Goal: Task Accomplishment & Management: Manage account settings

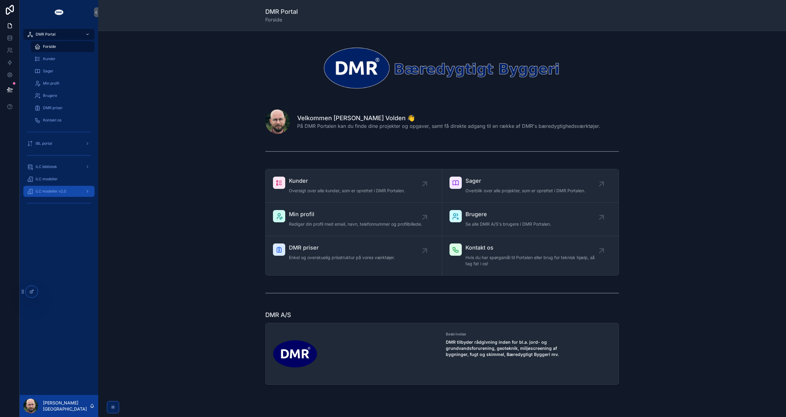
click at [74, 189] on div "iLC modeller v2.0" at bounding box center [59, 192] width 64 height 10
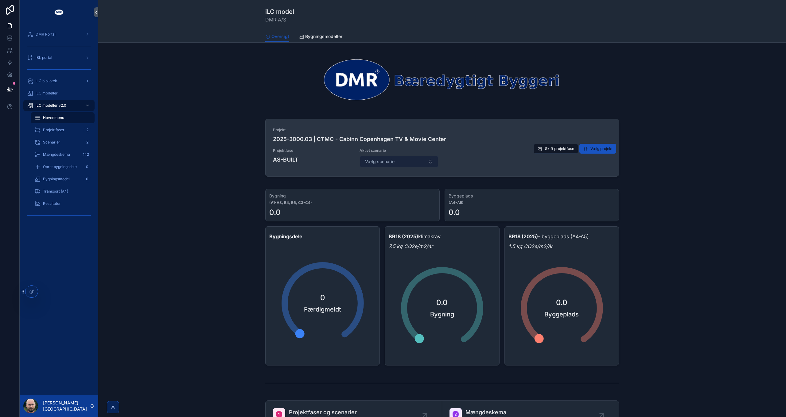
click at [392, 160] on span "Vælg scenarie" at bounding box center [379, 162] width 29 height 6
click at [391, 159] on span "Vælg scenarie" at bounding box center [379, 162] width 29 height 6
click at [552, 147] on span "Skift projektfase" at bounding box center [559, 148] width 29 height 5
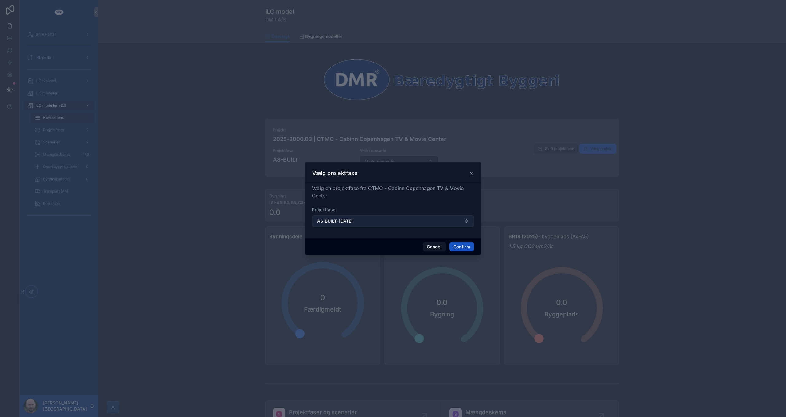
click at [368, 224] on button "AS-BUILT: 10/08/2026" at bounding box center [393, 221] width 162 height 12
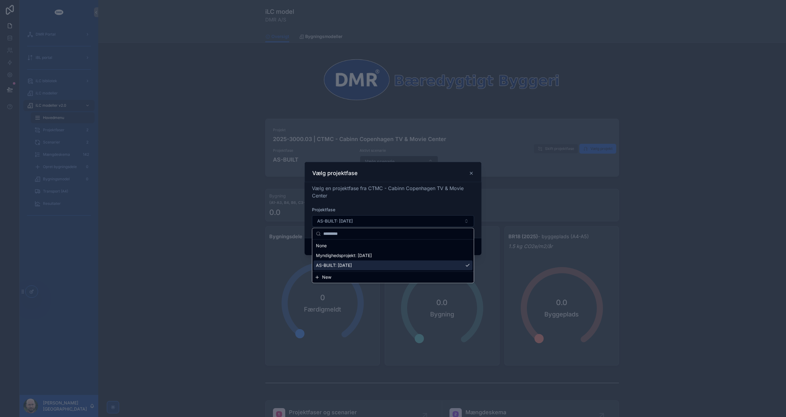
click at [328, 278] on span "New" at bounding box center [326, 277] width 9 height 6
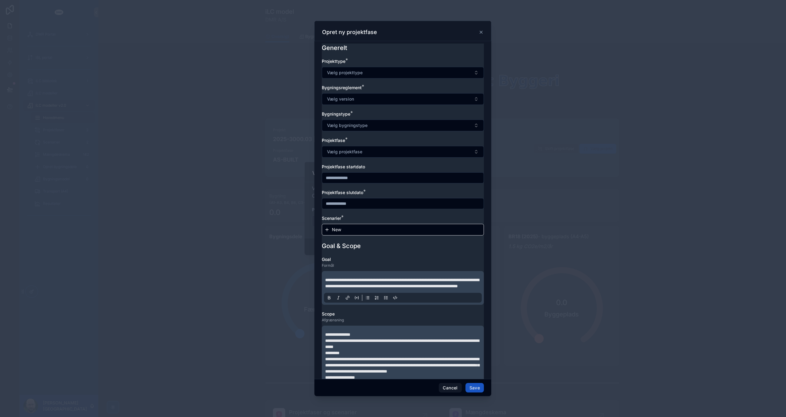
click at [333, 230] on span "New" at bounding box center [336, 230] width 9 height 6
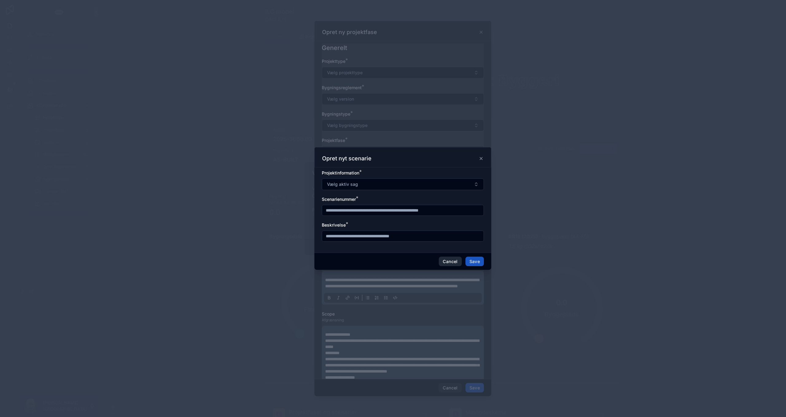
click at [452, 260] on button "Cancel" at bounding box center [450, 262] width 23 height 10
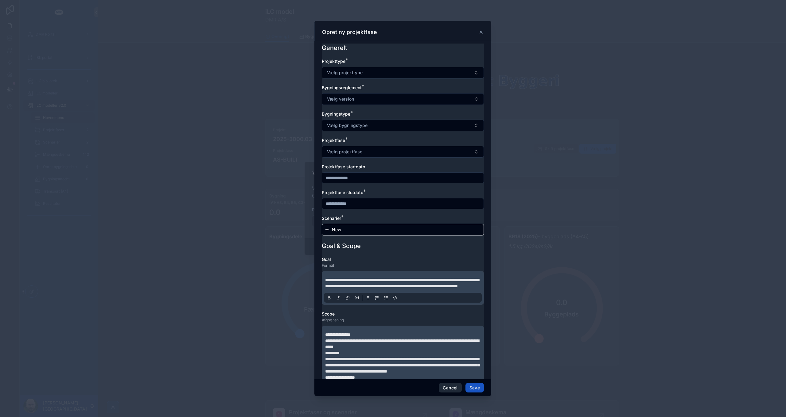
click at [452, 388] on button "Cancel" at bounding box center [450, 388] width 23 height 10
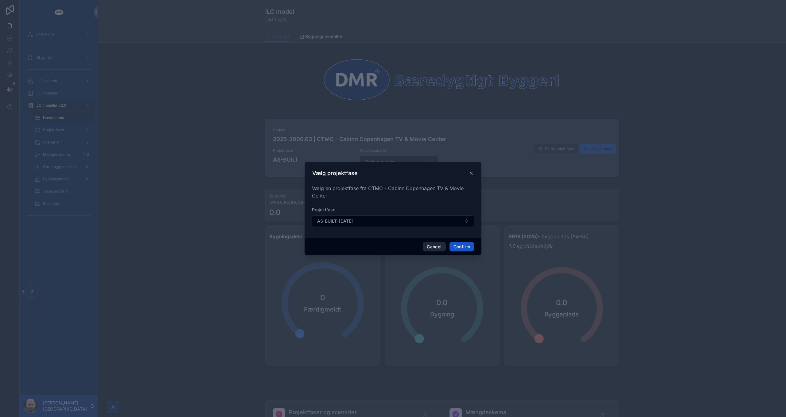
click at [429, 245] on button "Cancel" at bounding box center [434, 247] width 23 height 10
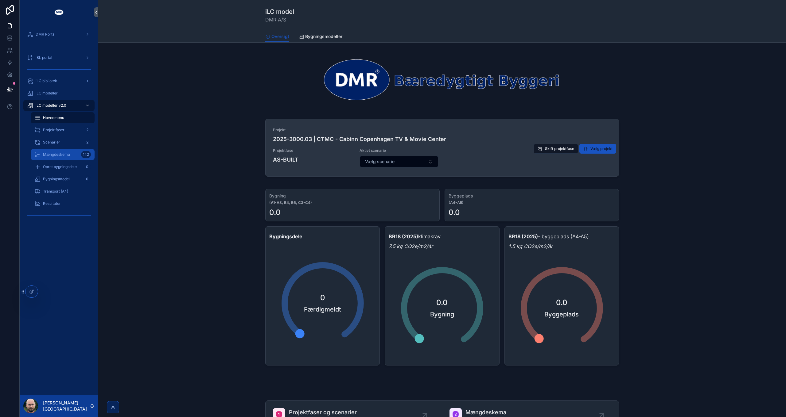
click at [66, 152] on span "Mængdeskema" at bounding box center [56, 154] width 27 height 5
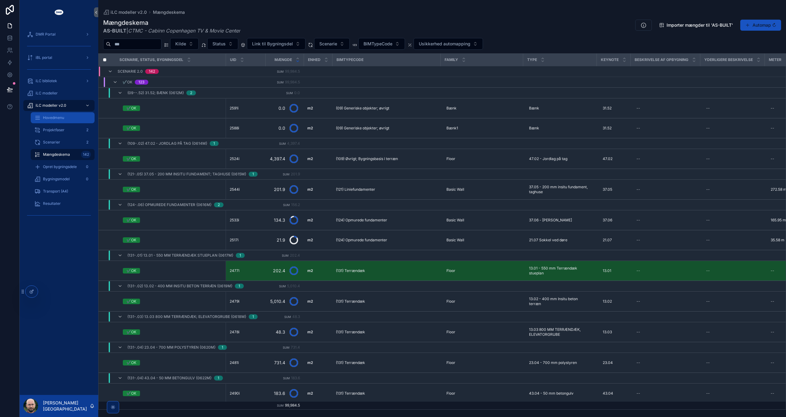
click at [62, 118] on span "Hovedmenu" at bounding box center [53, 117] width 21 height 5
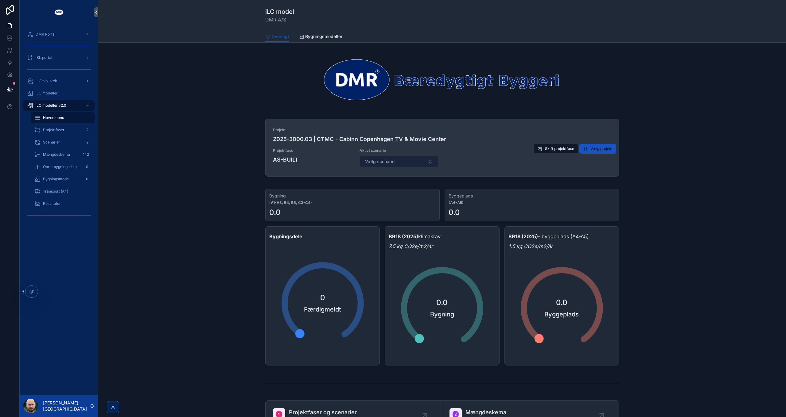
click at [398, 158] on button "Vælg scenarie" at bounding box center [399, 162] width 79 height 12
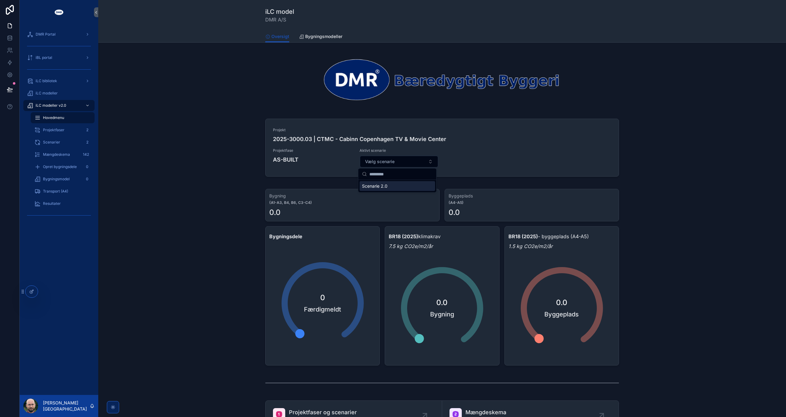
click at [390, 186] on div "Scenarie 2.0" at bounding box center [396, 186] width 75 height 10
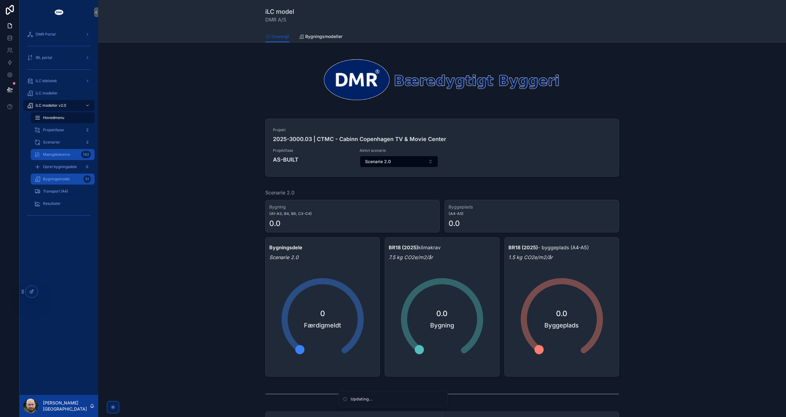
click at [63, 158] on div "Mængdeskema 142" at bounding box center [62, 155] width 56 height 10
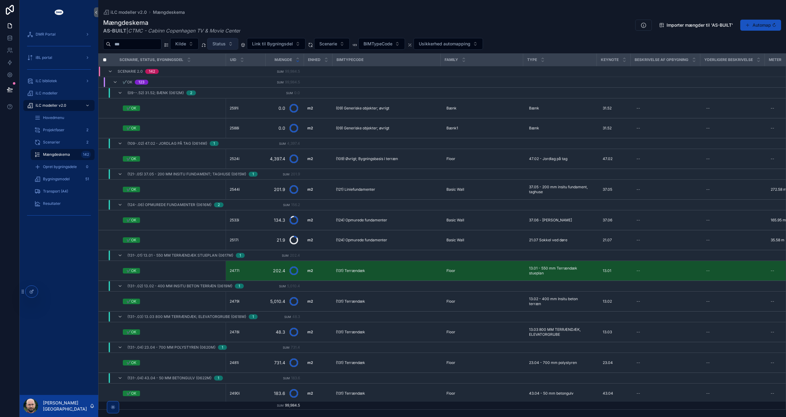
click at [226, 46] on span "Status" at bounding box center [218, 44] width 13 height 6
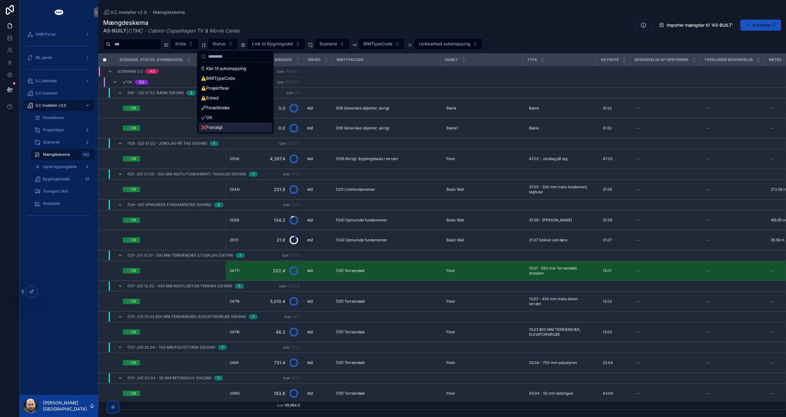
click at [220, 129] on div "❌Fravalgt" at bounding box center [235, 127] width 74 height 10
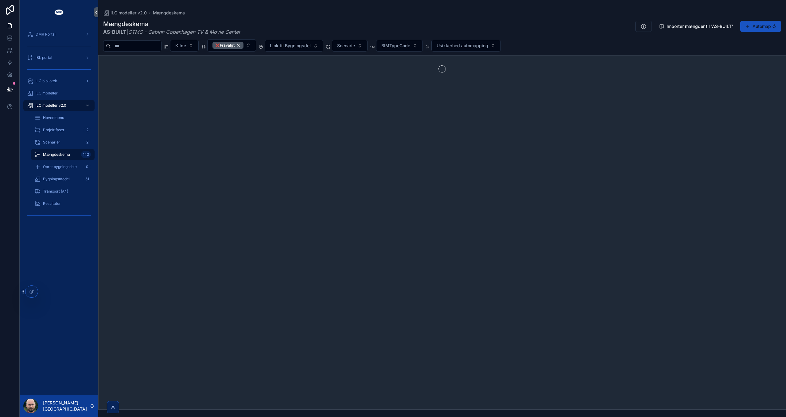
click at [346, 26] on div "Mængdeskema AS-BUILT | CTMC - Cabinn Copenhagen TV & Movie Center Importer mæng…" at bounding box center [442, 28] width 678 height 16
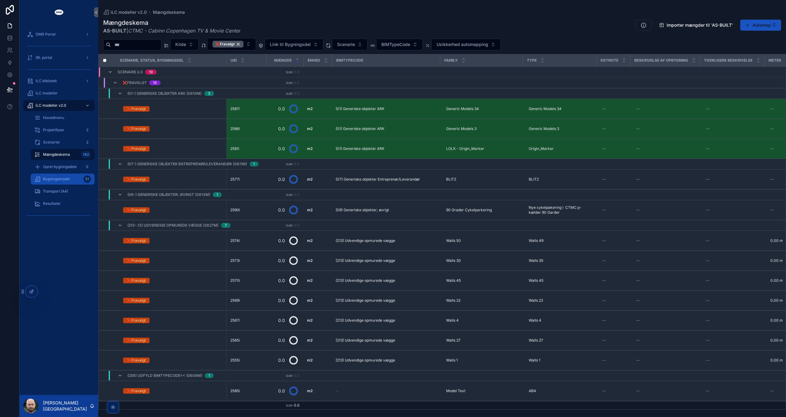
click at [63, 180] on span "Bygningsmodel" at bounding box center [56, 179] width 27 height 5
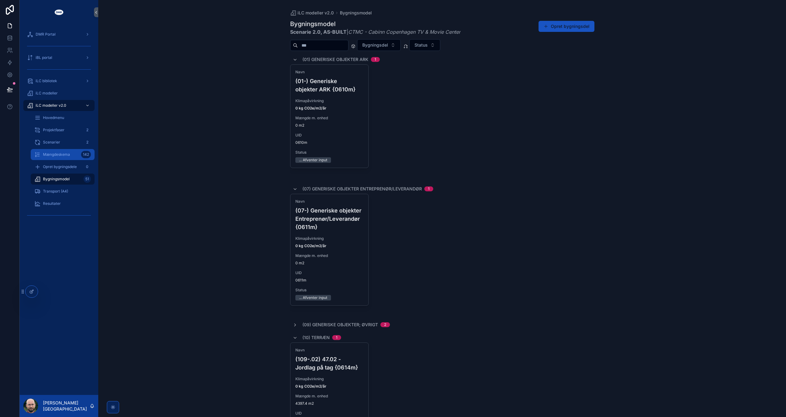
click at [64, 154] on span "Mængdeskema" at bounding box center [56, 154] width 27 height 5
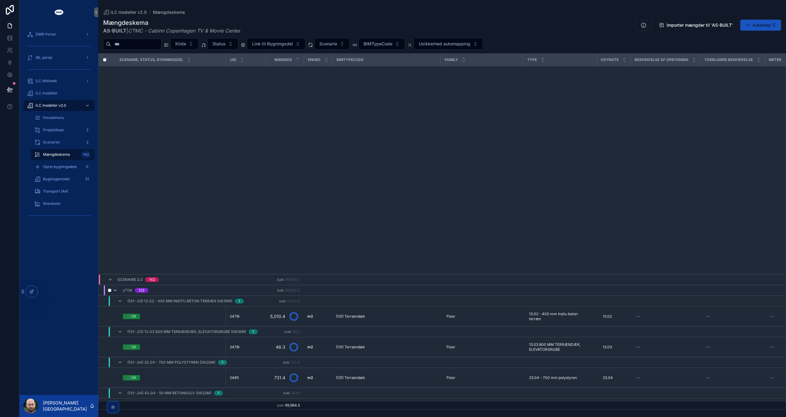
scroll to position [354, 0]
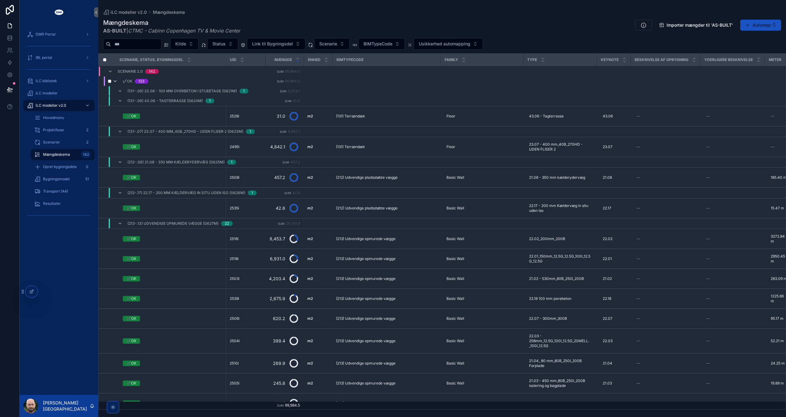
click at [114, 79] on icon "scrollable content" at bounding box center [115, 81] width 5 height 5
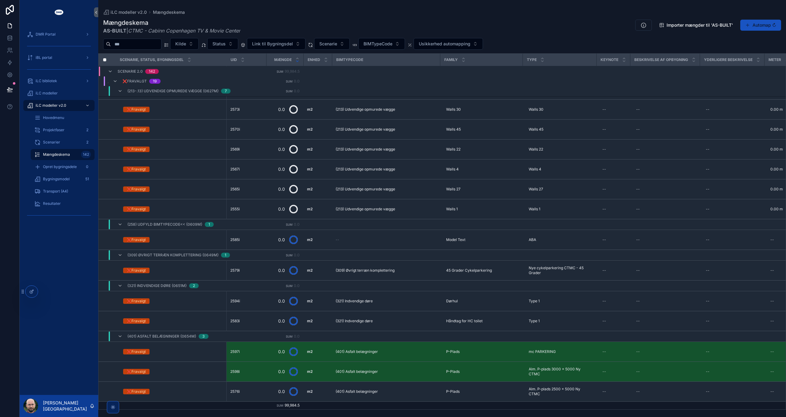
scroll to position [4, 0]
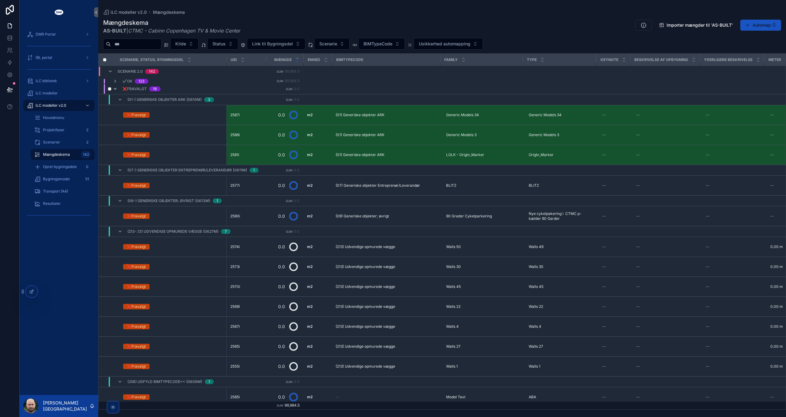
click at [116, 89] on icon "scrollable content" at bounding box center [115, 89] width 5 height 5
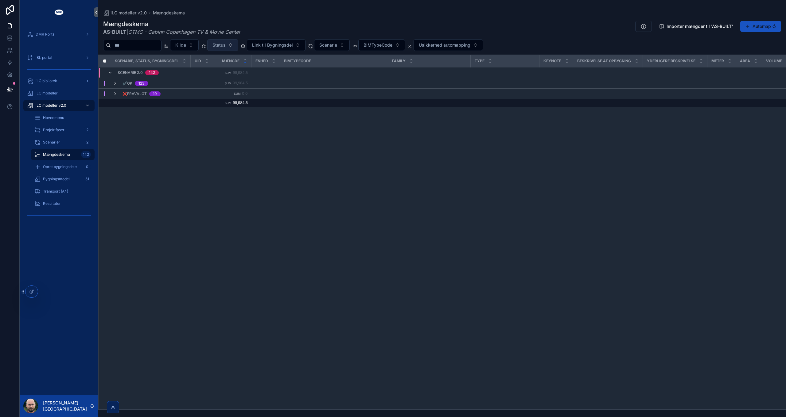
click at [226, 44] on span "Status" at bounding box center [218, 45] width 13 height 6
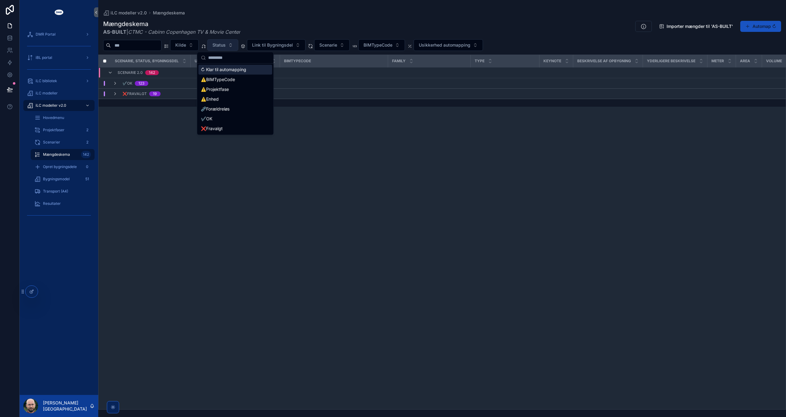
click at [226, 44] on span "Status" at bounding box center [218, 45] width 13 height 6
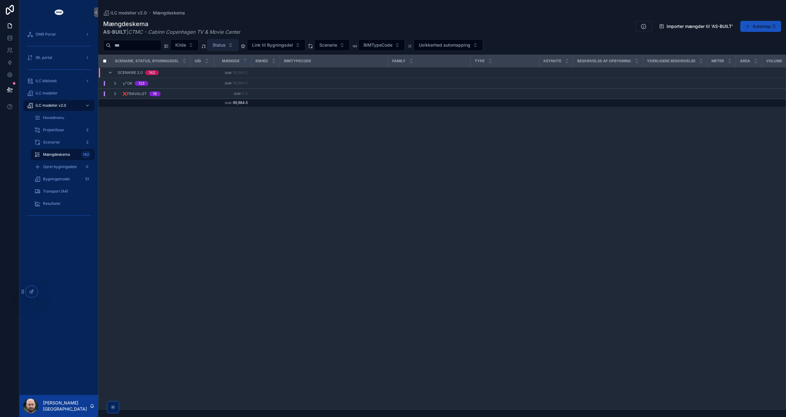
click at [226, 45] on span "Status" at bounding box center [218, 45] width 13 height 6
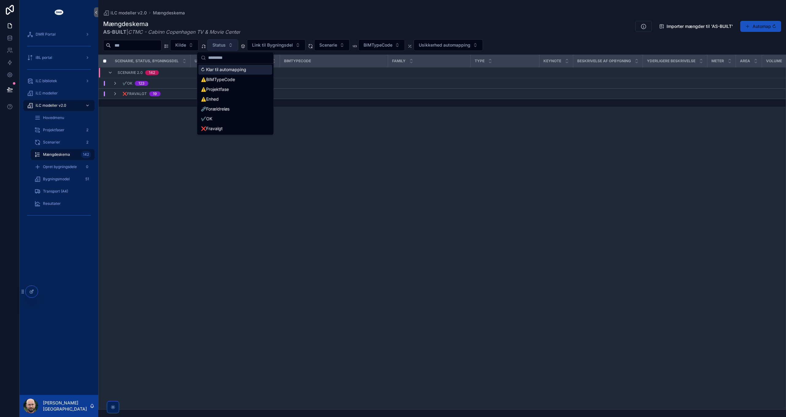
click at [226, 45] on span "Status" at bounding box center [218, 45] width 13 height 6
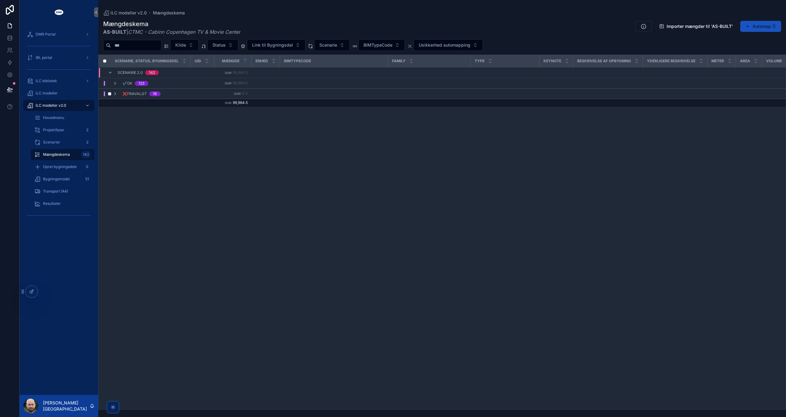
click at [117, 95] on span "scrollable content" at bounding box center [115, 93] width 5 height 5
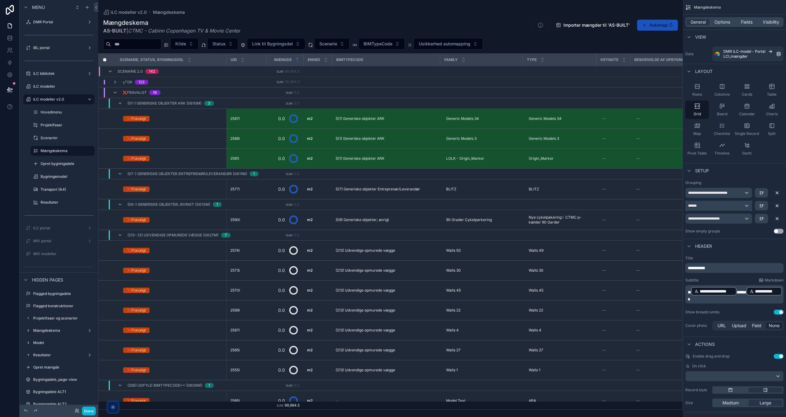
click at [737, 207] on div "******" at bounding box center [718, 206] width 66 height 10
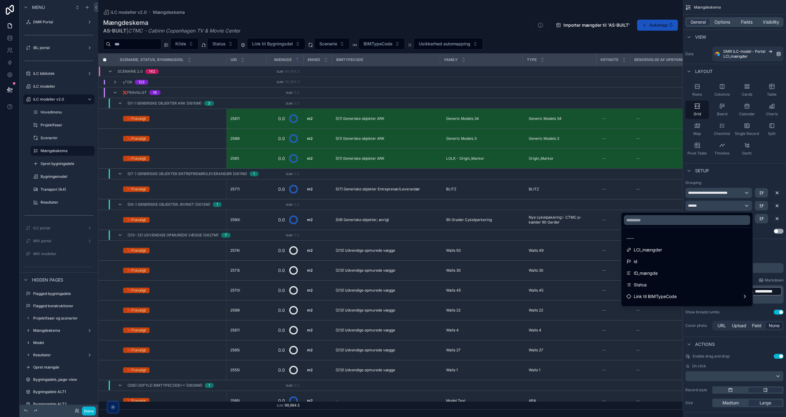
click at [737, 207] on div "scrollable content" at bounding box center [393, 208] width 786 height 417
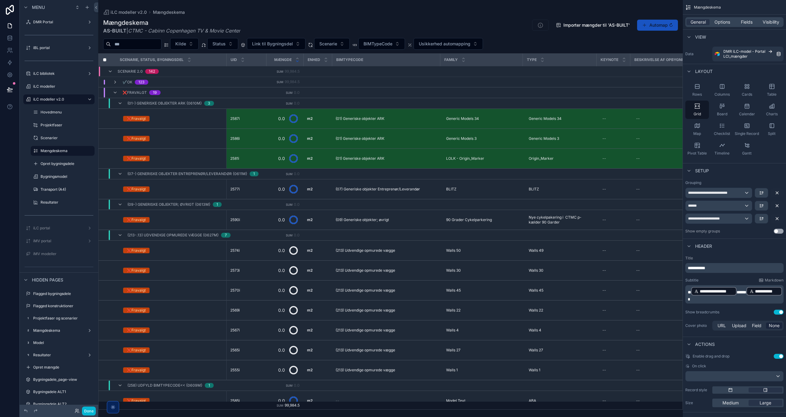
click at [747, 18] on div "General Options Fields Visibility" at bounding box center [734, 22] width 98 height 10
click at [747, 19] on span "Fields" at bounding box center [746, 22] width 12 height 6
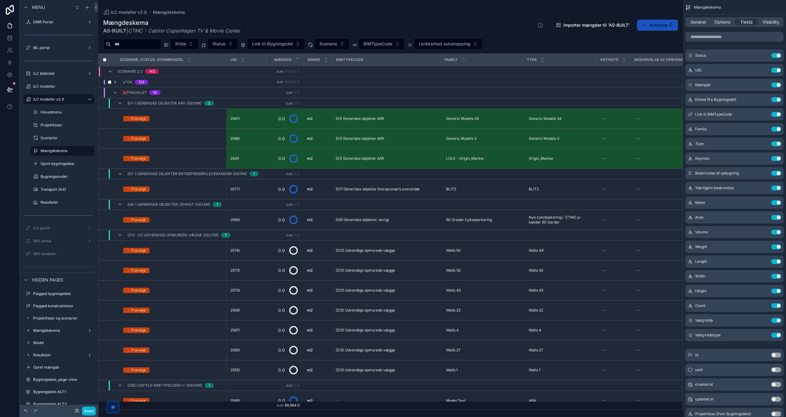
click at [116, 80] on icon "scrollable content" at bounding box center [115, 82] width 5 height 5
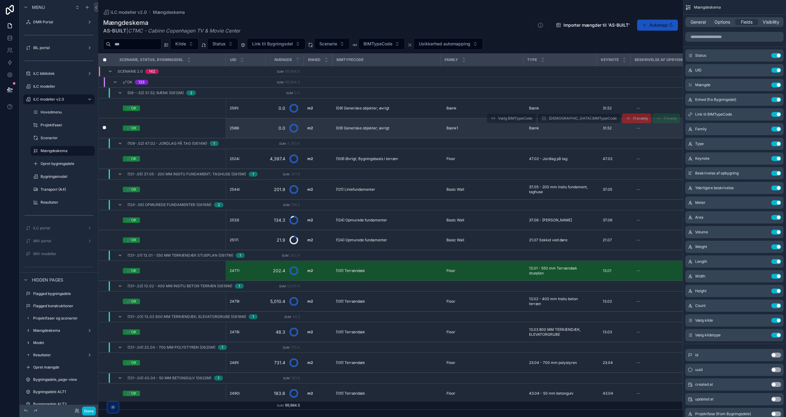
click at [365, 126] on span "(09) Generiske objekter; øvrigt" at bounding box center [362, 128] width 53 height 5
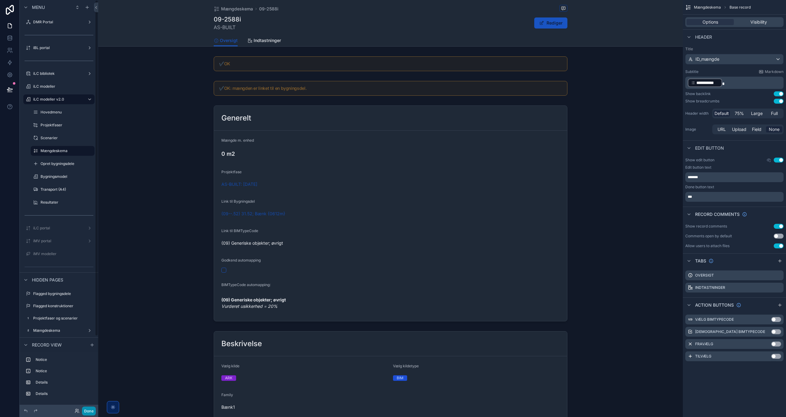
click at [88, 414] on button "Done" at bounding box center [89, 411] width 14 height 9
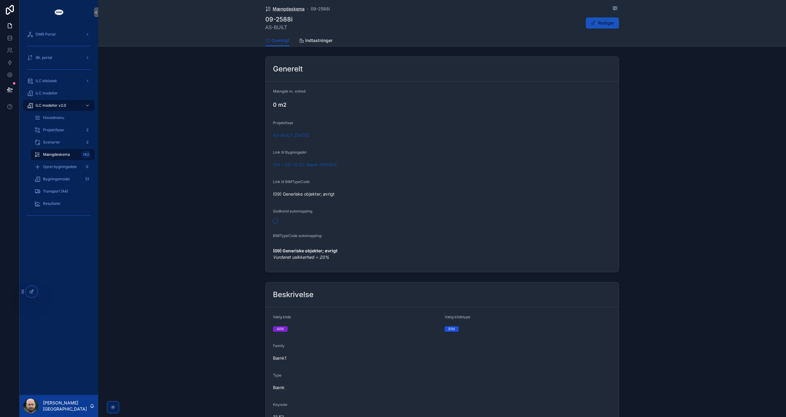
click at [283, 10] on span "Mængdeskema" at bounding box center [289, 9] width 32 height 6
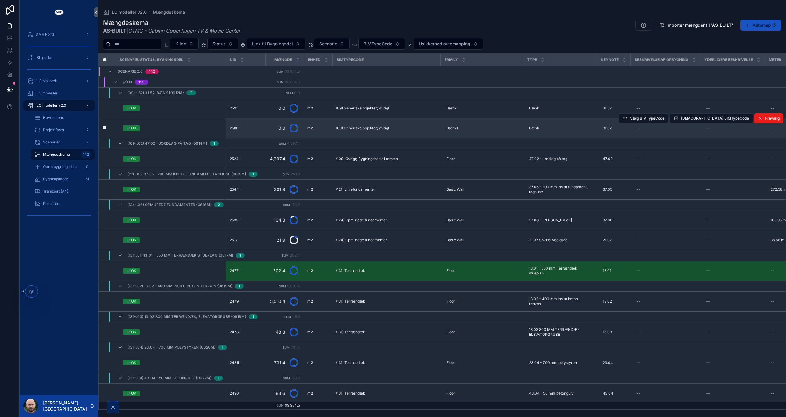
click at [363, 127] on span "(09) Generiske objekter; øvrigt" at bounding box center [362, 128] width 53 height 5
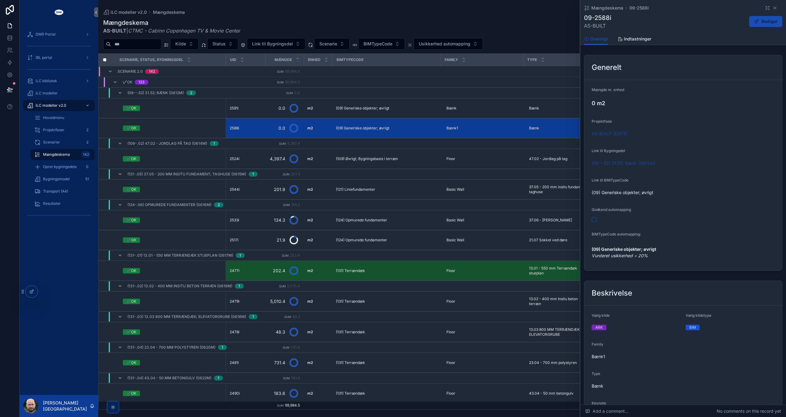
click at [763, 24] on button "Rediger" at bounding box center [765, 21] width 33 height 11
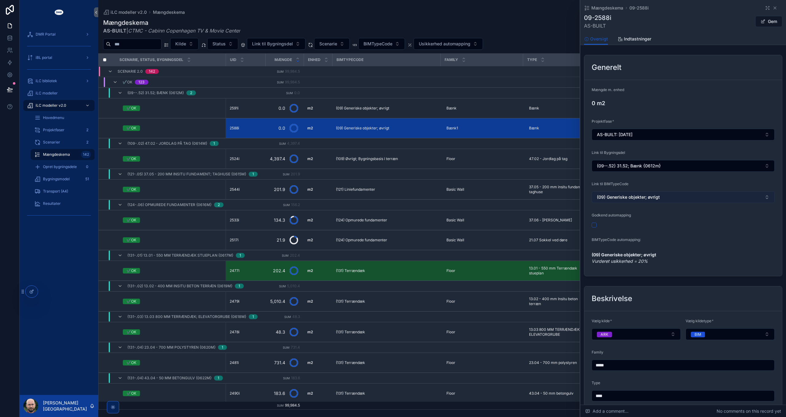
click at [675, 198] on button "(09) Generiske objekter; øvrigt" at bounding box center [682, 197] width 183 height 12
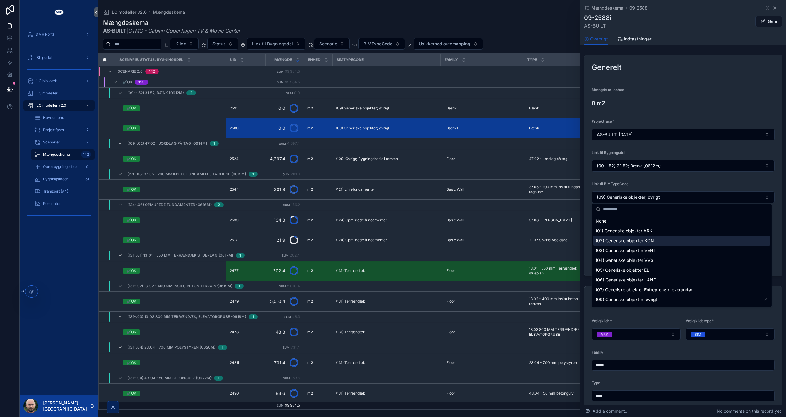
click at [661, 241] on div "(02) Generiske objekter KON" at bounding box center [681, 241] width 177 height 10
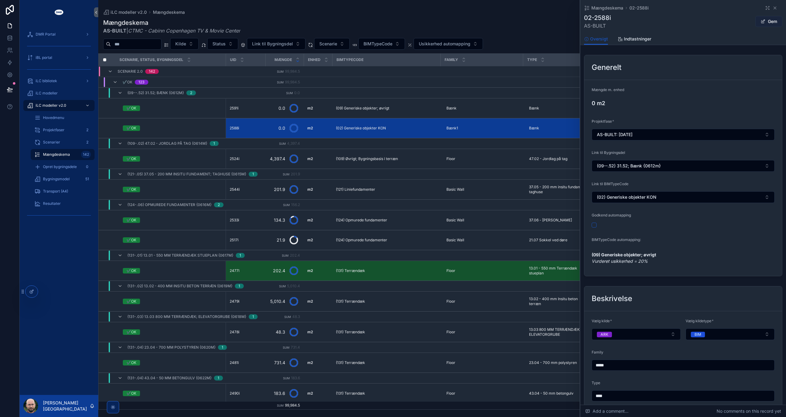
click at [770, 20] on button "Gem" at bounding box center [768, 21] width 27 height 11
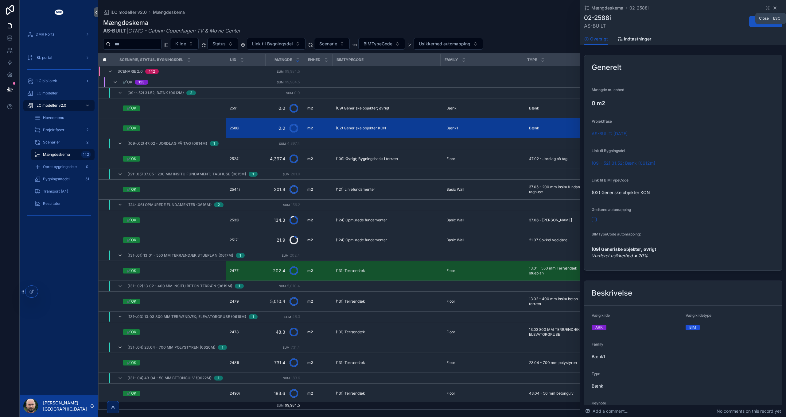
click at [773, 8] on icon "scrollable content" at bounding box center [774, 8] width 5 height 5
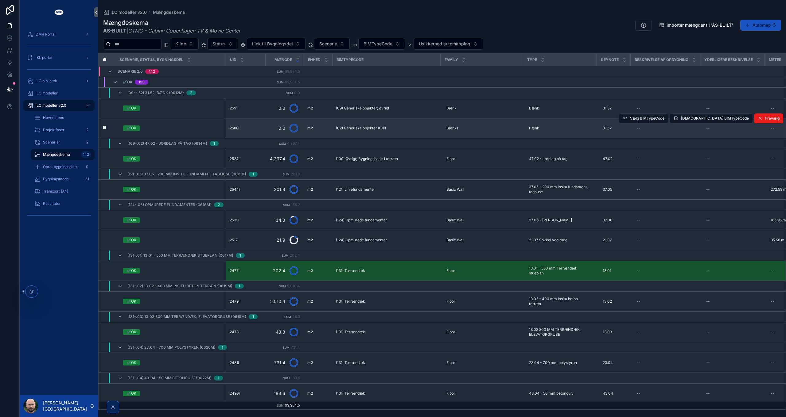
click at [346, 127] on span "(02) Generiske objekter KON" at bounding box center [361, 128] width 50 height 5
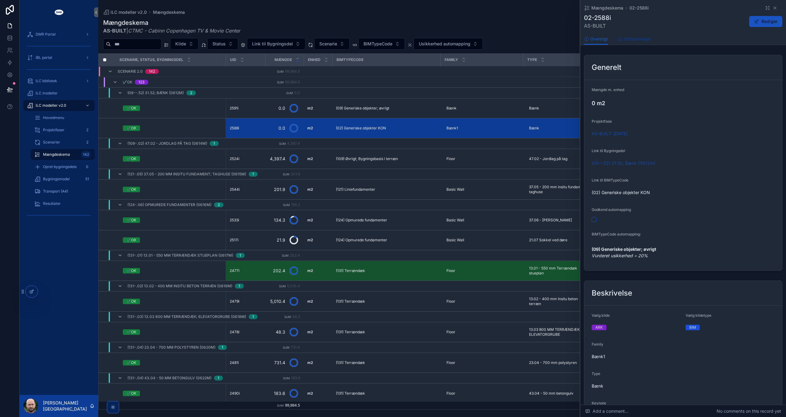
click at [643, 40] on span "Indtastninger" at bounding box center [637, 39] width 27 height 6
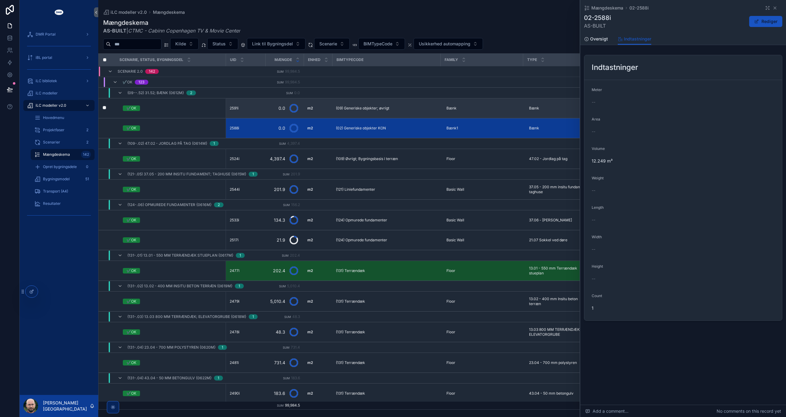
click at [359, 109] on span "(09) Generiske objekter; øvrigt" at bounding box center [362, 108] width 53 height 5
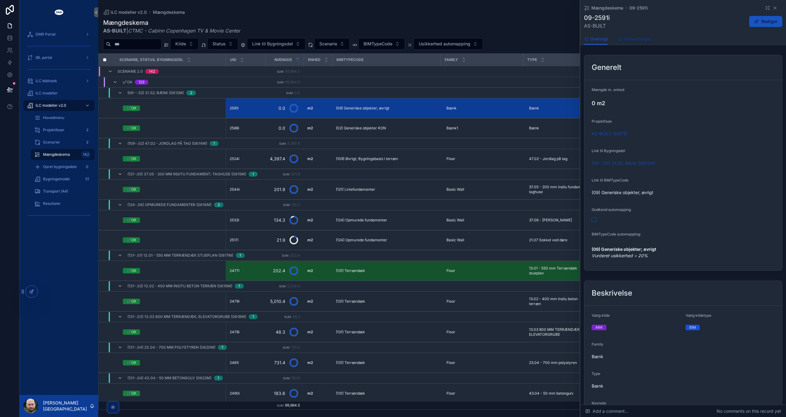
click at [642, 36] on span "Indtastninger" at bounding box center [637, 39] width 27 height 6
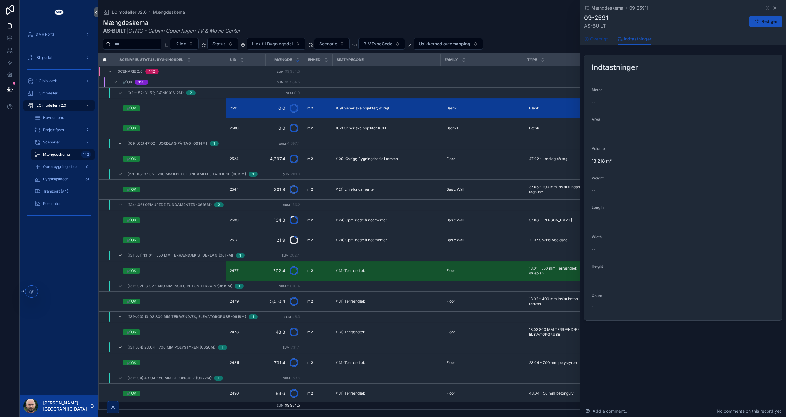
click at [603, 40] on span "Oversigt" at bounding box center [599, 39] width 18 height 6
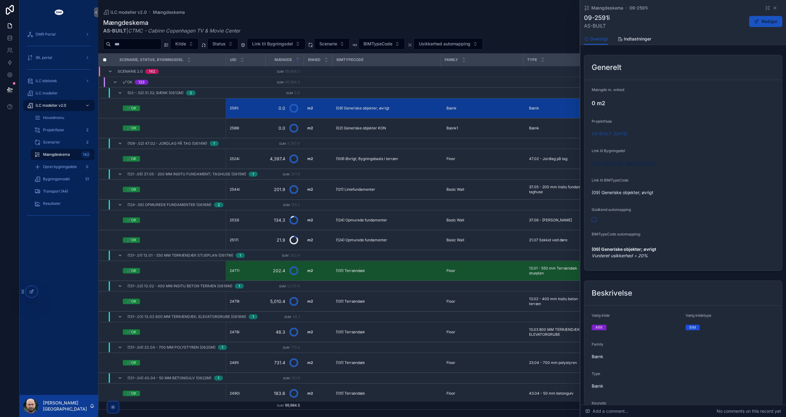
click at [630, 164] on span "(02--.52) 31.52; Bænk {0612m}" at bounding box center [623, 163] width 64 height 6
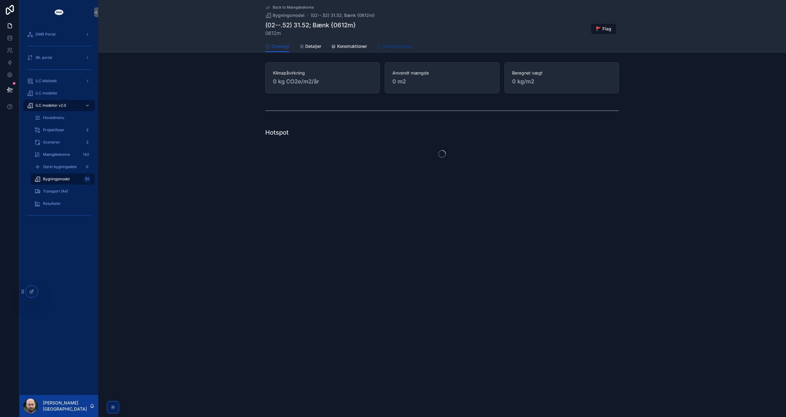
click at [395, 46] on span "Mængdeinput" at bounding box center [397, 46] width 29 height 6
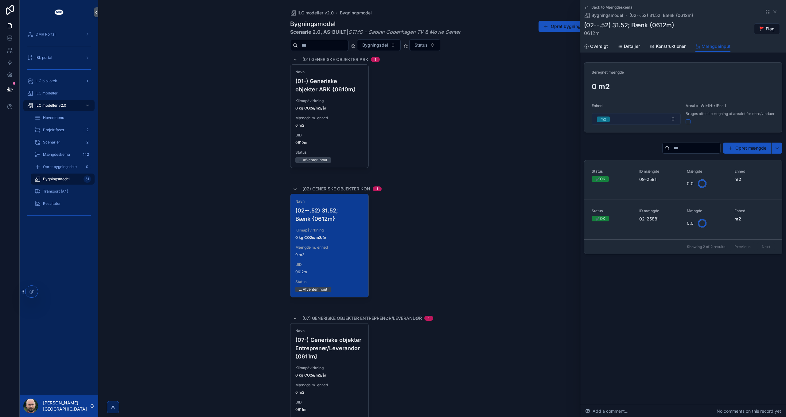
click at [651, 121] on button "m2" at bounding box center [635, 119] width 89 height 12
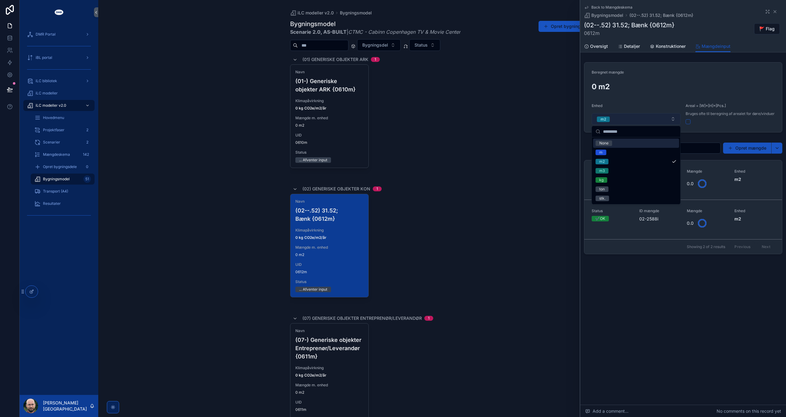
click at [651, 121] on button "m2" at bounding box center [635, 119] width 89 height 12
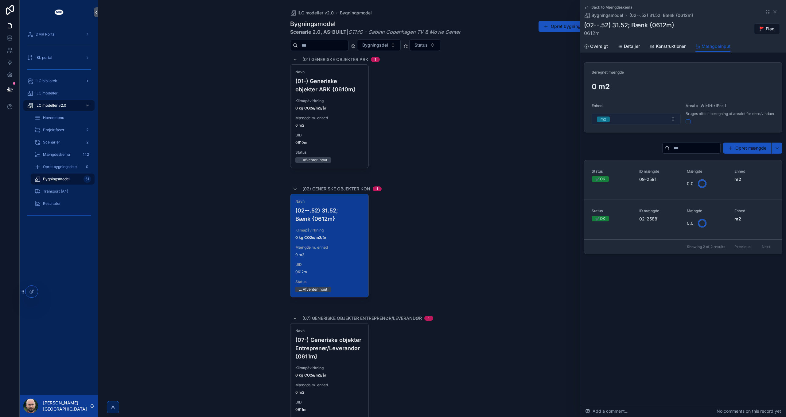
click at [651, 121] on button "m2" at bounding box center [635, 119] width 89 height 12
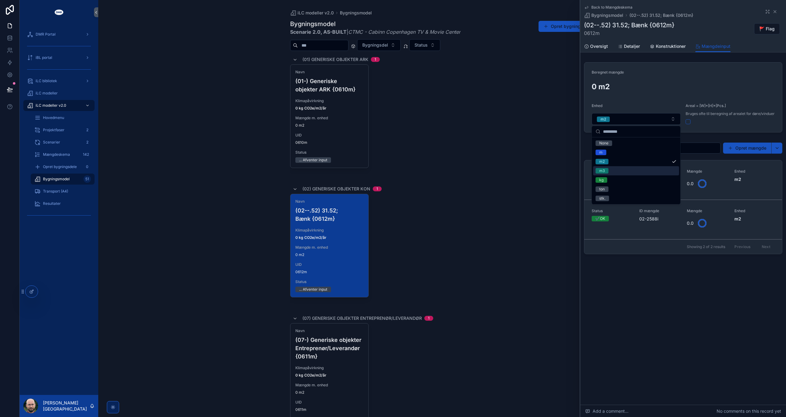
click at [630, 170] on div "m3" at bounding box center [636, 170] width 86 height 9
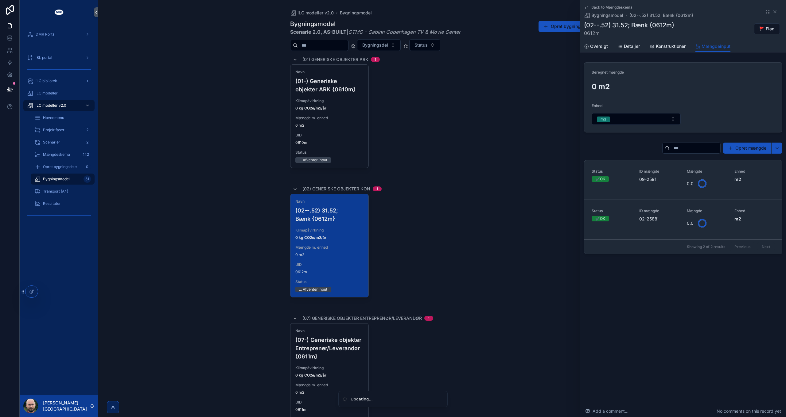
click at [689, 324] on div "Back to Mængdeskema Bygningsmodel (02--.52) 31.52; Bænk {0612m} (02--.52) 31.52…" at bounding box center [683, 202] width 206 height 405
click at [673, 46] on span "Konstruktioner" at bounding box center [670, 46] width 30 height 6
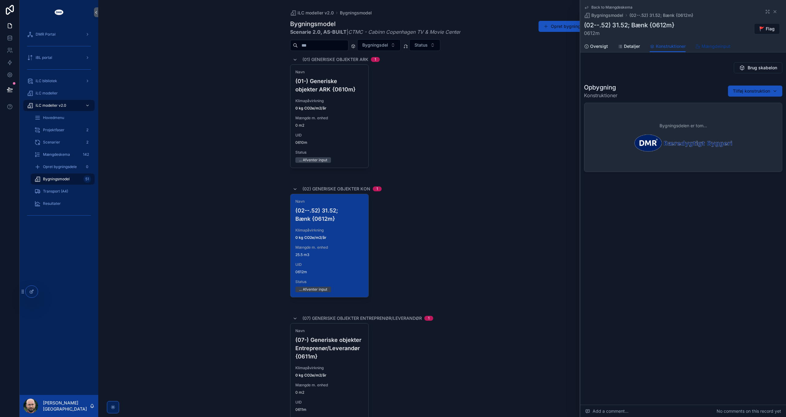
click at [708, 47] on span "Mængdeinput" at bounding box center [715, 46] width 29 height 6
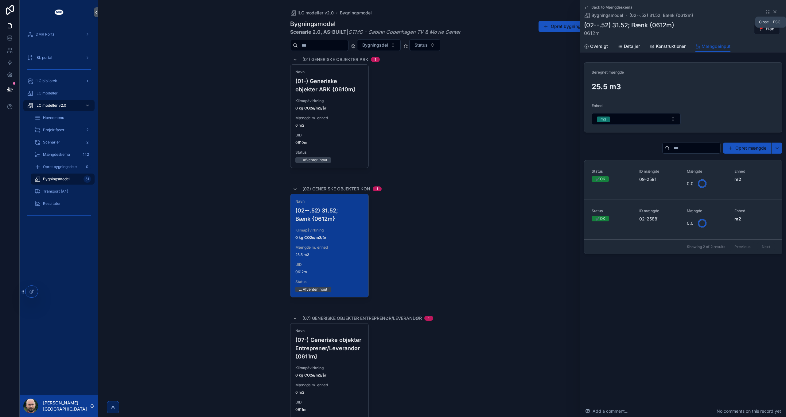
click at [775, 11] on icon "scrollable content" at bounding box center [774, 11] width 2 height 2
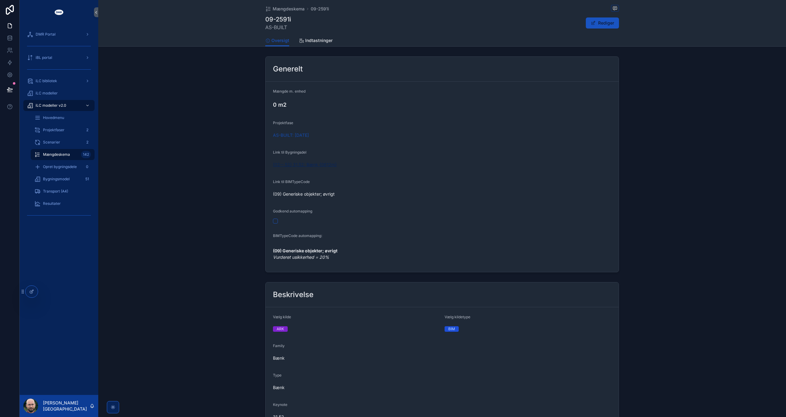
click at [311, 166] on span "(02--.52) 31.52; Bænk {0612m}" at bounding box center [305, 165] width 64 height 6
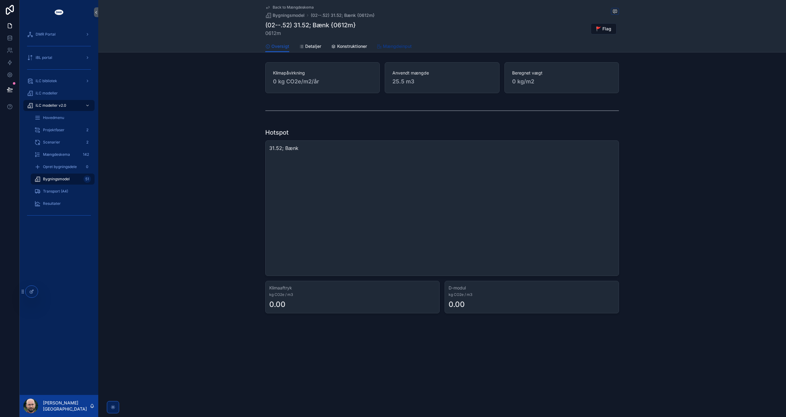
click at [398, 48] on span "Mængdeinput" at bounding box center [397, 46] width 29 height 6
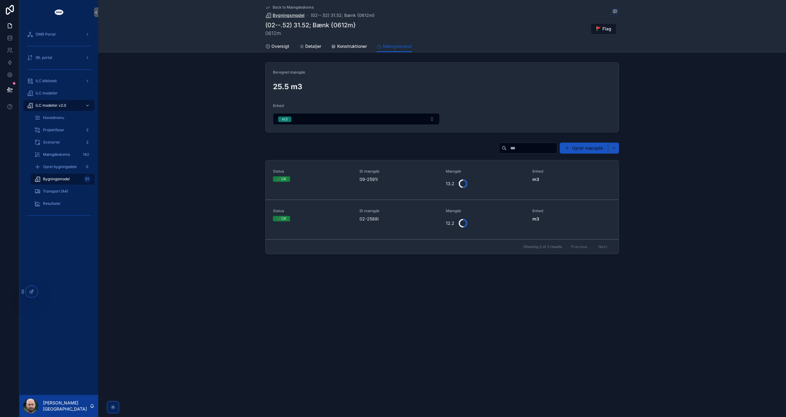
click at [294, 14] on span "Bygningsmodel" at bounding box center [289, 15] width 32 height 6
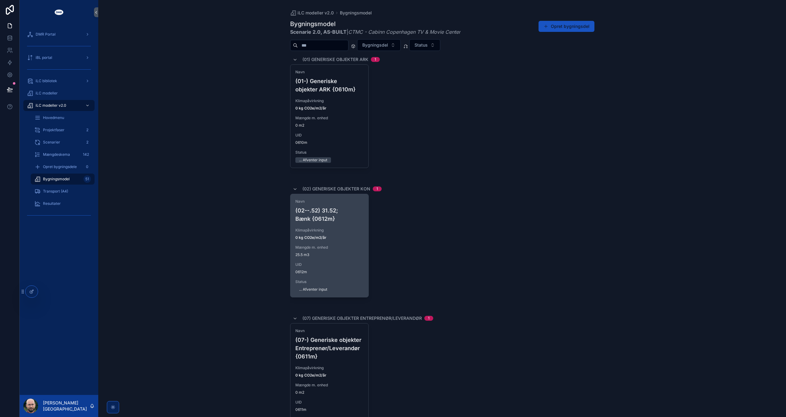
click at [347, 245] on span "Mængde m. enhed" at bounding box center [329, 247] width 68 height 5
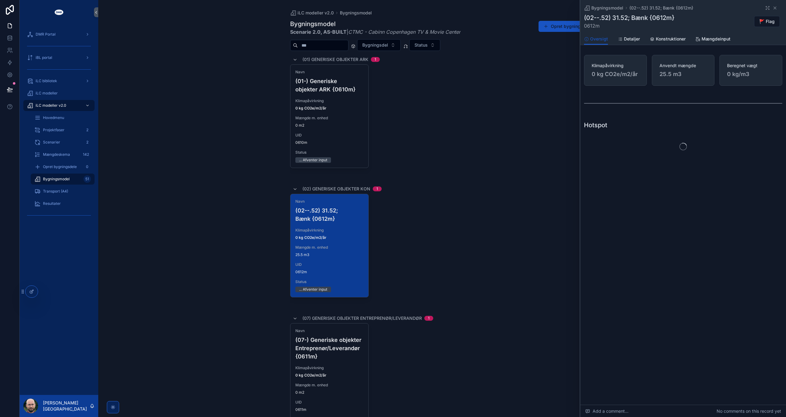
click at [591, 27] on span "0612m" at bounding box center [629, 25] width 91 height 7
copy span "0612m"
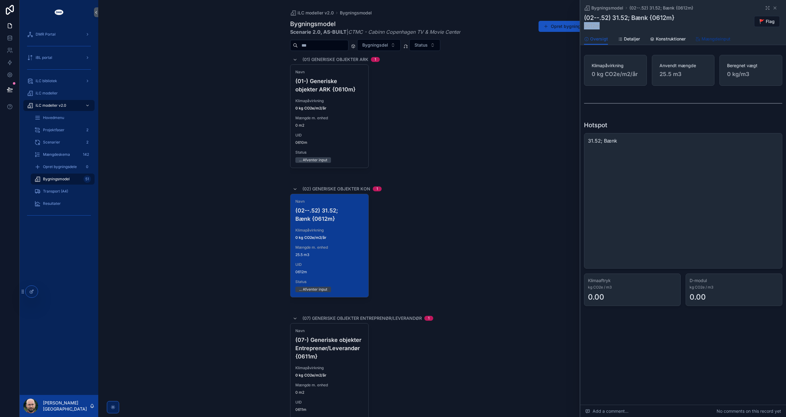
click at [718, 37] on span "Mængdeinput" at bounding box center [715, 39] width 29 height 6
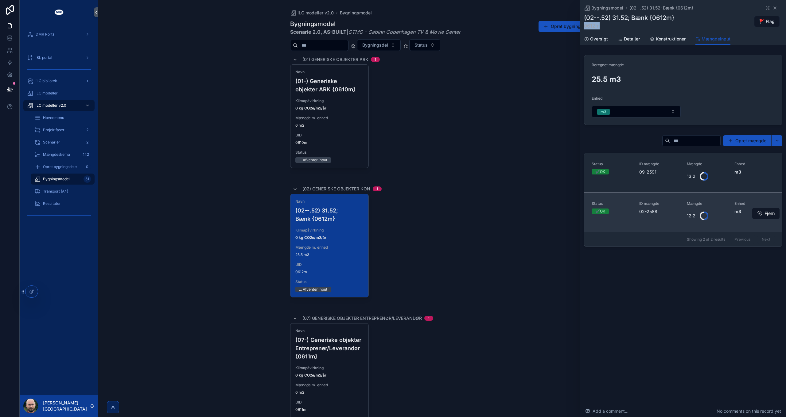
click at [682, 215] on div "Status ✔️OK ID mængde 02-2588i Mængde 12.2 Enhed m3" at bounding box center [682, 212] width 183 height 22
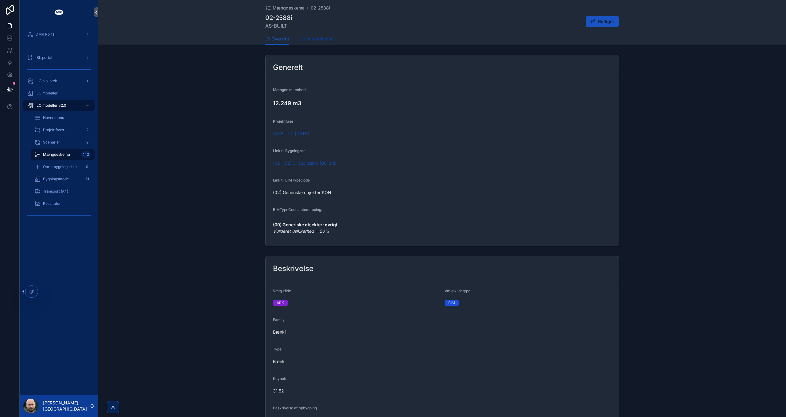
click at [326, 40] on span "Indtastninger" at bounding box center [318, 39] width 27 height 6
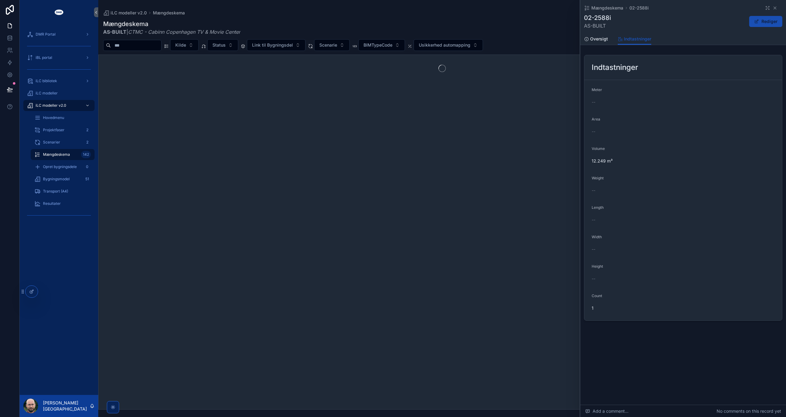
click at [762, 20] on button "Rediger" at bounding box center [765, 21] width 33 height 11
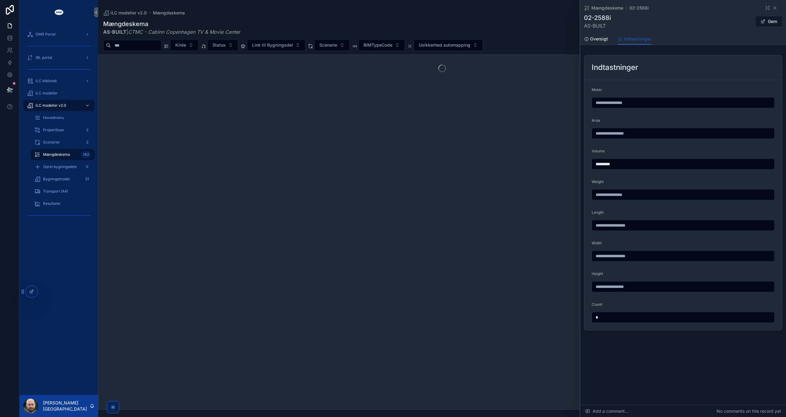
click at [596, 164] on input "*********" at bounding box center [683, 164] width 182 height 9
type input "**********"
click at [770, 22] on span "Gem" at bounding box center [768, 21] width 27 height 11
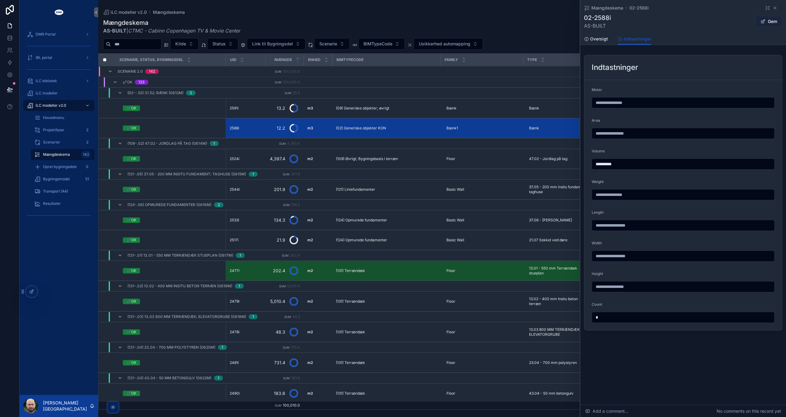
click at [768, 22] on button "Gem" at bounding box center [768, 21] width 27 height 11
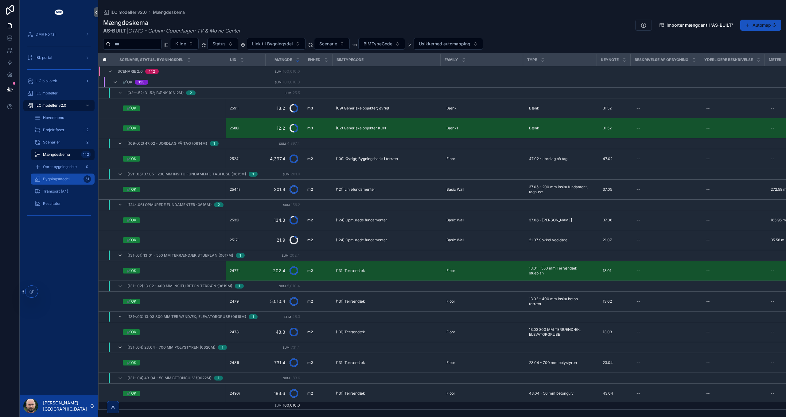
click at [57, 180] on span "Bygningsmodel" at bounding box center [56, 179] width 27 height 5
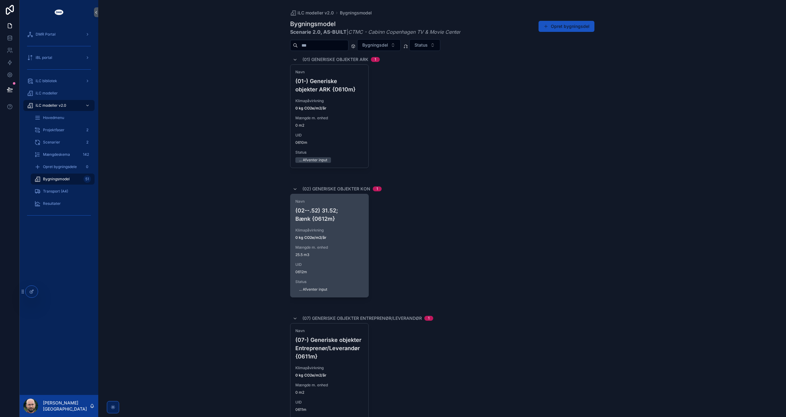
click at [327, 243] on div "Navn (02--.52) 31.52; Bænk {0612m} Klimapåvirkning 0 kg CO2e/m2/år Mængde m. en…" at bounding box center [329, 245] width 78 height 103
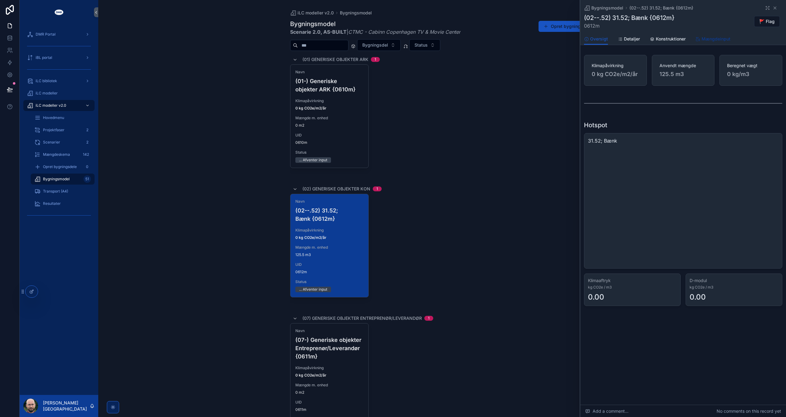
click at [712, 37] on span "Mængdeinput" at bounding box center [715, 39] width 29 height 6
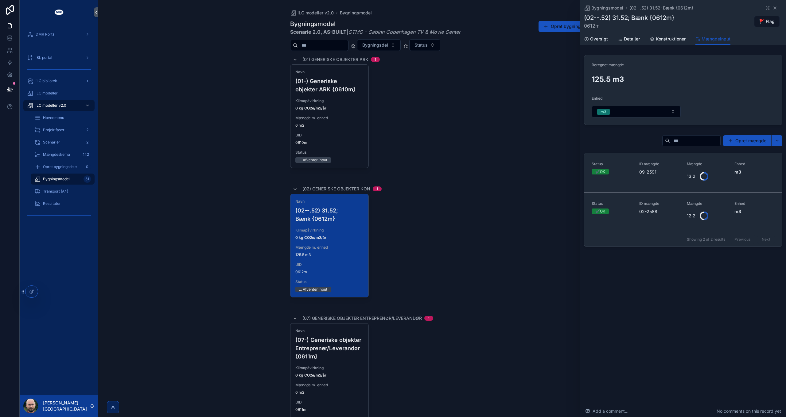
click at [713, 287] on div "Bygningsmodel (02--.52) 31.52; Bænk {0612m} (02--.52) 31.52; Bænk {0612m} 0612m…" at bounding box center [683, 144] width 206 height 289
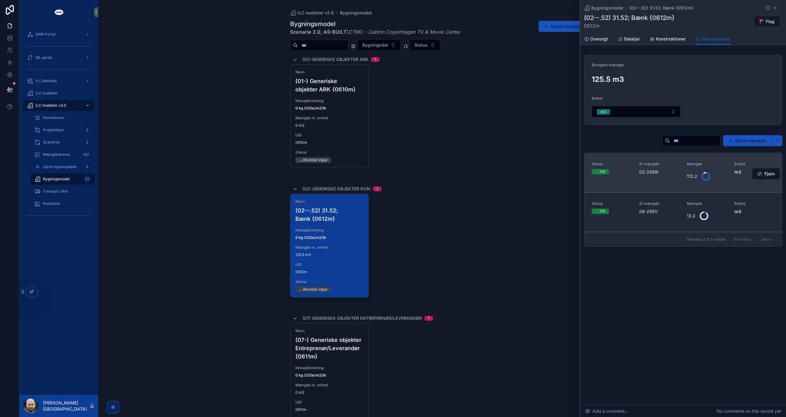
click at [683, 175] on div "Status ✔️OK ID mængde 02-2588i Mængde 112.2 Enhed m3" at bounding box center [682, 173] width 183 height 22
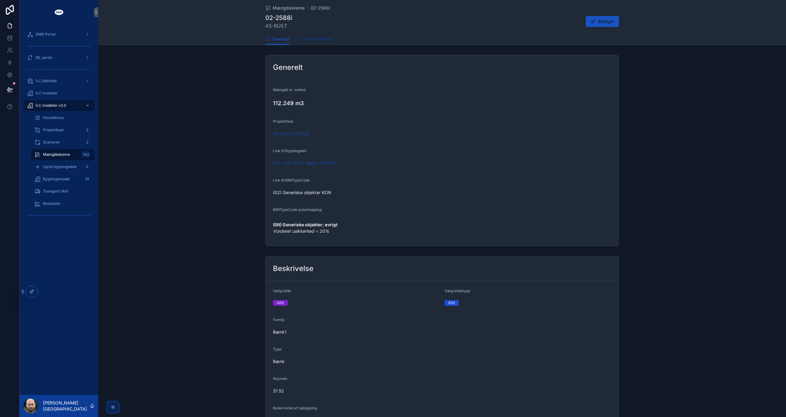
click at [312, 37] on span "Indtastninger" at bounding box center [318, 39] width 27 height 6
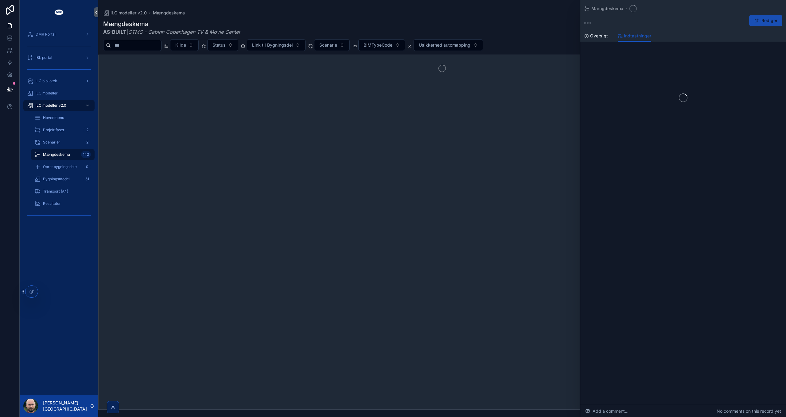
click at [770, 20] on button "Rediger" at bounding box center [765, 20] width 33 height 11
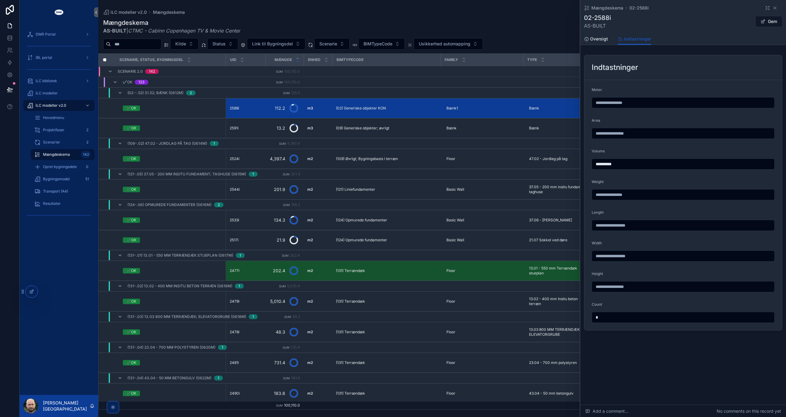
click at [597, 164] on input "**********" at bounding box center [683, 164] width 182 height 9
type input "*********"
click at [771, 21] on button "Gem" at bounding box center [768, 21] width 27 height 11
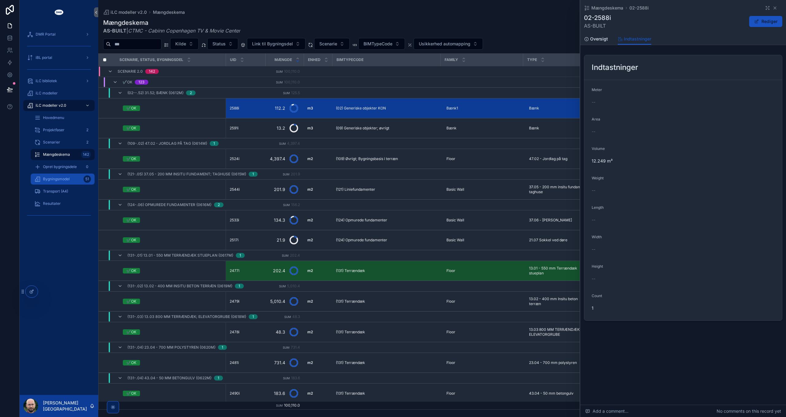
click at [57, 178] on span "Bygningsmodel" at bounding box center [56, 179] width 27 height 5
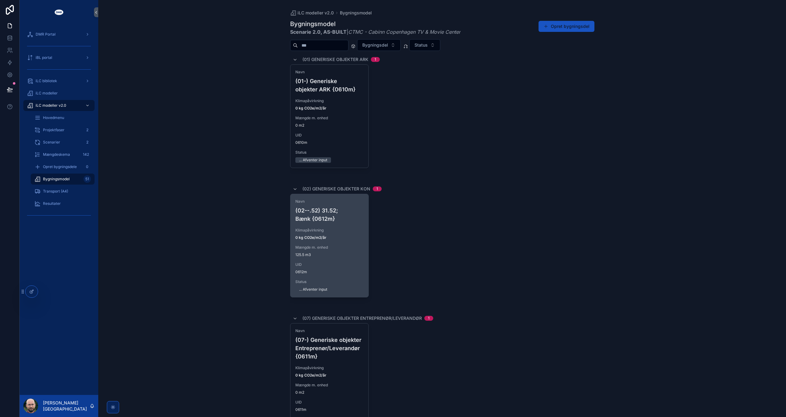
click at [320, 253] on span "125.5 m3" at bounding box center [329, 255] width 68 height 5
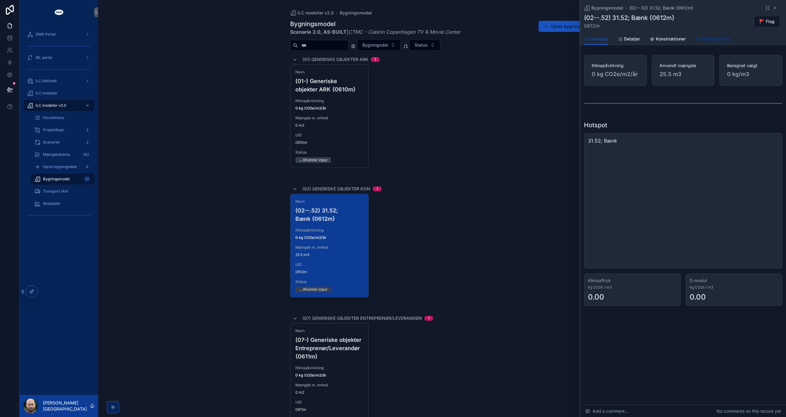
click at [714, 36] on span "Mængdeinput" at bounding box center [715, 39] width 29 height 6
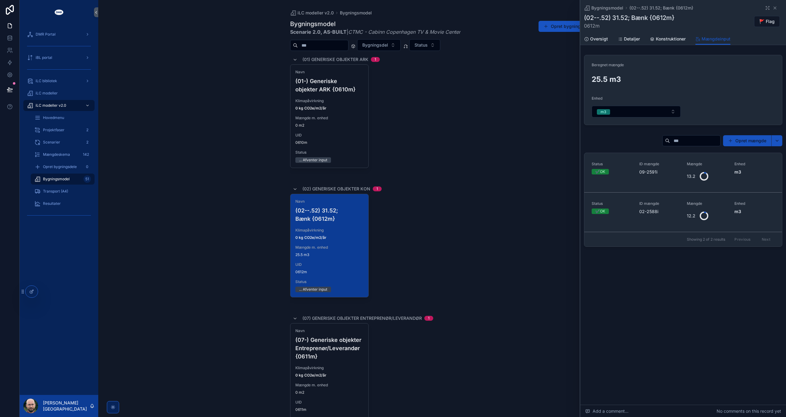
click at [439, 135] on div "Navn (01-) Generiske objekter ARK {0610m} Klimapåvirkning 0 kg CO2e/m2/år Mængd…" at bounding box center [442, 121] width 304 height 115
click at [773, 11] on div "Bygningsmodel (02--.52) 31.52; Bænk {0612m} (02--.52) 31.52; Bænk {0612m} 0612m…" at bounding box center [683, 16] width 198 height 33
click at [775, 9] on icon "scrollable content" at bounding box center [774, 8] width 5 height 5
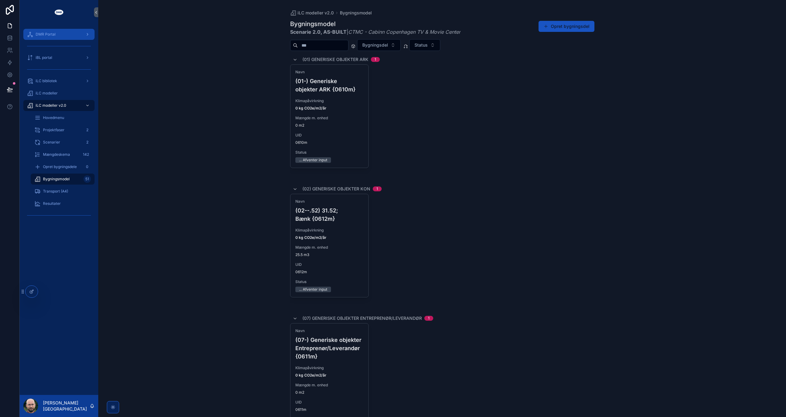
click at [55, 37] on div "DMR Portal" at bounding box center [59, 34] width 64 height 10
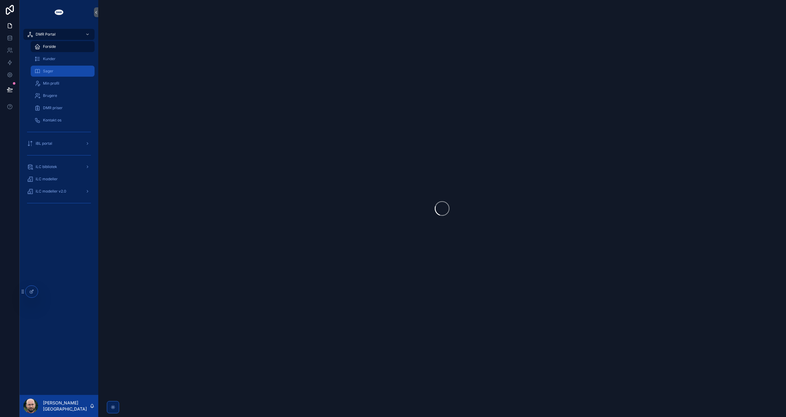
click at [55, 69] on div "Sager" at bounding box center [62, 71] width 56 height 10
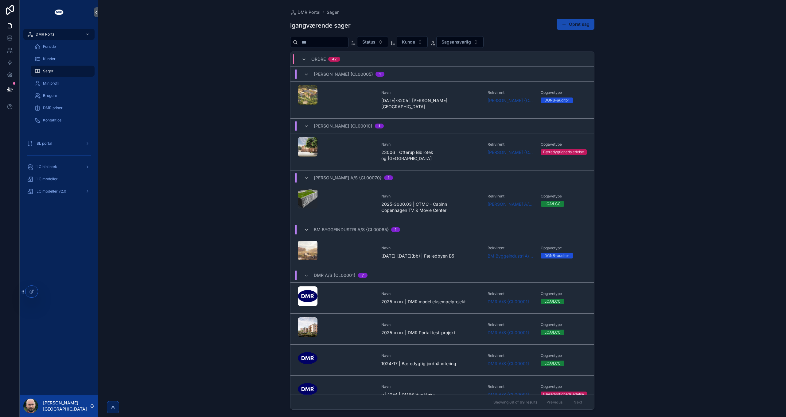
click at [582, 21] on button "Opret sag" at bounding box center [575, 24] width 38 height 11
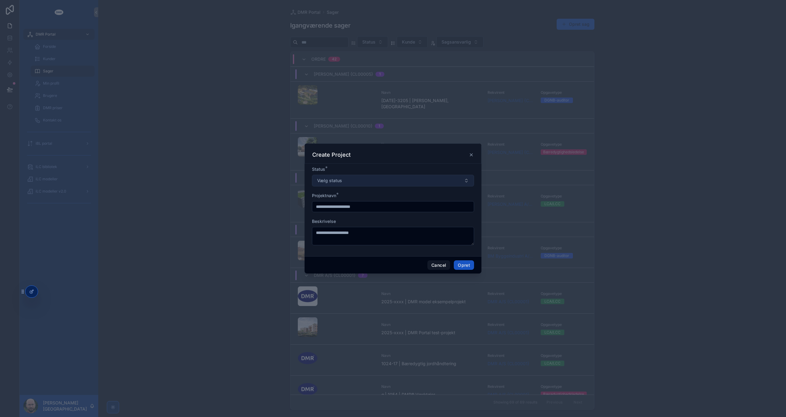
click at [354, 179] on button "Vælg status" at bounding box center [393, 181] width 162 height 12
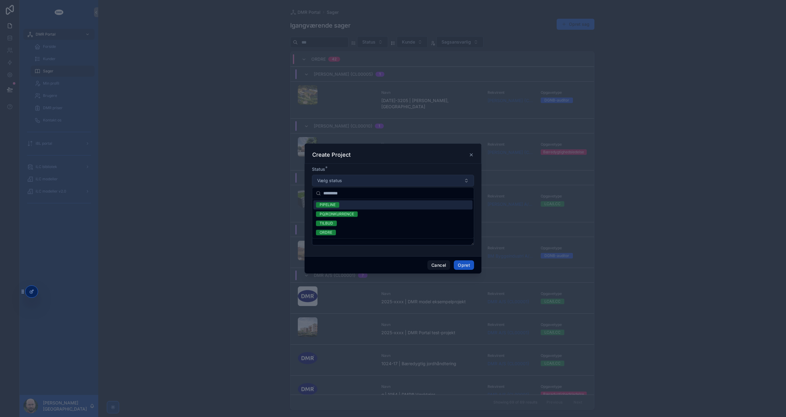
click at [354, 179] on button "Vælg status" at bounding box center [393, 181] width 162 height 12
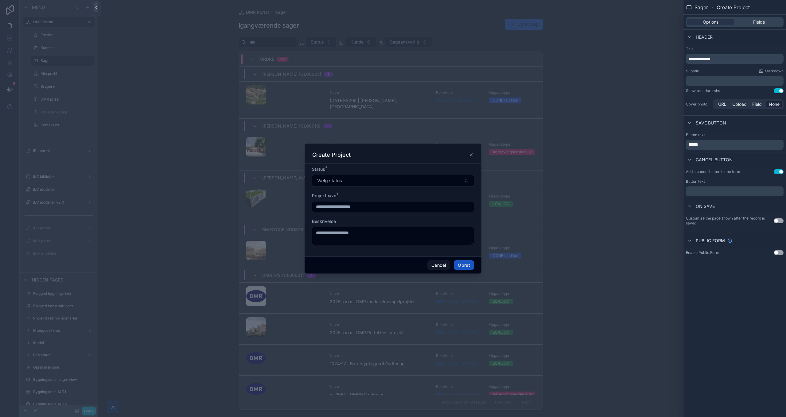
click at [693, 59] on span "**********" at bounding box center [699, 59] width 22 height 4
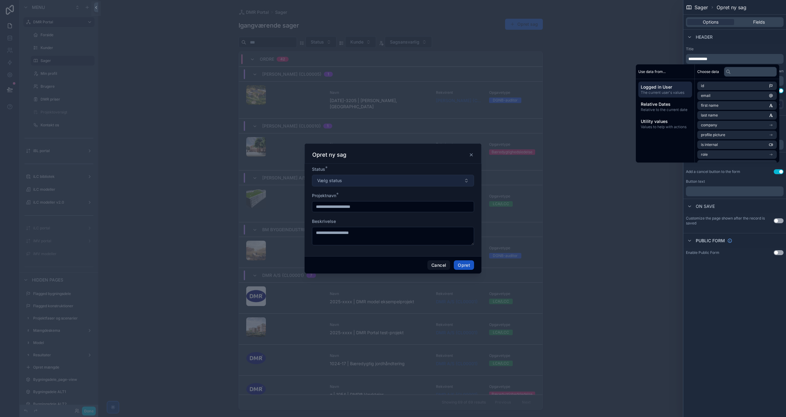
click at [349, 180] on button "Vælg status" at bounding box center [393, 181] width 162 height 12
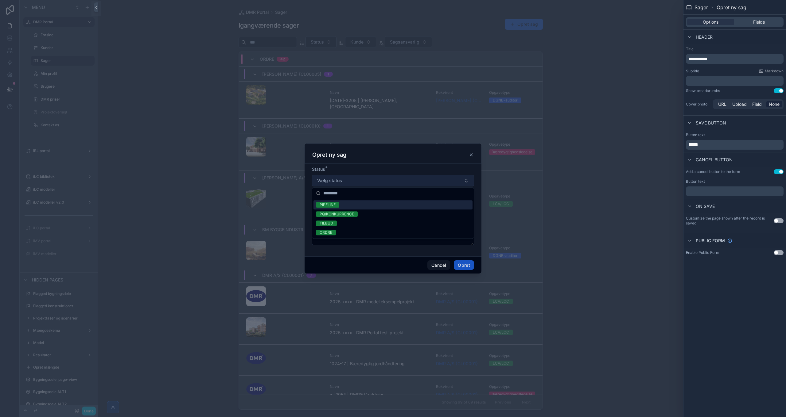
click at [349, 182] on button "Vælg status" at bounding box center [393, 181] width 162 height 12
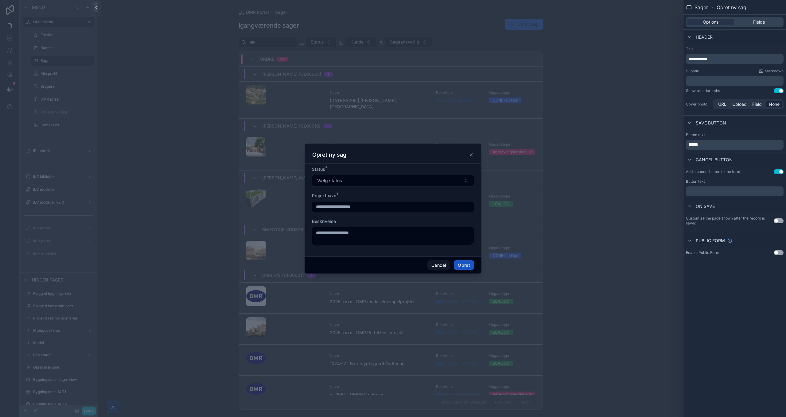
click at [368, 217] on form "Status * Vælg status Projektnavn * Beskrivelse" at bounding box center [393, 208] width 162 height 85
click at [761, 25] on span "Fields" at bounding box center [759, 22] width 12 height 6
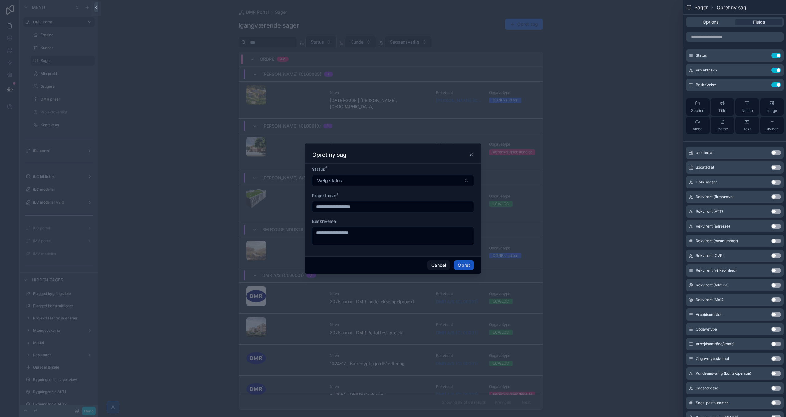
click at [771, 183] on button "Use setting" at bounding box center [776, 182] width 10 height 5
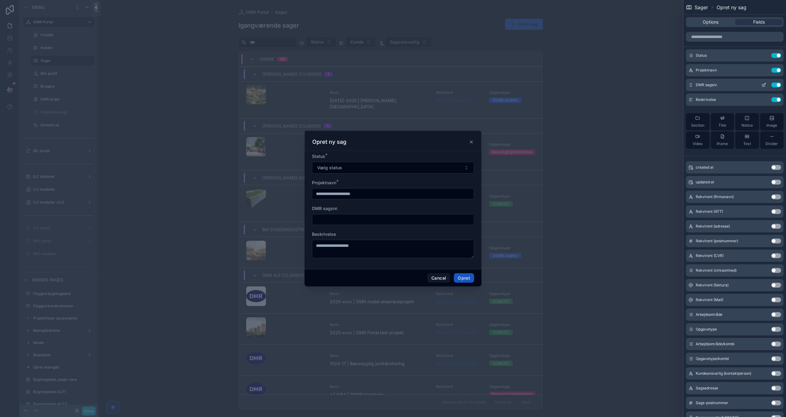
click at [763, 85] on icon at bounding box center [764, 84] width 2 height 2
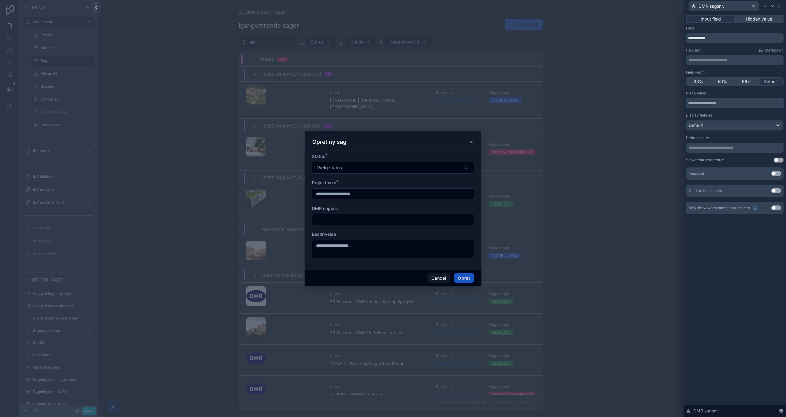
click at [714, 103] on input "text" at bounding box center [735, 103] width 98 height 10
click at [709, 101] on input "**********" at bounding box center [735, 103] width 98 height 10
type input "**********"
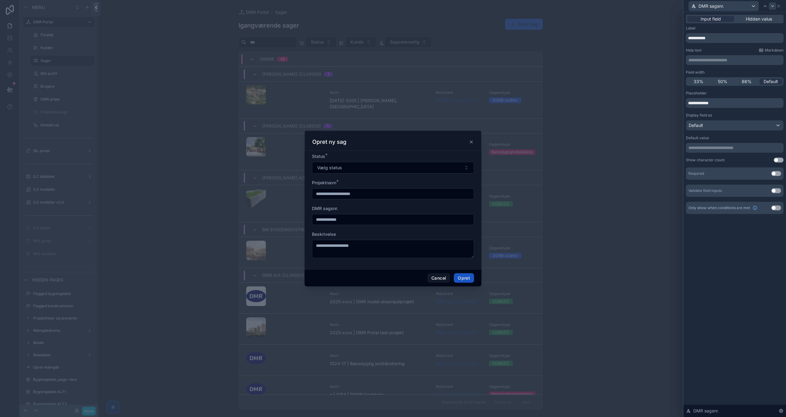
click at [770, 7] on icon at bounding box center [772, 6] width 5 height 5
click at [778, 5] on icon at bounding box center [778, 6] width 5 height 5
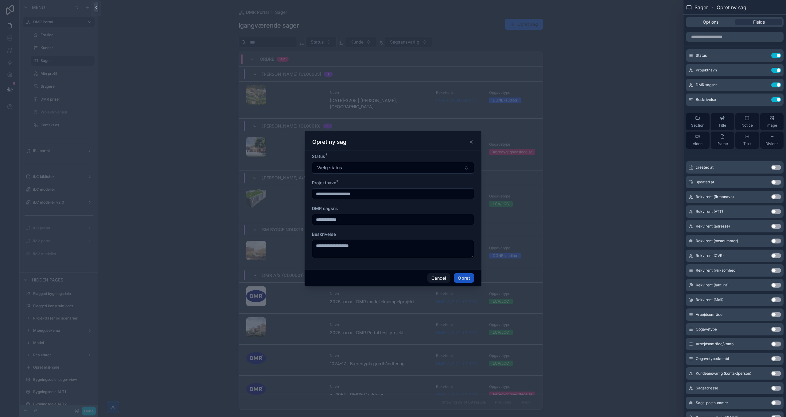
click at [771, 269] on button "Use setting" at bounding box center [776, 270] width 10 height 5
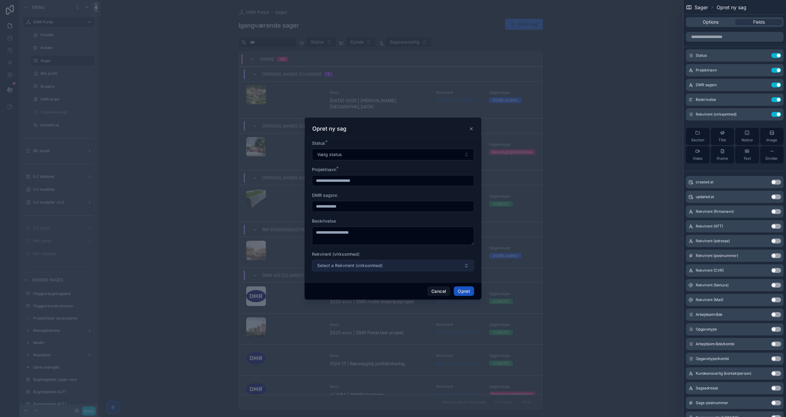
click at [382, 266] on button "Select a Rekvirent (virksomhed)" at bounding box center [393, 266] width 162 height 12
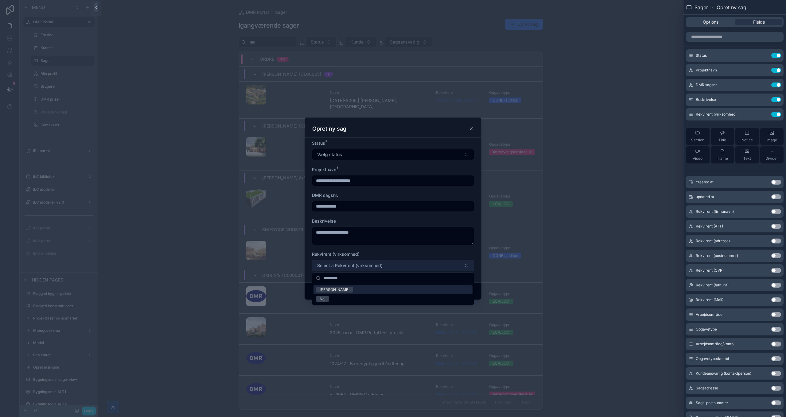
click at [382, 266] on button "Select a Rekvirent (virksomhed)" at bounding box center [393, 266] width 162 height 12
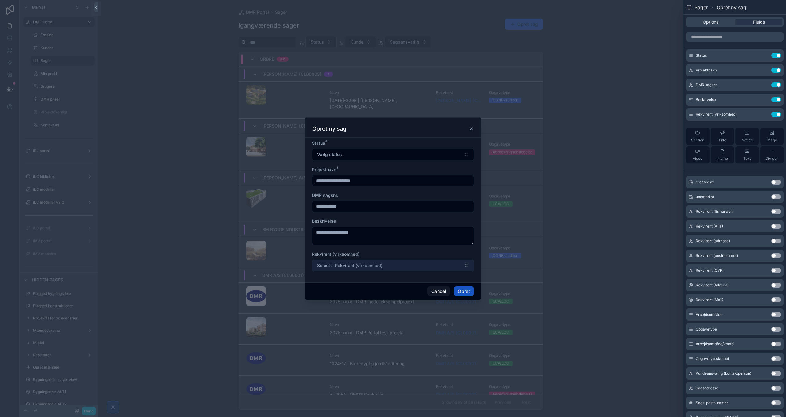
click at [386, 269] on button "Select a Rekvirent (virksomhed)" at bounding box center [393, 266] width 162 height 12
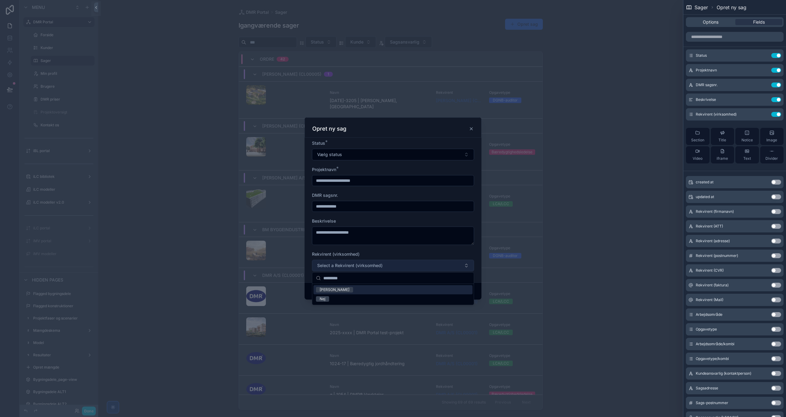
click at [386, 268] on button "Select a Rekvirent (virksomhed)" at bounding box center [393, 266] width 162 height 12
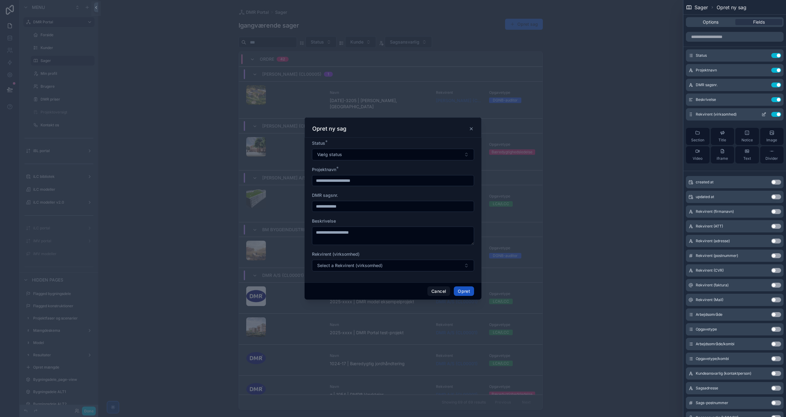
click at [773, 114] on button "Use setting" at bounding box center [776, 114] width 10 height 5
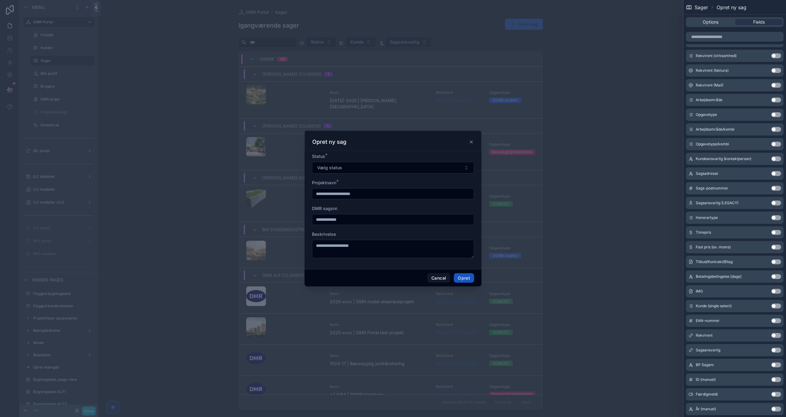
scroll to position [276, 0]
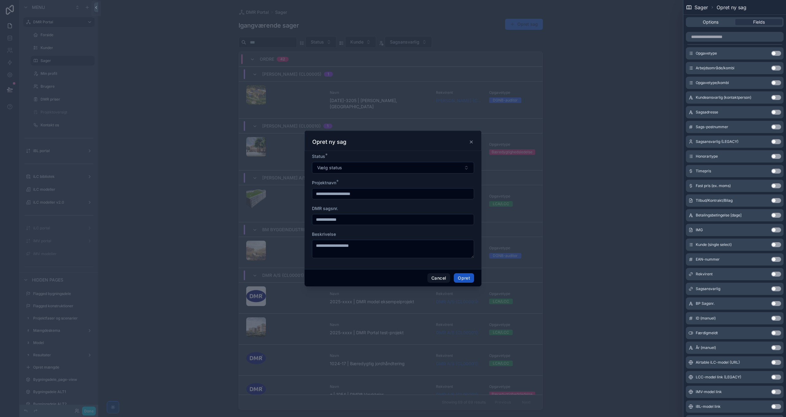
click at [771, 274] on button "Use setting" at bounding box center [776, 274] width 10 height 5
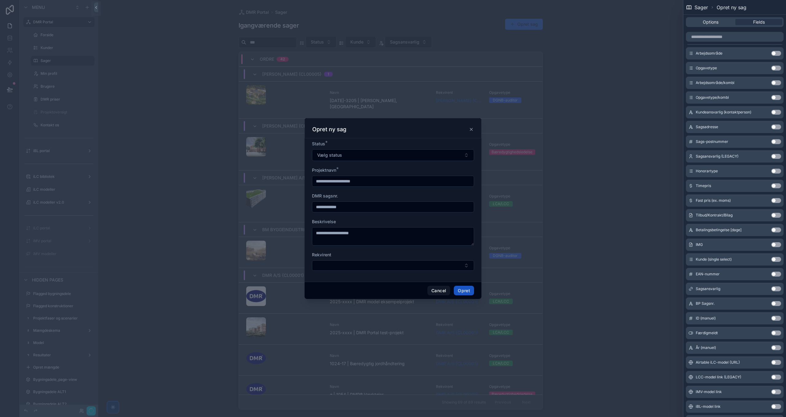
scroll to position [291, 0]
click at [771, 274] on button "Use setting" at bounding box center [776, 274] width 10 height 5
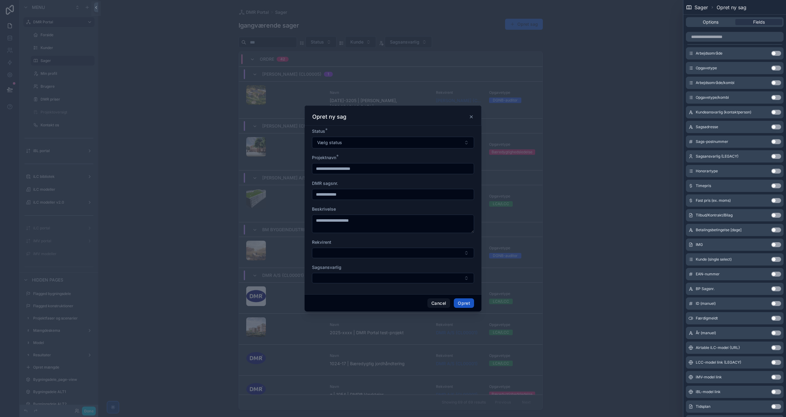
scroll to position [306, 0]
click at [369, 250] on button "Select Button" at bounding box center [393, 253] width 162 height 10
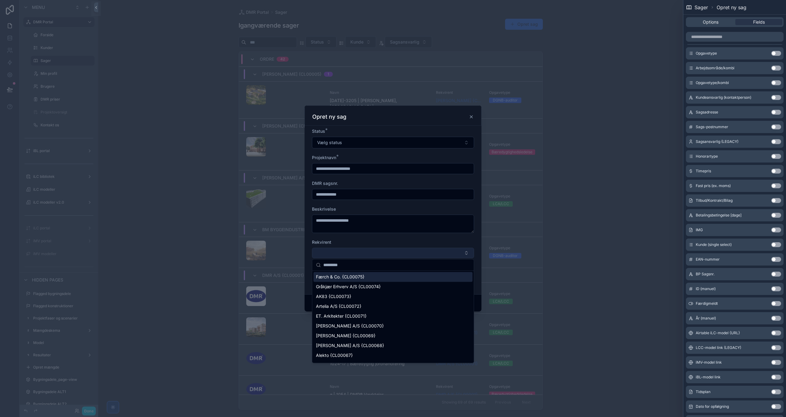
click at [369, 250] on button "Select Button" at bounding box center [393, 253] width 162 height 10
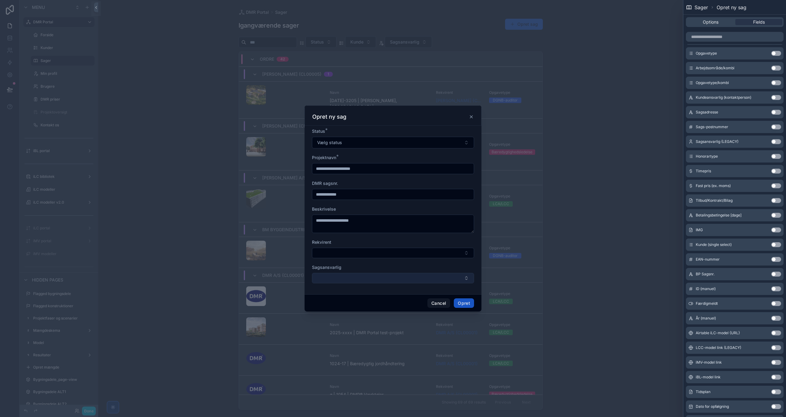
click at [372, 278] on button "Select Button" at bounding box center [393, 278] width 162 height 10
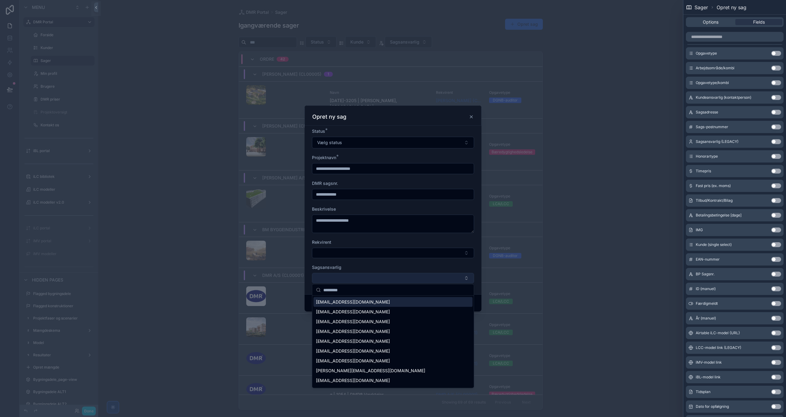
click at [372, 278] on button "Select Button" at bounding box center [393, 278] width 162 height 10
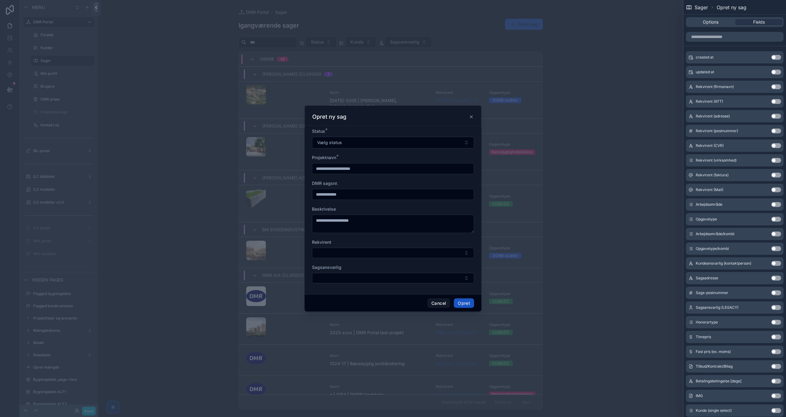
scroll to position [139, 0]
click at [772, 220] on button "Use setting" at bounding box center [776, 220] width 10 height 5
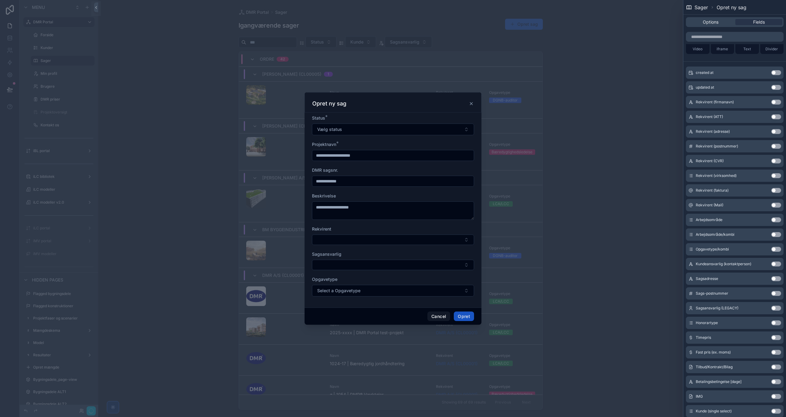
scroll to position [154, 0]
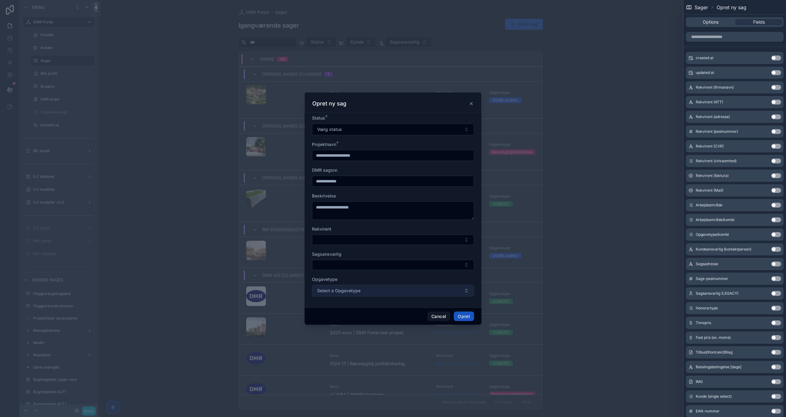
click at [358, 295] on button "Select a Opgavetype" at bounding box center [393, 291] width 162 height 12
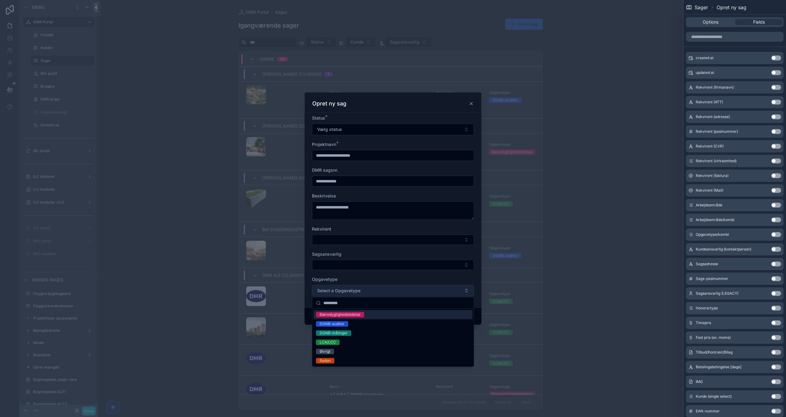
click at [358, 294] on button "Select a Opgavetype" at bounding box center [393, 291] width 162 height 12
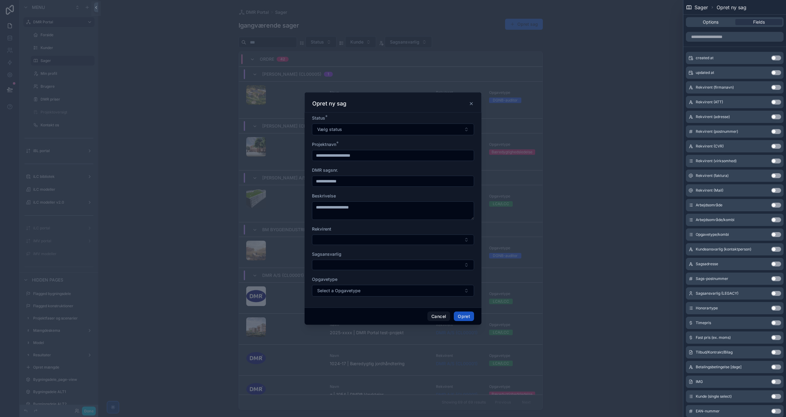
click at [771, 206] on button "Use setting" at bounding box center [776, 205] width 10 height 5
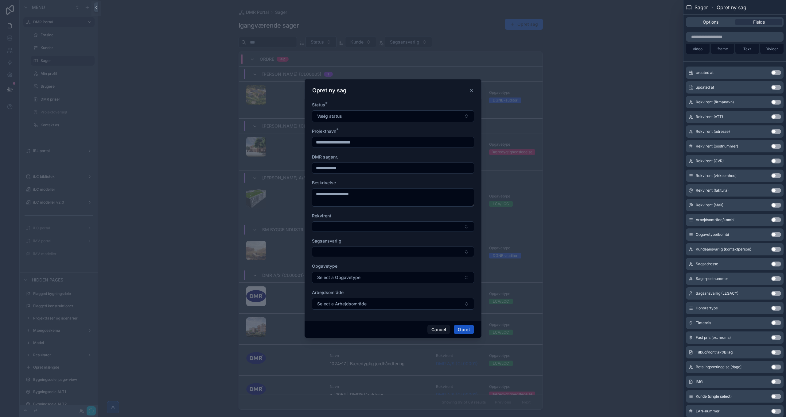
scroll to position [168, 0]
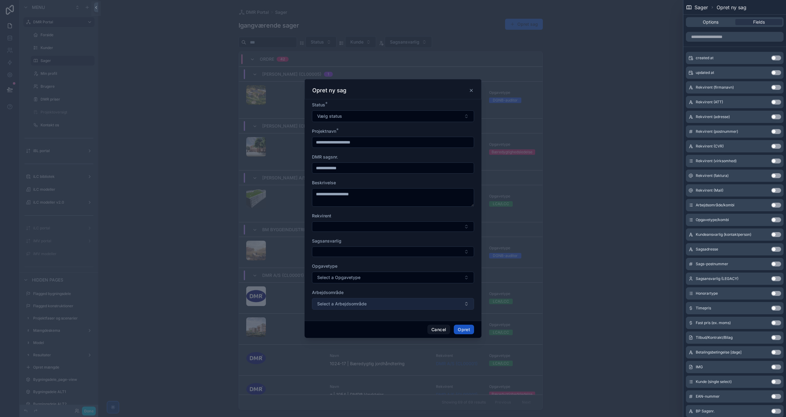
click at [378, 300] on button "Select a Arbejdsområde" at bounding box center [393, 304] width 162 height 12
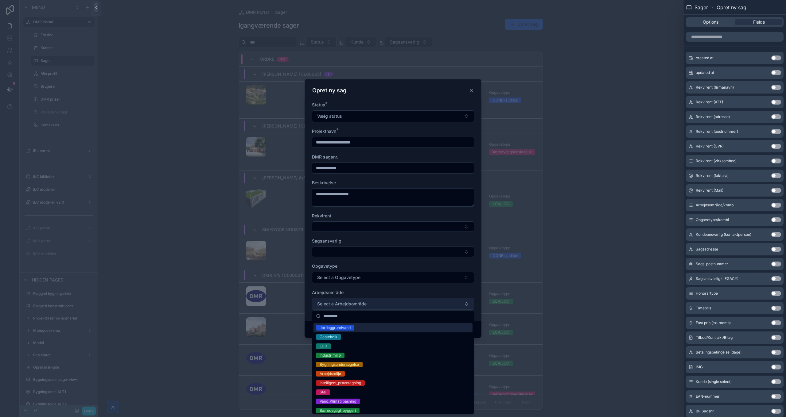
click at [377, 302] on button "Select a Arbejdsområde" at bounding box center [393, 304] width 162 height 12
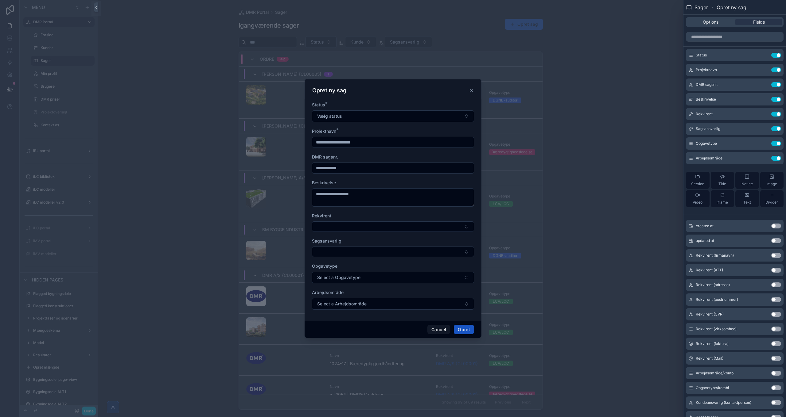
scroll to position [0, 0]
click at [765, 205] on button "Divider" at bounding box center [772, 199] width 24 height 17
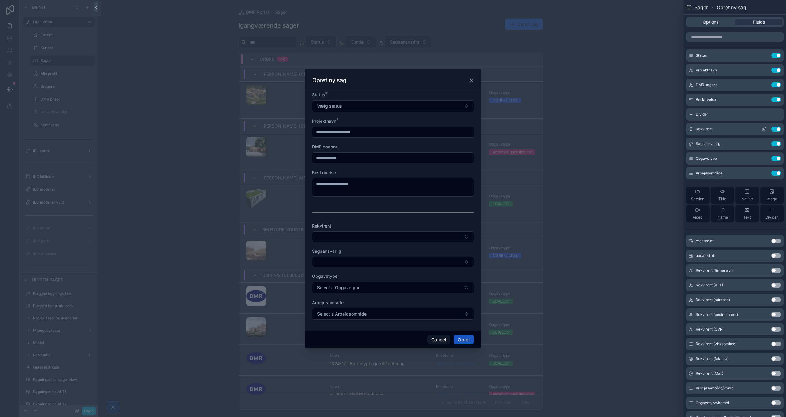
click at [761, 129] on icon at bounding box center [763, 129] width 5 height 5
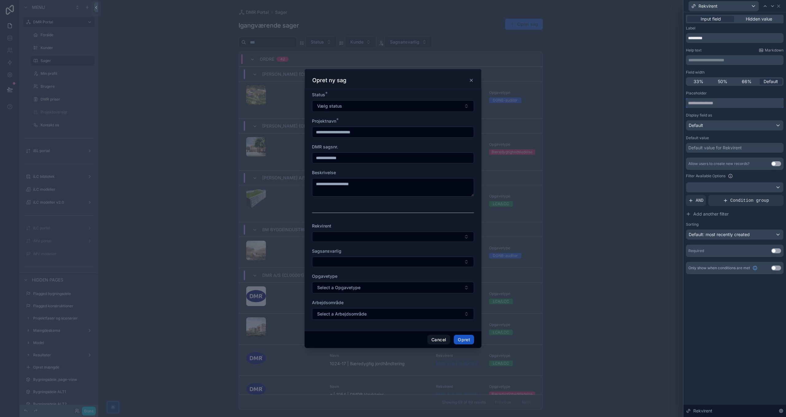
click at [711, 102] on input "text" at bounding box center [735, 103] width 98 height 10
type input "**********"
click at [776, 163] on button "Use setting" at bounding box center [776, 163] width 10 height 5
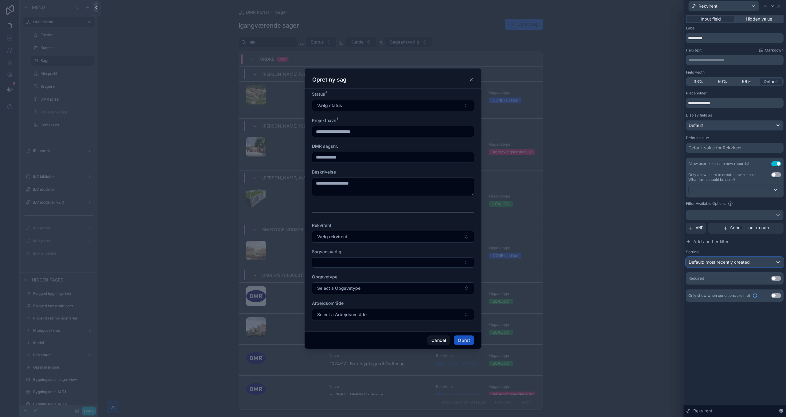
click at [727, 262] on span "Default: most recently created" at bounding box center [718, 262] width 61 height 5
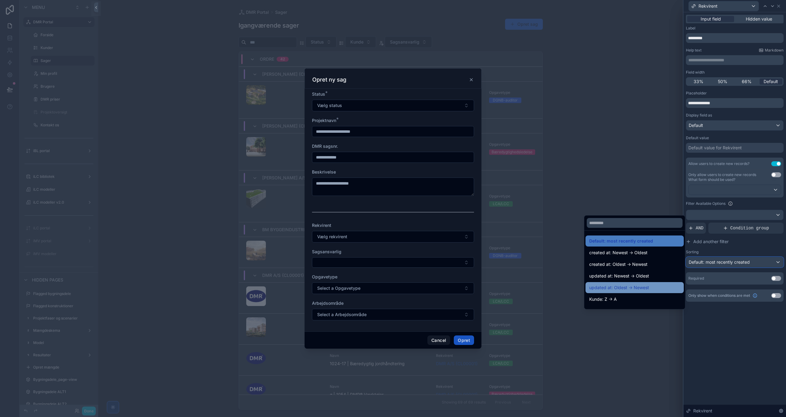
scroll to position [31, 0]
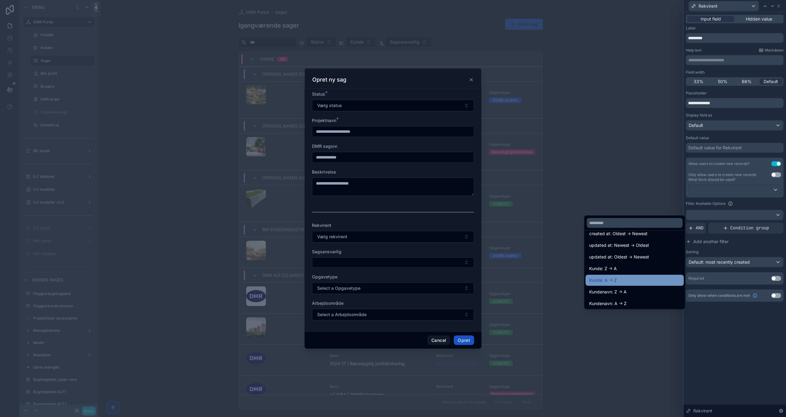
click at [617, 280] on div "Kunde: A -> Z" at bounding box center [634, 280] width 91 height 7
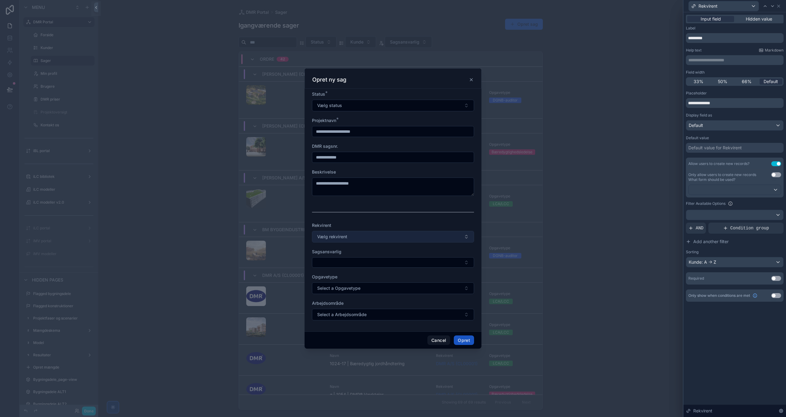
click at [370, 237] on button "Vælg rekvirent" at bounding box center [393, 237] width 162 height 12
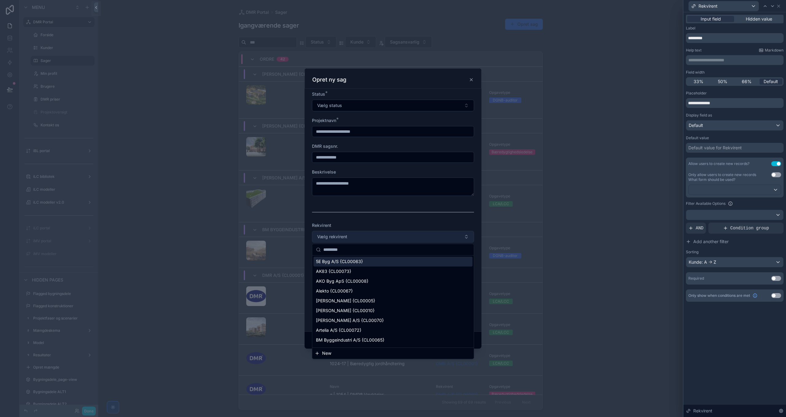
click at [370, 237] on button "Vælg rekvirent" at bounding box center [393, 237] width 162 height 12
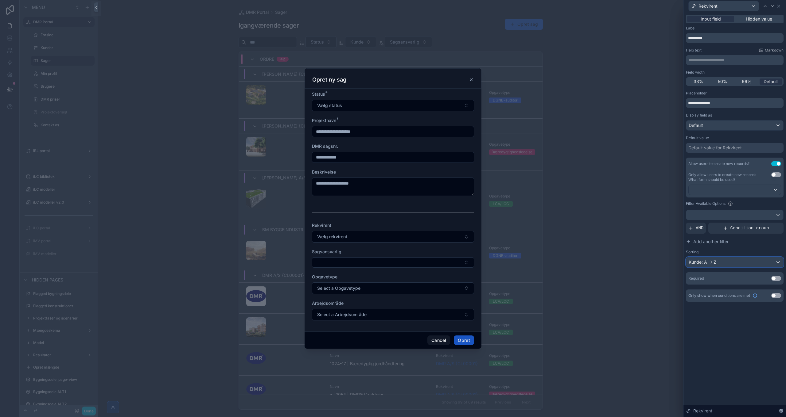
click at [730, 263] on div "Kunde: A -> Z" at bounding box center [734, 262] width 97 height 10
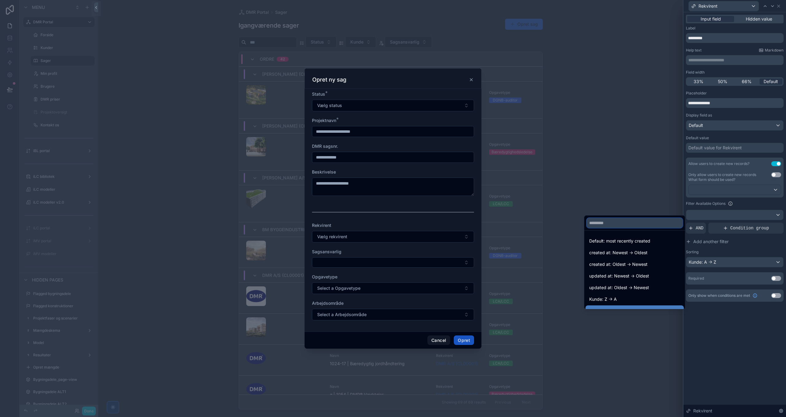
click at [596, 222] on input "text" at bounding box center [634, 223] width 96 height 10
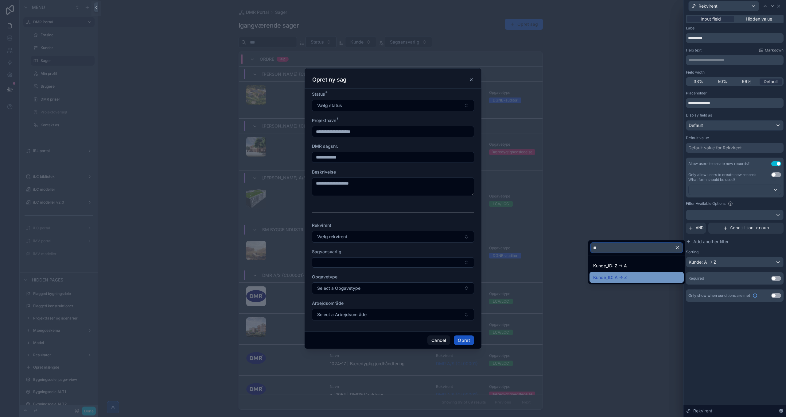
type input "**"
click at [642, 278] on div "Kunde_ID: A -> Z" at bounding box center [636, 277] width 87 height 7
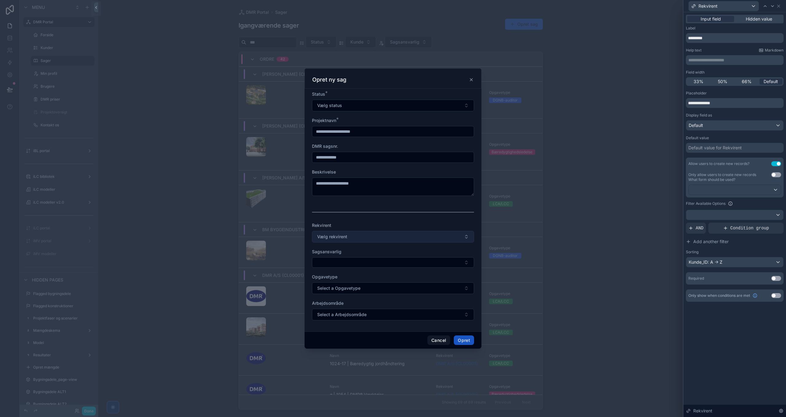
click at [369, 235] on button "Vælg rekvirent" at bounding box center [393, 237] width 162 height 12
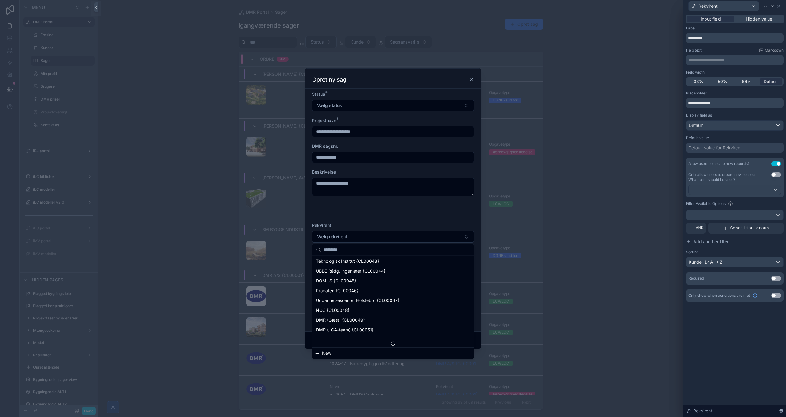
scroll to position [416, 0]
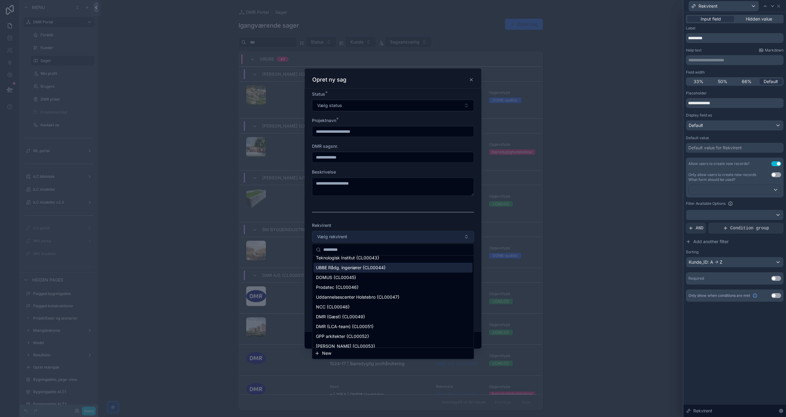
click at [367, 237] on button "Vælg rekvirent" at bounding box center [393, 237] width 162 height 12
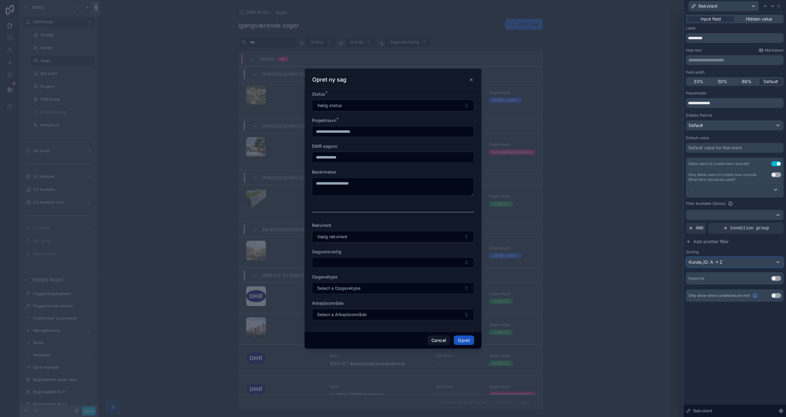
click at [713, 259] on div "Kunde_ID: A -> Z" at bounding box center [734, 262] width 97 height 10
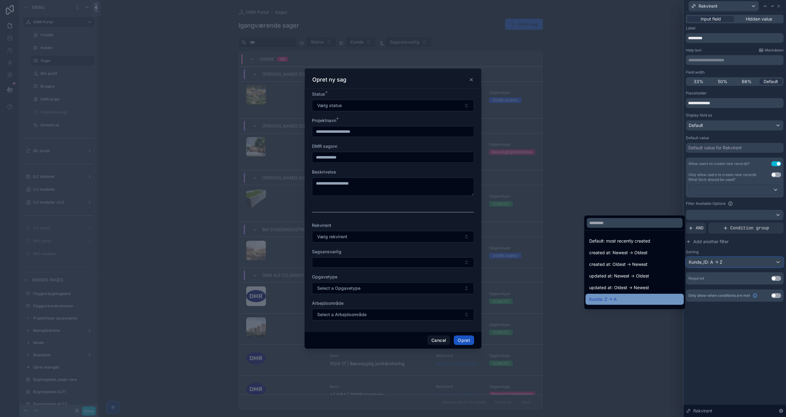
scroll to position [31, 0]
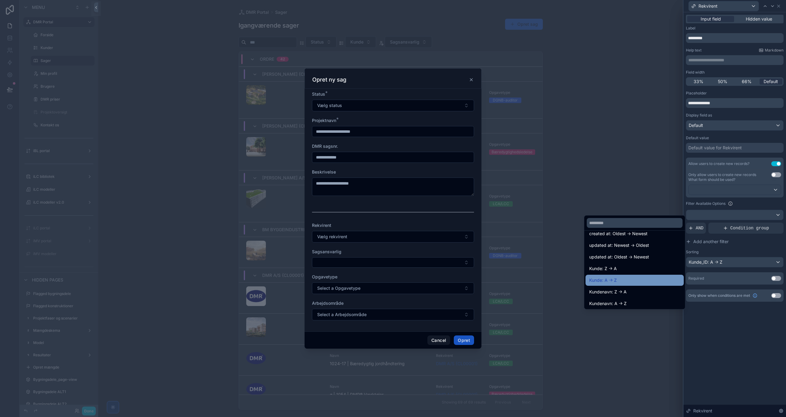
click at [612, 282] on span "Kunde: A -> Z" at bounding box center [603, 280] width 28 height 7
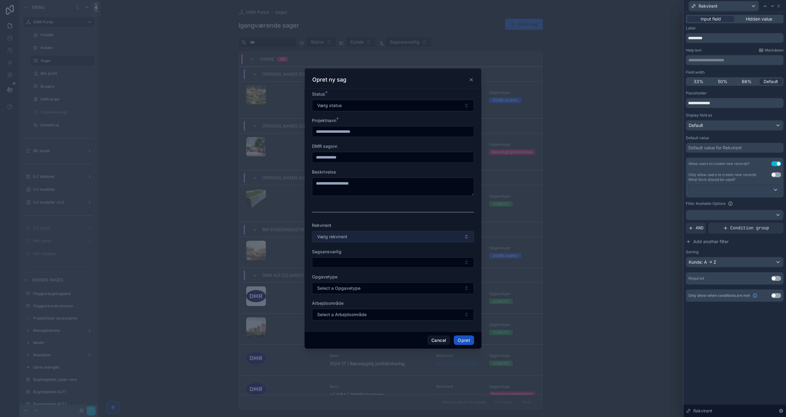
click at [346, 238] on span "Vælg rekvirent" at bounding box center [332, 237] width 30 height 6
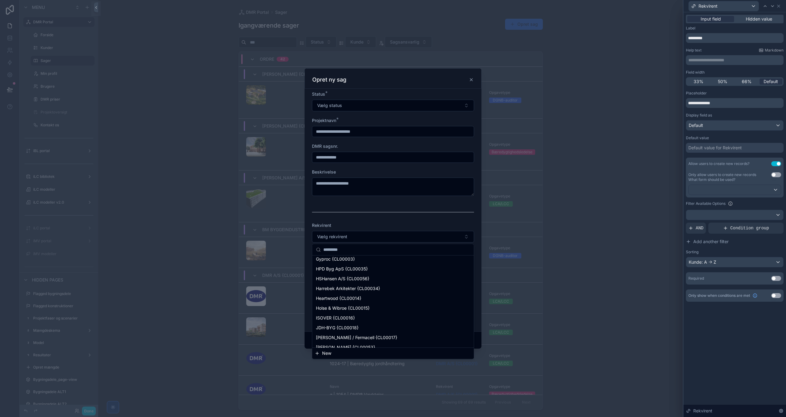
scroll to position [307, 0]
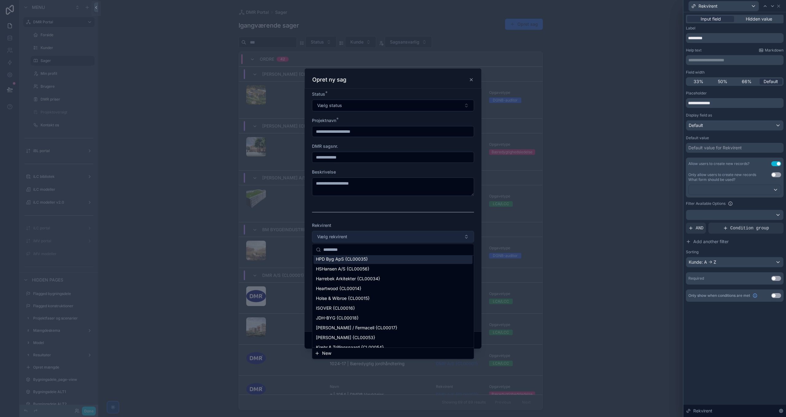
click at [356, 240] on button "Vælg rekvirent" at bounding box center [393, 237] width 162 height 12
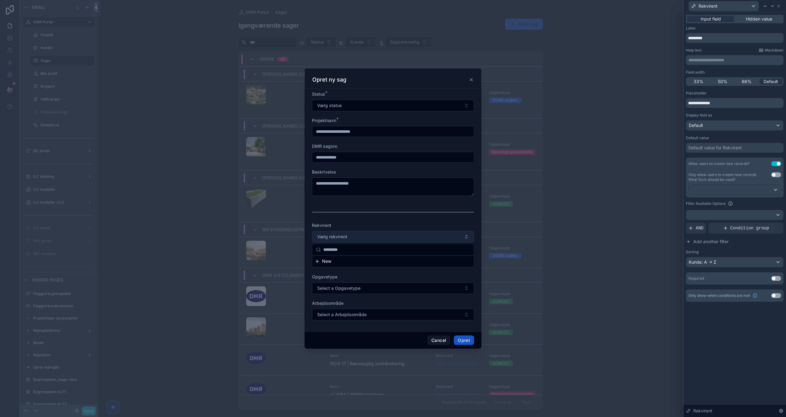
scroll to position [0, 0]
click at [416, 242] on button "Vælg rekvirent" at bounding box center [393, 237] width 162 height 12
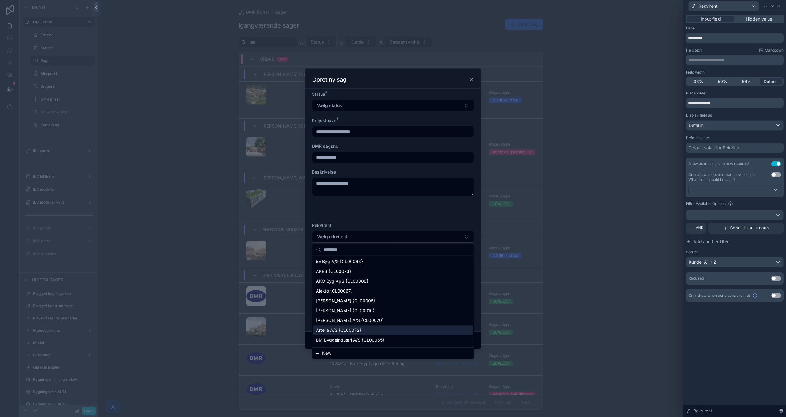
click at [322, 353] on button "New" at bounding box center [393, 353] width 157 height 6
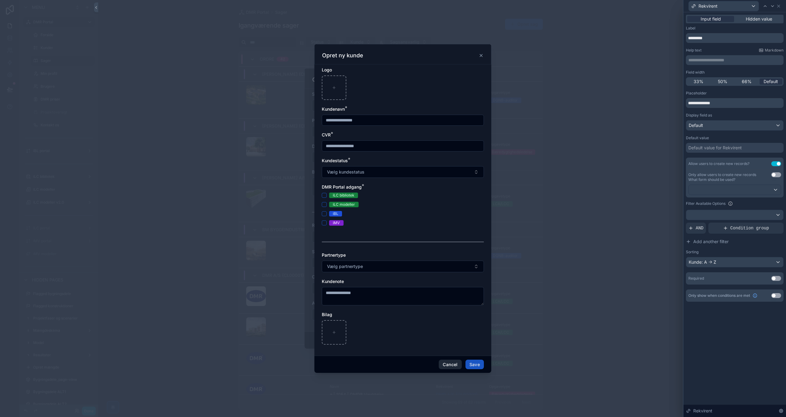
click at [452, 365] on button "Cancel" at bounding box center [450, 365] width 23 height 10
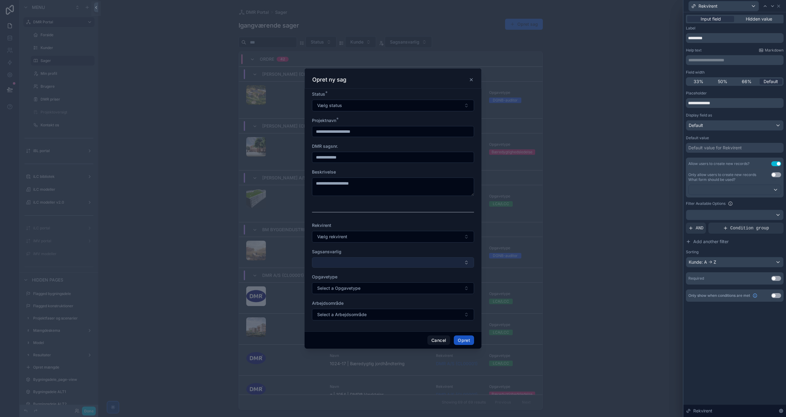
click at [367, 259] on button "Select Button" at bounding box center [393, 262] width 162 height 10
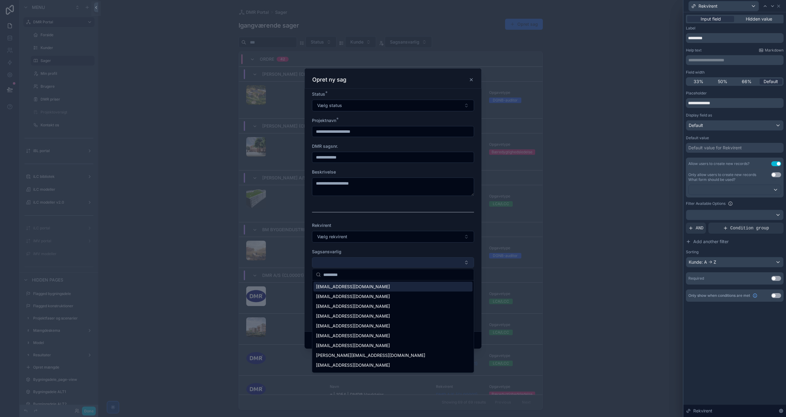
click at [368, 260] on button "Select Button" at bounding box center [393, 262] width 162 height 10
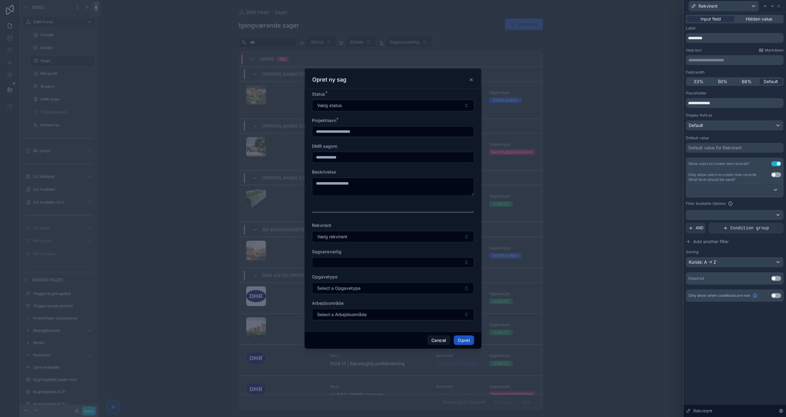
click at [775, 277] on button "Use setting" at bounding box center [776, 278] width 10 height 5
click at [773, 6] on icon at bounding box center [772, 6] width 5 height 5
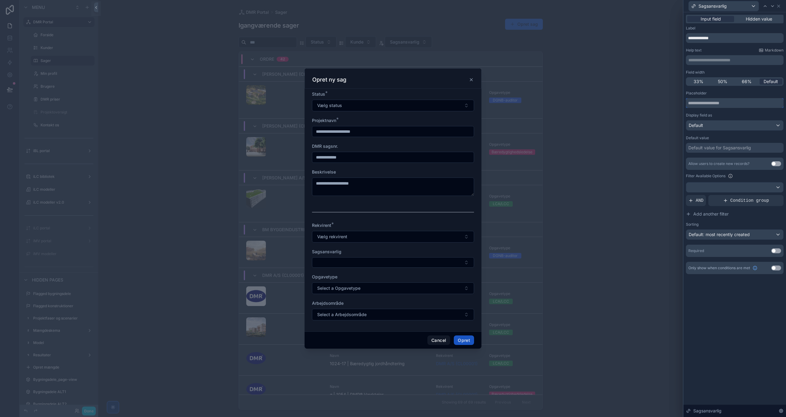
click at [709, 105] on input "text" at bounding box center [735, 103] width 98 height 10
type input "**********"
click at [709, 237] on span "Default: most recently created" at bounding box center [718, 235] width 61 height 6
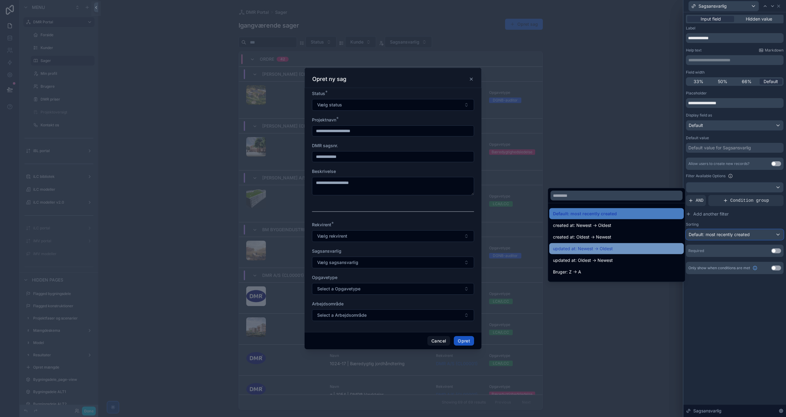
scroll to position [31, 0]
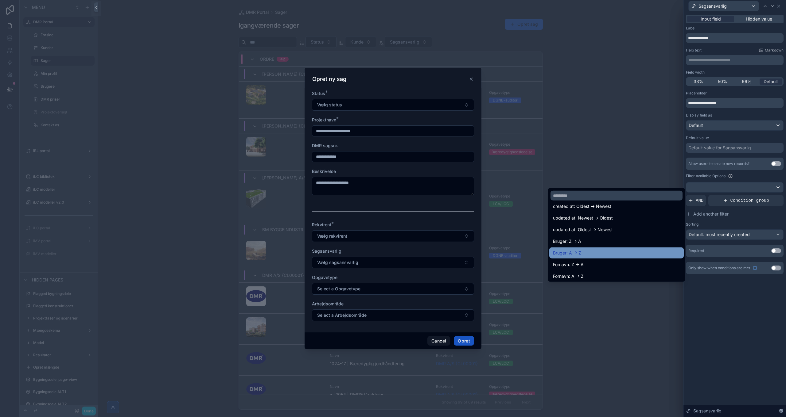
click at [575, 252] on span "Bruger: A -> Z" at bounding box center [567, 252] width 28 height 7
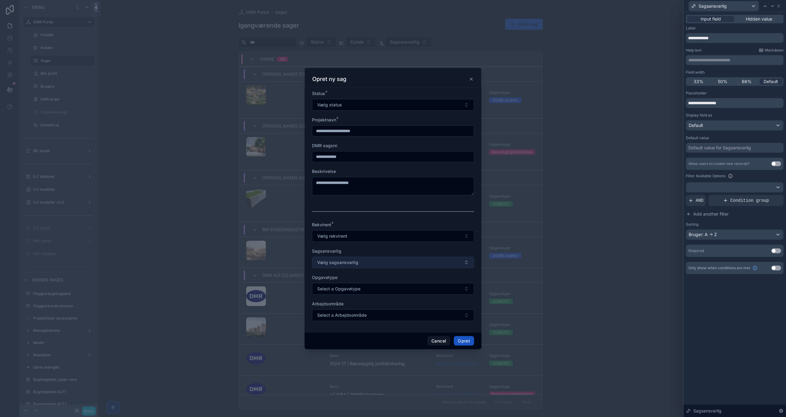
click at [357, 262] on span "Vælg sagsansvarlig" at bounding box center [337, 263] width 41 height 6
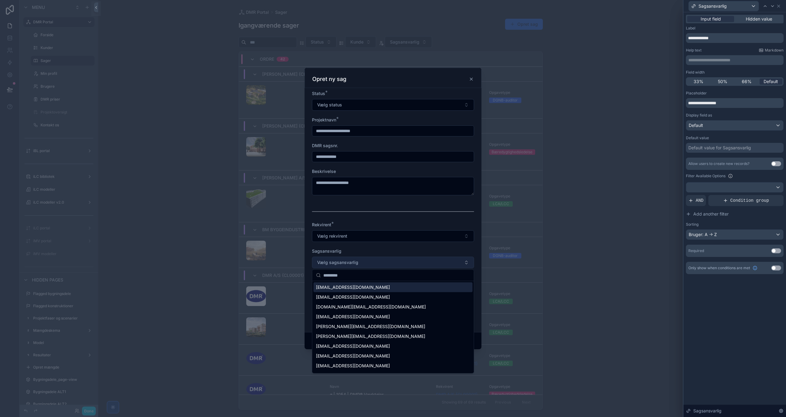
click at [365, 260] on button "Vælg sagsansvarlig" at bounding box center [393, 263] width 162 height 12
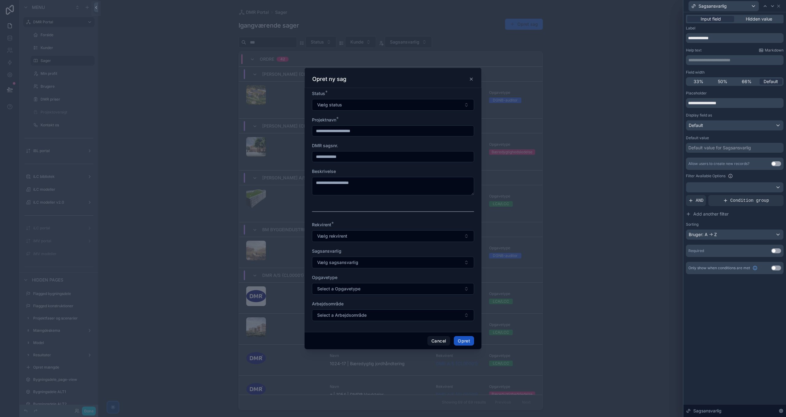
click at [377, 248] on form "Status * Vælg status Projektnavn * DMR sagsnr. Beskrivelse Rekvirent * Vælg rek…" at bounding box center [393, 209] width 162 height 237
click at [721, 38] on input "**********" at bounding box center [735, 38] width 98 height 10
type input "**********"
click at [697, 201] on span "AND" at bounding box center [699, 201] width 8 height 6
click at [767, 196] on icon at bounding box center [768, 196] width 4 height 4
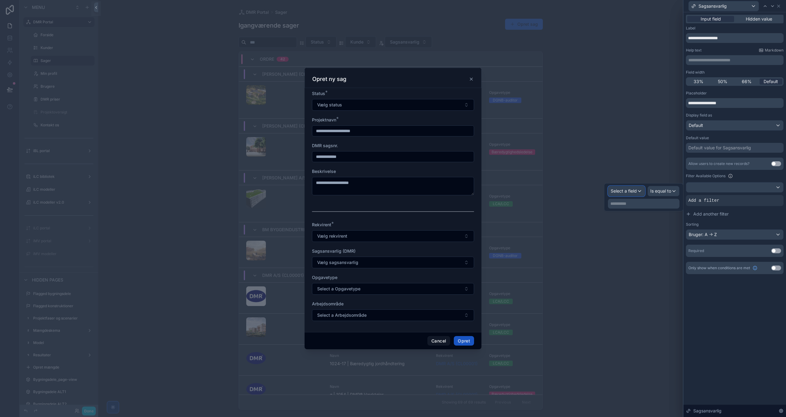
click at [625, 191] on span "Select a field" at bounding box center [623, 190] width 26 height 5
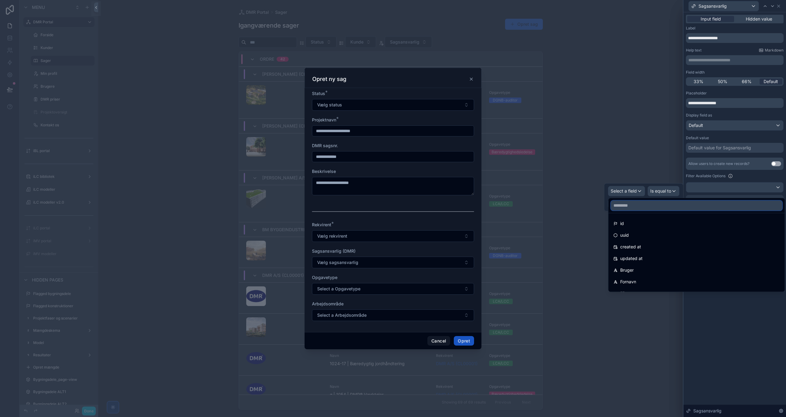
click at [629, 204] on input "text" at bounding box center [696, 206] width 171 height 10
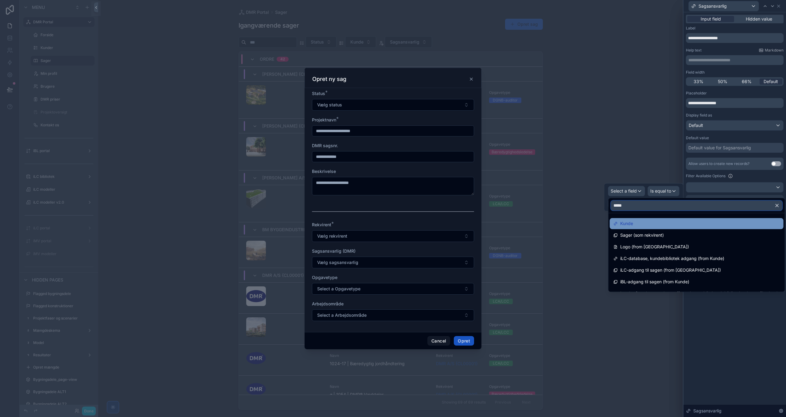
type input "*****"
click at [628, 226] on span "Kunde" at bounding box center [626, 223] width 13 height 7
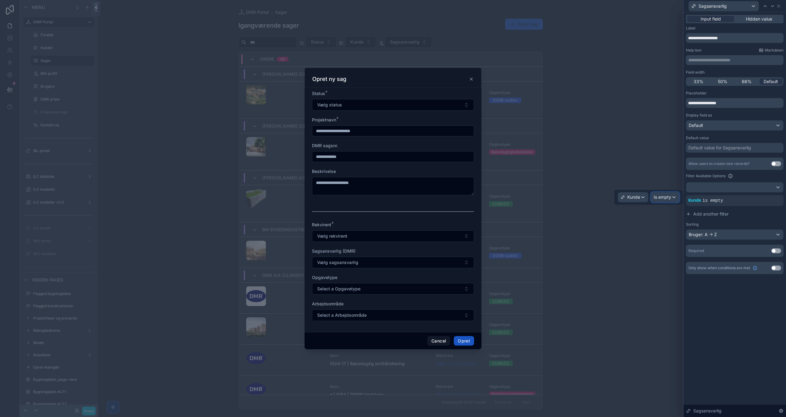
click at [664, 198] on span "Is empty" at bounding box center [661, 197] width 17 height 6
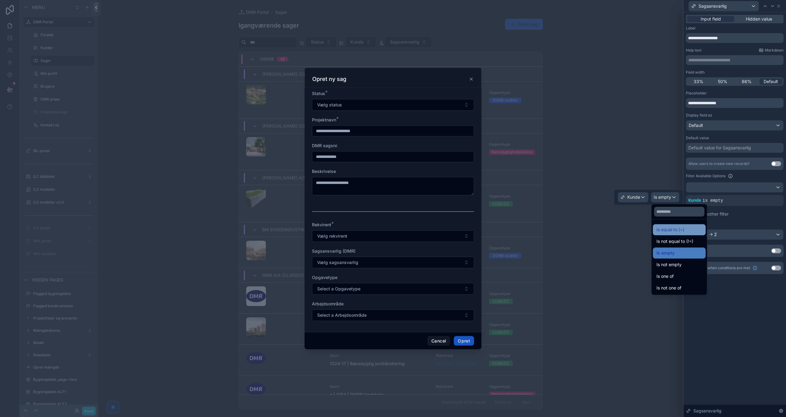
click at [671, 228] on span "Is equal to (=)" at bounding box center [670, 229] width 28 height 7
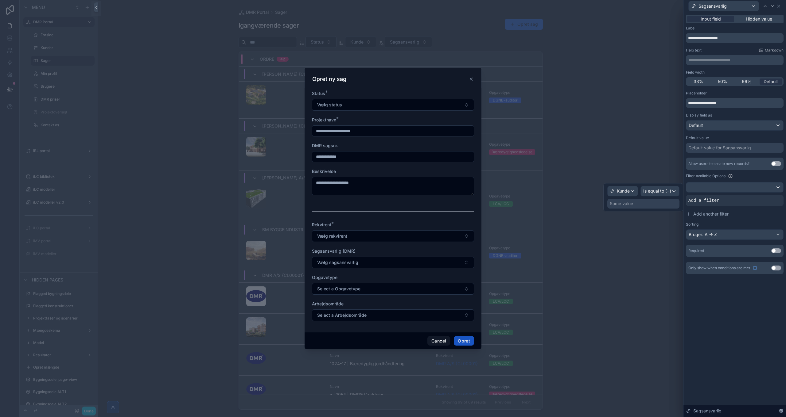
click at [635, 204] on div "Some value" at bounding box center [643, 204] width 72 height 10
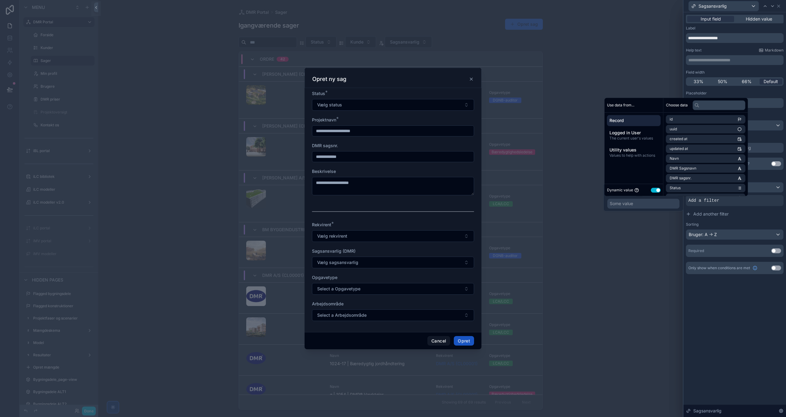
click at [654, 189] on button "Use setting" at bounding box center [656, 190] width 10 height 5
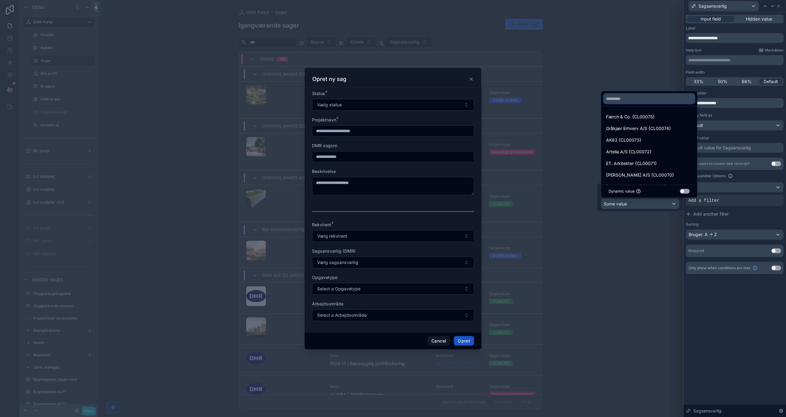
click at [620, 102] on input "text" at bounding box center [648, 99] width 91 height 10
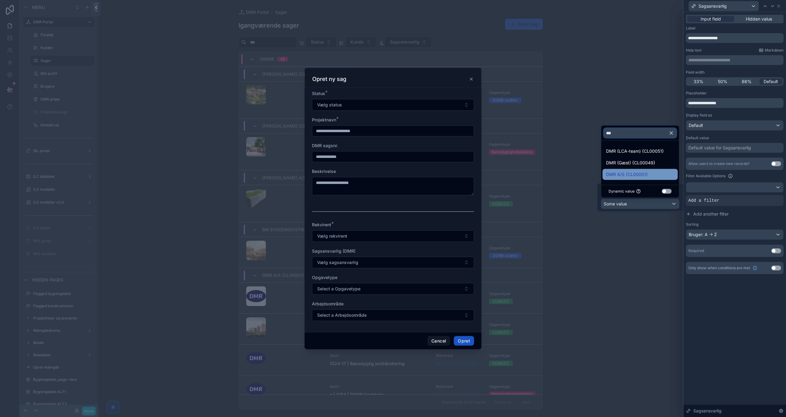
type input "***"
click at [637, 175] on span "DMR A/S {CL00001}" at bounding box center [627, 174] width 42 height 7
click at [745, 312] on div "**********" at bounding box center [734, 214] width 102 height 405
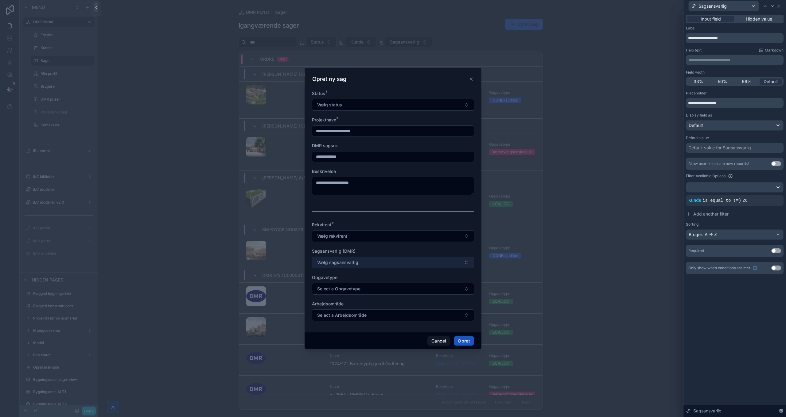
click at [362, 261] on button "Vælg sagsansvarlig" at bounding box center [393, 263] width 162 height 12
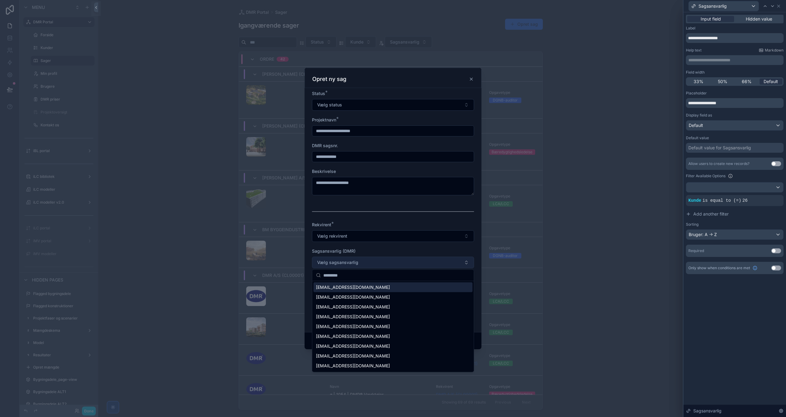
click at [355, 264] on span "Vælg sagsansvarlig" at bounding box center [337, 263] width 41 height 6
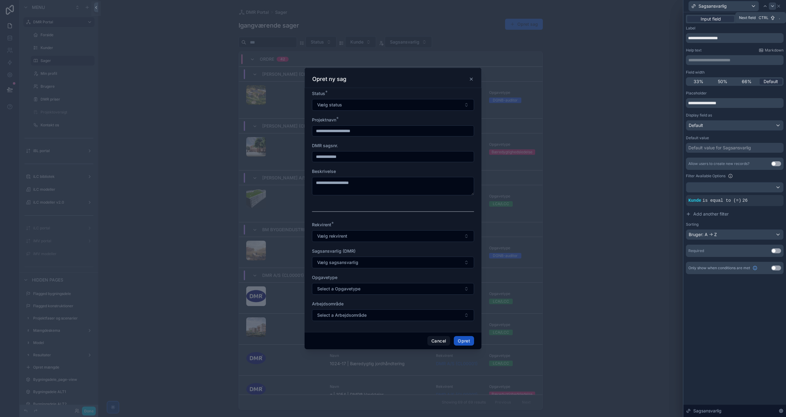
click at [772, 5] on icon at bounding box center [772, 6] width 5 height 5
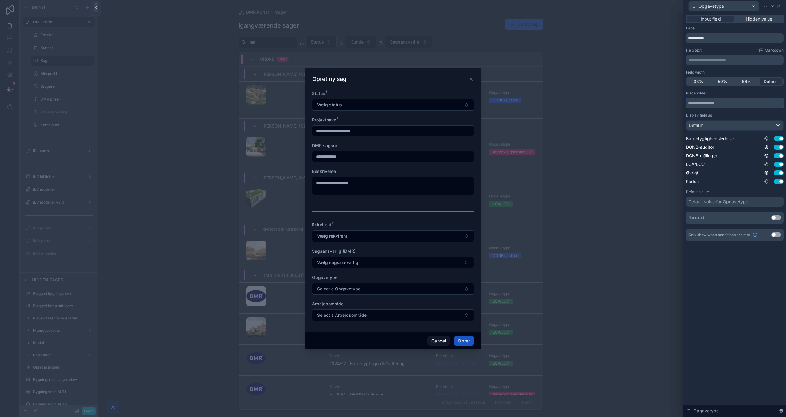
click at [705, 101] on input "text" at bounding box center [735, 103] width 98 height 10
type input "**********"
click at [775, 217] on button "Use setting" at bounding box center [776, 217] width 10 height 5
click at [771, 5] on icon at bounding box center [772, 6] width 5 height 5
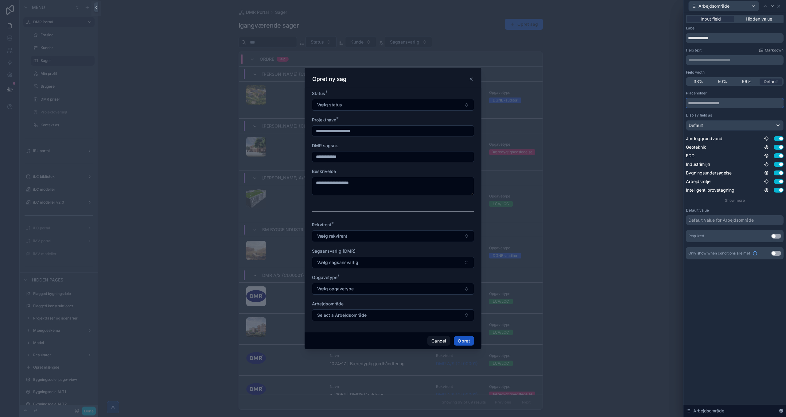
click at [711, 103] on input "text" at bounding box center [735, 103] width 98 height 10
type input "**********"
click at [723, 222] on div "Default value for Arbejdsområde" at bounding box center [720, 220] width 65 height 6
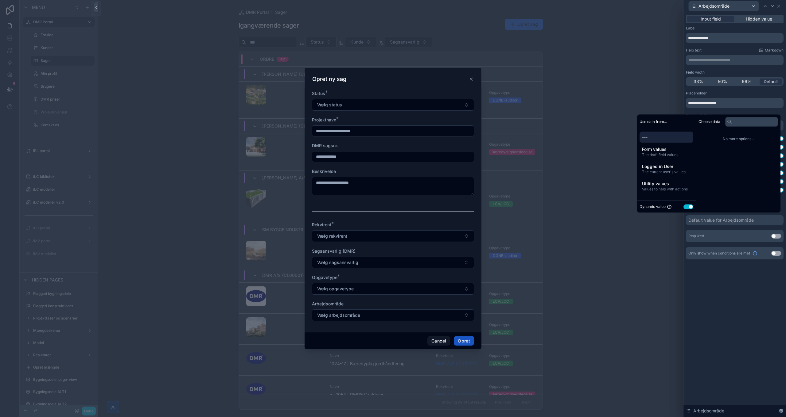
click at [685, 205] on button "Use setting" at bounding box center [688, 206] width 10 height 5
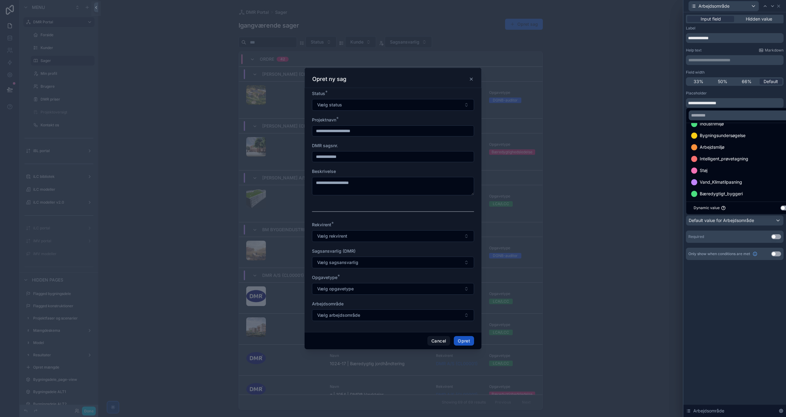
scroll to position [47, 0]
click at [727, 190] on span "Bæredygtigt_byggeri" at bounding box center [720, 190] width 43 height 7
click at [758, 17] on span "Hidden value" at bounding box center [758, 19] width 26 height 6
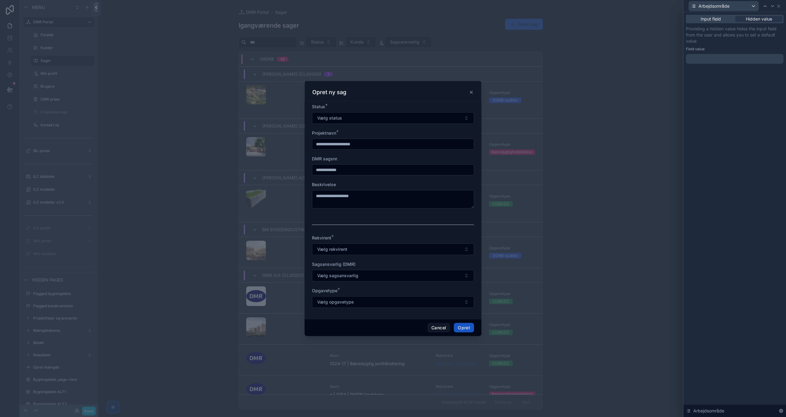
click at [738, 60] on div at bounding box center [735, 59] width 98 height 10
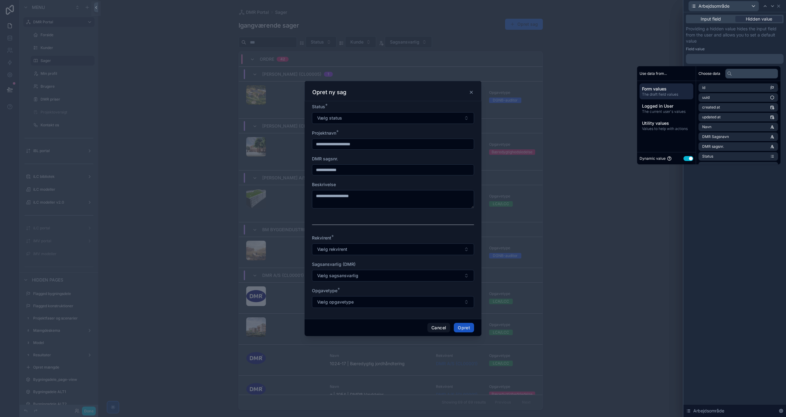
click at [686, 157] on button "Use setting" at bounding box center [688, 158] width 10 height 5
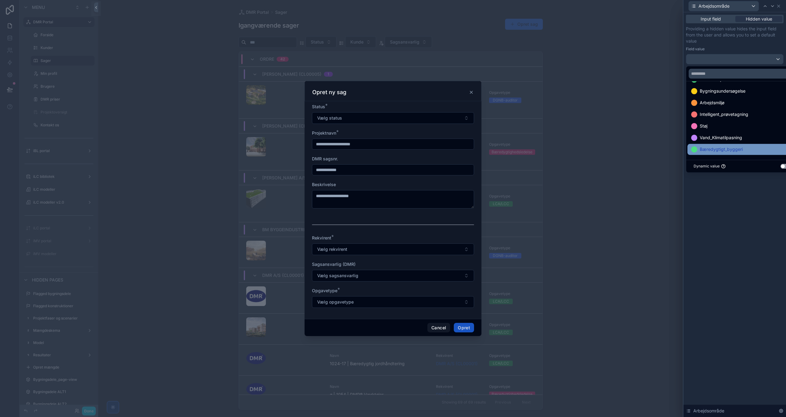
click at [729, 152] on span "Bæredygtigt_byggeri" at bounding box center [720, 149] width 43 height 7
click at [723, 250] on div "Input field Hidden value Providing a hidden value hides the input field from th…" at bounding box center [734, 214] width 102 height 405
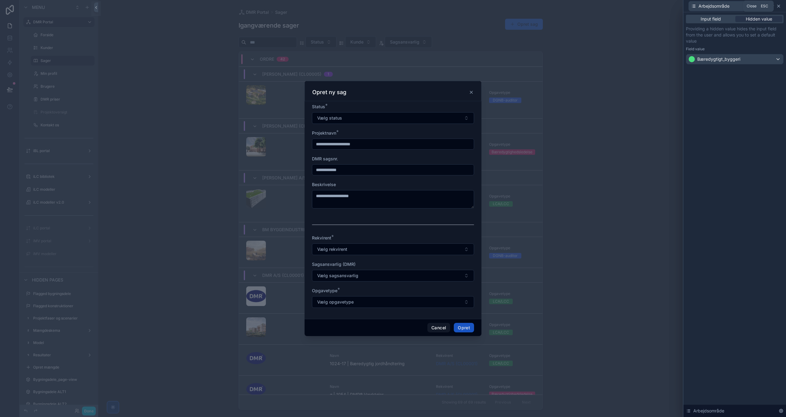
click at [779, 6] on icon at bounding box center [778, 6] width 5 height 5
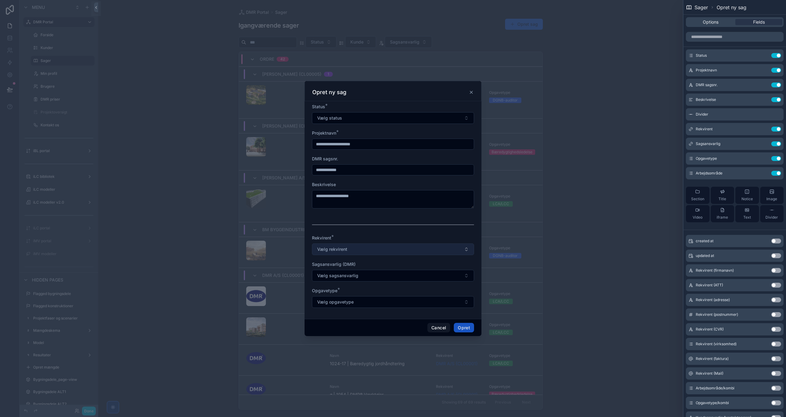
click at [376, 247] on button "Vælg rekvirent" at bounding box center [393, 250] width 162 height 12
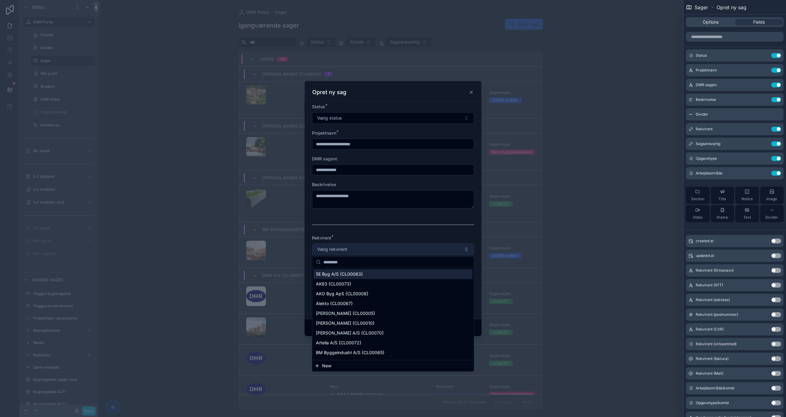
click at [376, 247] on button "Vælg rekvirent" at bounding box center [393, 250] width 162 height 12
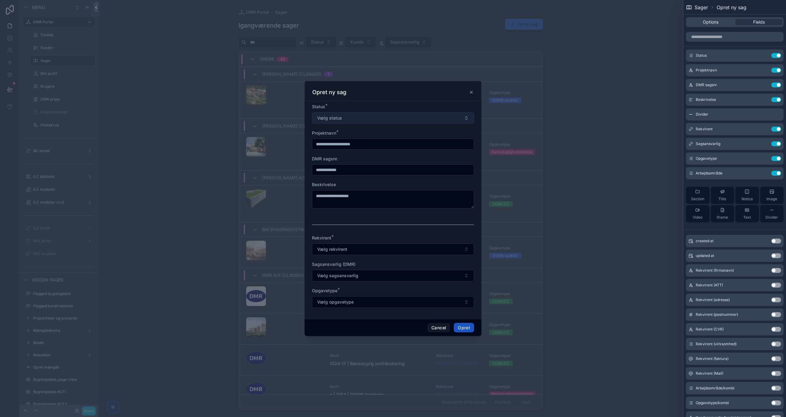
click at [353, 119] on button "Vælg status" at bounding box center [393, 118] width 162 height 12
click at [730, 41] on input "text" at bounding box center [735, 37] width 98 height 10
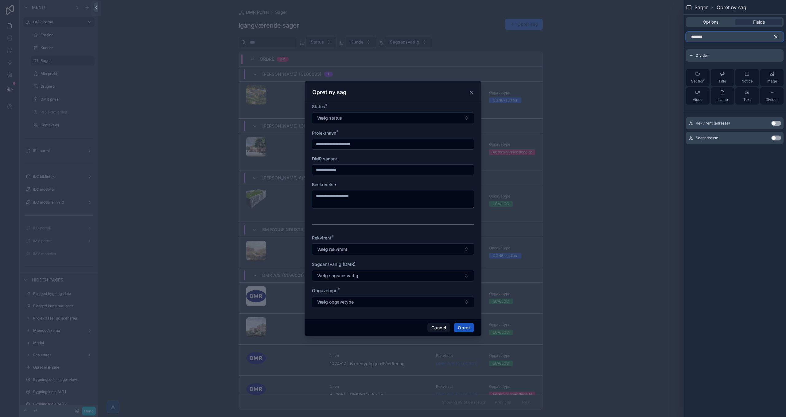
type input "*******"
click at [776, 136] on button "Use setting" at bounding box center [776, 138] width 10 height 5
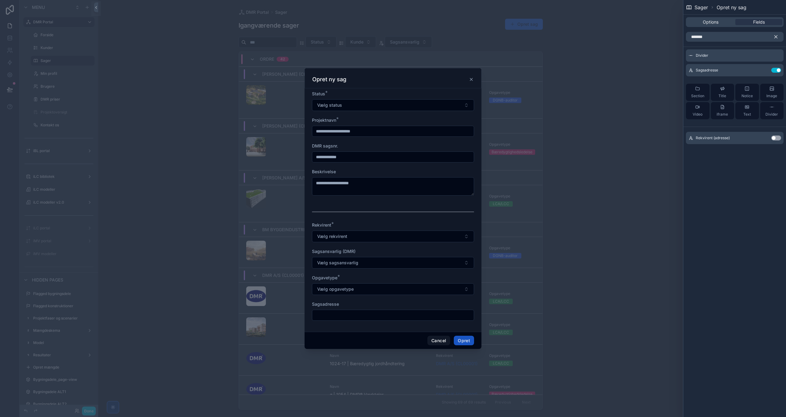
click at [775, 37] on icon "button" at bounding box center [776, 37] width 6 height 6
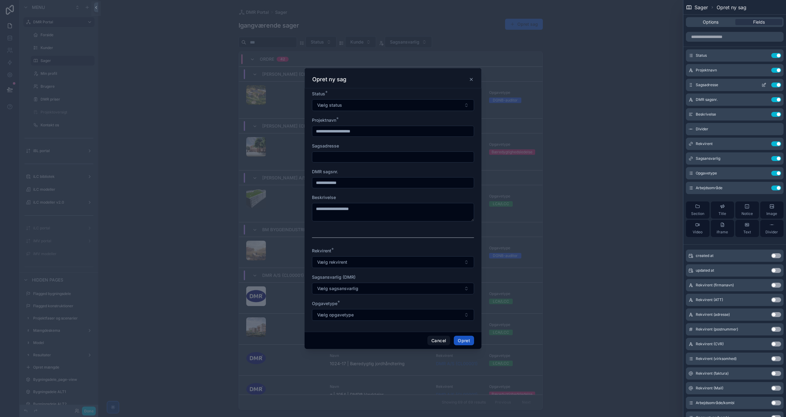
click at [763, 84] on icon at bounding box center [764, 84] width 2 height 2
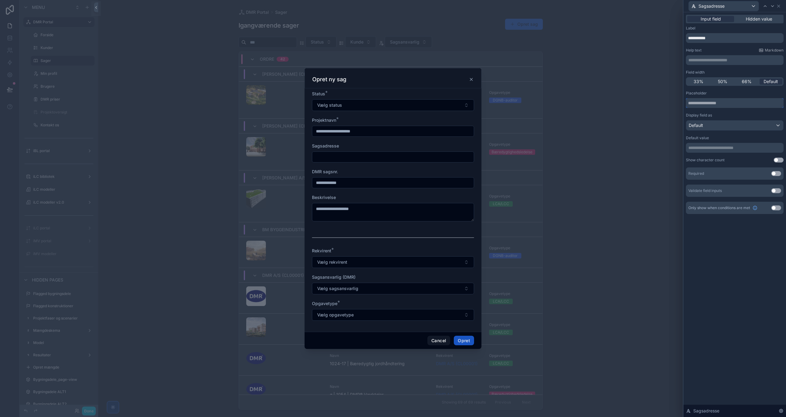
click at [722, 103] on input "text" at bounding box center [735, 103] width 98 height 10
type input "**********"
click at [764, 7] on icon at bounding box center [764, 6] width 5 height 5
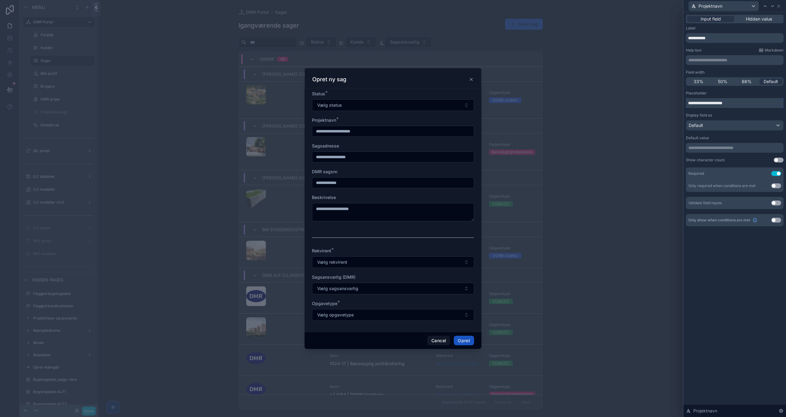
click at [705, 104] on input "**********" at bounding box center [735, 103] width 98 height 10
type input "**********"
click at [579, 106] on div "scrollable content" at bounding box center [393, 208] width 786 height 417
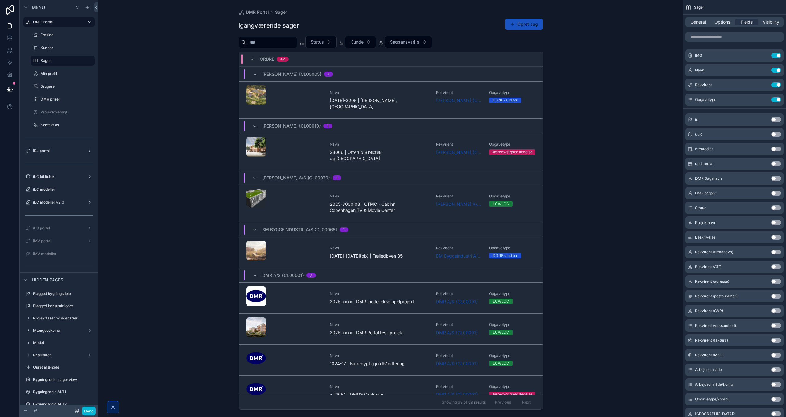
click at [365, 100] on div "scrollable content" at bounding box center [391, 205] width 314 height 410
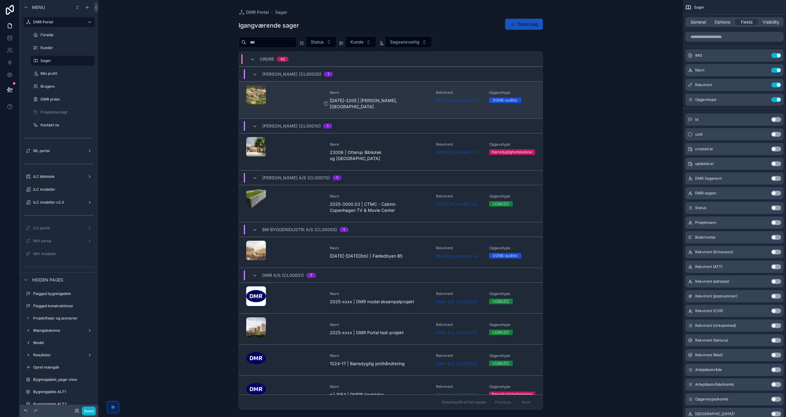
click at [366, 100] on span "[DATE]-3205 | [PERSON_NAME], [GEOGRAPHIC_DATA]" at bounding box center [379, 104] width 99 height 12
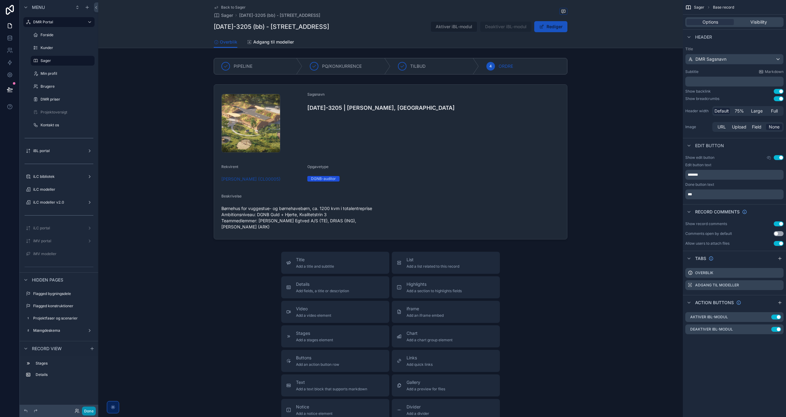
drag, startPoint x: 92, startPoint y: 412, endPoint x: 202, endPoint y: 300, distance: 156.9
click at [92, 411] on button "Done" at bounding box center [89, 411] width 14 height 9
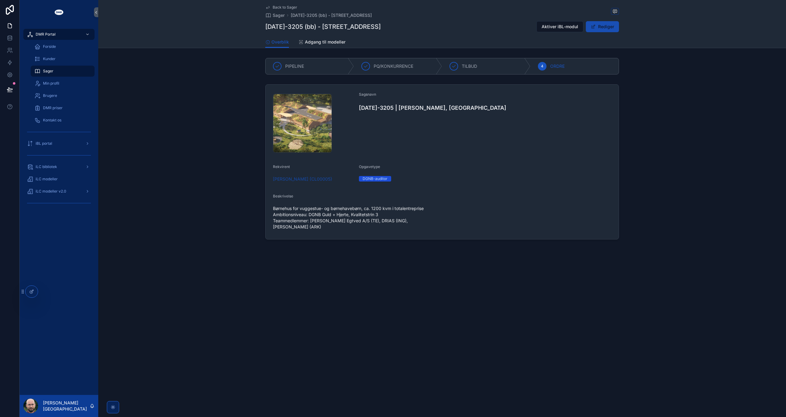
click at [600, 28] on button "Rediger" at bounding box center [602, 26] width 33 height 11
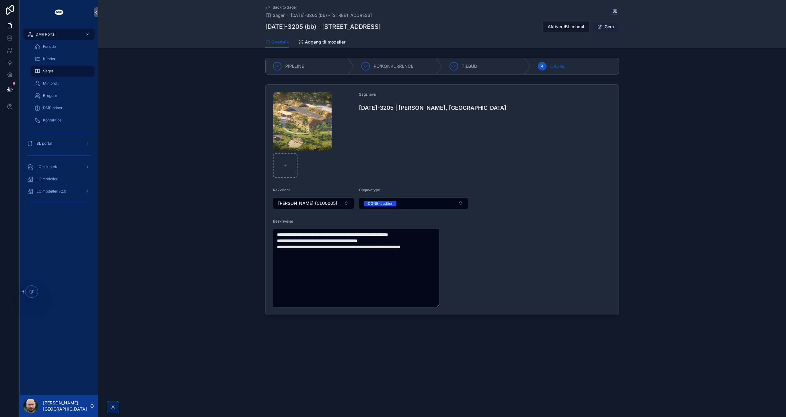
click at [605, 28] on button "Gem" at bounding box center [605, 26] width 27 height 11
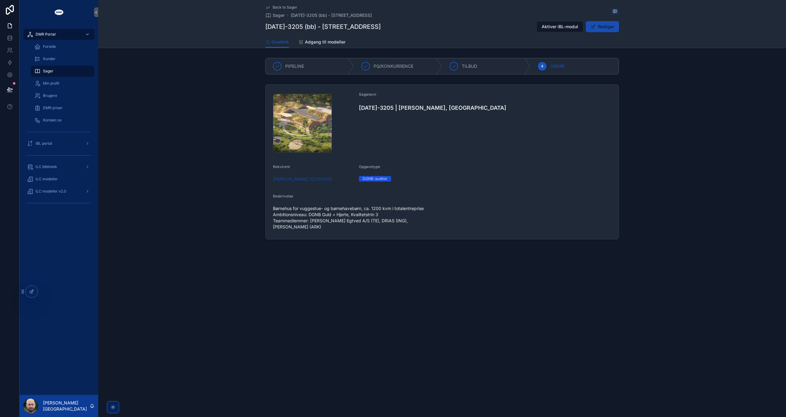
click at [601, 28] on button "Rediger" at bounding box center [602, 26] width 33 height 11
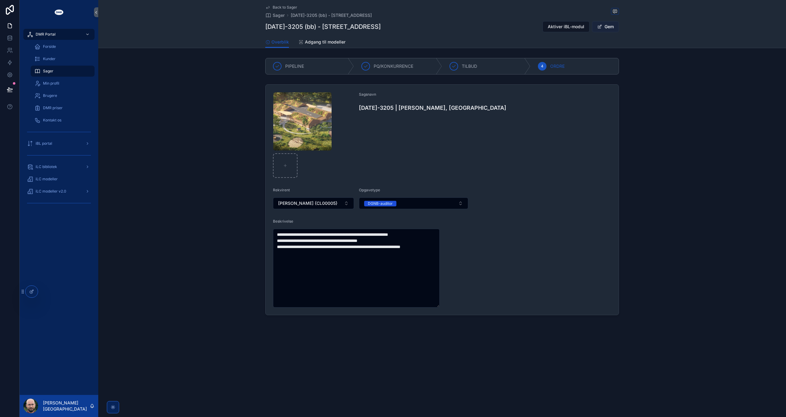
click at [604, 28] on button "Gem" at bounding box center [605, 26] width 27 height 11
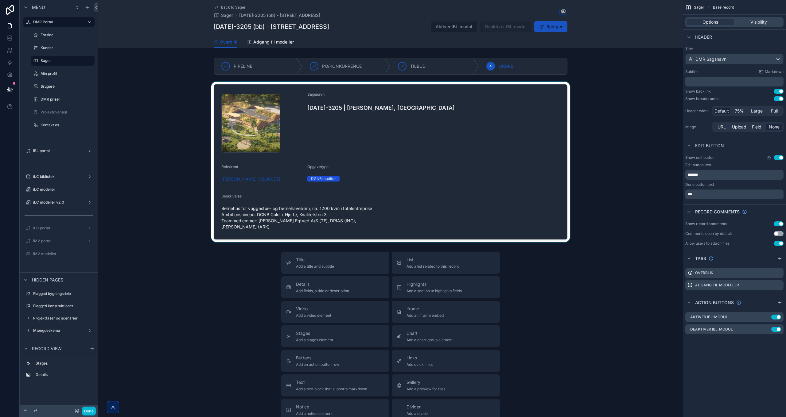
click at [502, 161] on div "scrollable content" at bounding box center [390, 162] width 584 height 160
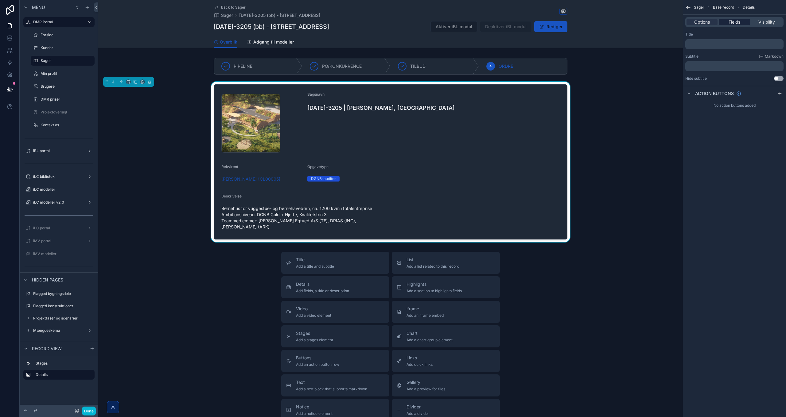
click at [730, 23] on span "Fields" at bounding box center [734, 22] width 12 height 6
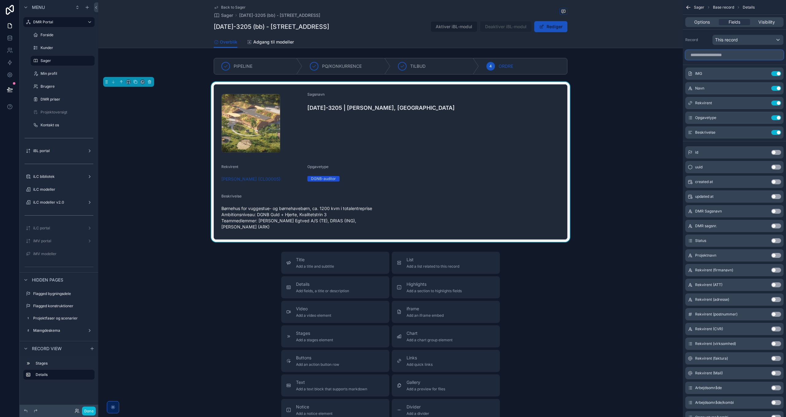
click at [711, 54] on input "scrollable content" at bounding box center [734, 55] width 98 height 10
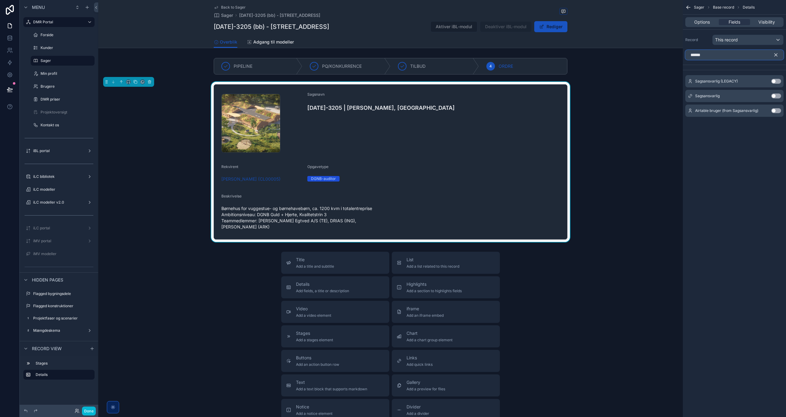
type input "******"
click at [777, 96] on button "Use setting" at bounding box center [776, 96] width 10 height 5
click at [775, 52] on icon "scrollable content" at bounding box center [776, 55] width 6 height 6
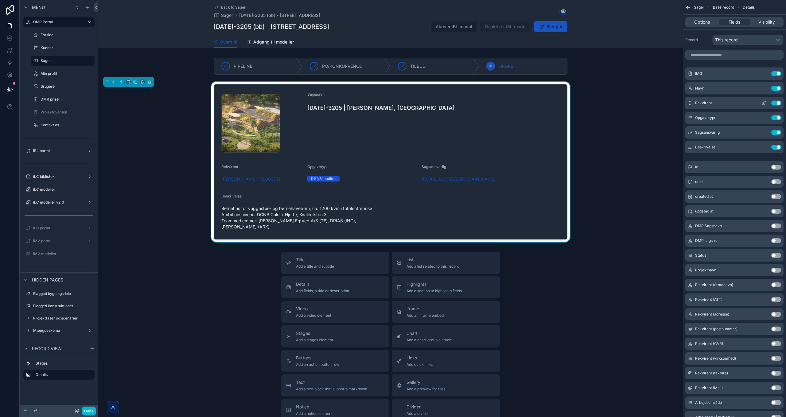
click at [763, 102] on icon "scrollable content" at bounding box center [764, 102] width 2 height 2
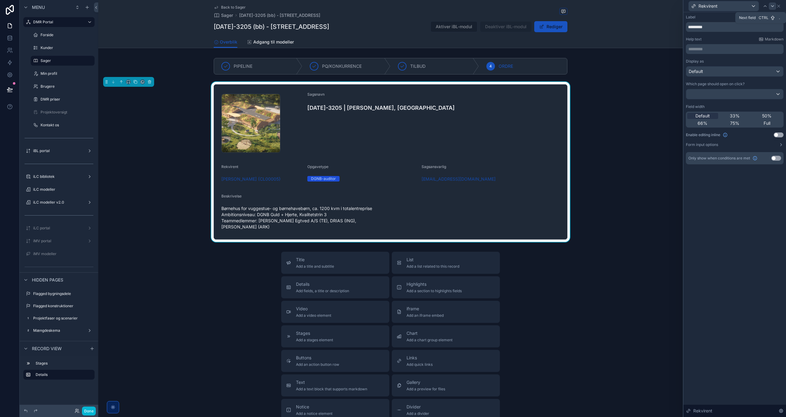
click at [772, 6] on icon at bounding box center [772, 6] width 2 height 1
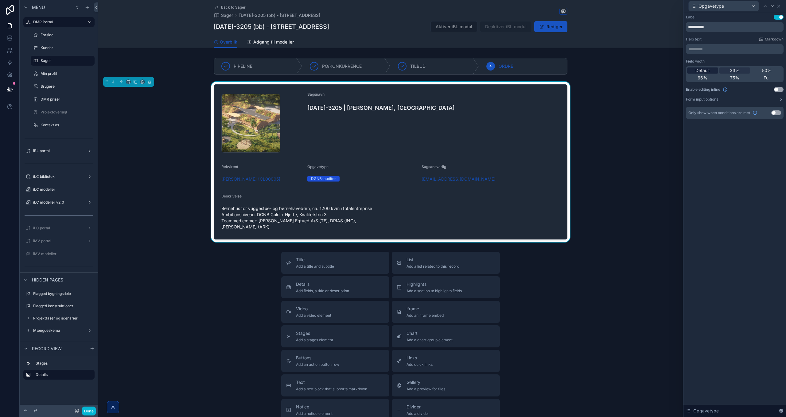
click at [710, 69] on div "Default" at bounding box center [702, 71] width 31 height 6
click at [549, 25] on button "Rediger" at bounding box center [550, 26] width 33 height 11
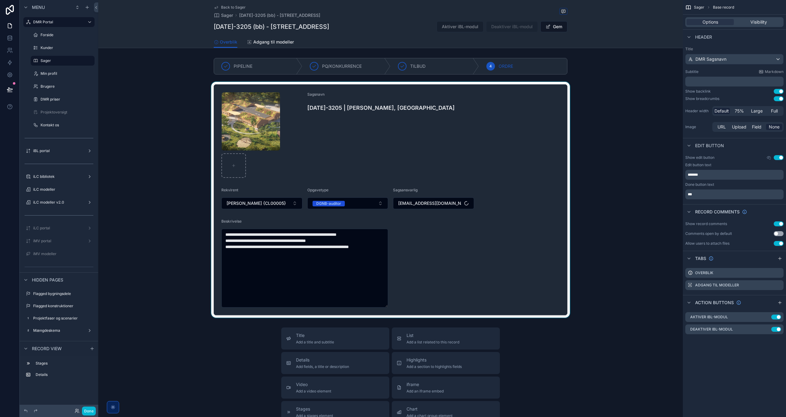
click at [367, 202] on div "scrollable content" at bounding box center [390, 200] width 584 height 236
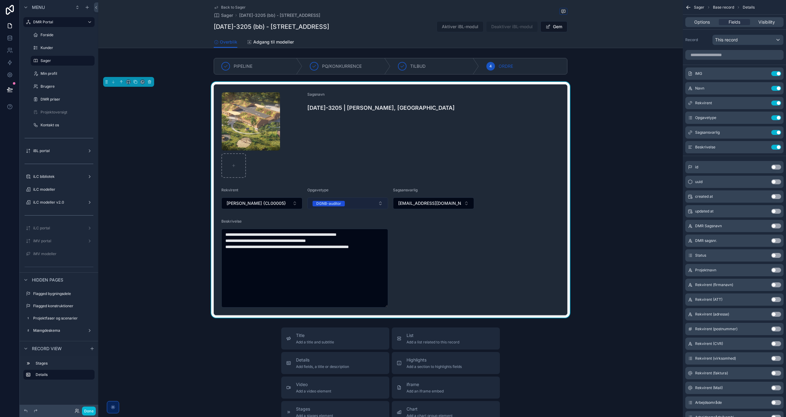
click at [367, 204] on button "DGNB-auditor" at bounding box center [347, 204] width 81 height 12
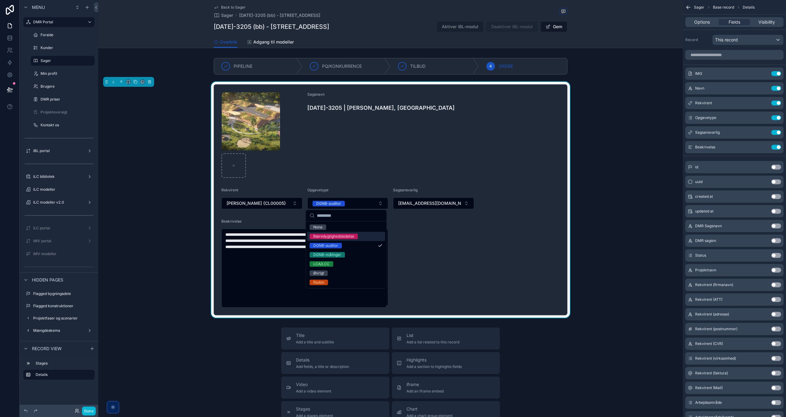
click at [357, 237] on span "Bæredygtighedsledelse" at bounding box center [333, 237] width 48 height 6
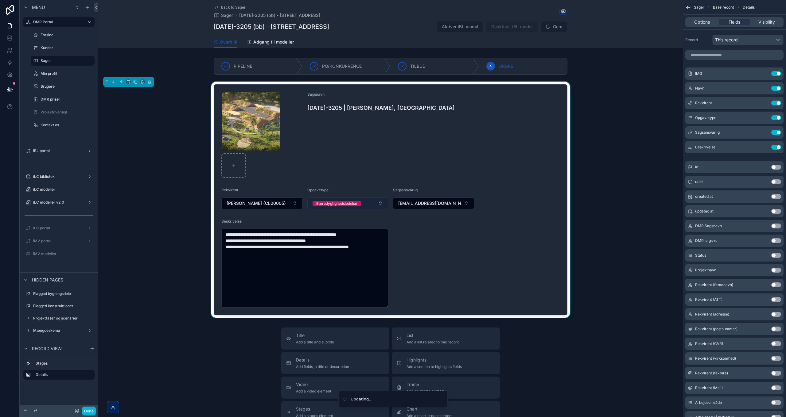
click at [374, 206] on button "Bæredygtighedsledelse" at bounding box center [347, 204] width 81 height 12
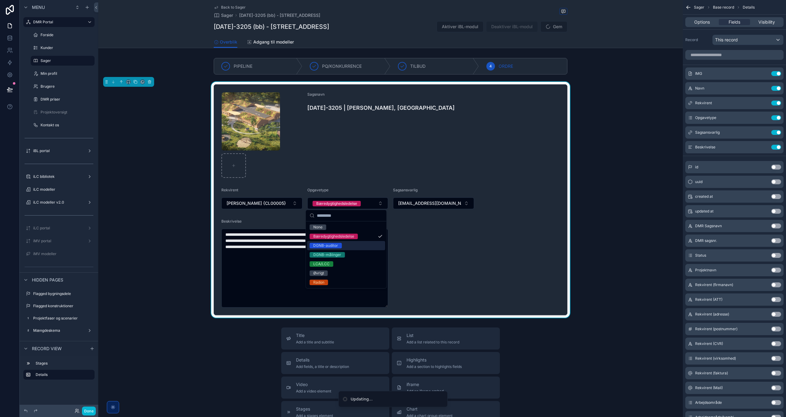
click at [358, 247] on div "DGNB-auditor" at bounding box center [346, 245] width 78 height 9
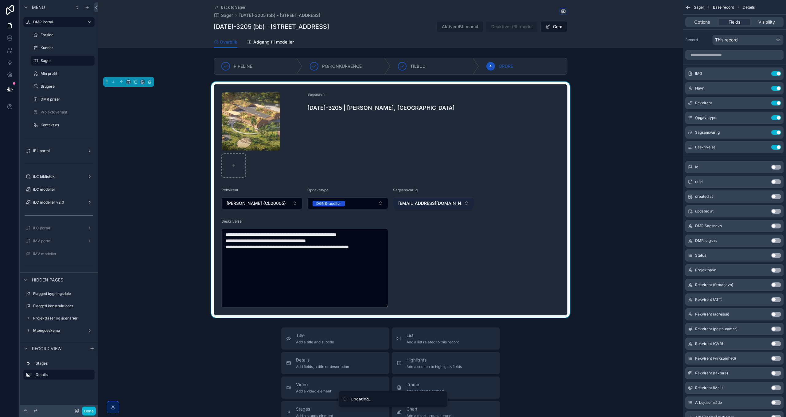
click at [454, 203] on button "[EMAIL_ADDRESS][DOMAIN_NAME]" at bounding box center [433, 204] width 81 height 12
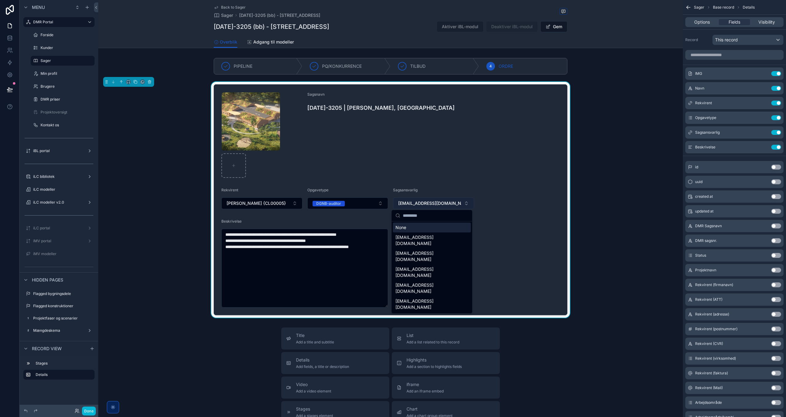
click at [453, 203] on button "[EMAIL_ADDRESS][DOMAIN_NAME]" at bounding box center [433, 204] width 81 height 12
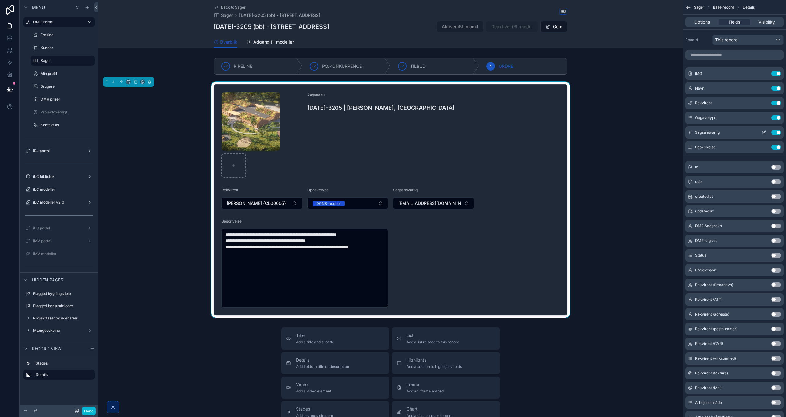
click at [765, 132] on icon "scrollable content" at bounding box center [763, 132] width 5 height 5
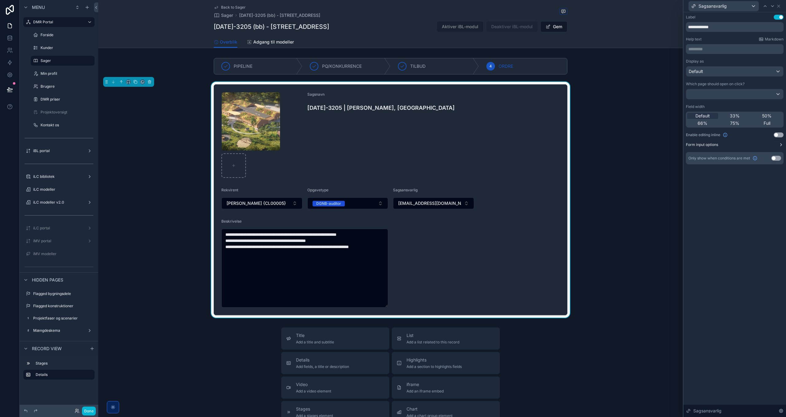
click at [716, 146] on label "Form input options" at bounding box center [702, 144] width 32 height 5
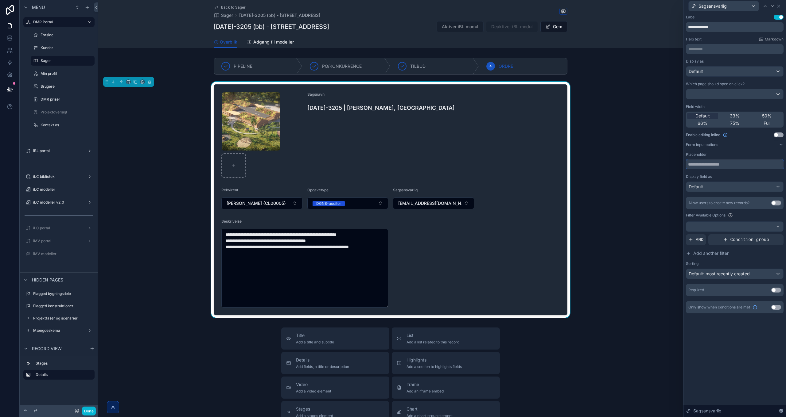
click at [713, 165] on input "text" at bounding box center [735, 165] width 98 height 10
type input "**********"
click at [733, 277] on div "Default: most recently created" at bounding box center [734, 274] width 97 height 10
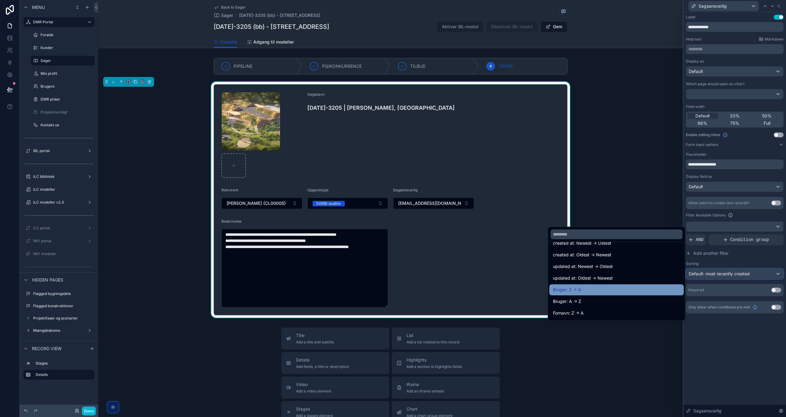
scroll to position [31, 0]
click at [581, 292] on div "Bruger: A -> Z" at bounding box center [616, 291] width 127 height 7
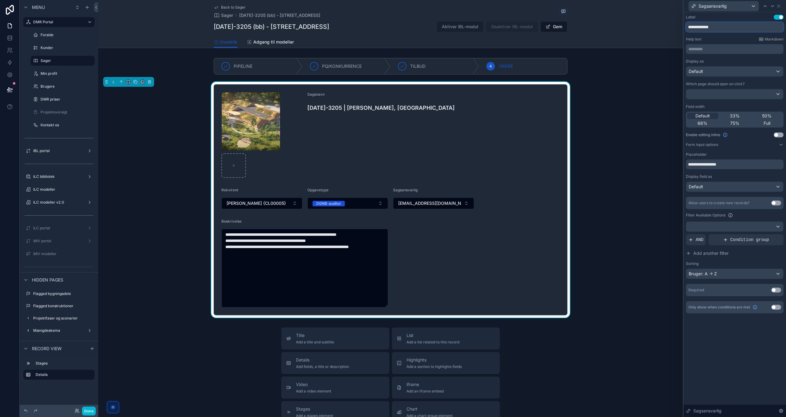
click at [728, 25] on input "**********" at bounding box center [735, 27] width 98 height 10
type input "**********"
click at [698, 242] on span "AND" at bounding box center [699, 240] width 8 height 6
click at [770, 235] on div at bounding box center [767, 235] width 9 height 9
click at [629, 230] on span "Select a field" at bounding box center [623, 229] width 26 height 5
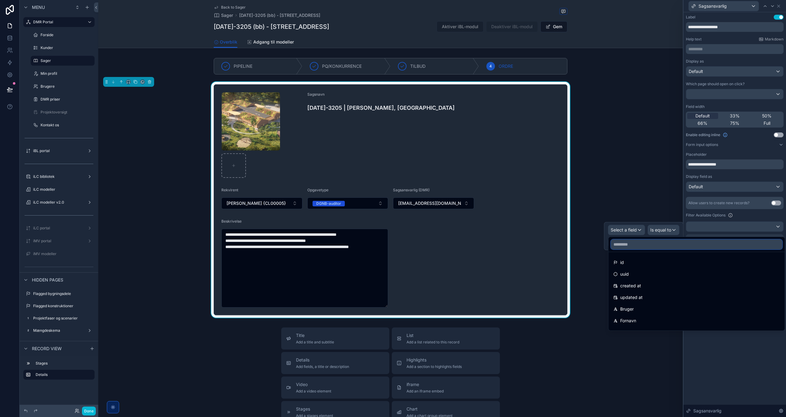
click at [636, 245] on input "text" at bounding box center [696, 245] width 171 height 10
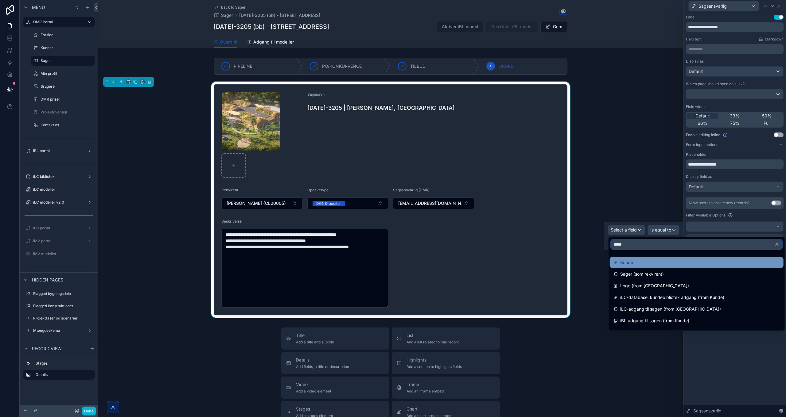
type input "*****"
click at [640, 259] on div "Kunde" at bounding box center [696, 262] width 166 height 7
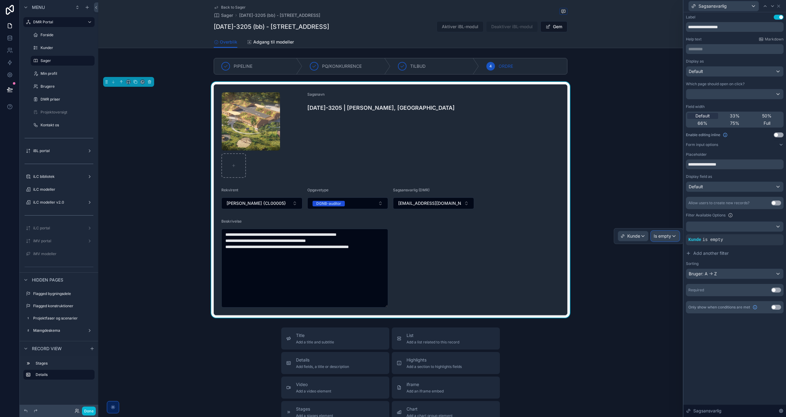
click at [656, 236] on span "Is empty" at bounding box center [661, 236] width 17 height 6
click at [671, 269] on span "Is equal to (=)" at bounding box center [670, 268] width 28 height 7
click at [639, 245] on div "Some value" at bounding box center [643, 243] width 72 height 10
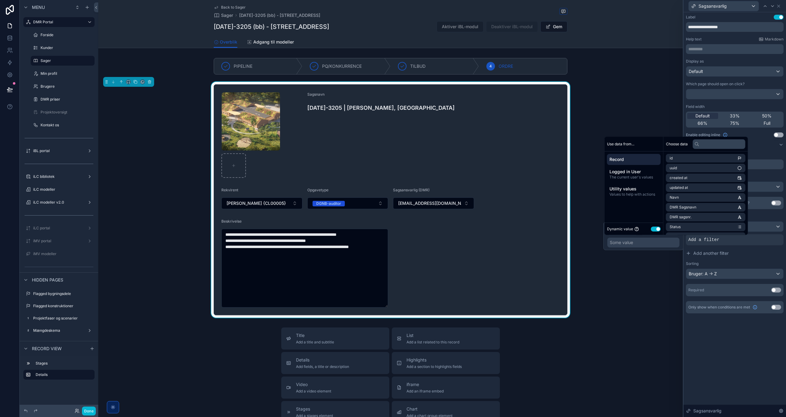
click at [655, 230] on button "Use setting" at bounding box center [656, 229] width 10 height 5
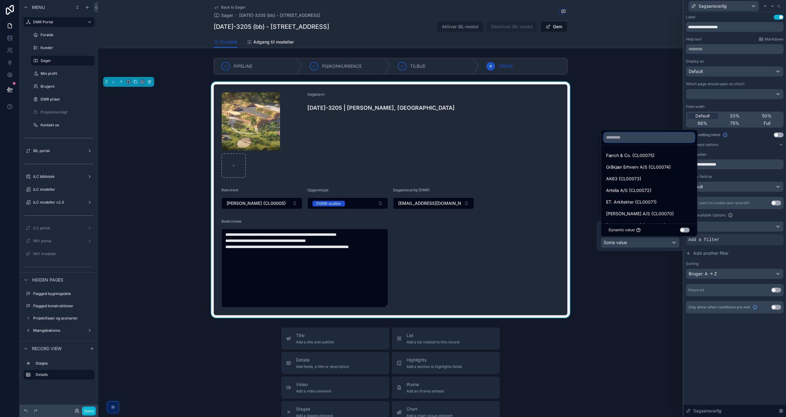
click at [640, 136] on input "text" at bounding box center [648, 138] width 91 height 10
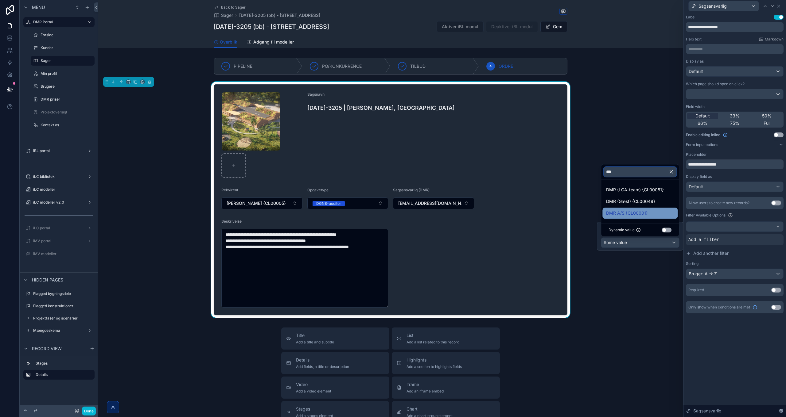
type input "***"
click at [632, 212] on span "DMR A/S {CL00001}" at bounding box center [627, 213] width 42 height 7
click at [737, 361] on div "**********" at bounding box center [734, 214] width 102 height 405
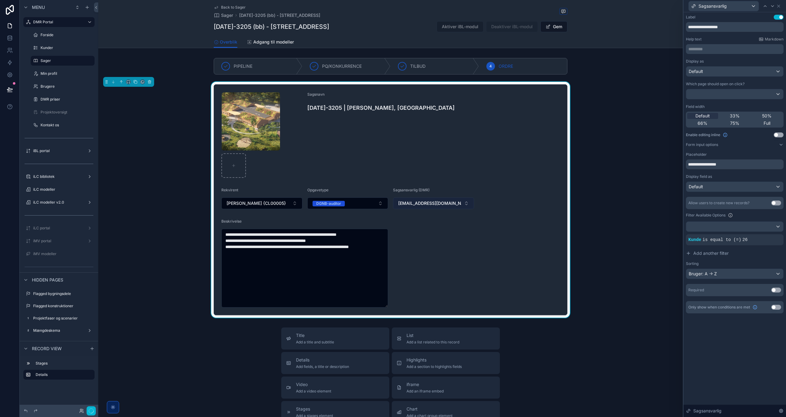
click at [425, 205] on button "[EMAIL_ADDRESS][DOMAIN_NAME]" at bounding box center [433, 204] width 81 height 12
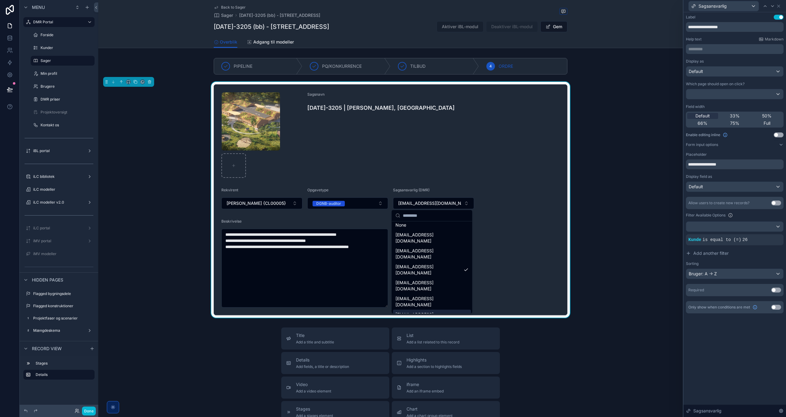
scroll to position [0, 0]
click at [428, 203] on button "[EMAIL_ADDRESS][DOMAIN_NAME]" at bounding box center [433, 204] width 81 height 12
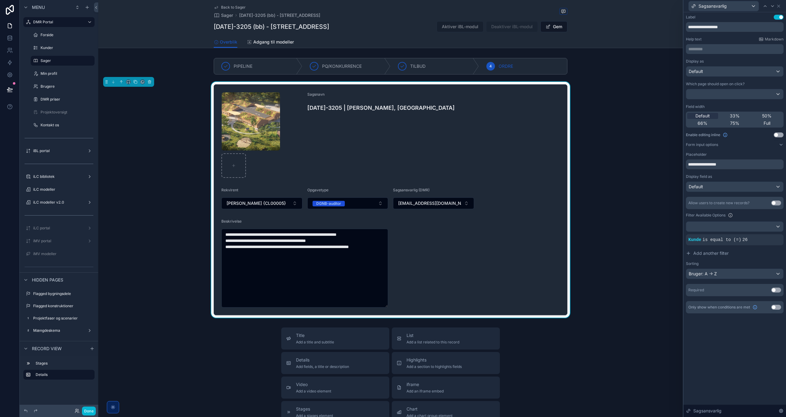
click at [498, 253] on form "**********" at bounding box center [390, 200] width 353 height 230
click at [777, 6] on icon at bounding box center [778, 6] width 5 height 5
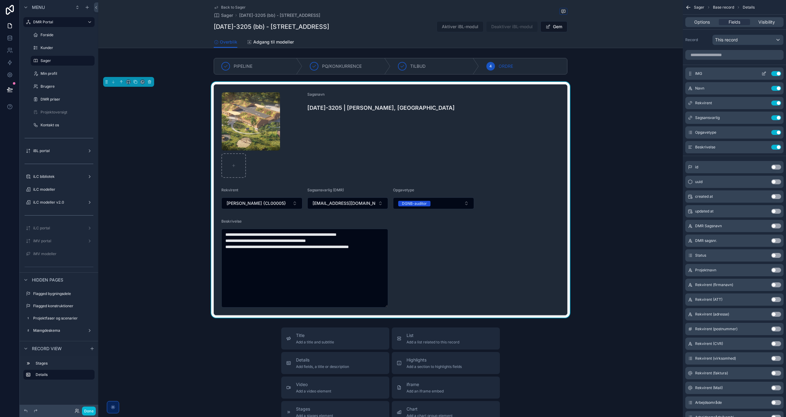
click at [764, 73] on icon "scrollable content" at bounding box center [764, 73] width 2 height 2
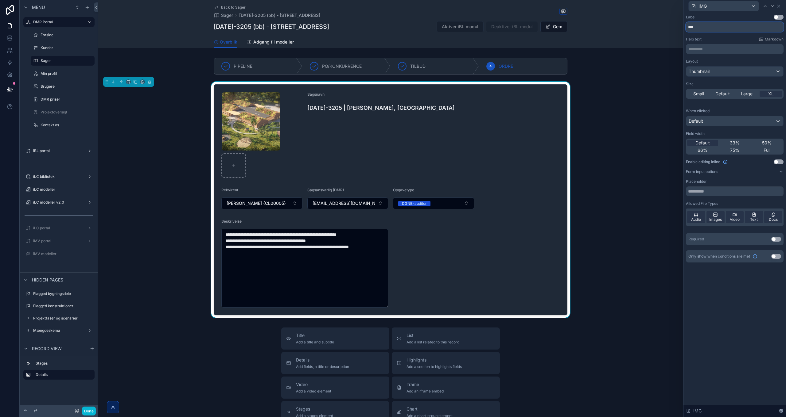
click at [710, 26] on input "***" at bounding box center [735, 27] width 98 height 10
type input "*"
type input "**"
type input "*"
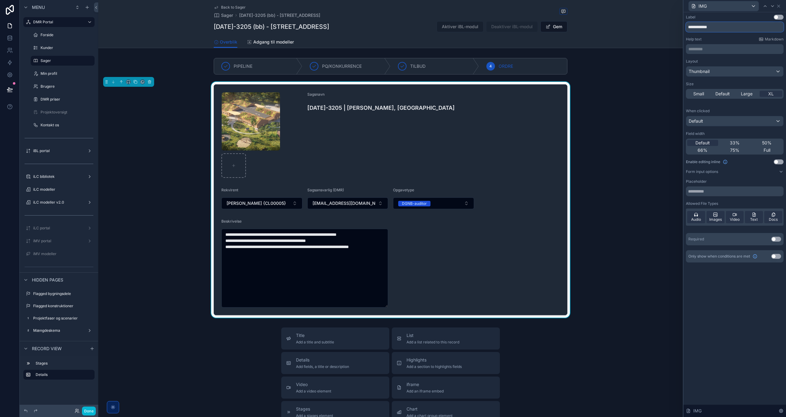
type input "**********"
click at [776, 16] on button "Use setting" at bounding box center [778, 17] width 10 height 5
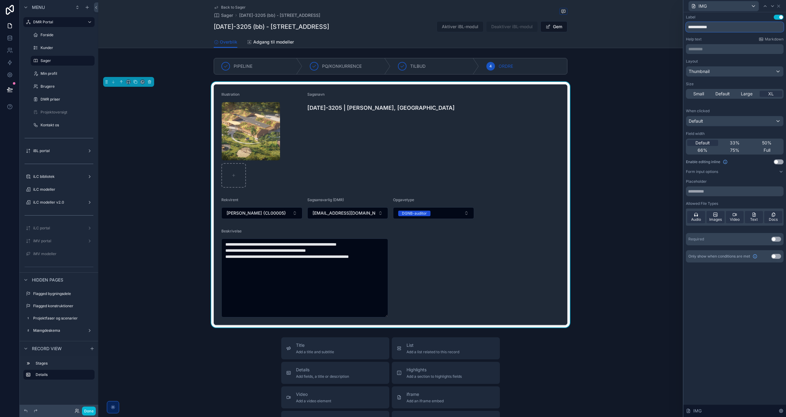
click at [689, 25] on input "**********" at bounding box center [735, 27] width 98 height 10
type input "**********"
click at [779, 7] on icon at bounding box center [778, 6] width 2 height 2
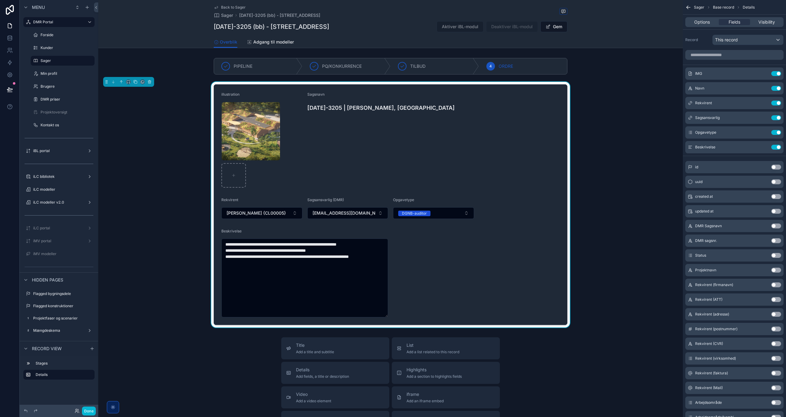
click at [599, 147] on div "**********" at bounding box center [390, 205] width 584 height 246
click at [725, 56] on input "scrollable content" at bounding box center [734, 55] width 98 height 10
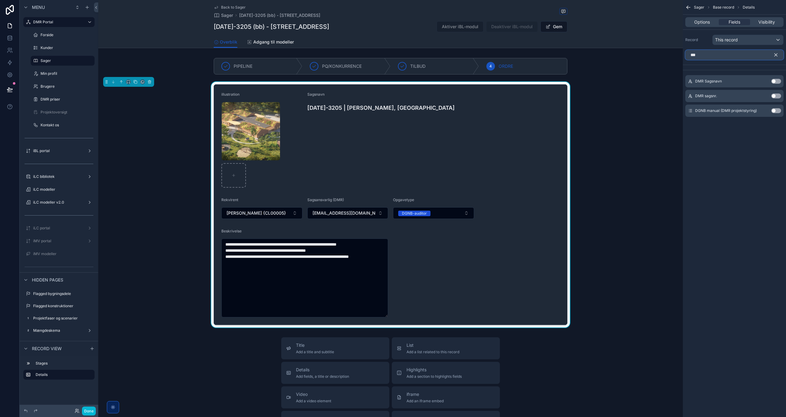
type input "***"
click at [774, 96] on button "Use setting" at bounding box center [776, 96] width 10 height 5
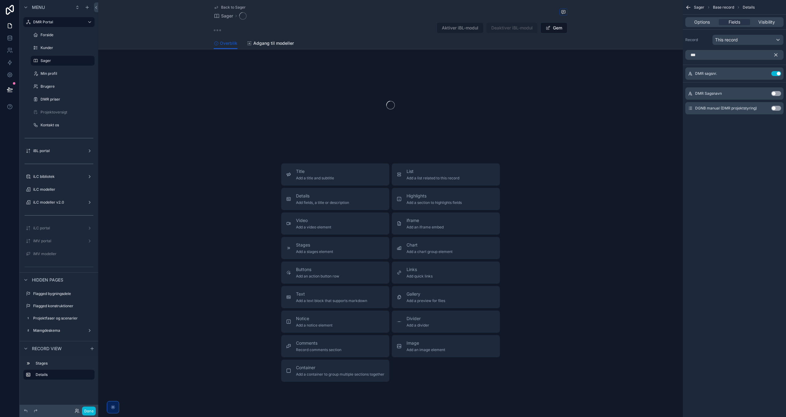
click at [776, 54] on icon "scrollable content" at bounding box center [775, 55] width 3 height 3
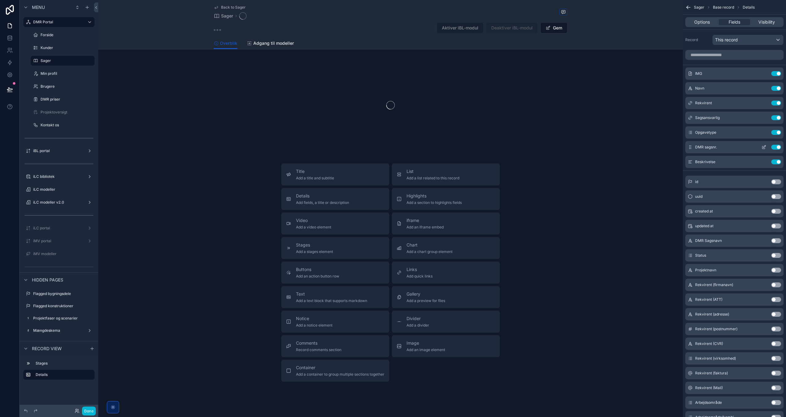
click at [762, 145] on icon "scrollable content" at bounding box center [763, 147] width 5 height 5
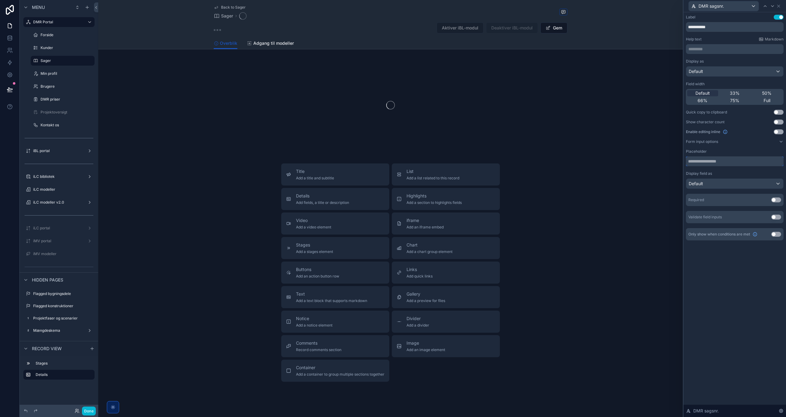
click at [730, 160] on input "text" at bounding box center [735, 162] width 98 height 10
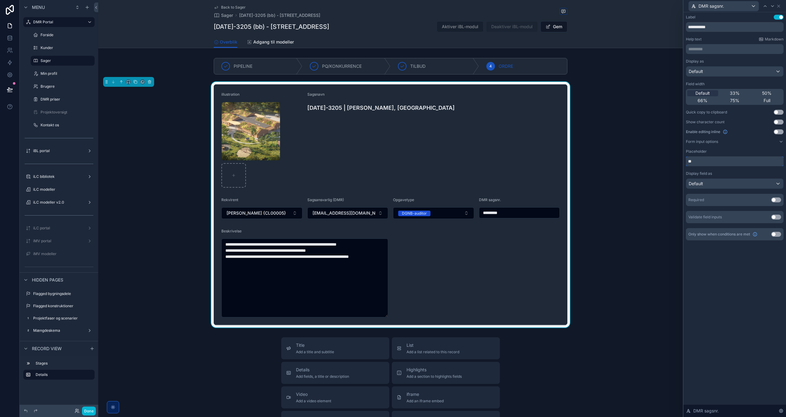
type input "*"
type input "**********"
click at [779, 7] on icon at bounding box center [778, 6] width 5 height 5
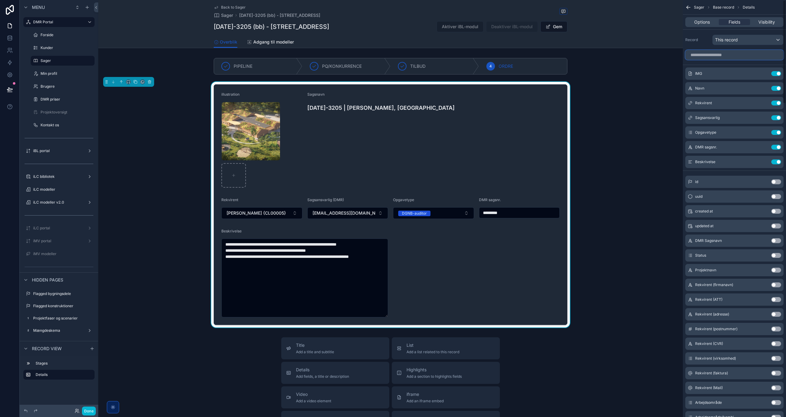
click at [707, 57] on input "scrollable content" at bounding box center [734, 55] width 98 height 10
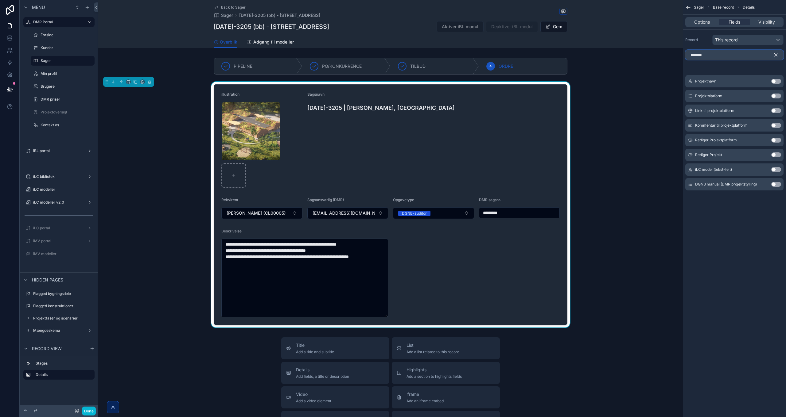
type input "*******"
click at [778, 80] on button "Use setting" at bounding box center [776, 81] width 10 height 5
click at [776, 54] on icon "scrollable content" at bounding box center [776, 55] width 6 height 6
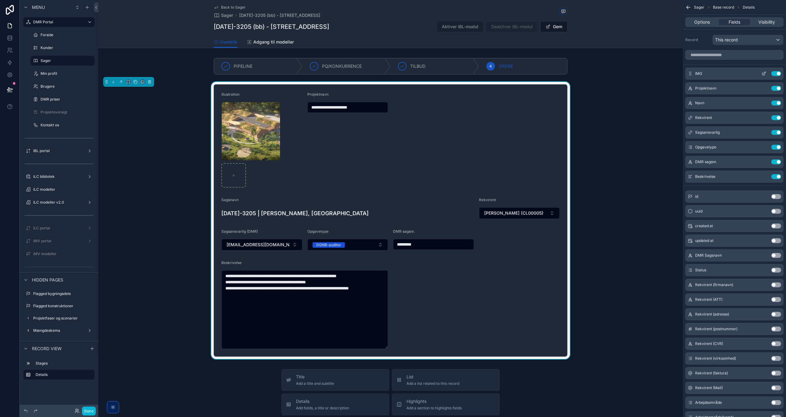
click at [765, 72] on icon "scrollable content" at bounding box center [764, 72] width 1 height 1
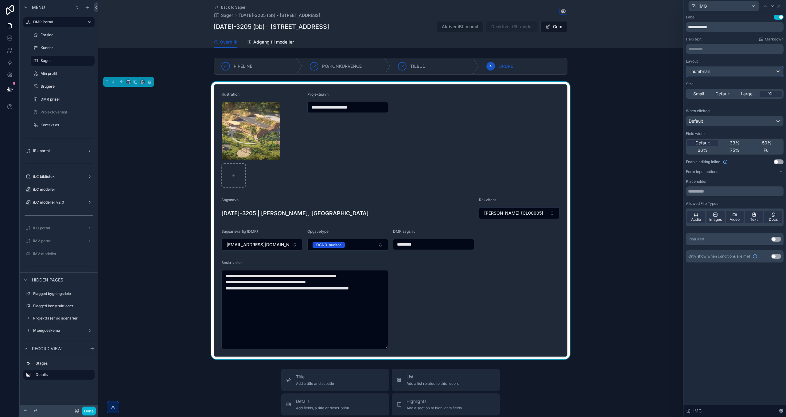
click at [715, 74] on div "Thumbnail" at bounding box center [734, 72] width 97 height 10
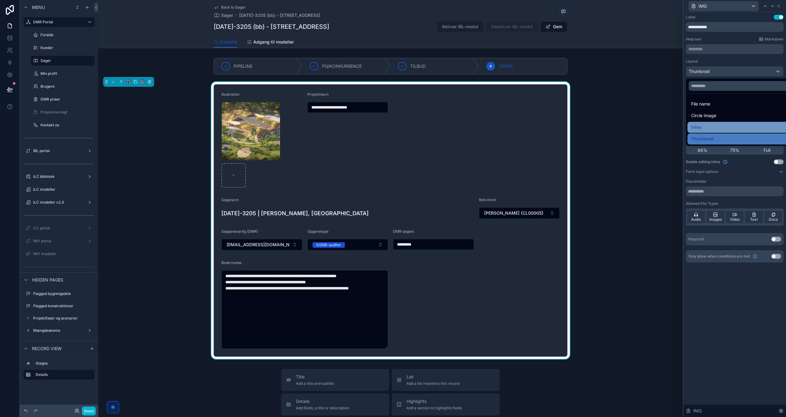
click at [714, 128] on div "Inline" at bounding box center [742, 127] width 102 height 7
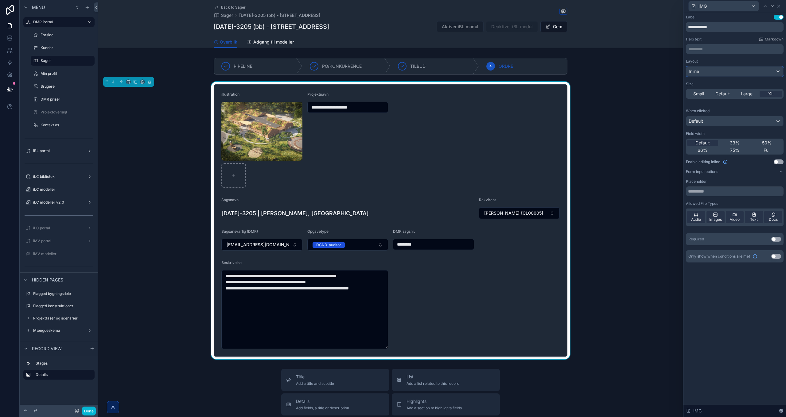
click at [721, 70] on div "Inline" at bounding box center [734, 72] width 97 height 10
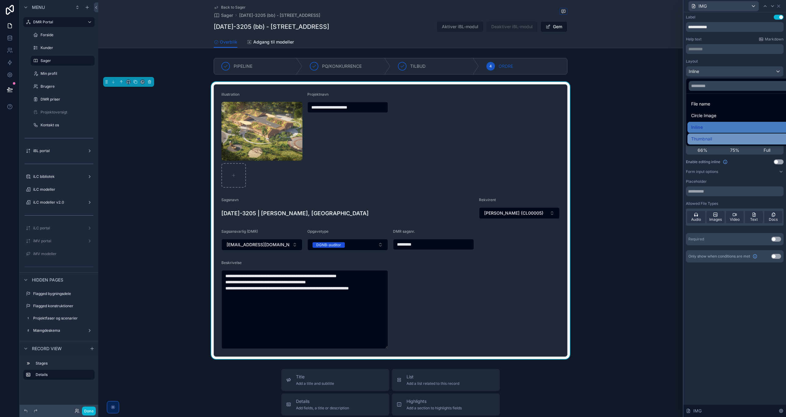
click at [710, 140] on span "Thumbnail" at bounding box center [701, 138] width 21 height 7
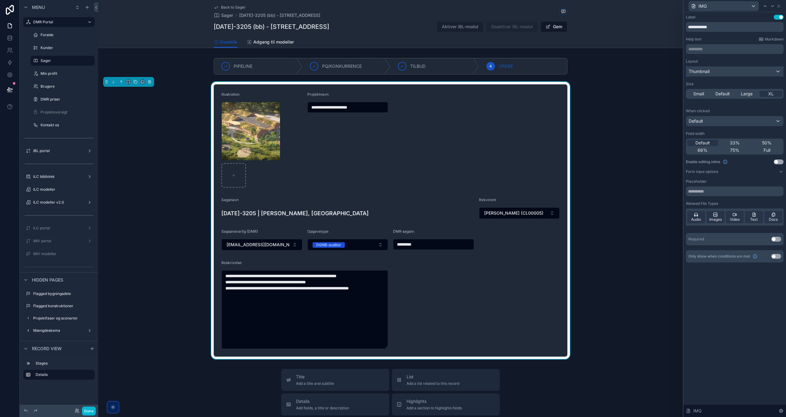
click at [723, 68] on div "Thumbnail" at bounding box center [734, 72] width 97 height 10
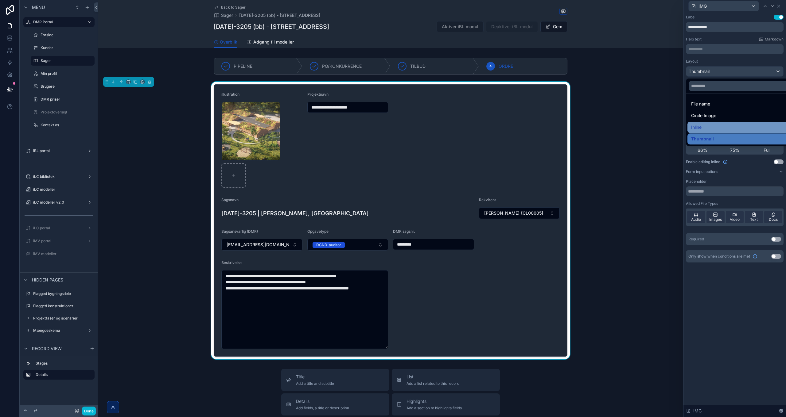
click at [717, 129] on div "Inline" at bounding box center [742, 127] width 102 height 7
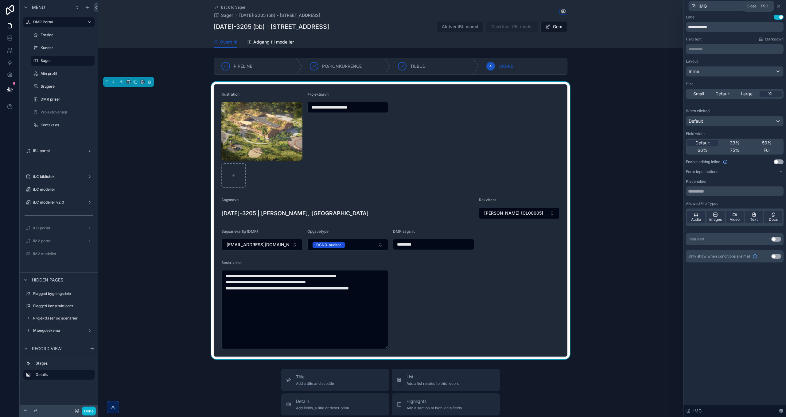
click at [777, 6] on icon at bounding box center [778, 6] width 5 height 5
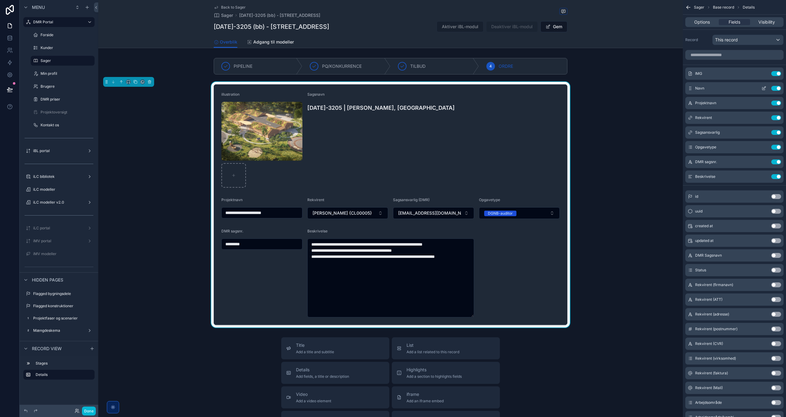
click at [762, 87] on icon "scrollable content" at bounding box center [763, 88] width 5 height 5
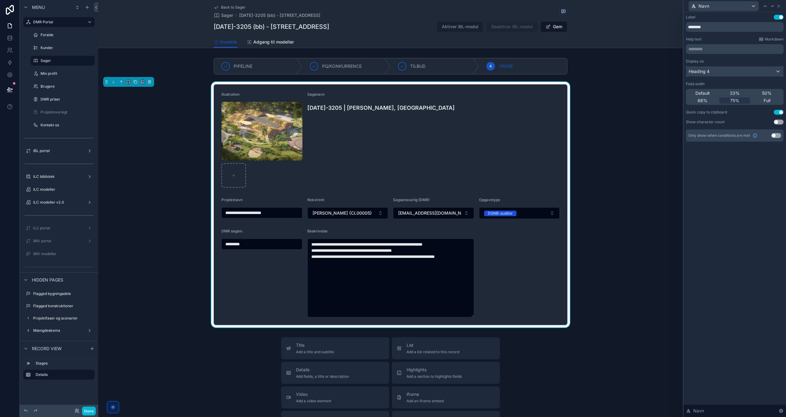
click at [705, 69] on span "Heading 4" at bounding box center [698, 71] width 21 height 6
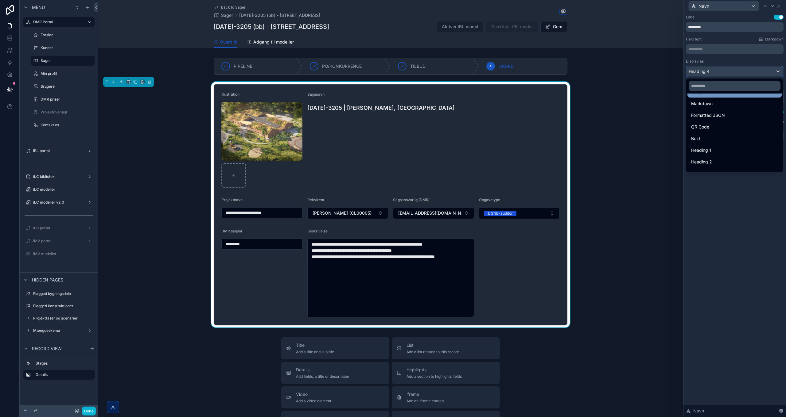
scroll to position [67, 0]
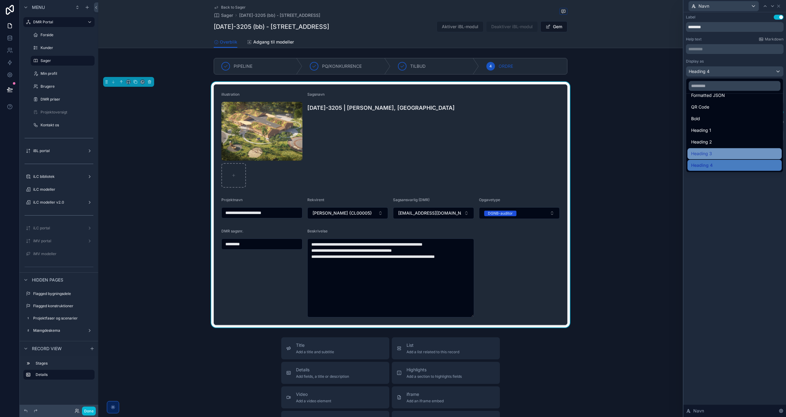
click at [709, 152] on span "Heading 3" at bounding box center [701, 153] width 21 height 7
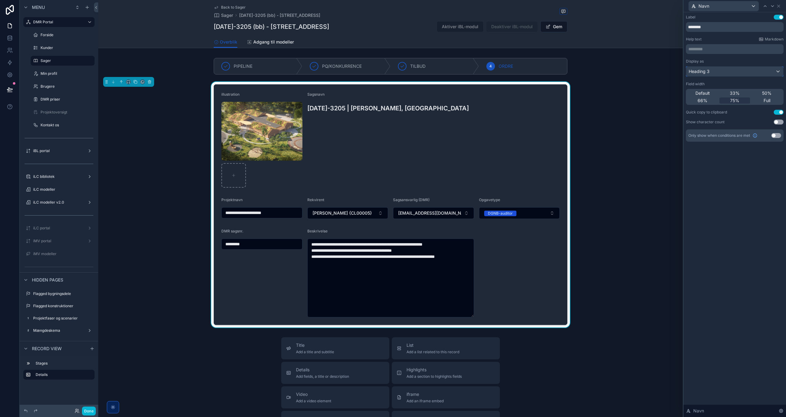
click at [721, 71] on div "Heading 3" at bounding box center [734, 72] width 97 height 10
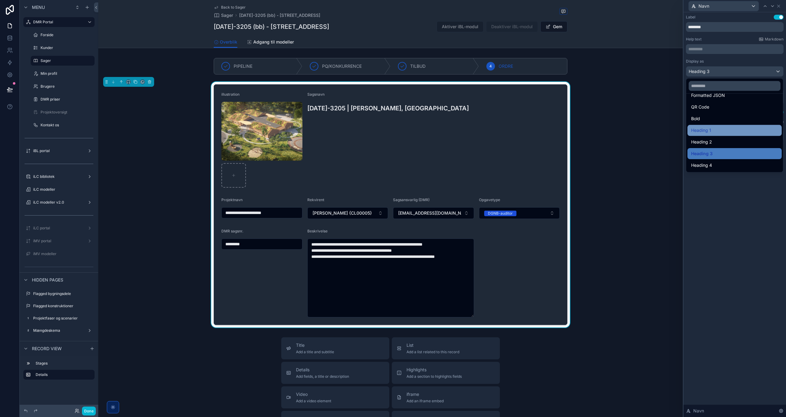
click at [713, 130] on div "Heading 1" at bounding box center [734, 130] width 87 height 7
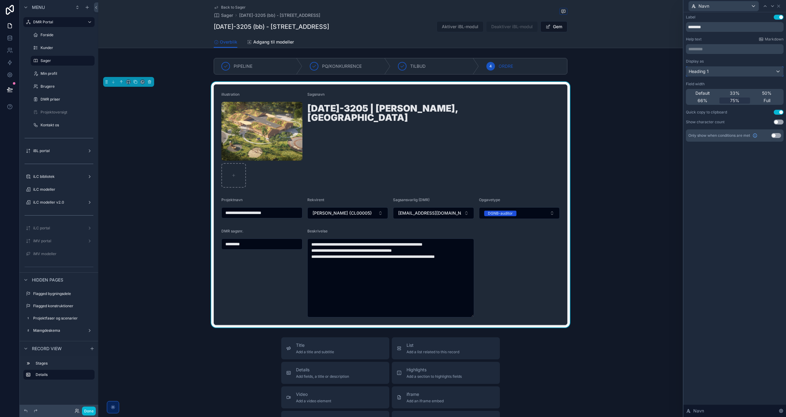
click at [710, 72] on div "Heading 1" at bounding box center [734, 72] width 97 height 10
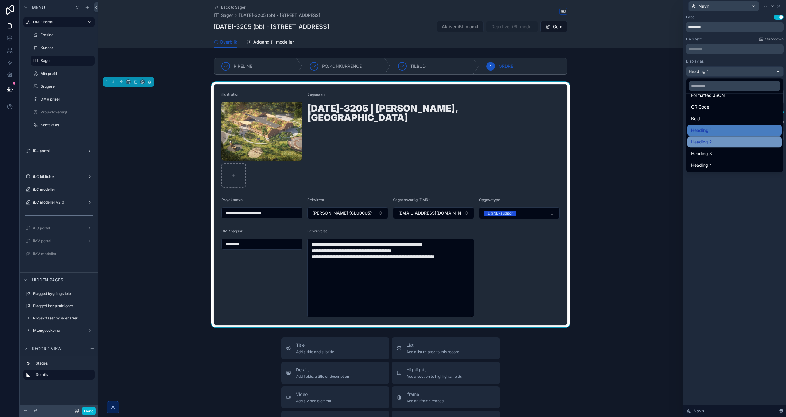
click at [717, 145] on div "Heading 2" at bounding box center [734, 141] width 87 height 7
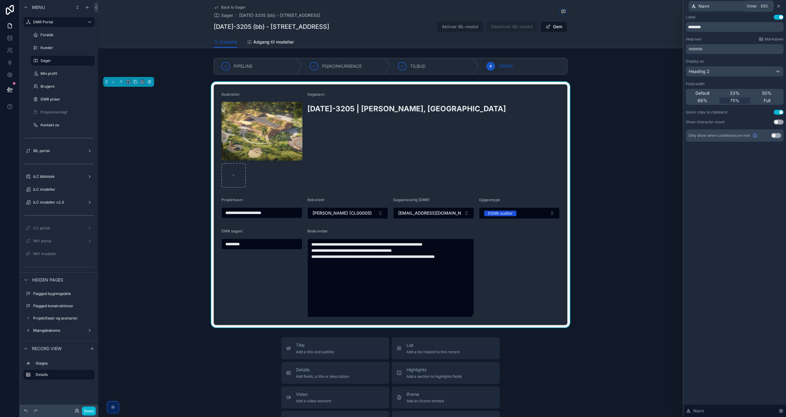
click at [777, 6] on icon at bounding box center [778, 6] width 5 height 5
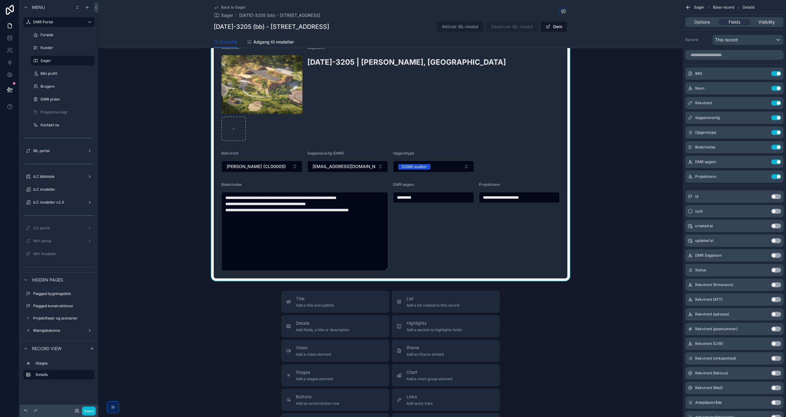
scroll to position [0, 0]
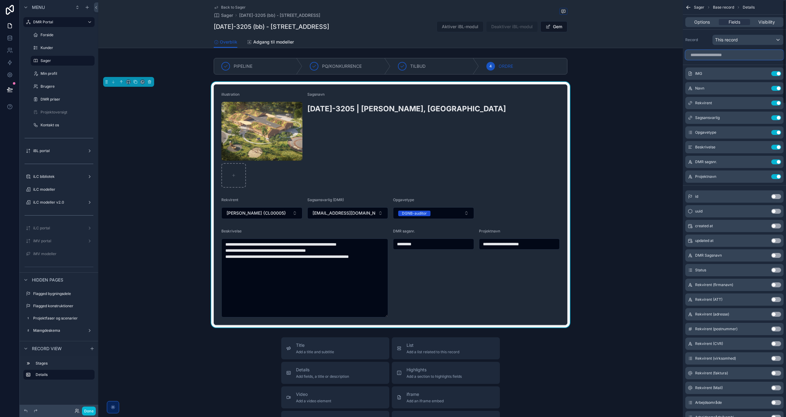
click at [718, 56] on input "scrollable content" at bounding box center [734, 55] width 98 height 10
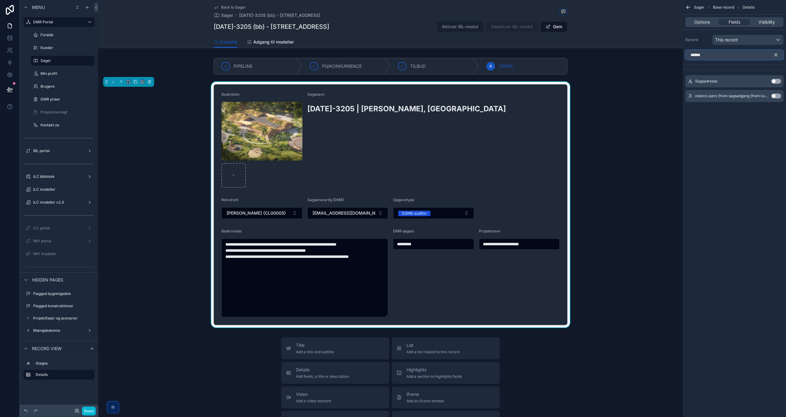
type input "******"
click at [773, 82] on button "Use setting" at bounding box center [776, 81] width 10 height 5
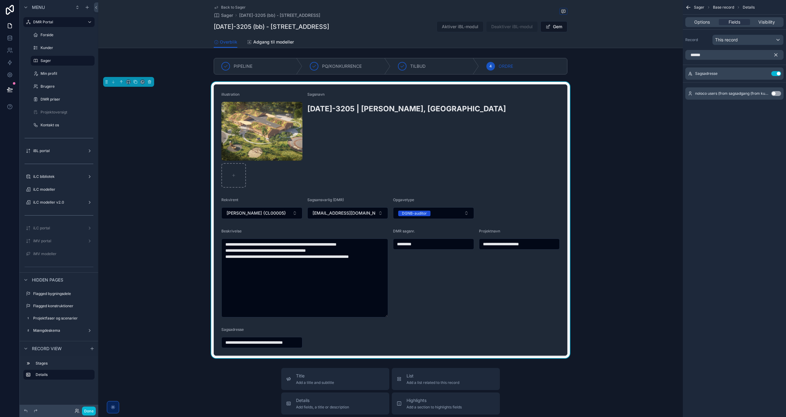
click at [777, 55] on icon "scrollable content" at bounding box center [776, 55] width 6 height 6
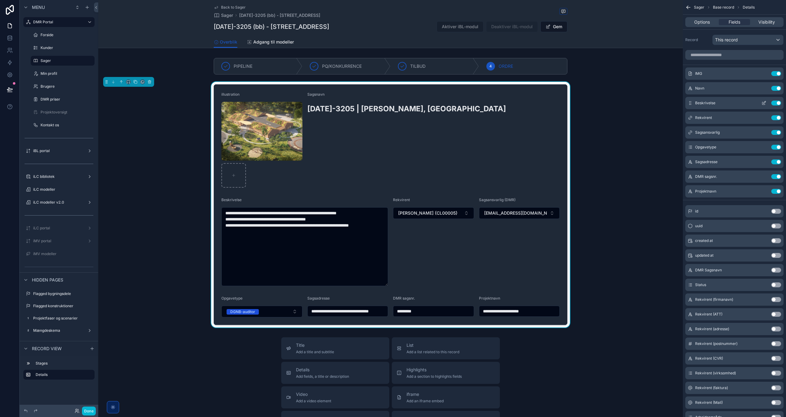
click at [763, 102] on icon "scrollable content" at bounding box center [763, 103] width 5 height 5
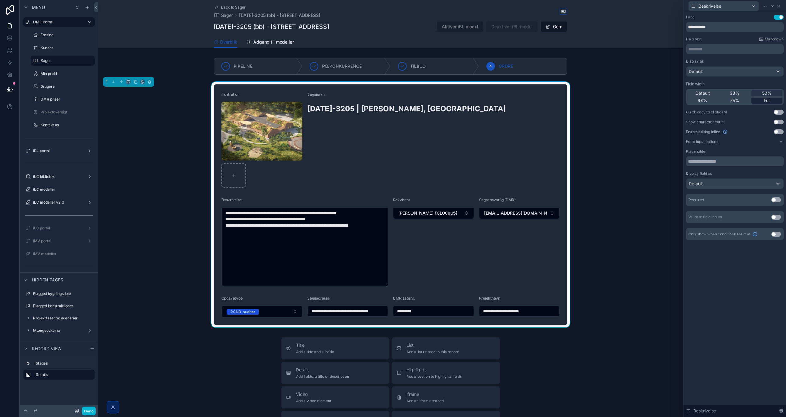
click at [769, 99] on span "Full" at bounding box center [766, 101] width 7 height 6
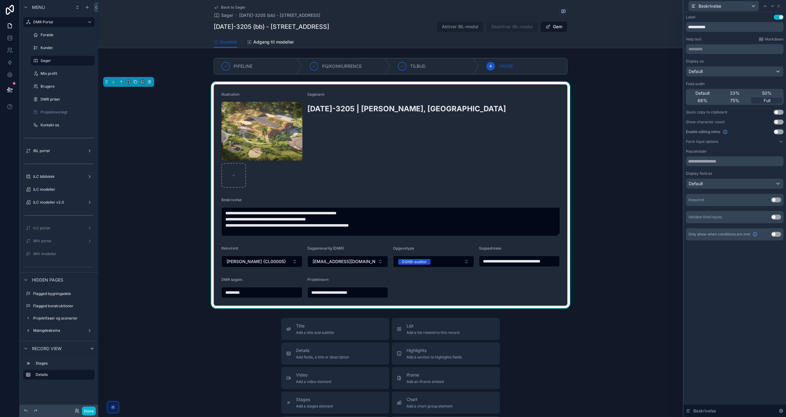
drag, startPoint x: 556, startPoint y: 284, endPoint x: 555, endPoint y: 234, distance: 49.7
click at [555, 234] on textarea "**********" at bounding box center [390, 221] width 338 height 29
click at [88, 412] on button "Done" at bounding box center [89, 411] width 14 height 9
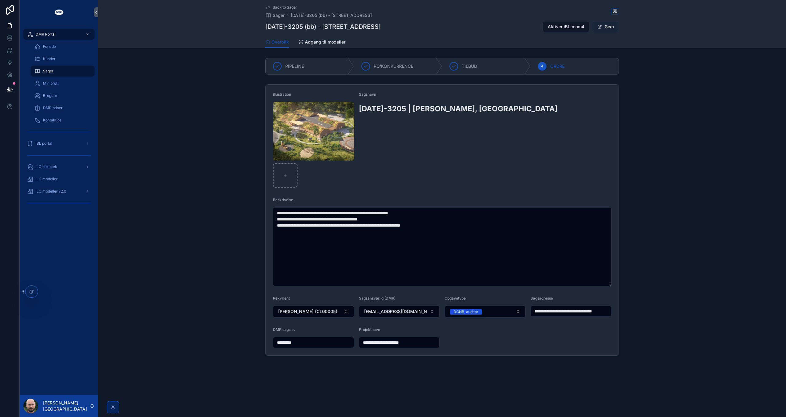
click at [610, 26] on button "Gem" at bounding box center [605, 26] width 27 height 11
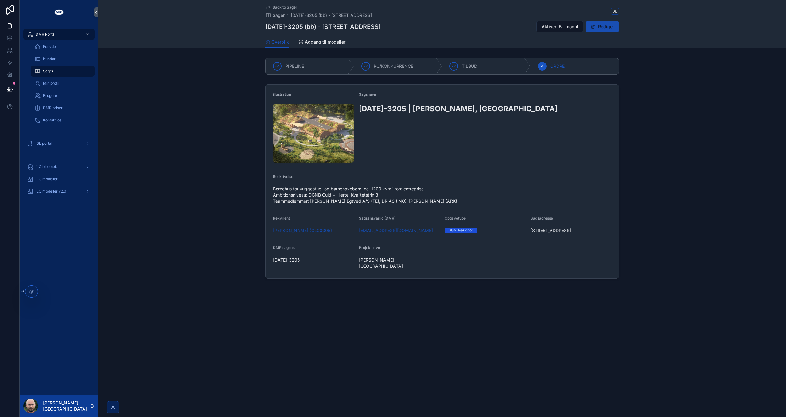
click at [606, 27] on button "Rediger" at bounding box center [602, 26] width 33 height 11
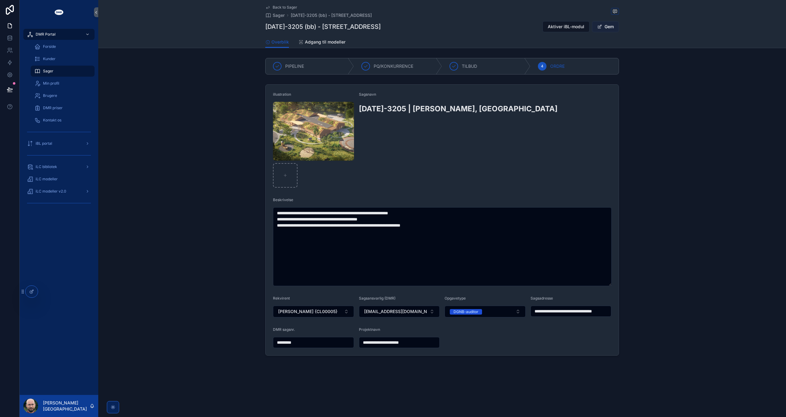
click at [606, 27] on button "Gem" at bounding box center [605, 26] width 27 height 11
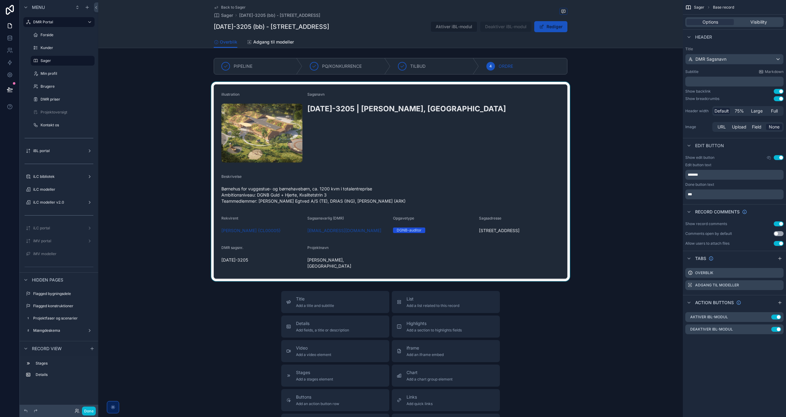
click at [605, 207] on div "scrollable content" at bounding box center [390, 181] width 584 height 199
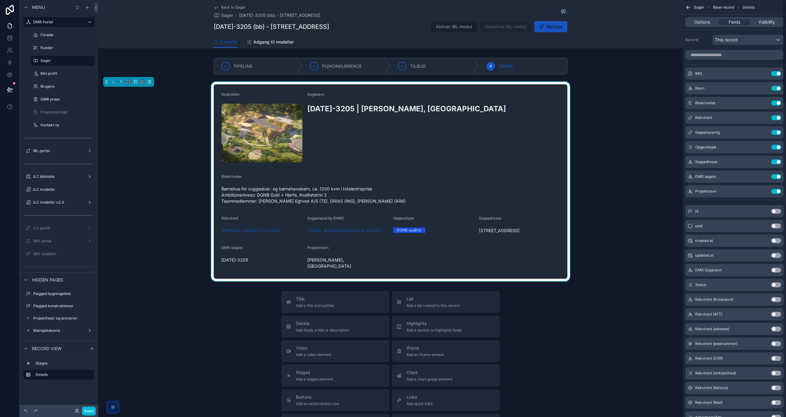
click at [498, 139] on div "Sagsnavn 2024-3205 | Engblomsten, Fredericia" at bounding box center [433, 128] width 253 height 72
click at [763, 117] on icon "scrollable content" at bounding box center [763, 117] width 5 height 5
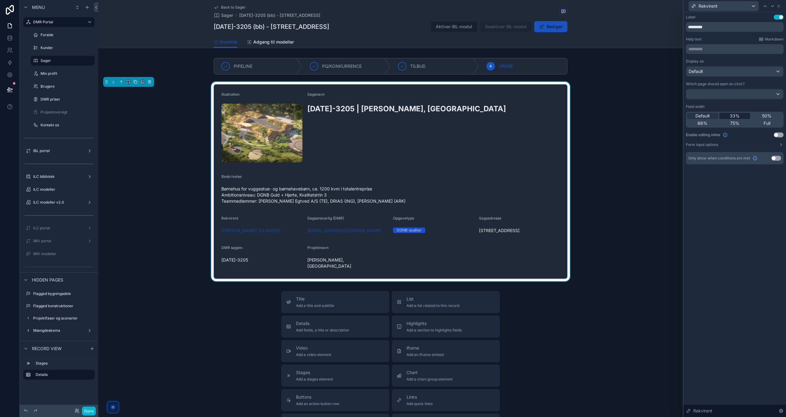
click at [738, 116] on span "33%" at bounding box center [734, 116] width 10 height 6
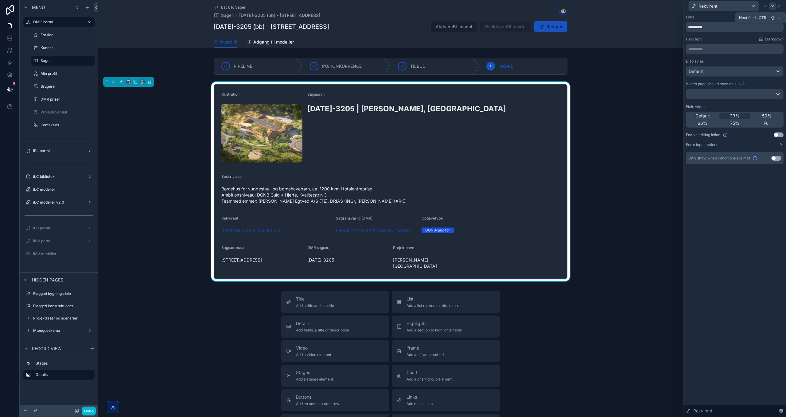
click at [774, 4] on icon at bounding box center [772, 6] width 5 height 5
click at [739, 113] on span "33%" at bounding box center [734, 116] width 10 height 6
click at [773, 6] on icon at bounding box center [772, 6] width 5 height 5
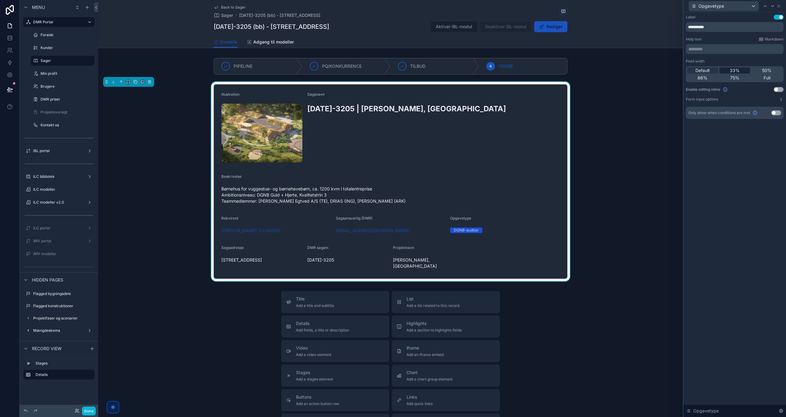
click at [740, 69] on div "33%" at bounding box center [734, 71] width 31 height 6
click at [772, 7] on icon at bounding box center [772, 6] width 5 height 5
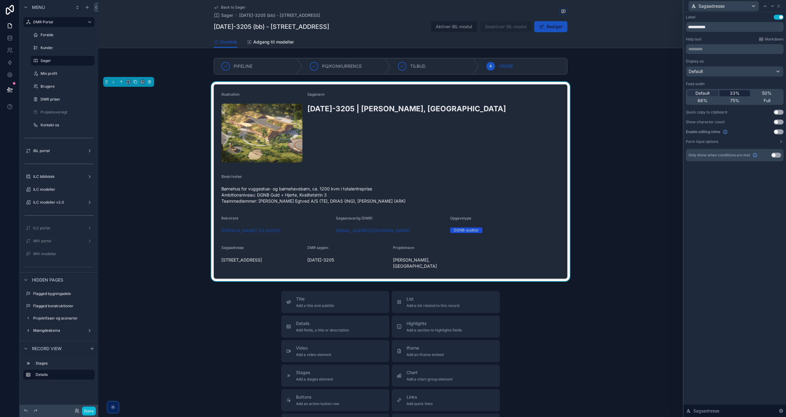
click at [735, 91] on span "33%" at bounding box center [734, 93] width 10 height 6
click at [772, 7] on icon at bounding box center [772, 6] width 5 height 5
click at [731, 92] on span "33%" at bounding box center [734, 93] width 10 height 6
click at [772, 6] on icon at bounding box center [772, 6] width 2 height 1
click at [737, 93] on span "33%" at bounding box center [734, 93] width 10 height 6
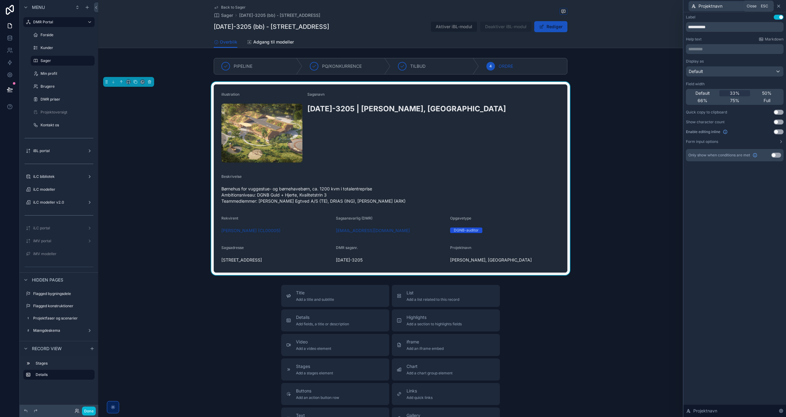
click at [779, 6] on icon at bounding box center [778, 6] width 5 height 5
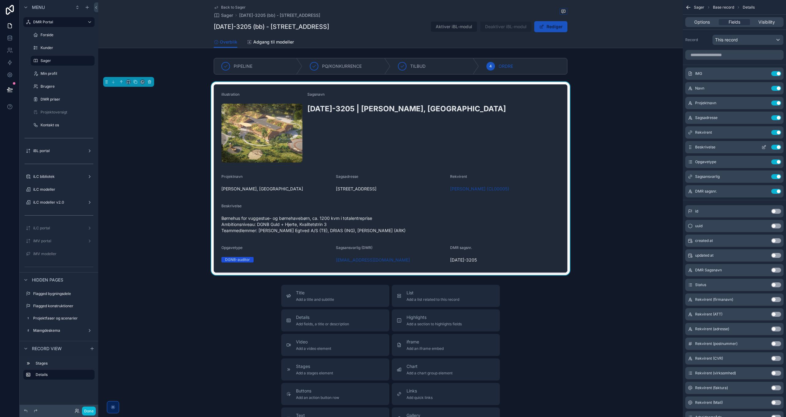
click at [763, 146] on icon "scrollable content" at bounding box center [763, 147] width 5 height 5
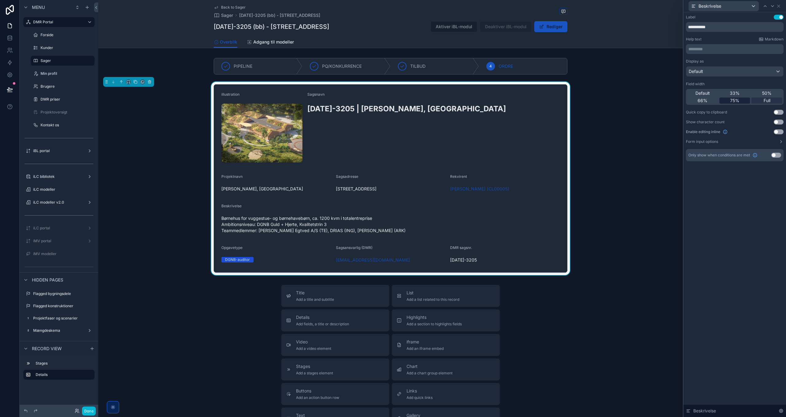
click at [732, 101] on span "75%" at bounding box center [734, 101] width 9 height 6
click at [772, 7] on icon at bounding box center [772, 6] width 5 height 5
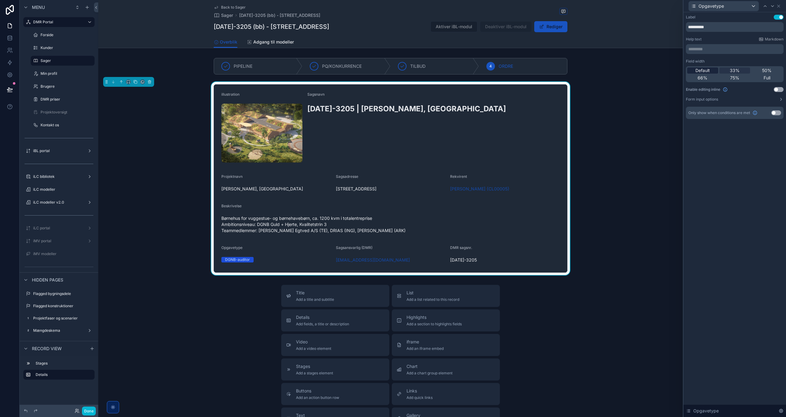
click at [708, 69] on span "Default" at bounding box center [702, 71] width 14 height 6
click at [771, 5] on icon at bounding box center [772, 6] width 5 height 5
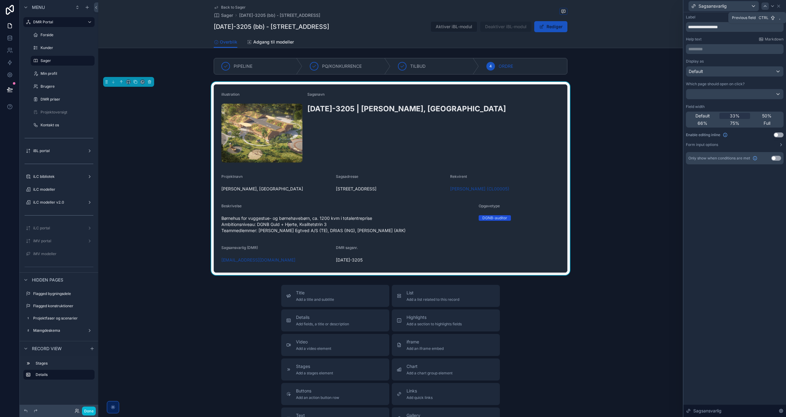
click at [764, 6] on icon at bounding box center [764, 6] width 2 height 1
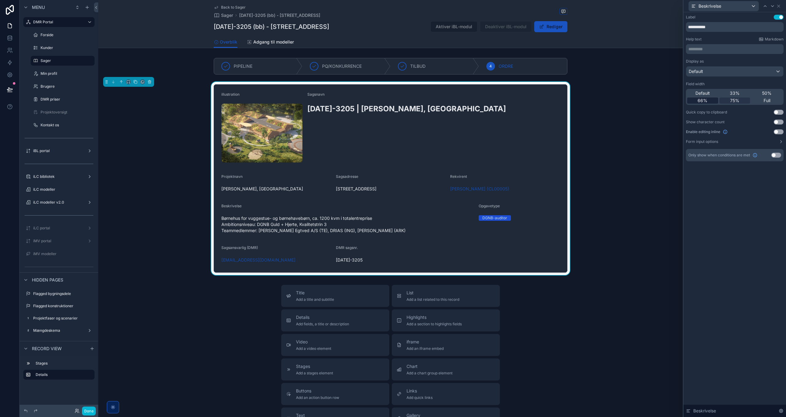
click at [709, 99] on div "66%" at bounding box center [702, 101] width 31 height 6
click at [774, 4] on icon at bounding box center [772, 6] width 5 height 5
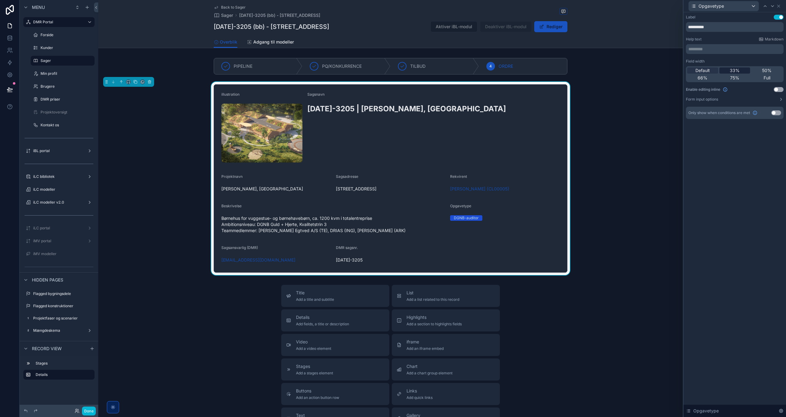
click at [742, 70] on div "33%" at bounding box center [734, 71] width 31 height 6
click at [766, 4] on icon at bounding box center [764, 6] width 5 height 5
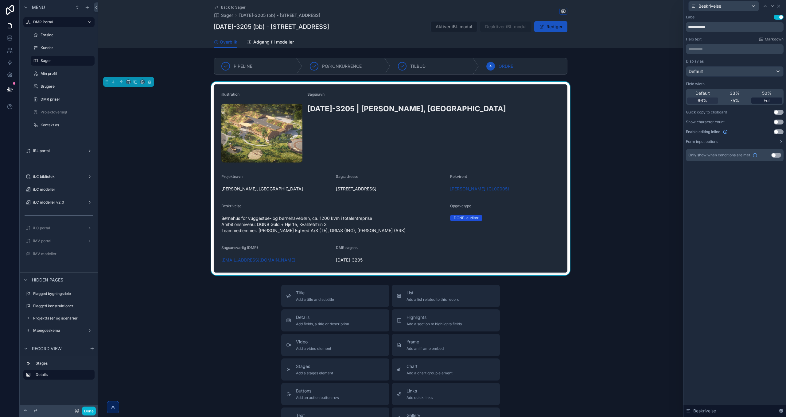
click at [763, 99] on span "Full" at bounding box center [766, 101] width 7 height 6
drag, startPoint x: 92, startPoint y: 410, endPoint x: 201, endPoint y: 321, distance: 140.2
click at [93, 410] on button "Done" at bounding box center [89, 411] width 14 height 9
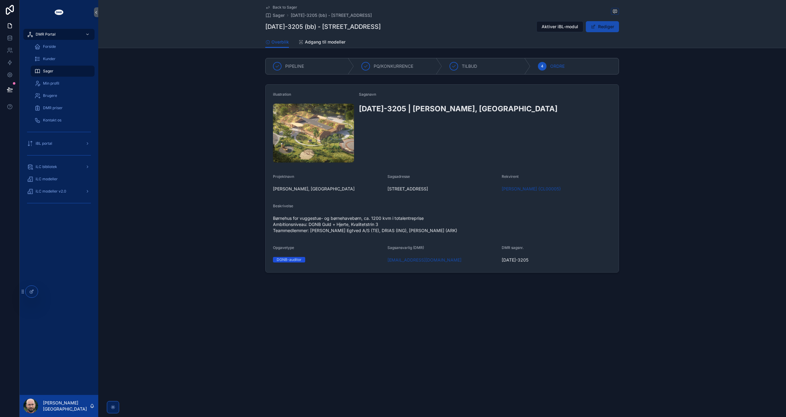
click at [609, 26] on button "Rediger" at bounding box center [602, 26] width 33 height 11
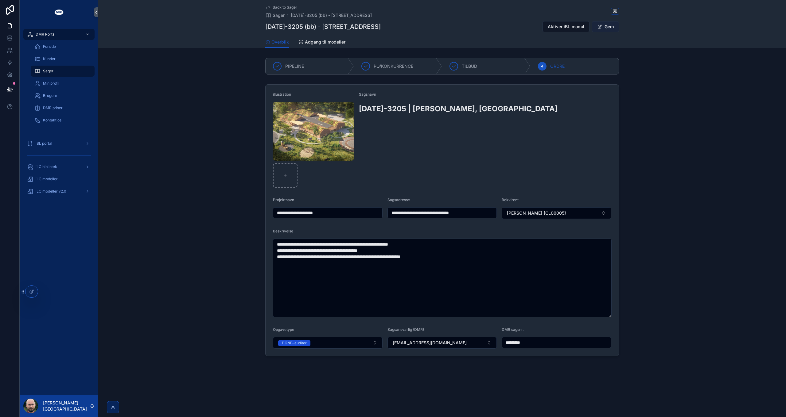
click at [609, 26] on button "Gem" at bounding box center [605, 26] width 27 height 11
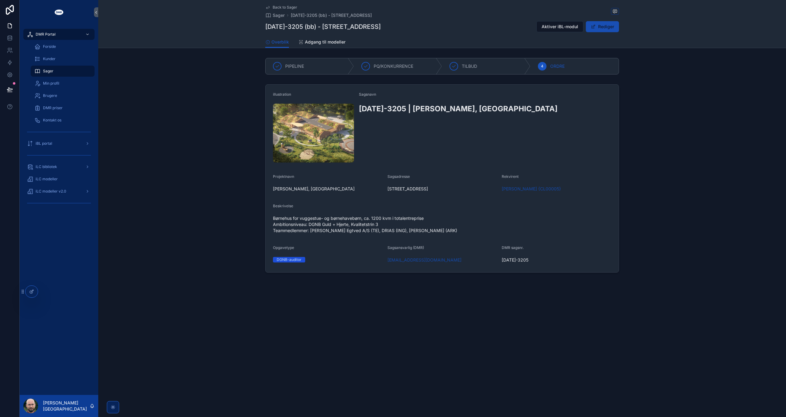
click at [609, 26] on button "Rediger" at bounding box center [602, 26] width 33 height 11
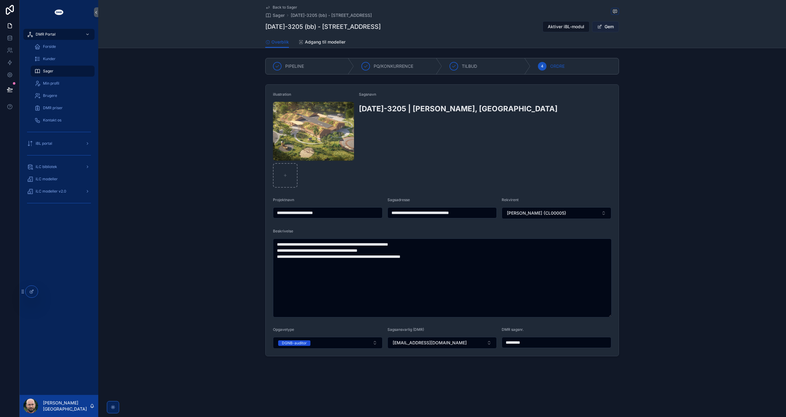
click at [609, 26] on button "Gem" at bounding box center [605, 26] width 27 height 11
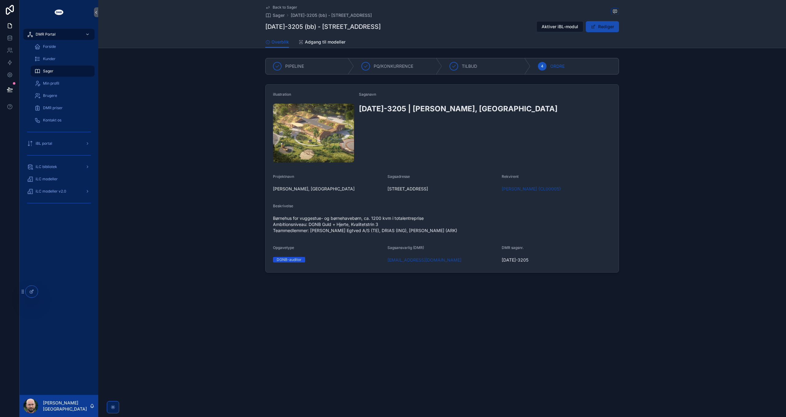
click at [609, 26] on button "Rediger" at bounding box center [602, 26] width 33 height 11
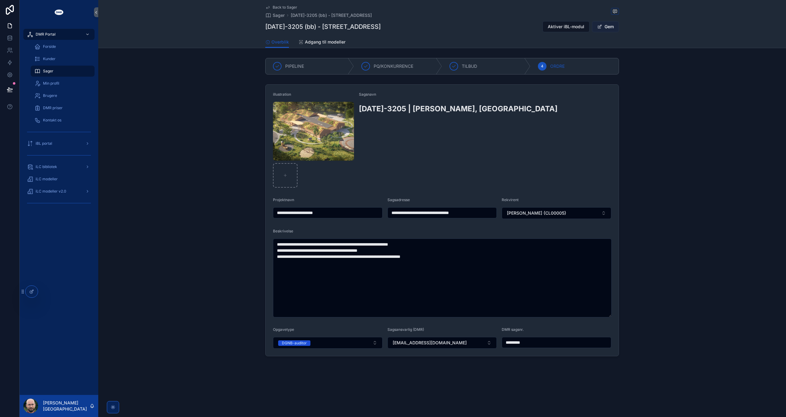
click at [609, 26] on button "Gem" at bounding box center [605, 26] width 27 height 11
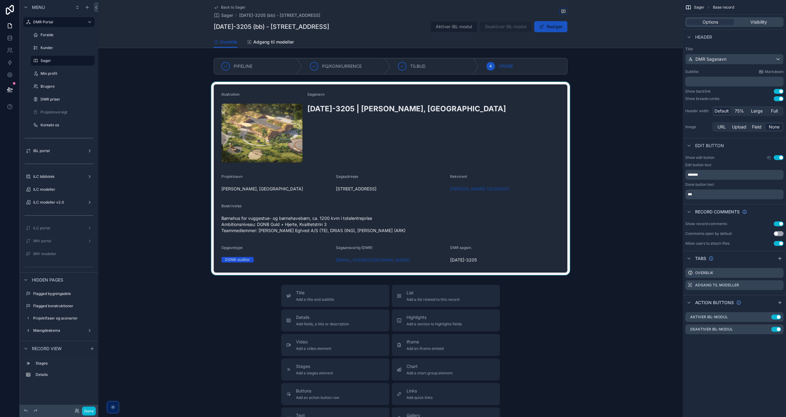
click at [551, 133] on div "scrollable content" at bounding box center [390, 178] width 584 height 193
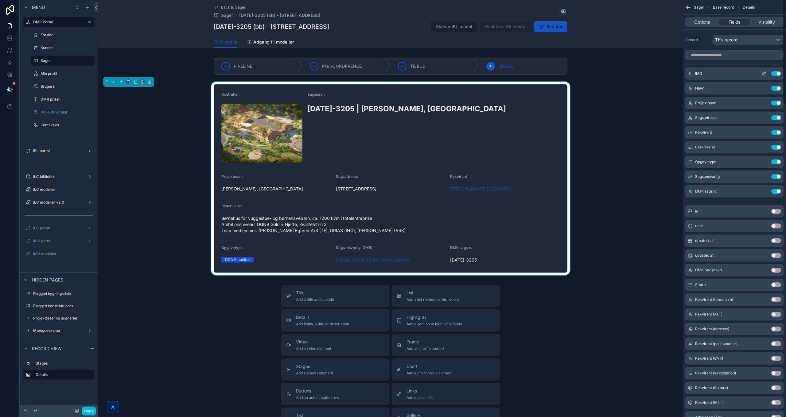
click at [763, 74] on icon "scrollable content" at bounding box center [764, 73] width 2 height 2
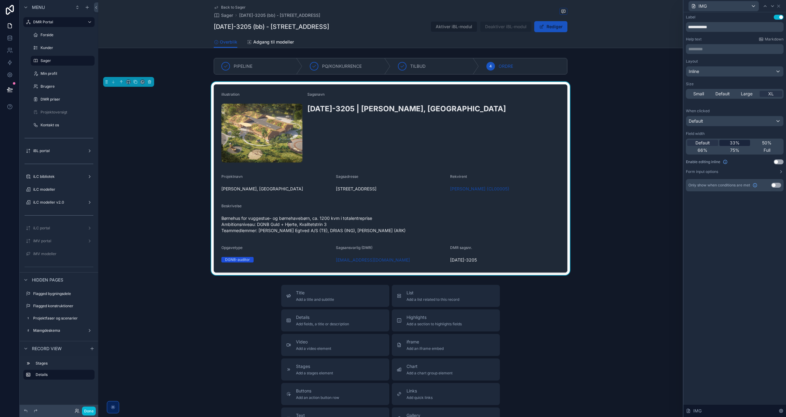
click at [738, 142] on span "33%" at bounding box center [734, 143] width 10 height 6
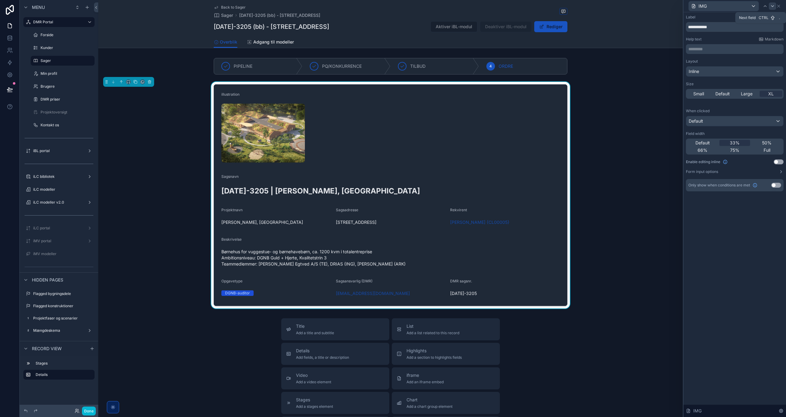
click at [771, 6] on icon at bounding box center [772, 6] width 5 height 5
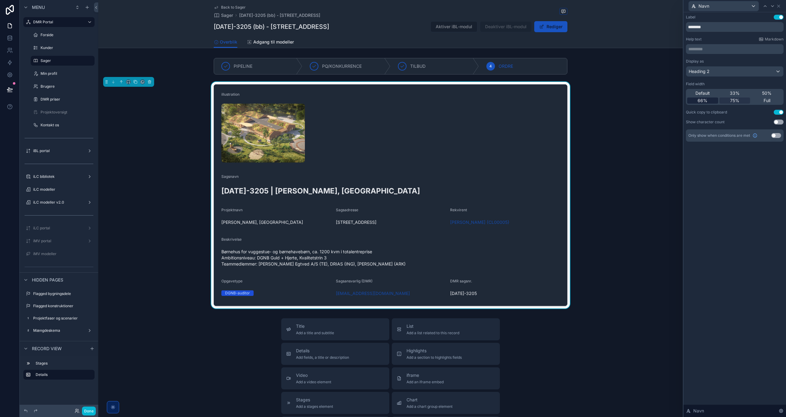
click at [709, 102] on div "66%" at bounding box center [702, 101] width 31 height 6
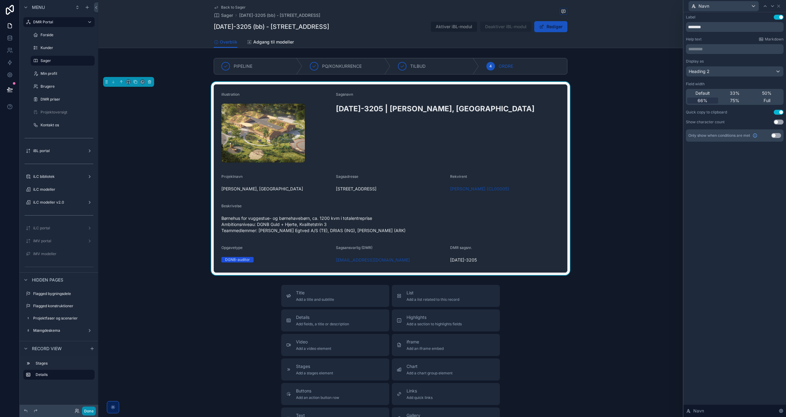
click at [89, 412] on button "Done" at bounding box center [89, 411] width 14 height 9
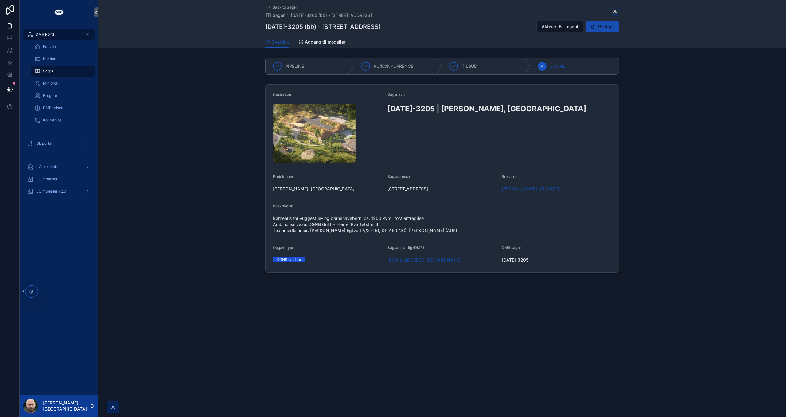
click at [598, 27] on button "Rediger" at bounding box center [602, 26] width 33 height 11
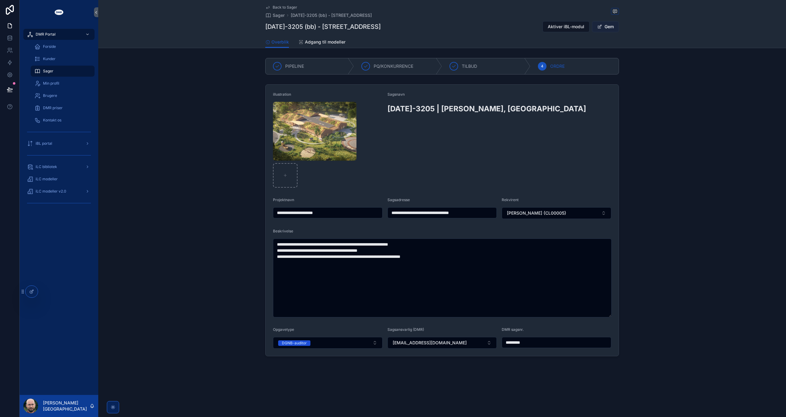
click at [602, 27] on button "Gem" at bounding box center [605, 26] width 27 height 11
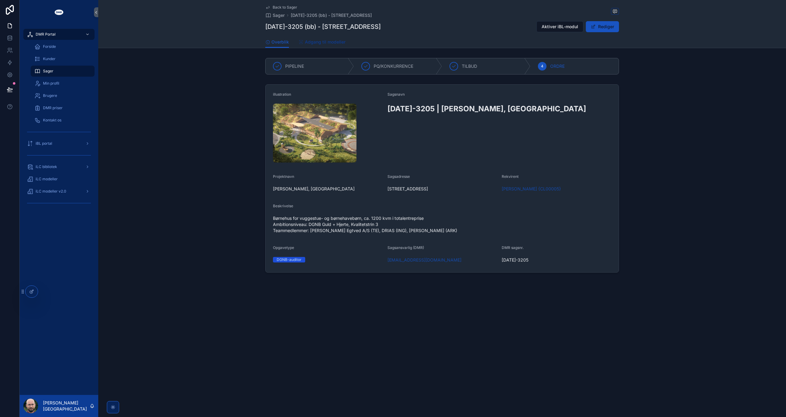
click at [317, 42] on span "Adgang til modeller" at bounding box center [325, 42] width 41 height 6
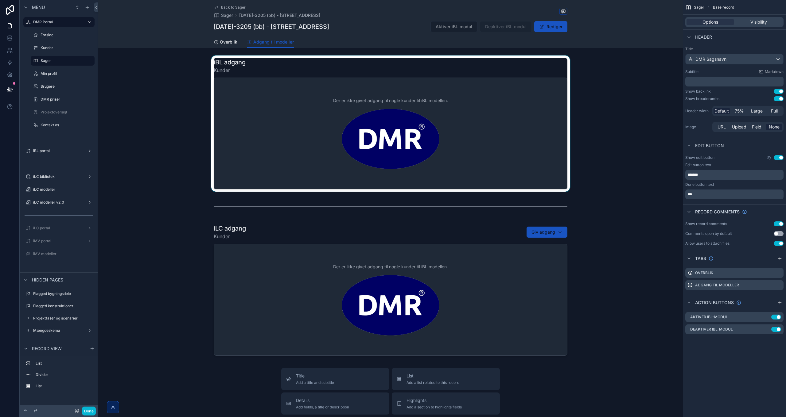
click at [520, 136] on div "scrollable content" at bounding box center [390, 124] width 584 height 136
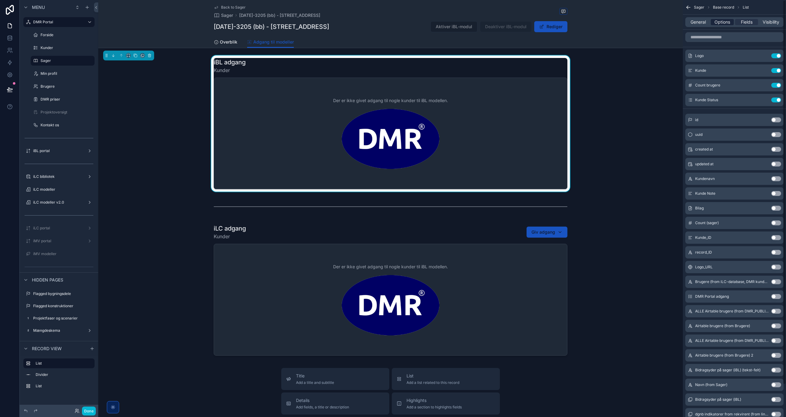
click at [727, 23] on span "Options" at bounding box center [722, 22] width 16 height 6
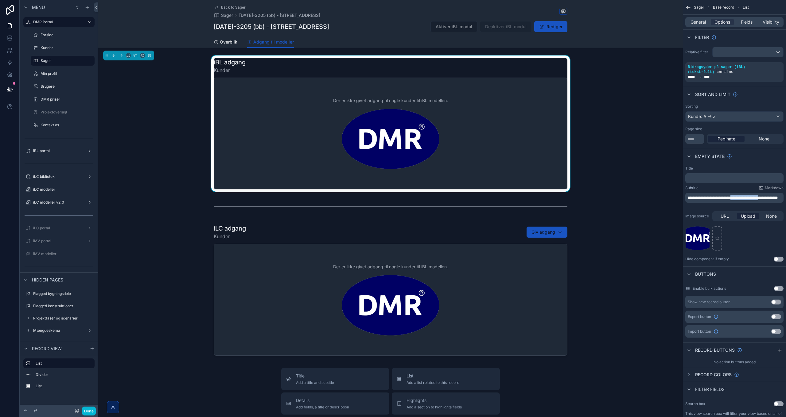
drag, startPoint x: 734, startPoint y: 196, endPoint x: 763, endPoint y: 196, distance: 28.5
click at [763, 196] on span "**********" at bounding box center [732, 198] width 90 height 4
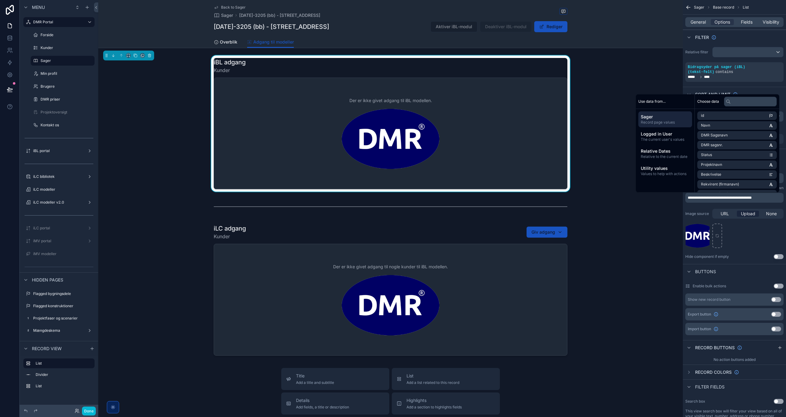
click at [759, 234] on div "DMR .png" at bounding box center [734, 236] width 98 height 25
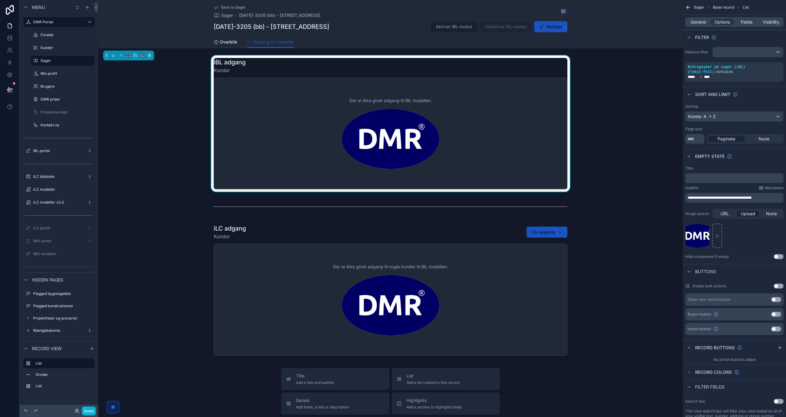
click at [711, 195] on div "**********" at bounding box center [734, 198] width 98 height 10
click at [711, 197] on span "**********" at bounding box center [719, 198] width 64 height 4
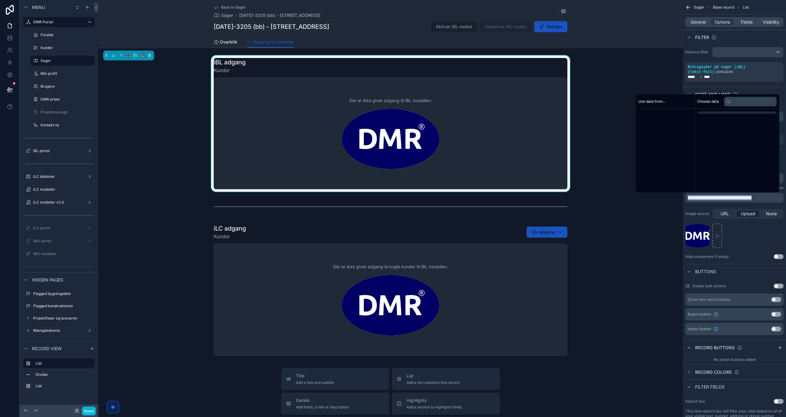
click at [711, 197] on span "**********" at bounding box center [719, 198] width 64 height 4
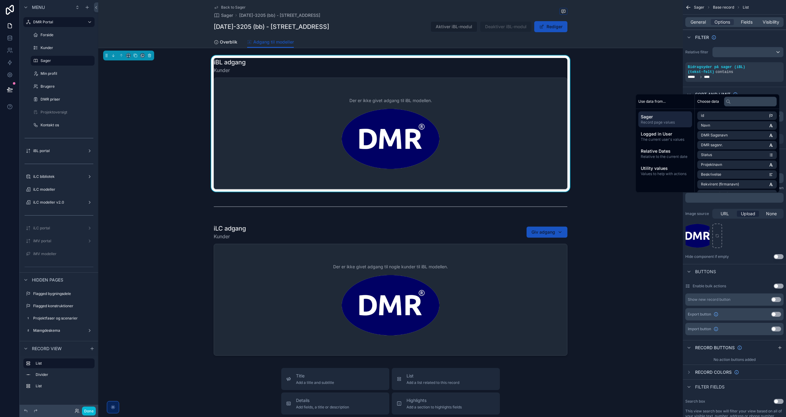
click at [744, 230] on div "DMR .png" at bounding box center [734, 236] width 98 height 25
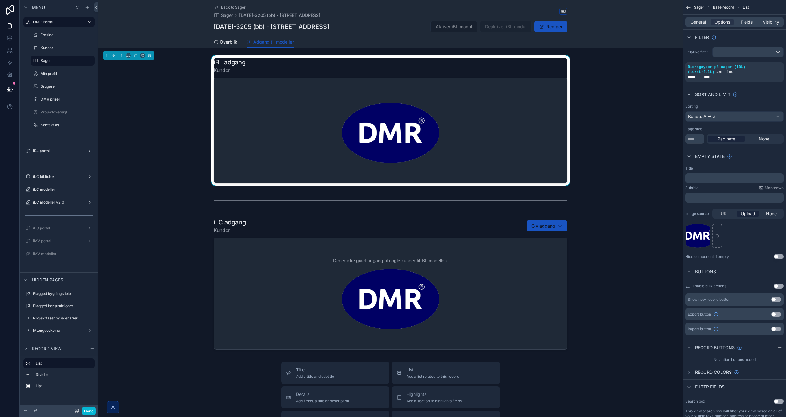
click at [717, 177] on p "﻿" at bounding box center [734, 178] width 95 height 5
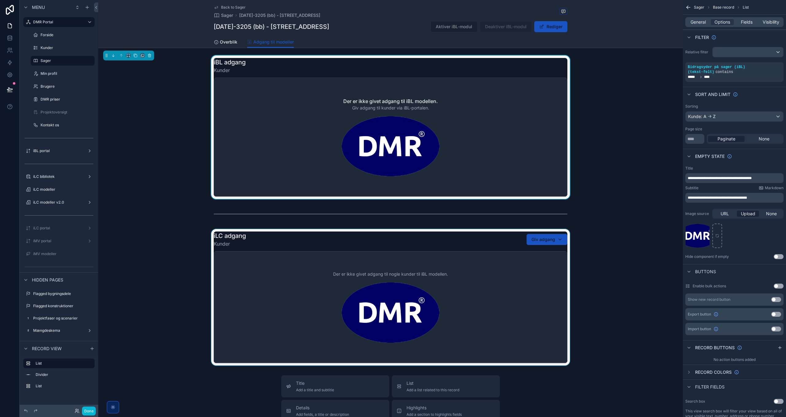
click at [538, 304] on div "scrollable content" at bounding box center [390, 297] width 584 height 136
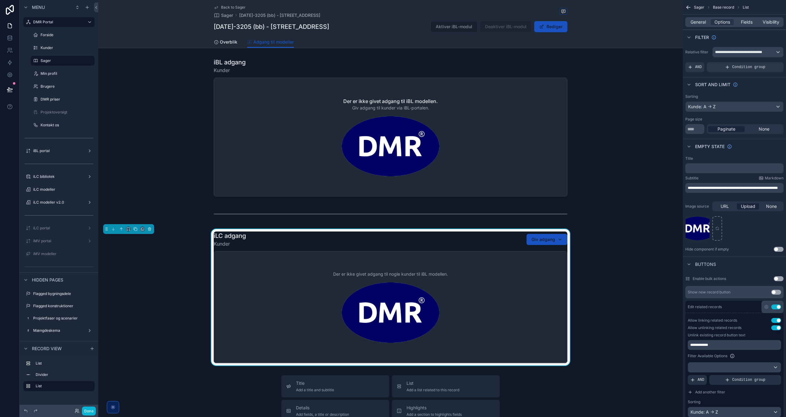
click at [707, 186] on span "**********" at bounding box center [732, 188] width 90 height 4
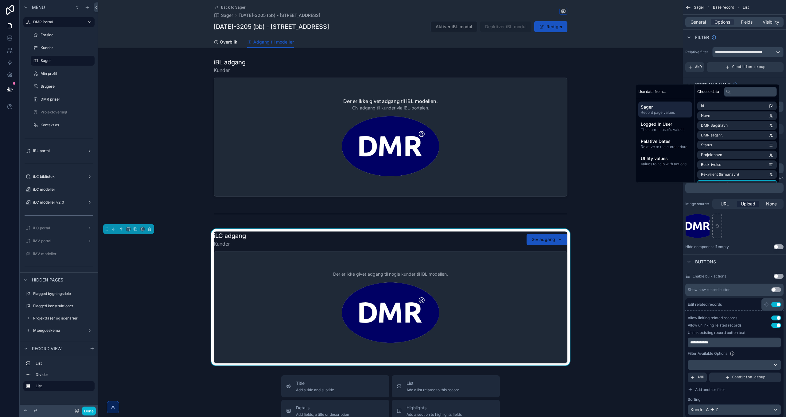
drag, startPoint x: 744, startPoint y: 233, endPoint x: 740, endPoint y: 211, distance: 22.6
click at [744, 233] on div "DMR .png" at bounding box center [734, 226] width 98 height 25
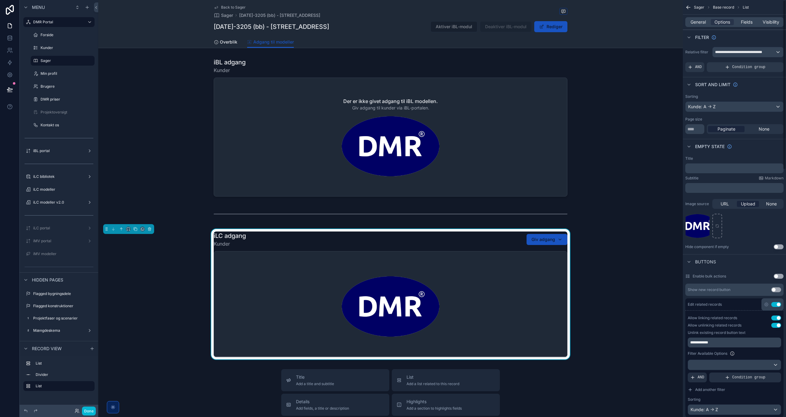
click at [720, 168] on p "﻿" at bounding box center [734, 168] width 95 height 5
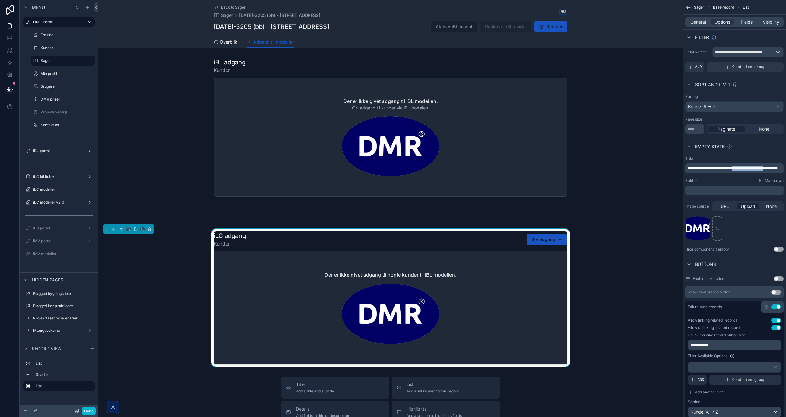
drag, startPoint x: 735, startPoint y: 166, endPoint x: 768, endPoint y: 166, distance: 32.5
click at [768, 167] on span "**********" at bounding box center [732, 169] width 90 height 4
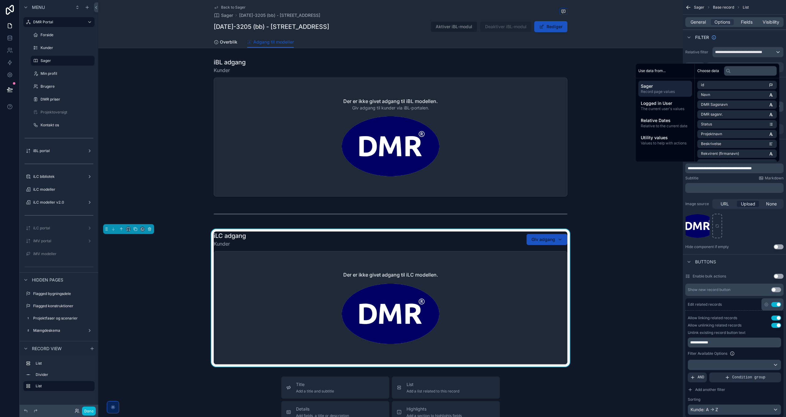
click at [752, 186] on p "﻿" at bounding box center [734, 188] width 95 height 5
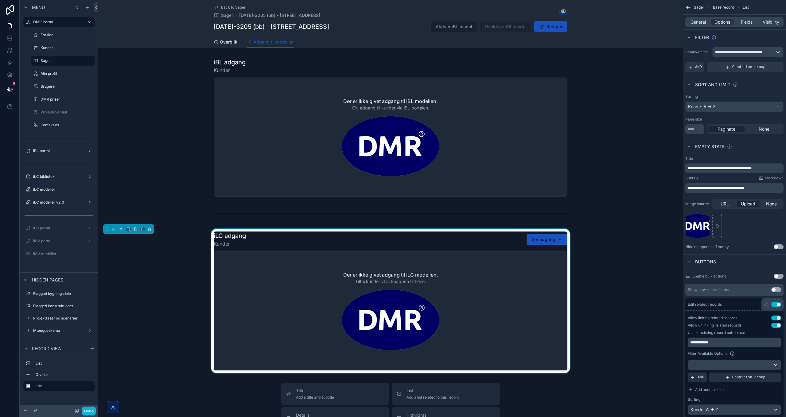
click at [760, 224] on div "DMR .png" at bounding box center [734, 226] width 98 height 25
click at [90, 412] on button "Done" at bounding box center [89, 411] width 14 height 9
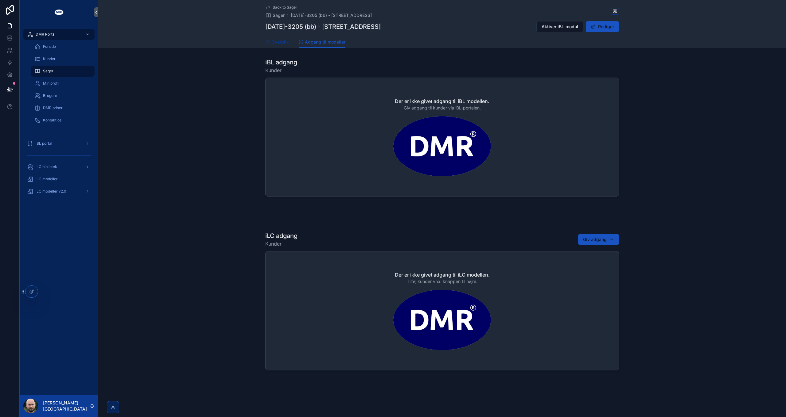
click at [280, 40] on span "Overblik" at bounding box center [279, 42] width 17 height 6
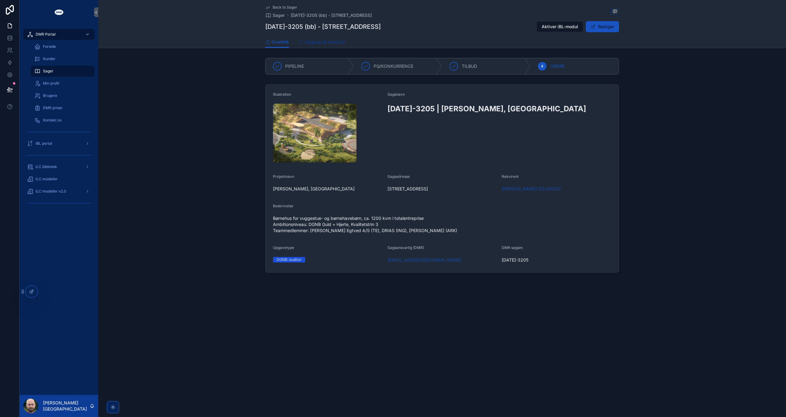
click at [334, 43] on span "Adgang til modeller" at bounding box center [325, 42] width 41 height 6
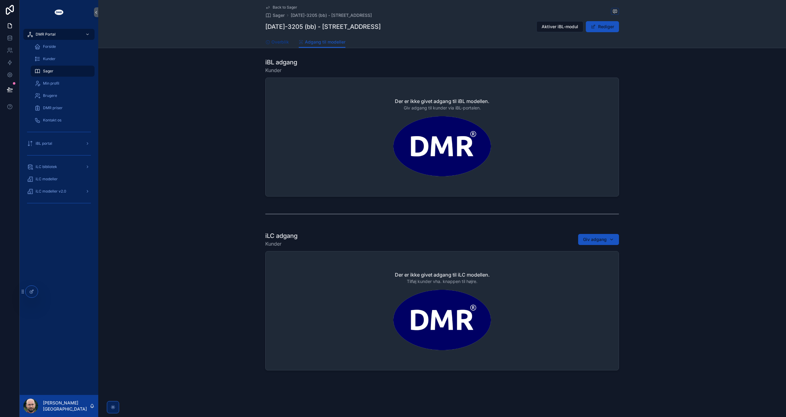
click at [284, 42] on span "Overblik" at bounding box center [279, 42] width 17 height 6
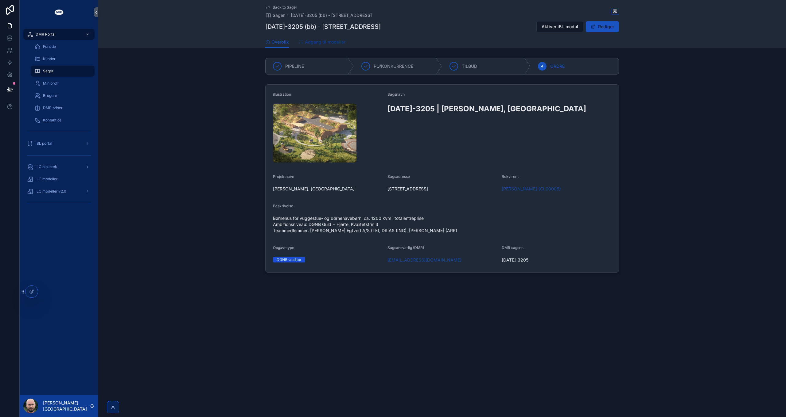
click at [318, 45] on link "Adgang til modeller" at bounding box center [322, 43] width 47 height 12
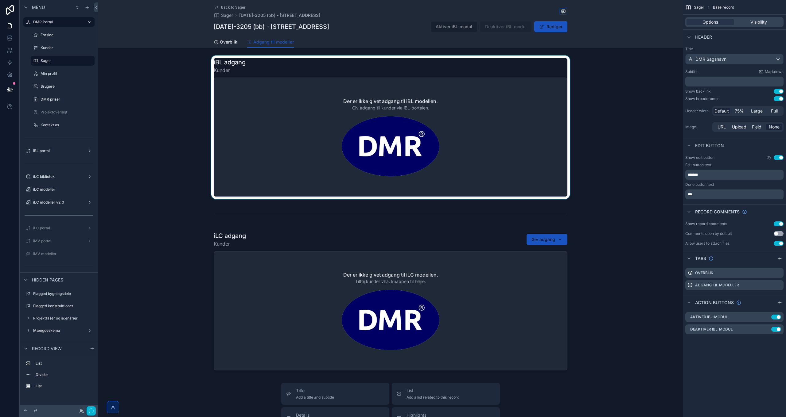
click at [593, 153] on div "scrollable content" at bounding box center [390, 128] width 584 height 144
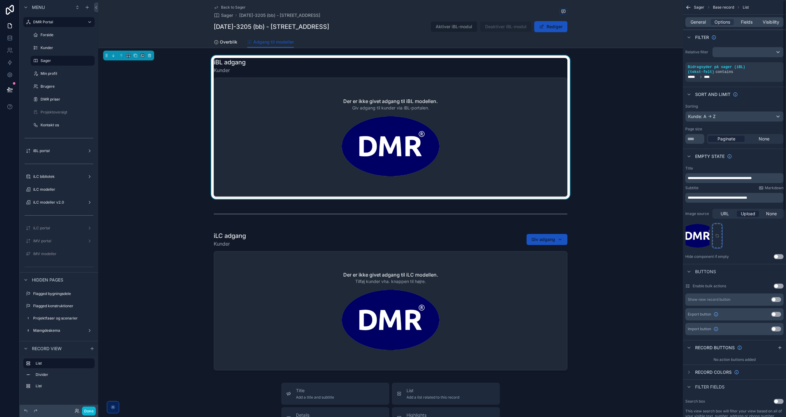
click at [720, 235] on div "scrollable content" at bounding box center [717, 236] width 10 height 25
type input "**********"
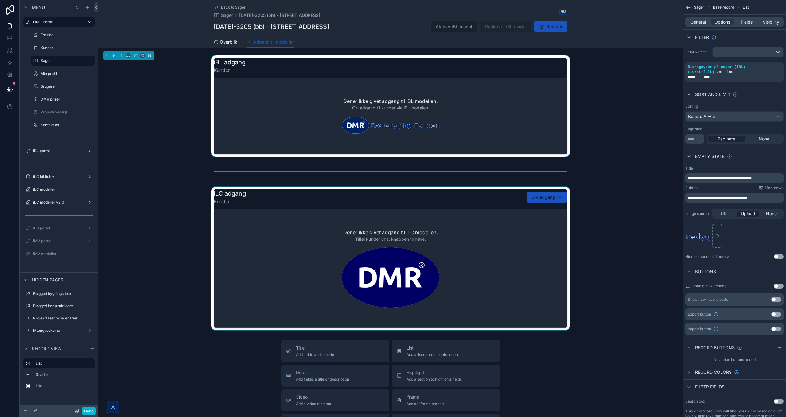
click at [508, 270] on div "scrollable content" at bounding box center [390, 259] width 584 height 144
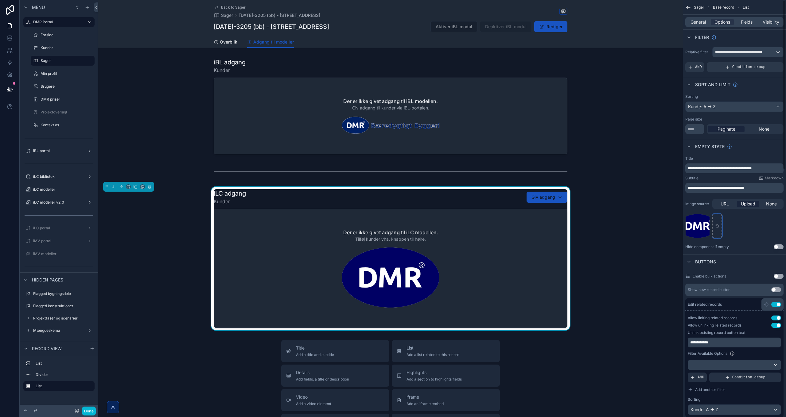
click at [715, 226] on icon "scrollable content" at bounding box center [717, 226] width 4 height 4
type input "**********"
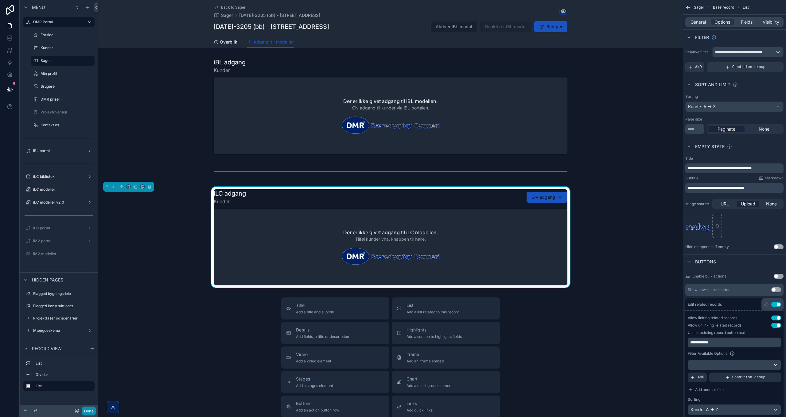
click at [92, 410] on button "Done" at bounding box center [89, 411] width 14 height 9
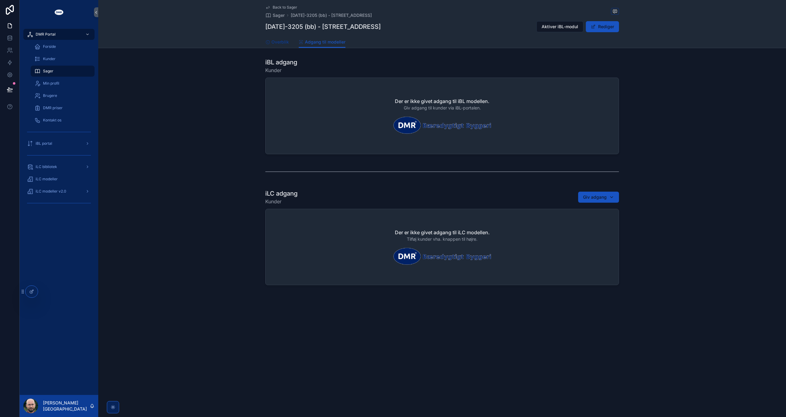
click at [275, 42] on span "Overblik" at bounding box center [279, 42] width 17 height 6
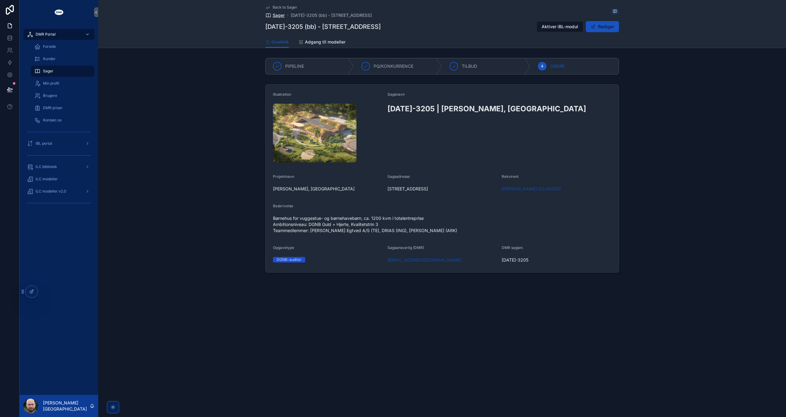
click at [279, 17] on span "Sager" at bounding box center [279, 15] width 12 height 6
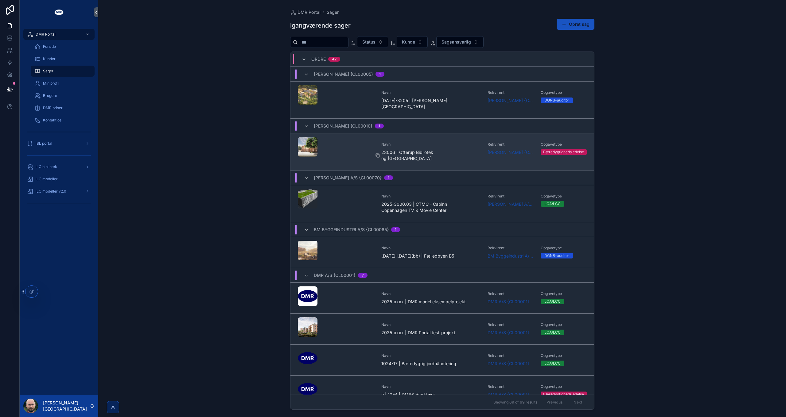
click at [417, 149] on span "23006 | Otterup Bibliotek og [GEOGRAPHIC_DATA]" at bounding box center [430, 155] width 99 height 12
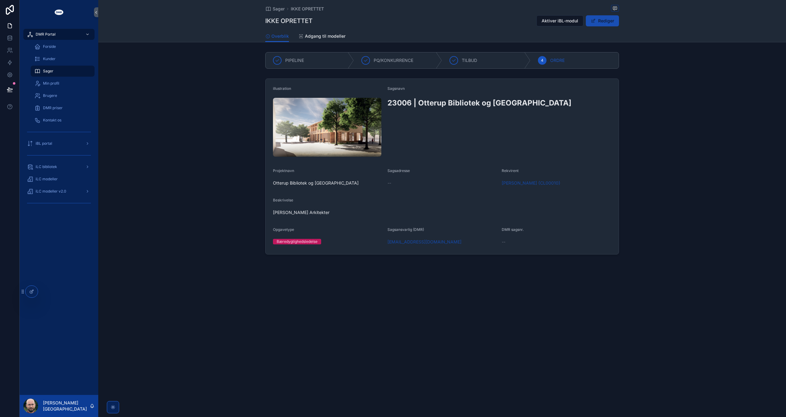
click at [607, 22] on button "Rediger" at bounding box center [602, 20] width 33 height 11
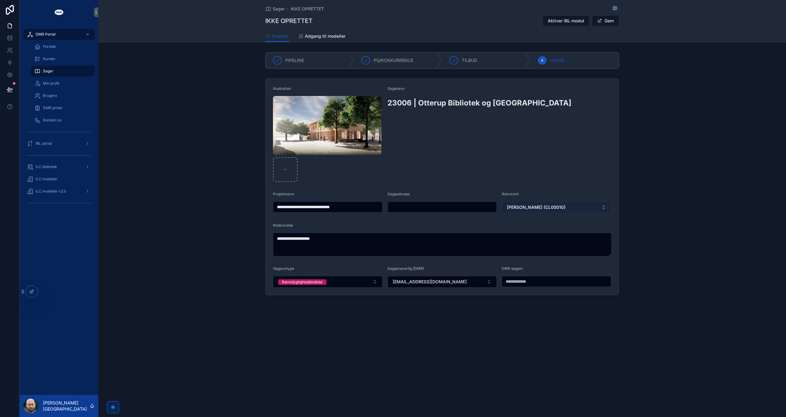
click at [587, 209] on button "Arkitektfirmaet [PERSON_NAME] {CL00010}" at bounding box center [556, 208] width 110 height 12
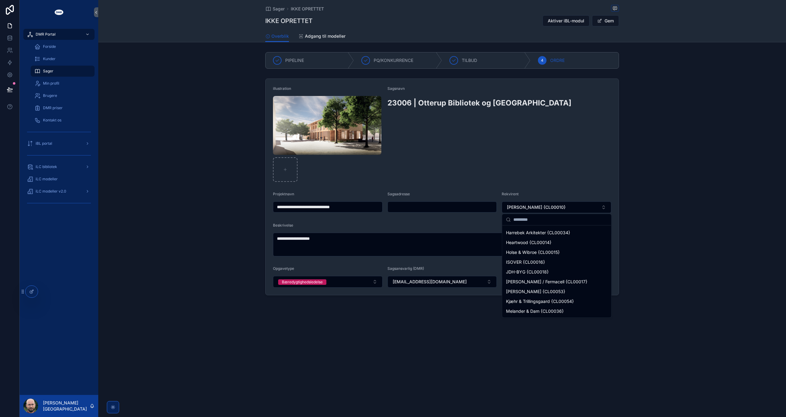
scroll to position [426, 0]
click at [665, 194] on div "**********" at bounding box center [441, 187] width 687 height 222
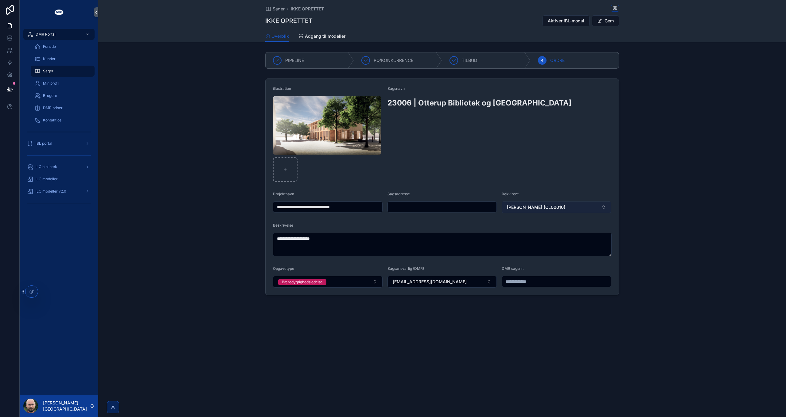
click at [559, 205] on span "Arkitektfirmaet [PERSON_NAME] {CL00010}" at bounding box center [536, 207] width 59 height 6
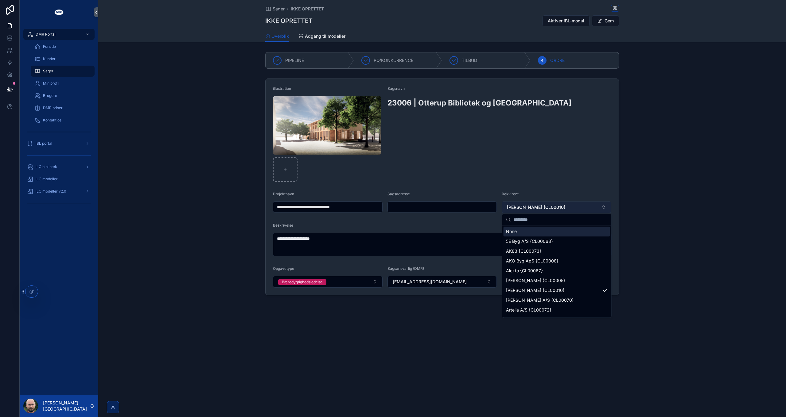
click at [559, 206] on span "Arkitektfirmaet [PERSON_NAME] {CL00010}" at bounding box center [536, 207] width 59 height 6
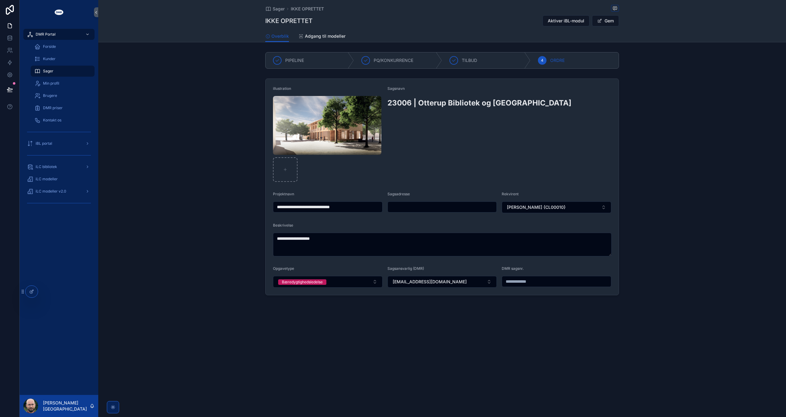
click at [643, 149] on div "**********" at bounding box center [441, 187] width 687 height 222
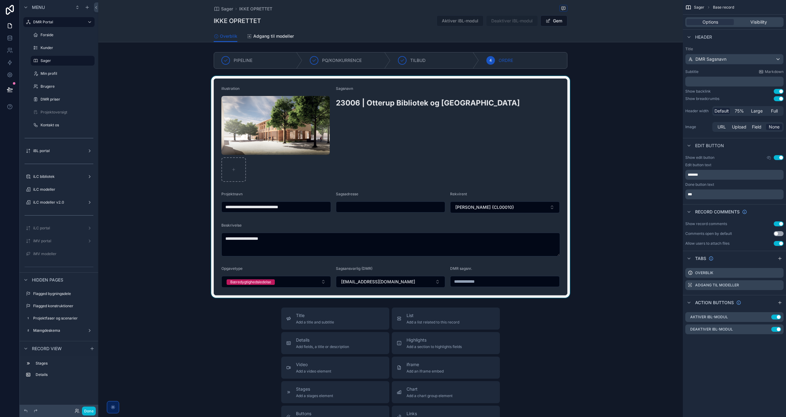
click at [535, 144] on div "scrollable content" at bounding box center [390, 187] width 584 height 222
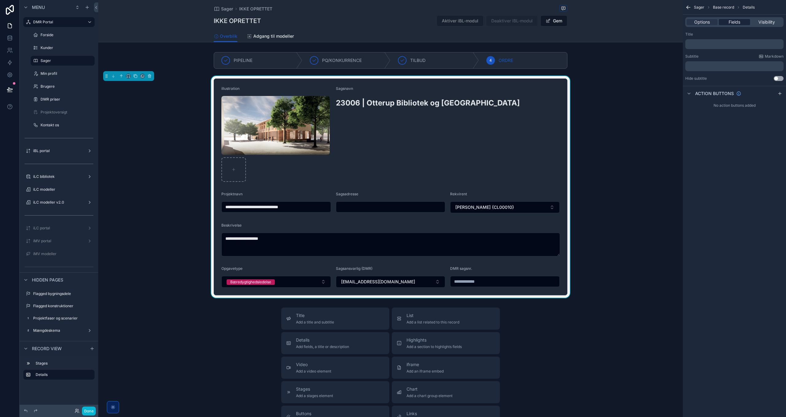
click at [736, 25] on span "Fields" at bounding box center [734, 22] width 12 height 6
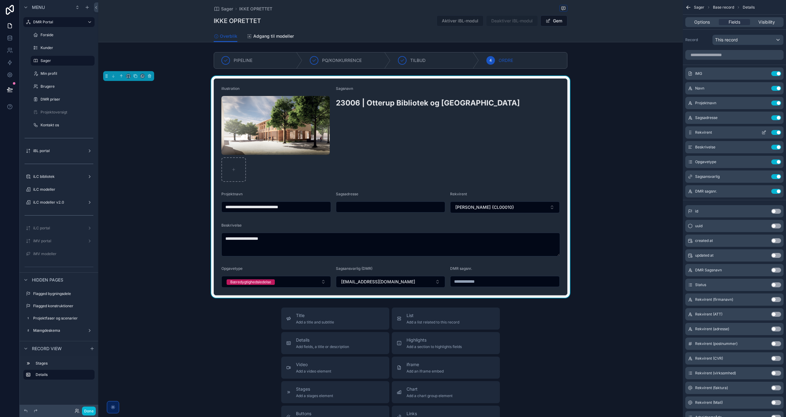
click at [763, 132] on icon "scrollable content" at bounding box center [764, 132] width 2 height 2
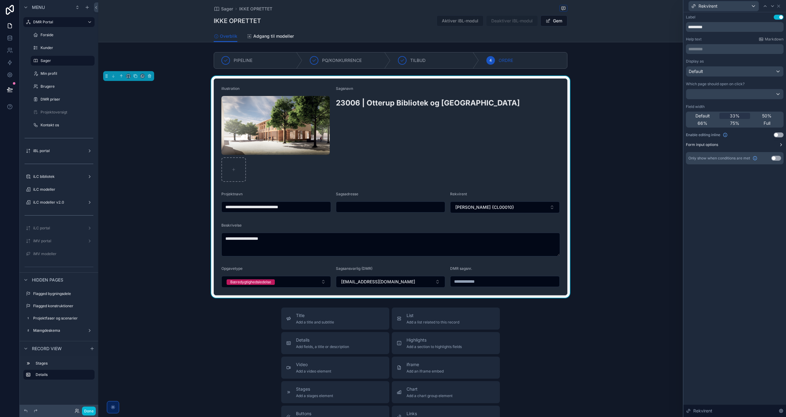
click at [746, 142] on button "Form input options" at bounding box center [735, 144] width 98 height 5
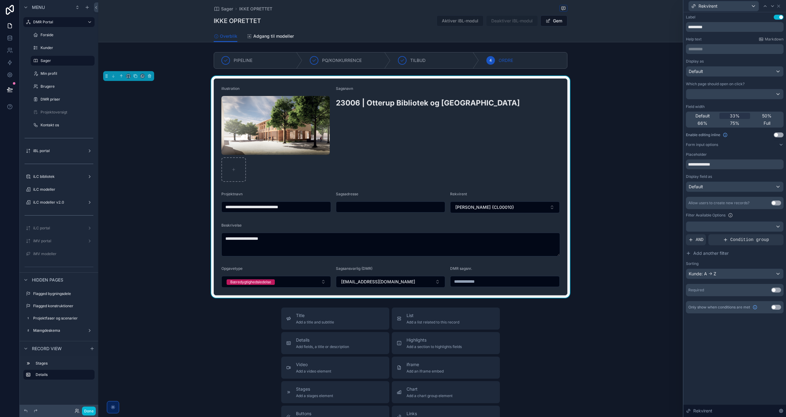
click at [774, 203] on button "Use setting" at bounding box center [776, 203] width 10 height 5
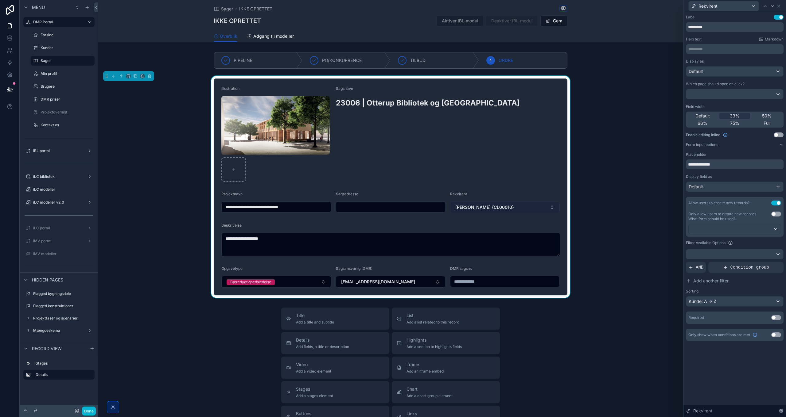
click at [489, 205] on span "Arkitektfirmaet [PERSON_NAME] {CL00010}" at bounding box center [484, 207] width 59 height 6
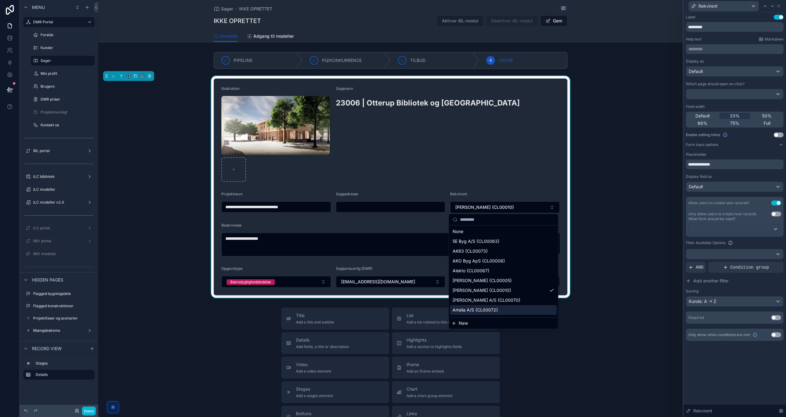
click at [465, 323] on span "New" at bounding box center [462, 323] width 9 height 6
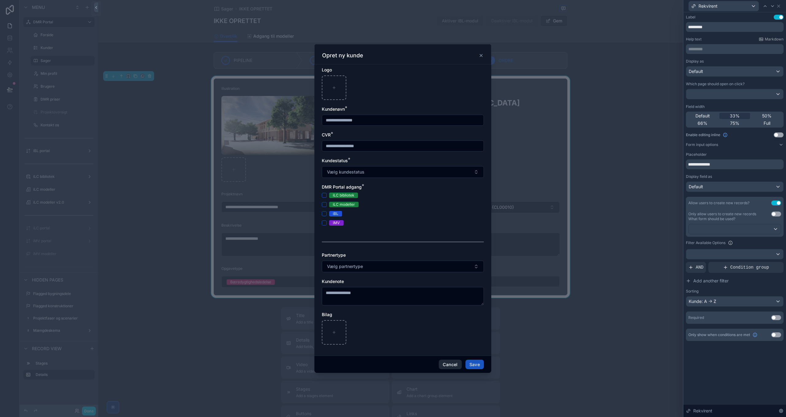
click at [446, 366] on button "Cancel" at bounding box center [450, 365] width 23 height 10
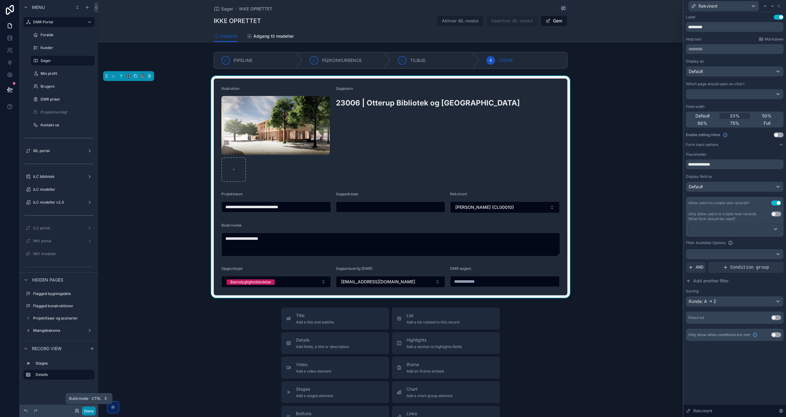
click at [91, 412] on button "Done" at bounding box center [89, 411] width 14 height 9
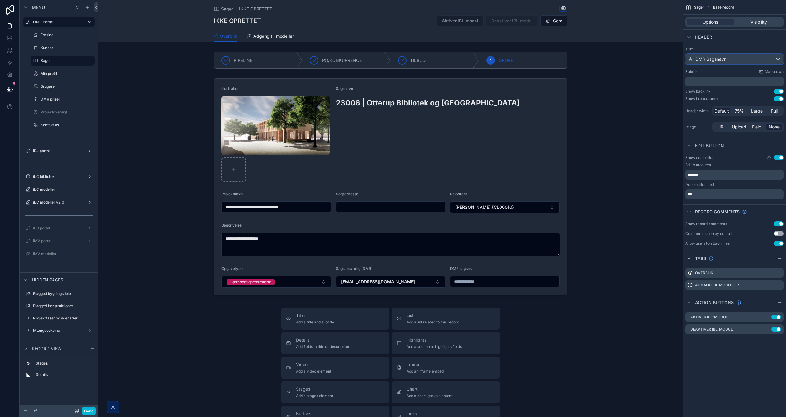
click at [724, 58] on span "DMR Sagsnavn" at bounding box center [710, 59] width 31 height 6
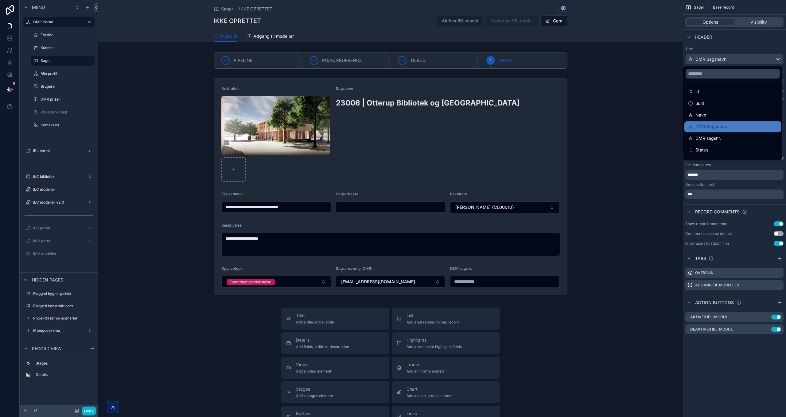
click at [724, 58] on div "scrollable content" at bounding box center [393, 208] width 786 height 417
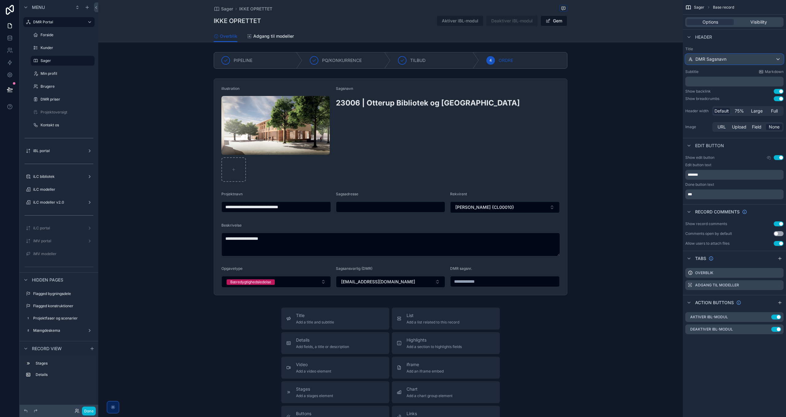
click at [726, 58] on div "DMR Sagsnavn" at bounding box center [734, 59] width 98 height 10
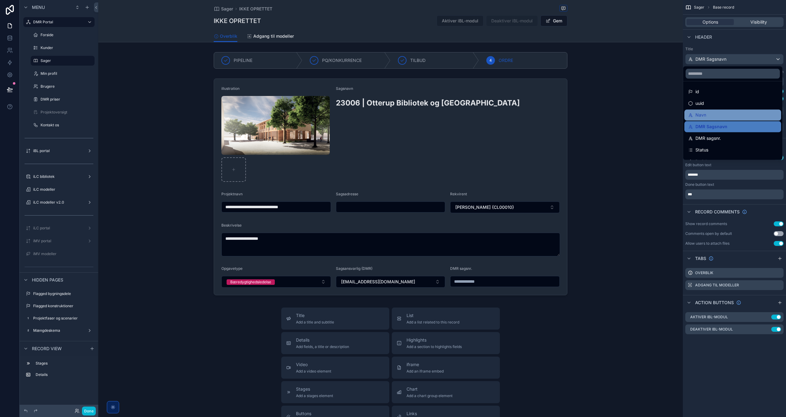
click at [713, 114] on div "Navn" at bounding box center [732, 114] width 89 height 7
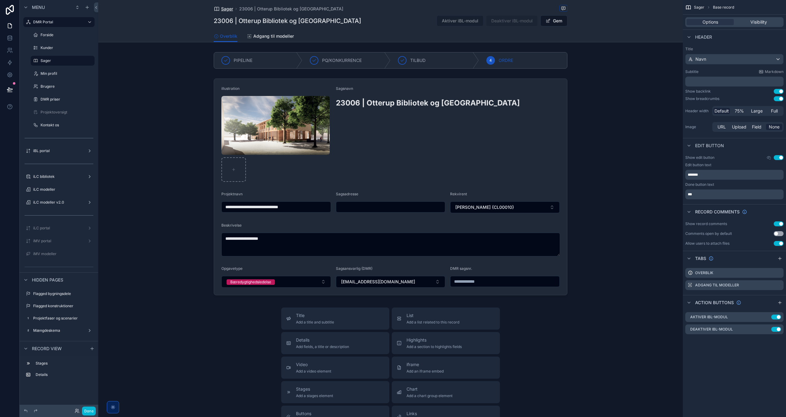
click at [221, 8] on span "Sager" at bounding box center [227, 9] width 12 height 6
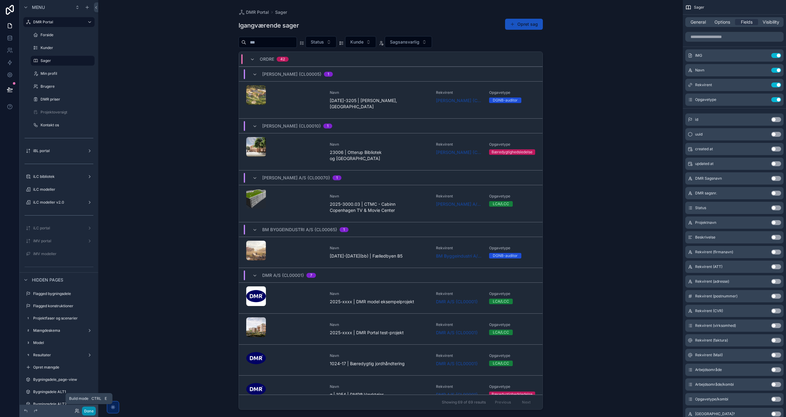
click at [85, 412] on button "Done" at bounding box center [89, 411] width 14 height 9
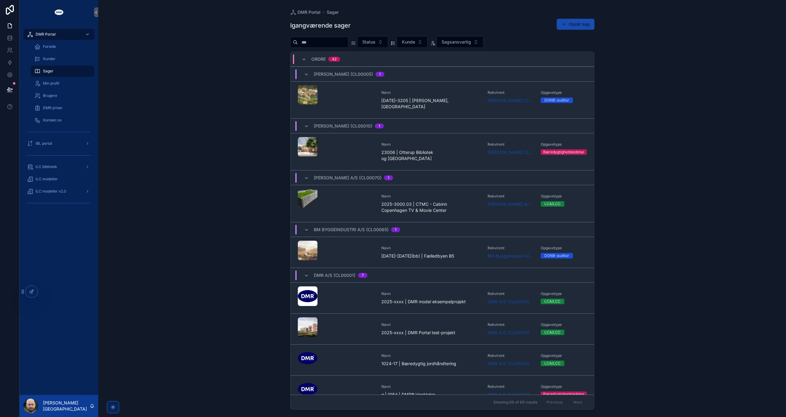
click at [580, 25] on button "Opret sag" at bounding box center [575, 24] width 38 height 11
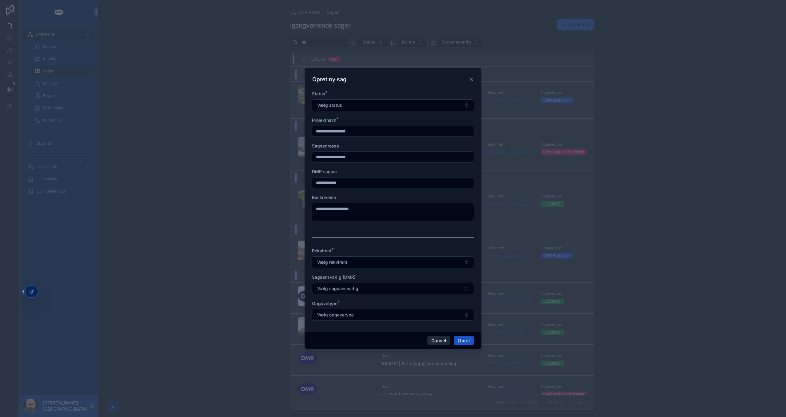
click at [438, 340] on button "Cancel" at bounding box center [438, 341] width 23 height 10
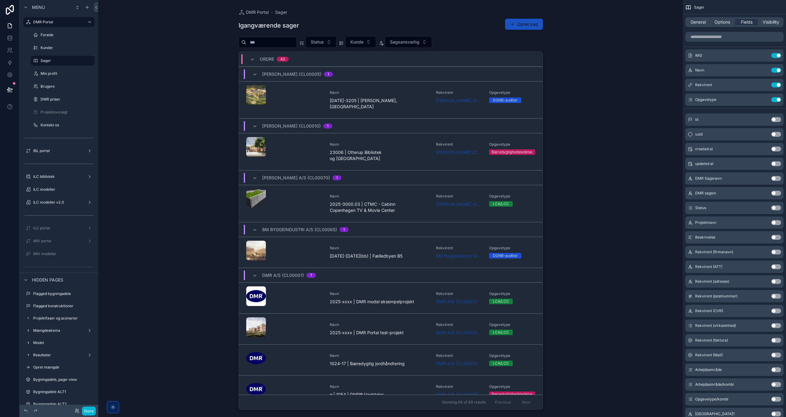
click at [519, 24] on div "scrollable content" at bounding box center [391, 205] width 314 height 410
click at [521, 24] on button "Opret sag" at bounding box center [524, 24] width 38 height 11
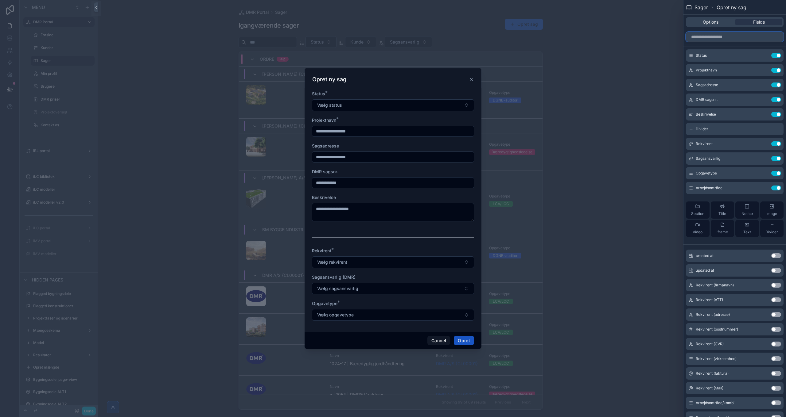
click at [719, 35] on input "text" at bounding box center [735, 37] width 98 height 10
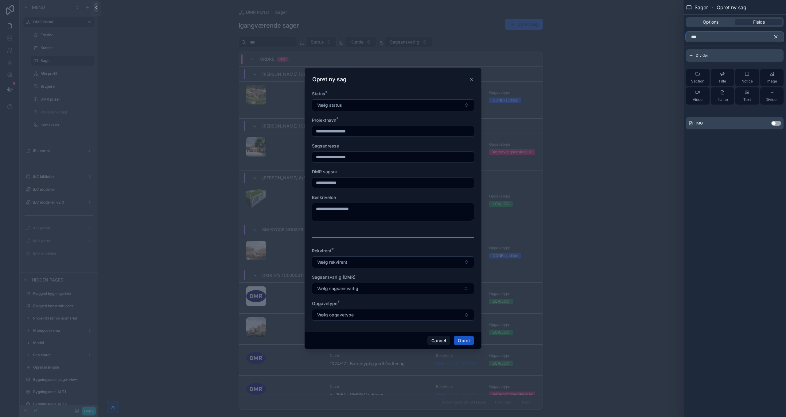
type input "***"
click at [774, 122] on button "Use setting" at bounding box center [776, 123] width 10 height 5
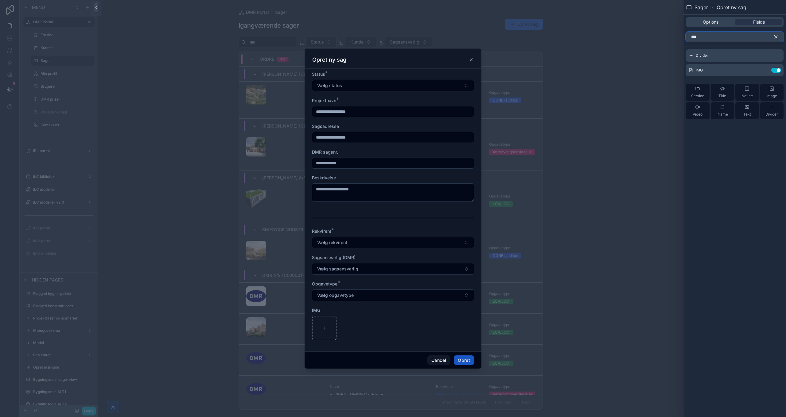
click at [712, 38] on input "***" at bounding box center [735, 37] width 98 height 10
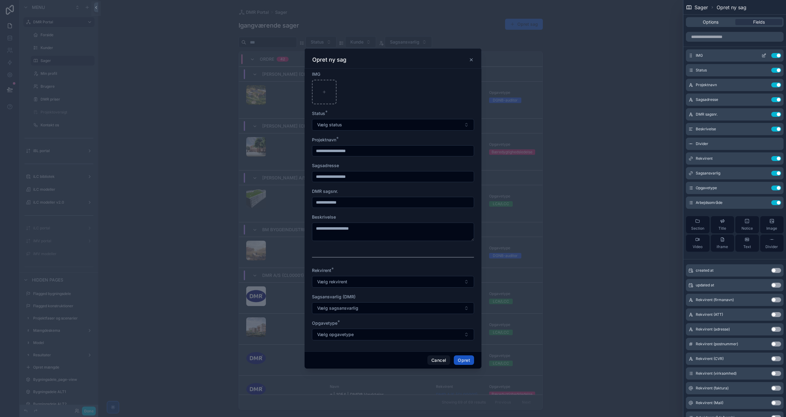
click at [762, 55] on icon at bounding box center [763, 56] width 3 height 3
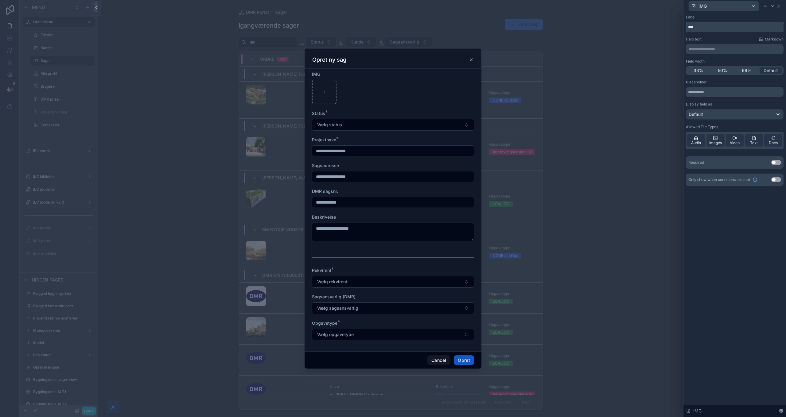
click at [696, 26] on input "***" at bounding box center [735, 27] width 98 height 10
type input "**********"
click at [713, 92] on input "text" at bounding box center [735, 92] width 98 height 10
type input "**********"
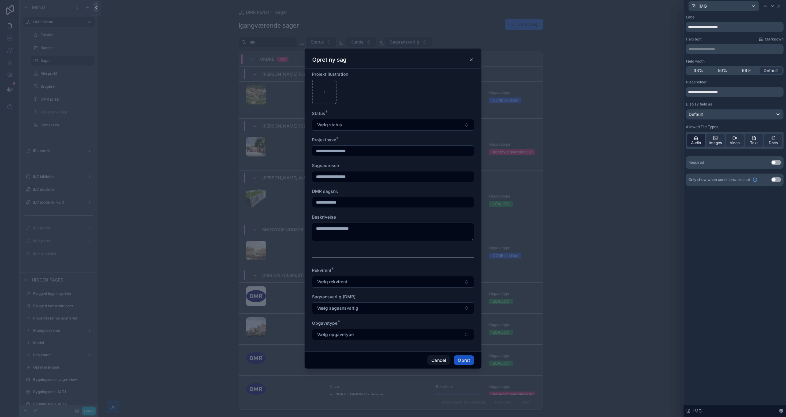
click at [696, 138] on icon at bounding box center [695, 138] width 5 height 5
click at [737, 137] on div "Video" at bounding box center [734, 140] width 18 height 12
click at [757, 140] on div "Text" at bounding box center [753, 140] width 18 height 12
click at [777, 138] on div "Docs" at bounding box center [773, 140] width 18 height 12
click at [778, 7] on icon at bounding box center [778, 6] width 5 height 5
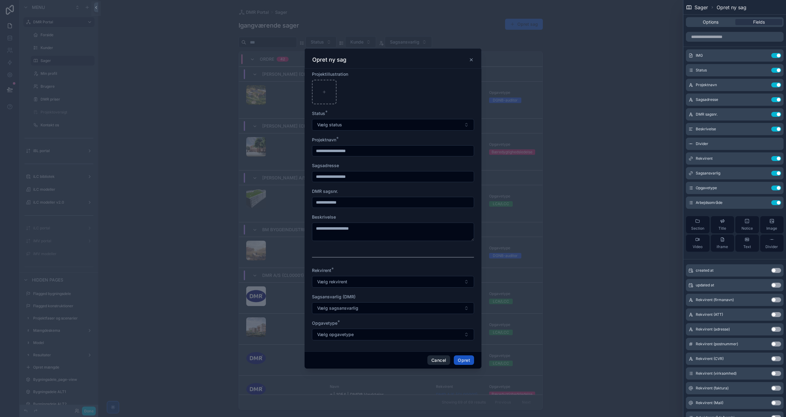
click at [445, 362] on button "Cancel" at bounding box center [438, 361] width 23 height 10
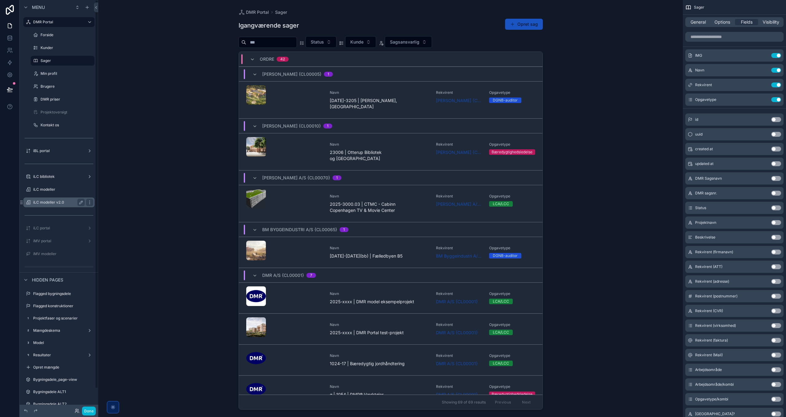
click at [58, 202] on label "iLC modeller v2.0" at bounding box center [57, 202] width 49 height 5
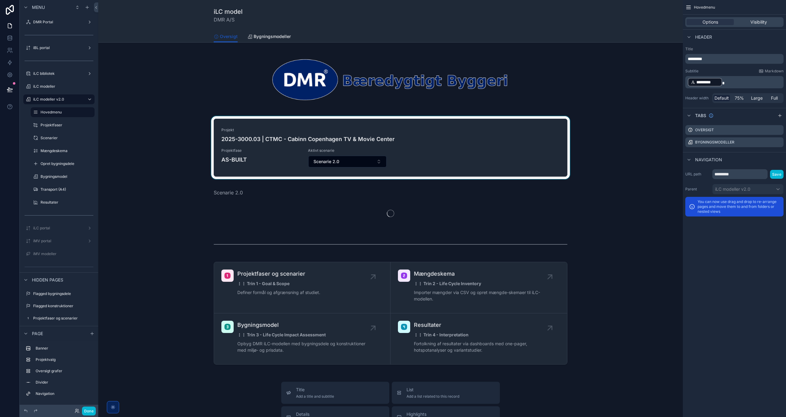
click at [425, 153] on div "scrollable content" at bounding box center [390, 148] width 574 height 65
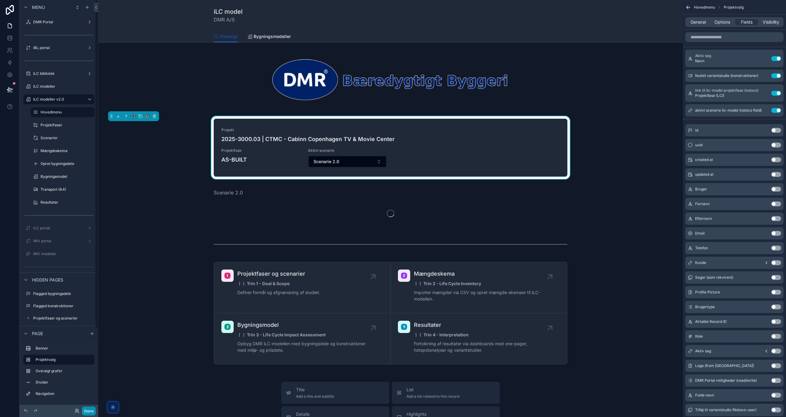
click at [90, 409] on button "Done" at bounding box center [89, 411] width 14 height 9
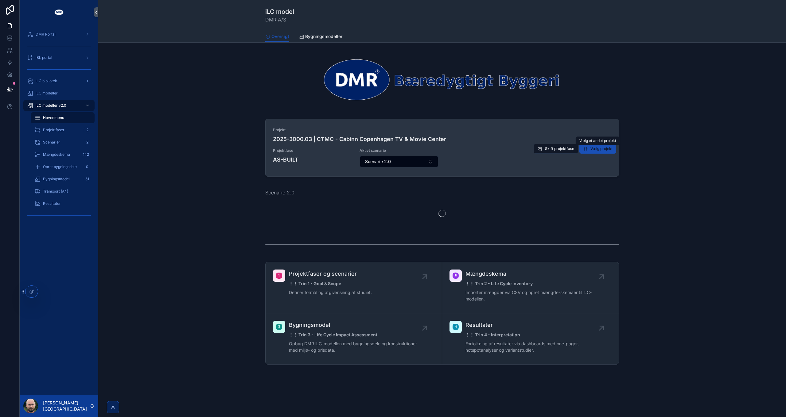
click at [601, 150] on span "Vælg projekt" at bounding box center [601, 148] width 22 height 5
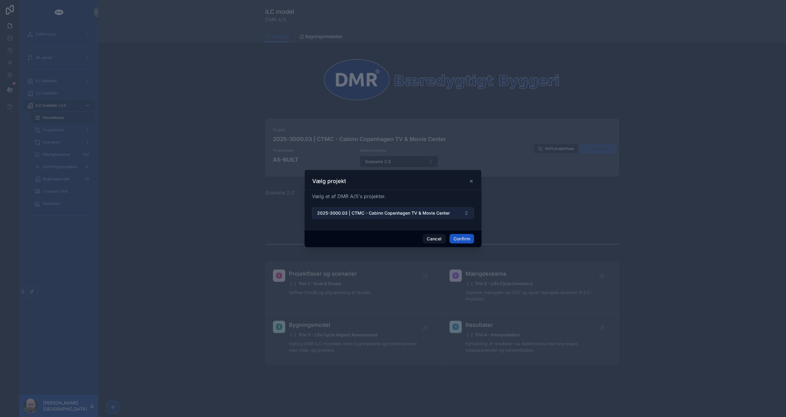
click at [373, 210] on span "2025-3000.03 | CTMC - Cabinn Copenhagen TV & Movie Center" at bounding box center [383, 213] width 133 height 6
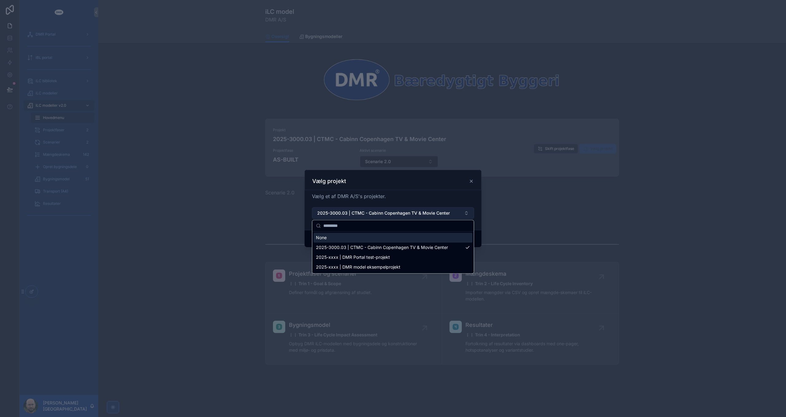
click at [373, 213] on span "2025-3000.03 | CTMC - Cabinn Copenhagen TV & Movie Center" at bounding box center [383, 213] width 133 height 6
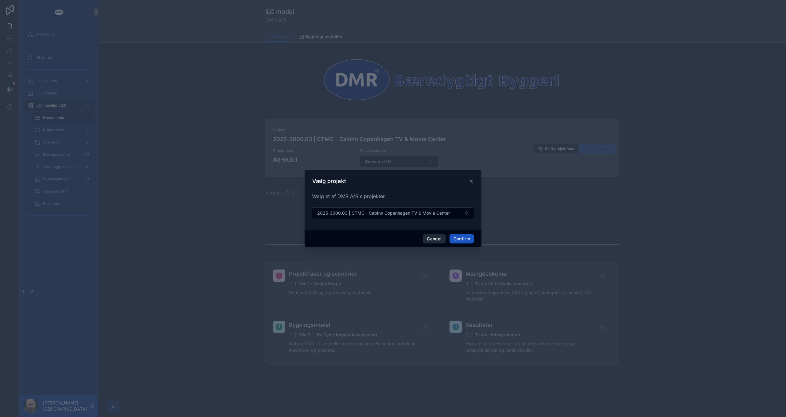
click at [436, 239] on button "Cancel" at bounding box center [434, 239] width 23 height 10
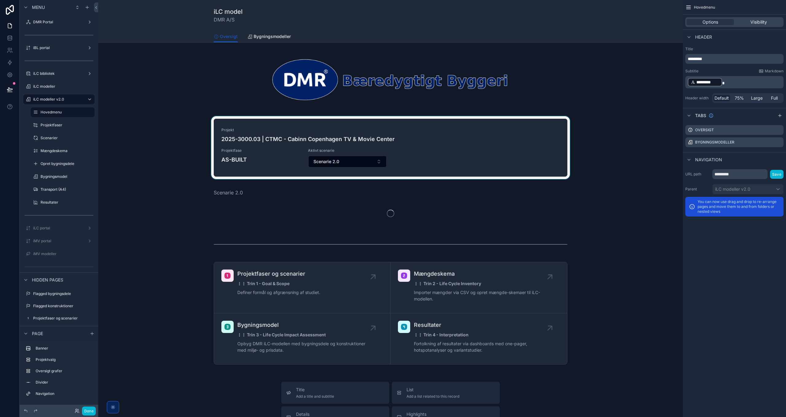
click at [547, 140] on div "scrollable content" at bounding box center [390, 148] width 574 height 65
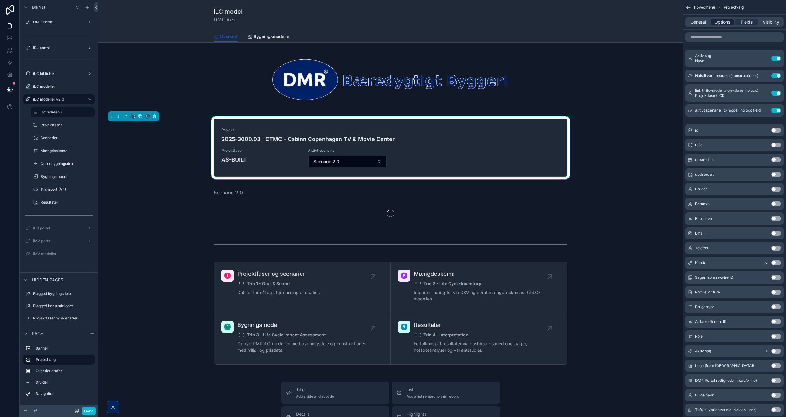
click at [721, 23] on span "Options" at bounding box center [722, 22] width 16 height 6
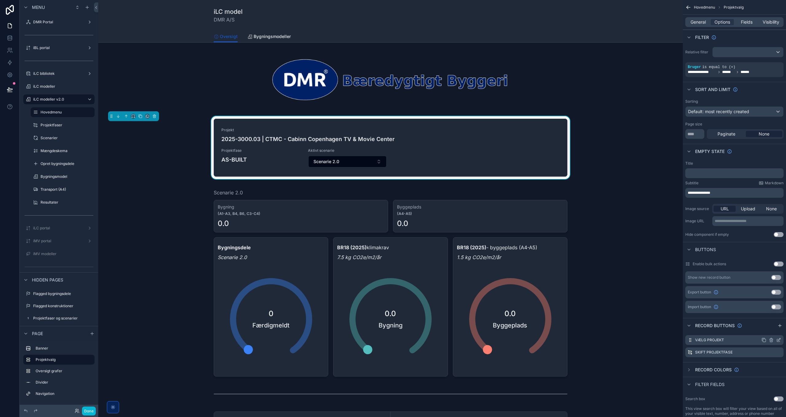
click at [778, 340] on icon "scrollable content" at bounding box center [779, 339] width 2 height 2
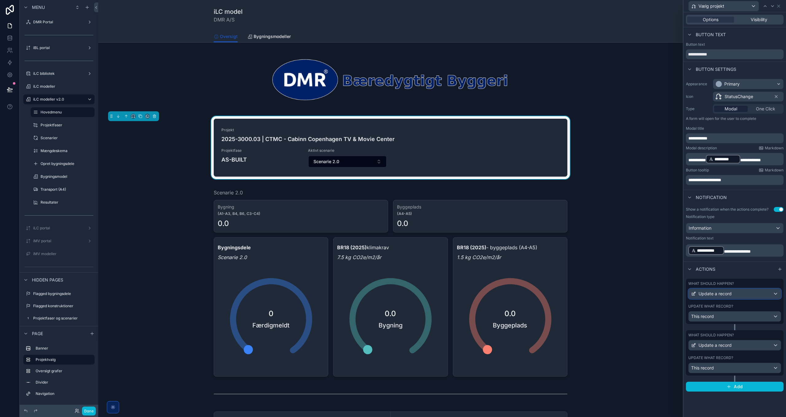
click at [743, 292] on div "Update a record" at bounding box center [734, 294] width 92 height 10
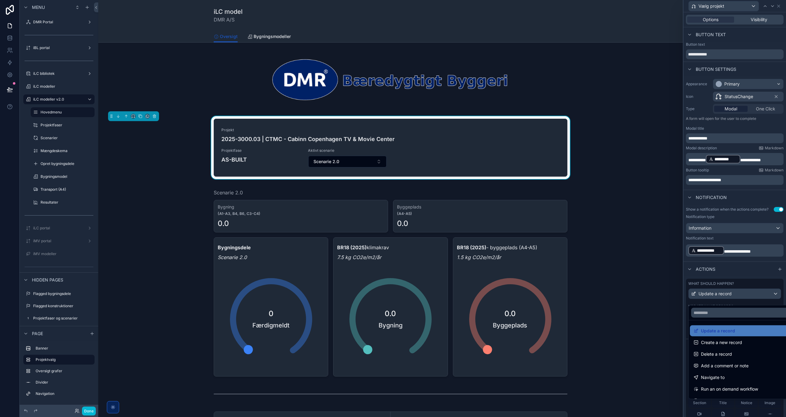
click at [744, 295] on div at bounding box center [734, 208] width 102 height 417
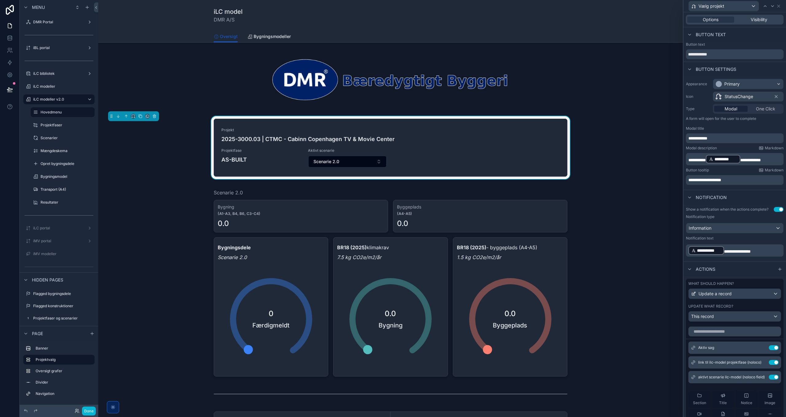
scroll to position [31, 0]
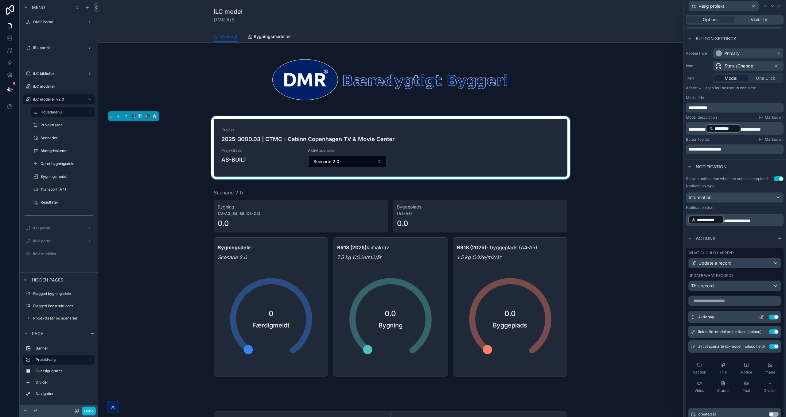
click at [759, 320] on icon at bounding box center [761, 317] width 5 height 5
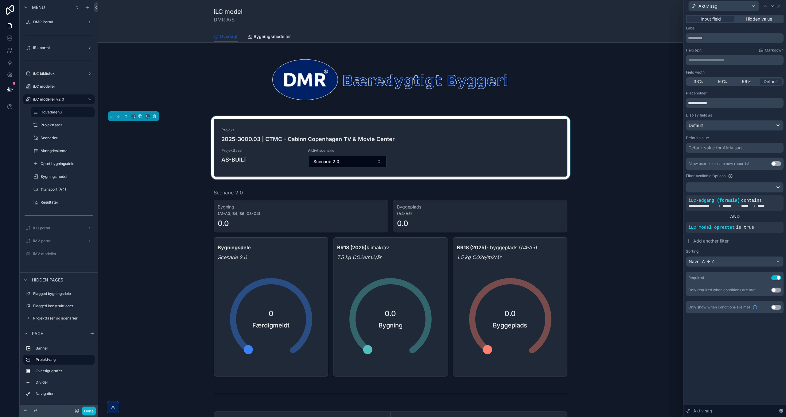
click at [776, 164] on button "Use setting" at bounding box center [776, 163] width 10 height 5
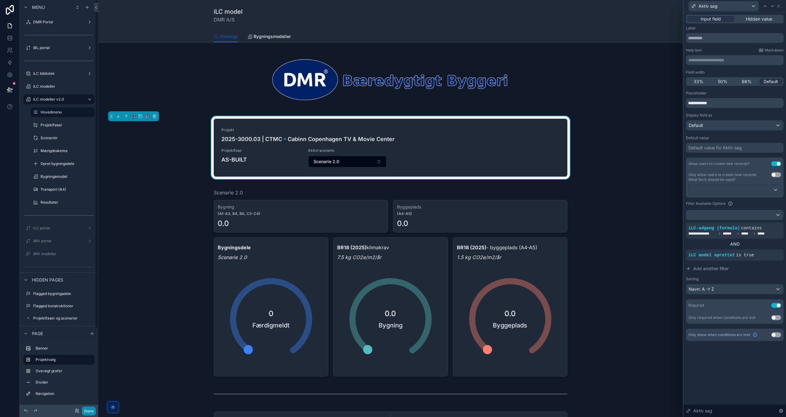
click at [92, 408] on button "Done" at bounding box center [89, 411] width 14 height 9
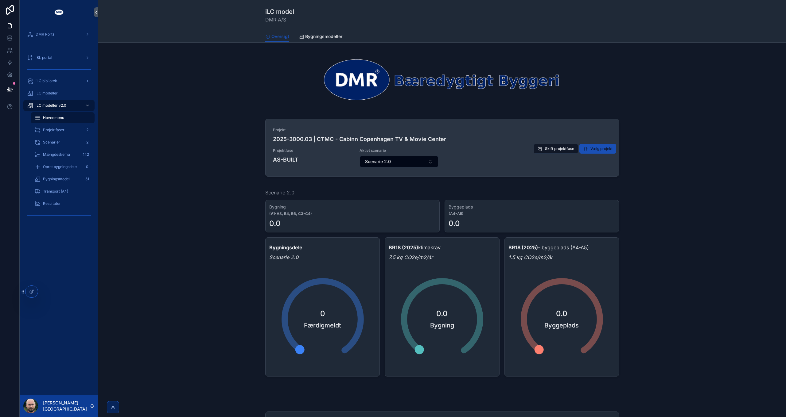
click at [586, 150] on button "Vælg projekt" at bounding box center [597, 149] width 37 height 10
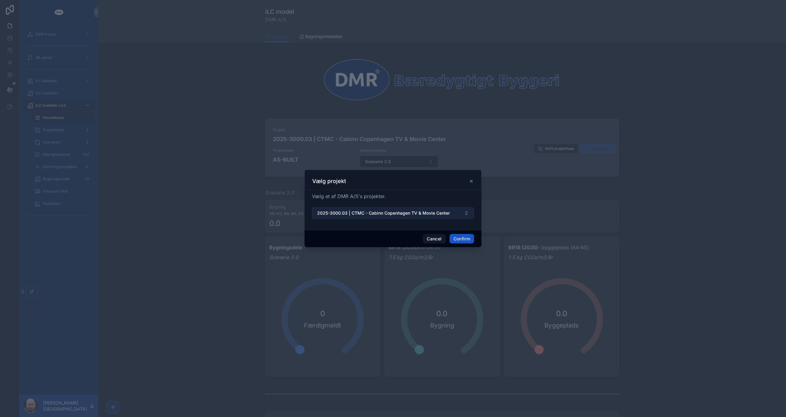
click at [363, 212] on span "2025-3000.03 | CTMC - Cabinn Copenhagen TV & Movie Center" at bounding box center [383, 213] width 133 height 6
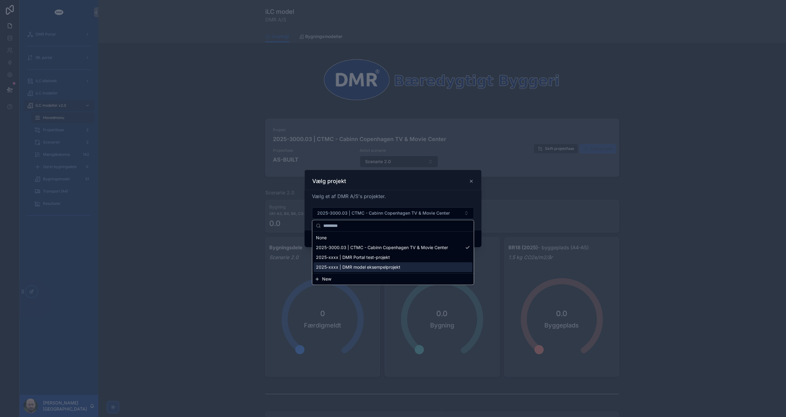
click at [324, 279] on span "New" at bounding box center [326, 279] width 9 height 6
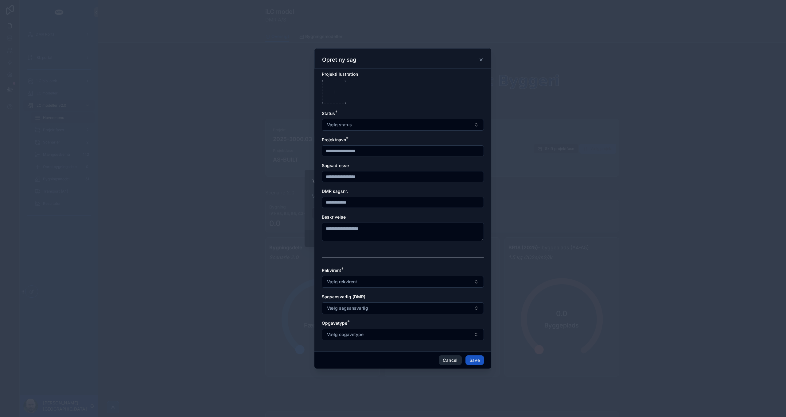
click at [451, 360] on button "Cancel" at bounding box center [450, 361] width 23 height 10
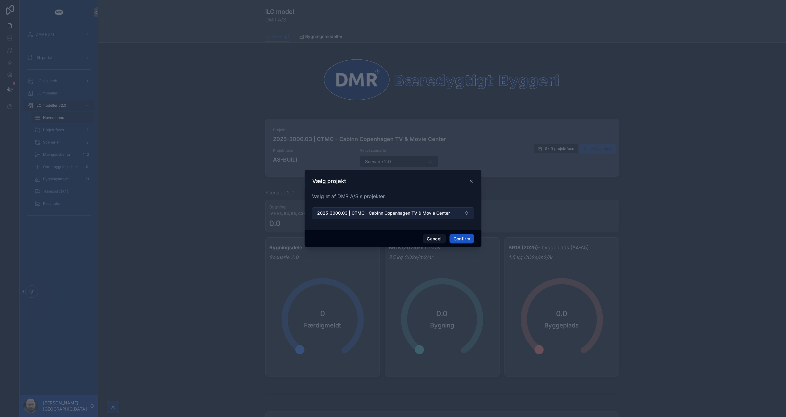
click at [421, 212] on span "2025-3000.03 | CTMC - Cabinn Copenhagen TV & Movie Center" at bounding box center [383, 213] width 133 height 6
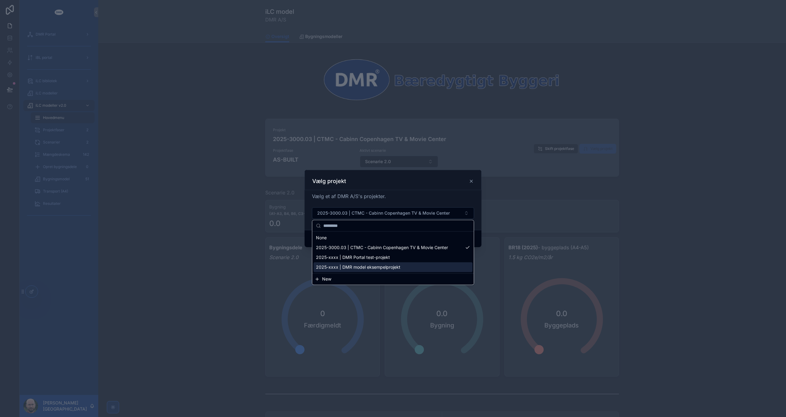
click at [325, 281] on span "New" at bounding box center [326, 279] width 9 height 6
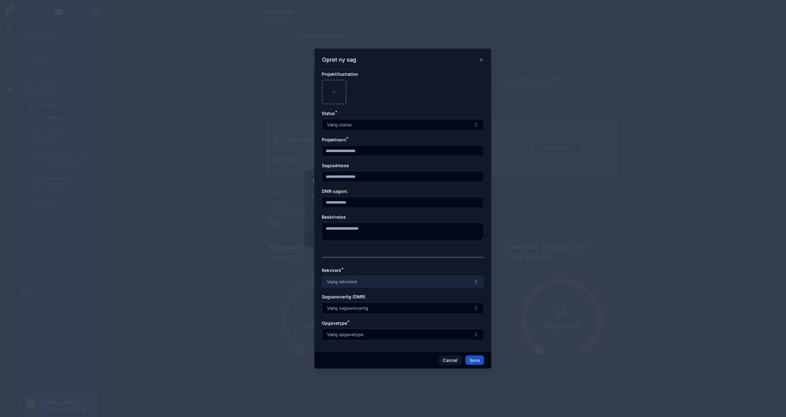
click at [376, 281] on button "Vælg rekvirent" at bounding box center [403, 282] width 162 height 12
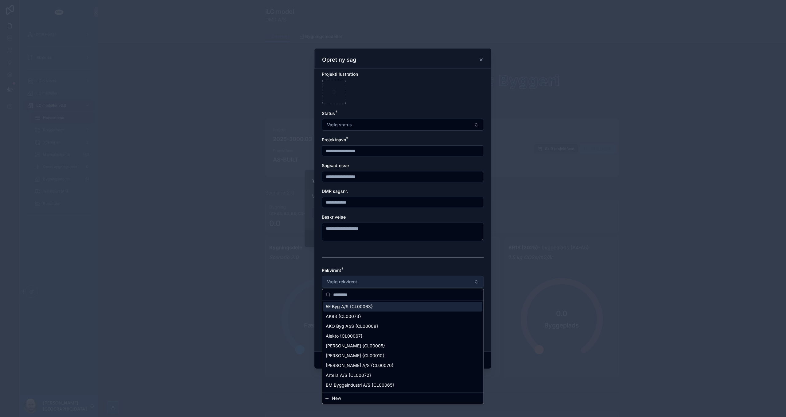
click at [379, 282] on button "Vælg rekvirent" at bounding box center [403, 282] width 162 height 12
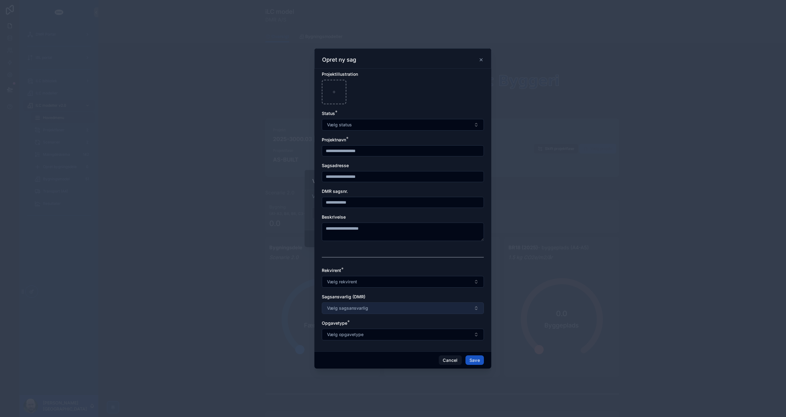
click at [371, 310] on button "Vælg sagsansvarlig" at bounding box center [403, 309] width 162 height 12
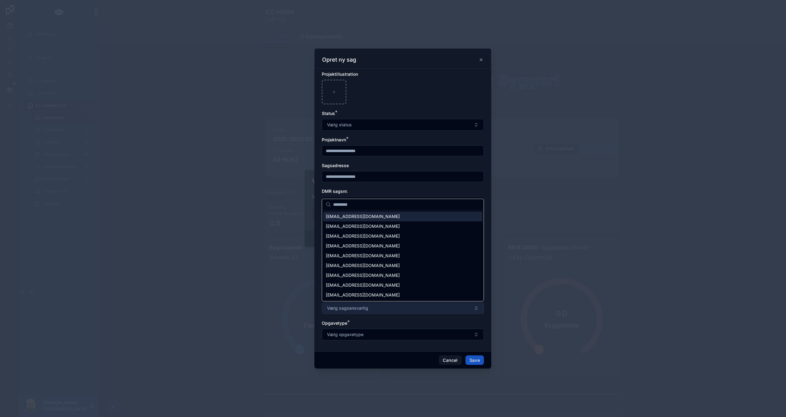
click at [371, 310] on button "Vælg sagsansvarlig" at bounding box center [403, 309] width 162 height 12
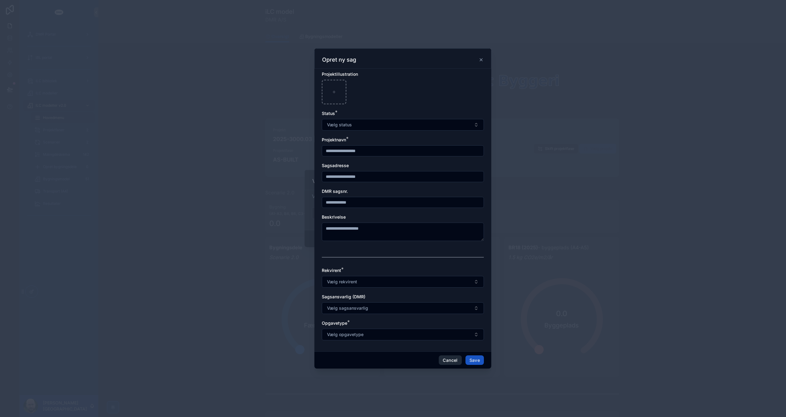
click at [453, 359] on button "Cancel" at bounding box center [450, 361] width 23 height 10
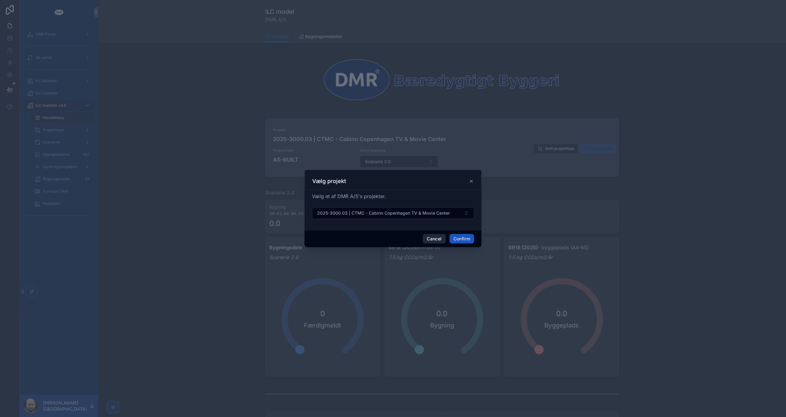
click at [432, 239] on button "Cancel" at bounding box center [434, 239] width 23 height 10
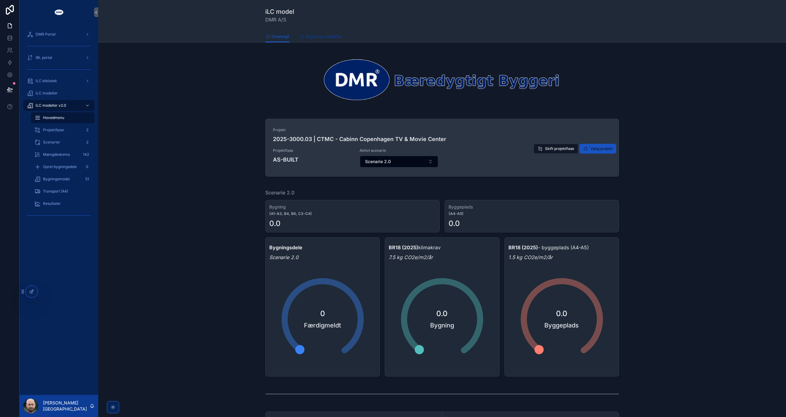
click at [305, 34] on span "Bygningsmodeller" at bounding box center [323, 36] width 37 height 6
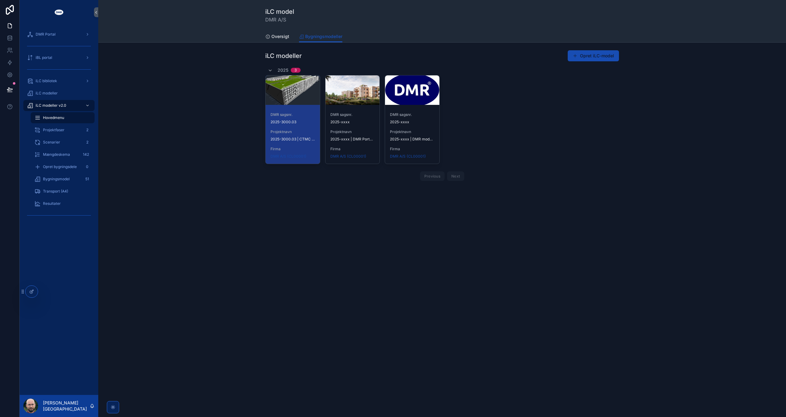
click at [601, 59] on button "Opret iLC-model" at bounding box center [592, 55] width 51 height 11
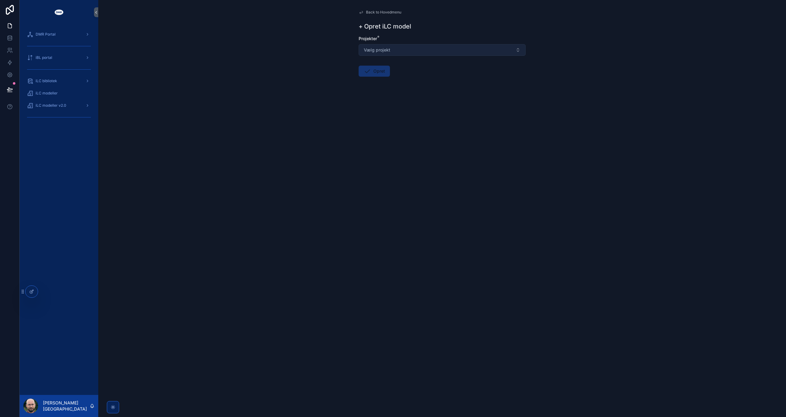
click at [406, 52] on button "Vælg projekt" at bounding box center [441, 50] width 167 height 12
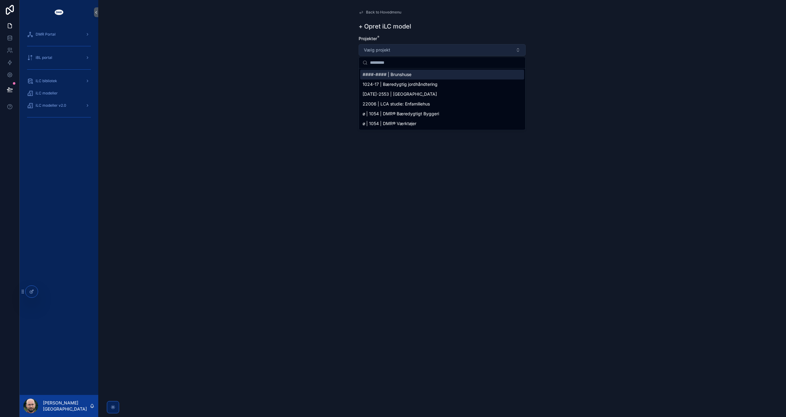
click at [404, 49] on button "Vælg projekt" at bounding box center [441, 50] width 167 height 12
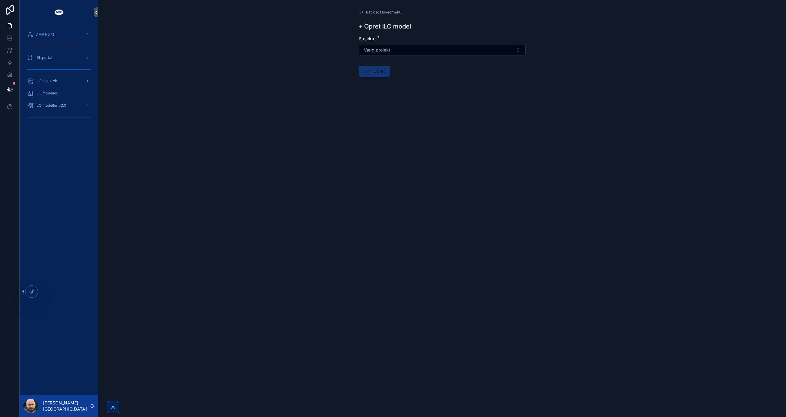
click at [382, 11] on span "Back to Hovedmenu" at bounding box center [383, 12] width 35 height 5
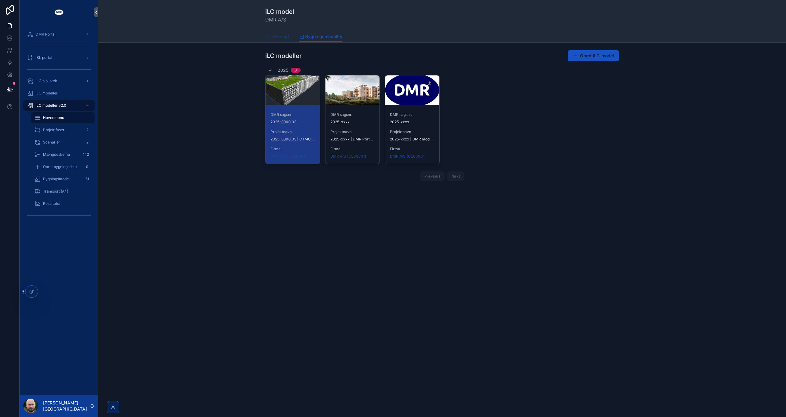
click at [282, 39] on span "Oversigt" at bounding box center [280, 36] width 18 height 6
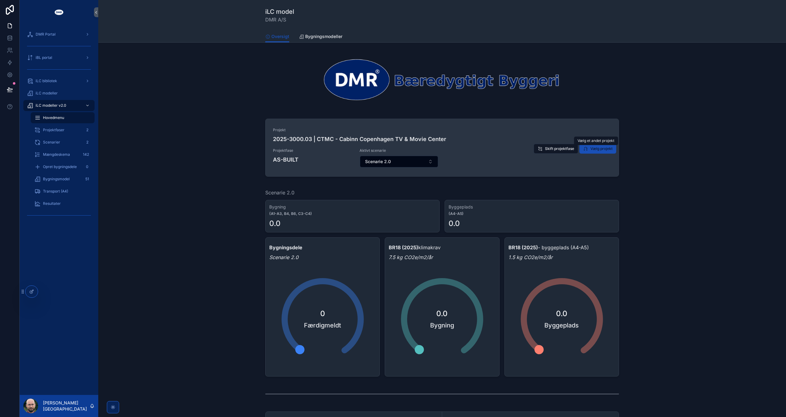
click at [594, 148] on span "Vælg projekt" at bounding box center [601, 148] width 22 height 5
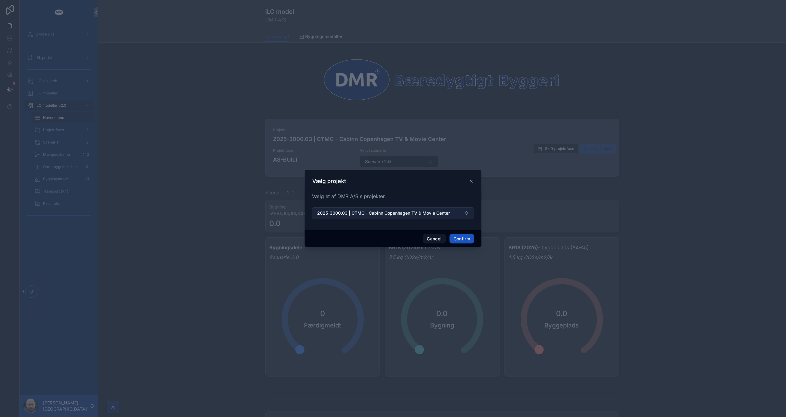
click at [369, 217] on button "2025-3000.03 | CTMC - Cabinn Copenhagen TV & Movie Center" at bounding box center [393, 213] width 162 height 12
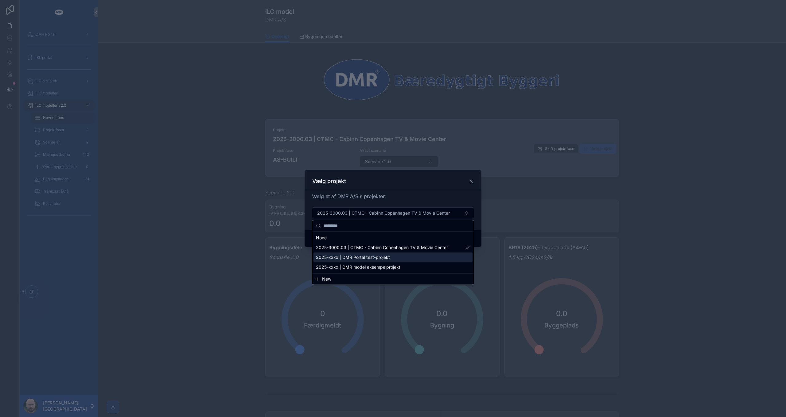
click at [327, 280] on span "New" at bounding box center [326, 279] width 9 height 6
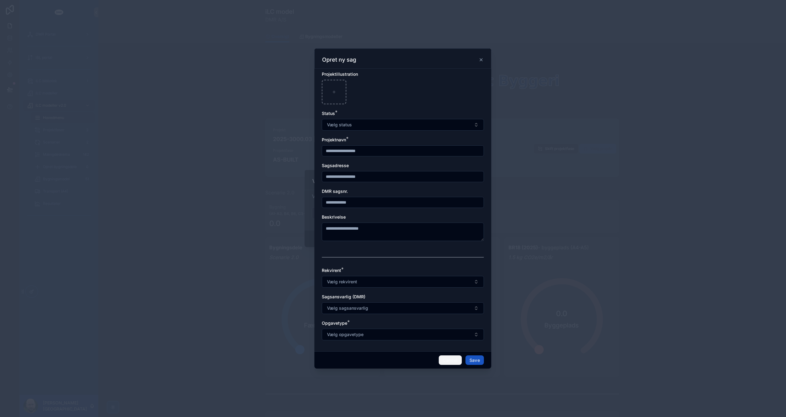
click at [450, 362] on button "Cancel" at bounding box center [450, 361] width 23 height 10
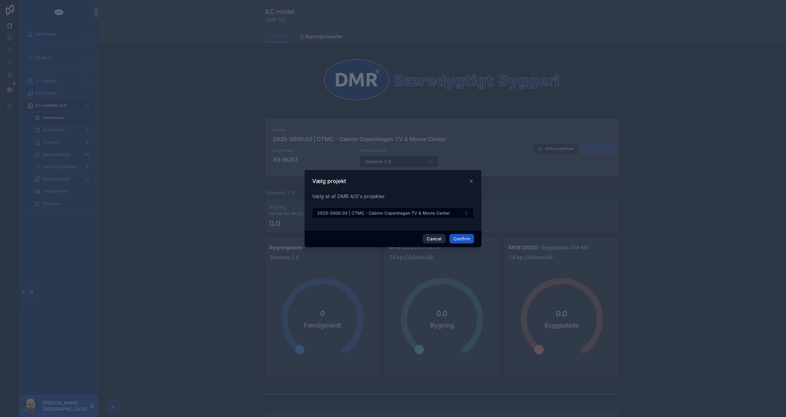
click at [438, 241] on button "Cancel" at bounding box center [434, 239] width 23 height 10
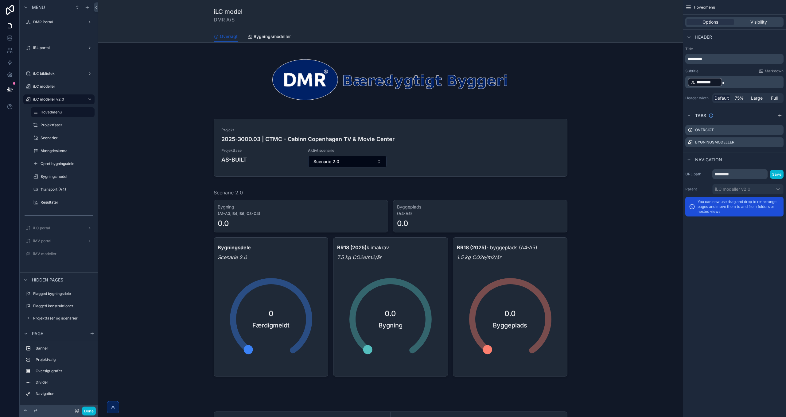
click at [46, 54] on div "scrollable content" at bounding box center [59, 53] width 79 height 1
click at [46, 47] on label "iBL portal" at bounding box center [57, 47] width 49 height 5
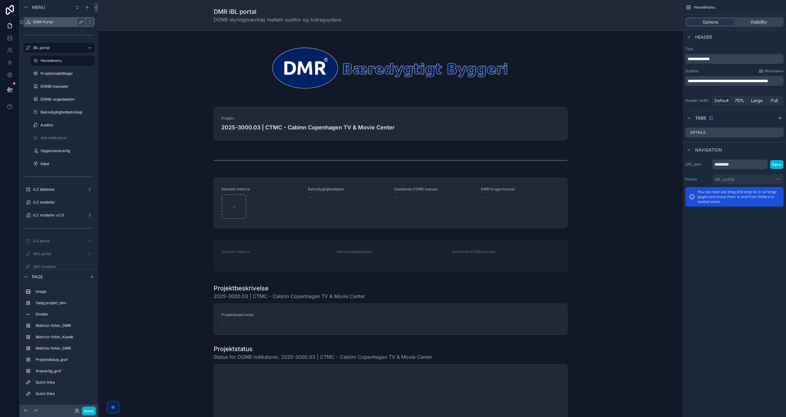
click at [43, 24] on label "DMR Portal" at bounding box center [57, 22] width 49 height 5
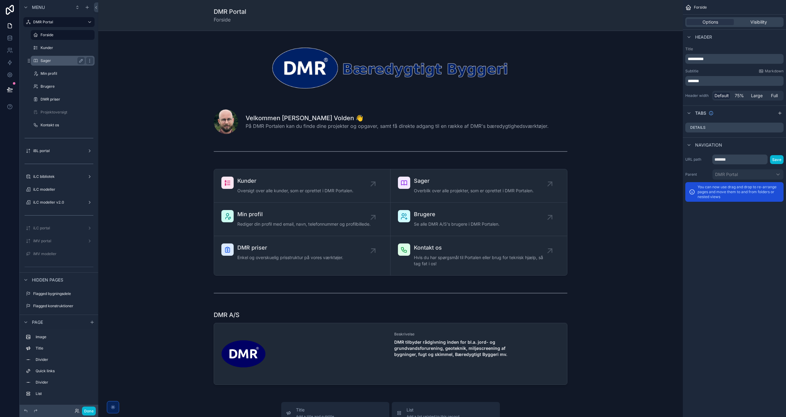
click at [48, 63] on label "Sager" at bounding box center [62, 60] width 42 height 5
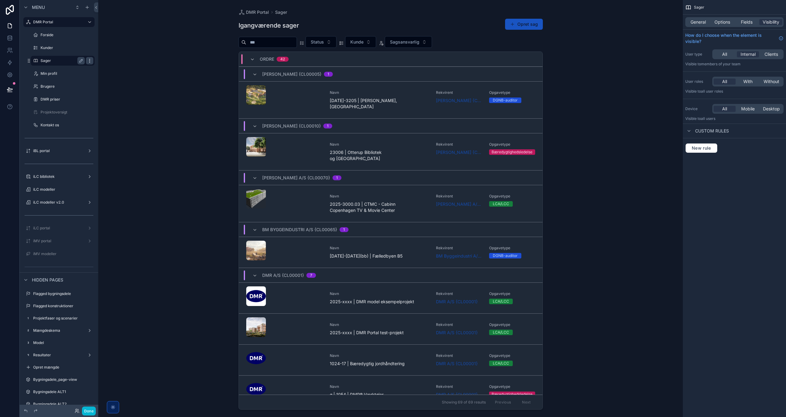
click at [91, 61] on icon "scrollable content" at bounding box center [89, 60] width 5 height 5
click at [116, 57] on span "Clone" at bounding box center [114, 56] width 11 height 6
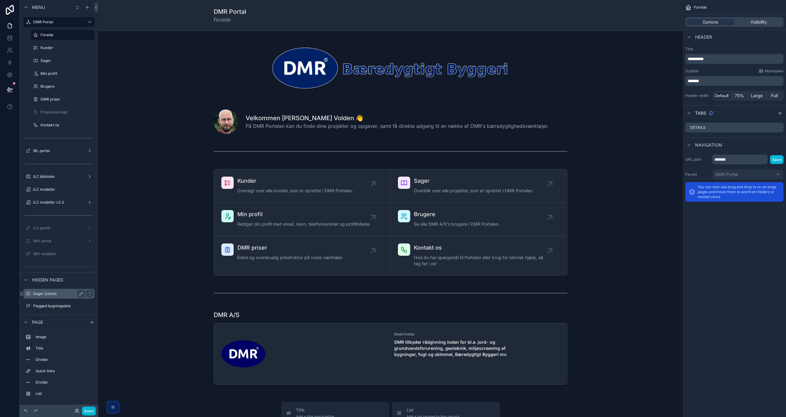
click at [44, 293] on label "Sager (clone)" at bounding box center [57, 294] width 49 height 5
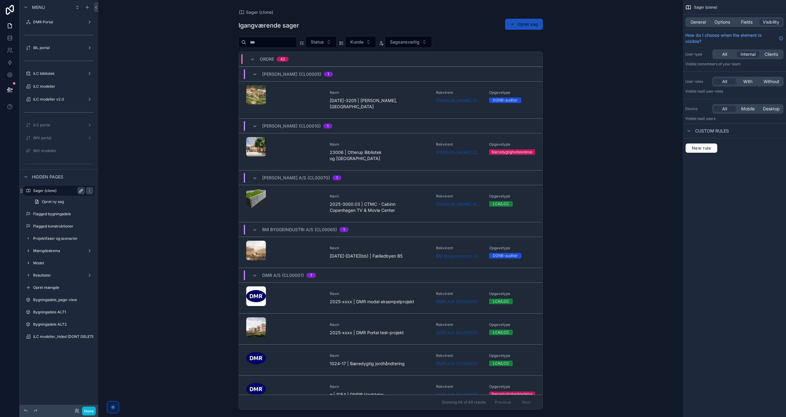
click at [80, 191] on icon "scrollable content" at bounding box center [81, 190] width 5 height 5
click at [54, 190] on input "**********" at bounding box center [54, 190] width 42 height 7
click at [69, 192] on input "**********" at bounding box center [54, 190] width 42 height 7
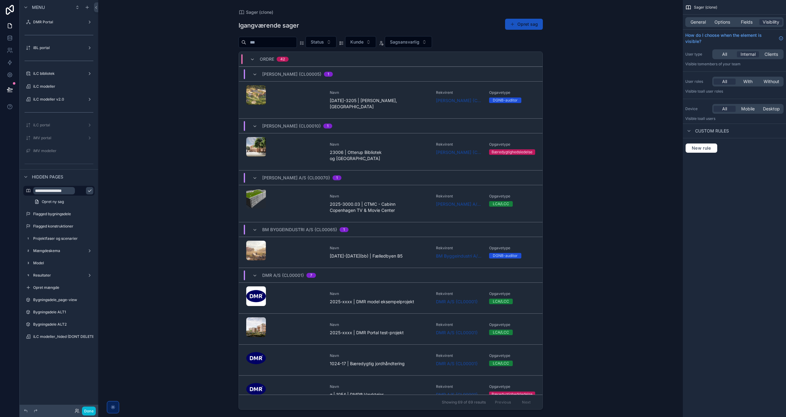
type input "**********"
click at [87, 190] on icon "scrollable content" at bounding box center [89, 190] width 5 height 5
click at [722, 22] on span "Options" at bounding box center [722, 22] width 16 height 6
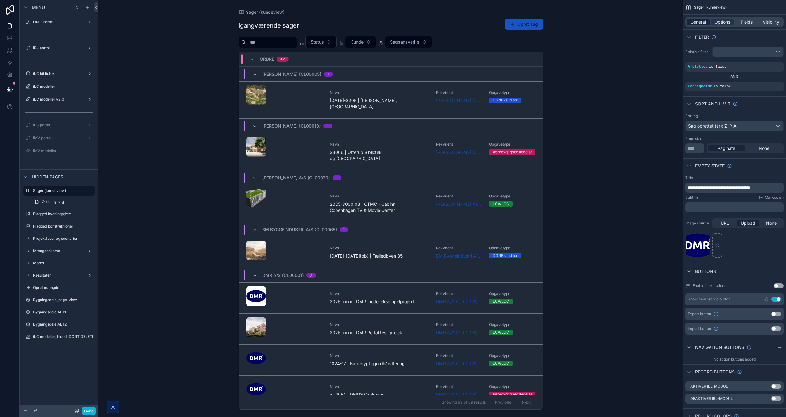
click at [699, 21] on span "General" at bounding box center [697, 22] width 15 height 6
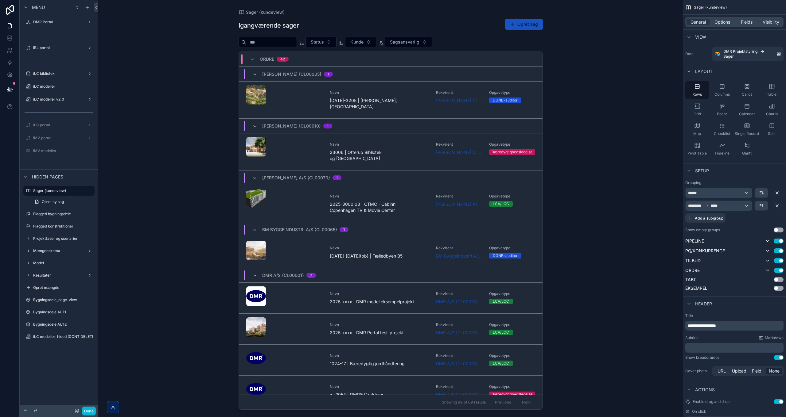
click at [716, 325] on span "**********" at bounding box center [701, 326] width 28 height 4
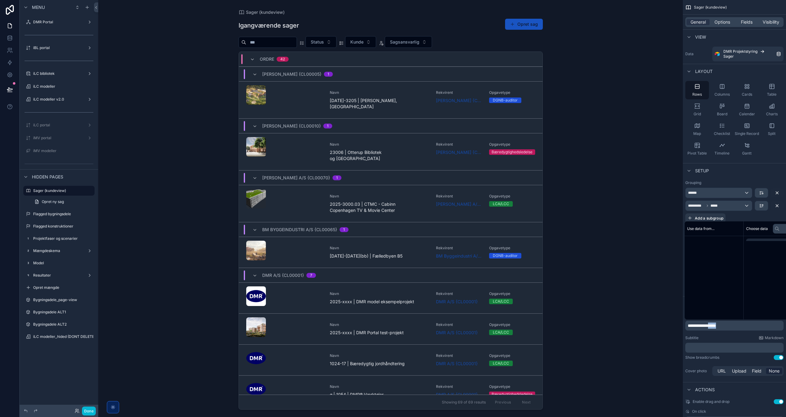
click at [716, 325] on span "**********" at bounding box center [701, 326] width 28 height 4
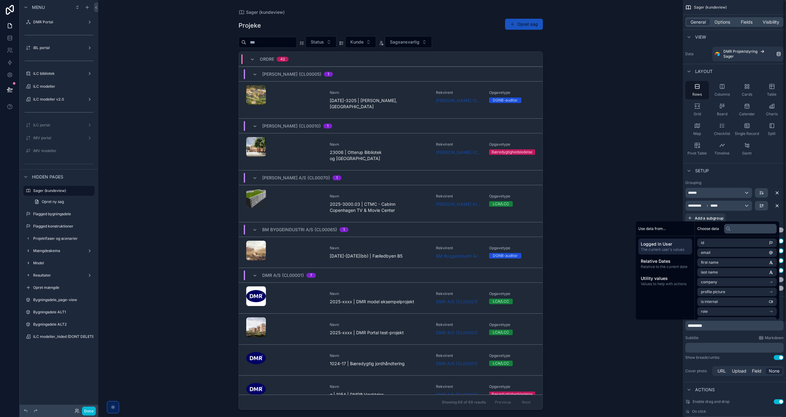
click at [722, 338] on div "Subtitle Markdown" at bounding box center [734, 338] width 98 height 5
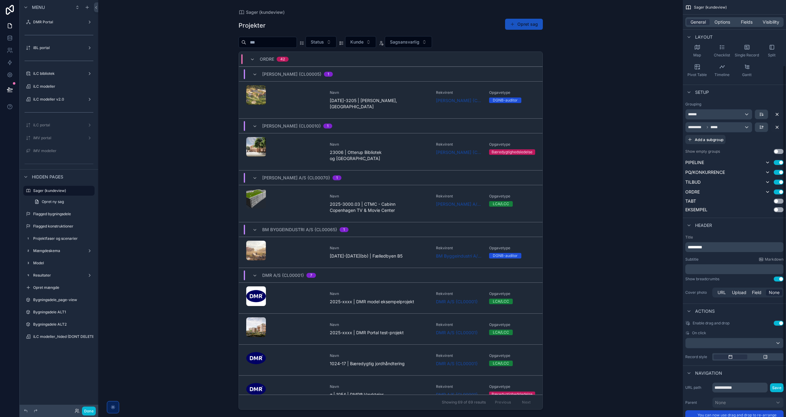
scroll to position [92, 0]
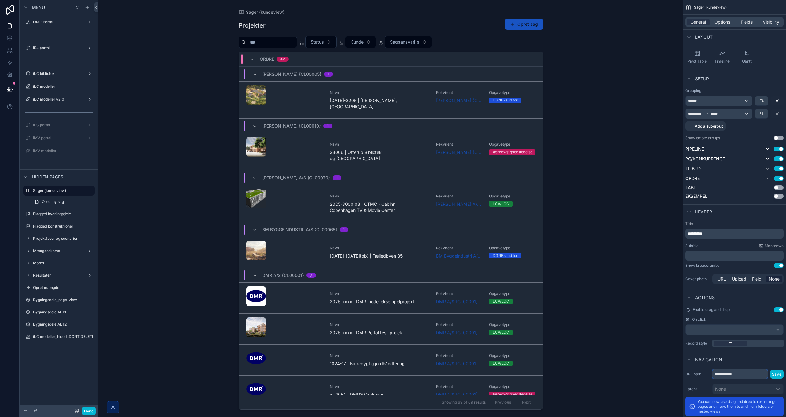
click at [732, 374] on input "**********" at bounding box center [739, 374] width 55 height 10
click at [775, 374] on button "Save" at bounding box center [777, 374] width 14 height 9
click at [714, 373] on input "*********" at bounding box center [739, 374] width 55 height 10
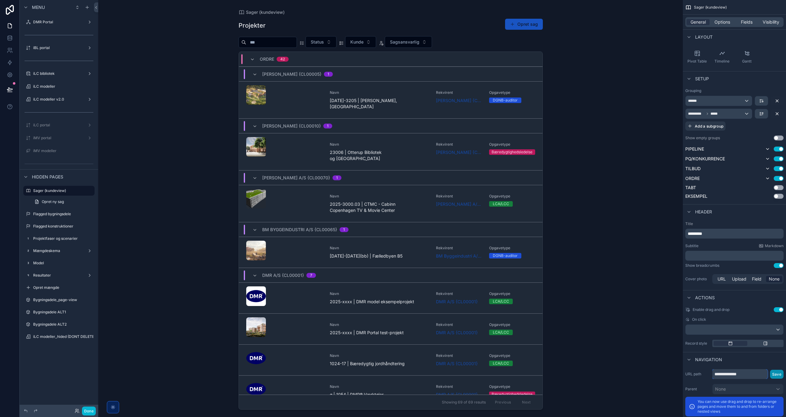
type input "**********"
click at [775, 374] on button "Save" at bounding box center [777, 374] width 14 height 9
click at [80, 190] on icon "scrollable content" at bounding box center [81, 190] width 5 height 5
click at [54, 191] on input "**********" at bounding box center [54, 190] width 42 height 7
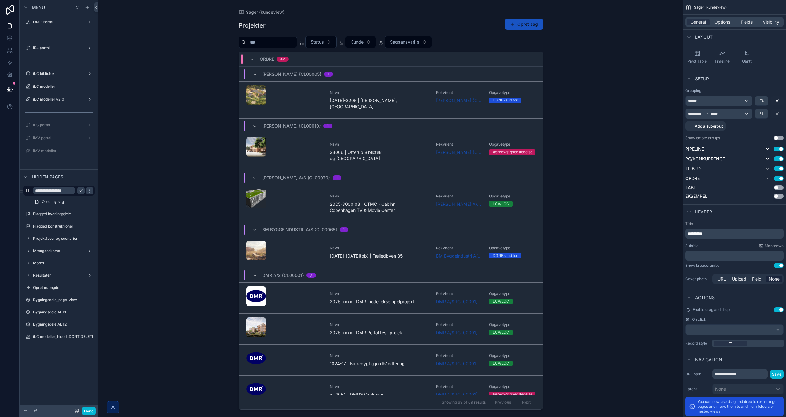
click at [54, 191] on input "**********" at bounding box center [54, 190] width 42 height 7
type input "**********"
click at [87, 190] on icon "scrollable content" at bounding box center [89, 190] width 5 height 5
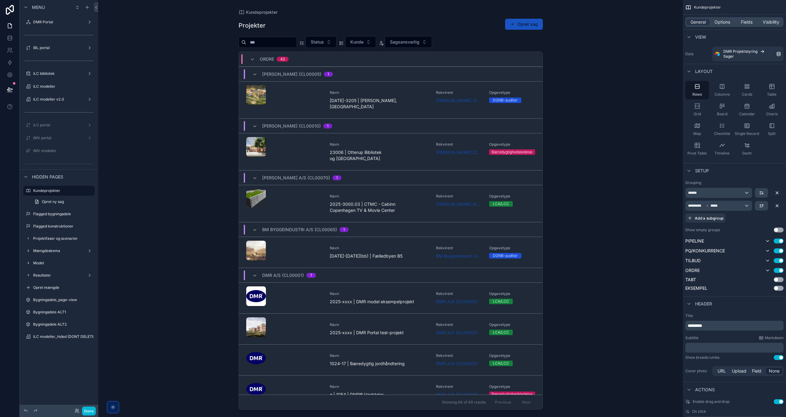
click at [686, 323] on div "*********" at bounding box center [734, 326] width 98 height 10
click at [726, 23] on span "Options" at bounding box center [722, 22] width 16 height 6
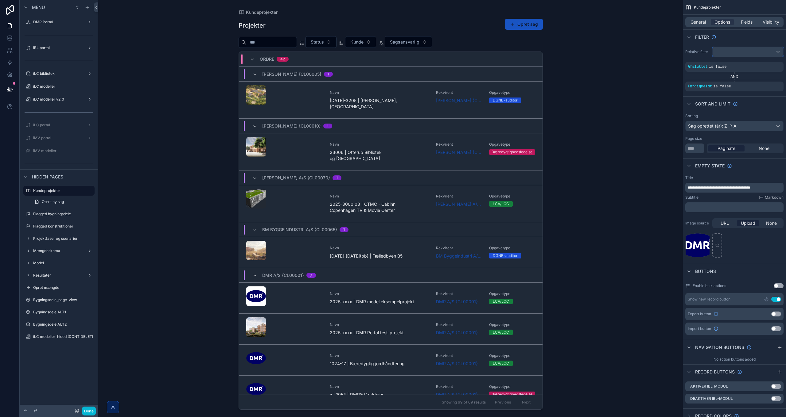
click at [726, 56] on div "scrollable content" at bounding box center [747, 52] width 71 height 10
click at [733, 94] on span "Logged in User" at bounding box center [742, 95] width 51 height 7
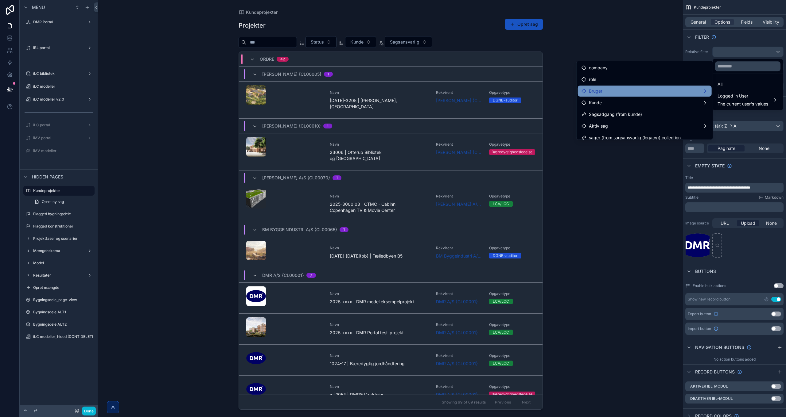
click at [618, 90] on div "Bruger" at bounding box center [644, 90] width 126 height 7
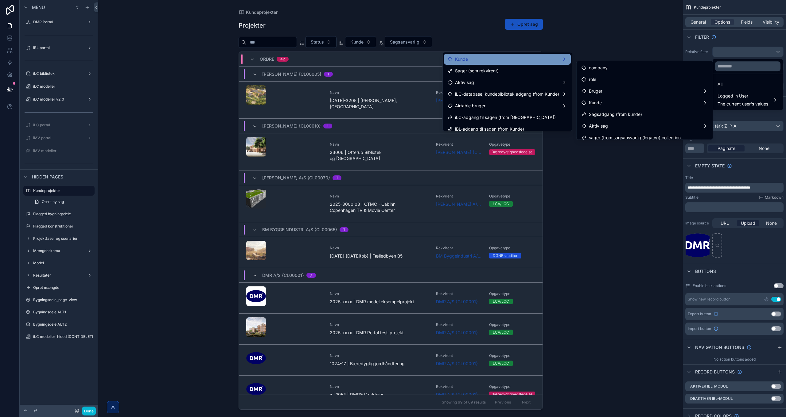
click at [492, 58] on div "Kunde" at bounding box center [506, 59] width 119 height 7
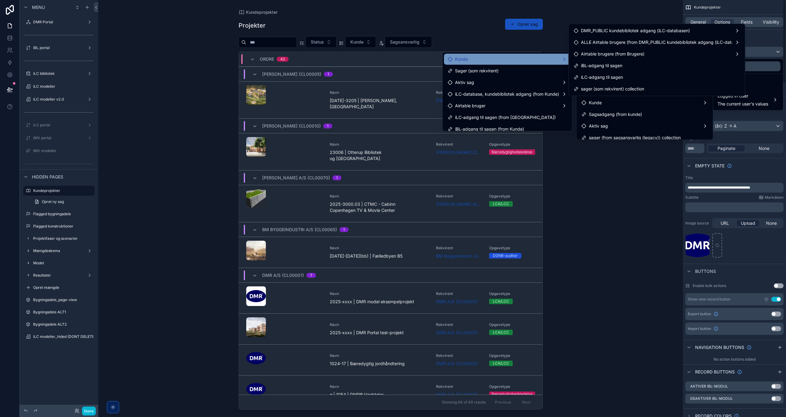
click at [754, 115] on div "scrollable content" at bounding box center [393, 208] width 786 height 417
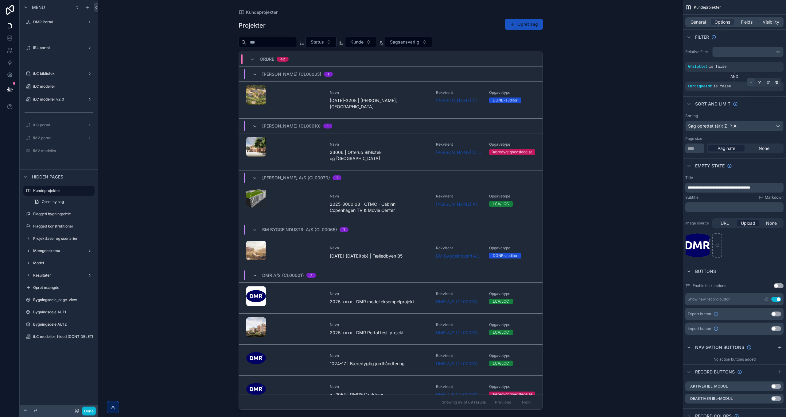
click at [753, 82] on div "scrollable content" at bounding box center [750, 82] width 9 height 9
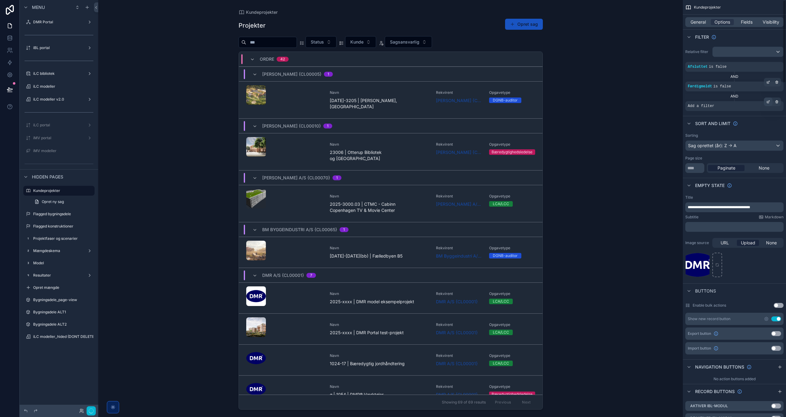
click at [768, 101] on icon "scrollable content" at bounding box center [768, 101] width 2 height 2
click at [628, 97] on span "Select a field" at bounding box center [623, 96] width 26 height 5
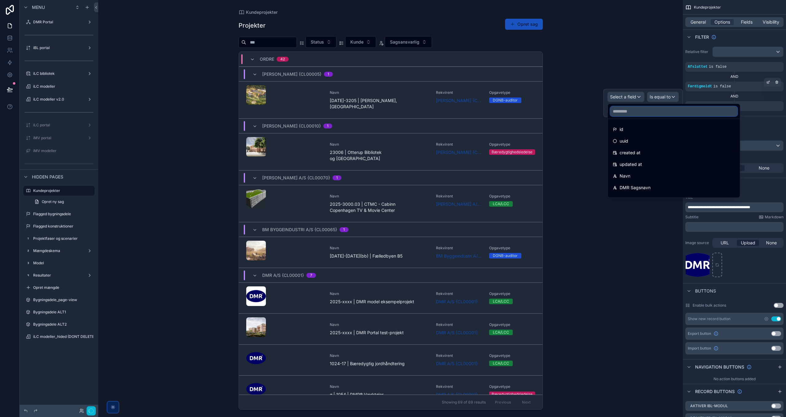
click at [623, 114] on input "text" at bounding box center [673, 111] width 127 height 10
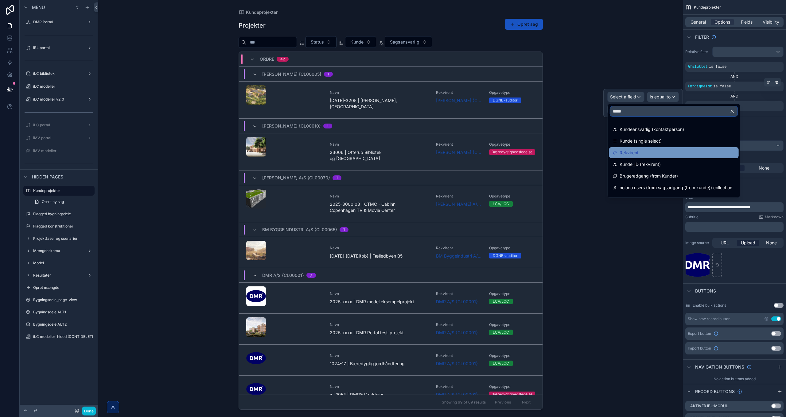
type input "*****"
click at [637, 153] on span "Rekvirent" at bounding box center [628, 152] width 19 height 7
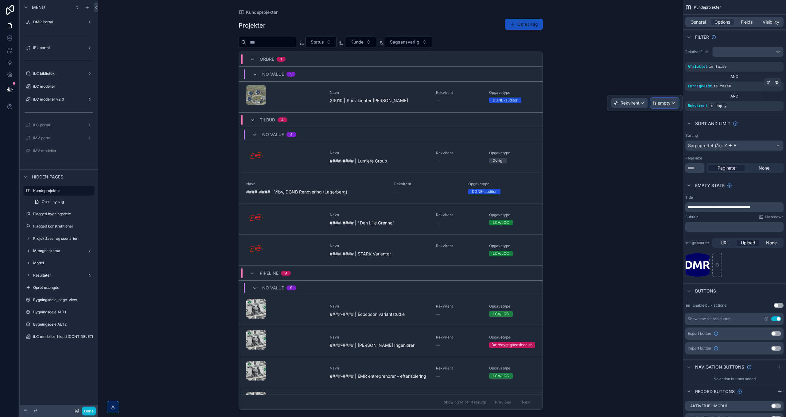
click at [664, 104] on span "Is empty" at bounding box center [661, 103] width 17 height 6
click at [671, 141] on ul "Is equal to (=) Is not equal to (!=) Is empty Is not empty Is one of Is not one…" at bounding box center [678, 162] width 55 height 75
click at [671, 138] on span "Is equal to (=)" at bounding box center [669, 135] width 28 height 7
click at [629, 111] on div "Some value" at bounding box center [639, 110] width 78 height 10
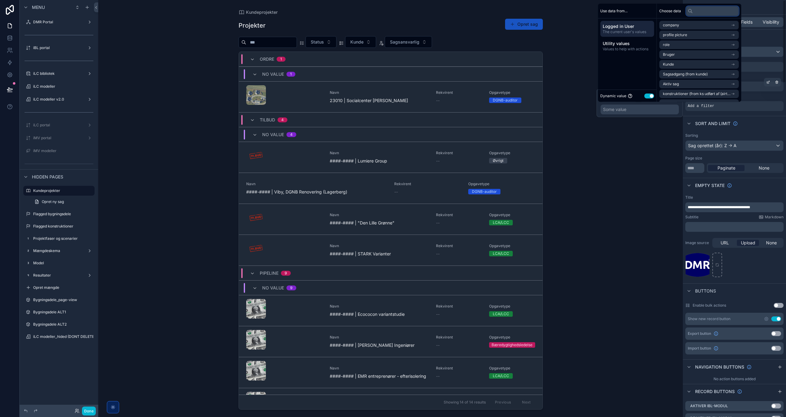
click at [706, 9] on input "text" at bounding box center [712, 11] width 53 height 10
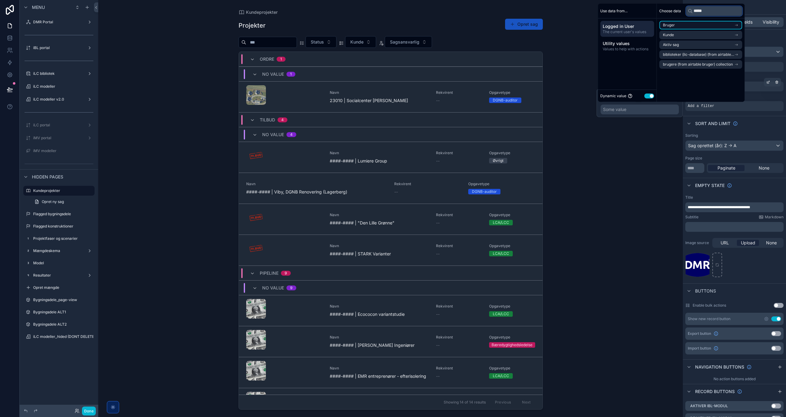
type input "*****"
click at [694, 26] on li "Bruger" at bounding box center [700, 25] width 83 height 9
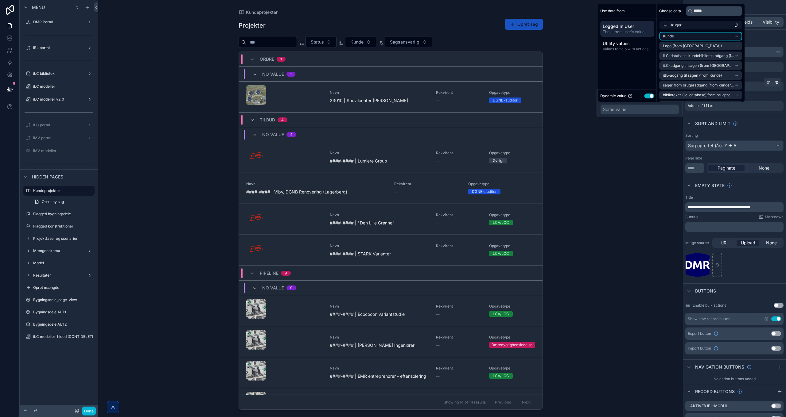
click at [689, 35] on li "Kunde" at bounding box center [700, 36] width 83 height 9
click at [683, 47] on li "Kunde" at bounding box center [700, 46] width 83 height 9
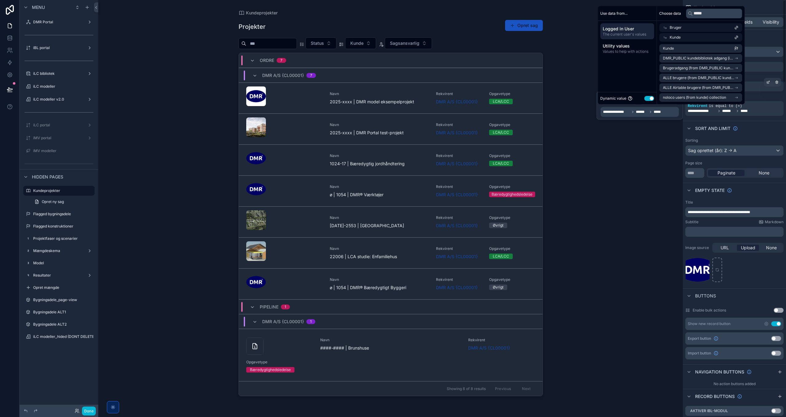
click at [772, 128] on div "Sort And Limit" at bounding box center [733, 128] width 103 height 15
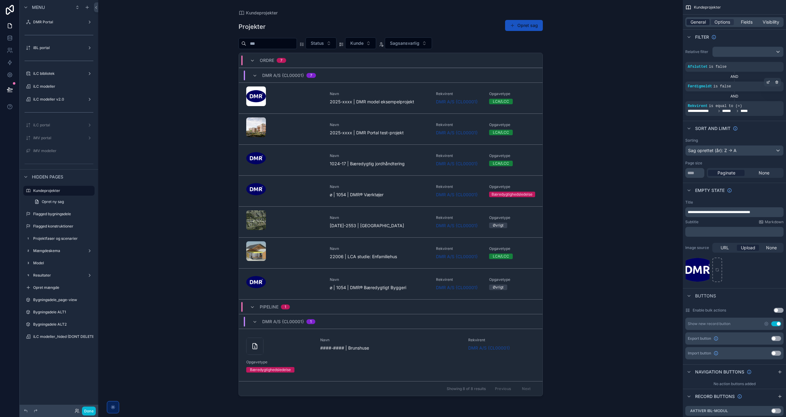
click at [698, 23] on span "General" at bounding box center [697, 22] width 15 height 6
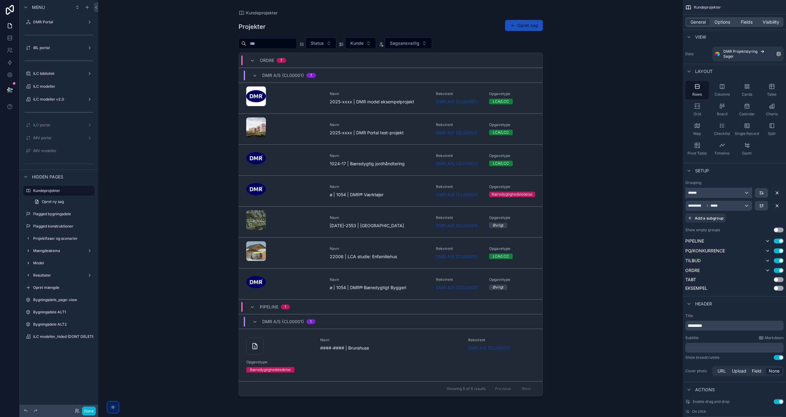
click at [728, 196] on div "******" at bounding box center [718, 193] width 66 height 10
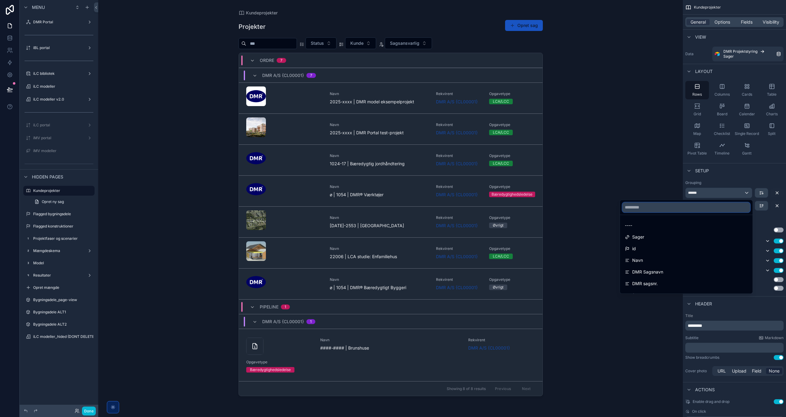
click at [652, 210] on input "text" at bounding box center [686, 208] width 128 height 10
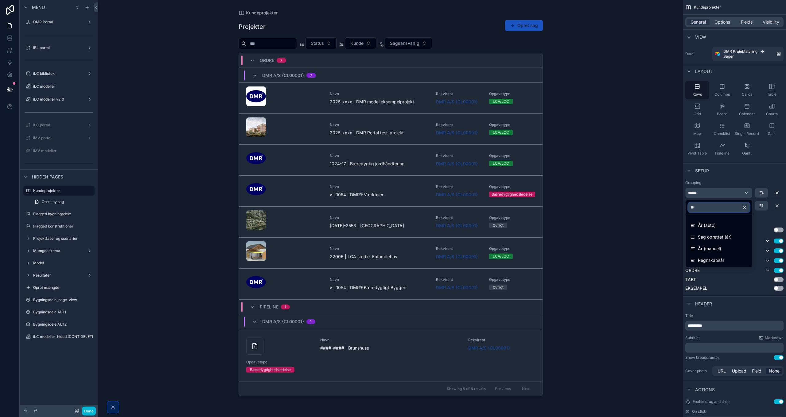
type input "**"
click at [710, 239] on span "Sag oprettet (år)" at bounding box center [715, 237] width 34 height 7
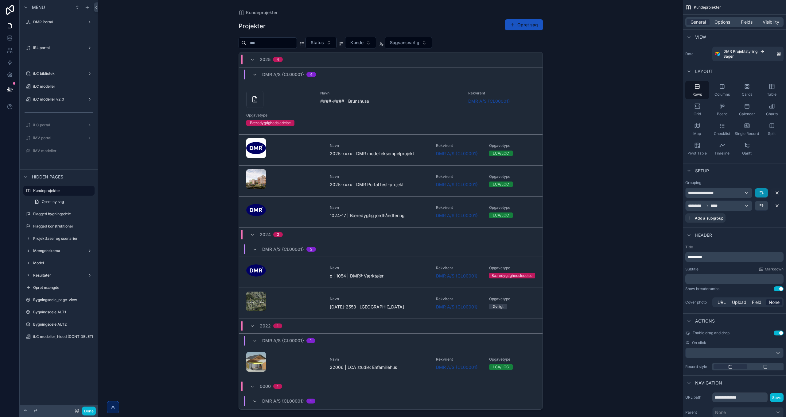
click at [759, 195] on button "scrollable content" at bounding box center [761, 192] width 13 height 9
click at [765, 220] on span "Z -> A" at bounding box center [766, 218] width 12 height 7
click at [729, 206] on div "********* *****" at bounding box center [718, 206] width 66 height 10
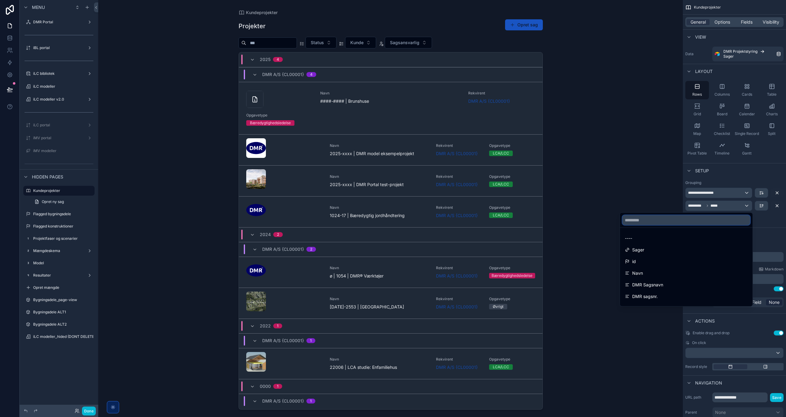
click at [671, 218] on input "text" at bounding box center [686, 220] width 128 height 10
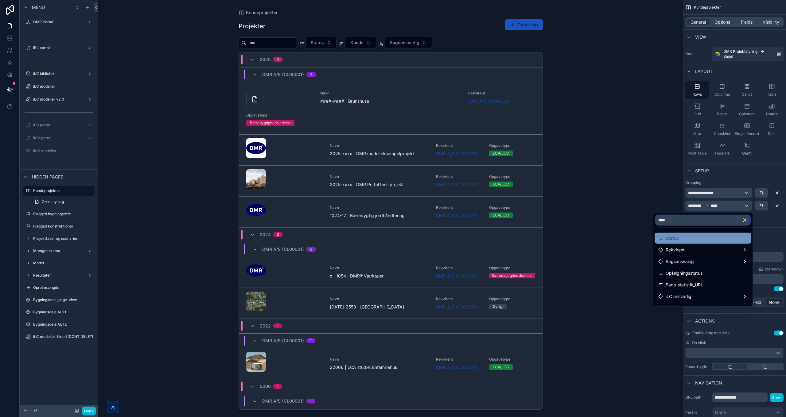
type input "****"
click at [671, 241] on span "Status" at bounding box center [671, 238] width 13 height 7
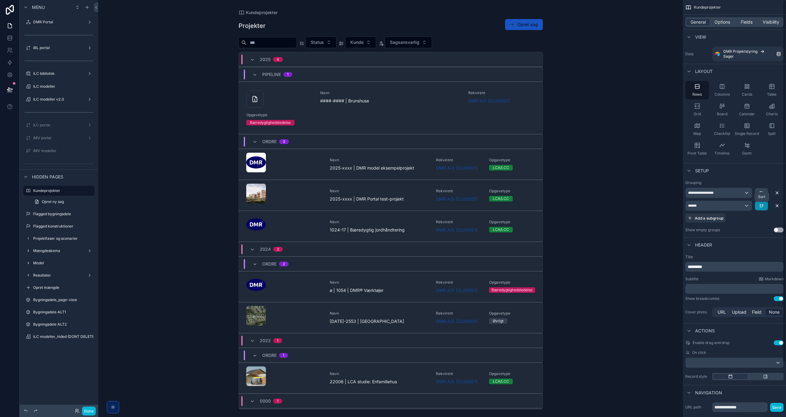
click at [763, 207] on icon "scrollable content" at bounding box center [761, 205] width 5 height 5
click at [747, 216] on span "First -> Last" at bounding box center [750, 218] width 25 height 7
click at [762, 203] on icon "scrollable content" at bounding box center [761, 205] width 5 height 5
click at [752, 232] on span "Last -> First" at bounding box center [750, 230] width 24 height 7
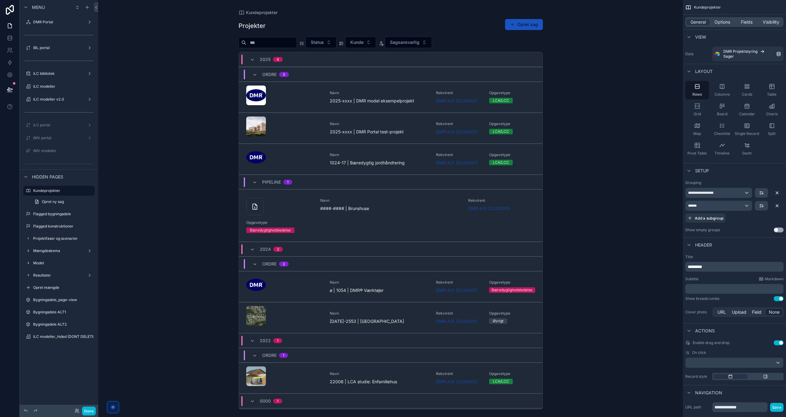
click at [381, 107] on div "scrollable content" at bounding box center [391, 205] width 314 height 410
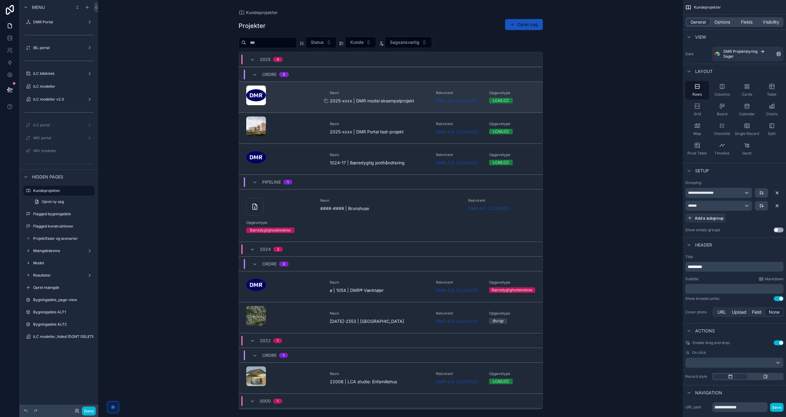
click at [373, 101] on span "2025-xxxx | DMR model eksempelprojekt" at bounding box center [379, 101] width 99 height 6
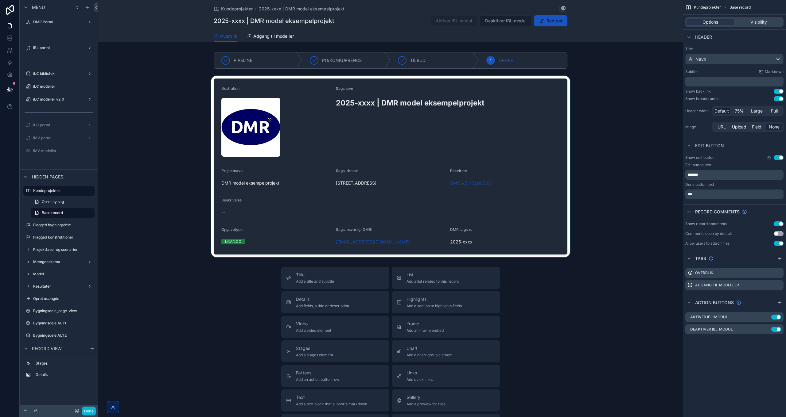
click at [526, 199] on div "scrollable content" at bounding box center [390, 166] width 584 height 181
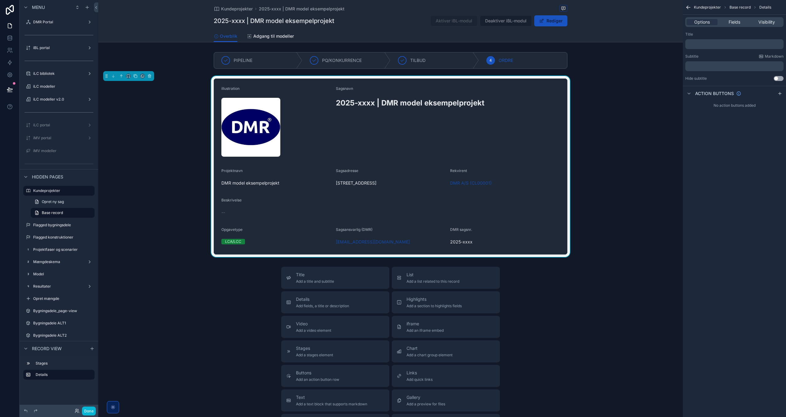
click at [737, 25] on div "Options Fields Visibility" at bounding box center [734, 22] width 98 height 10
click at [737, 21] on span "Fields" at bounding box center [734, 22] width 12 height 6
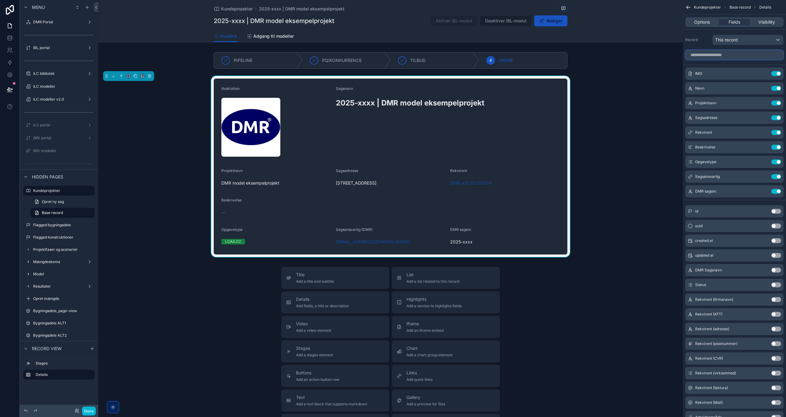
click at [714, 54] on input "scrollable content" at bounding box center [734, 55] width 98 height 10
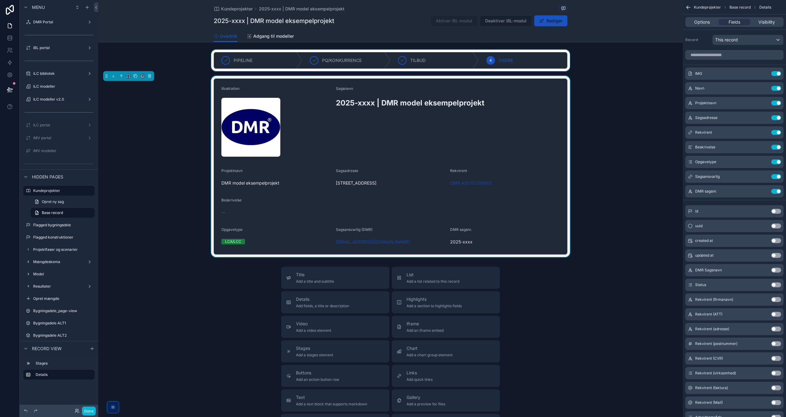
click at [527, 64] on div "scrollable content" at bounding box center [390, 60] width 584 height 21
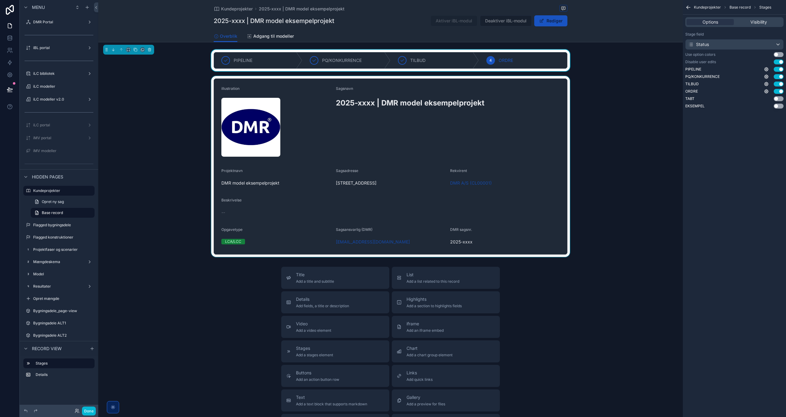
click at [778, 61] on button "Use setting" at bounding box center [778, 62] width 10 height 5
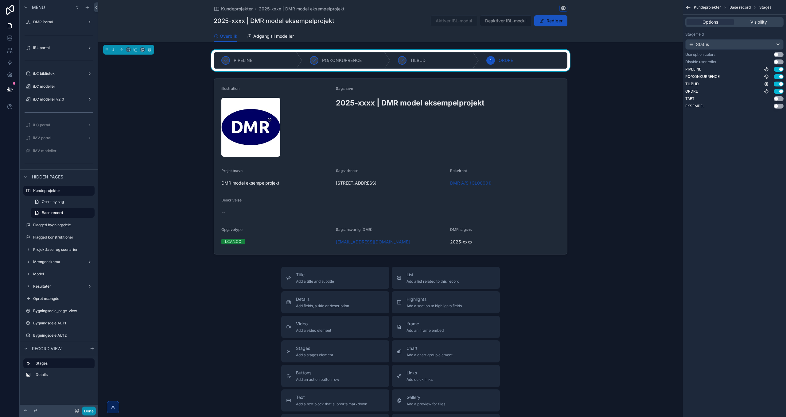
click at [89, 411] on button "Done" at bounding box center [89, 411] width 14 height 9
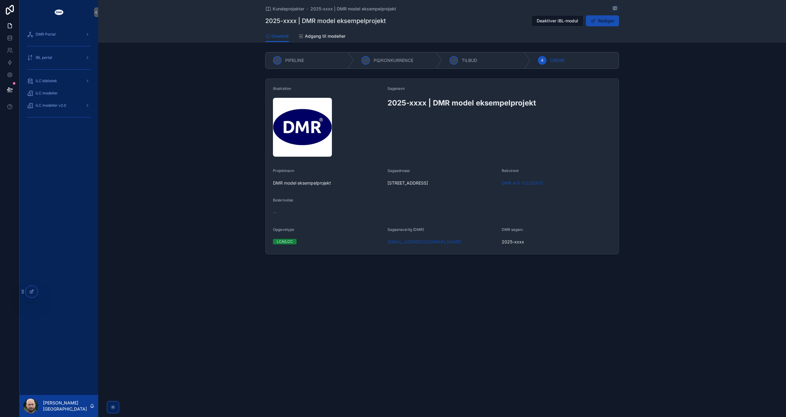
click at [598, 20] on button "Rediger" at bounding box center [602, 20] width 33 height 11
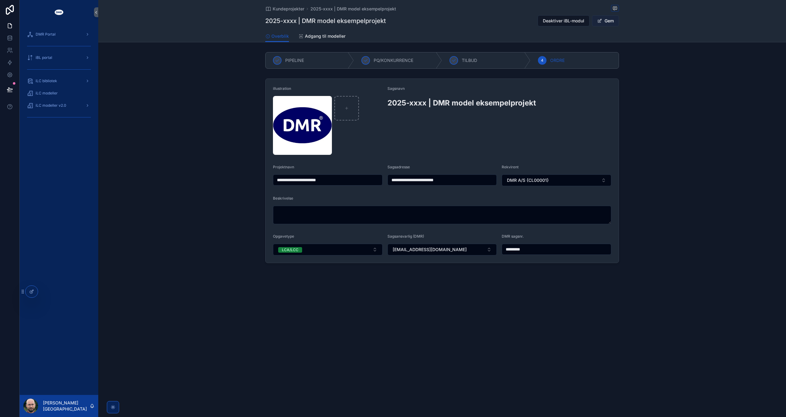
click at [608, 19] on button "Gem" at bounding box center [605, 20] width 27 height 11
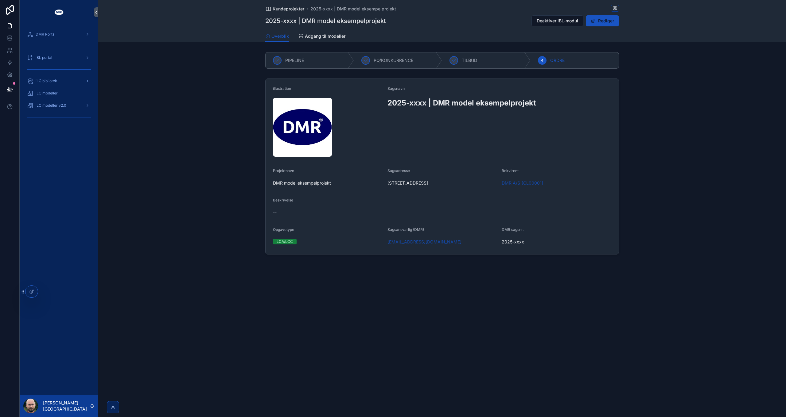
click at [289, 10] on span "Kundeprojekter" at bounding box center [289, 9] width 32 height 6
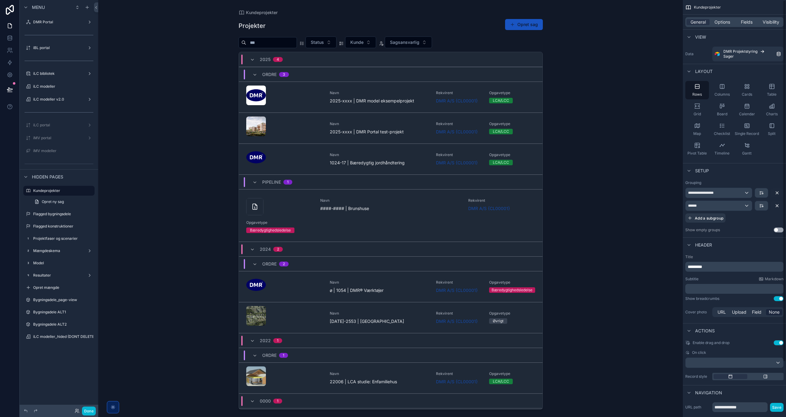
click at [725, 14] on div "Kundeprojekter" at bounding box center [733, 7] width 103 height 15
click at [725, 18] on div "General Options Fields Visibility" at bounding box center [734, 22] width 98 height 10
click at [725, 22] on span "Options" at bounding box center [722, 22] width 16 height 6
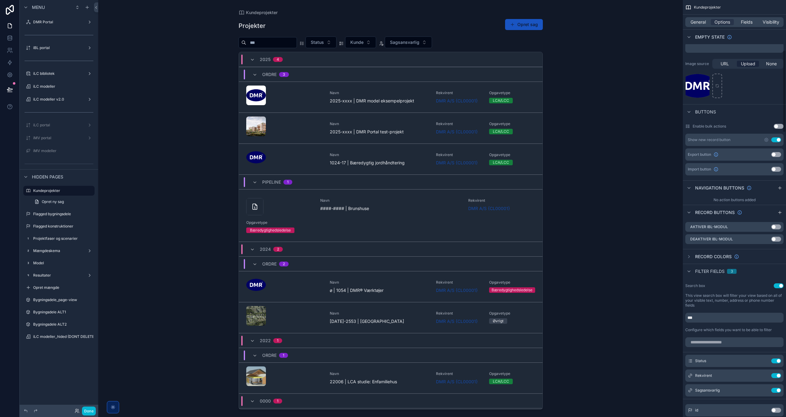
scroll to position [338, 0]
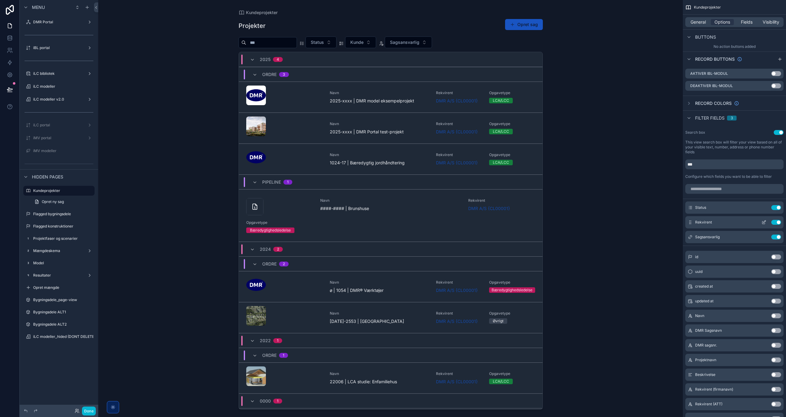
click at [775, 222] on button "Use setting" at bounding box center [776, 222] width 10 height 5
click at [387, 44] on div "scrollable content" at bounding box center [391, 205] width 314 height 410
click at [380, 44] on span "Sagsansvarlig" at bounding box center [364, 42] width 29 height 6
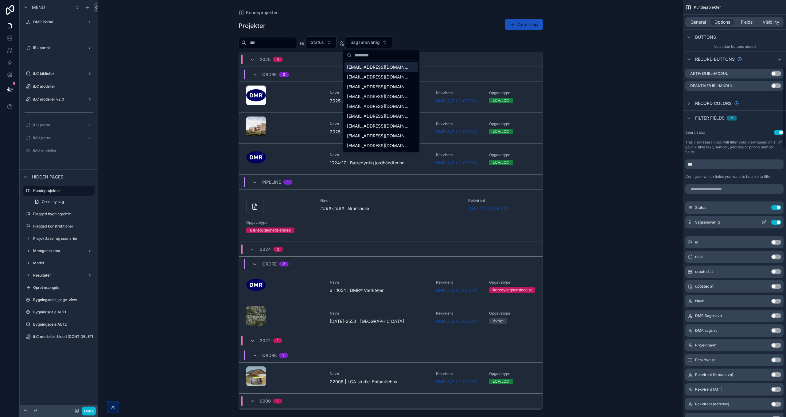
click at [764, 222] on icon "scrollable content" at bounding box center [764, 222] width 2 height 2
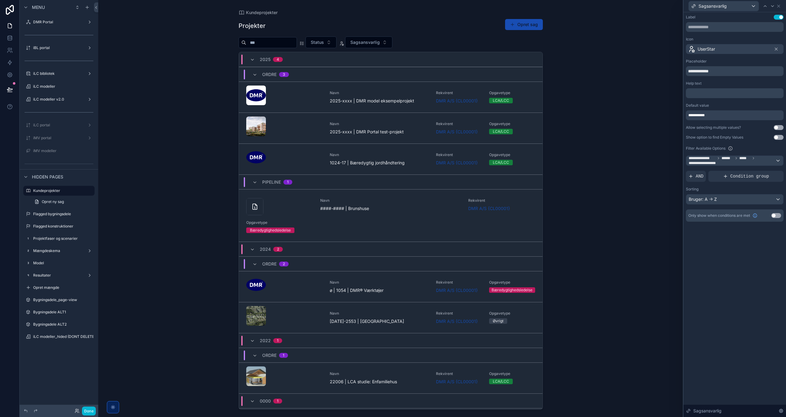
click at [531, 24] on button "Opret sag" at bounding box center [524, 24] width 38 height 11
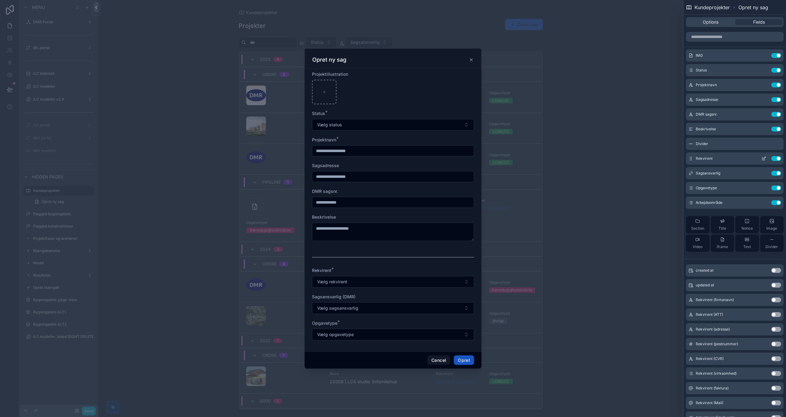
click at [761, 158] on icon at bounding box center [763, 158] width 5 height 5
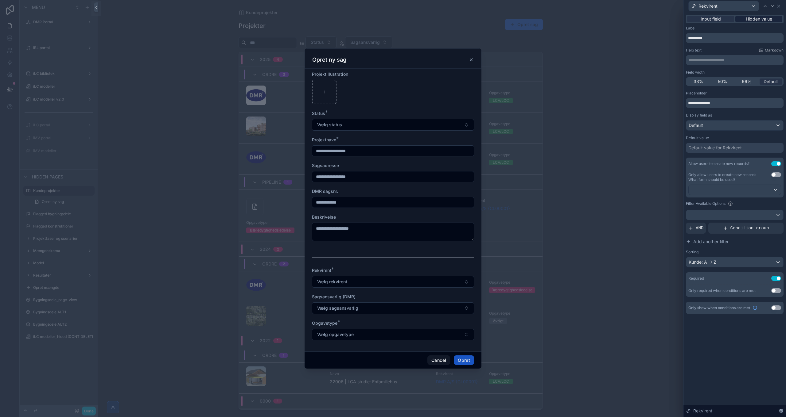
click at [760, 19] on span "Hidden value" at bounding box center [758, 19] width 26 height 6
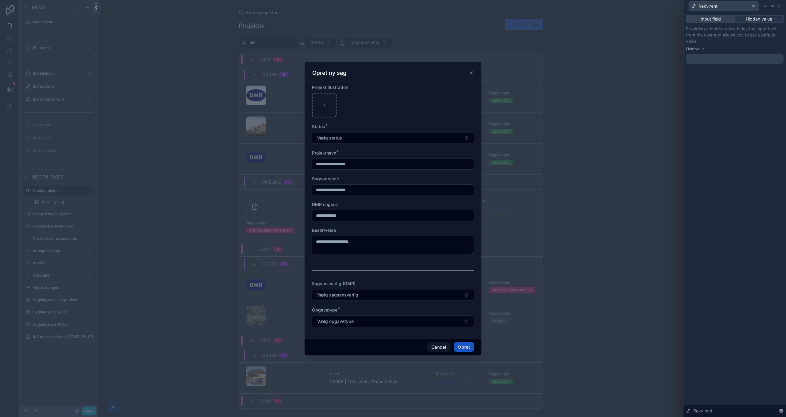
click at [698, 54] on div "Providing a hidden value hides the input field from the user and allows you to …" at bounding box center [735, 45] width 98 height 38
click at [698, 56] on div at bounding box center [735, 59] width 98 height 10
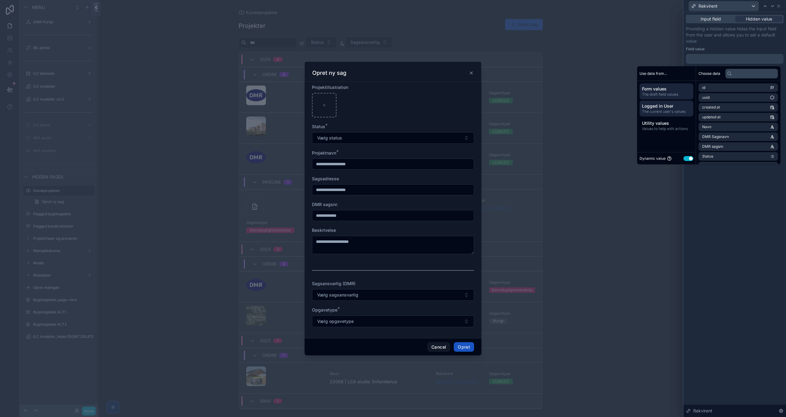
click at [676, 106] on span "Logged in User" at bounding box center [666, 106] width 49 height 6
click at [743, 77] on input "text" at bounding box center [751, 74] width 53 height 10
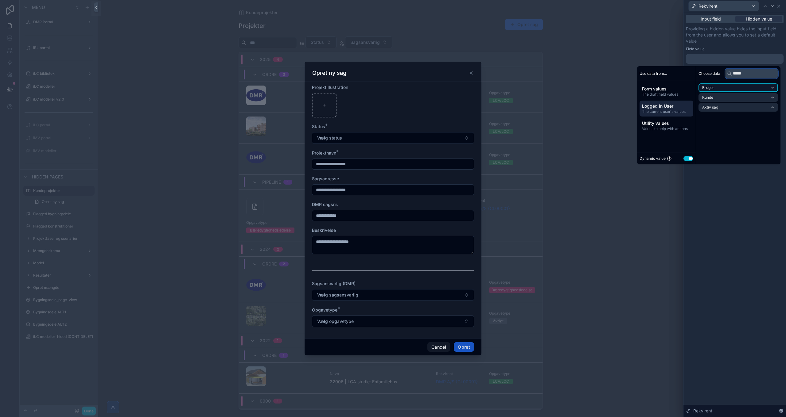
type input "*****"
click at [738, 88] on li "Bruger" at bounding box center [737, 87] width 79 height 9
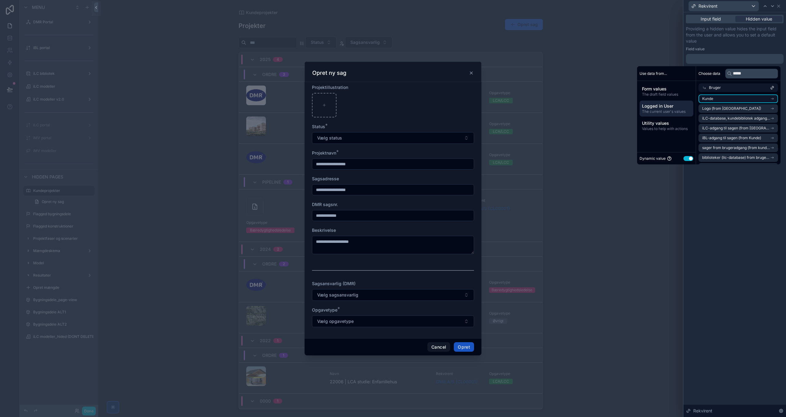
click at [730, 97] on li "Kunde" at bounding box center [737, 99] width 79 height 9
click at [733, 109] on li "Kunde" at bounding box center [737, 108] width 79 height 9
click at [730, 193] on div "**********" at bounding box center [734, 214] width 102 height 405
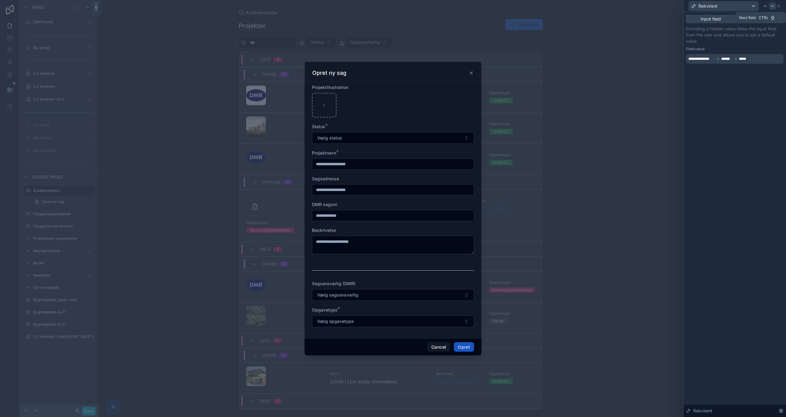
click at [772, 6] on icon at bounding box center [772, 6] width 2 height 1
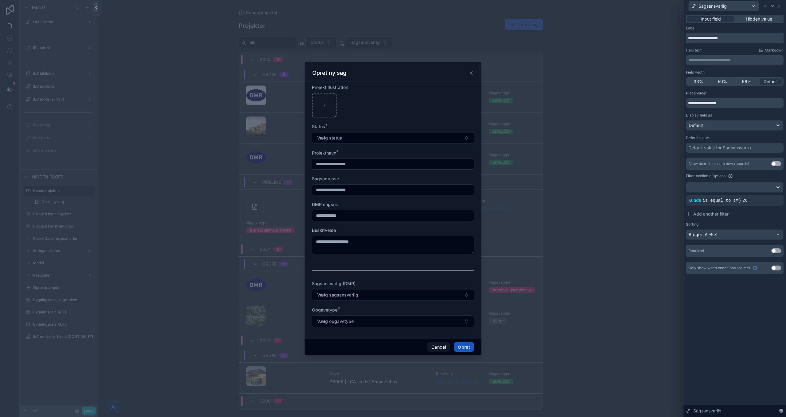
drag, startPoint x: 736, startPoint y: 36, endPoint x: 716, endPoint y: 42, distance: 21.5
click at [716, 42] on input "**********" at bounding box center [735, 38] width 98 height 10
type input "**********"
click at [779, 7] on icon at bounding box center [778, 6] width 5 height 5
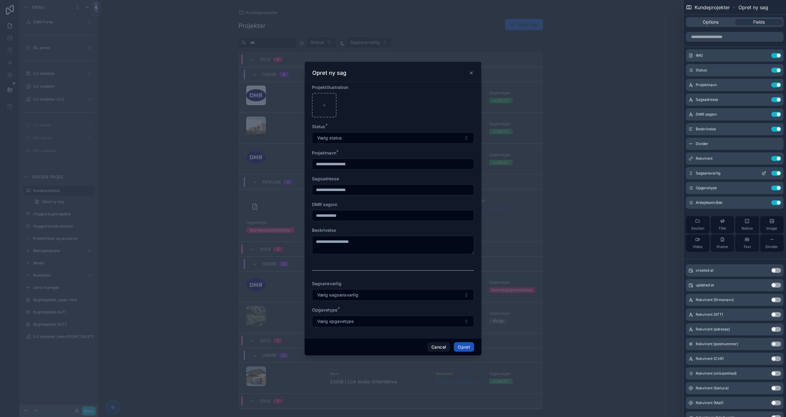
click at [771, 174] on button "Use setting" at bounding box center [776, 173] width 10 height 5
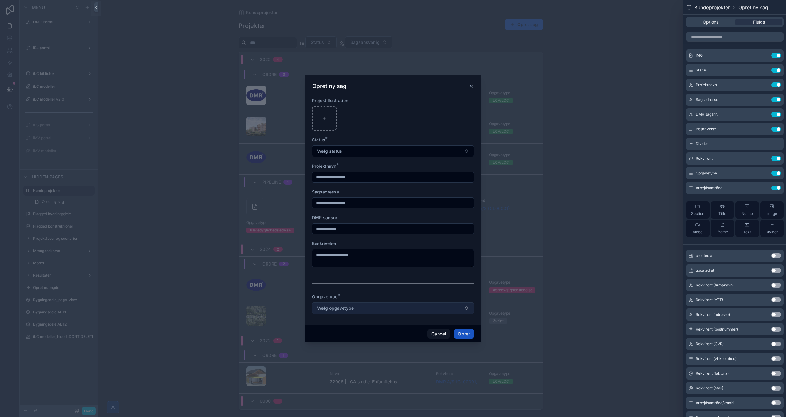
click at [350, 311] on span "Vælg opgavetype" at bounding box center [335, 308] width 37 height 6
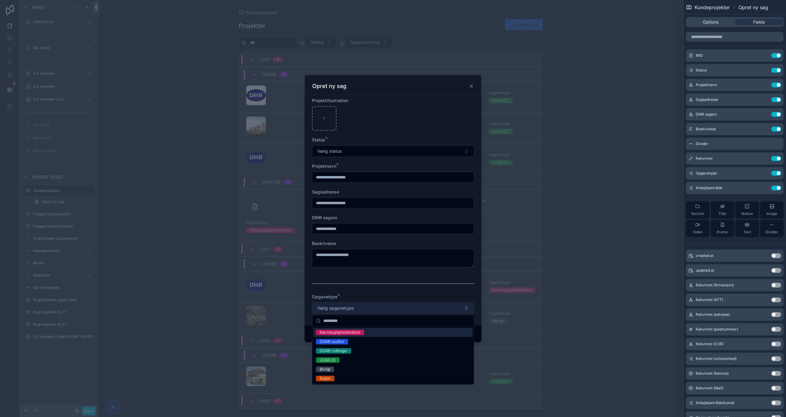
click at [362, 308] on button "Vælg opgavetype" at bounding box center [393, 309] width 162 height 12
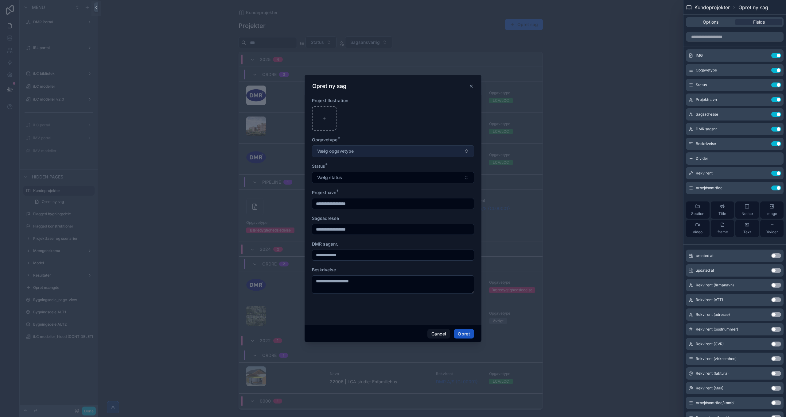
click at [343, 149] on span "Vælg opgavetype" at bounding box center [335, 151] width 37 height 6
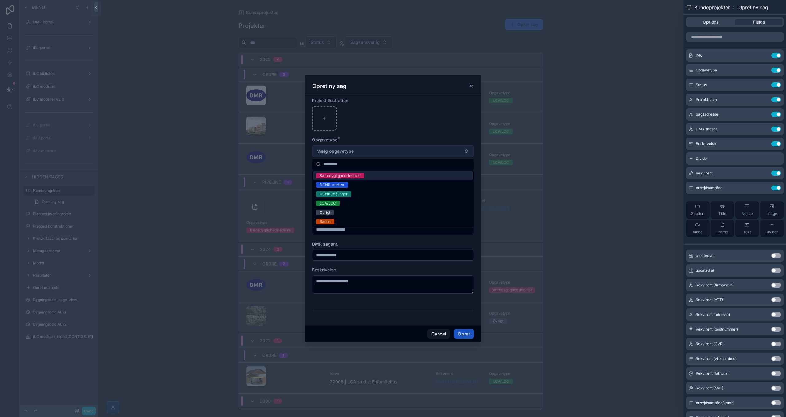
click at [348, 151] on span "Vælg opgavetype" at bounding box center [335, 151] width 37 height 6
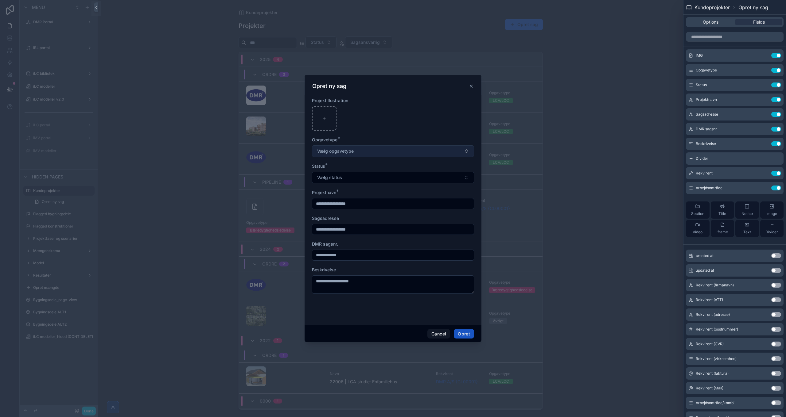
click at [348, 151] on span "Vælg opgavetype" at bounding box center [335, 151] width 37 height 6
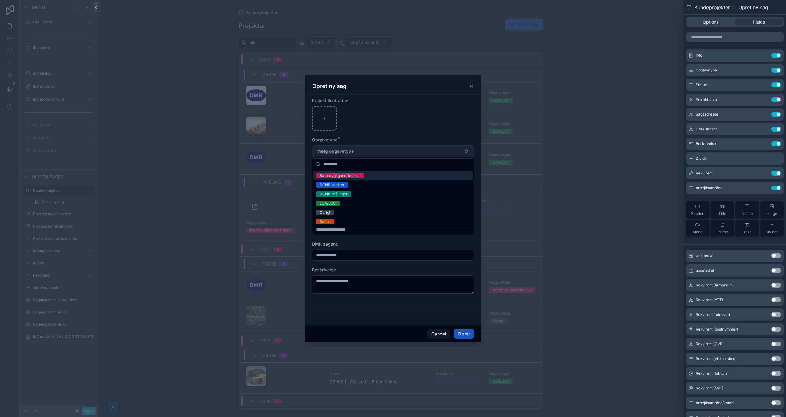
click at [348, 151] on span "Vælg opgavetype" at bounding box center [335, 151] width 37 height 6
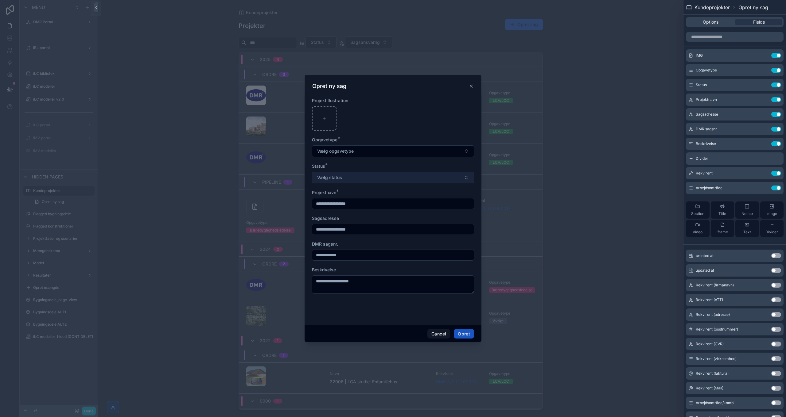
click at [408, 179] on button "Vælg status" at bounding box center [393, 178] width 162 height 12
click at [761, 129] on icon at bounding box center [763, 129] width 5 height 5
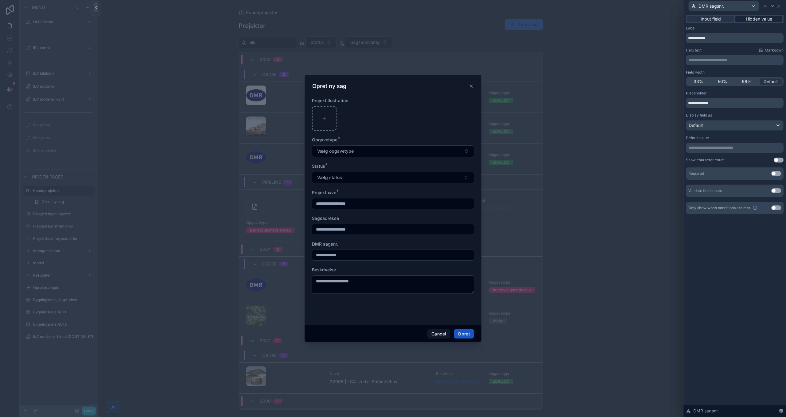
click at [761, 19] on span "Hidden value" at bounding box center [758, 19] width 26 height 6
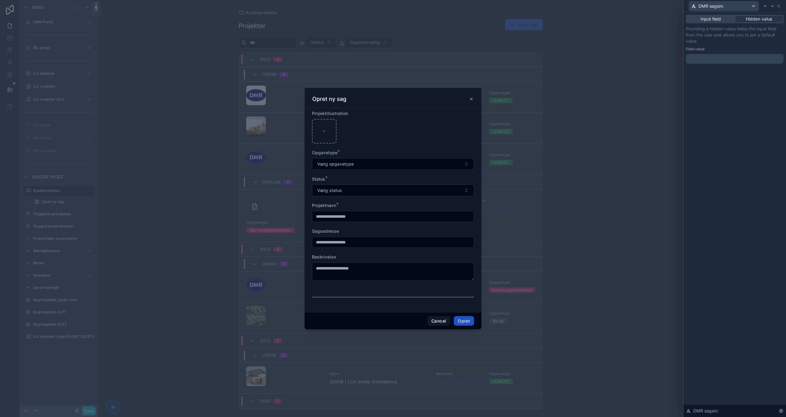
click at [734, 59] on p "﻿" at bounding box center [735, 59] width 94 height 6
click at [746, 228] on div "**********" at bounding box center [734, 214] width 102 height 405
click at [779, 7] on icon at bounding box center [778, 6] width 2 height 2
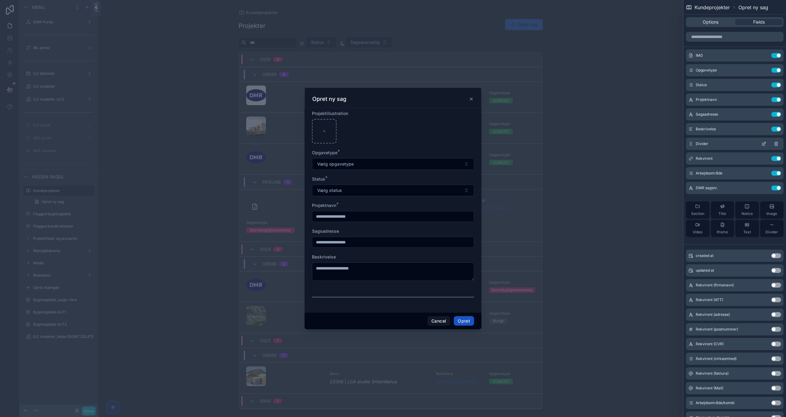
click at [773, 144] on icon at bounding box center [775, 143] width 5 height 5
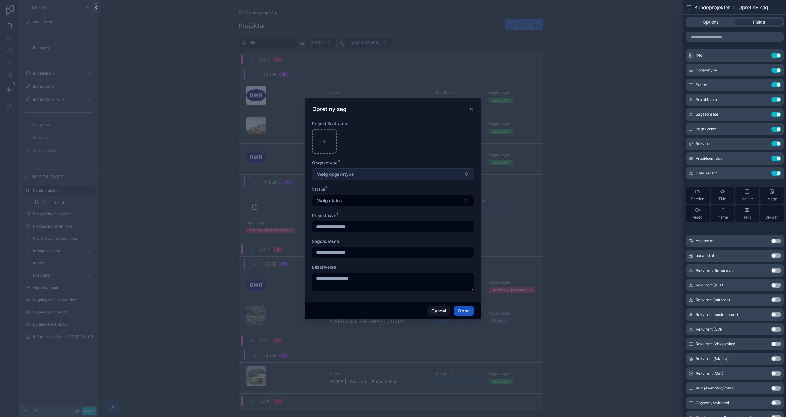
click at [350, 174] on span "Vælg opgavetype" at bounding box center [335, 174] width 37 height 6
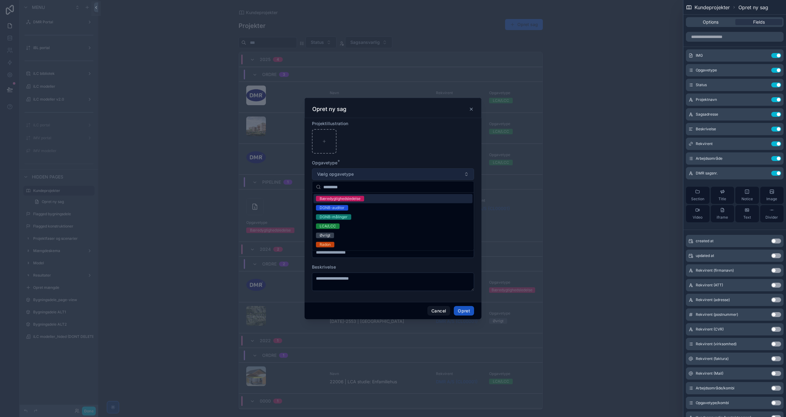
click at [350, 174] on span "Vælg opgavetype" at bounding box center [335, 174] width 37 height 6
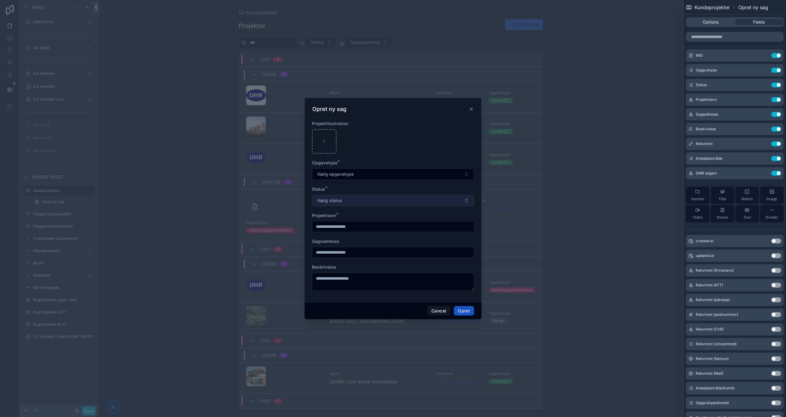
click at [351, 204] on button "Vælg status" at bounding box center [393, 201] width 162 height 12
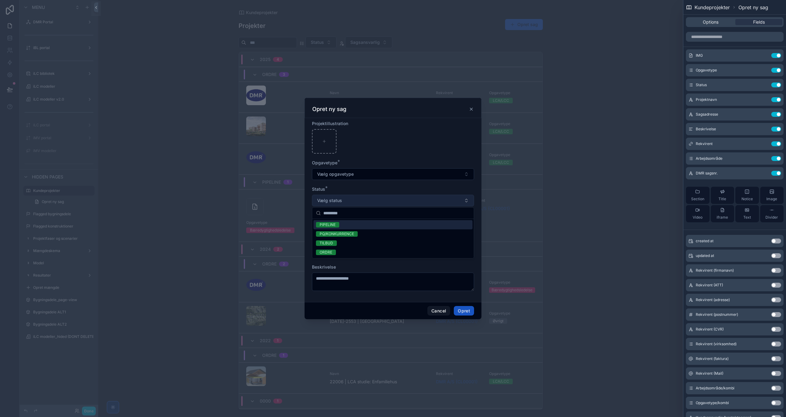
click at [351, 203] on button "Vælg status" at bounding box center [393, 201] width 162 height 12
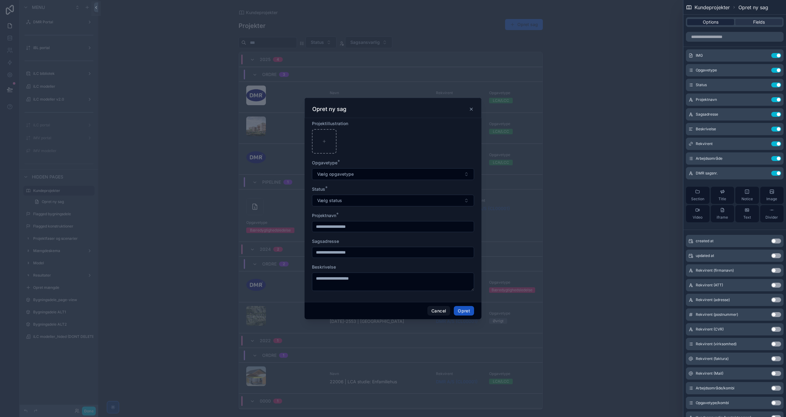
click at [703, 23] on span "Options" at bounding box center [710, 22] width 16 height 6
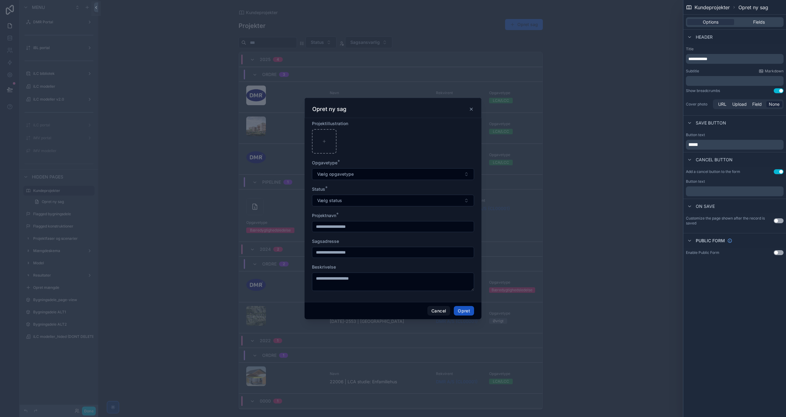
click at [707, 59] on span "**********" at bounding box center [697, 59] width 19 height 4
click at [734, 299] on div "**********" at bounding box center [734, 208] width 102 height 417
click at [706, 189] on p "﻿" at bounding box center [735, 191] width 94 height 7
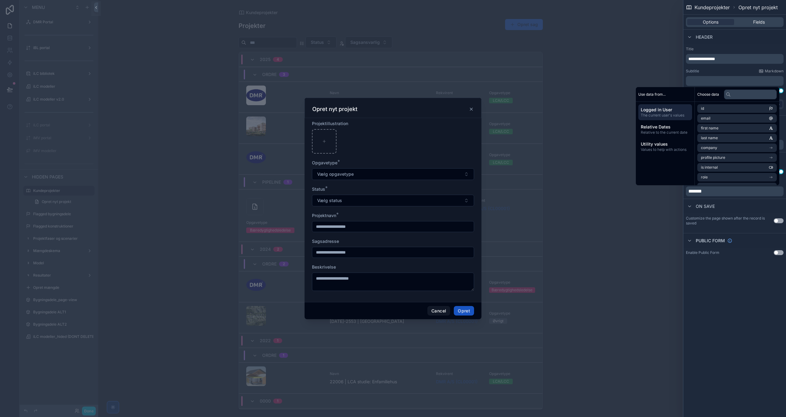
click at [726, 305] on div "**********" at bounding box center [734, 208] width 102 height 417
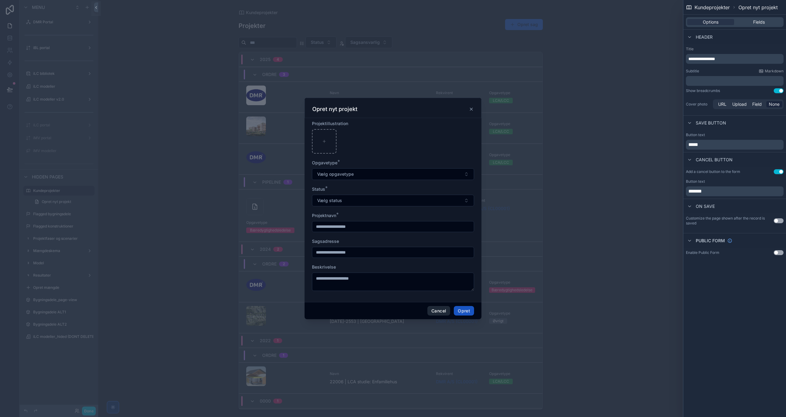
click at [437, 309] on button "Cancel" at bounding box center [438, 311] width 23 height 10
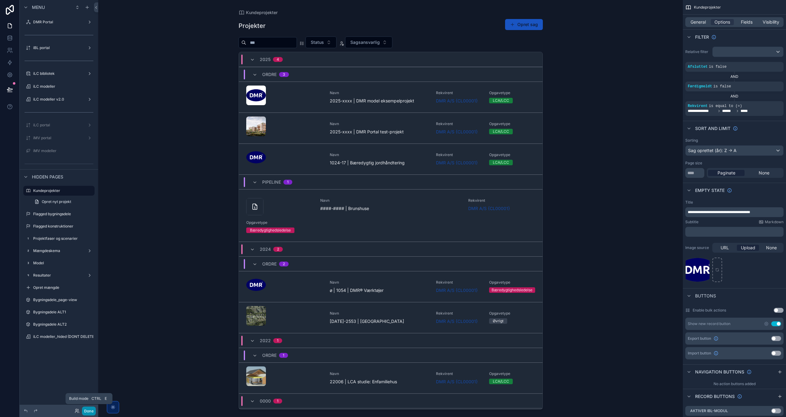
drag, startPoint x: 89, startPoint y: 413, endPoint x: 261, endPoint y: 248, distance: 237.9
click at [89, 413] on button "Done" at bounding box center [89, 411] width 14 height 9
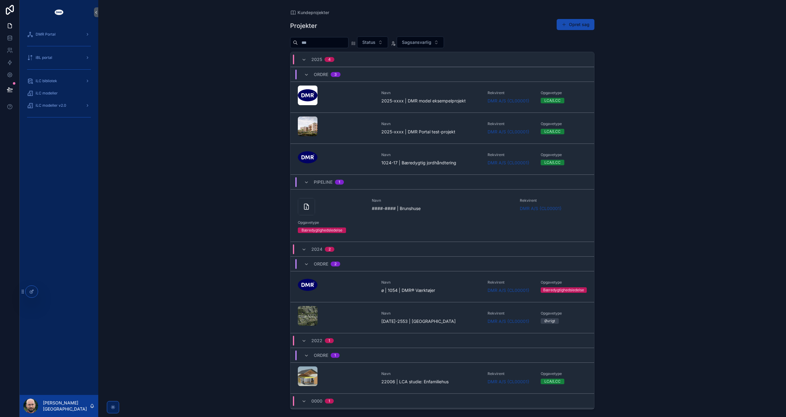
click at [584, 25] on button "Opret sag" at bounding box center [575, 24] width 38 height 11
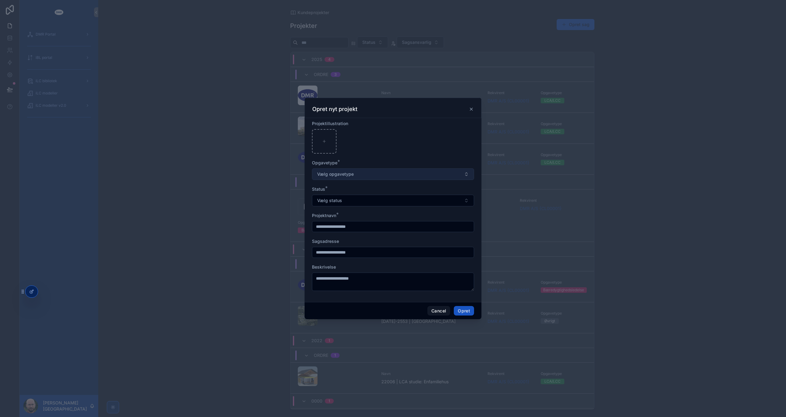
click at [355, 173] on button "Vælg opgavetype" at bounding box center [393, 174] width 162 height 12
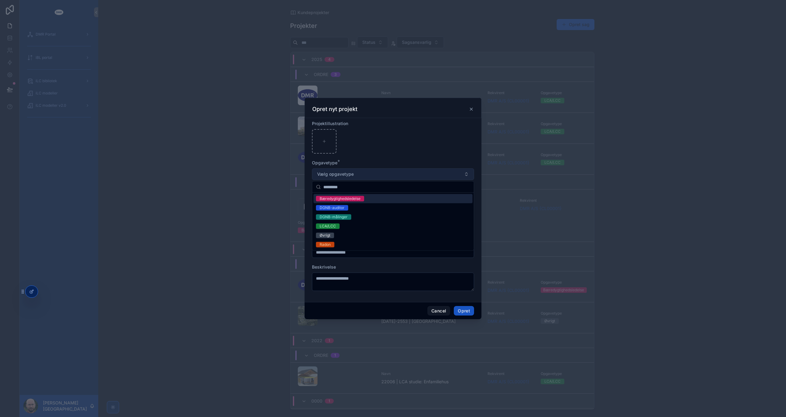
click at [355, 173] on button "Vælg opgavetype" at bounding box center [393, 174] width 162 height 12
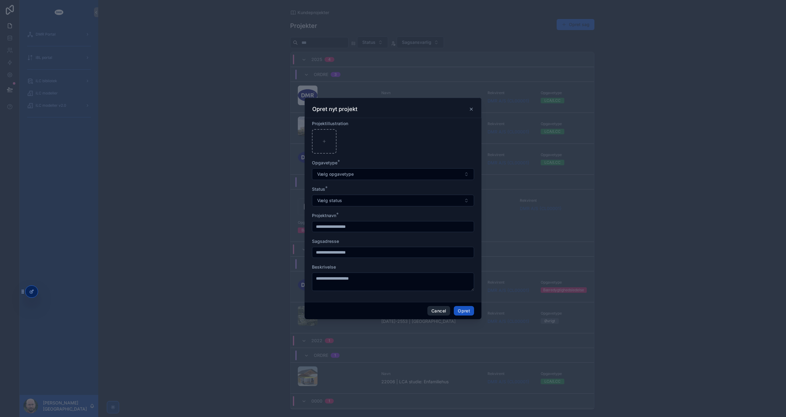
click at [437, 308] on button "Cancel" at bounding box center [438, 311] width 23 height 10
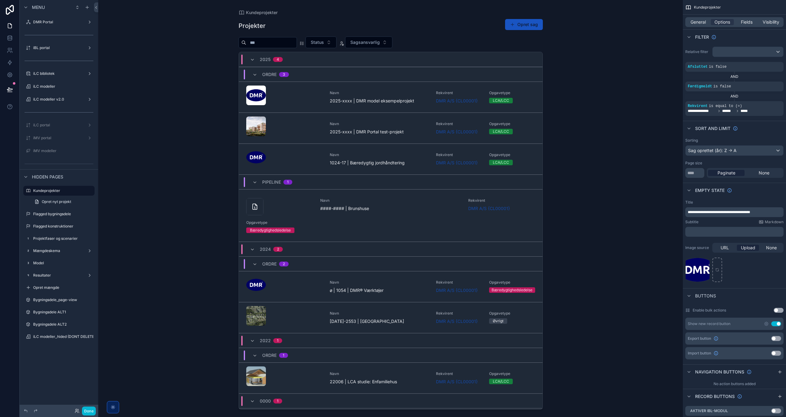
click at [361, 99] on div "scrollable content" at bounding box center [391, 205] width 314 height 410
click at [745, 22] on span "Fields" at bounding box center [746, 22] width 12 height 6
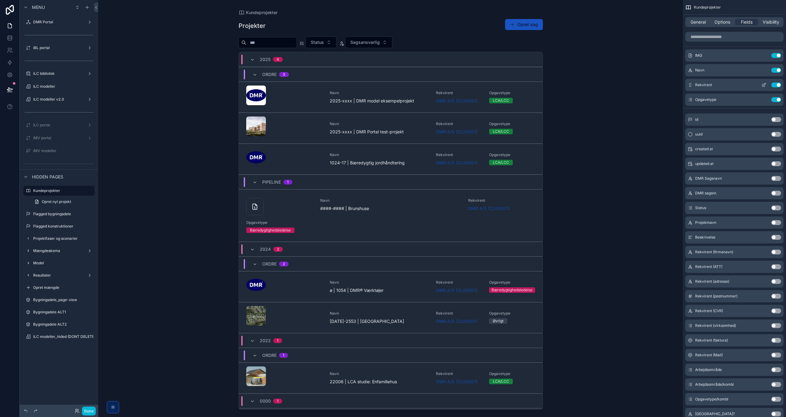
click at [775, 85] on button "Use setting" at bounding box center [776, 85] width 10 height 5
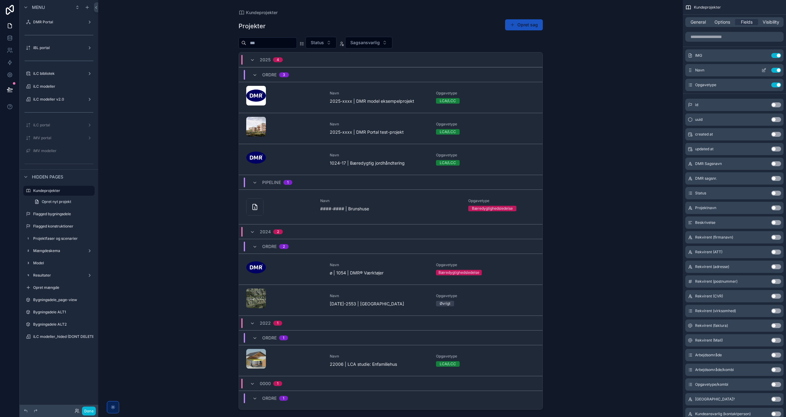
click at [764, 69] on icon "scrollable content" at bounding box center [764, 69] width 1 height 1
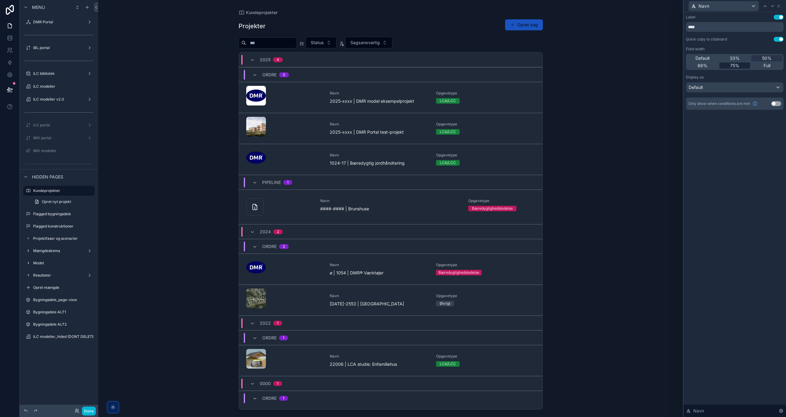
click at [737, 68] on span "75%" at bounding box center [734, 66] width 9 height 6
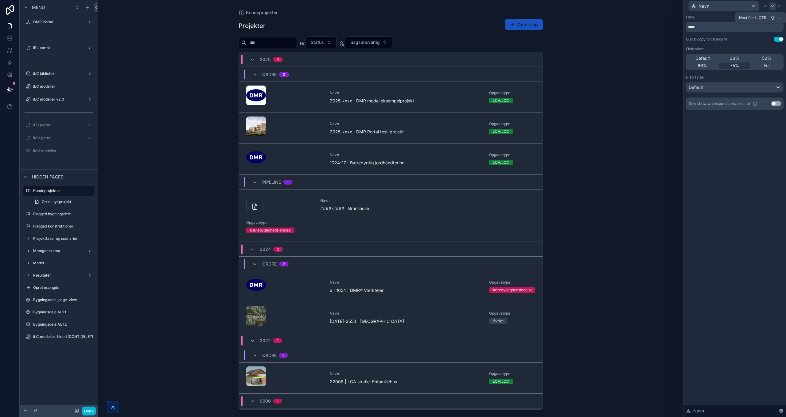
click at [773, 6] on icon at bounding box center [772, 6] width 5 height 5
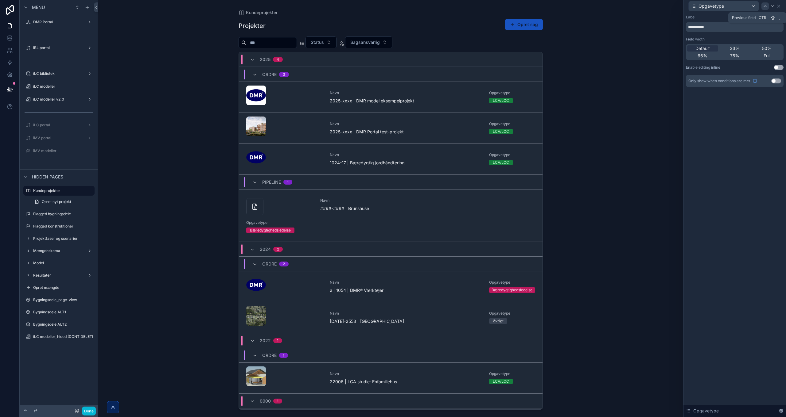
click at [763, 7] on icon at bounding box center [764, 6] width 5 height 5
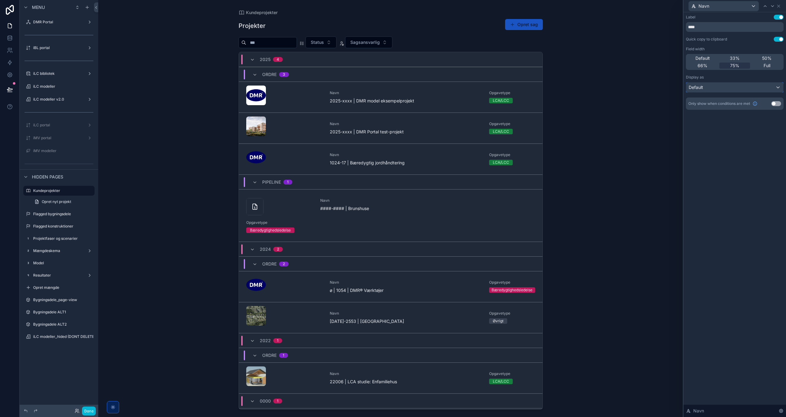
click at [714, 86] on div "Default" at bounding box center [734, 88] width 97 height 10
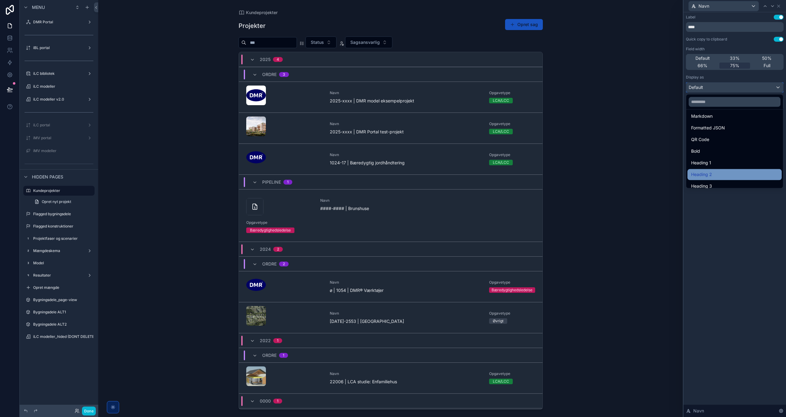
scroll to position [67, 0]
click at [717, 182] on div "Heading 4" at bounding box center [734, 181] width 87 height 7
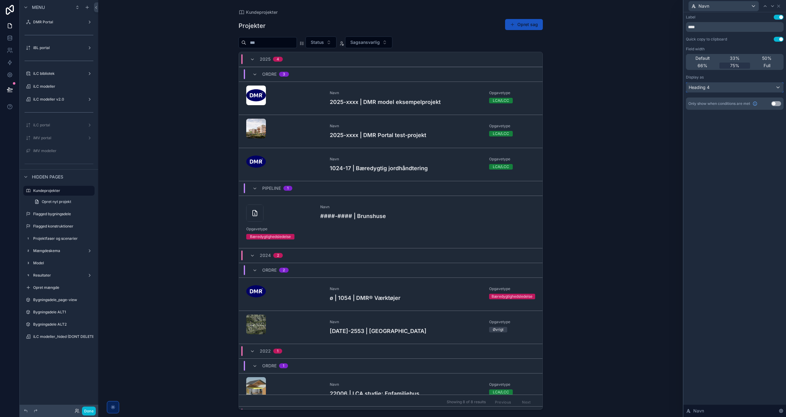
click at [716, 87] on div "Heading 4" at bounding box center [734, 88] width 97 height 10
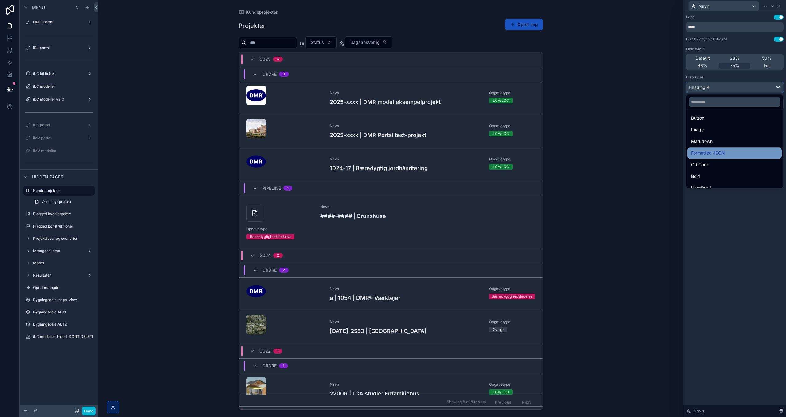
scroll to position [31, 0]
click at [712, 168] on div "Bold" at bounding box center [734, 170] width 87 height 7
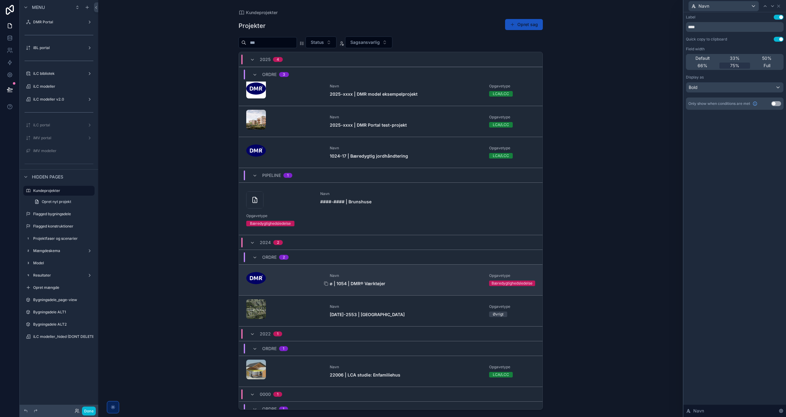
scroll to position [0, 0]
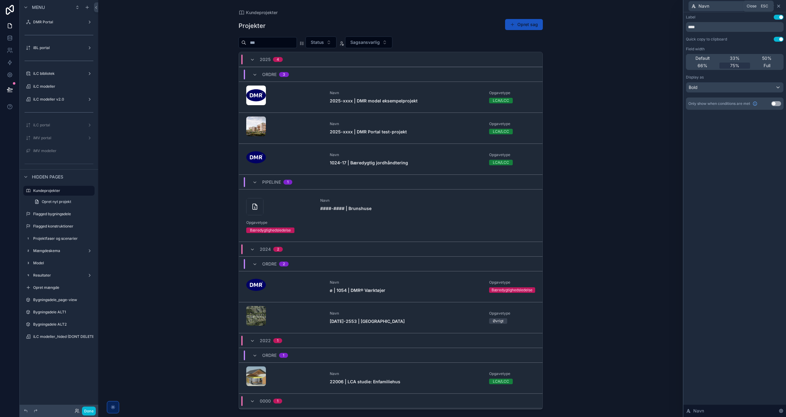
click at [778, 6] on icon at bounding box center [778, 6] width 2 height 2
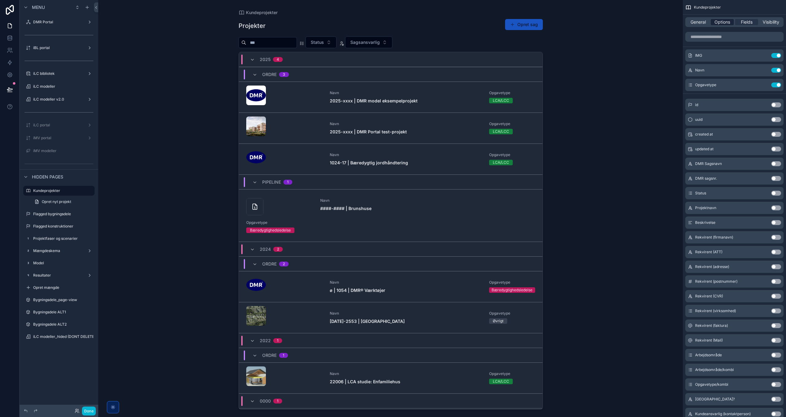
click at [727, 24] on span "Options" at bounding box center [722, 22] width 16 height 6
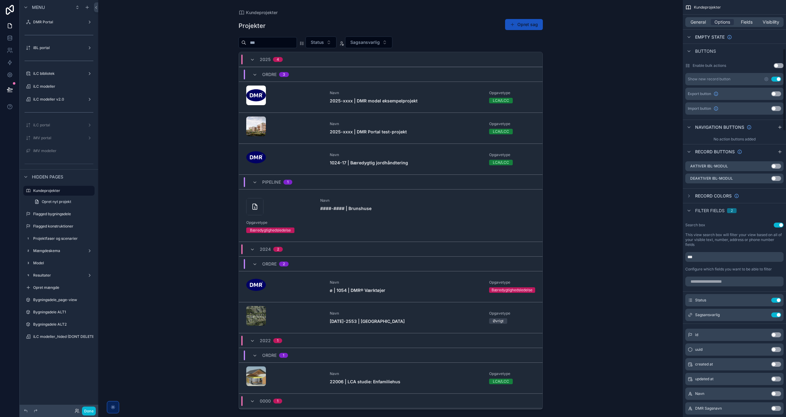
scroll to position [245, 0]
click at [711, 282] on input "scrollable content" at bounding box center [734, 281] width 98 height 10
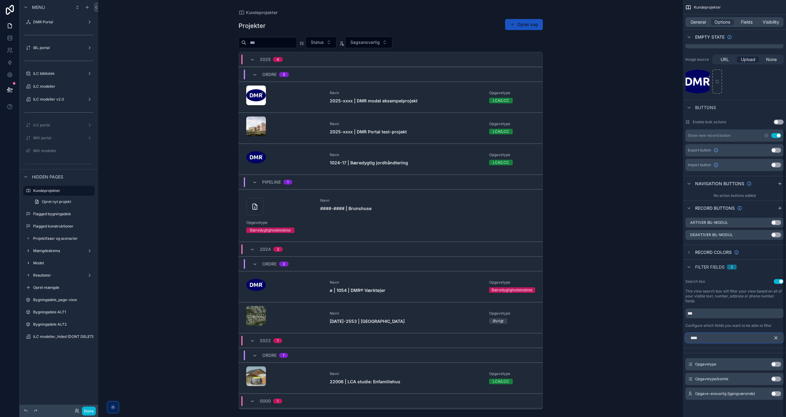
scroll to position [188, 0]
type input "******"
click at [775, 365] on button "Use setting" at bounding box center [776, 365] width 10 height 5
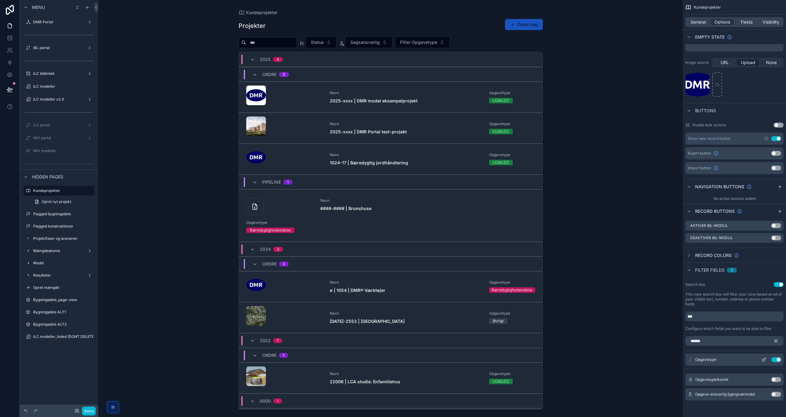
click at [763, 359] on icon "scrollable content" at bounding box center [763, 360] width 5 height 5
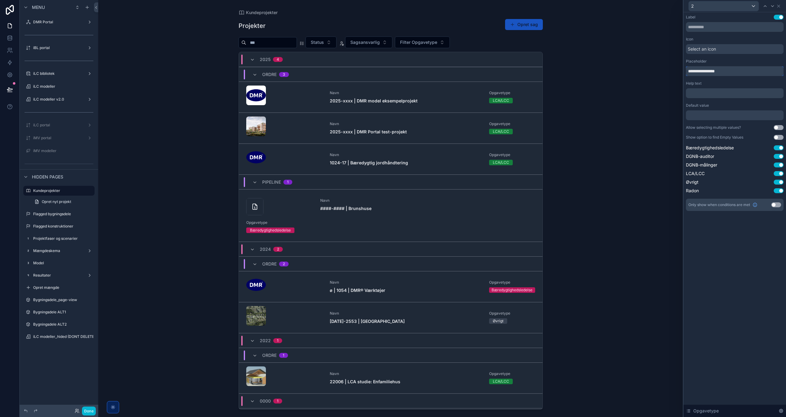
click at [689, 71] on input "**********" at bounding box center [735, 71] width 98 height 10
type input "**********"
click at [707, 50] on span "Select an icon" at bounding box center [701, 49] width 28 height 6
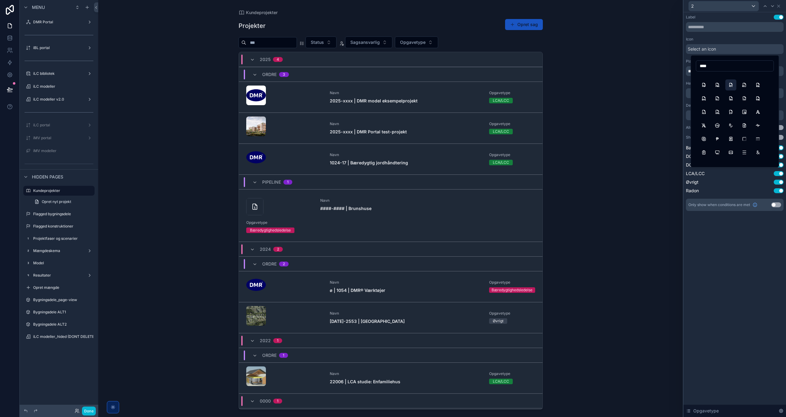
scroll to position [31, 0]
type input "****"
click at [745, 143] on button "BaselineDensityMedium" at bounding box center [743, 143] width 11 height 11
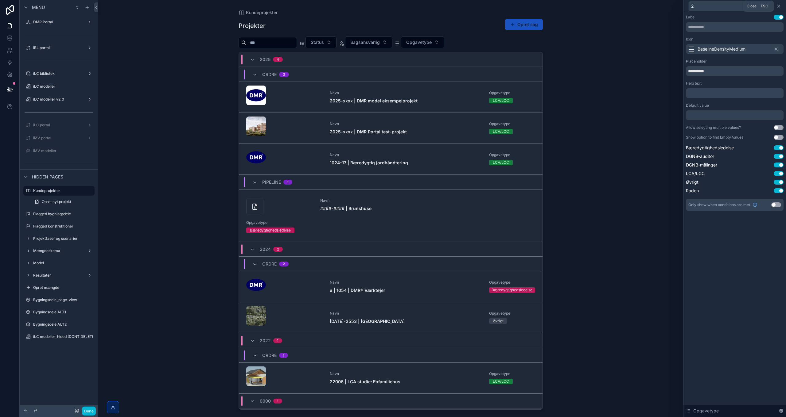
click at [779, 6] on icon at bounding box center [778, 6] width 5 height 5
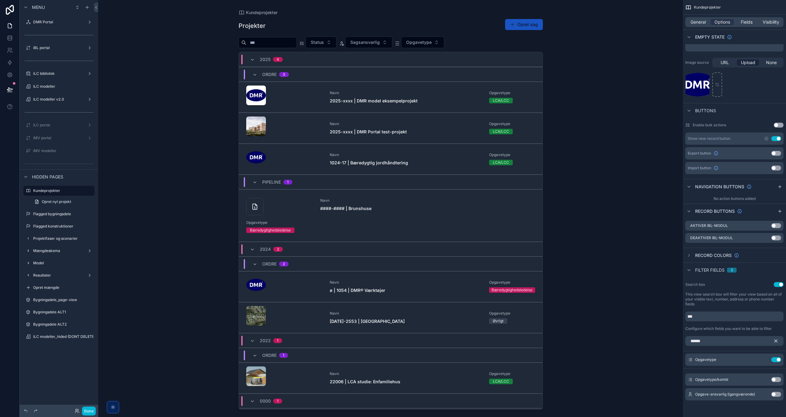
click at [775, 342] on icon "scrollable content" at bounding box center [776, 341] width 6 height 6
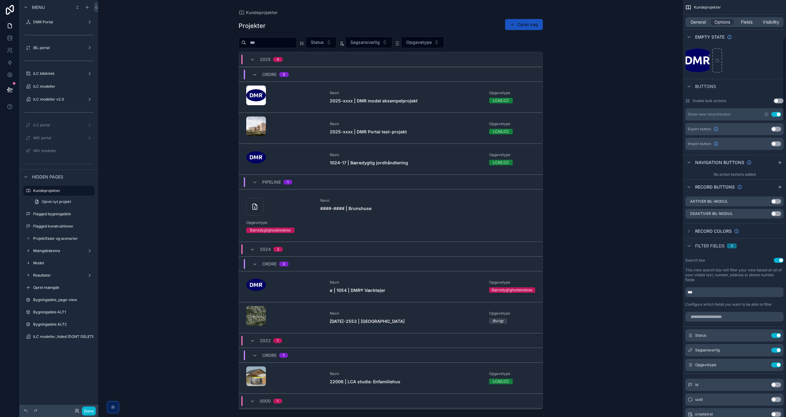
scroll to position [247, 0]
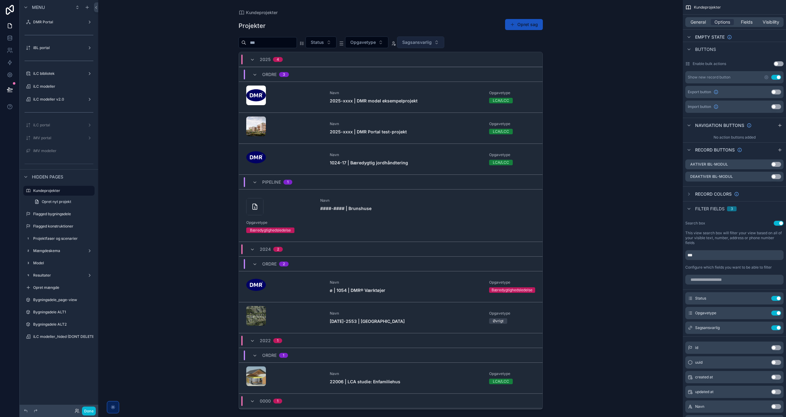
click at [427, 44] on span "Sagsansvarlig" at bounding box center [416, 42] width 29 height 6
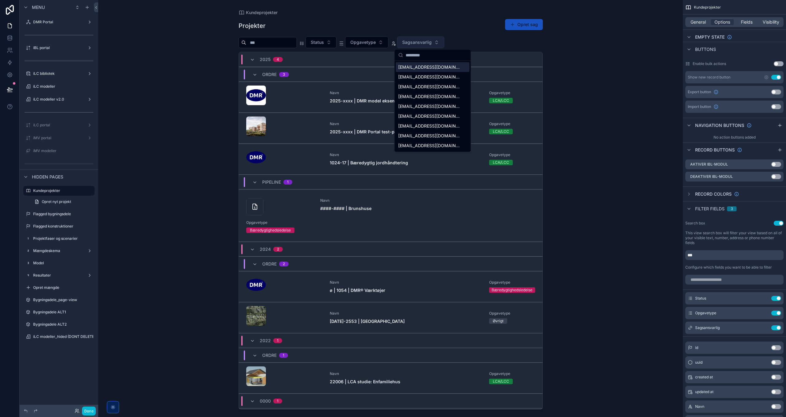
click at [427, 44] on span "Sagsansvarlig" at bounding box center [416, 42] width 29 height 6
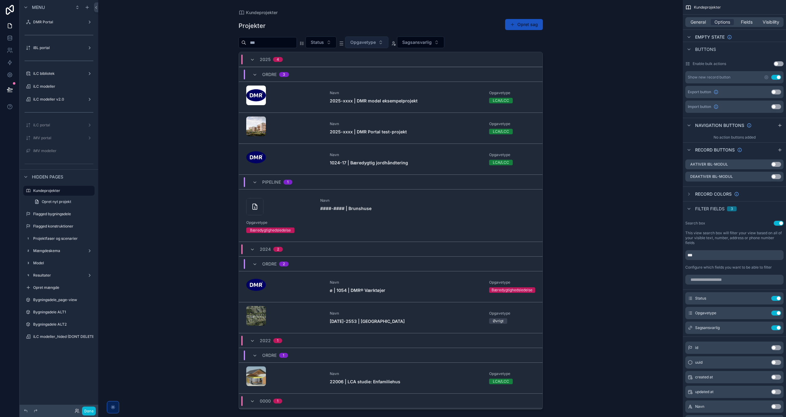
click at [370, 44] on span "Opgavetype" at bounding box center [362, 42] width 25 height 6
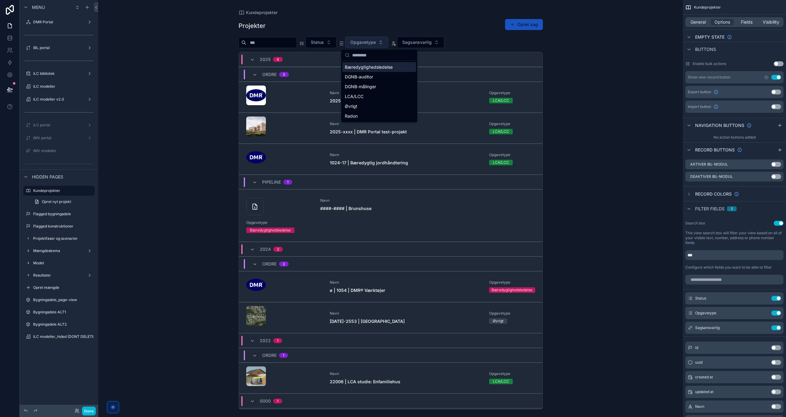
click at [370, 44] on span "Opgavetype" at bounding box center [362, 42] width 25 height 6
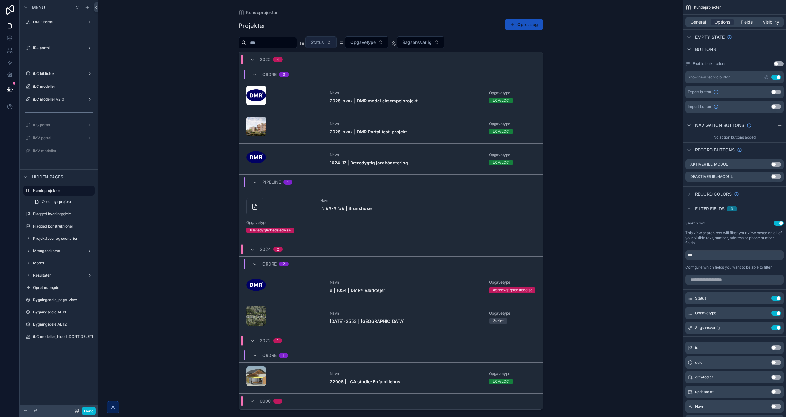
click at [336, 45] on button "Status" at bounding box center [320, 43] width 31 height 12
click at [336, 44] on button "Status" at bounding box center [320, 43] width 31 height 12
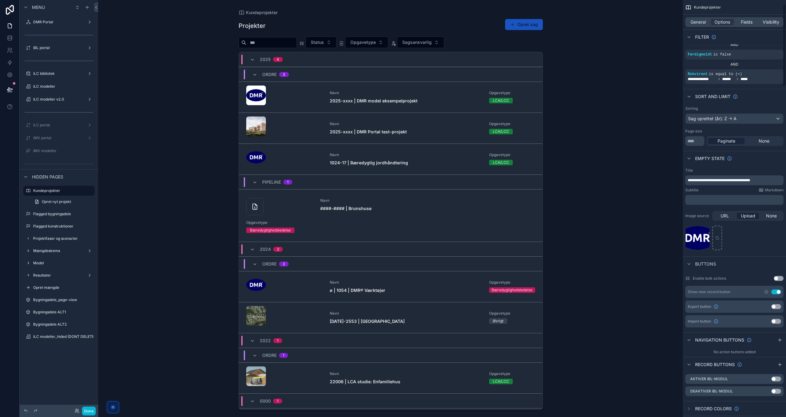
scroll to position [0, 0]
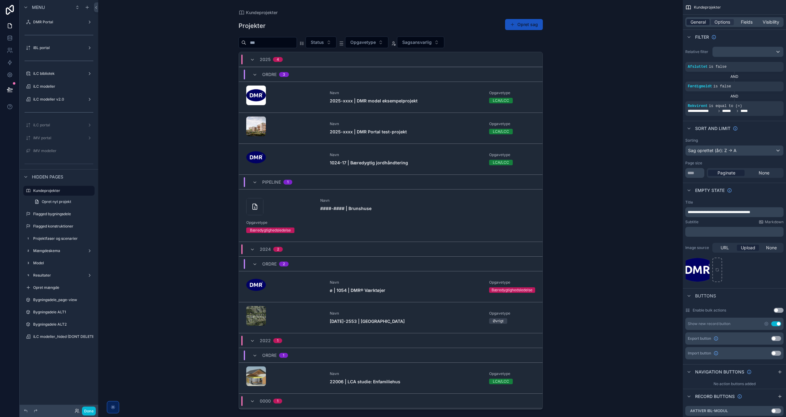
click at [699, 20] on span "General" at bounding box center [697, 22] width 15 height 6
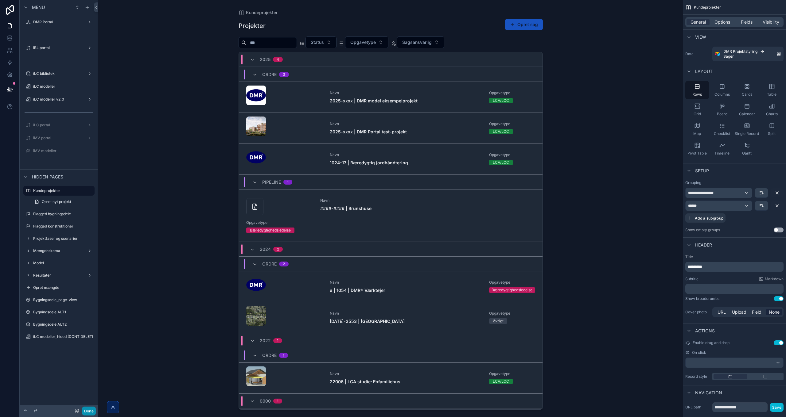
click at [90, 412] on button "Done" at bounding box center [89, 411] width 14 height 9
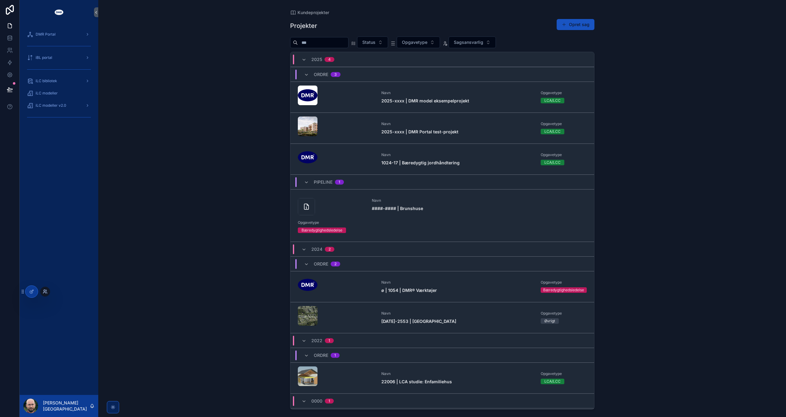
click at [44, 292] on icon at bounding box center [45, 291] width 2 height 2
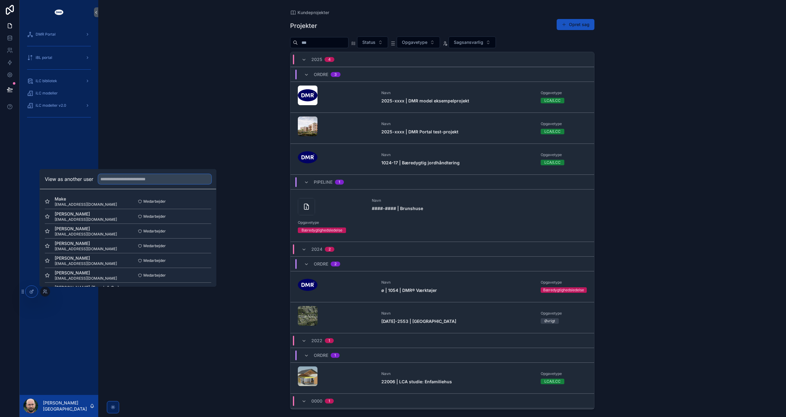
click at [135, 178] on input "text" at bounding box center [154, 179] width 113 height 10
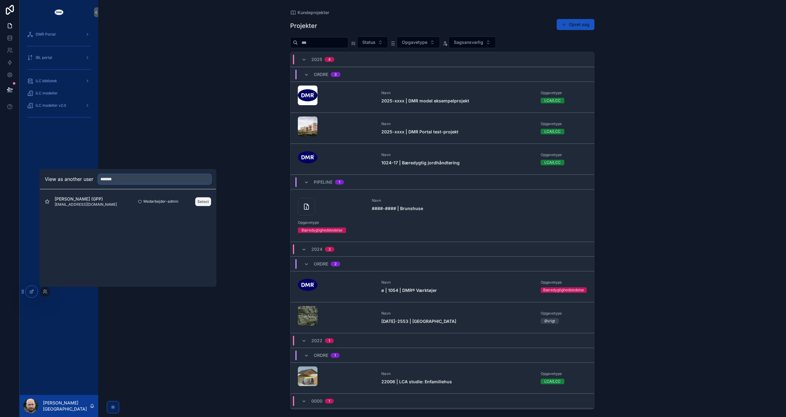
type input "*******"
click at [197, 201] on button "Select" at bounding box center [203, 201] width 16 height 9
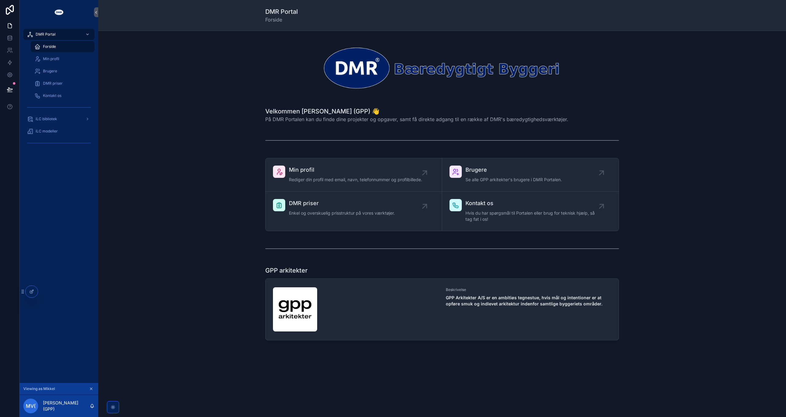
click at [91, 389] on icon "scrollable content" at bounding box center [91, 389] width 2 height 2
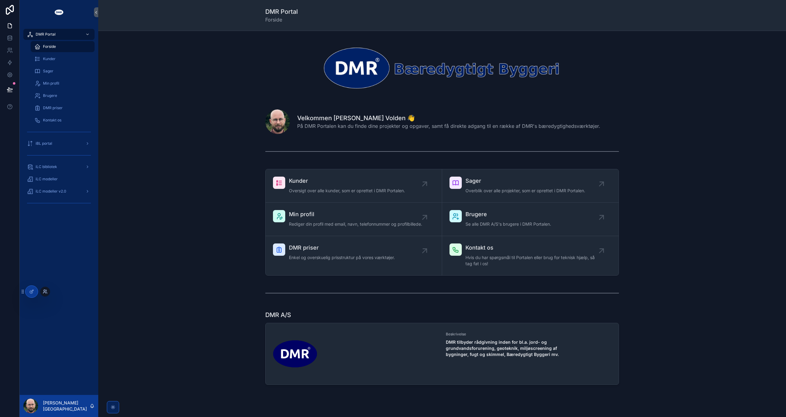
click at [44, 293] on icon at bounding box center [45, 291] width 5 height 5
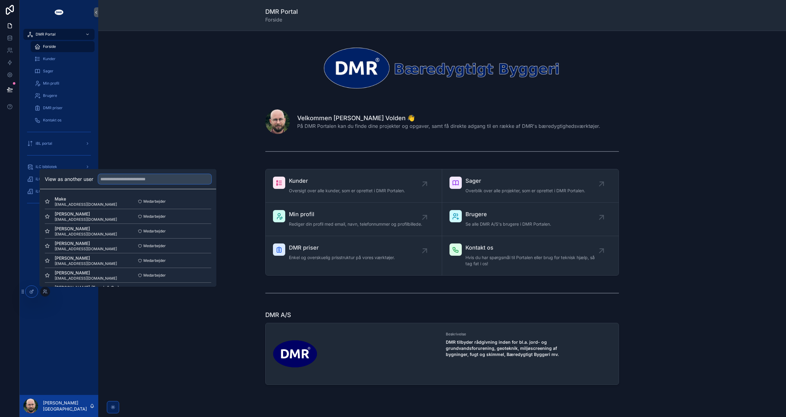
click at [129, 180] on input "text" at bounding box center [154, 179] width 113 height 10
type input "***"
click at [200, 202] on button "Select" at bounding box center [203, 201] width 16 height 9
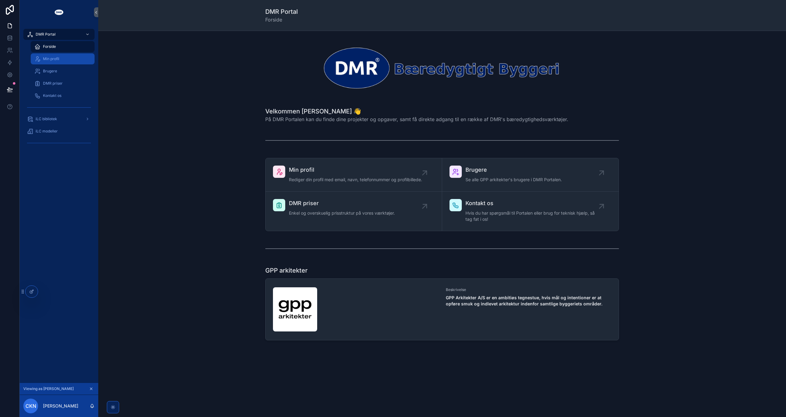
click at [57, 58] on span "Min profil" at bounding box center [51, 58] width 16 height 5
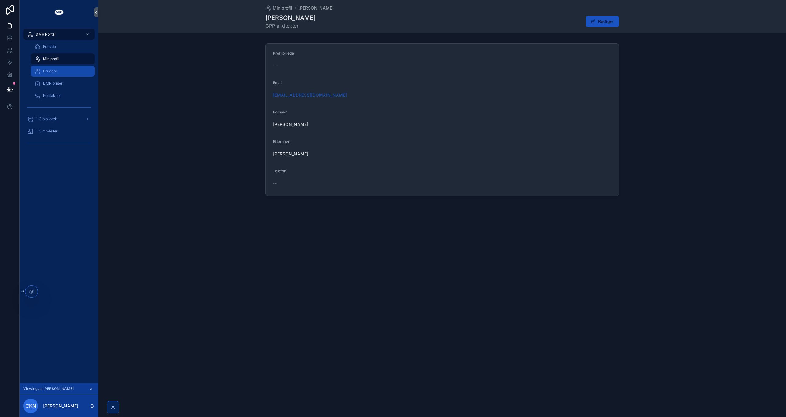
click at [53, 72] on span "Brugere" at bounding box center [50, 71] width 14 height 5
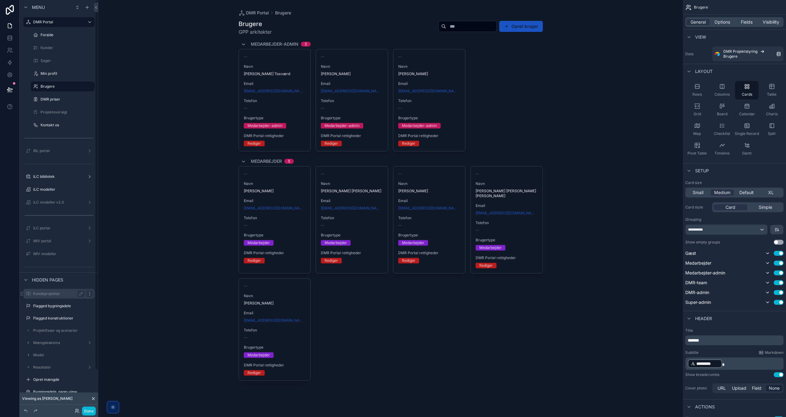
click at [88, 293] on icon "scrollable content" at bounding box center [89, 294] width 5 height 5
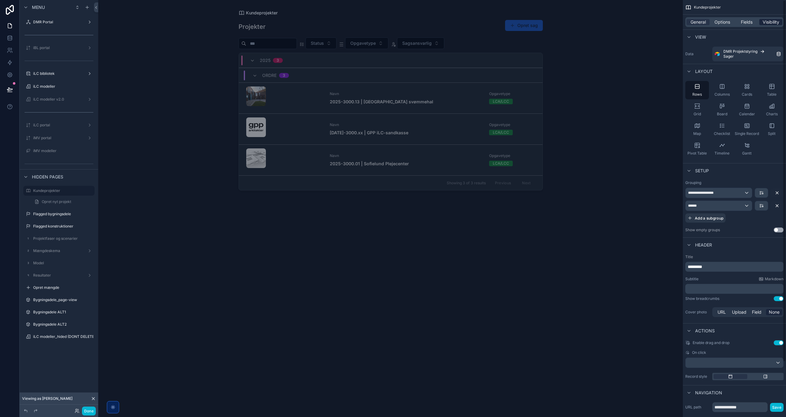
click at [764, 21] on span "Visibility" at bounding box center [770, 22] width 17 height 6
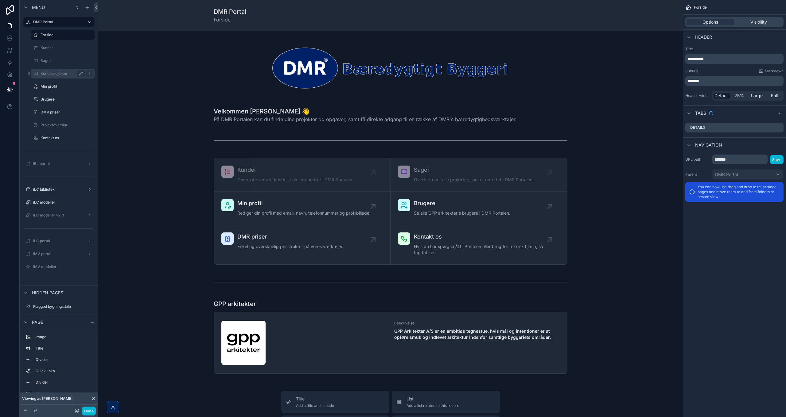
click at [81, 74] on icon "scrollable content" at bounding box center [81, 73] width 5 height 5
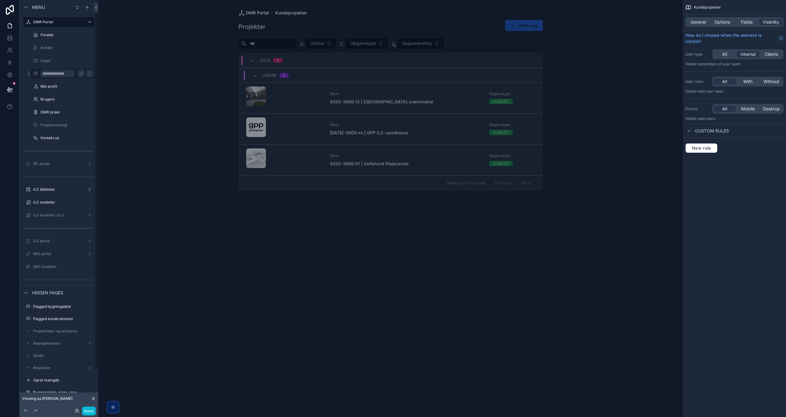
click at [50, 74] on input "**********" at bounding box center [58, 73] width 34 height 7
type input "*********"
click at [87, 74] on icon "scrollable content" at bounding box center [89, 73] width 5 height 5
click at [50, 72] on label "Projekter" at bounding box center [62, 73] width 42 height 5
click at [725, 54] on span "All" at bounding box center [724, 54] width 5 height 6
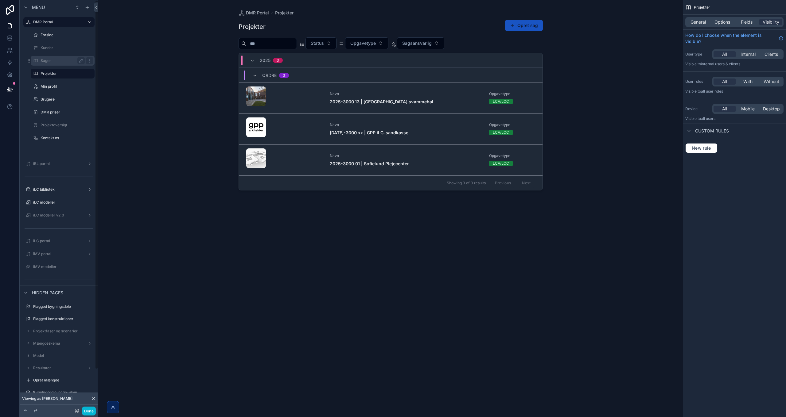
click at [44, 60] on label "Sager" at bounding box center [62, 60] width 42 height 5
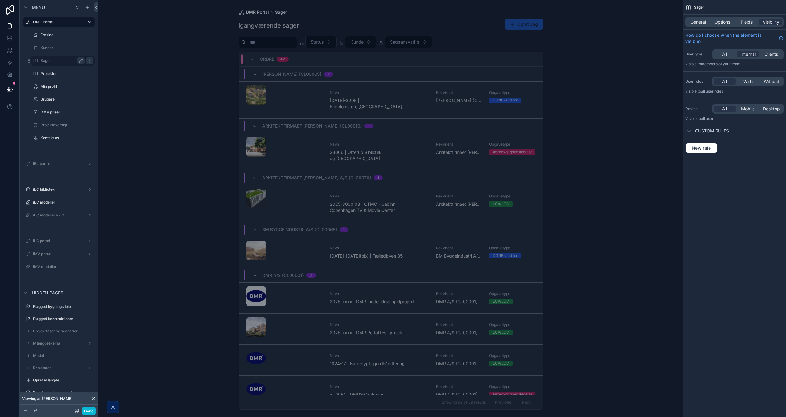
click at [82, 61] on icon "scrollable content" at bounding box center [80, 60] width 3 height 3
click at [60, 62] on input "*****" at bounding box center [58, 60] width 34 height 7
type input "*****"
click at [87, 61] on icon "scrollable content" at bounding box center [89, 60] width 5 height 5
click at [59, 74] on label "Projekter" at bounding box center [62, 73] width 42 height 5
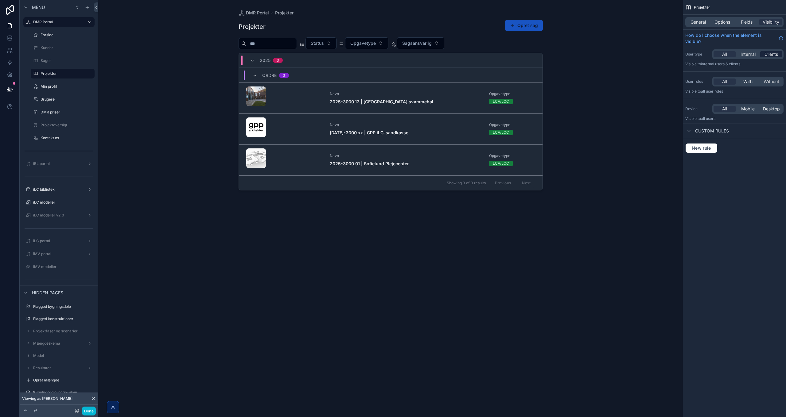
click at [767, 52] on span "Clients" at bounding box center [771, 54] width 14 height 6
click at [88, 414] on button "Done" at bounding box center [89, 411] width 14 height 9
click at [729, 21] on span "Options" at bounding box center [722, 22] width 16 height 6
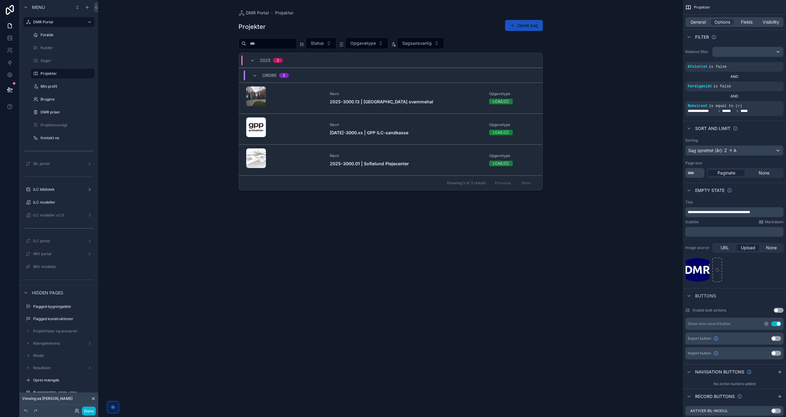
click at [766, 325] on icon "scrollable content" at bounding box center [766, 324] width 4 height 4
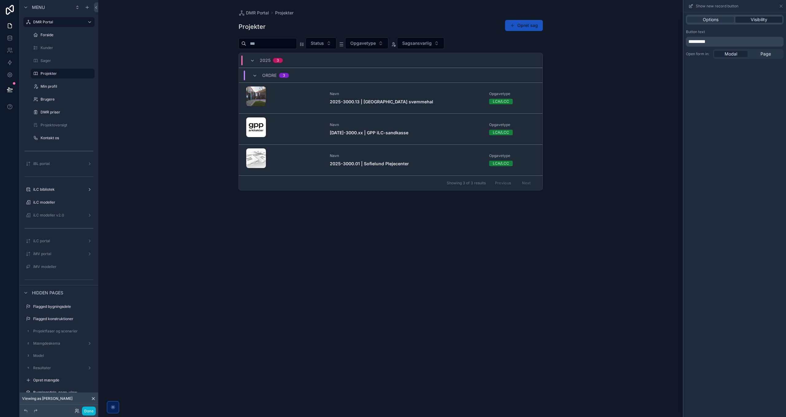
click at [751, 21] on span "Visibility" at bounding box center [758, 20] width 17 height 6
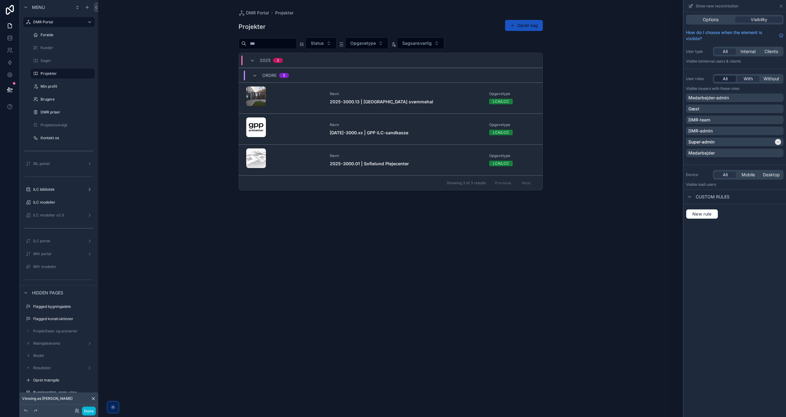
click at [724, 78] on span "All" at bounding box center [724, 79] width 5 height 6
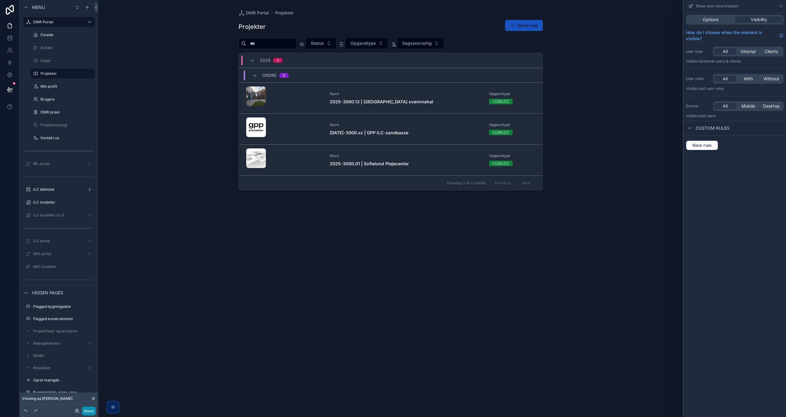
click at [90, 409] on button "Done" at bounding box center [89, 411] width 14 height 9
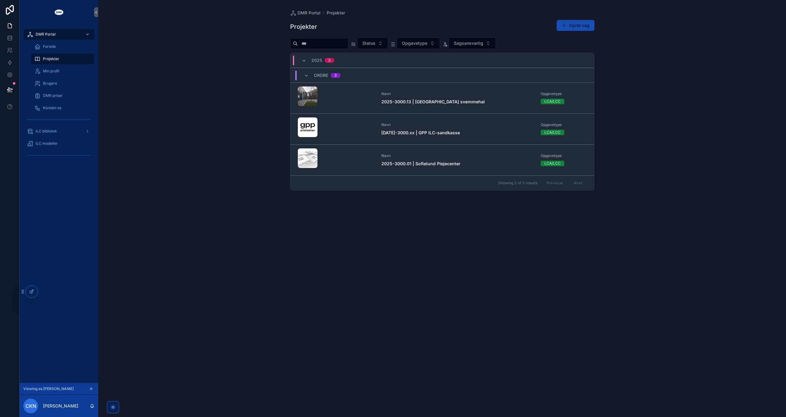
click at [573, 25] on button "Opret sag" at bounding box center [575, 25] width 38 height 11
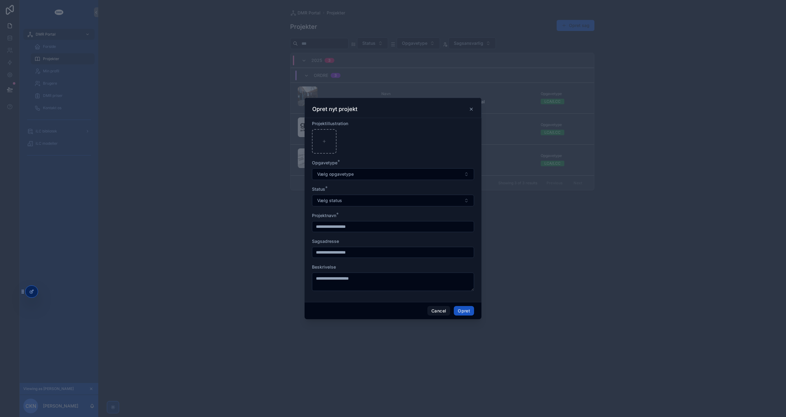
click at [470, 109] on icon "scrollable content" at bounding box center [471, 109] width 5 height 5
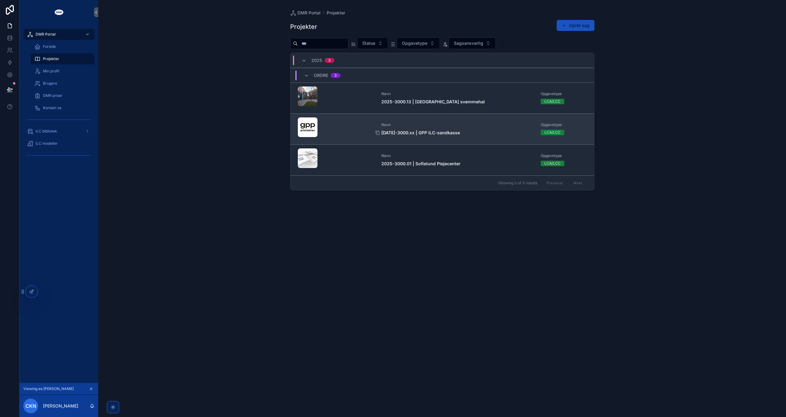
click at [425, 131] on strong "[DATE]-3000.xx | GPP iLC-sandkasse" at bounding box center [420, 132] width 79 height 5
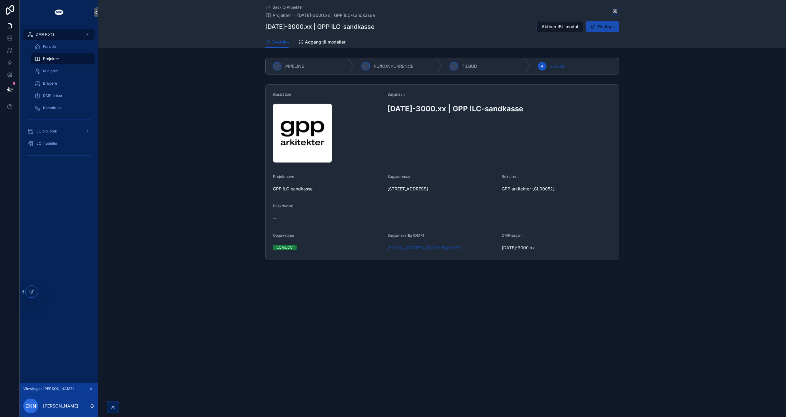
click at [603, 28] on button "Rediger" at bounding box center [602, 26] width 33 height 11
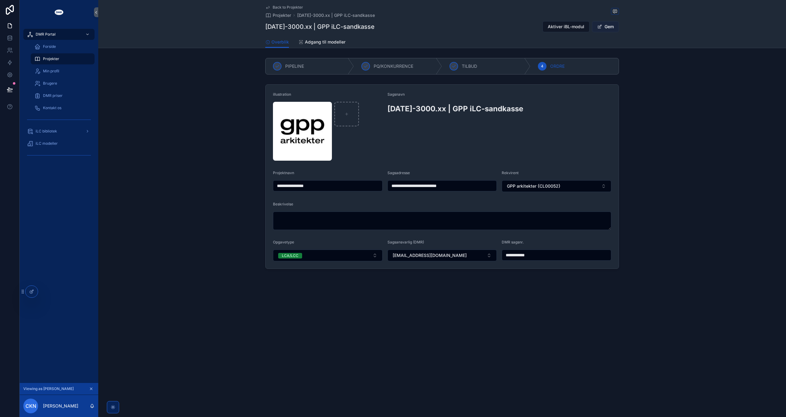
click at [608, 25] on button "Gem" at bounding box center [605, 26] width 27 height 11
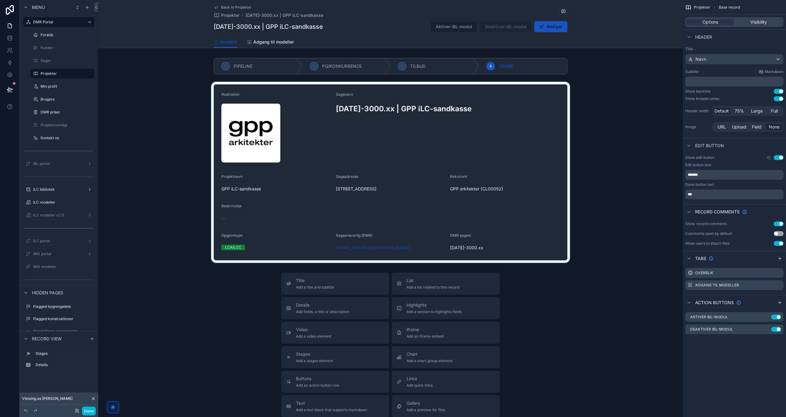
click at [512, 173] on div "scrollable content" at bounding box center [390, 172] width 584 height 181
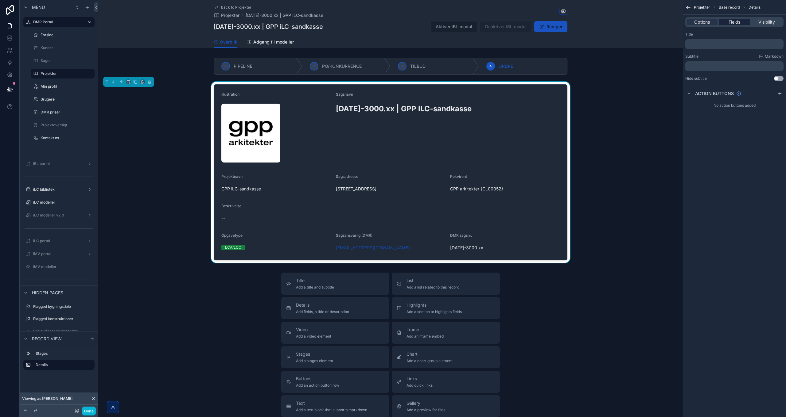
click at [743, 22] on div "Fields" at bounding box center [733, 22] width 31 height 6
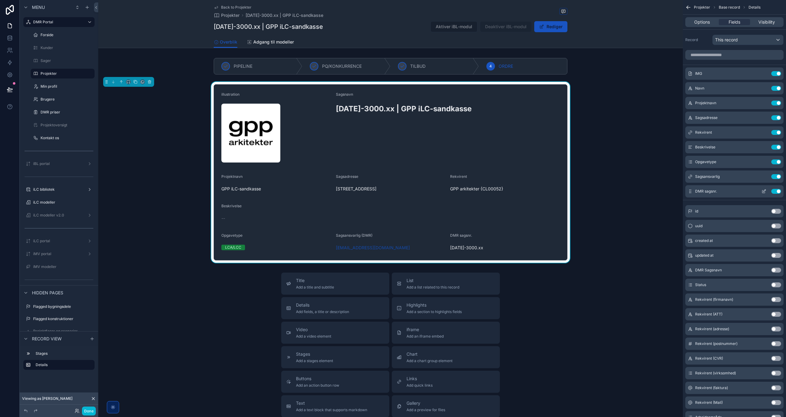
click at [777, 191] on button "Use setting" at bounding box center [776, 191] width 10 height 5
click at [777, 132] on button "Use setting" at bounding box center [776, 132] width 10 height 5
click at [763, 161] on icon "scrollable content" at bounding box center [764, 161] width 2 height 2
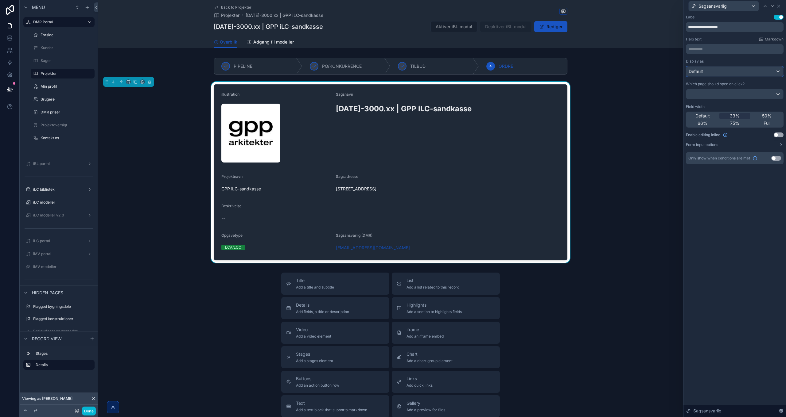
click at [708, 72] on div "Default" at bounding box center [734, 72] width 97 height 10
click at [706, 113] on div "Text" at bounding box center [734, 115] width 87 height 7
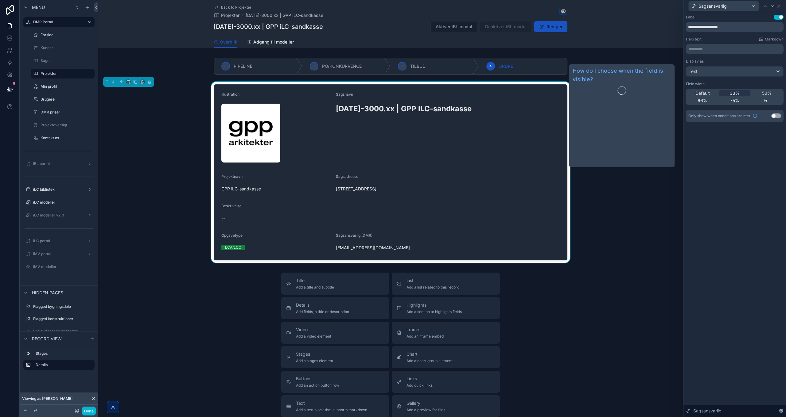
click at [714, 199] on div "**********" at bounding box center [734, 214] width 102 height 405
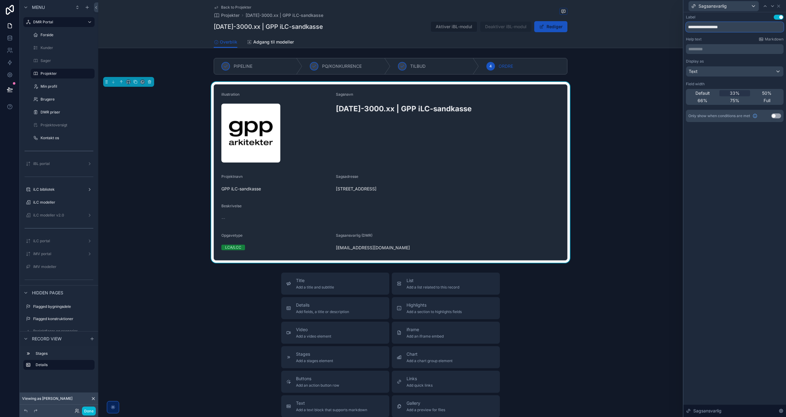
click at [717, 27] on input "**********" at bounding box center [735, 27] width 98 height 10
type input "**********"
click at [709, 71] on div "Text" at bounding box center [734, 72] width 97 height 10
click at [706, 104] on div "Default" at bounding box center [734, 103] width 87 height 7
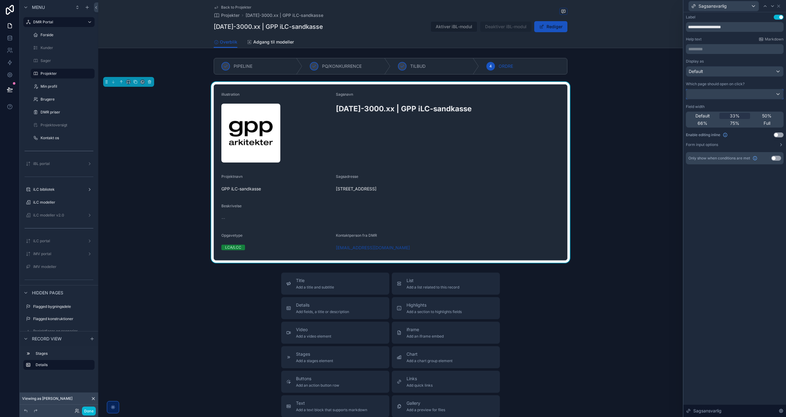
click at [726, 90] on div at bounding box center [734, 94] width 97 height 10
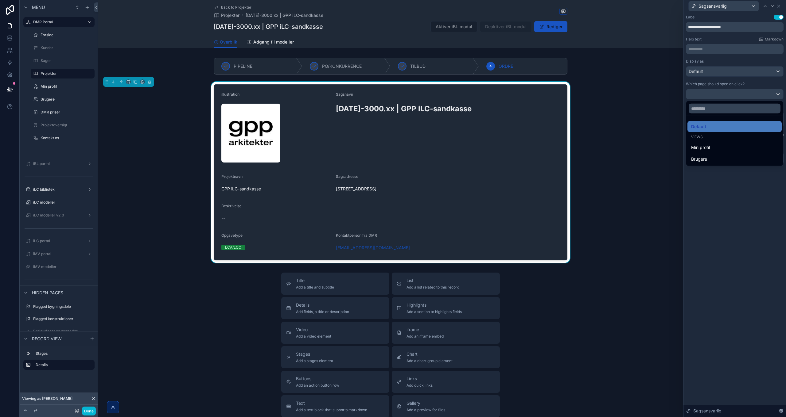
click at [756, 226] on div at bounding box center [734, 208] width 102 height 417
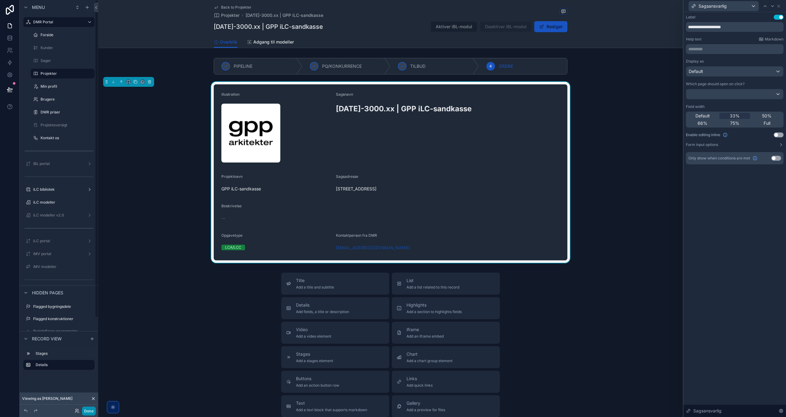
click at [85, 410] on button "Done" at bounding box center [89, 411] width 14 height 9
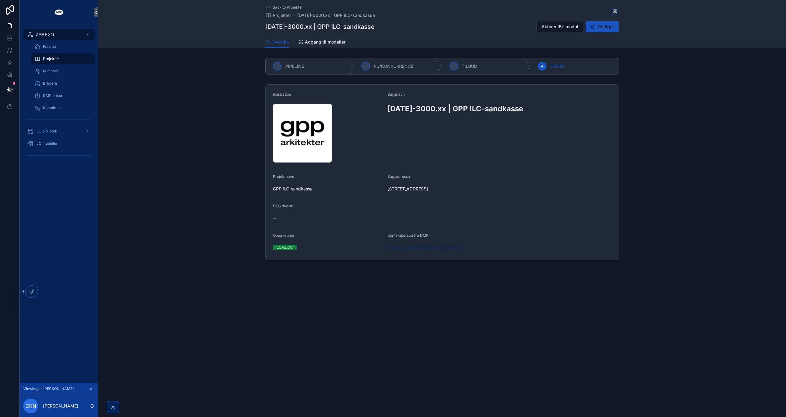
click at [405, 249] on span "[EMAIL_ADDRESS][DOMAIN_NAME]" at bounding box center [424, 248] width 74 height 6
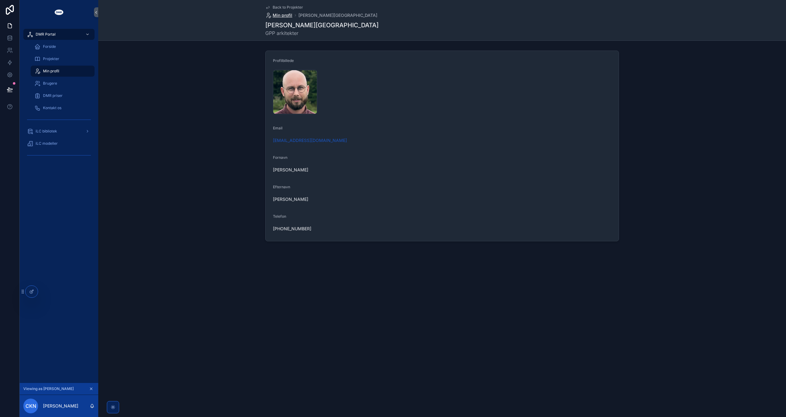
click at [284, 15] on span "Min profil" at bounding box center [283, 15] width 20 height 6
click at [284, 17] on span "Min profil" at bounding box center [283, 15] width 20 height 6
click at [295, 96] on div "MBV .jpg" at bounding box center [295, 92] width 44 height 44
click at [288, 6] on span "Back to Projekter" at bounding box center [288, 7] width 30 height 5
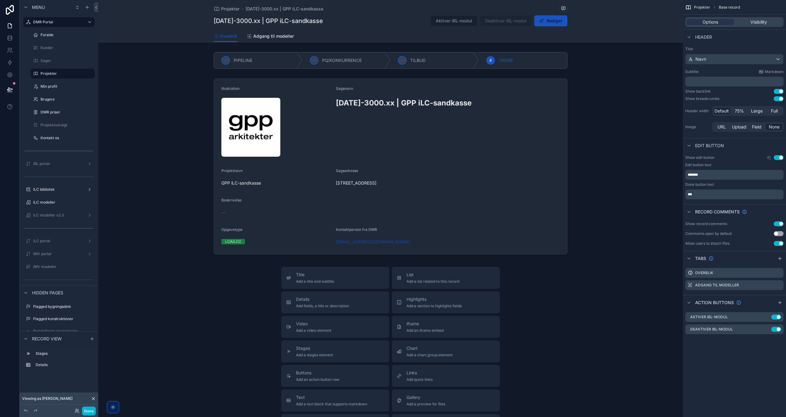
click at [778, 158] on button "Use setting" at bounding box center [778, 157] width 10 height 5
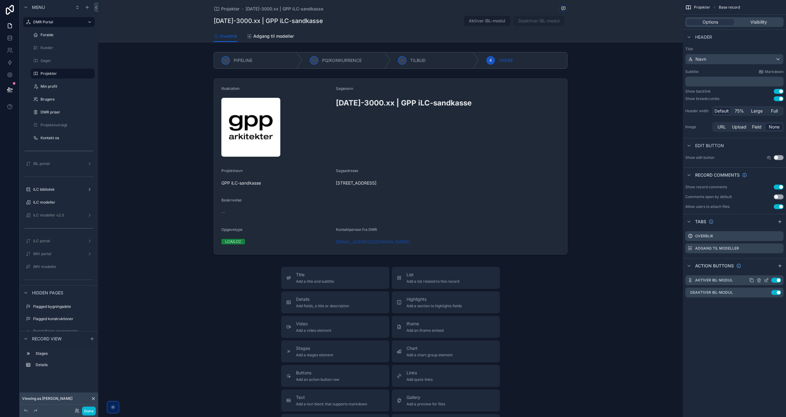
click at [775, 279] on button "Use setting" at bounding box center [776, 280] width 10 height 5
click at [776, 292] on button "Use setting" at bounding box center [776, 292] width 10 height 5
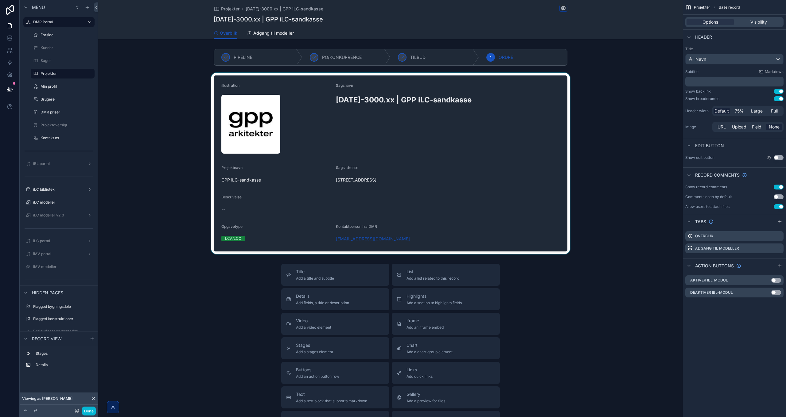
click at [422, 150] on div "scrollable content" at bounding box center [390, 163] width 584 height 181
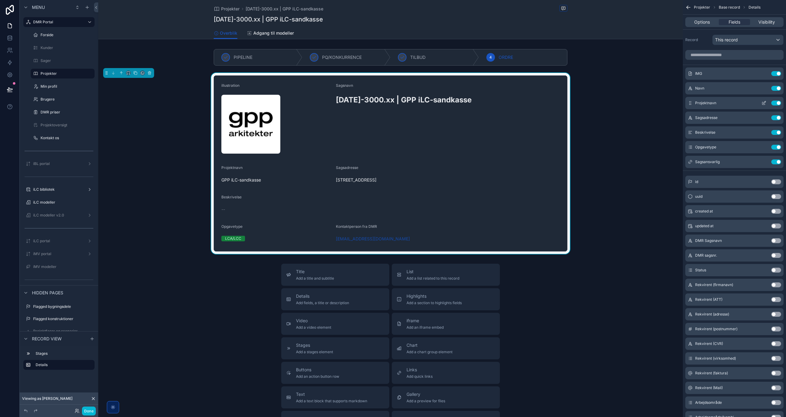
click at [778, 102] on button "Use setting" at bounding box center [776, 103] width 10 height 5
click at [764, 131] on icon "scrollable content" at bounding box center [764, 132] width 2 height 2
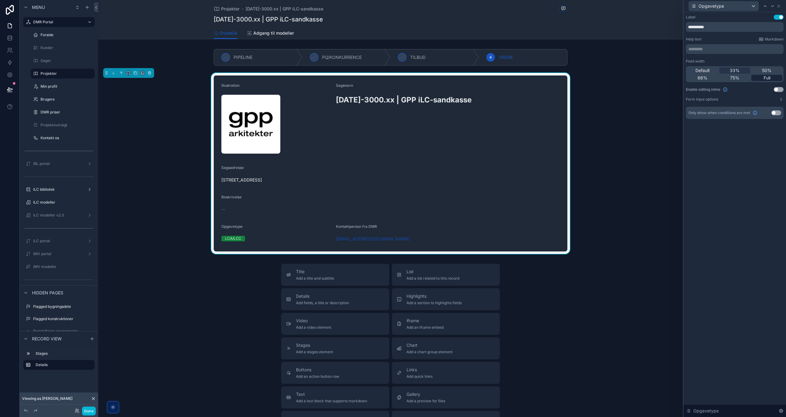
click at [767, 76] on span "Full" at bounding box center [766, 78] width 7 height 6
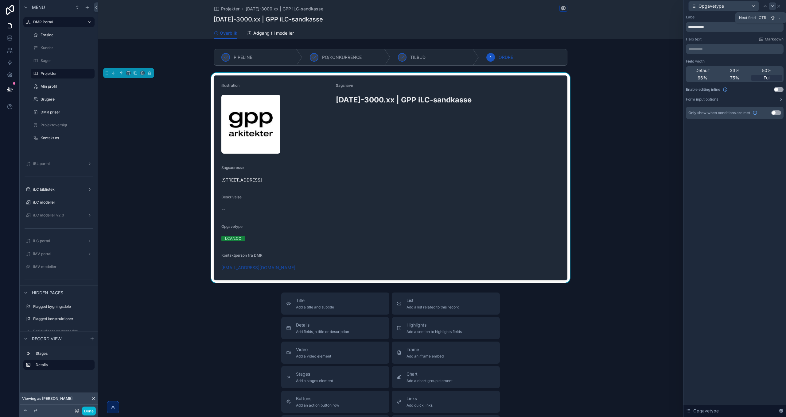
click at [773, 7] on icon at bounding box center [772, 6] width 5 height 5
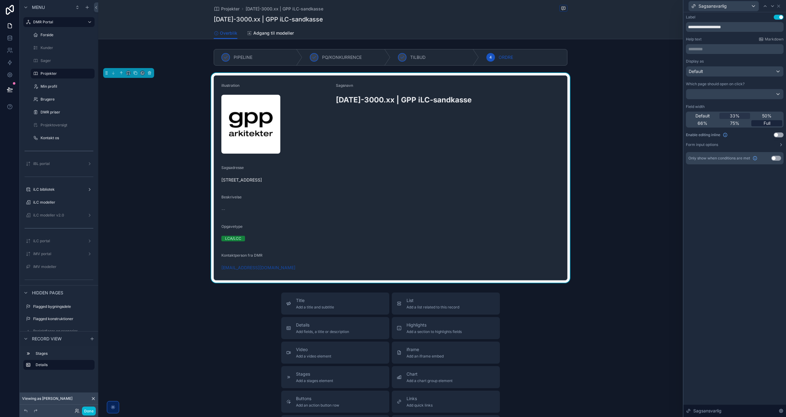
click at [766, 125] on span "Full" at bounding box center [766, 123] width 7 height 6
click at [764, 6] on icon at bounding box center [764, 6] width 5 height 5
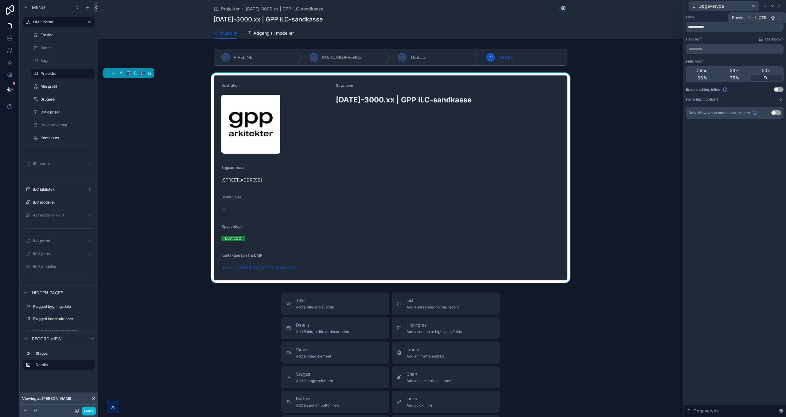
click at [764, 6] on icon at bounding box center [764, 6] width 5 height 5
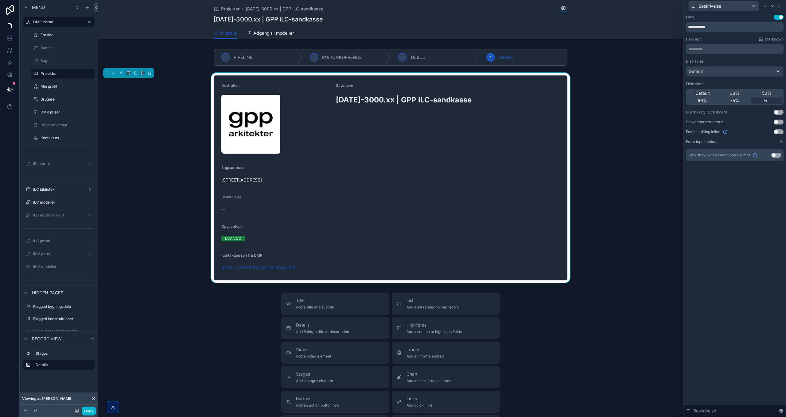
click at [778, 131] on button "Use setting" at bounding box center [778, 131] width 10 height 5
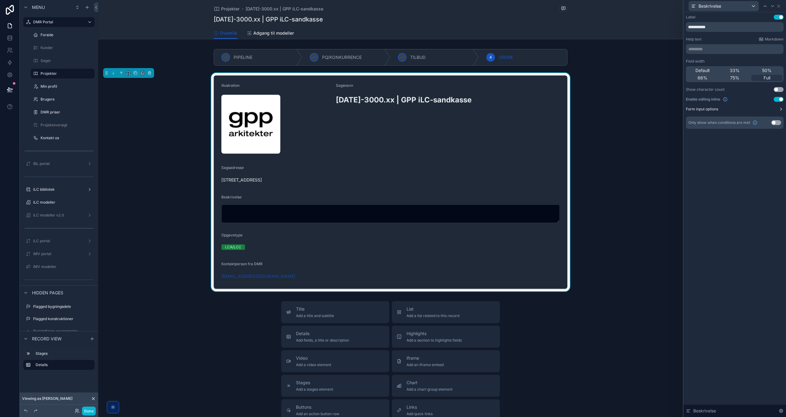
click at [766, 110] on button "Form input options" at bounding box center [735, 109] width 98 height 5
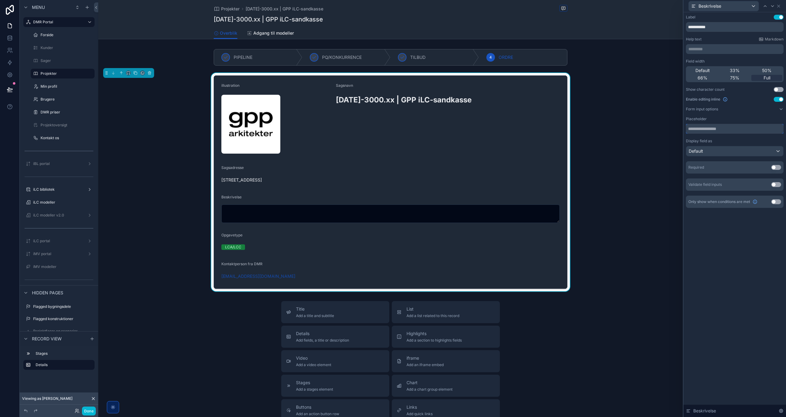
click at [729, 130] on input "text" at bounding box center [735, 129] width 98 height 10
type input "**********"
click at [91, 412] on button "Done" at bounding box center [89, 411] width 14 height 9
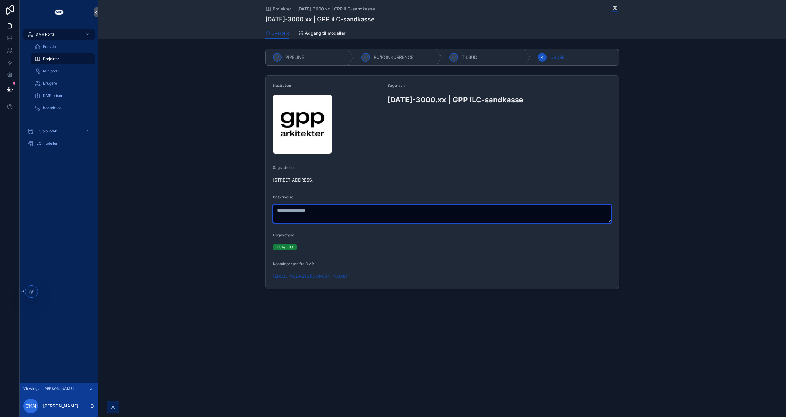
click at [338, 219] on textarea "scrollable content" at bounding box center [442, 214] width 338 height 18
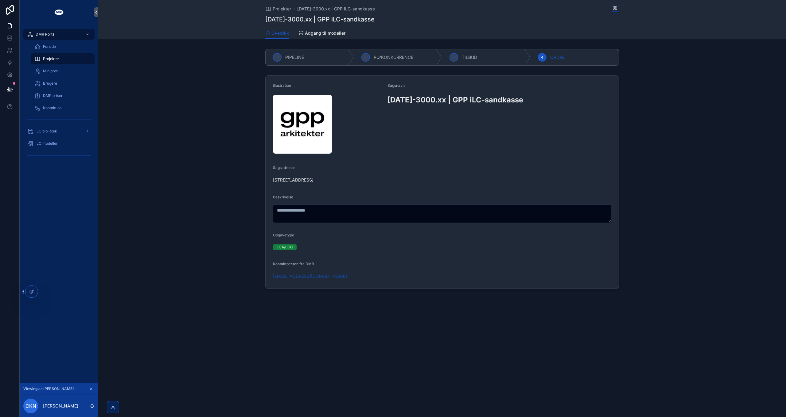
click at [200, 212] on div "illustration Sagsnavn 2025-3000.xx | GPP iLC-sandkasse Sagsadresse Grønnegade 6…" at bounding box center [441, 182] width 687 height 218
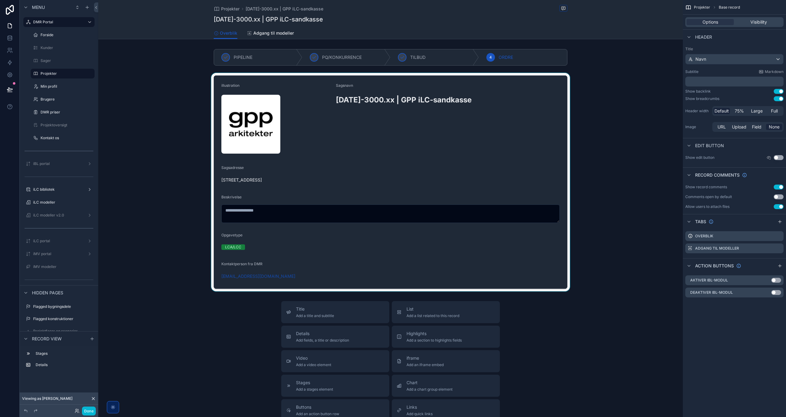
click at [530, 146] on div "scrollable content" at bounding box center [390, 182] width 584 height 218
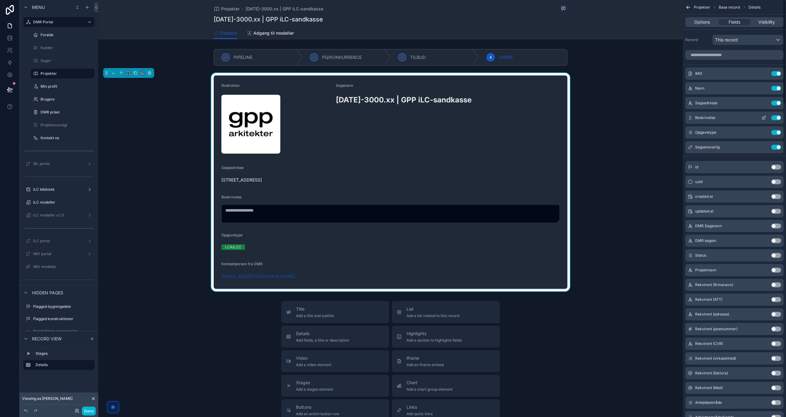
click at [765, 117] on icon "scrollable content" at bounding box center [763, 117] width 5 height 5
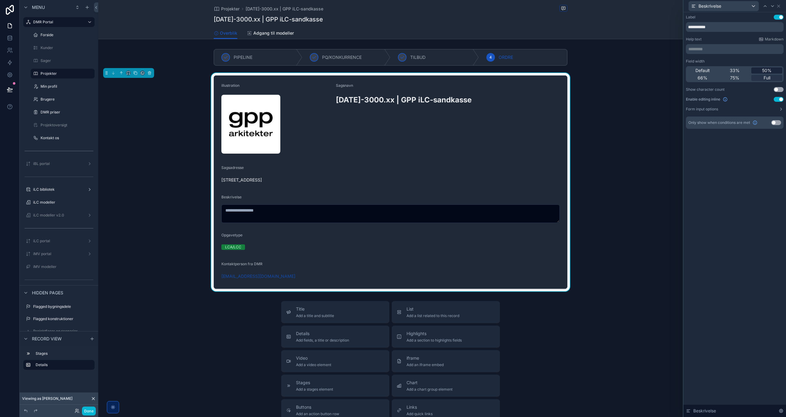
click at [764, 70] on span "50%" at bounding box center [767, 71] width 10 height 6
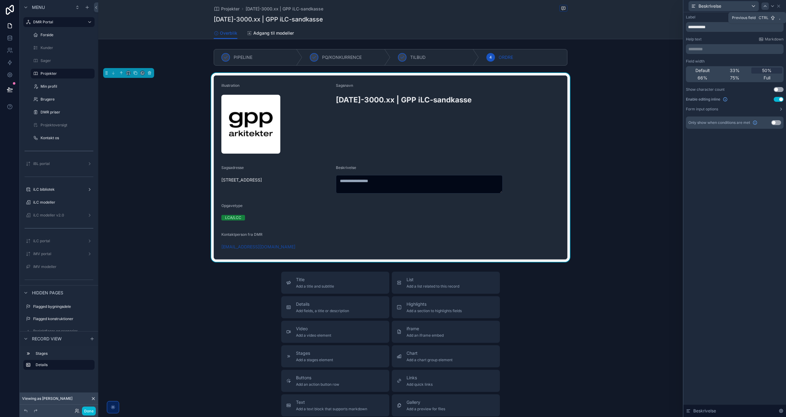
click at [766, 6] on icon at bounding box center [764, 6] width 5 height 5
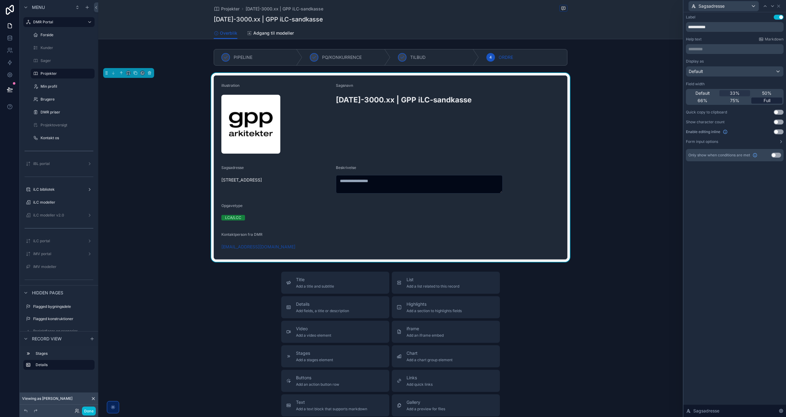
click at [767, 101] on span "Full" at bounding box center [766, 101] width 7 height 6
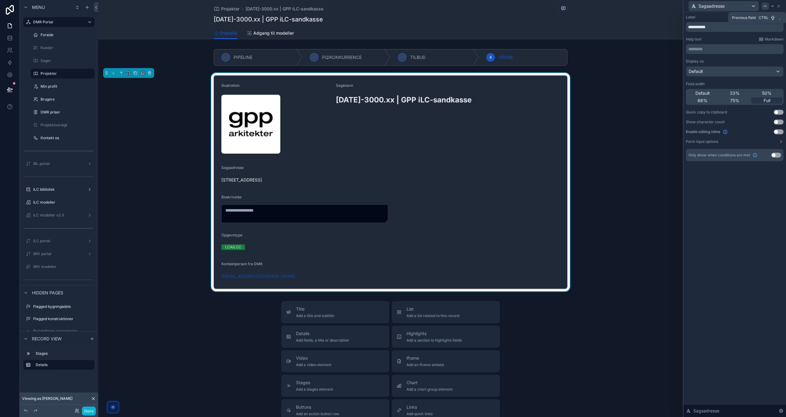
click at [763, 7] on icon at bounding box center [764, 6] width 5 height 5
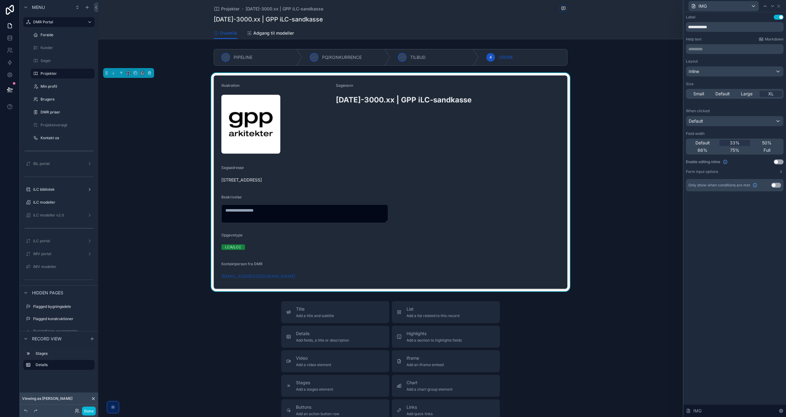
click at [777, 161] on button "Use setting" at bounding box center [778, 162] width 10 height 5
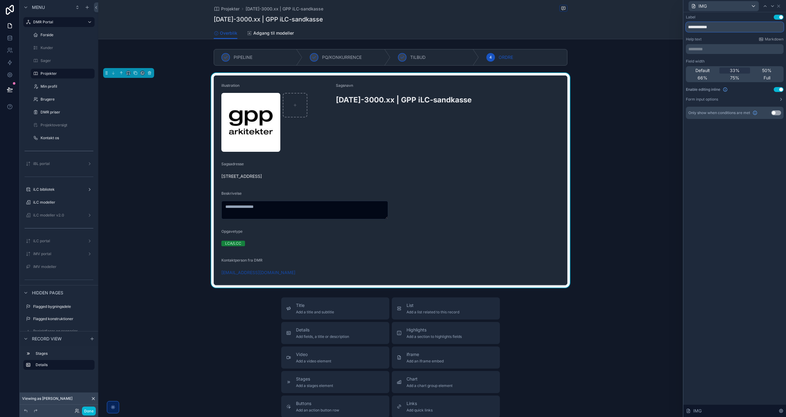
click at [689, 28] on input "**********" at bounding box center [735, 27] width 98 height 10
type input "**********"
click at [728, 175] on div "**********" at bounding box center [734, 214] width 102 height 405
click at [720, 99] on button "Form input options" at bounding box center [735, 99] width 98 height 5
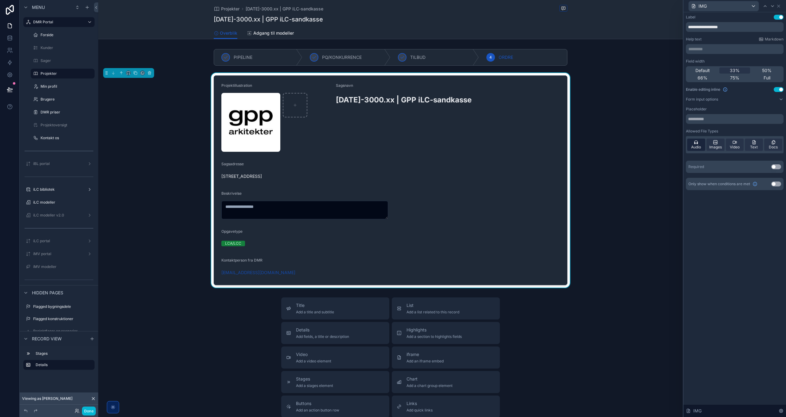
click at [697, 144] on icon at bounding box center [696, 143] width 4 height 4
drag, startPoint x: 733, startPoint y: 146, endPoint x: 752, endPoint y: 146, distance: 19.3
click at [734, 146] on span "Video" at bounding box center [734, 147] width 10 height 5
click at [755, 146] on span "Text" at bounding box center [754, 147] width 8 height 5
click at [771, 145] on span "Docs" at bounding box center [772, 147] width 9 height 5
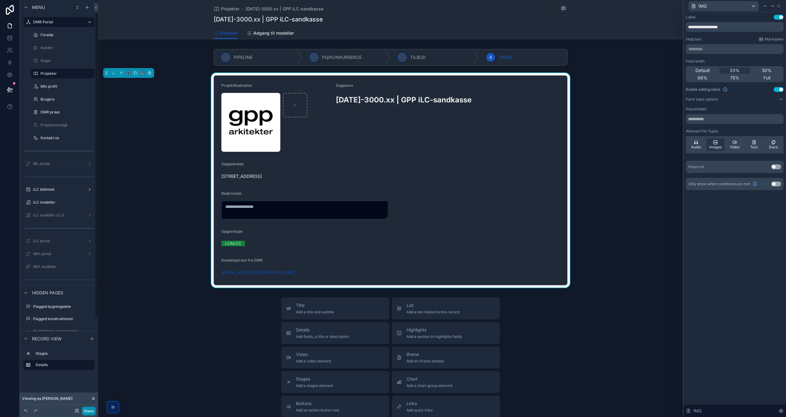
click at [91, 410] on button "Done" at bounding box center [89, 411] width 14 height 9
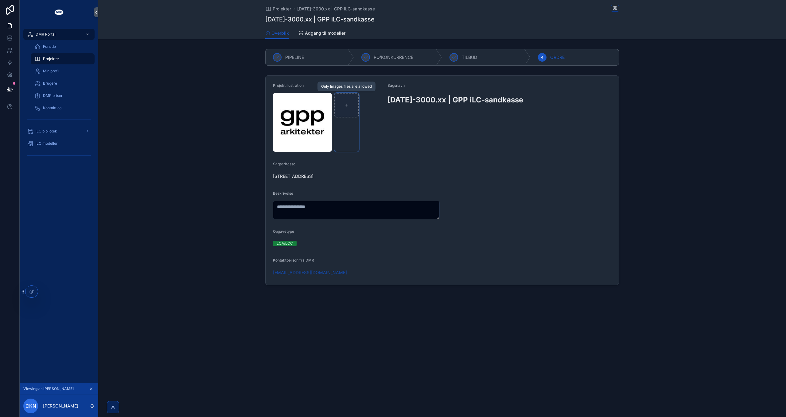
click at [344, 105] on div "scrollable content" at bounding box center [346, 105] width 25 height 25
click at [224, 140] on div "Projektillustration Sagsnavn 2025-3000.xx | GPP iLC-sandkasse Sagsadresse Grønn…" at bounding box center [441, 180] width 687 height 215
click at [48, 59] on span "Projekter" at bounding box center [51, 58] width 16 height 5
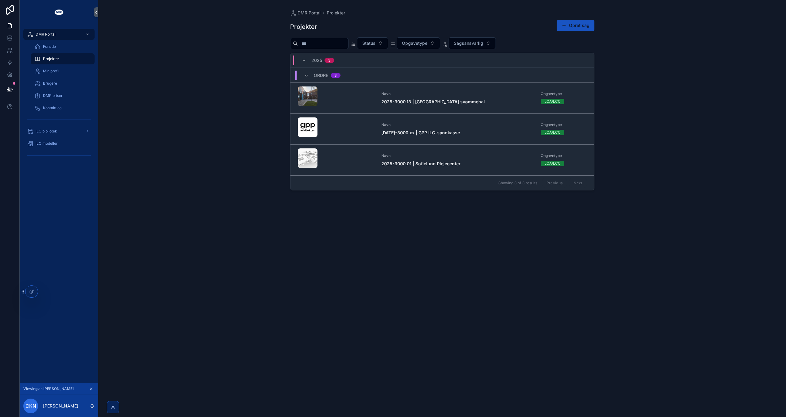
click at [92, 391] on icon "scrollable content" at bounding box center [91, 389] width 4 height 4
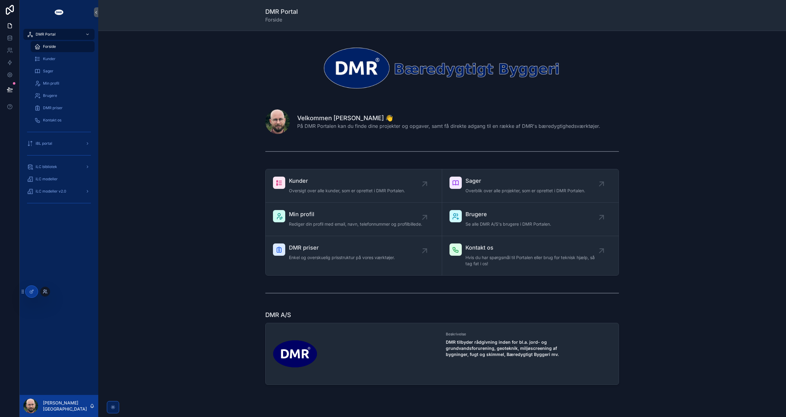
click at [44, 292] on icon at bounding box center [45, 291] width 2 height 2
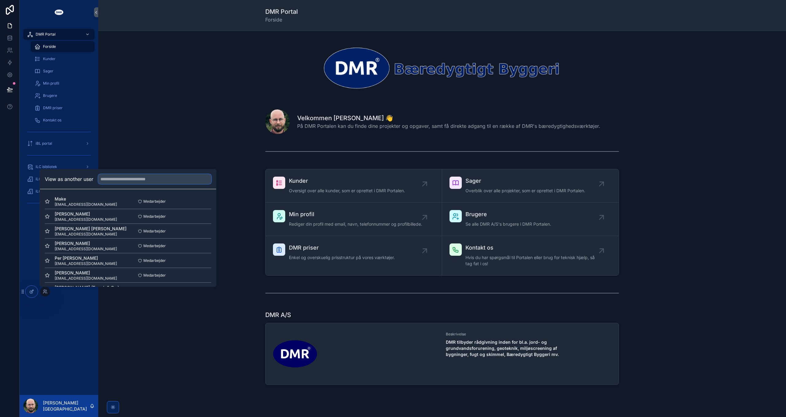
click at [123, 179] on input "text" at bounding box center [154, 179] width 113 height 10
type input "***"
click at [202, 200] on button "Select" at bounding box center [203, 201] width 16 height 9
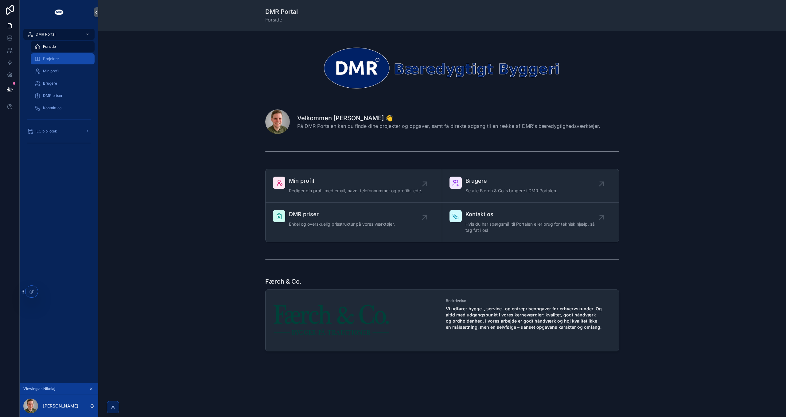
click at [57, 60] on span "Projekter" at bounding box center [51, 58] width 16 height 5
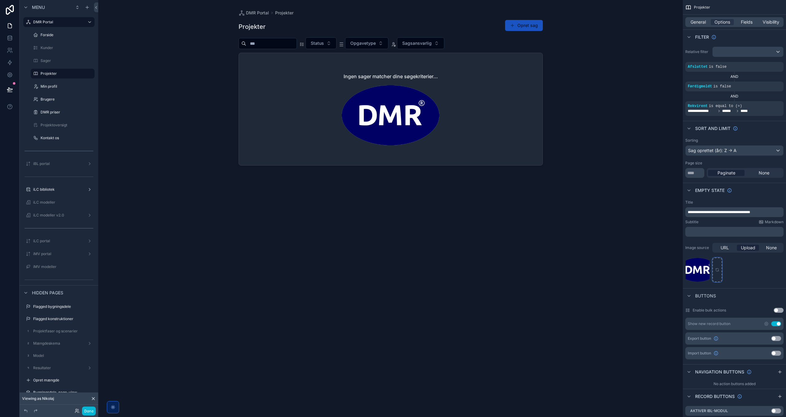
click at [717, 270] on icon "scrollable content" at bounding box center [717, 270] width 4 height 4
type input "**********"
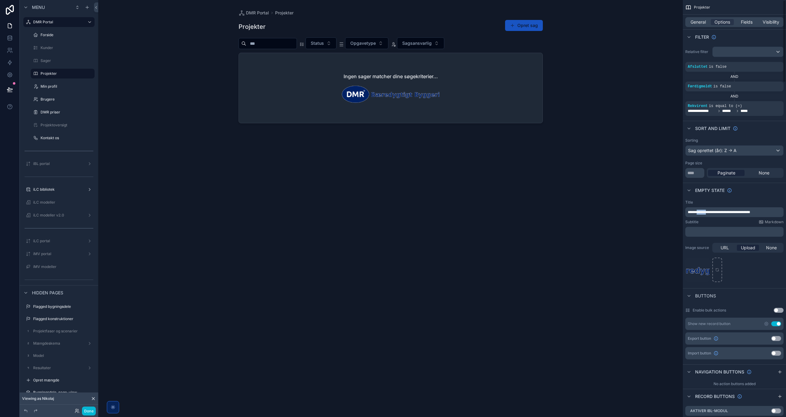
click at [702, 211] on span "**********" at bounding box center [718, 213] width 62 height 4
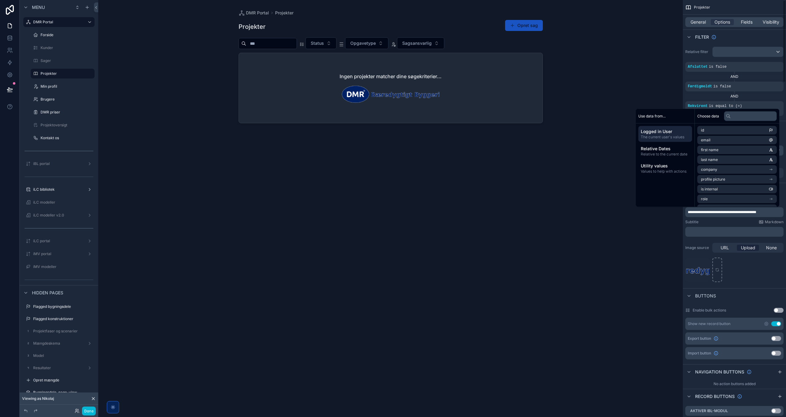
click at [771, 213] on p "**********" at bounding box center [734, 212] width 95 height 5
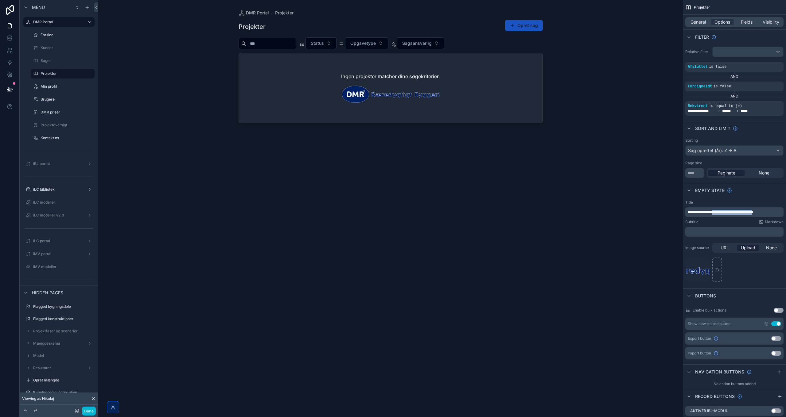
drag, startPoint x: 715, startPoint y: 211, endPoint x: 760, endPoint y: 210, distance: 45.4
click at [753, 211] on span "**********" at bounding box center [719, 213] width 65 height 4
click at [743, 212] on p "**********" at bounding box center [734, 212] width 95 height 5
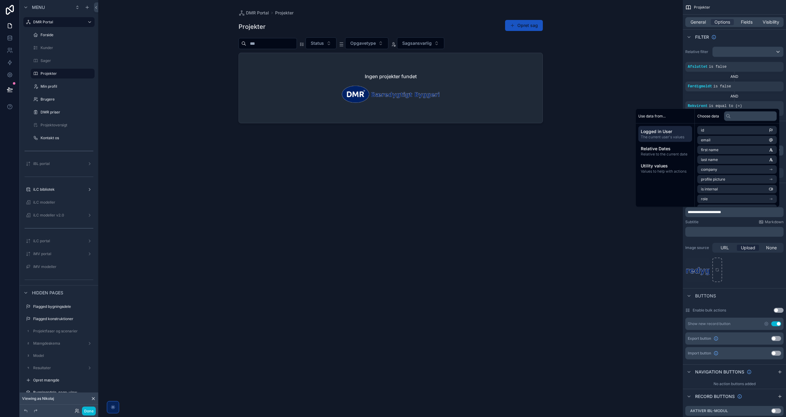
click at [721, 211] on span "**********" at bounding box center [703, 213] width 33 height 4
click at [721, 211] on p "**********" at bounding box center [734, 212] width 95 height 5
click at [702, 212] on span "**********" at bounding box center [698, 213] width 22 height 4
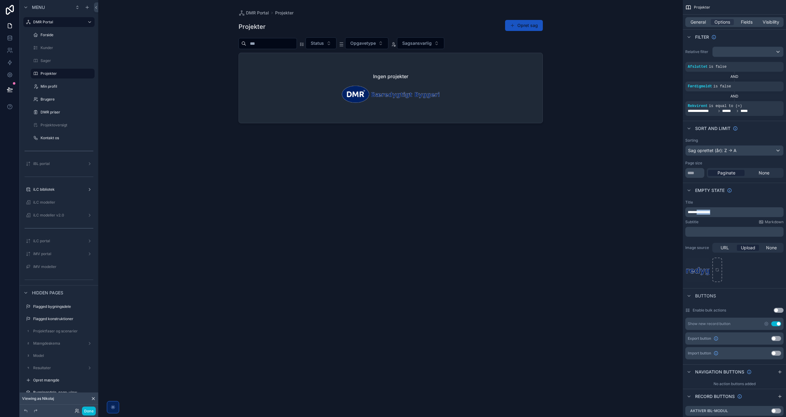
click at [702, 212] on span "**********" at bounding box center [698, 213] width 22 height 4
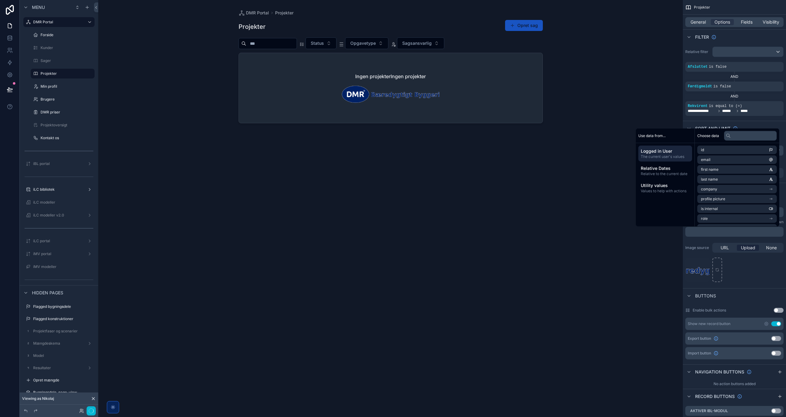
click at [709, 230] on p "﻿" at bounding box center [734, 232] width 95 height 5
click at [736, 266] on div "dmr_logo_baeredygtigt-byggeri---noloco---narrow---transparrent---white-DMR .png" at bounding box center [734, 270] width 98 height 25
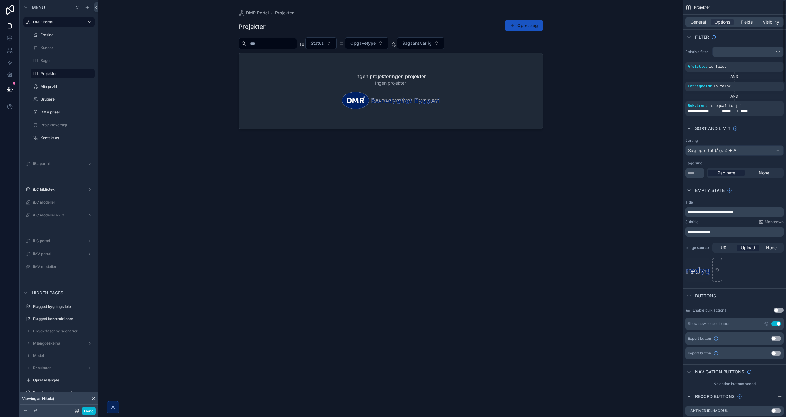
click at [703, 212] on span "**********" at bounding box center [709, 213] width 45 height 4
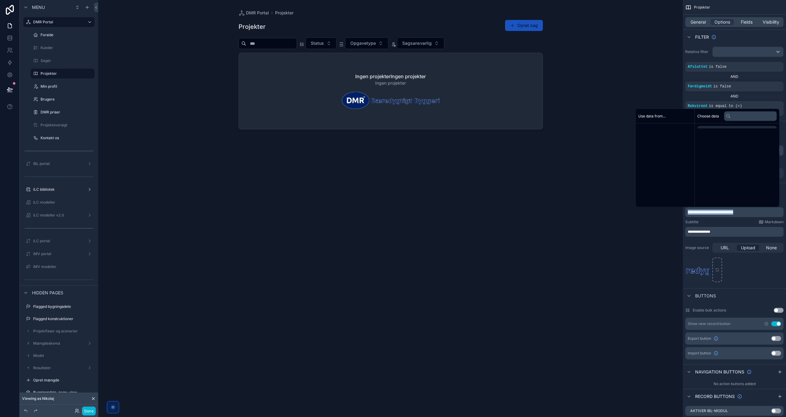
click at [703, 212] on span "**********" at bounding box center [709, 213] width 45 height 4
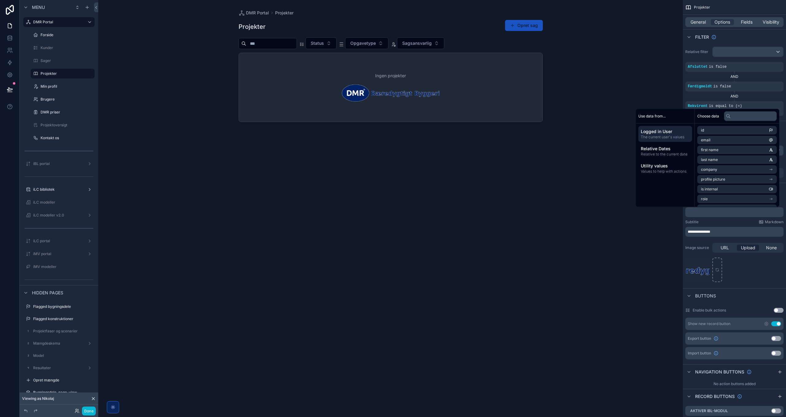
click at [723, 231] on p "**********" at bounding box center [734, 232] width 95 height 5
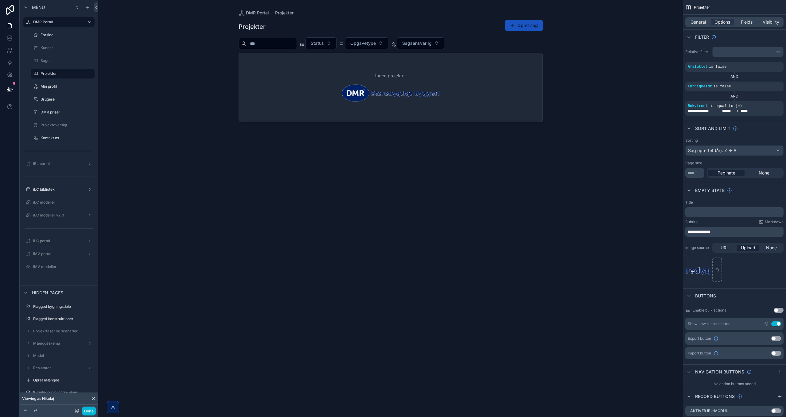
click at [687, 231] on span "**********" at bounding box center [698, 232] width 22 height 4
click at [757, 231] on p "**********" at bounding box center [734, 232] width 95 height 5
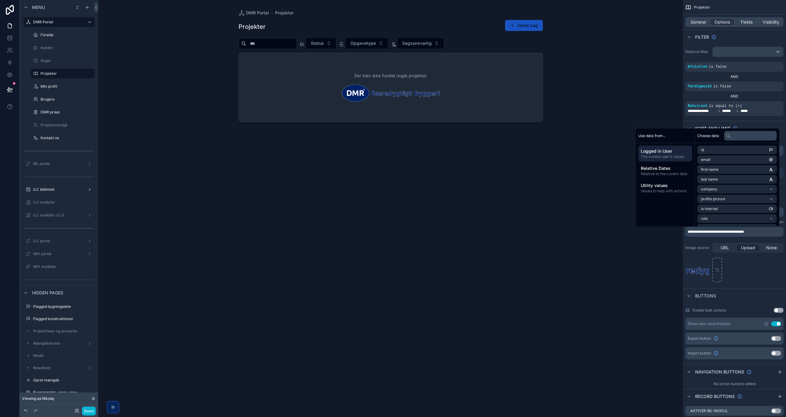
click at [757, 277] on div "dmr_logo_baeredygtigt-byggeri---noloco---narrow---transparrent---white-DMR .png" at bounding box center [734, 270] width 98 height 25
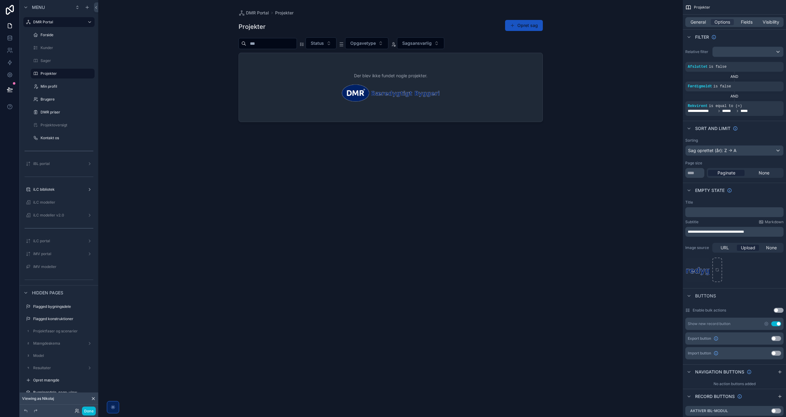
click at [525, 28] on div "scrollable content" at bounding box center [391, 205] width 314 height 410
click at [519, 25] on button "Opret sag" at bounding box center [524, 25] width 38 height 11
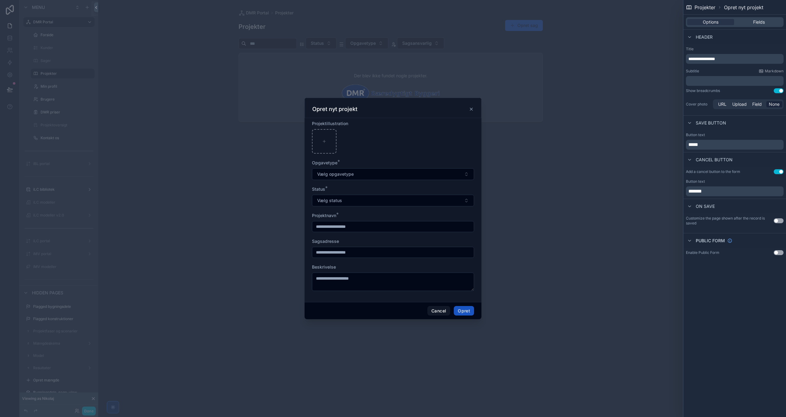
click at [473, 110] on icon "scrollable content" at bounding box center [471, 109] width 5 height 5
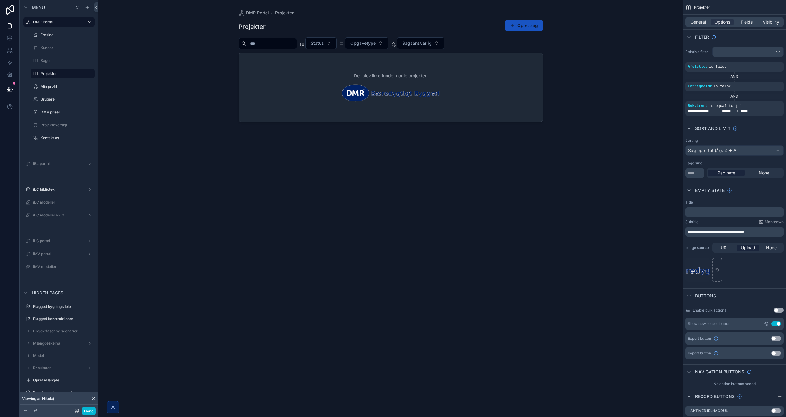
click at [767, 322] on icon "scrollable content" at bounding box center [765, 324] width 5 height 5
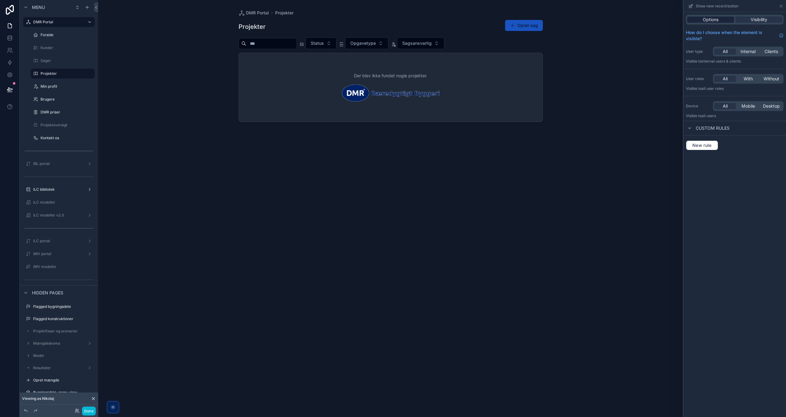
click at [716, 20] on span "Options" at bounding box center [710, 20] width 16 height 6
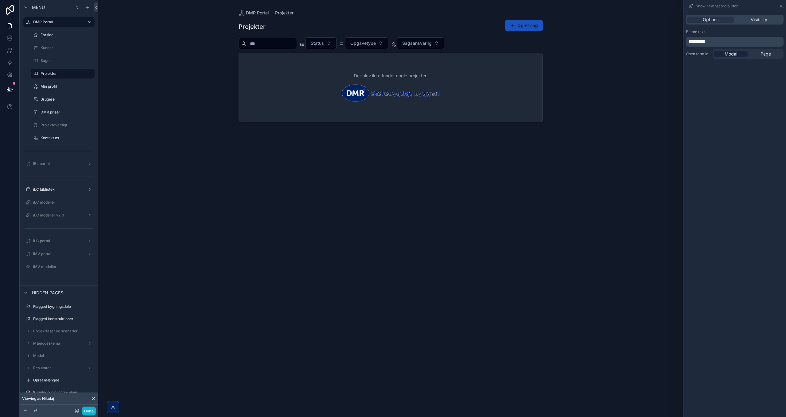
click at [705, 43] on span "*********" at bounding box center [696, 41] width 17 height 5
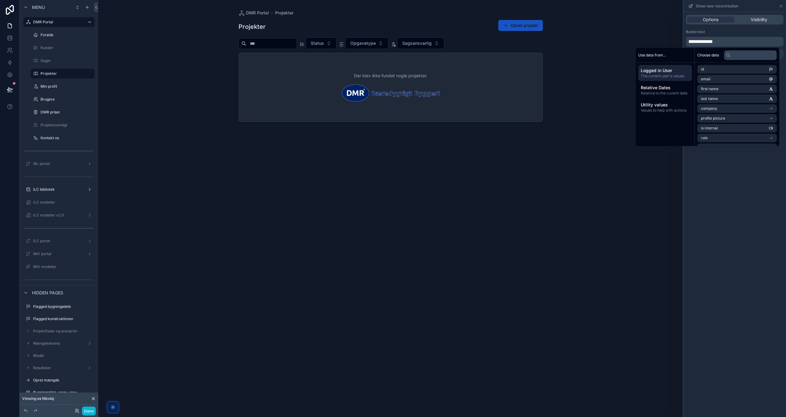
click at [728, 184] on div "**********" at bounding box center [734, 214] width 102 height 405
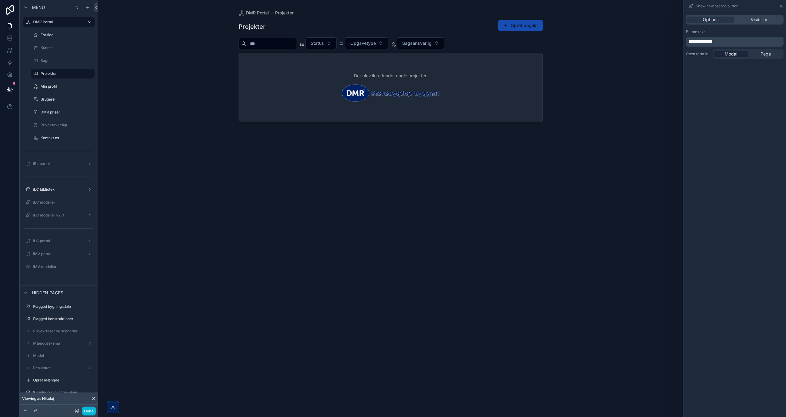
click at [526, 27] on button "Opret projekt" at bounding box center [520, 25] width 44 height 11
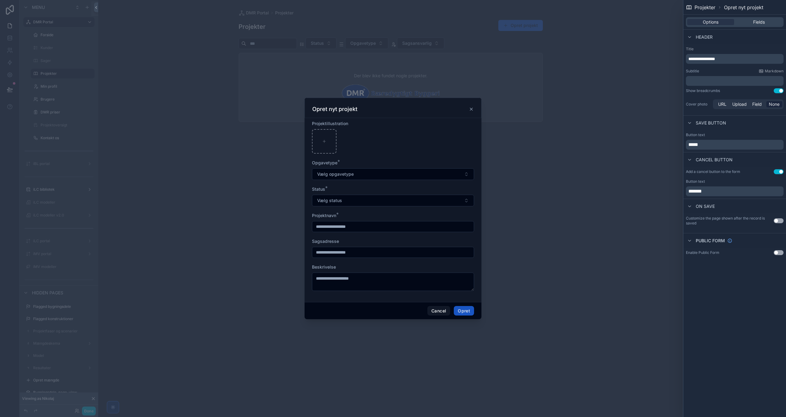
click at [709, 84] on div "﻿" at bounding box center [735, 81] width 98 height 10
click at [709, 83] on p "﻿" at bounding box center [735, 81] width 94 height 6
click at [736, 296] on div "**********" at bounding box center [734, 208] width 102 height 417
click at [713, 193] on p "*******" at bounding box center [735, 191] width 94 height 7
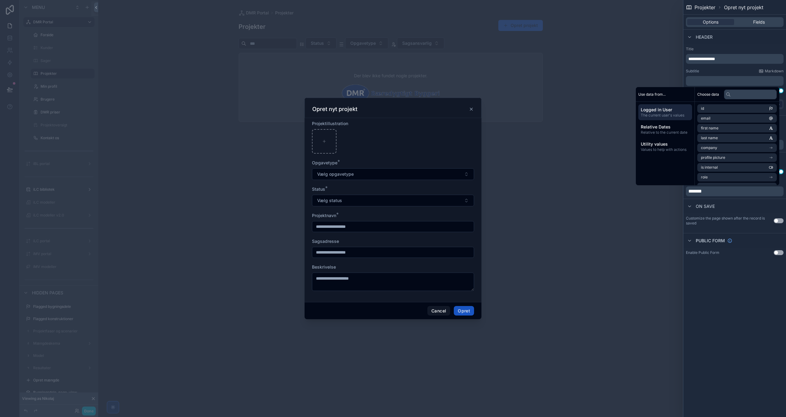
click at [718, 327] on div "**********" at bounding box center [734, 208] width 102 height 417
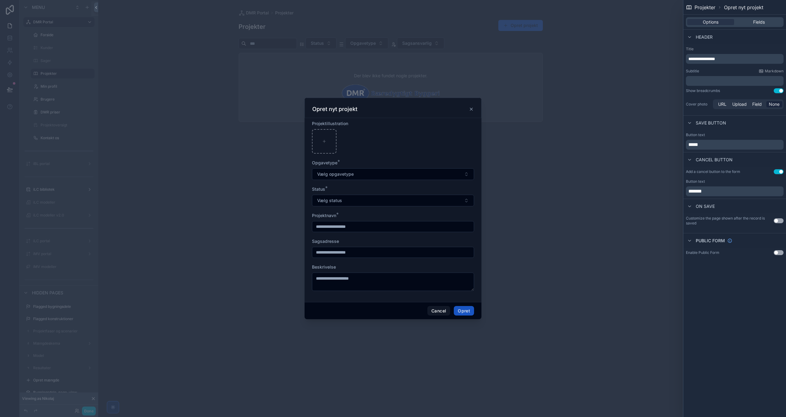
click at [779, 171] on button "Use setting" at bounding box center [778, 171] width 10 height 5
click at [438, 311] on button "Cancel" at bounding box center [438, 311] width 23 height 10
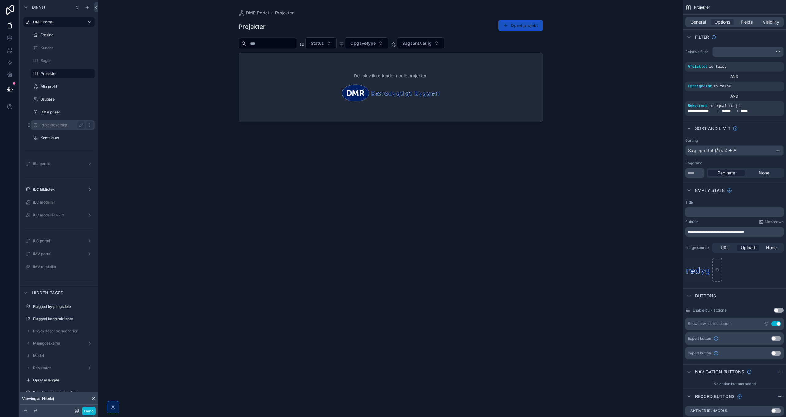
click at [53, 125] on label "Projektoversigt" at bounding box center [62, 125] width 42 height 5
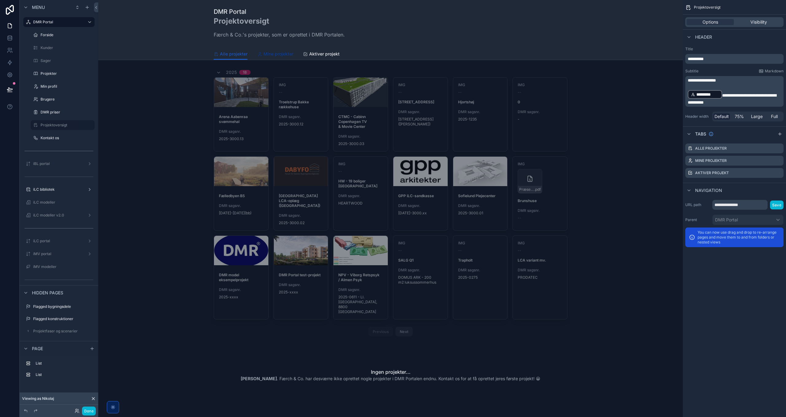
click at [275, 54] on span "Mine projekter" at bounding box center [278, 54] width 30 height 6
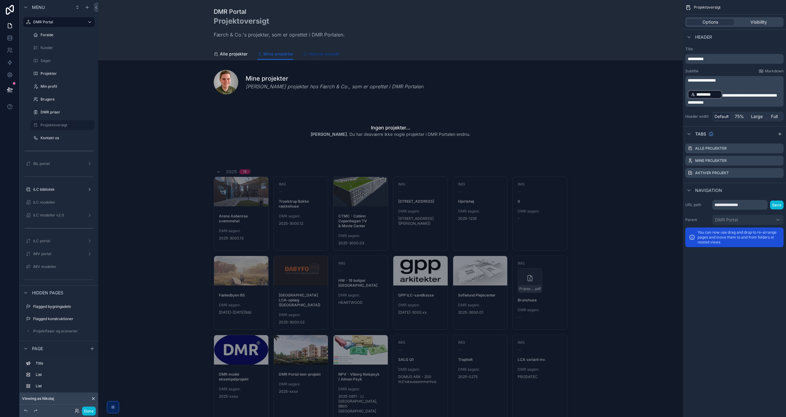
click at [314, 53] on span "Aktiver projekt" at bounding box center [324, 54] width 30 height 6
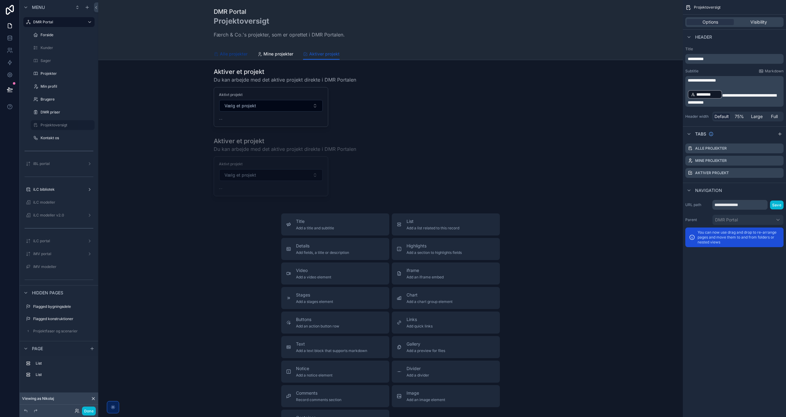
click at [236, 54] on span "Alle projekter" at bounding box center [234, 54] width 28 height 6
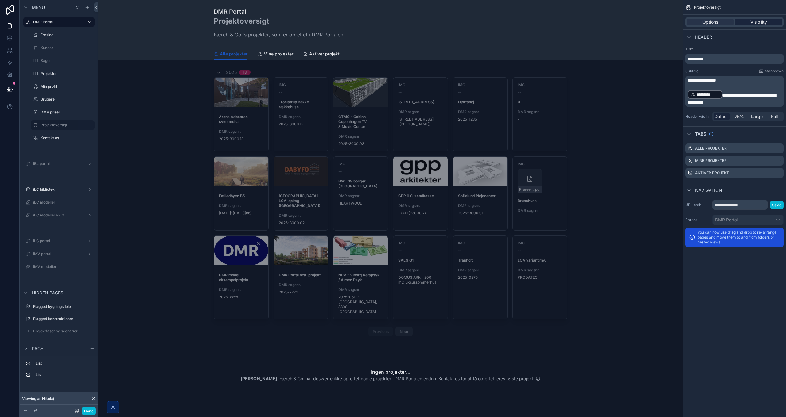
click at [758, 23] on span "Visibility" at bounding box center [758, 22] width 17 height 6
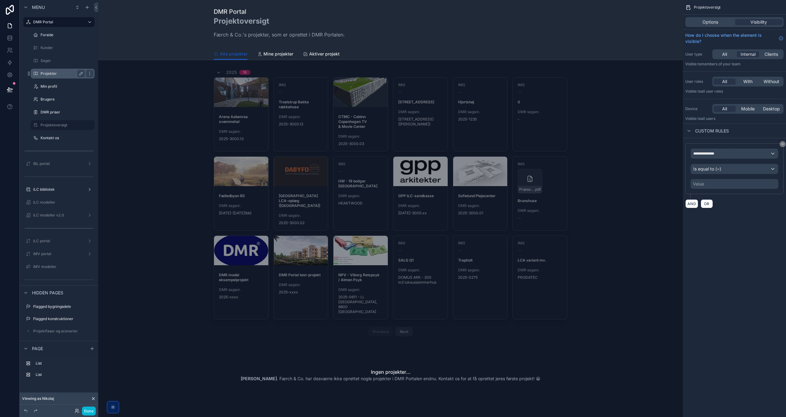
click at [47, 75] on label "Projekter" at bounding box center [62, 73] width 42 height 5
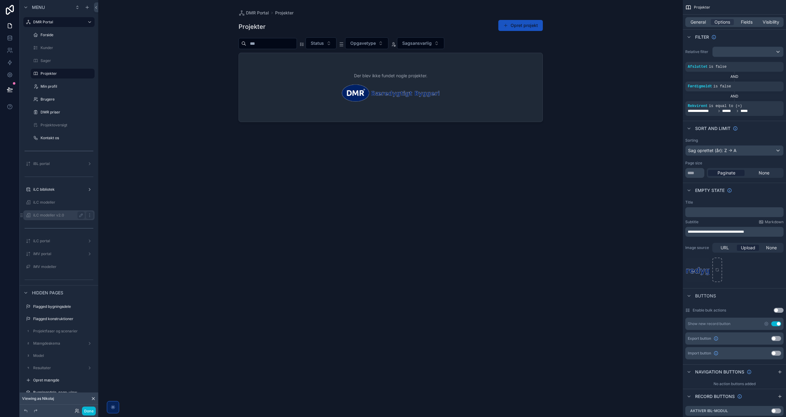
click at [50, 215] on label "iLC modeller v2.0" at bounding box center [57, 215] width 49 height 5
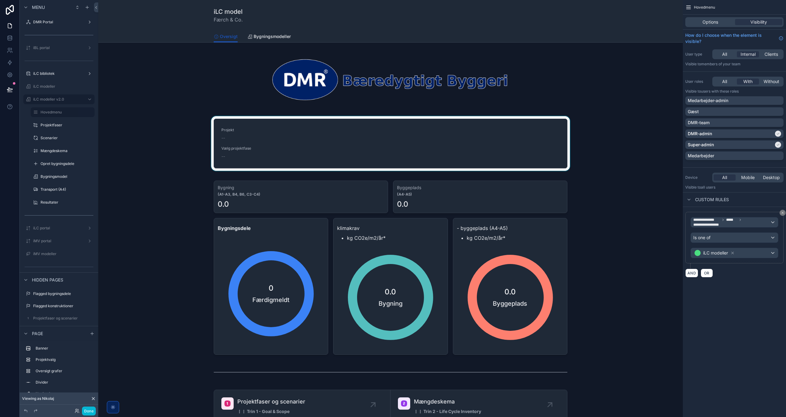
click at [532, 144] on div "scrollable content" at bounding box center [390, 144] width 574 height 57
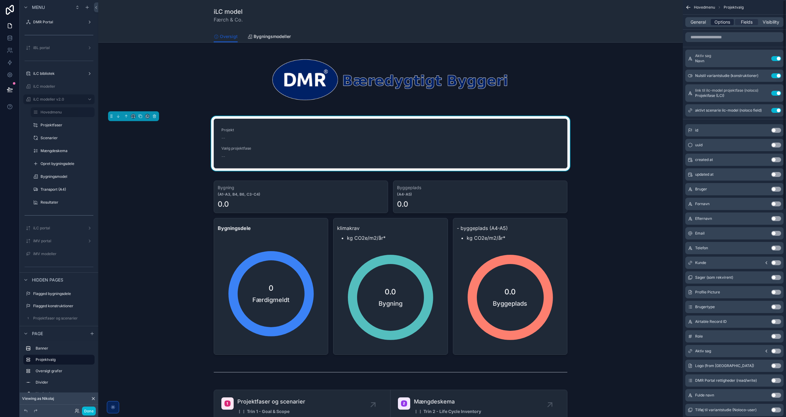
click at [726, 21] on span "Options" at bounding box center [722, 22] width 16 height 6
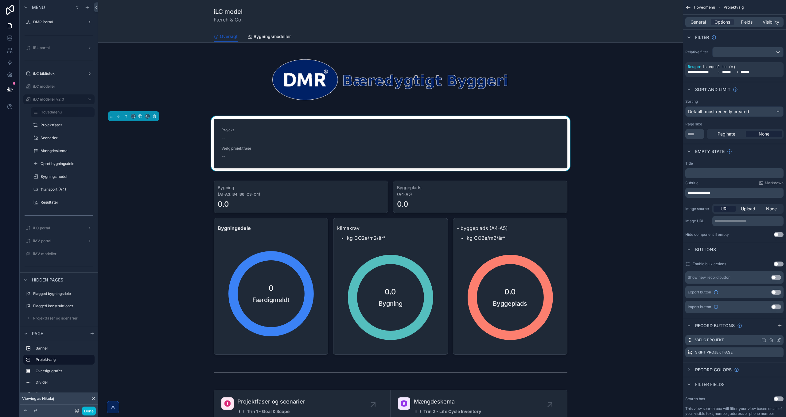
click at [778, 340] on icon "scrollable content" at bounding box center [779, 339] width 2 height 2
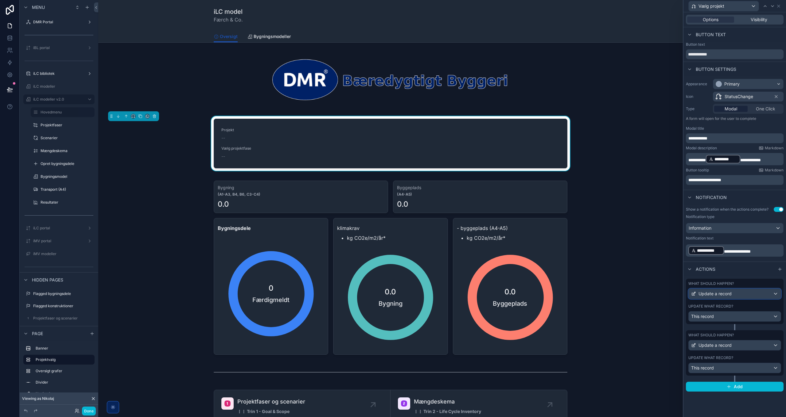
click at [740, 294] on div "Update a record" at bounding box center [734, 294] width 92 height 10
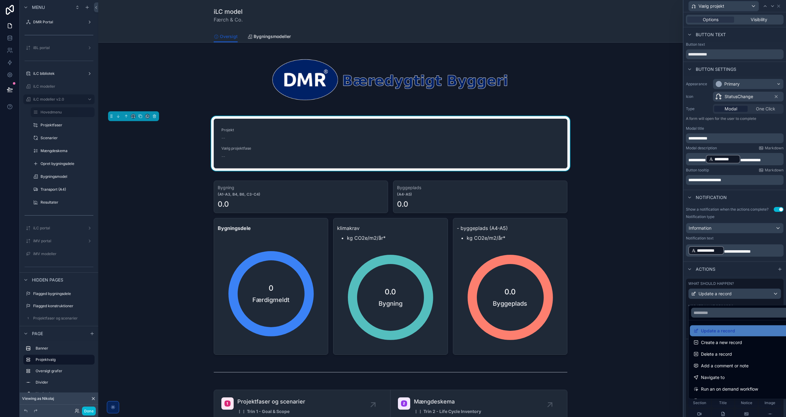
click at [741, 296] on div at bounding box center [734, 208] width 102 height 417
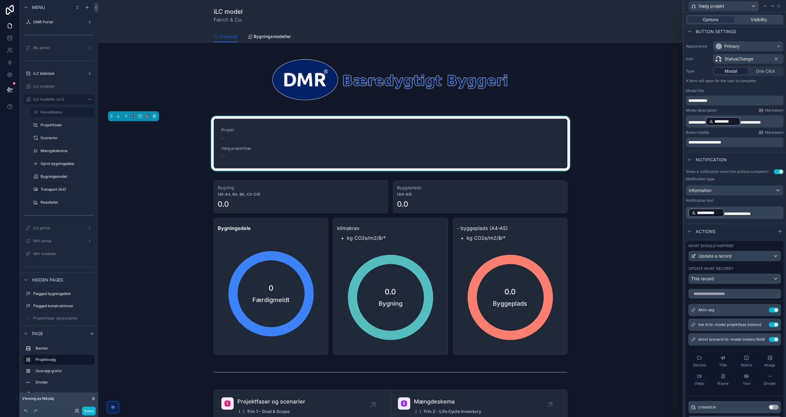
scroll to position [61, 0]
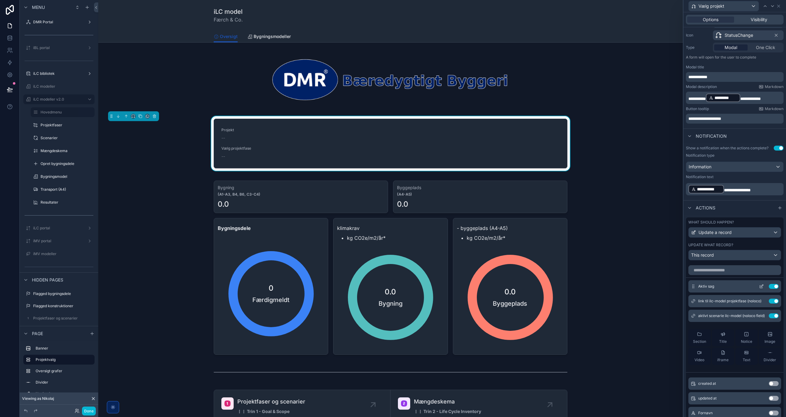
click at [759, 289] on icon at bounding box center [761, 286] width 5 height 5
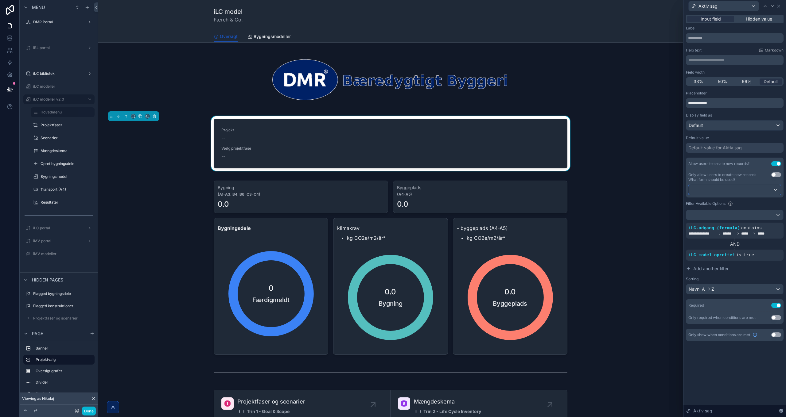
click at [761, 189] on div at bounding box center [734, 190] width 92 height 10
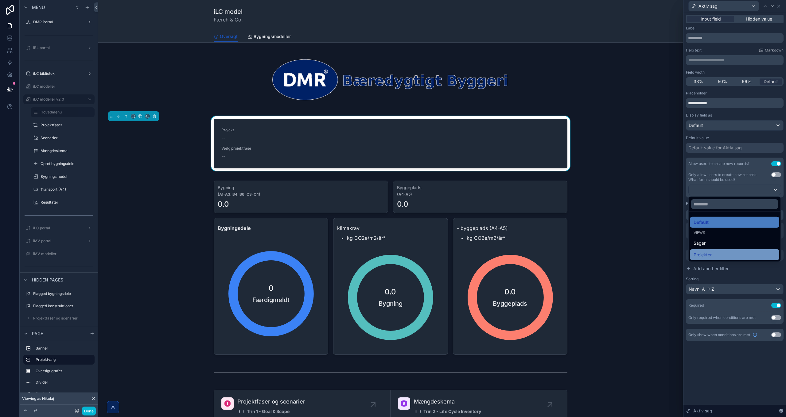
click at [711, 255] on span "Projekter" at bounding box center [702, 254] width 18 height 7
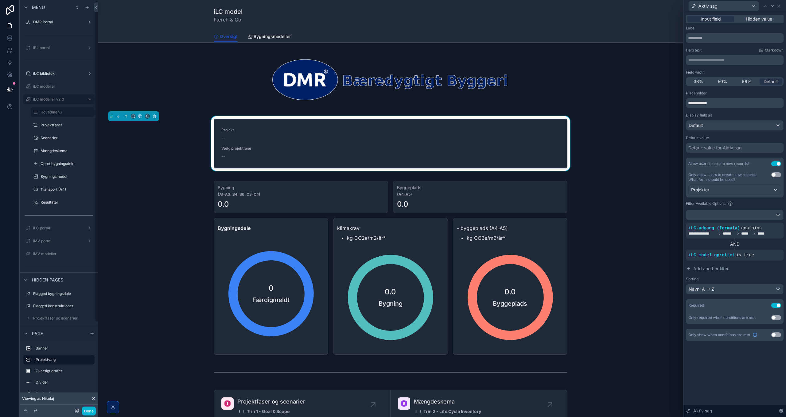
click at [93, 399] on icon at bounding box center [93, 398] width 5 height 5
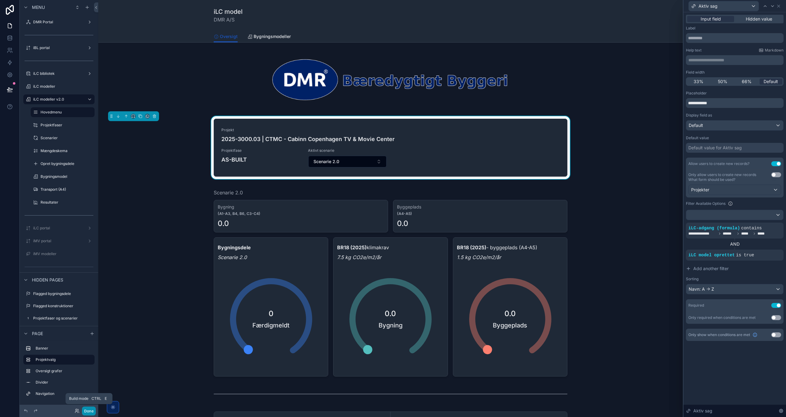
click at [91, 412] on button "Done" at bounding box center [89, 411] width 14 height 9
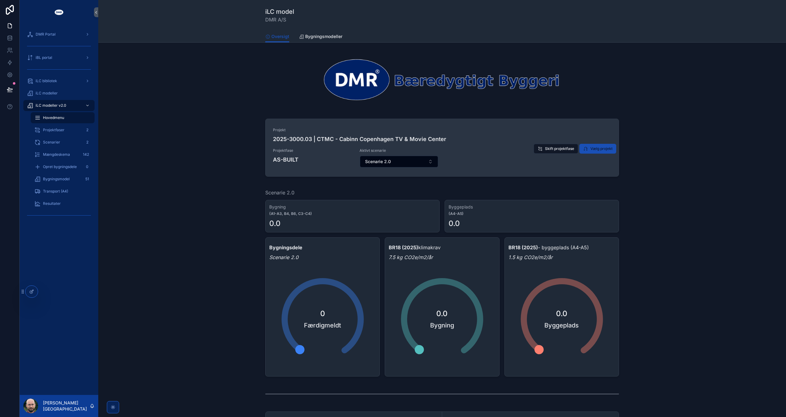
click at [598, 152] on button "Vælg projekt" at bounding box center [597, 149] width 37 height 10
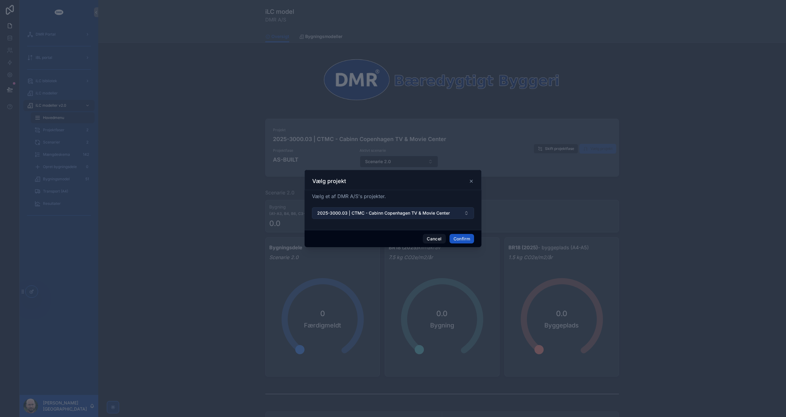
click at [423, 212] on span "2025-3000.03 | CTMC - Cabinn Copenhagen TV & Movie Center" at bounding box center [383, 213] width 133 height 6
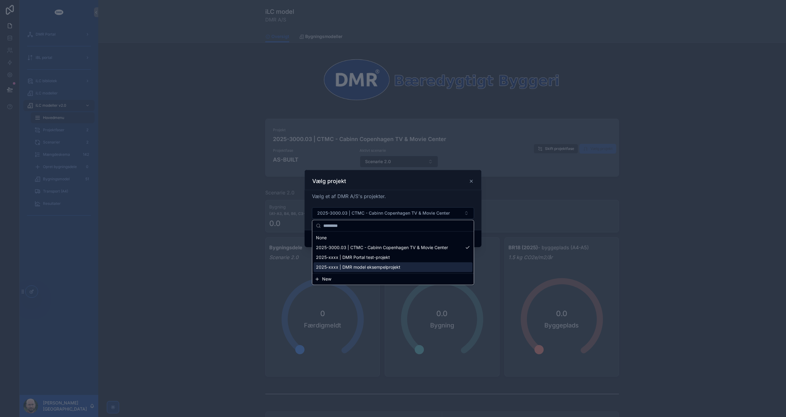
click at [326, 280] on span "New" at bounding box center [326, 279] width 9 height 6
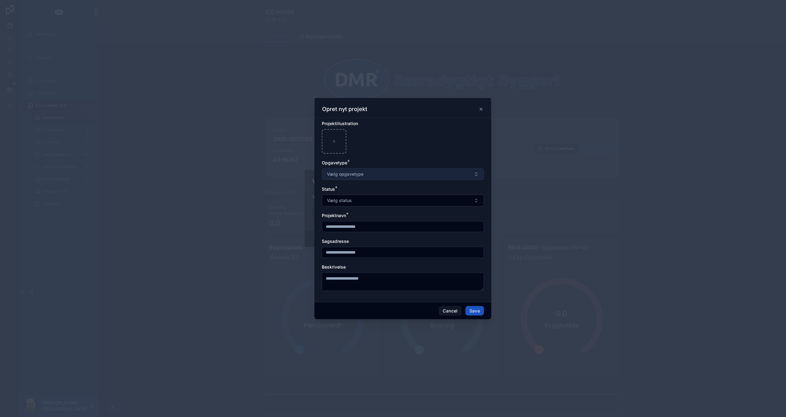
click at [354, 173] on span "Vælg opgavetype" at bounding box center [345, 174] width 37 height 6
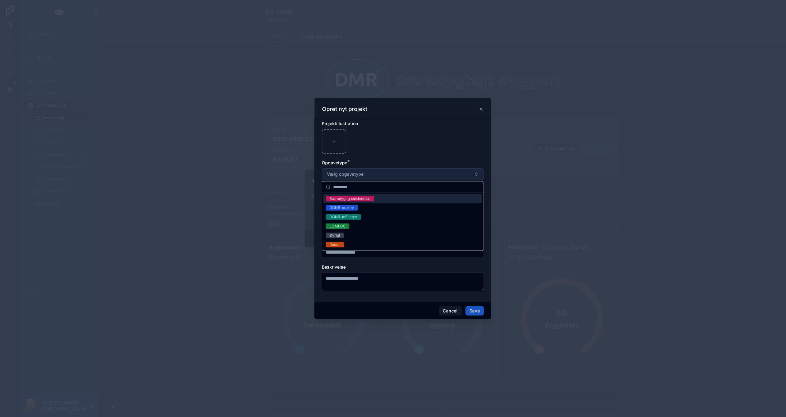
click at [357, 174] on span "Vælg opgavetype" at bounding box center [345, 174] width 37 height 6
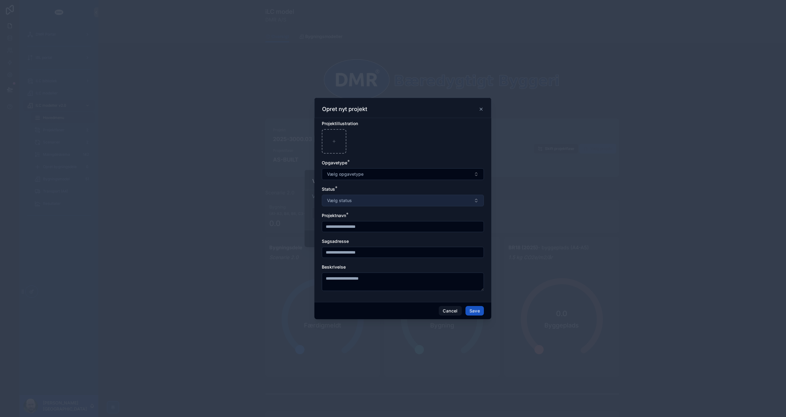
click at [362, 199] on button "Vælg status" at bounding box center [403, 201] width 162 height 12
click at [362, 200] on button "Vælg status" at bounding box center [403, 201] width 162 height 12
click at [456, 311] on button "Cancel" at bounding box center [450, 311] width 23 height 10
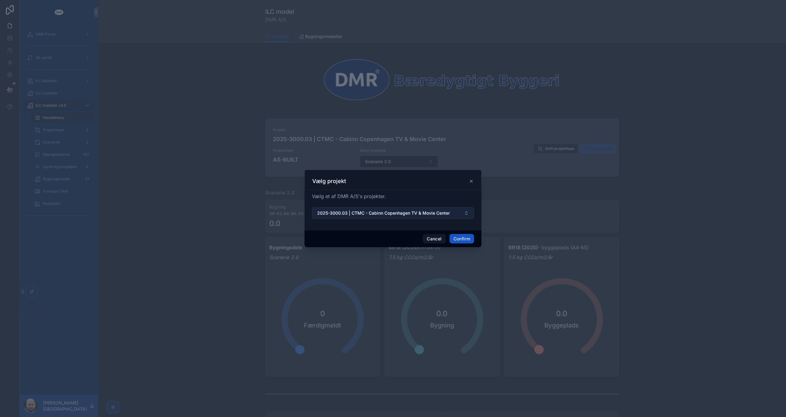
click at [423, 218] on button "2025-3000.03 | CTMC - Cabinn Copenhagen TV & Movie Center" at bounding box center [393, 213] width 162 height 12
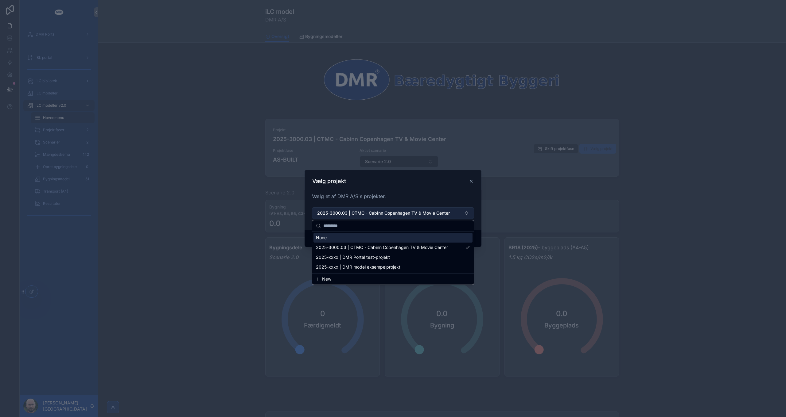
click at [424, 216] on span "2025-3000.03 | CTMC - Cabinn Copenhagen TV & Movie Center" at bounding box center [383, 213] width 133 height 6
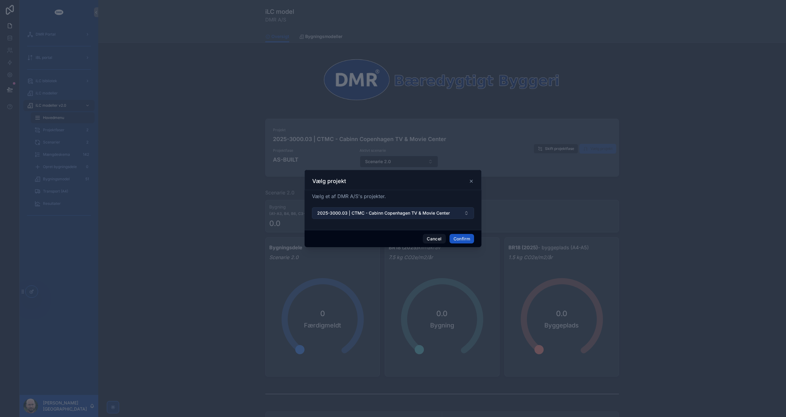
click at [424, 216] on span "2025-3000.03 | CTMC - Cabinn Copenhagen TV & Movie Center" at bounding box center [383, 213] width 133 height 6
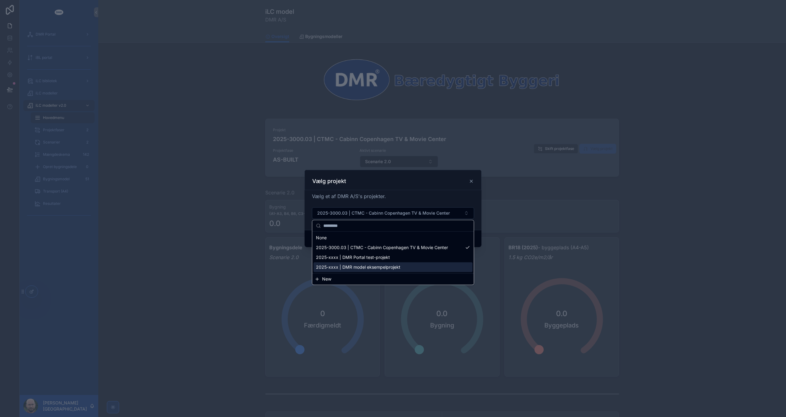
click at [330, 279] on span "New" at bounding box center [326, 279] width 9 height 6
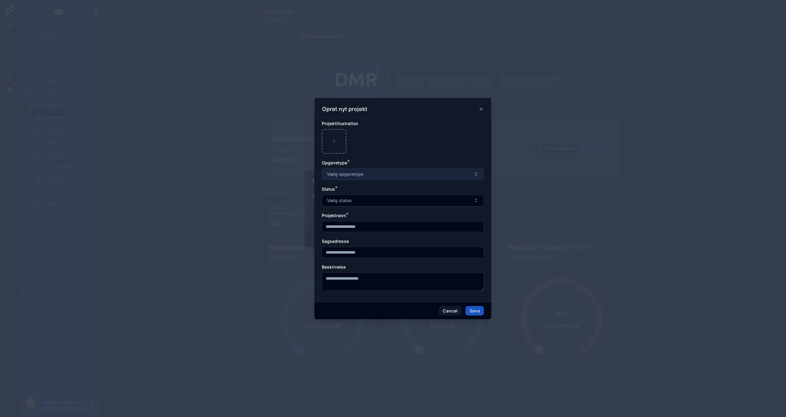
click at [348, 174] on span "Vælg opgavetype" at bounding box center [345, 174] width 37 height 6
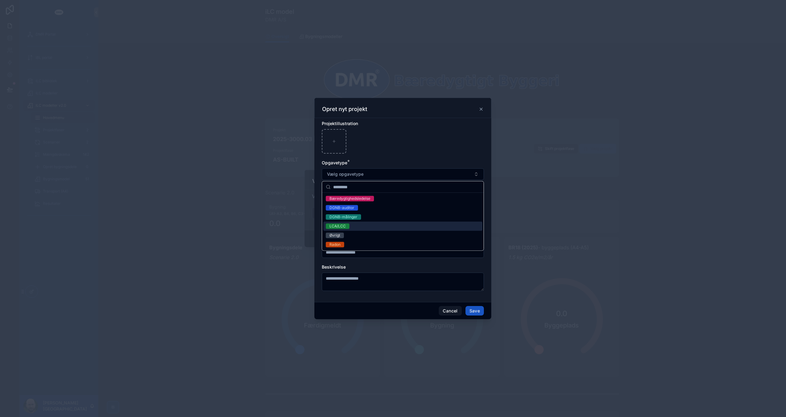
click at [347, 228] on span "LCA/LCC" at bounding box center [338, 227] width 24 height 6
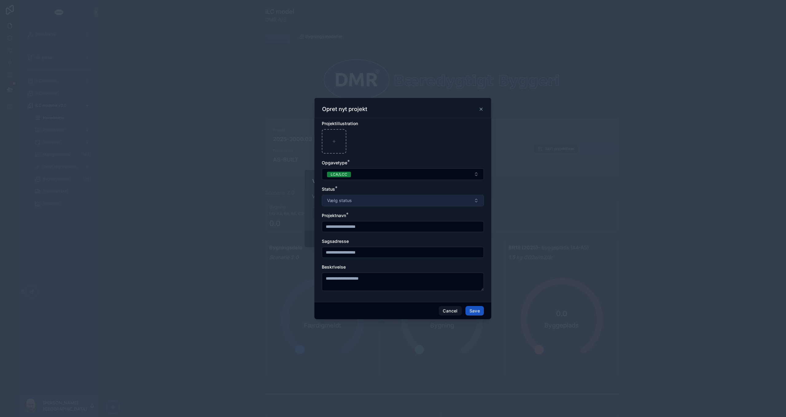
click at [350, 198] on span "Vælg status" at bounding box center [339, 201] width 25 height 6
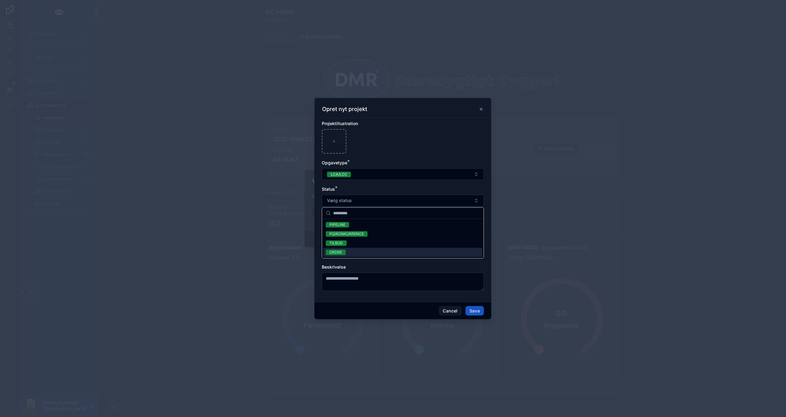
click at [350, 251] on div "ORDRE" at bounding box center [402, 252] width 159 height 9
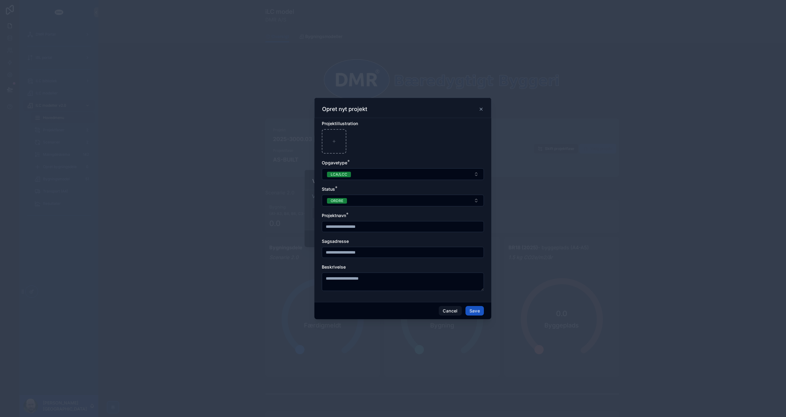
click at [351, 228] on input "text" at bounding box center [402, 226] width 161 height 9
click at [338, 225] on input "**********" at bounding box center [402, 226] width 161 height 9
type input "**********"
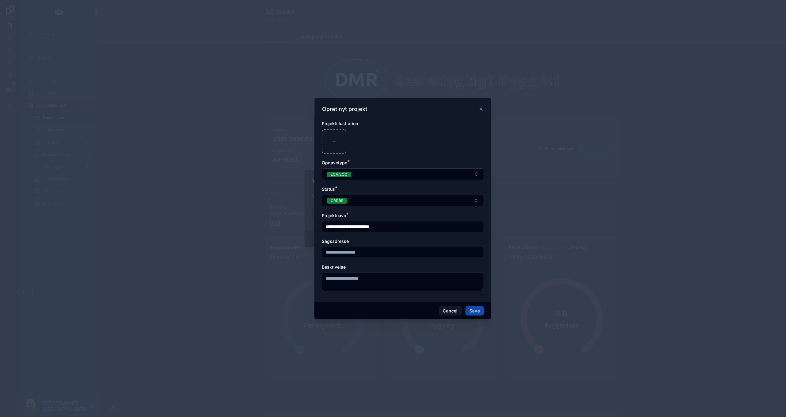
click at [474, 312] on button "Save" at bounding box center [474, 311] width 18 height 10
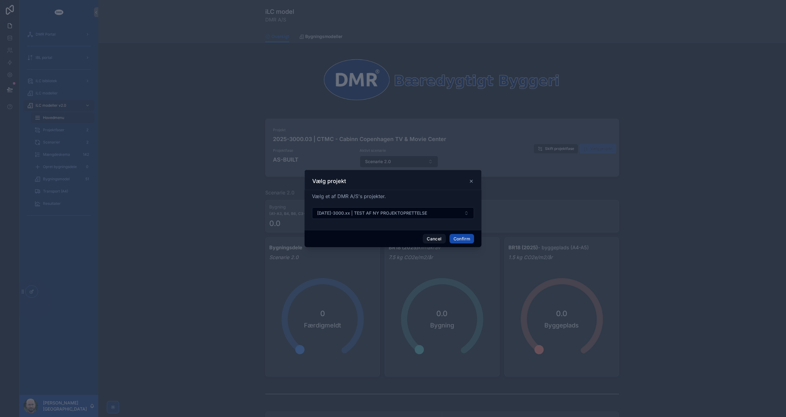
click at [465, 238] on button "Confirm" at bounding box center [461, 239] width 25 height 10
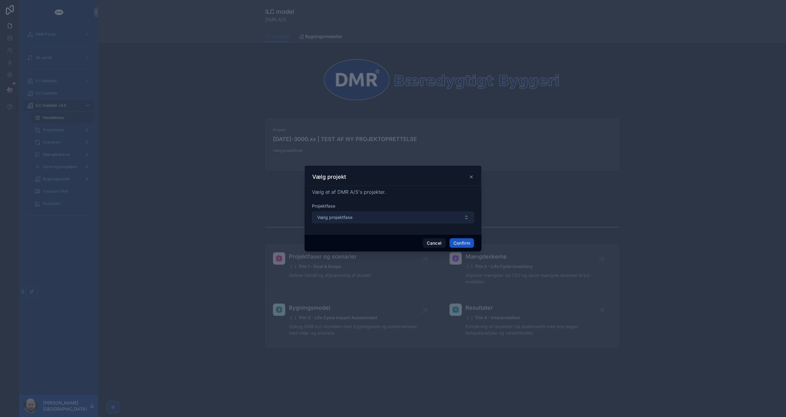
click at [361, 217] on button "Vælg projektfase" at bounding box center [393, 218] width 162 height 12
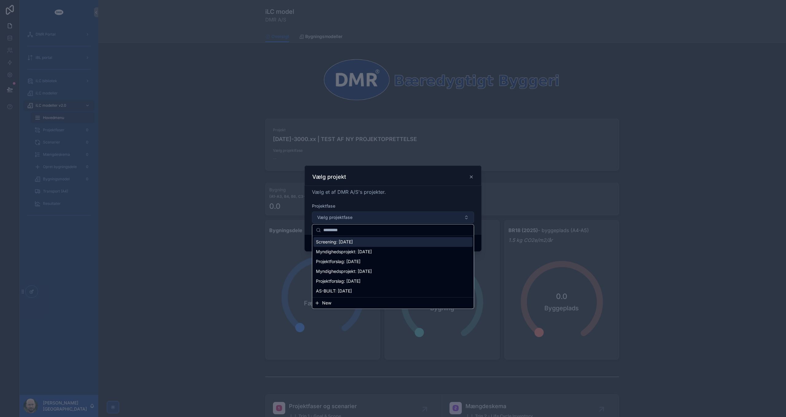
click at [361, 217] on button "Vælg projektfase" at bounding box center [393, 218] width 162 height 12
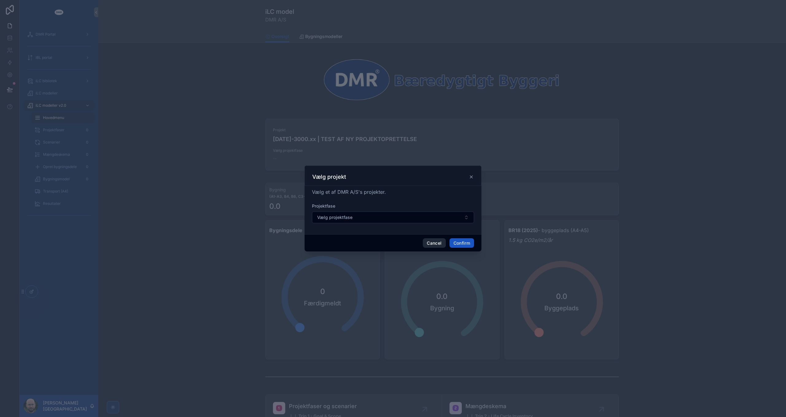
click at [435, 244] on button "Cancel" at bounding box center [434, 243] width 23 height 10
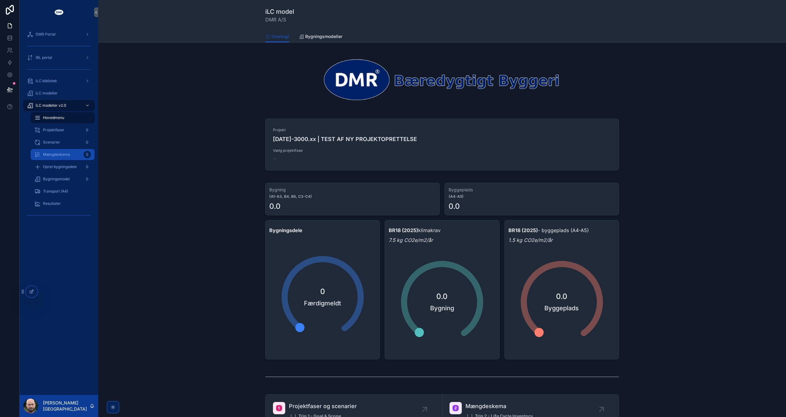
click at [71, 153] on div "Mængdeskema 0" at bounding box center [62, 155] width 56 height 10
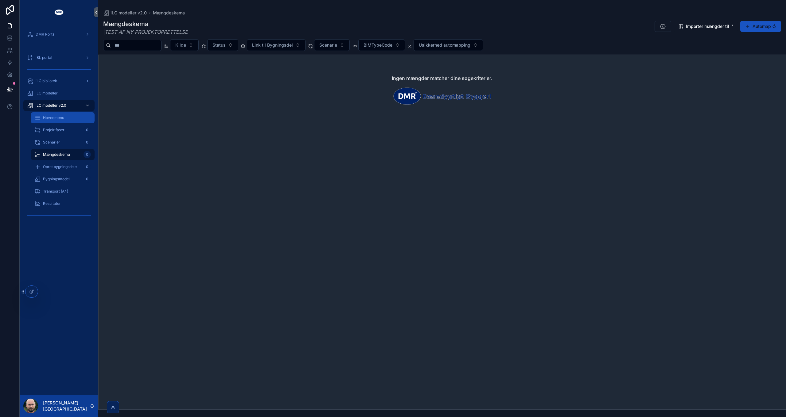
click at [60, 119] on span "Hovedmenu" at bounding box center [53, 117] width 21 height 5
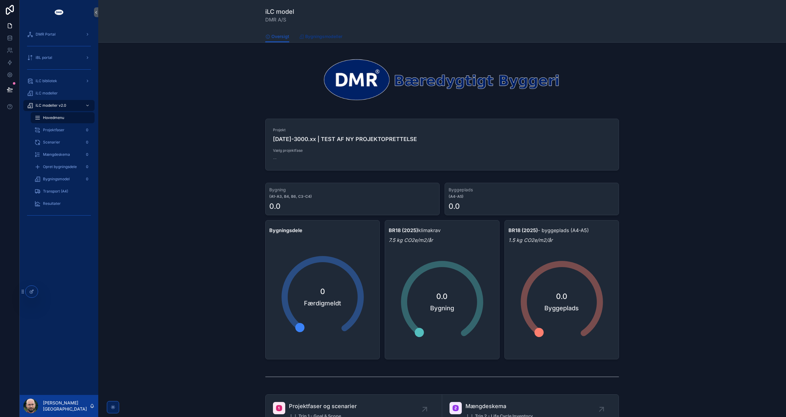
click at [321, 37] on span "Bygningsmodeller" at bounding box center [323, 36] width 37 height 6
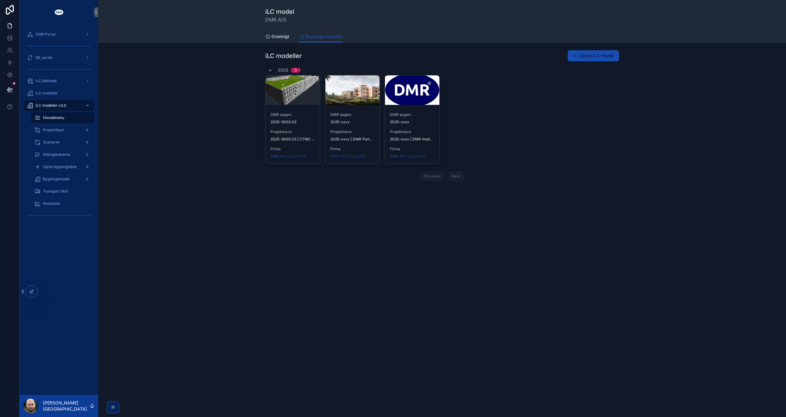
click at [585, 56] on button "Opret iLC-model" at bounding box center [592, 55] width 51 height 11
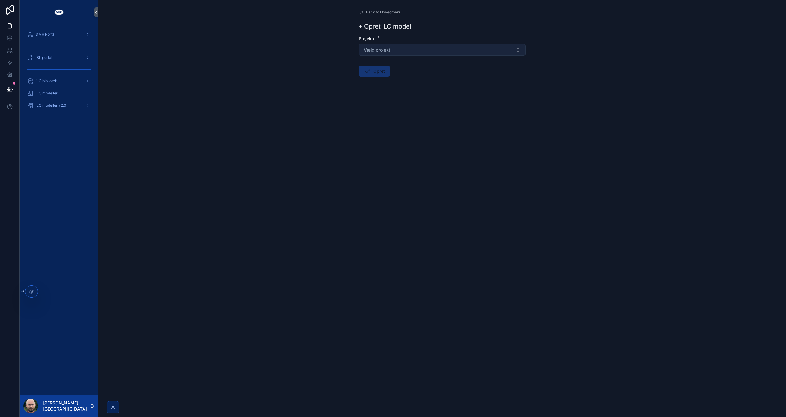
click at [402, 52] on button "Vælg projekt" at bounding box center [441, 50] width 167 height 12
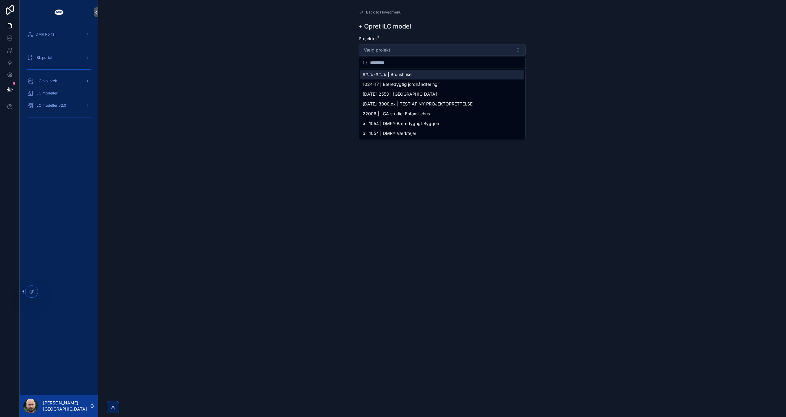
click at [402, 52] on button "Vælg projekt" at bounding box center [441, 50] width 167 height 12
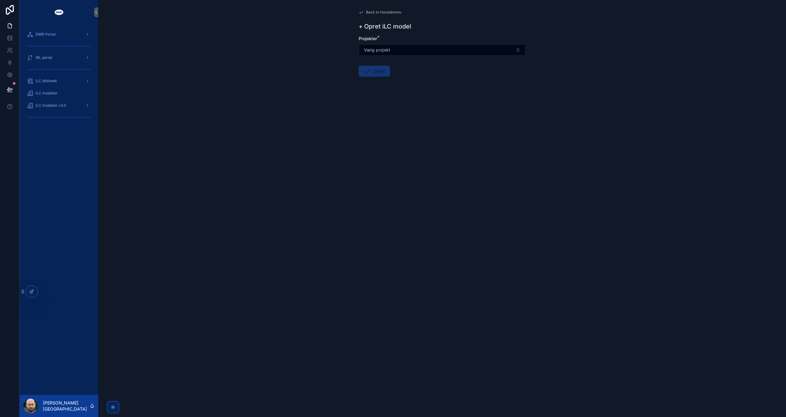
click at [377, 13] on span "Back to Hovedmenu" at bounding box center [383, 12] width 35 height 5
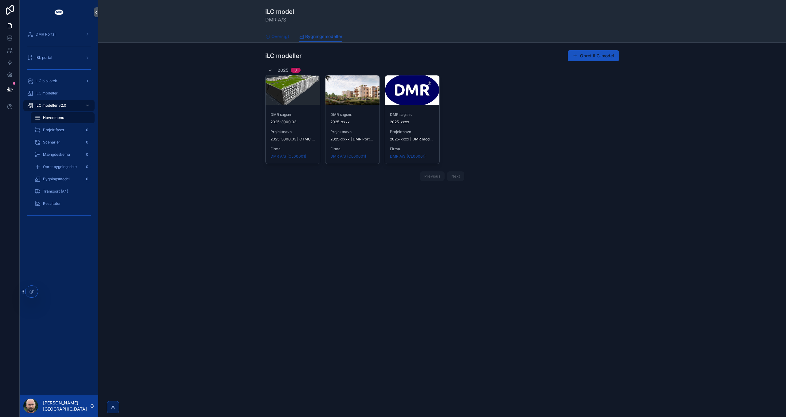
click at [276, 36] on span "Oversigt" at bounding box center [280, 36] width 18 height 6
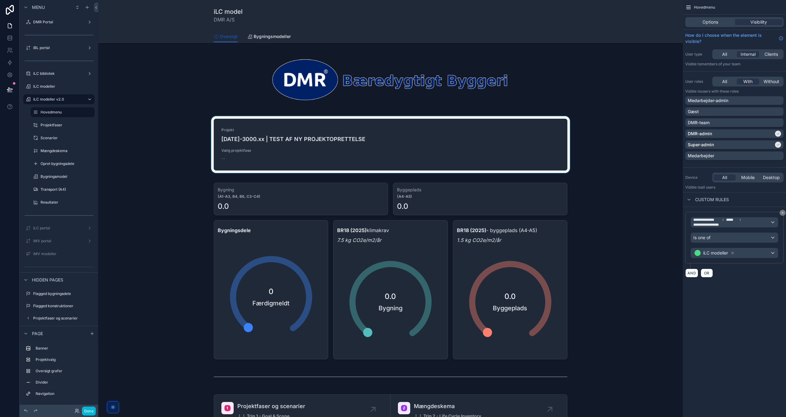
click at [545, 137] on div "scrollable content" at bounding box center [390, 145] width 574 height 59
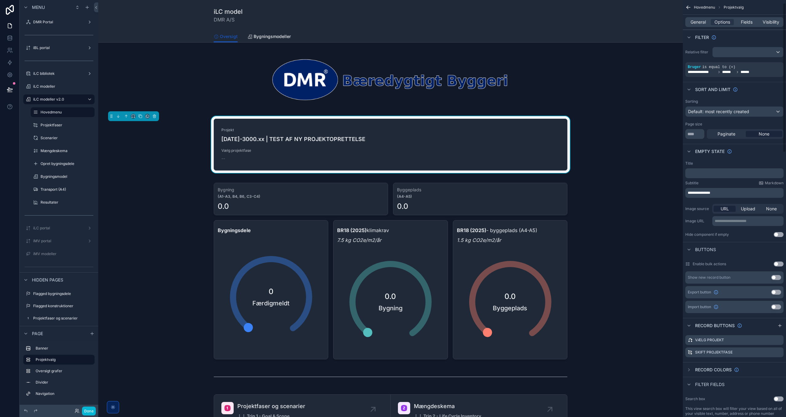
scroll to position [61, 0]
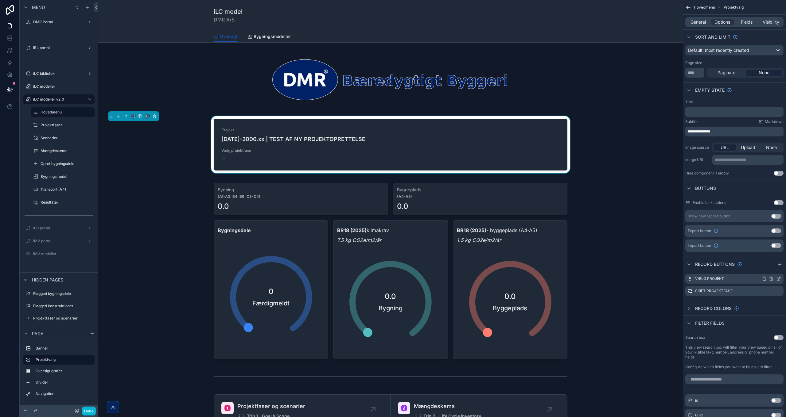
click at [778, 278] on icon "scrollable content" at bounding box center [779, 278] width 2 height 2
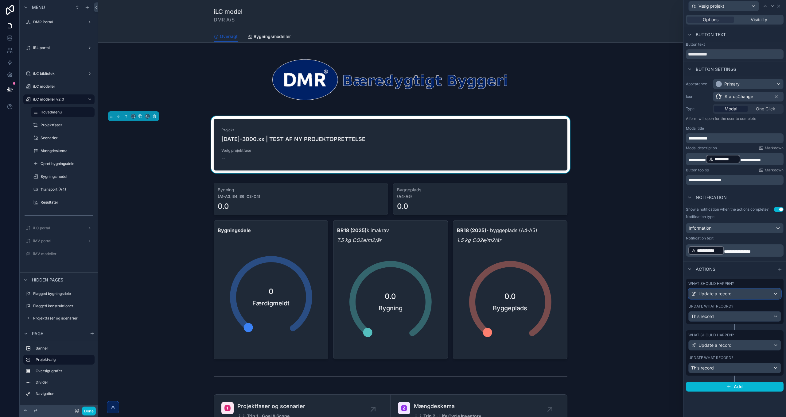
click at [752, 290] on div "Update a record" at bounding box center [734, 294] width 92 height 10
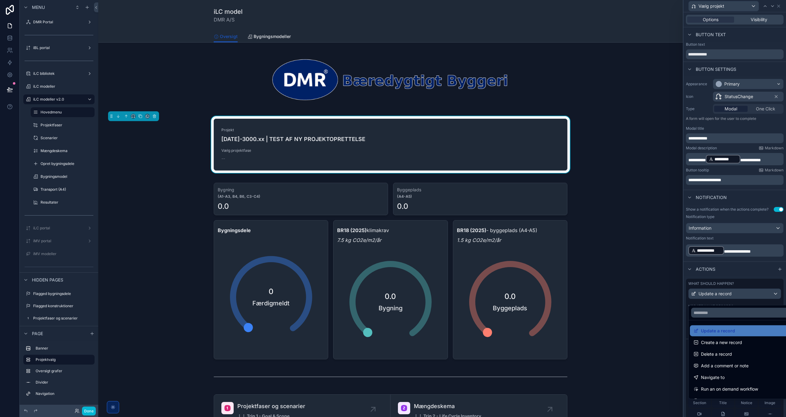
click at [754, 295] on div at bounding box center [734, 208] width 102 height 417
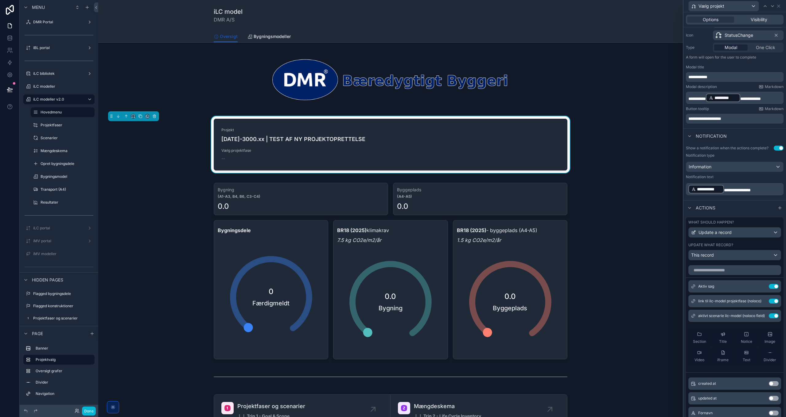
scroll to position [123, 0]
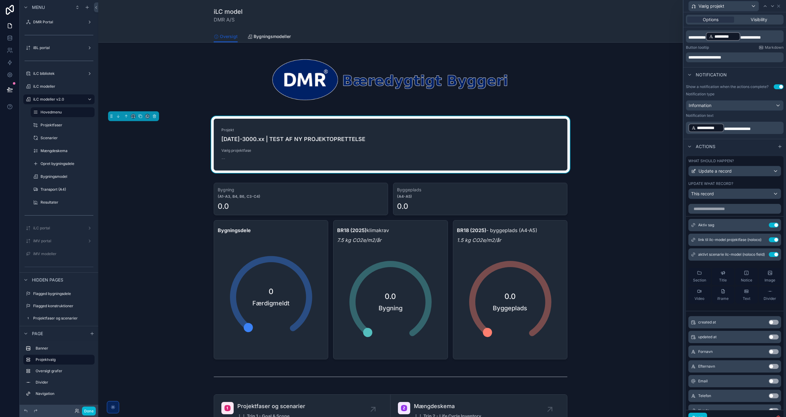
click at [601, 152] on div "Projekt 2025-3000.xx | TEST AF NY PROJEKTOPRETTELSE Vælg projektfase -- Vælg pr…" at bounding box center [390, 145] width 574 height 59
click at [90, 412] on button "Done" at bounding box center [89, 411] width 14 height 9
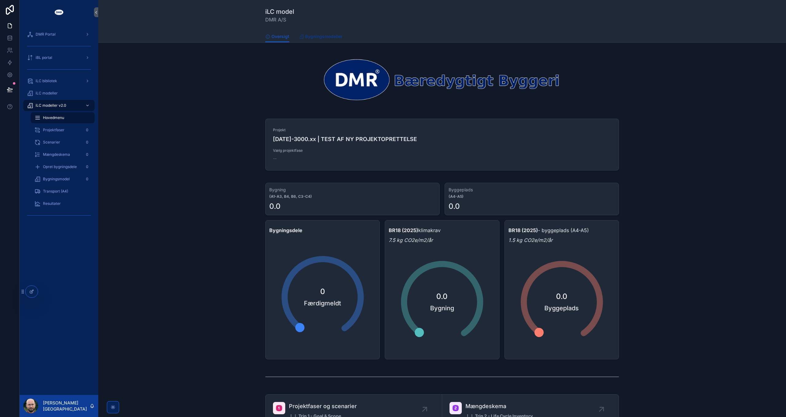
click at [323, 38] on span "Bygningsmodeller" at bounding box center [323, 36] width 37 height 6
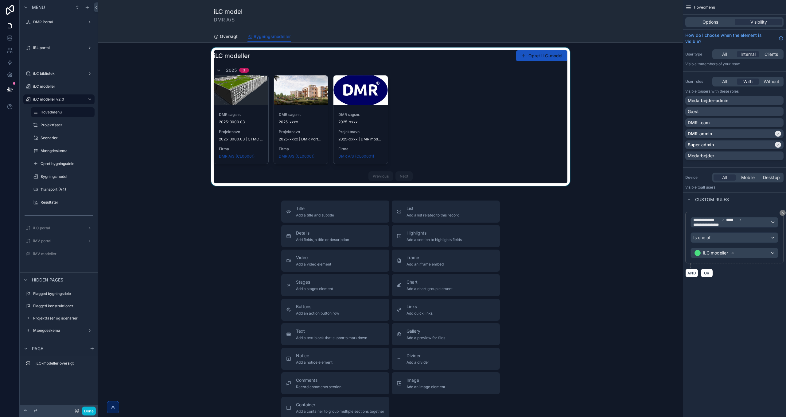
click at [517, 79] on div "scrollable content" at bounding box center [390, 117] width 574 height 138
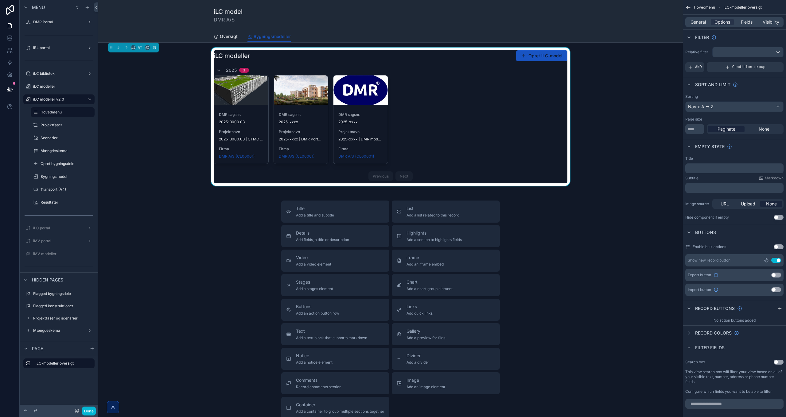
click at [765, 261] on icon "scrollable content" at bounding box center [766, 261] width 4 height 4
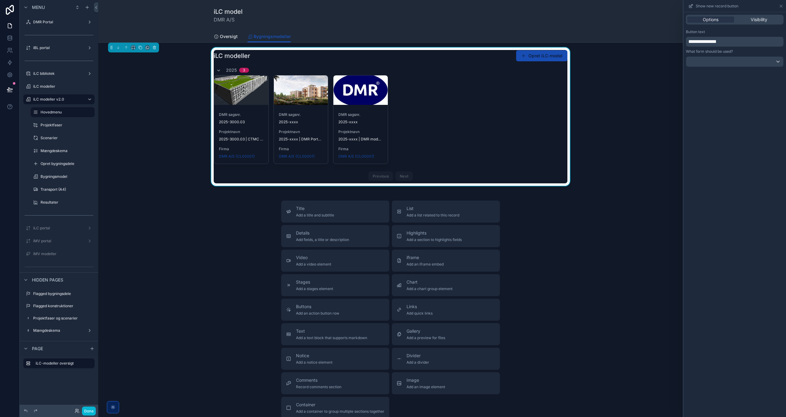
click at [531, 58] on button "Opret iLC-model" at bounding box center [541, 55] width 51 height 11
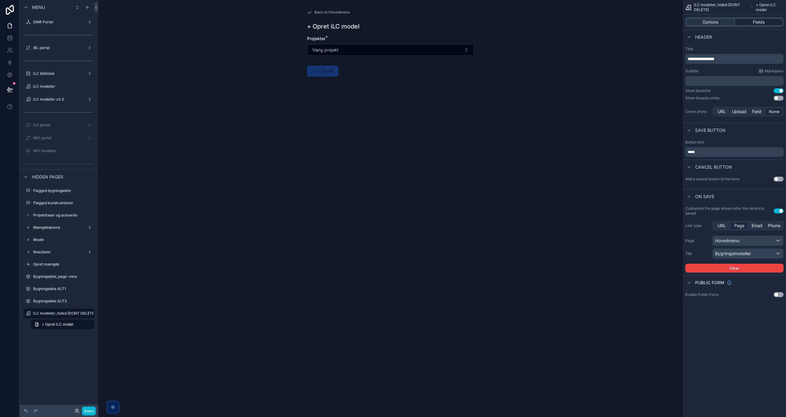
click at [749, 23] on div "Fields" at bounding box center [758, 22] width 47 height 6
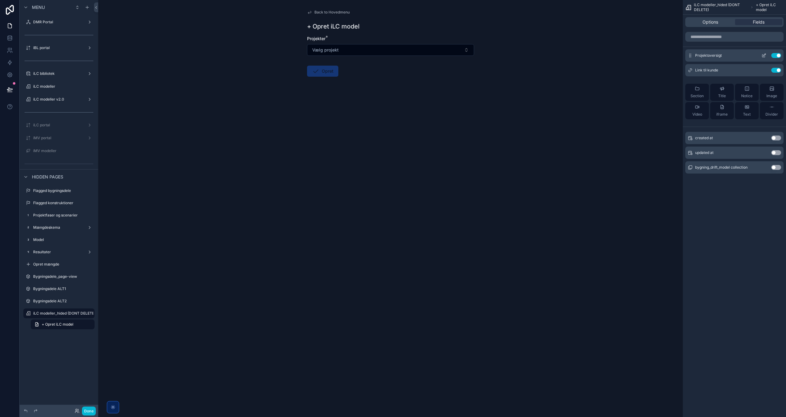
click at [763, 56] on icon "scrollable content" at bounding box center [764, 55] width 2 height 2
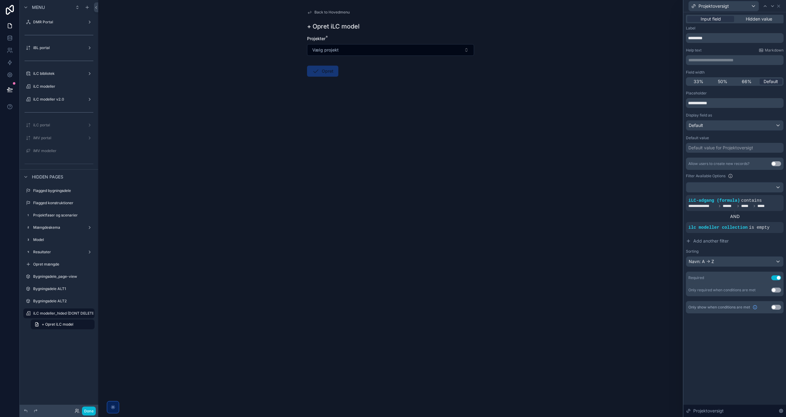
click at [775, 165] on button "Use setting" at bounding box center [776, 163] width 10 height 5
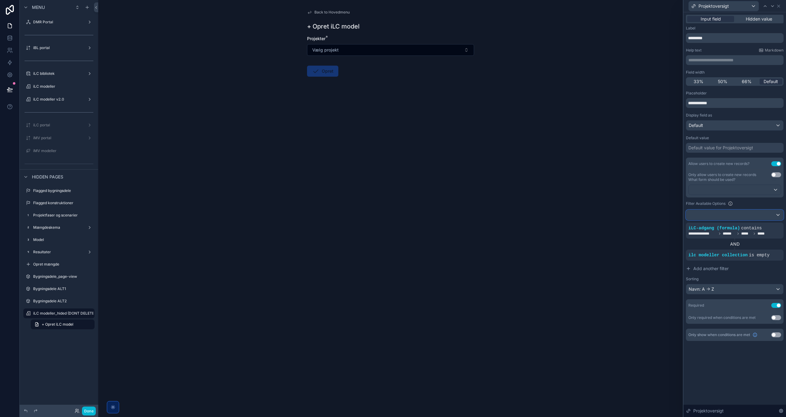
click at [710, 214] on div at bounding box center [734, 215] width 97 height 10
click at [714, 191] on div at bounding box center [734, 208] width 102 height 417
click at [714, 191] on div at bounding box center [734, 190] width 92 height 10
click at [713, 191] on div at bounding box center [734, 208] width 102 height 417
click at [404, 53] on button "Vælg projekt" at bounding box center [390, 50] width 167 height 12
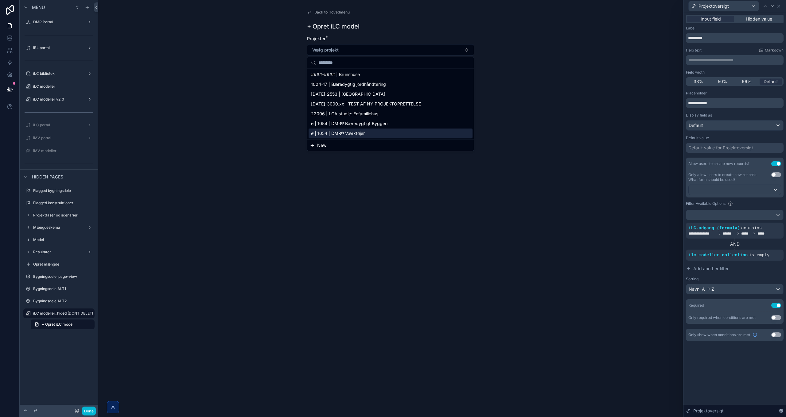
click at [317, 144] on span "New" at bounding box center [321, 145] width 9 height 6
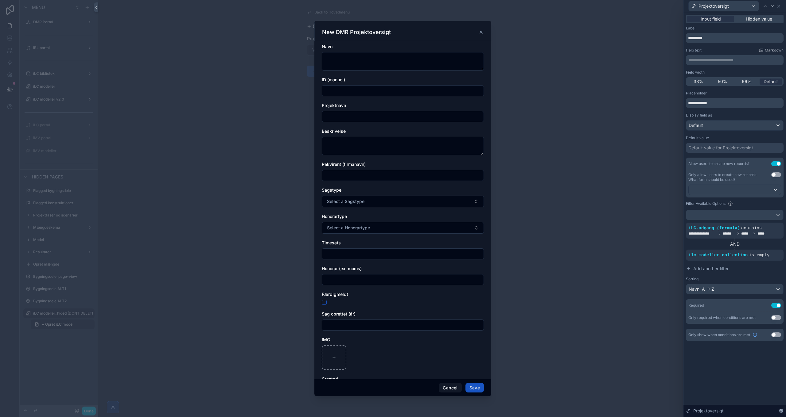
click at [481, 31] on icon "scrollable content" at bounding box center [480, 32] width 5 height 5
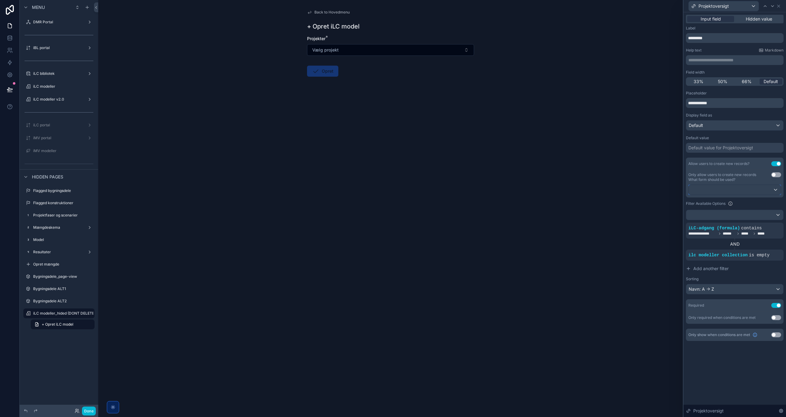
click at [725, 191] on div at bounding box center [734, 190] width 92 height 10
click at [708, 223] on span "Default" at bounding box center [700, 222] width 15 height 7
click at [777, 163] on button "Use setting" at bounding box center [776, 163] width 10 height 5
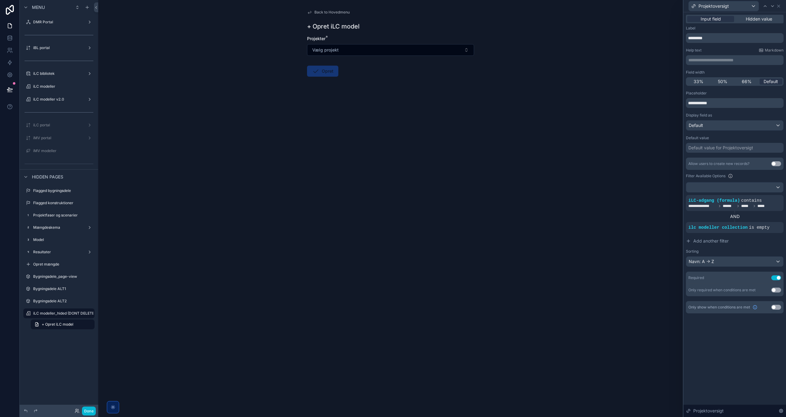
click at [353, 163] on div "Back to Hovedmenu + Opret iLC model Projekter * Vælg projekt Opret" at bounding box center [390, 208] width 584 height 417
click at [334, 13] on span "Back to Hovedmenu" at bounding box center [331, 12] width 35 height 5
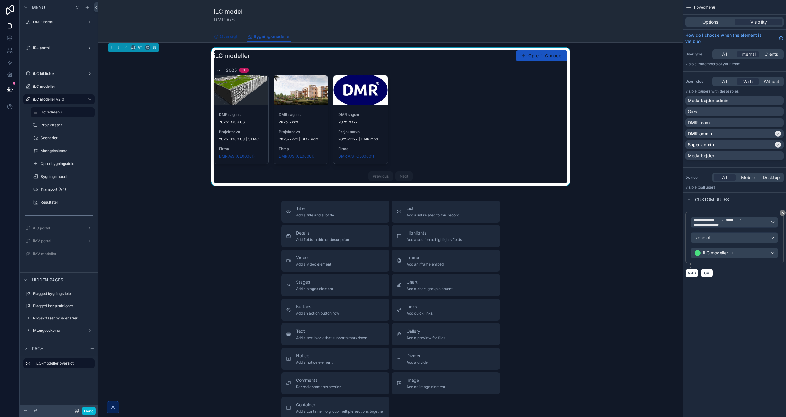
click at [229, 36] on span "Oversigt" at bounding box center [229, 36] width 18 height 6
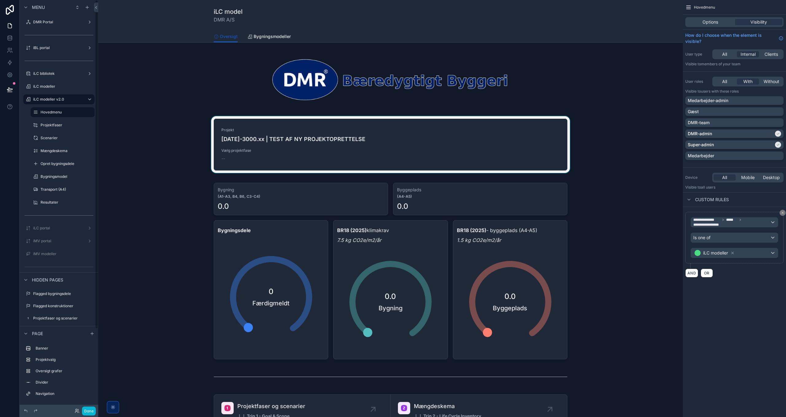
click at [168, 136] on div "scrollable content" at bounding box center [390, 145] width 574 height 59
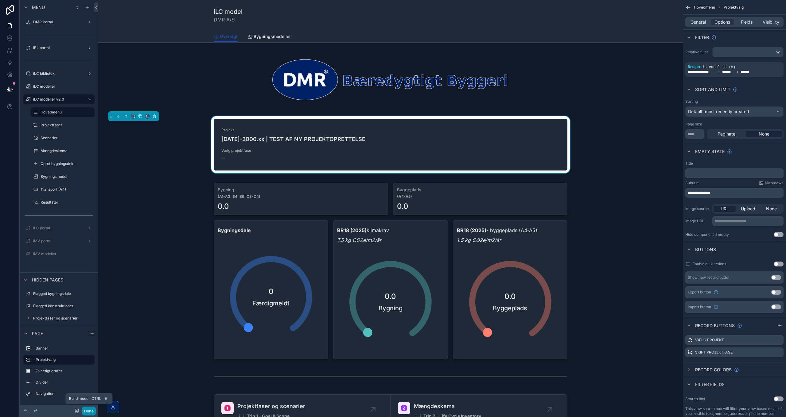
click at [89, 413] on button "Done" at bounding box center [89, 411] width 14 height 9
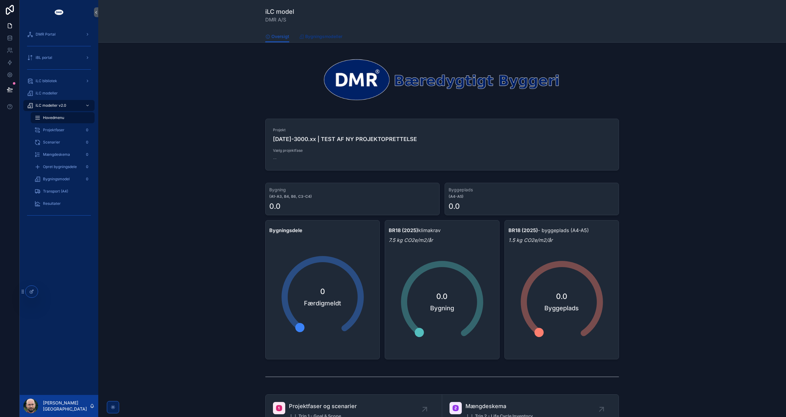
click at [316, 33] on link "Bygningsmodeller" at bounding box center [320, 37] width 43 height 12
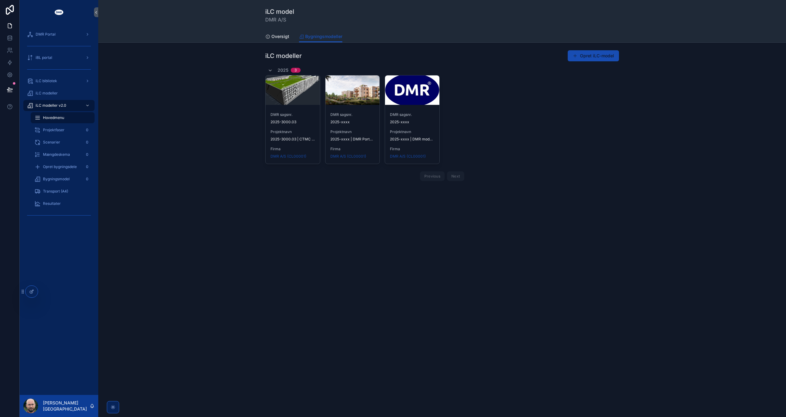
click at [591, 54] on button "Opret iLC-model" at bounding box center [592, 55] width 51 height 11
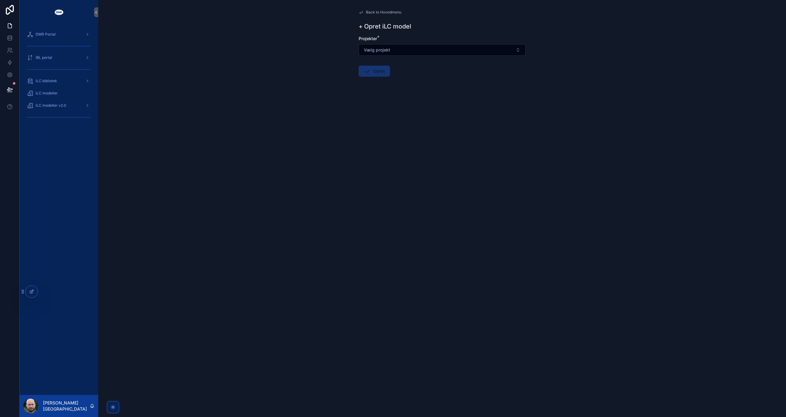
click at [390, 45] on button "Vælg projekt" at bounding box center [441, 50] width 167 height 12
type input "****"
click at [430, 75] on span "[DATE]-3000.xx | TEST AF NY PROJEKTOPRETTELSE" at bounding box center [417, 75] width 110 height 6
click at [368, 72] on icon "scrollable content" at bounding box center [366, 71] width 7 height 7
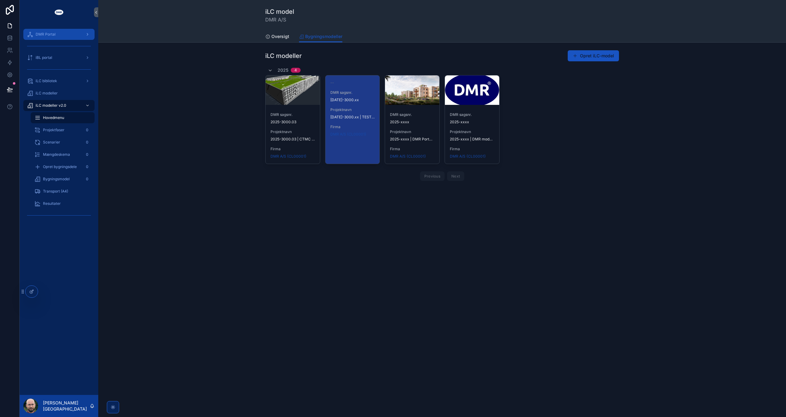
click at [49, 37] on div "DMR Portal" at bounding box center [59, 34] width 64 height 10
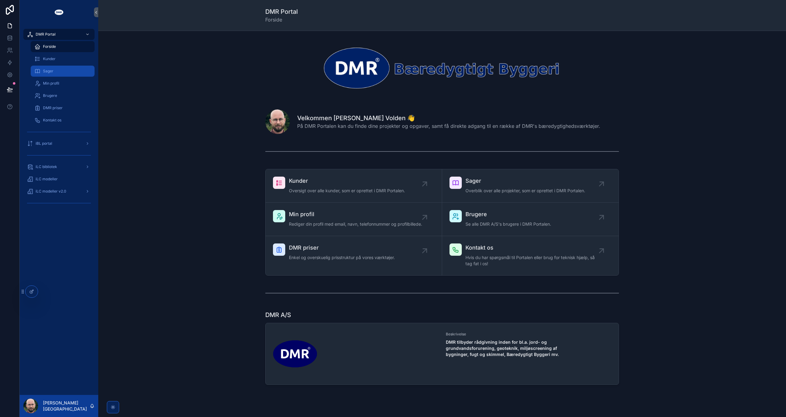
click at [60, 67] on div "Sager" at bounding box center [62, 71] width 56 height 10
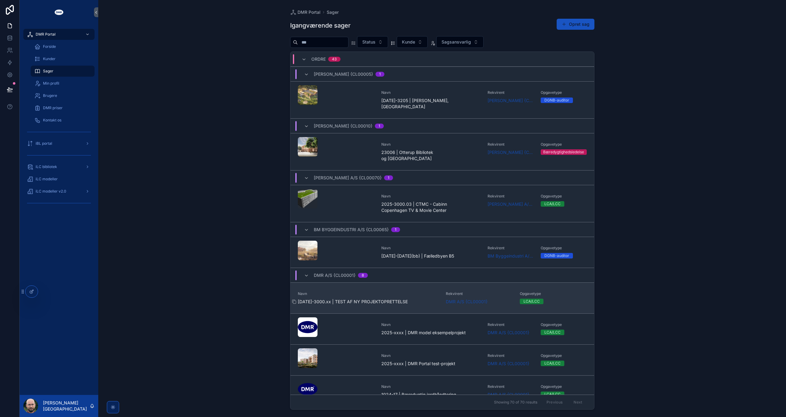
click at [362, 299] on span "[DATE]-3000.xx | TEST AF NY PROJEKTOPRETTELSE" at bounding box center [368, 302] width 141 height 6
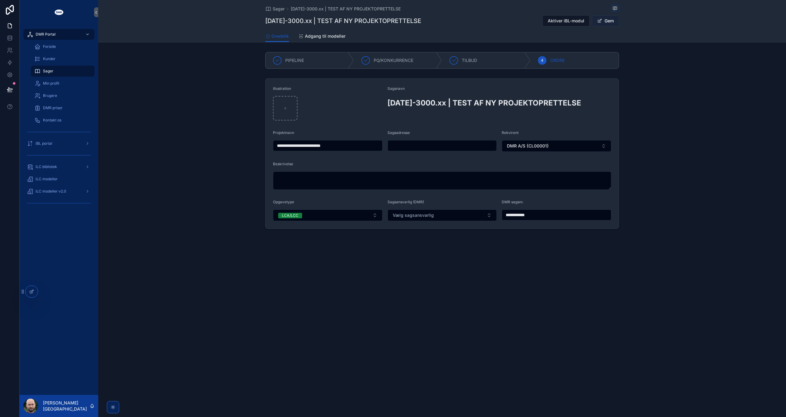
click at [607, 21] on button "Gem" at bounding box center [605, 20] width 27 height 11
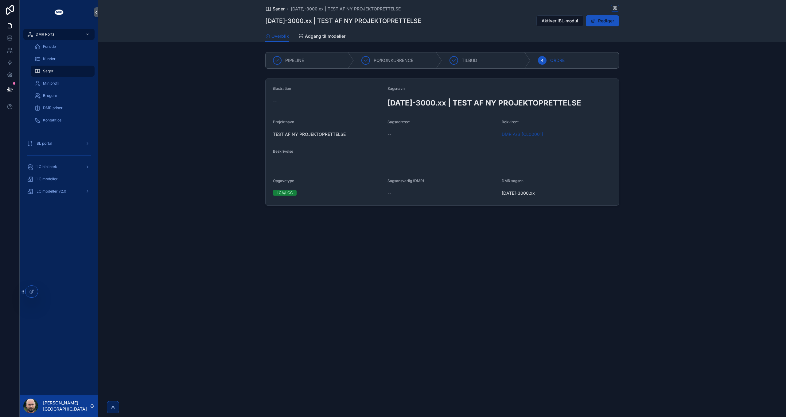
click at [276, 7] on span "Sager" at bounding box center [279, 9] width 12 height 6
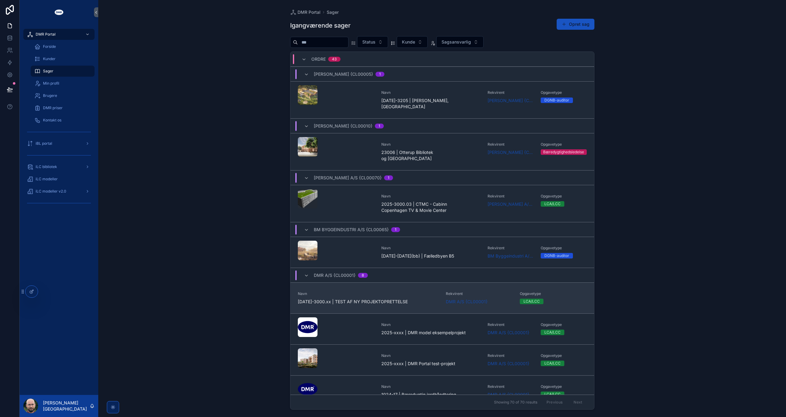
click at [391, 292] on div "Navn 2025-3000.xx | TEST AF NY PROJEKTOPRETTELSE" at bounding box center [368, 299] width 141 height 14
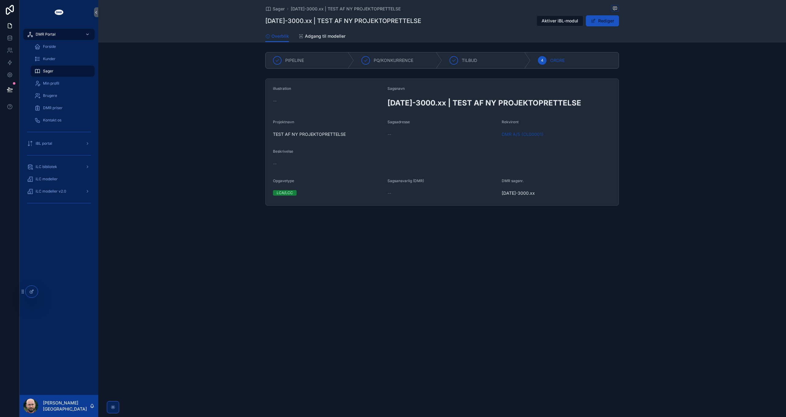
click at [453, 60] on icon "scrollable content" at bounding box center [453, 60] width 5 height 5
click at [599, 19] on button "Rediger" at bounding box center [602, 20] width 33 height 11
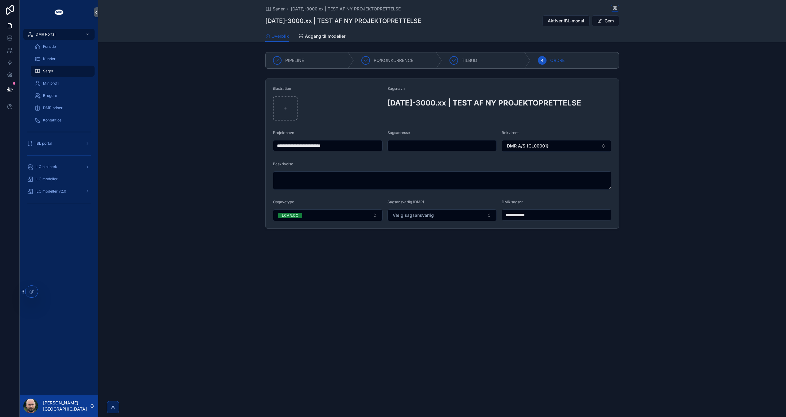
click at [454, 60] on icon "scrollable content" at bounding box center [453, 60] width 5 height 5
click at [613, 20] on button "Gem" at bounding box center [605, 20] width 27 height 11
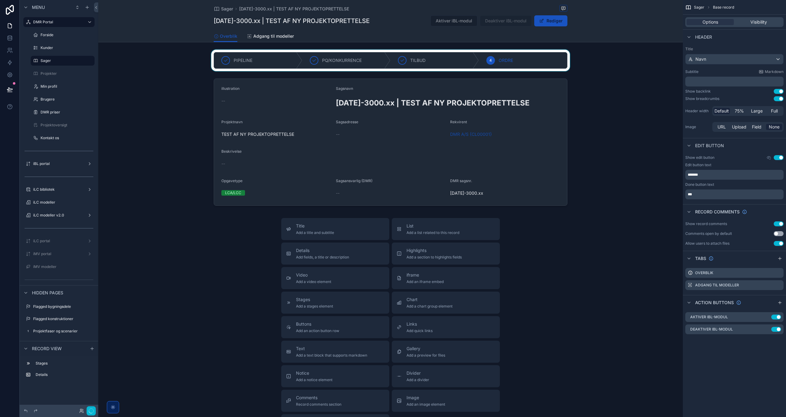
click at [517, 53] on div "scrollable content" at bounding box center [390, 60] width 584 height 21
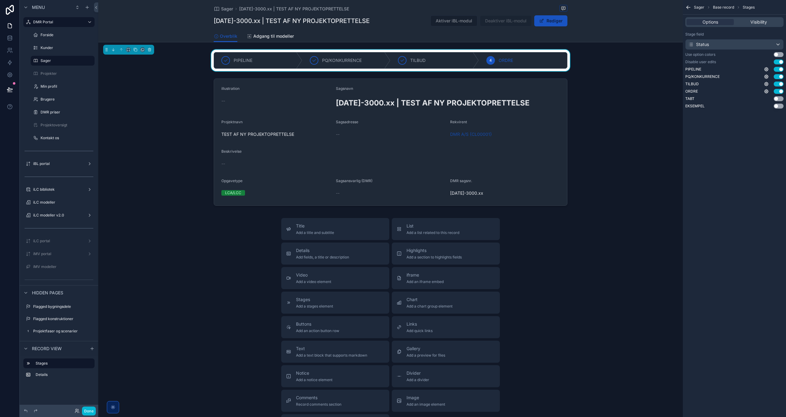
click at [781, 62] on button "Use setting" at bounding box center [778, 62] width 10 height 5
drag, startPoint x: 93, startPoint y: 412, endPoint x: 179, endPoint y: 334, distance: 116.3
click at [93, 411] on button "Done" at bounding box center [89, 411] width 14 height 9
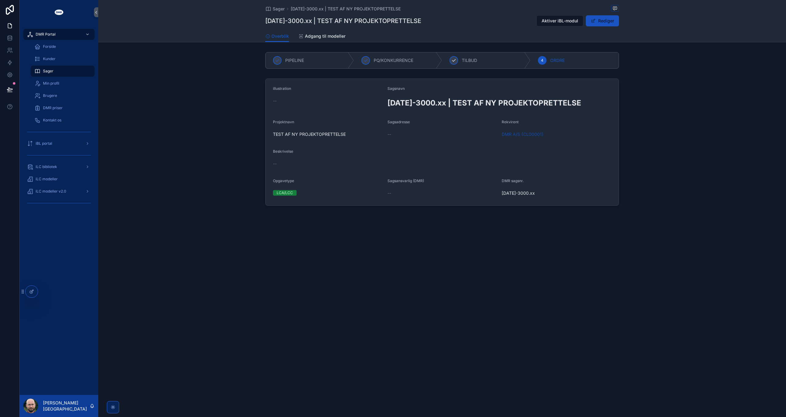
click at [452, 59] on icon "scrollable content" at bounding box center [453, 60] width 5 height 5
click at [383, 60] on span "PQ/KONKURRENCE" at bounding box center [393, 60] width 40 height 6
click at [554, 61] on span "ORDRE" at bounding box center [557, 60] width 14 height 6
click at [687, 147] on div "illustration -- Sagsnavn 2025-3000.xx | TEST AF NY PROJEKTOPRETTELSE Projektnav…" at bounding box center [441, 142] width 687 height 132
click at [218, 143] on div "illustration -- Sagsnavn 2025-3000.xx | TEST AF NY PROJEKTOPRETTELSE Projektnav…" at bounding box center [441, 142] width 687 height 132
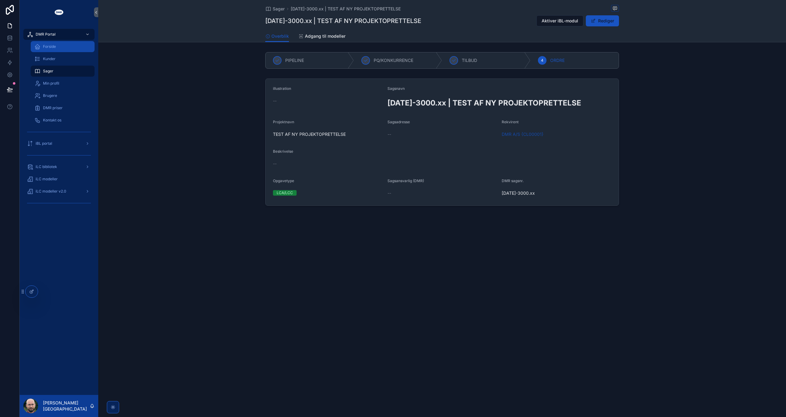
click at [52, 47] on span "Forside" at bounding box center [49, 46] width 13 height 5
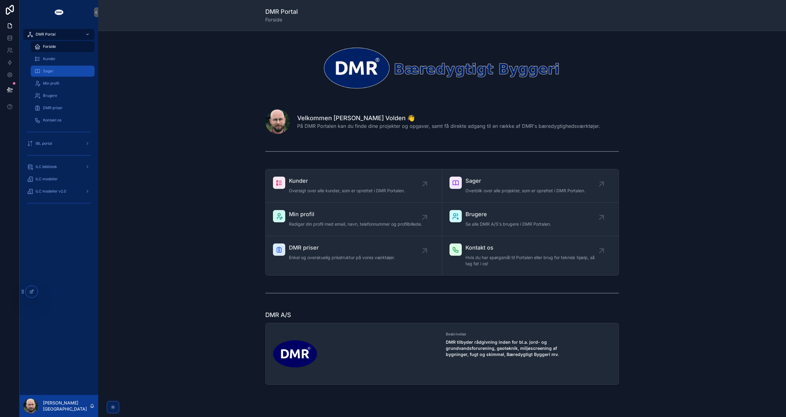
click at [58, 70] on div "Sager" at bounding box center [62, 71] width 56 height 10
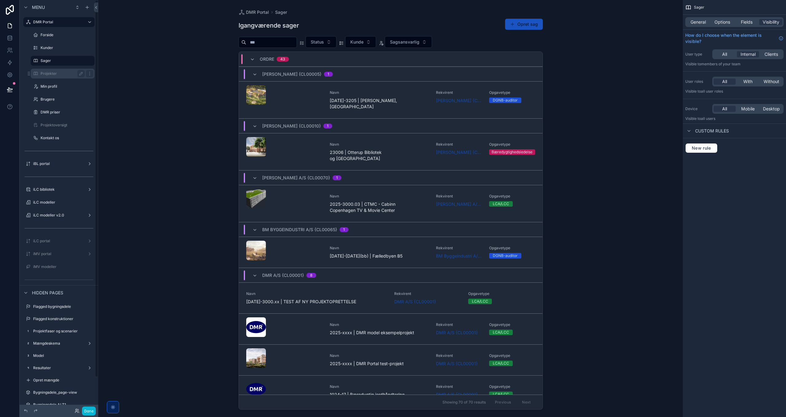
click at [56, 74] on label "Projekter" at bounding box center [62, 73] width 42 height 5
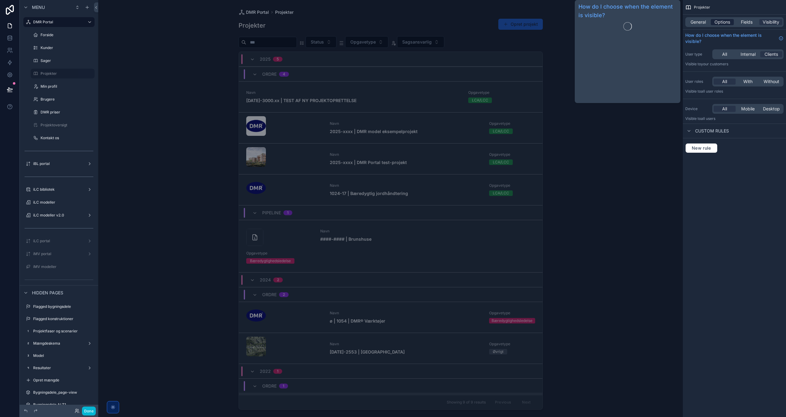
click at [718, 21] on span "Options" at bounding box center [722, 22] width 16 height 6
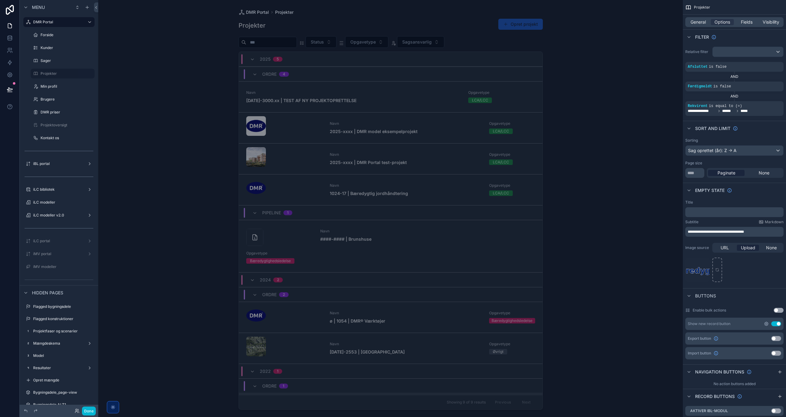
click at [767, 325] on icon "scrollable content" at bounding box center [765, 324] width 5 height 5
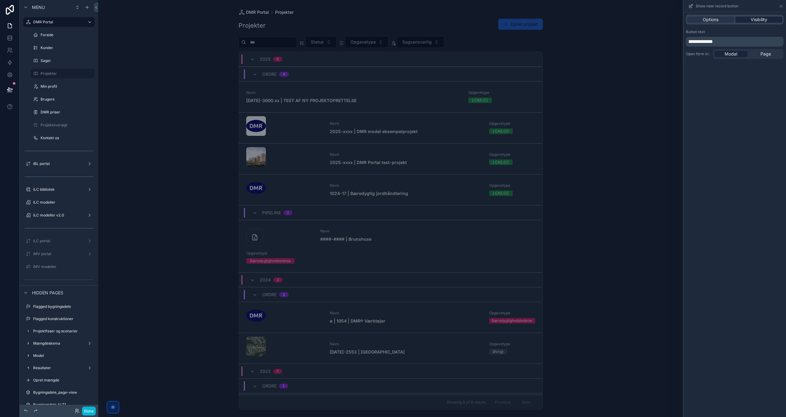
click at [757, 18] on span "Visibility" at bounding box center [758, 20] width 17 height 6
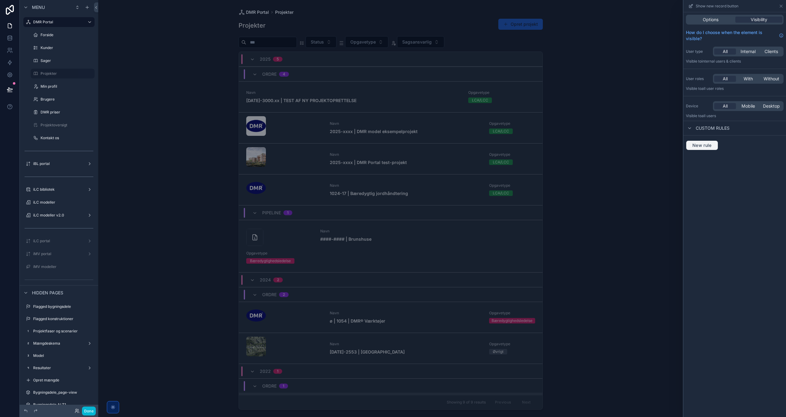
click at [705, 145] on span "New rule" at bounding box center [702, 146] width 24 height 6
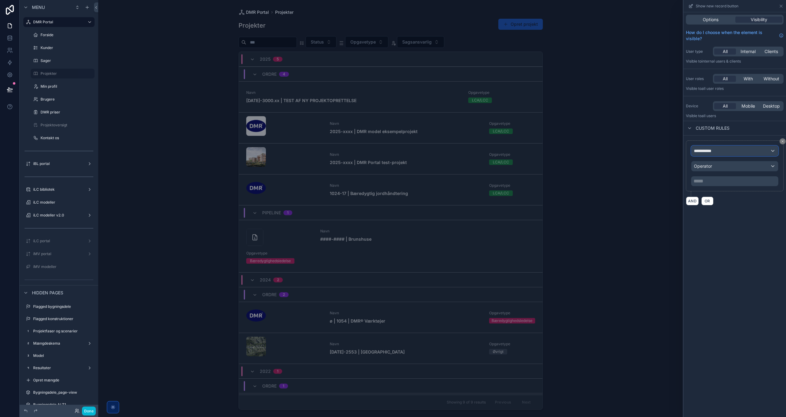
click at [711, 151] on span "**********" at bounding box center [705, 151] width 23 height 6
click at [709, 168] on input "text" at bounding box center [734, 165] width 81 height 10
type input "****"
click at [708, 184] on span "Logged in User" at bounding box center [721, 183] width 51 height 7
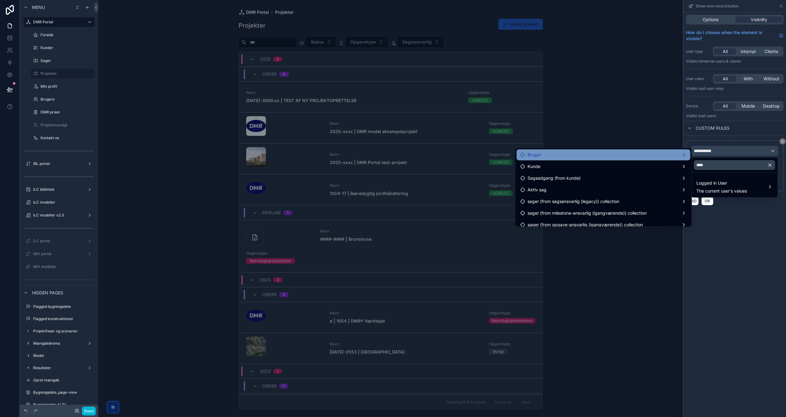
click at [593, 153] on div "Bruger" at bounding box center [603, 154] width 166 height 7
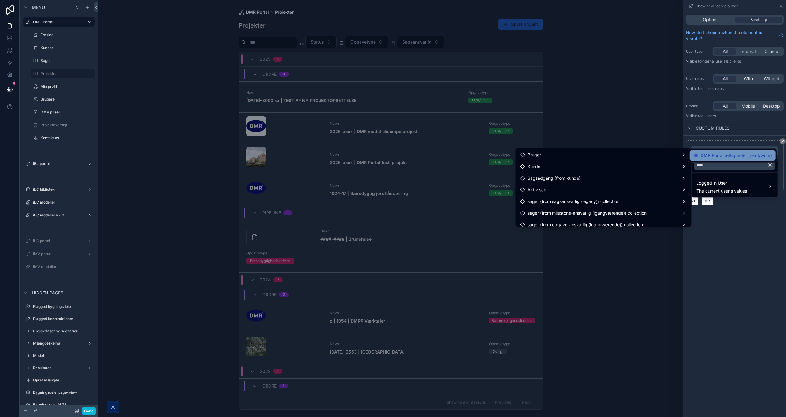
click at [736, 155] on span "DMR Portal rettigheder (read/write)" at bounding box center [735, 155] width 71 height 7
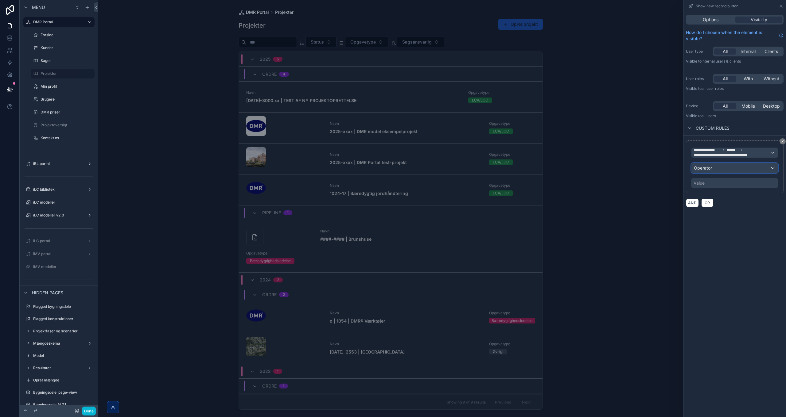
click at [708, 166] on span "Operator" at bounding box center [703, 167] width 18 height 5
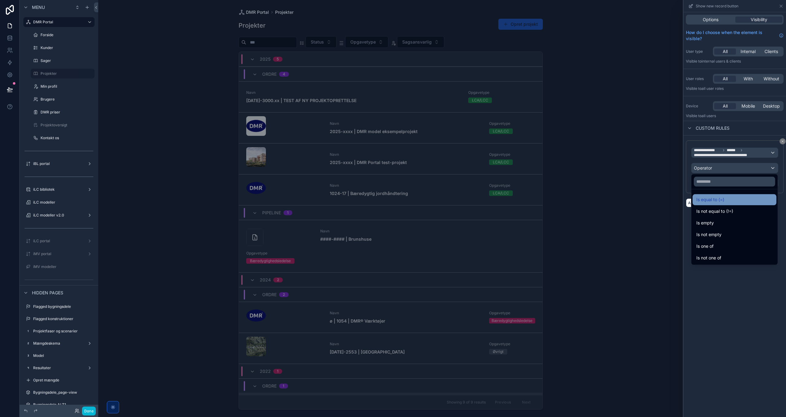
click at [715, 198] on span "Is equal to (=)" at bounding box center [710, 199] width 28 height 7
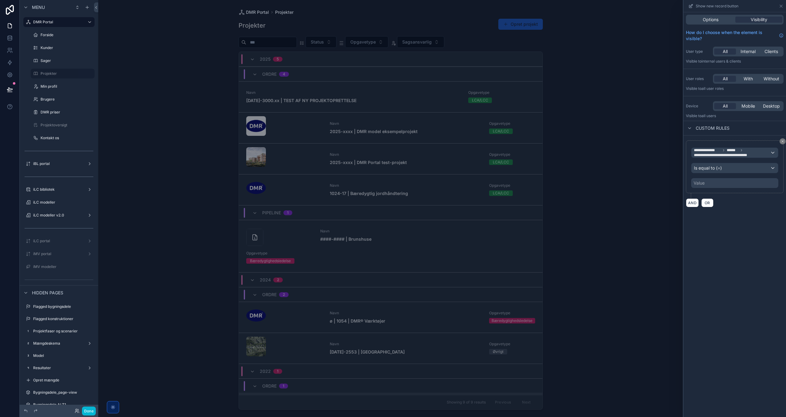
click at [712, 183] on div "Value" at bounding box center [734, 183] width 87 height 10
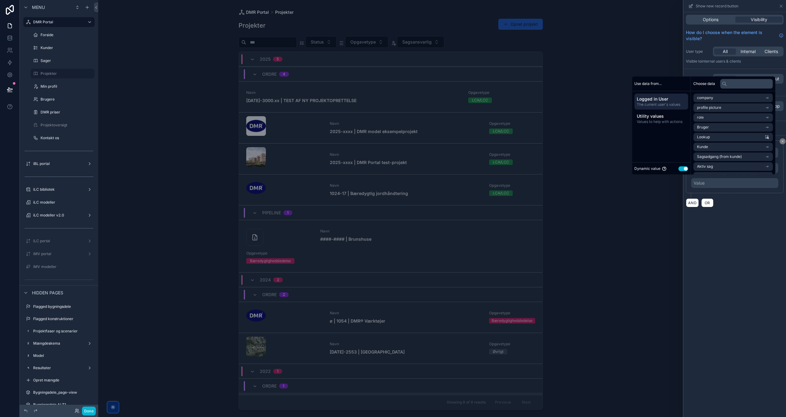
click at [678, 169] on button "Use setting" at bounding box center [683, 168] width 10 height 5
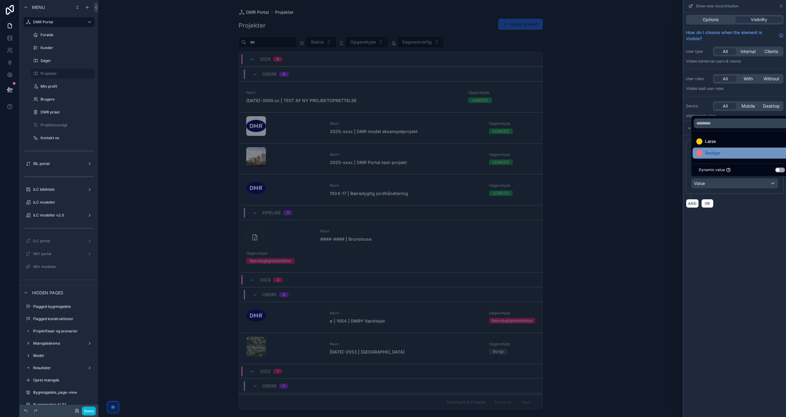
click at [720, 150] on span "Rediger" at bounding box center [713, 152] width 16 height 7
click at [718, 260] on div "**********" at bounding box center [734, 214] width 102 height 405
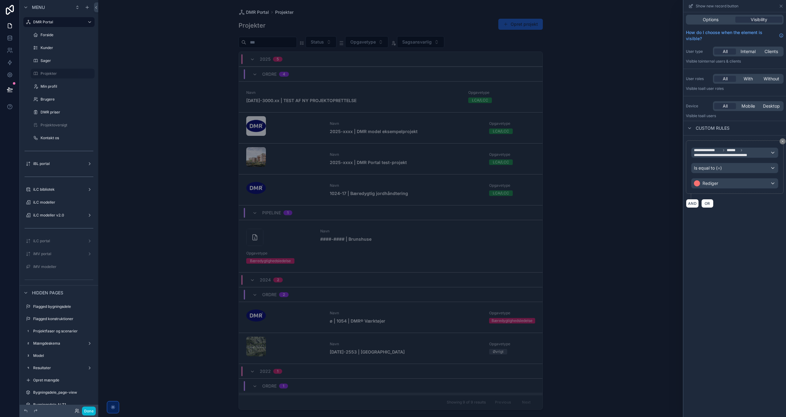
click at [720, 259] on div "**********" at bounding box center [734, 214] width 102 height 405
click at [597, 221] on div "DMR Portal Projekter Projekter Opret projekt Status Opgavetype Sagsansvarlig 20…" at bounding box center [390, 208] width 584 height 417
click at [781, 6] on icon at bounding box center [780, 6] width 2 height 2
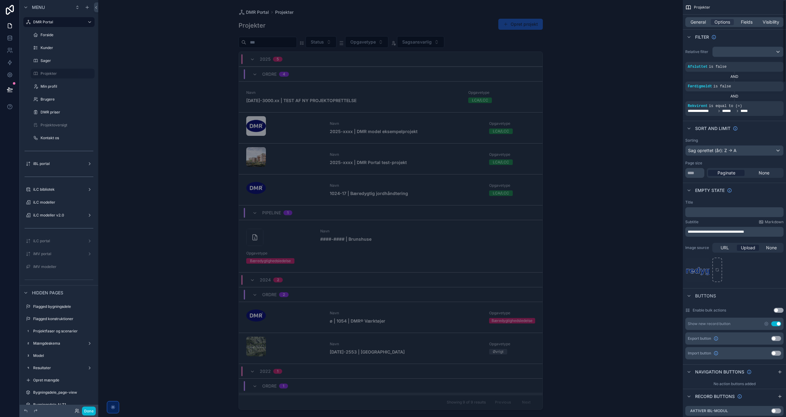
click at [313, 129] on div "scrollable content" at bounding box center [391, 205] width 314 height 410
click at [353, 132] on strong "2025-xxxx | DMR model eksempelprojekt" at bounding box center [374, 131] width 88 height 5
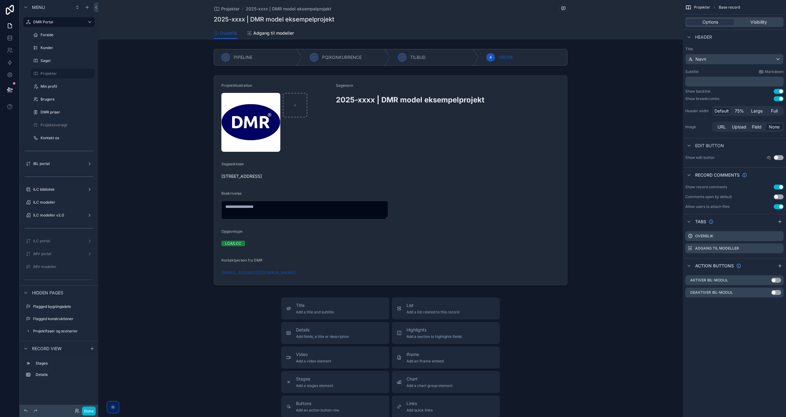
click at [700, 7] on span "Projekter" at bounding box center [702, 7] width 16 height 5
click at [713, 21] on span "Options" at bounding box center [710, 22] width 16 height 6
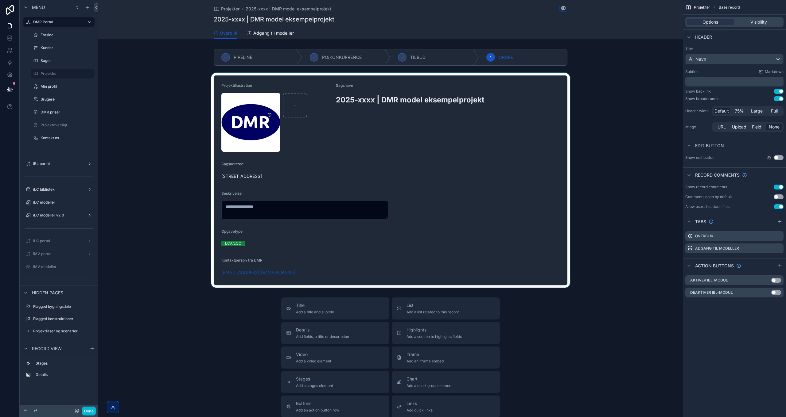
click at [514, 160] on div "scrollable content" at bounding box center [390, 180] width 584 height 215
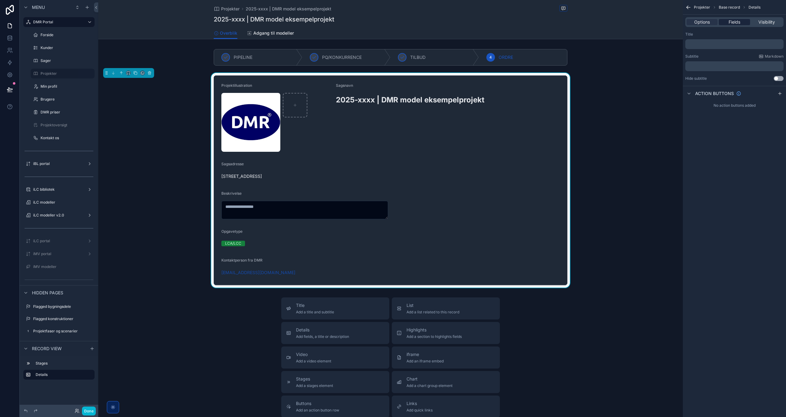
click at [736, 22] on span "Fields" at bounding box center [734, 22] width 12 height 6
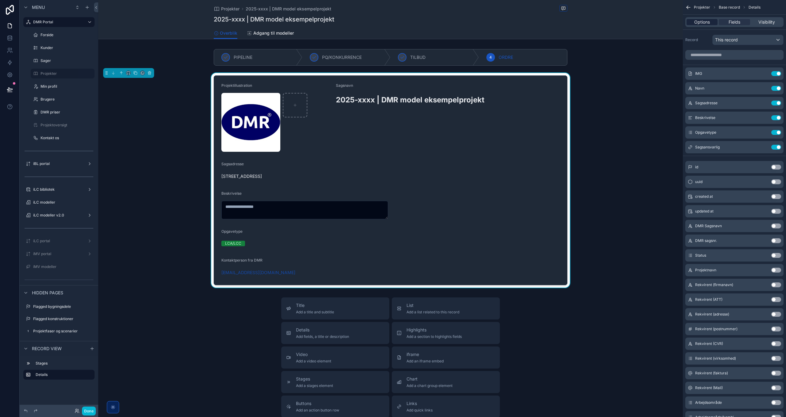
click at [708, 22] on span "Options" at bounding box center [702, 22] width 16 height 6
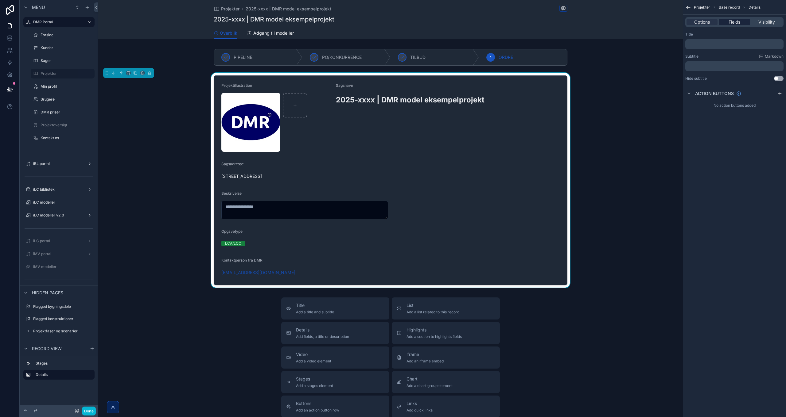
click at [733, 19] on span "Fields" at bounding box center [734, 22] width 12 height 6
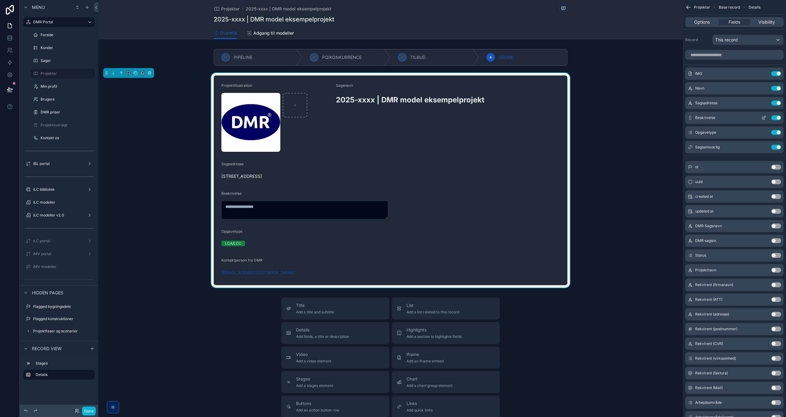
click at [762, 117] on icon "scrollable content" at bounding box center [763, 118] width 3 height 3
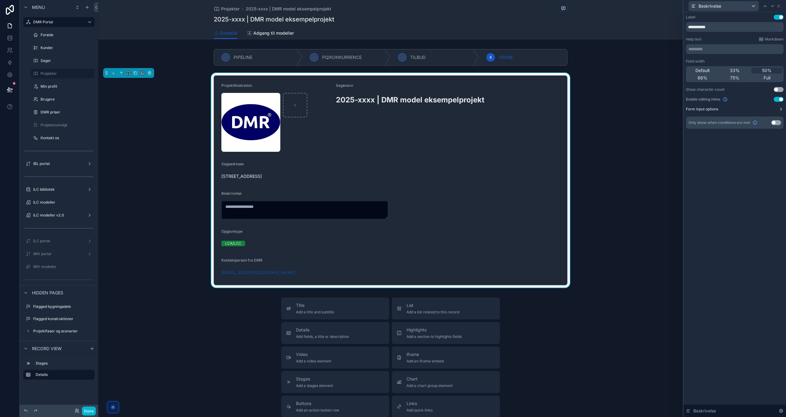
click at [772, 109] on button "Form input options" at bounding box center [735, 109] width 98 height 5
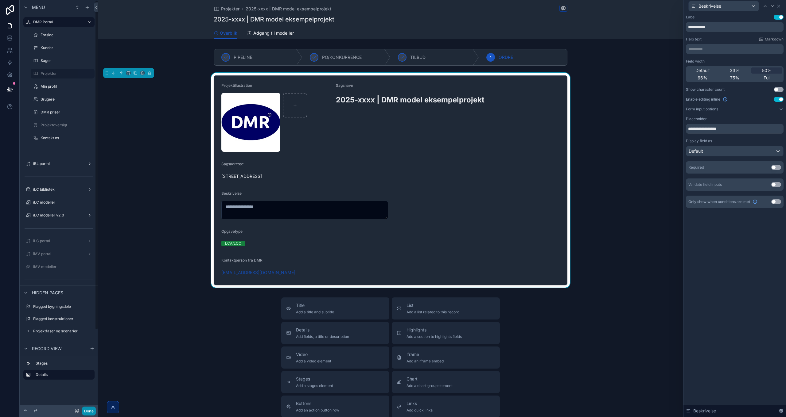
click at [89, 410] on button "Done" at bounding box center [89, 411] width 14 height 9
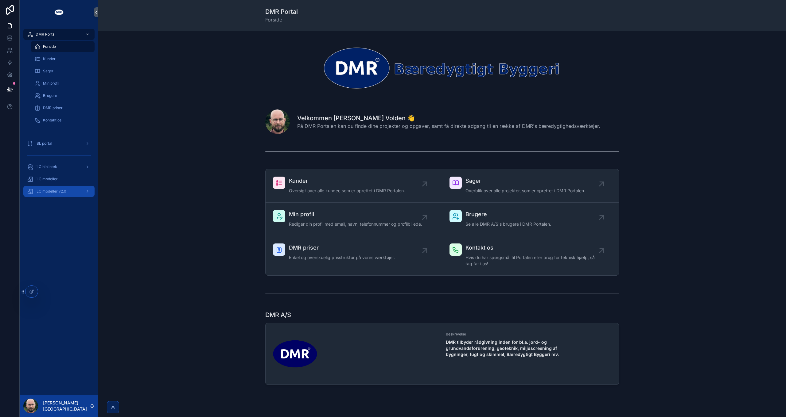
click at [68, 195] on div "iLC modeller v2.0" at bounding box center [59, 192] width 64 height 10
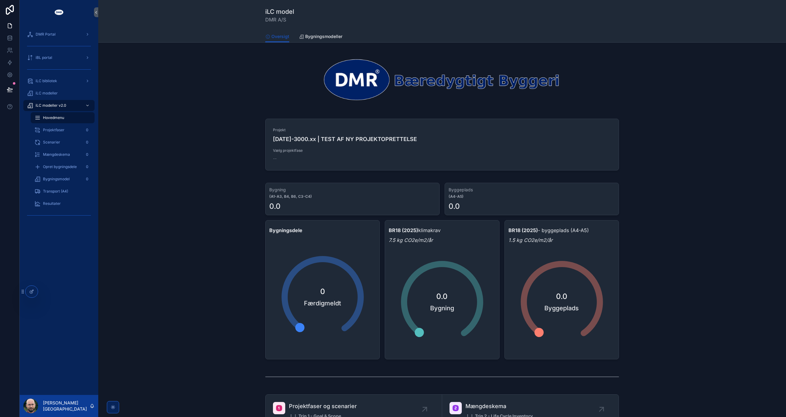
click at [53, 41] on div "scrollable content" at bounding box center [58, 46] width 71 height 10
click at [52, 38] on div "DMR Portal" at bounding box center [59, 34] width 64 height 10
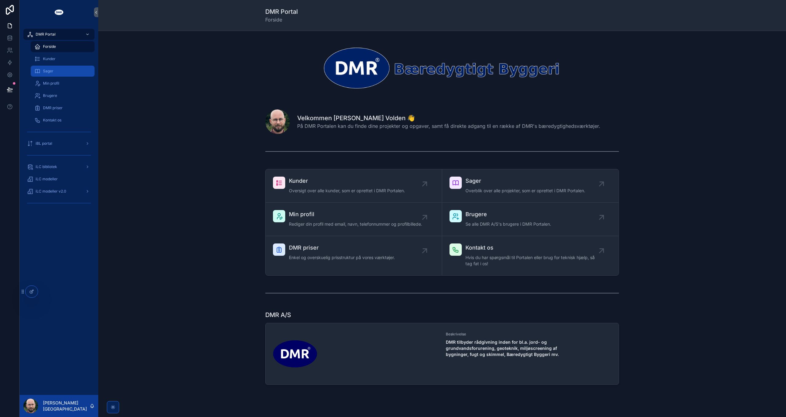
click at [57, 71] on div "Sager" at bounding box center [62, 71] width 56 height 10
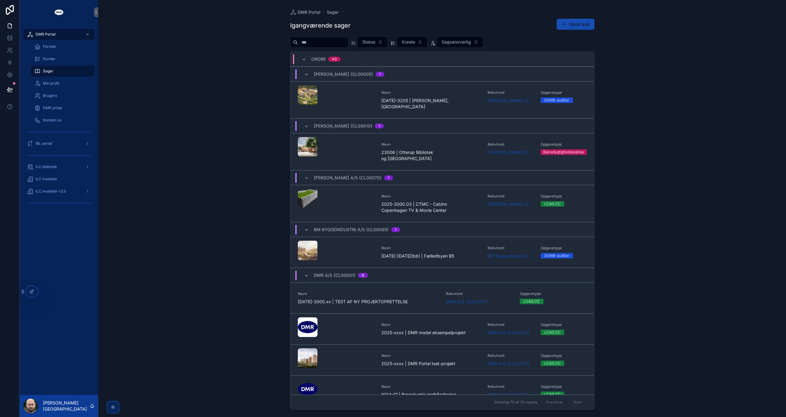
click at [581, 22] on button "Opret sag" at bounding box center [575, 24] width 38 height 11
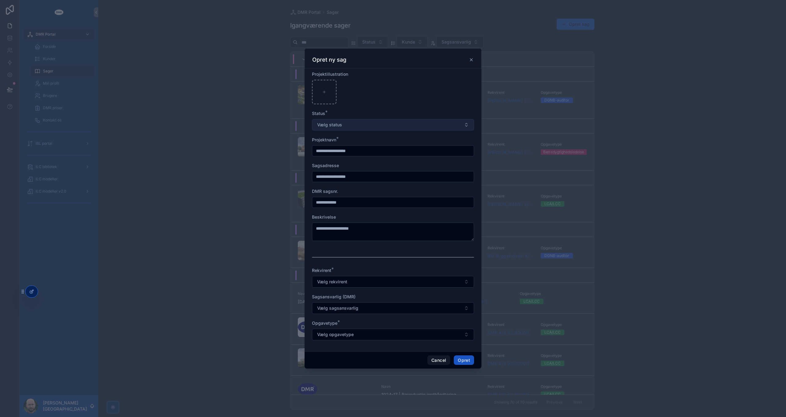
click at [353, 127] on button "Vælg status" at bounding box center [393, 125] width 162 height 12
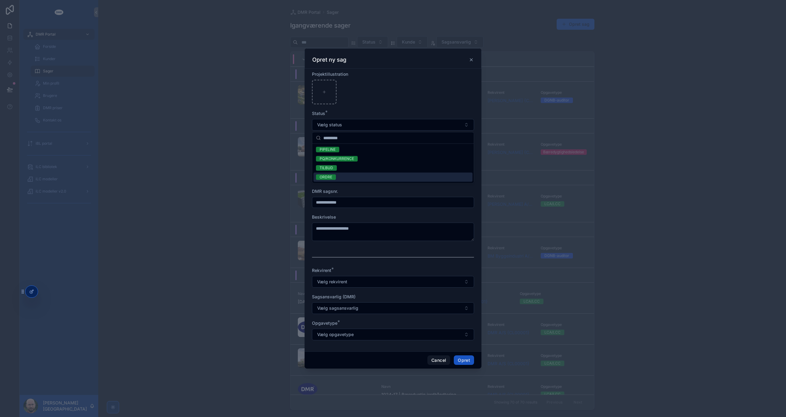
click at [341, 176] on div "ORDRE" at bounding box center [392, 177] width 159 height 9
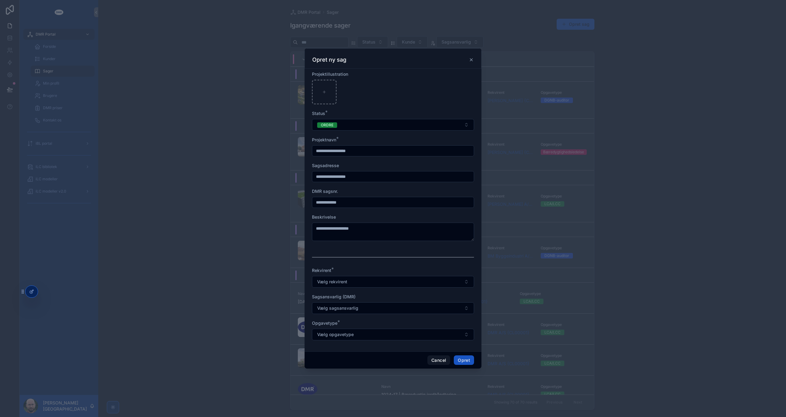
click at [342, 153] on input "scrollable content" at bounding box center [392, 151] width 161 height 9
click at [355, 153] on input "scrollable content" at bounding box center [392, 151] width 161 height 9
paste input "**********"
type input "**********"
click at [455, 168] on div "Sagsadresse" at bounding box center [393, 166] width 162 height 6
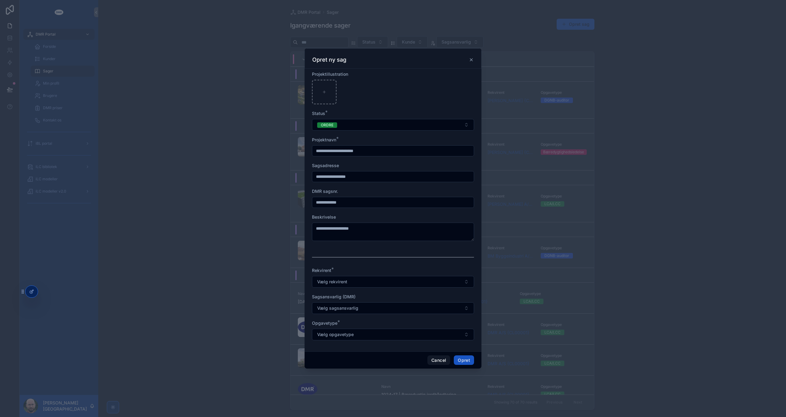
click at [342, 179] on input "scrollable content" at bounding box center [392, 176] width 161 height 9
paste input "**********"
type input "**********"
click at [393, 191] on div "DMR sagsnr." at bounding box center [393, 191] width 162 height 6
click at [368, 199] on input "scrollable content" at bounding box center [392, 202] width 161 height 9
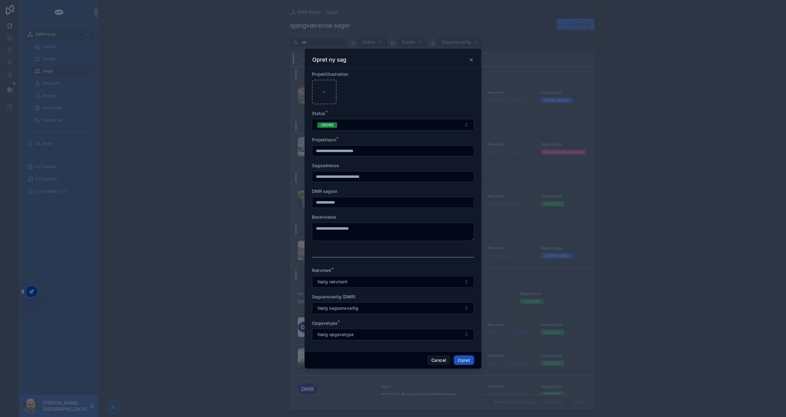
type input "**********"
click at [383, 248] on form "**********" at bounding box center [393, 209] width 162 height 276
click at [368, 282] on button "Vælg rekvirent" at bounding box center [393, 282] width 162 height 12
type input "***"
click at [355, 309] on span "GPP arkitekter {CL00052}" at bounding box center [342, 307] width 53 height 6
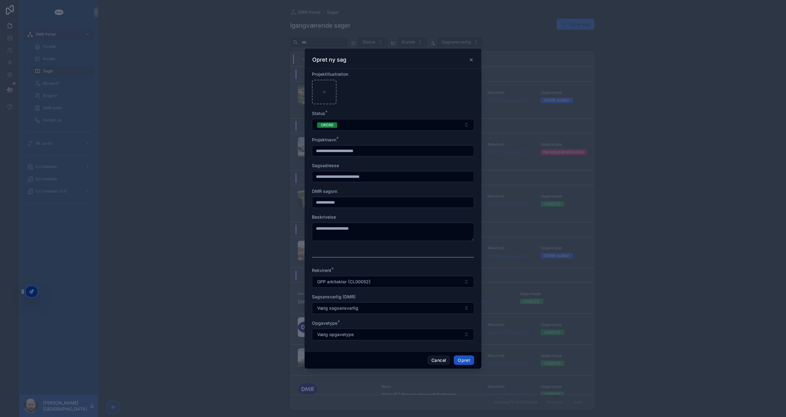
click at [355, 309] on span "Vælg sagsansvarlig" at bounding box center [337, 308] width 41 height 6
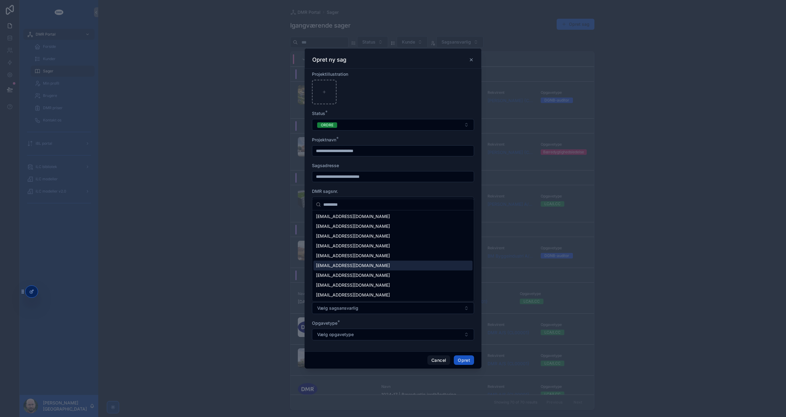
click at [338, 265] on span "mbv@dmr.dk" at bounding box center [353, 266] width 74 height 6
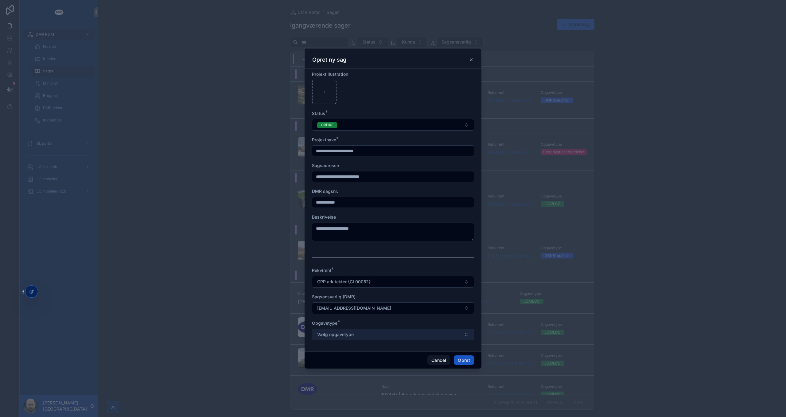
click at [363, 336] on button "Vælg opgavetype" at bounding box center [393, 335] width 162 height 12
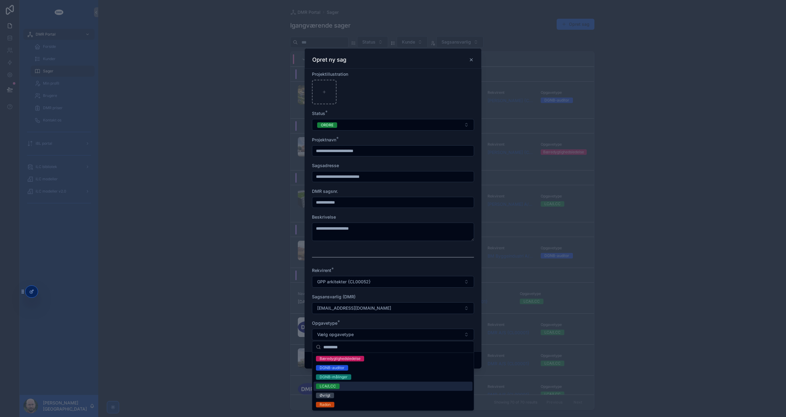
click at [364, 388] on div "LCA/LCC" at bounding box center [392, 386] width 159 height 9
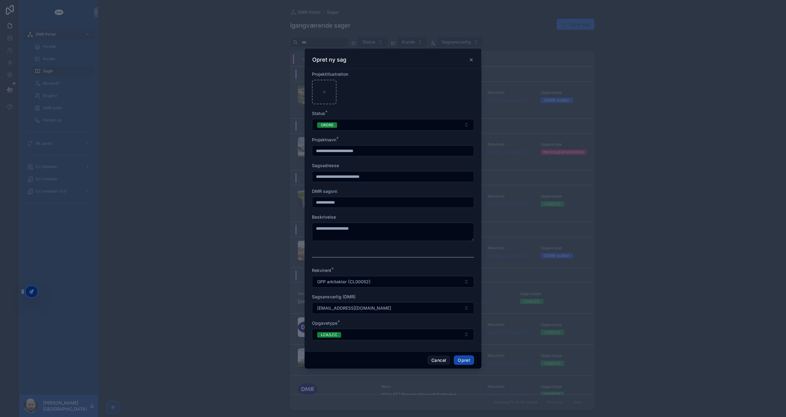
click at [464, 360] on button "Opret" at bounding box center [464, 361] width 20 height 10
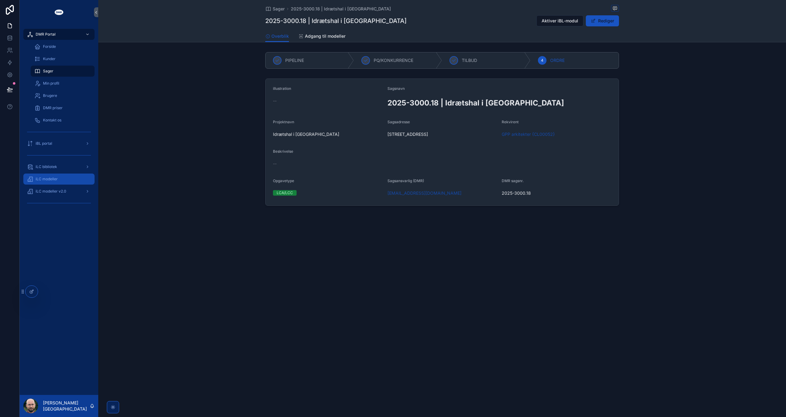
click at [56, 179] on span "iLC modeller" at bounding box center [47, 179] width 22 height 5
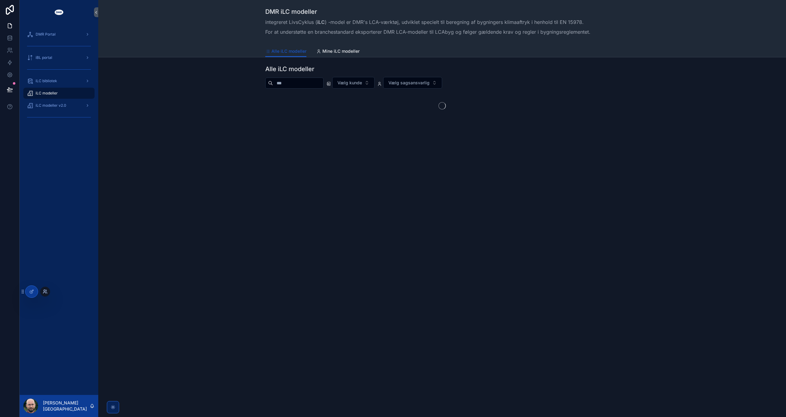
click at [45, 293] on icon at bounding box center [45, 291] width 5 height 5
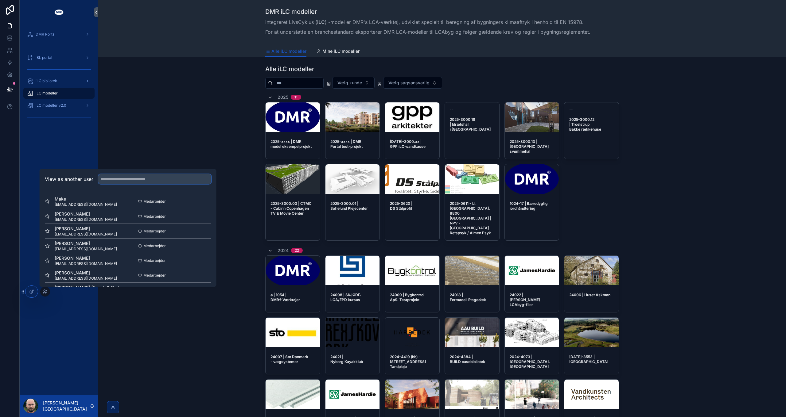
paste input "**********"
click at [125, 179] on input "**********" at bounding box center [154, 179] width 113 height 10
type input "***"
click at [196, 274] on button "Select" at bounding box center [203, 275] width 16 height 9
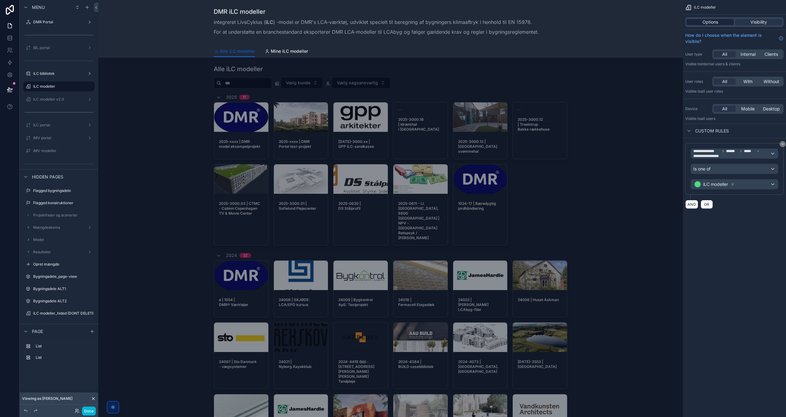
click at [716, 20] on span "Options" at bounding box center [710, 22] width 16 height 6
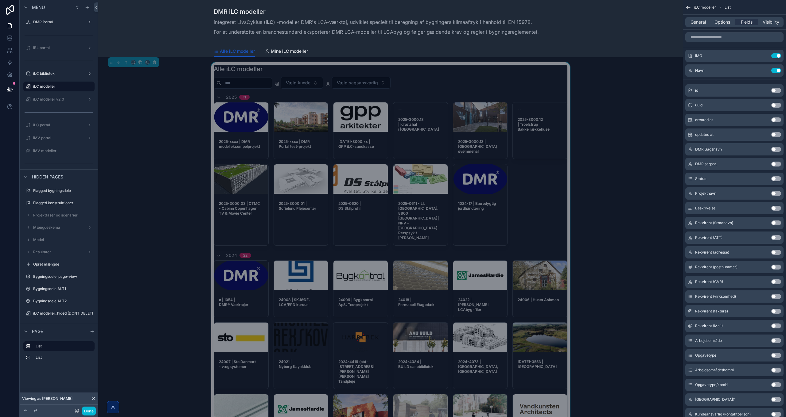
click at [539, 182] on div "2025-xxxx | DMR model eksempelprojekt iLC model 2025-xxxx | DMR Portal test-pro…" at bounding box center [391, 174] width 354 height 144
click at [763, 56] on icon "scrollable content" at bounding box center [764, 55] width 2 height 2
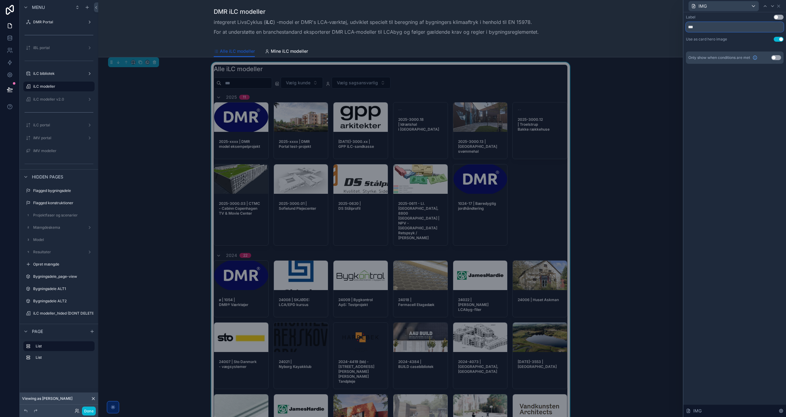
click at [694, 27] on input "***" at bounding box center [735, 27] width 98 height 10
type input "**********"
click at [780, 17] on button "Use setting" at bounding box center [778, 17] width 10 height 5
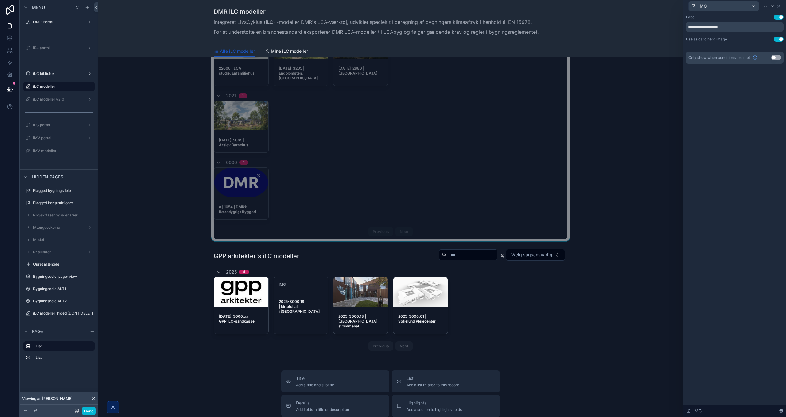
scroll to position [767, 0]
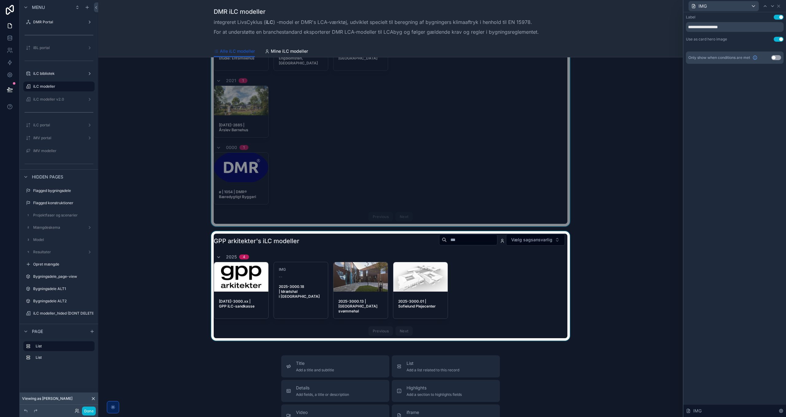
click at [525, 231] on div "scrollable content" at bounding box center [390, 286] width 574 height 110
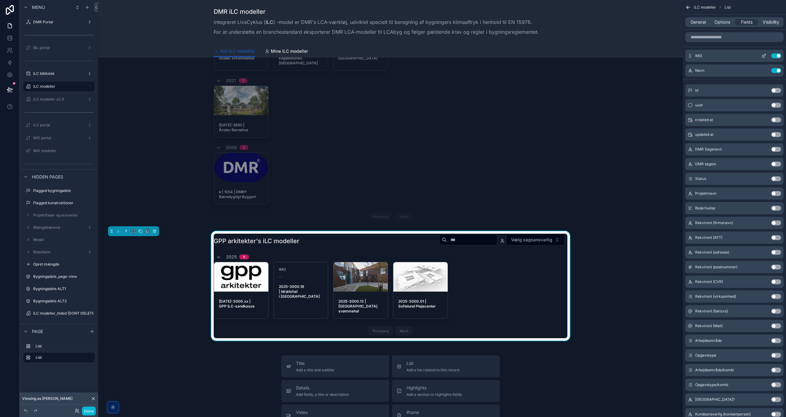
click at [763, 56] on icon "scrollable content" at bounding box center [764, 55] width 2 height 2
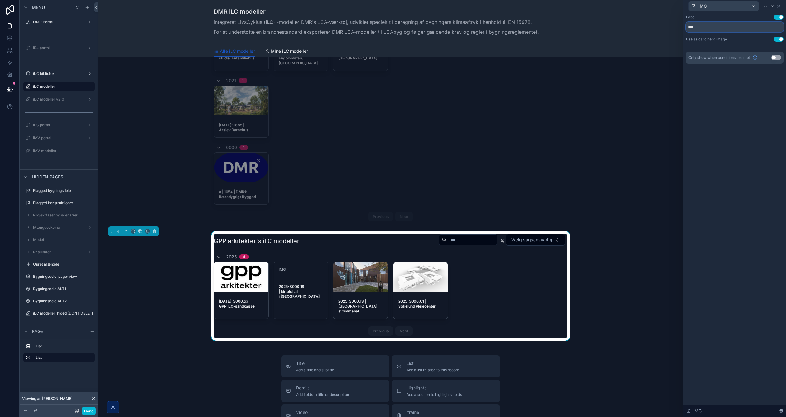
click at [706, 28] on input "***" at bounding box center [735, 27] width 98 height 10
paste input "**********"
type input "**********"
click at [92, 414] on button "Done" at bounding box center [89, 411] width 14 height 9
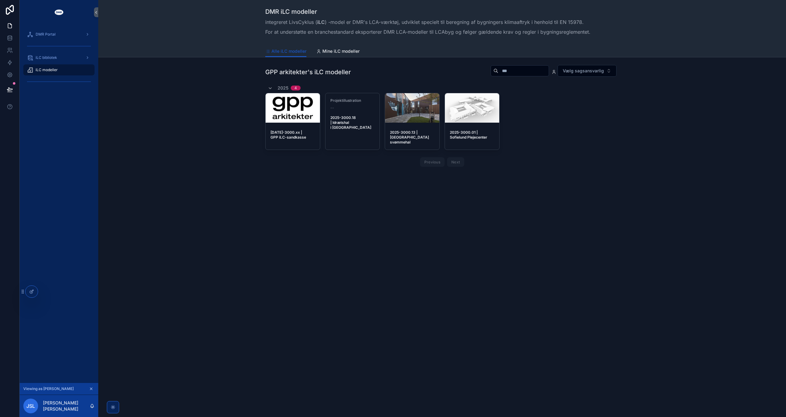
scroll to position [0, 0]
click at [368, 101] on span "iLC model" at bounding box center [364, 100] width 17 height 5
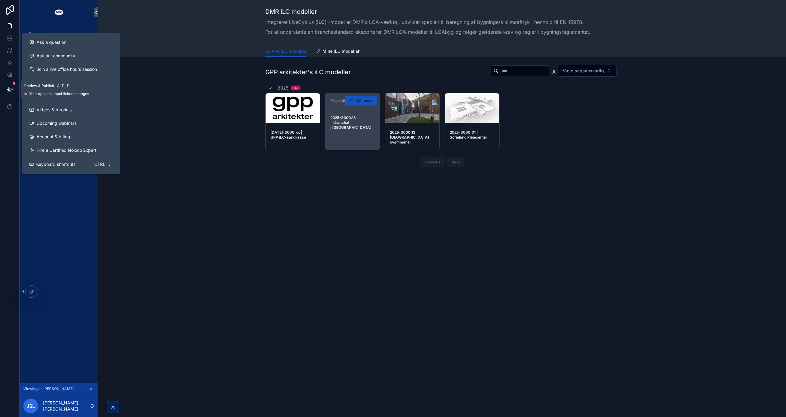
click at [11, 90] on icon at bounding box center [9, 89] width 5 height 3
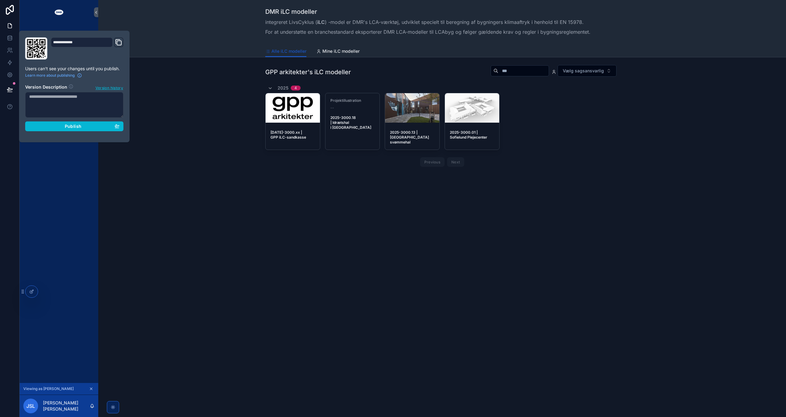
click at [77, 94] on textarea at bounding box center [74, 105] width 98 height 26
type textarea "**********"
click at [89, 127] on div "Publish" at bounding box center [74, 126] width 90 height 6
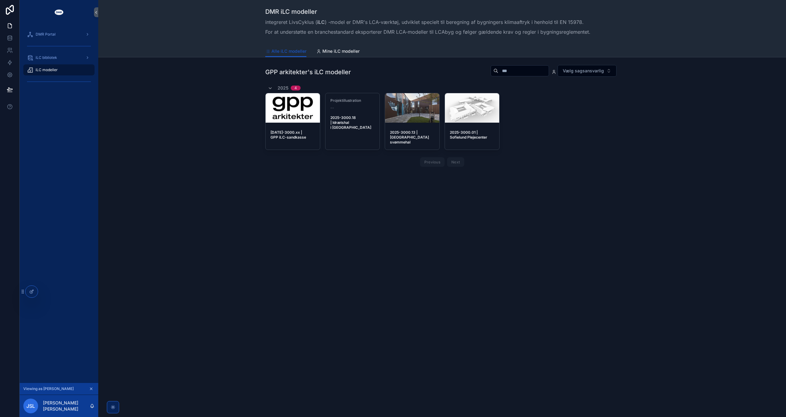
click at [190, 123] on div "GPP arkitekter's iLC modeller Vælg sagsansvarlig 2025 4 [DATE]-3000.xx | GPP iL…" at bounding box center [442, 117] width 678 height 110
click at [47, 34] on span "DMR Portal" at bounding box center [46, 34] width 20 height 5
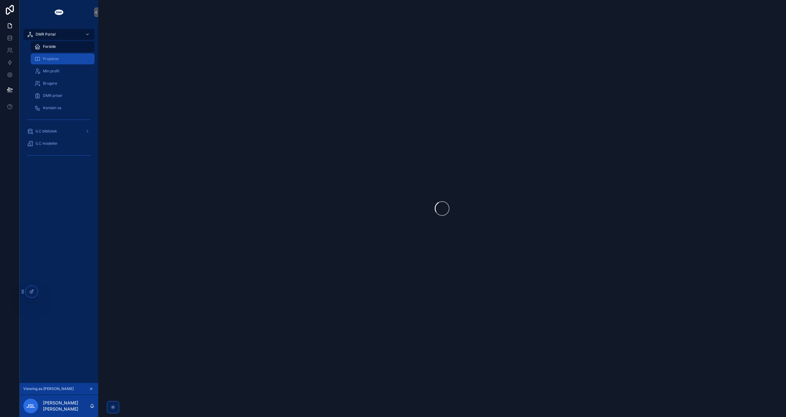
click at [52, 60] on span "Projekter" at bounding box center [51, 58] width 16 height 5
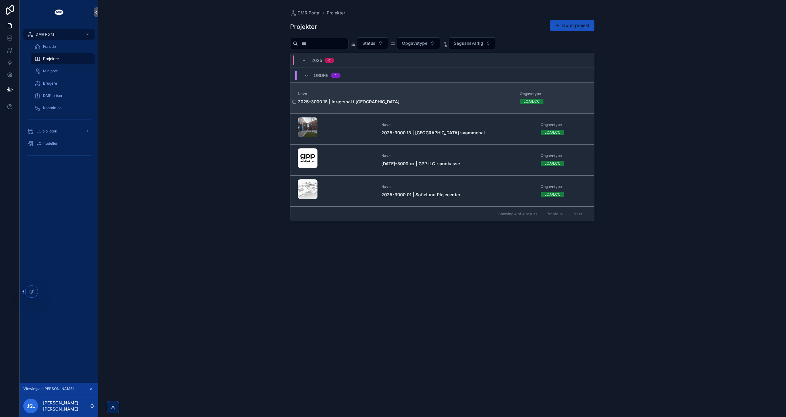
click at [342, 101] on strong "2025-3000.18 | Idrætshal i [GEOGRAPHIC_DATA]" at bounding box center [349, 101] width 102 height 5
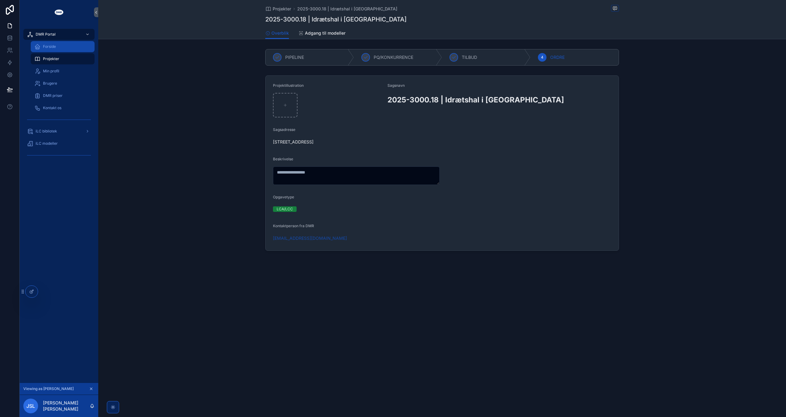
click at [52, 48] on span "Forside" at bounding box center [49, 46] width 13 height 5
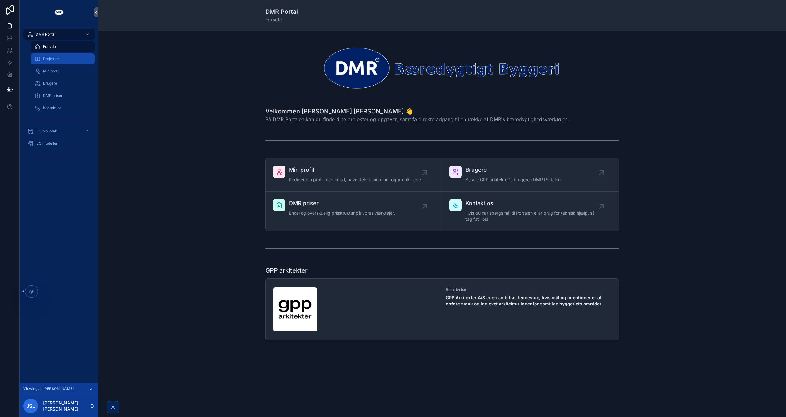
click at [53, 58] on span "Projekter" at bounding box center [51, 58] width 16 height 5
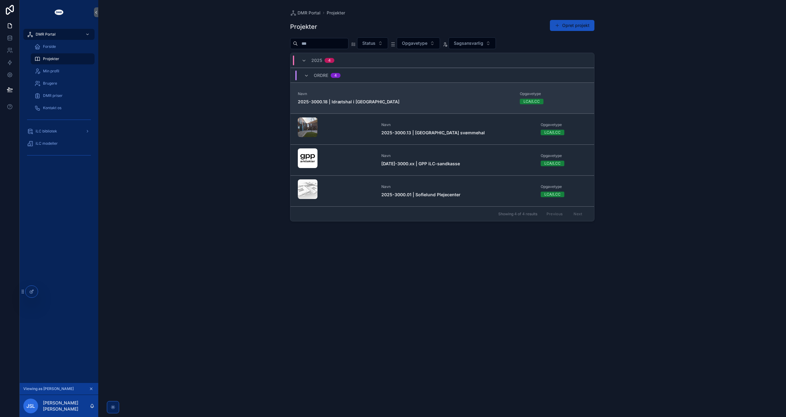
click at [351, 98] on div "Navn 2025-3000.18 | Idrætshal i [GEOGRAPHIC_DATA]" at bounding box center [405, 98] width 215 height 14
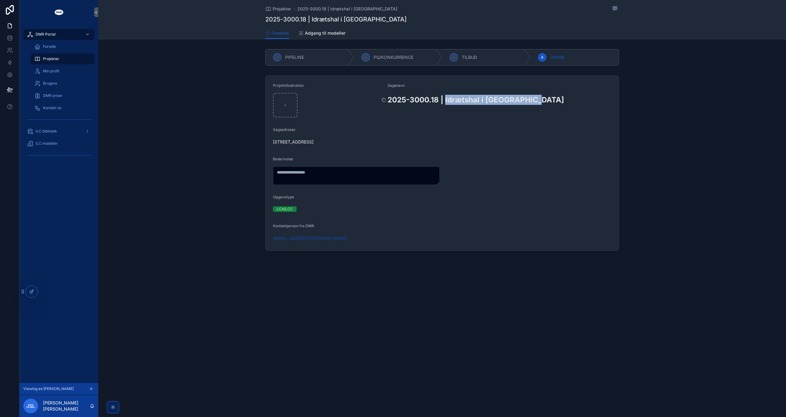
drag, startPoint x: 445, startPoint y: 98, endPoint x: 547, endPoint y: 98, distance: 101.9
click at [547, 98] on h2 "2025-3000.18 | Idrætshal i [GEOGRAPHIC_DATA]" at bounding box center [499, 100] width 224 height 10
copy h2 "Idrætshal i [GEOGRAPHIC_DATA]"
click at [56, 139] on div "iLC modeller" at bounding box center [59, 144] width 64 height 10
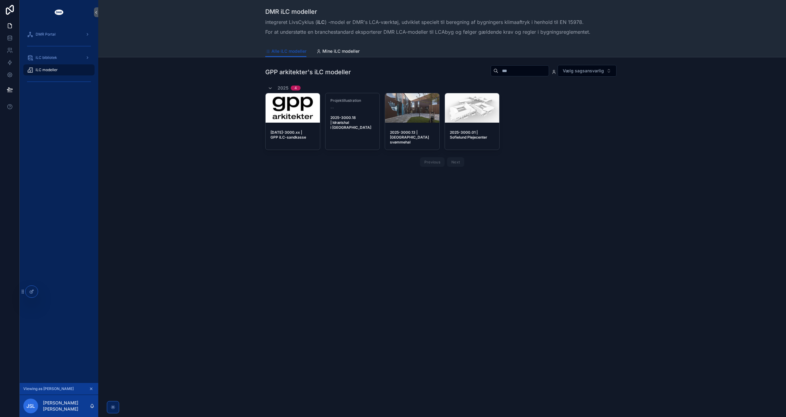
click at [351, 220] on div "DMR iLC modeller integreret LivsCyklus ( iLC ) -model er DMR's LCA-værktøj, udv…" at bounding box center [441, 208] width 687 height 417
click at [57, 64] on div "iLC modeller" at bounding box center [59, 70] width 79 height 12
click at [57, 60] on div "iLC bibliotek" at bounding box center [59, 58] width 64 height 10
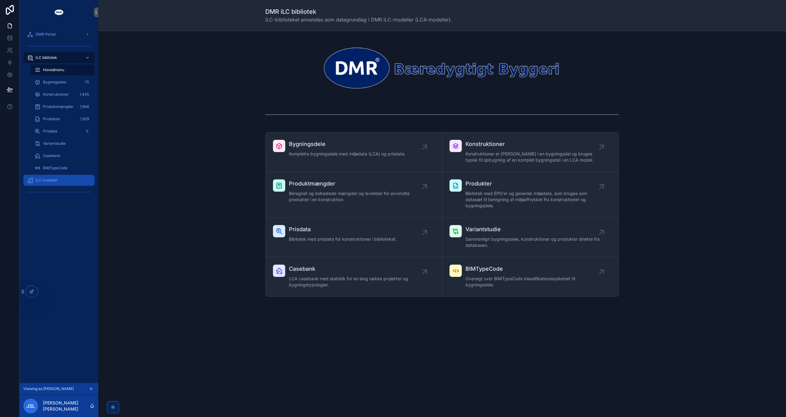
click at [56, 183] on div "iLC modeller" at bounding box center [59, 181] width 64 height 10
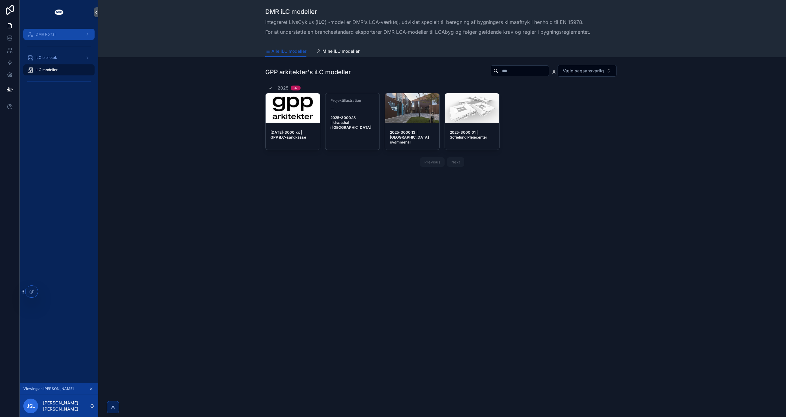
click at [60, 36] on div "DMR Portal" at bounding box center [59, 34] width 64 height 10
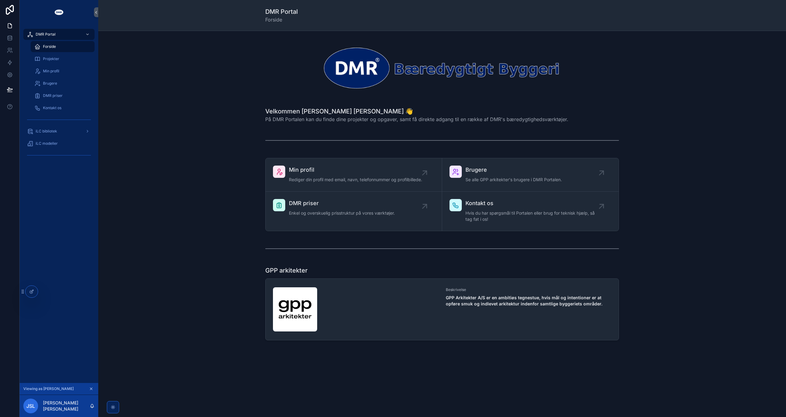
click at [90, 390] on icon "scrollable content" at bounding box center [91, 389] width 4 height 4
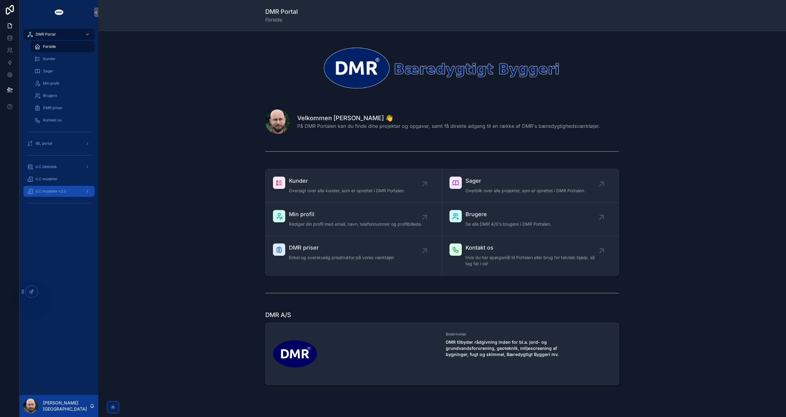
click at [72, 193] on div "iLC modeller v2.0" at bounding box center [59, 192] width 64 height 10
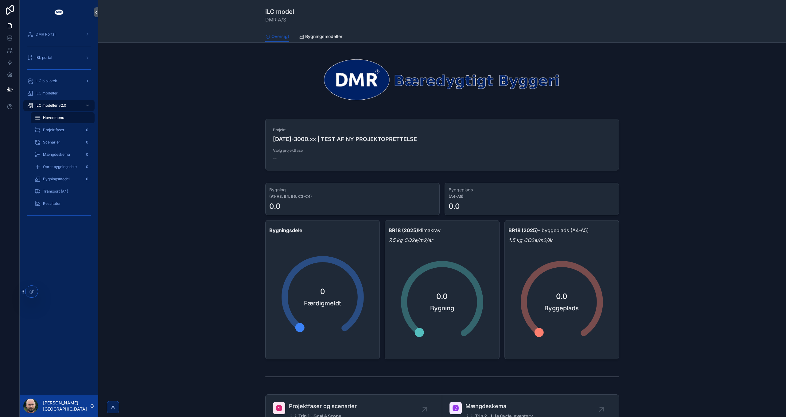
click at [218, 182] on div "Bygning (A1-A3, B4, B6, C3-C4) 0.0 Byggeplads (A4-A5) 0.0 Bygningsdele 0 Færdig…" at bounding box center [442, 271] width 678 height 182
click at [660, 169] on div "Projekt [DATE]-3000.xx | TEST AF NY PROJEKTOPRETTELSE Vælg projektfase -- Vælg …" at bounding box center [442, 145] width 678 height 59
click at [71, 133] on div "Projektfaser 0" at bounding box center [62, 130] width 56 height 10
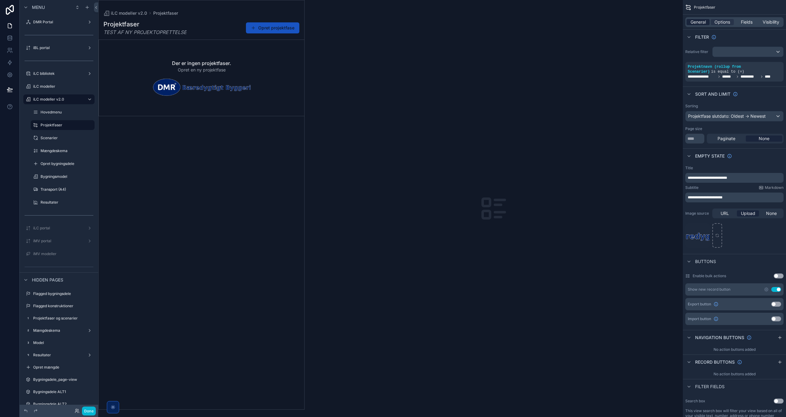
click at [698, 23] on span "General" at bounding box center [697, 22] width 15 height 6
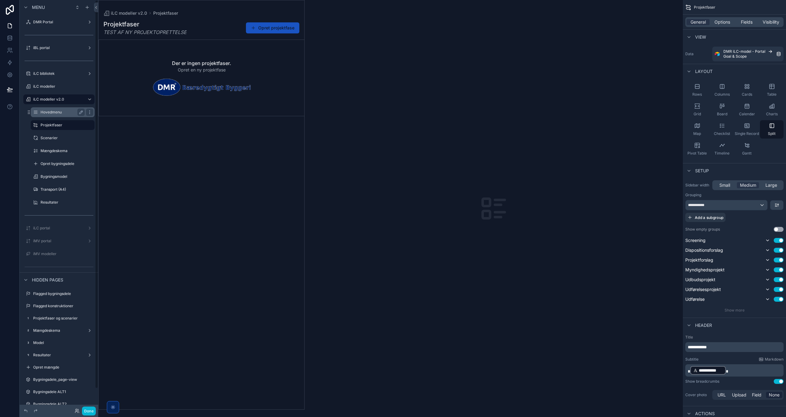
click at [55, 112] on label "Hovedmenu" at bounding box center [62, 112] width 42 height 5
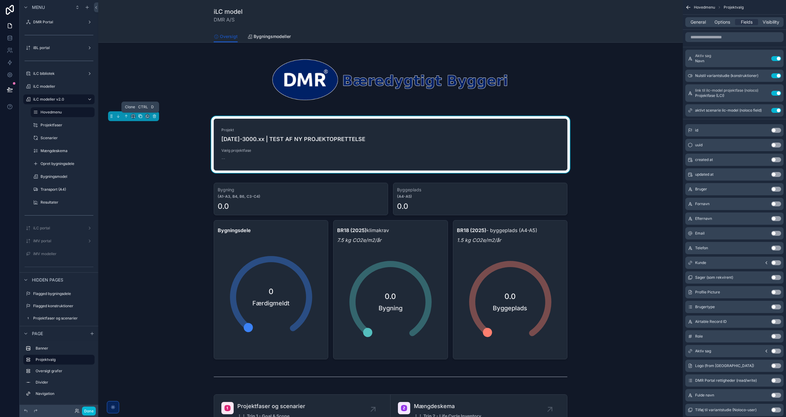
click at [141, 116] on icon "scrollable content" at bounding box center [140, 116] width 4 height 4
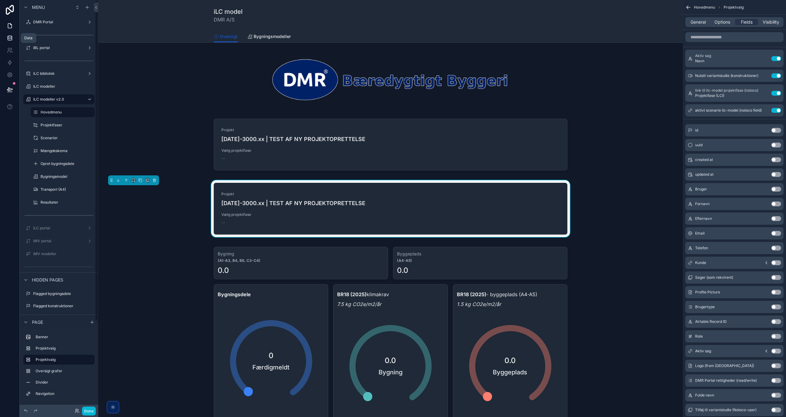
click at [8, 40] on icon at bounding box center [10, 38] width 6 height 6
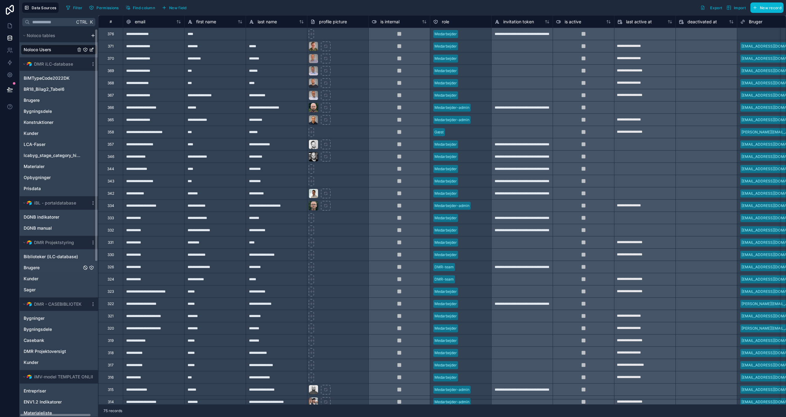
click at [34, 268] on span "Brugere" at bounding box center [32, 268] width 16 height 6
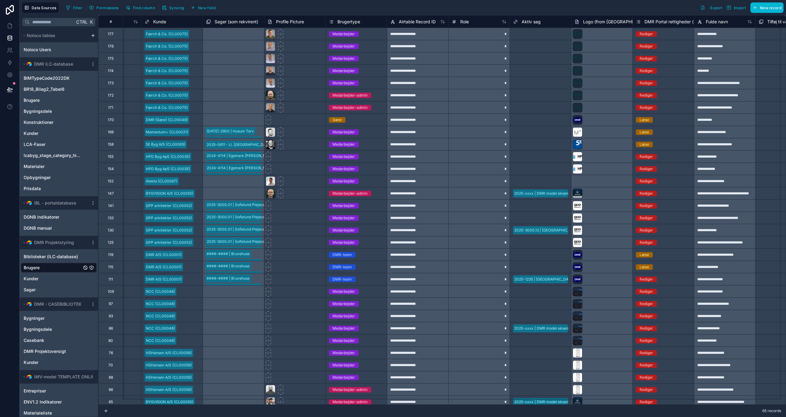
scroll to position [0, 399]
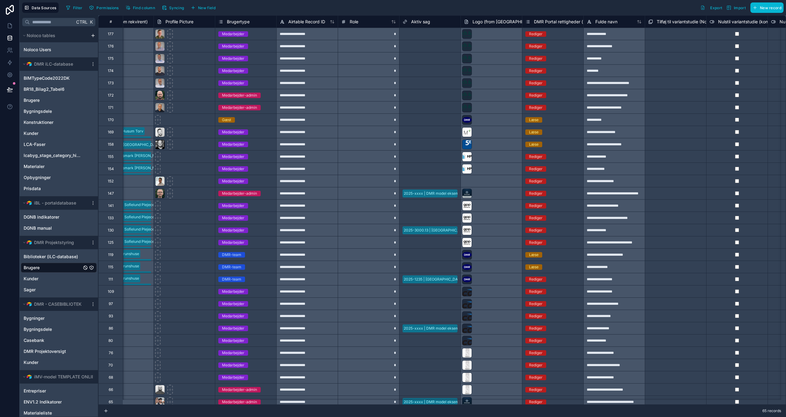
click at [420, 20] on span "Aktiv sag" at bounding box center [420, 22] width 19 height 6
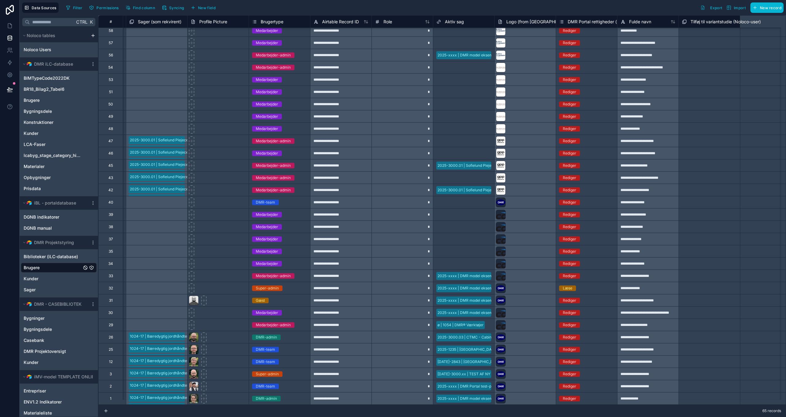
scroll to position [425, 522]
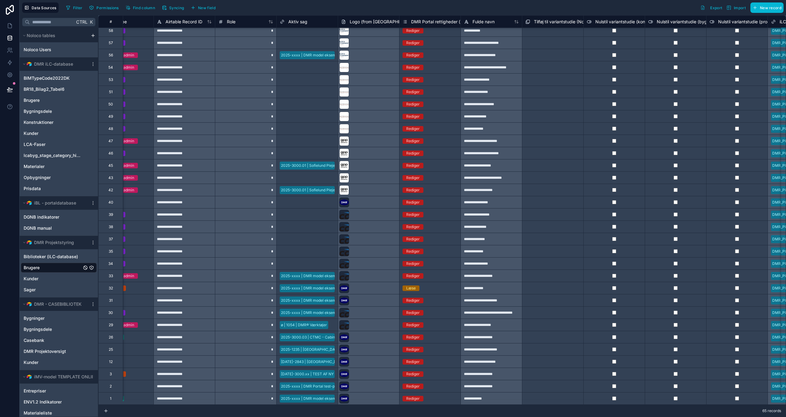
click at [307, 123] on div "Select a Aktiv sag" at bounding box center [306, 129] width 61 height 12
click at [304, 114] on div "Select a Aktiv sag" at bounding box center [295, 116] width 31 height 5
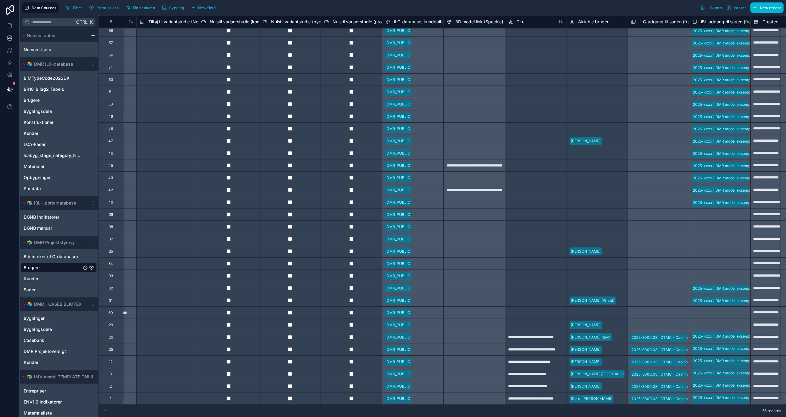
scroll to position [425, 1030]
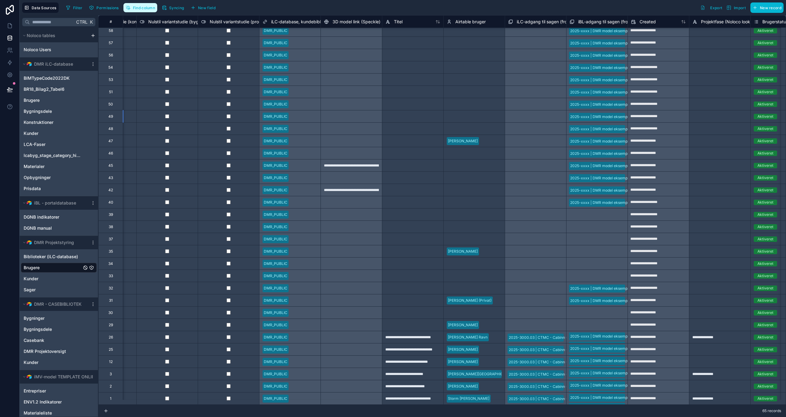
click at [146, 11] on button "Find column" at bounding box center [140, 7] width 34 height 9
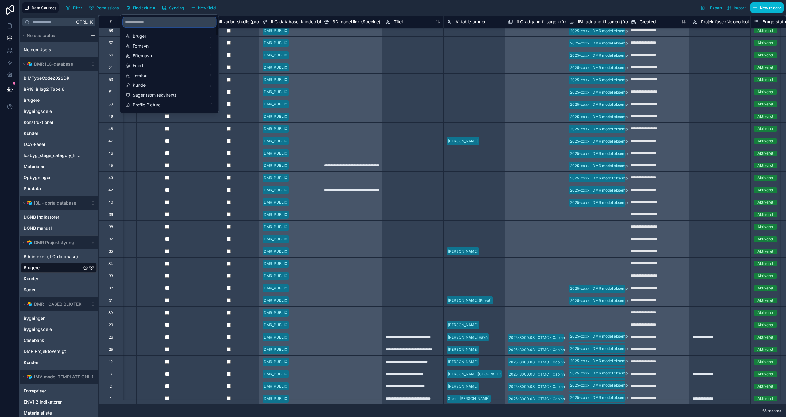
click at [144, 25] on input "scrollable content" at bounding box center [169, 22] width 93 height 10
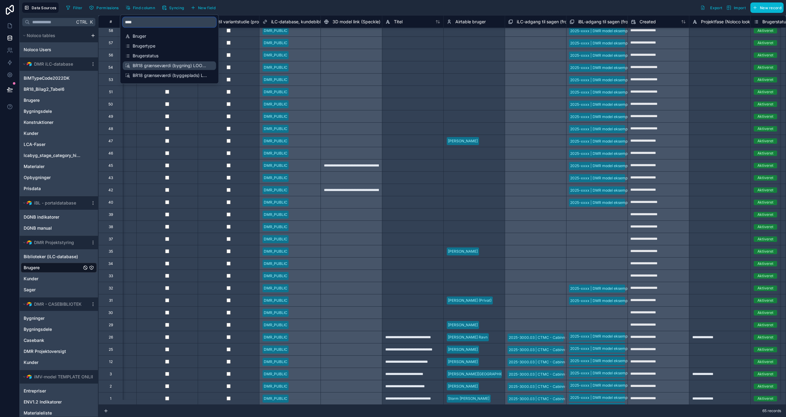
type input "****"
click at [169, 68] on span "BR18 grænseværdi (bygning) LOOKUP" at bounding box center [170, 66] width 74 height 6
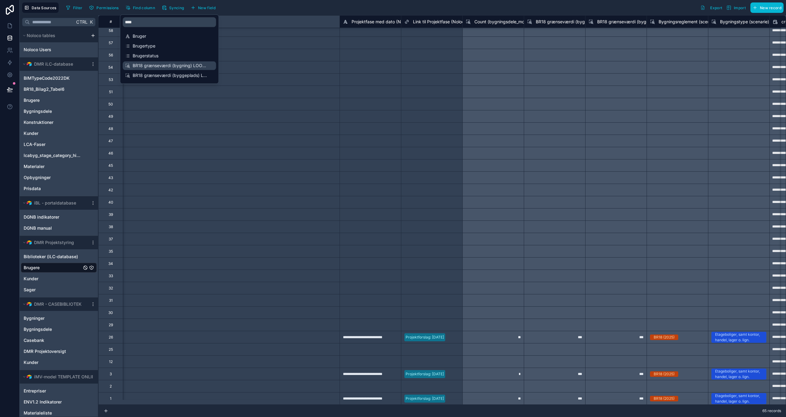
scroll to position [425, 1903]
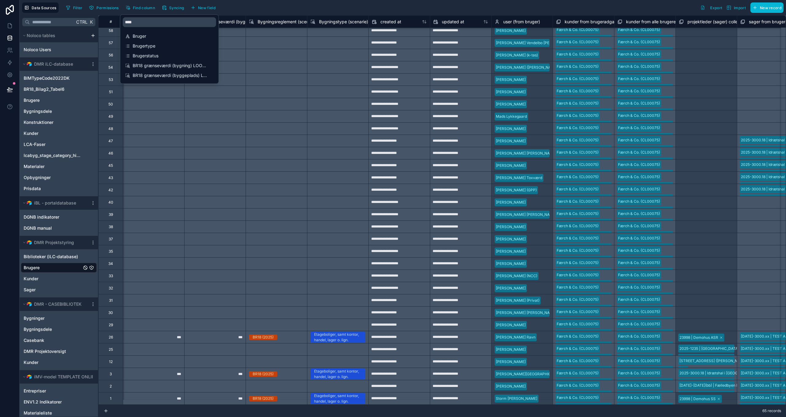
click at [504, 5] on div "Filter Permissions Find column Syncing New field Export Import New record" at bounding box center [424, 7] width 720 height 10
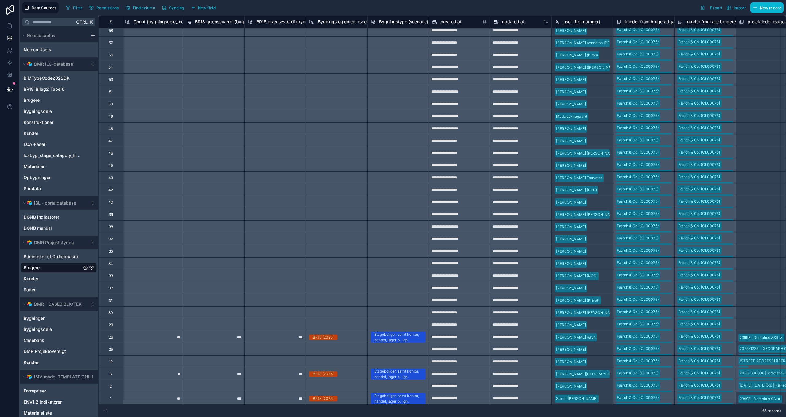
scroll to position [425, 1841]
click at [281, 21] on span "BR18 grænseværdi (byggeplads) LOOKUP" at bounding box center [300, 22] width 86 height 6
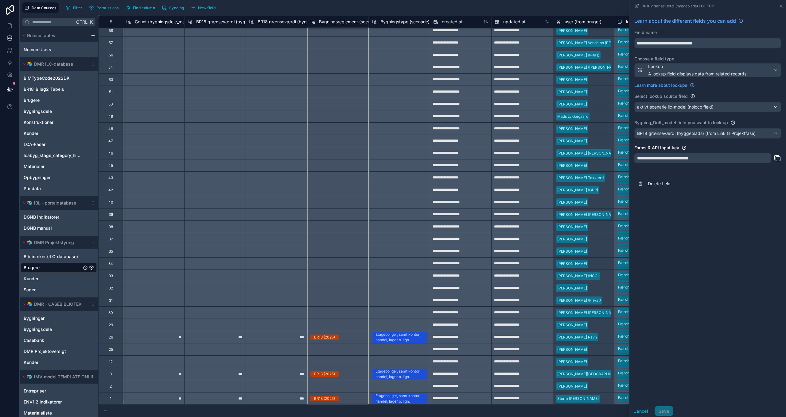
click at [350, 23] on span "Bygningsreglement (scenarie) LOOKUP" at bounding box center [358, 22] width 79 height 6
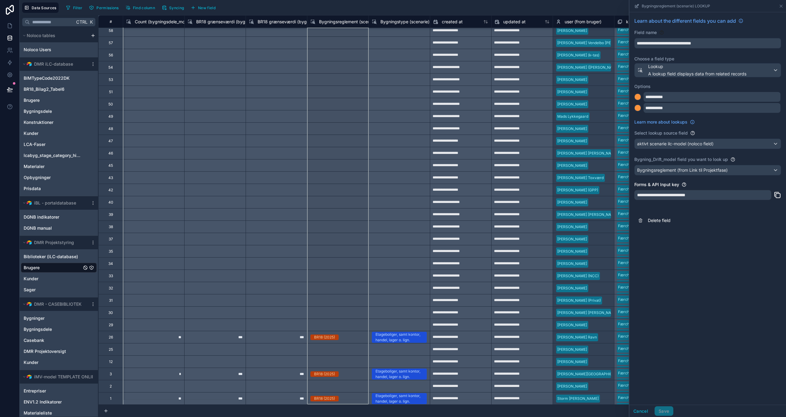
click at [222, 25] on div "BR18 grænseværdi (bygning) LOOKUP" at bounding box center [230, 21] width 87 height 7
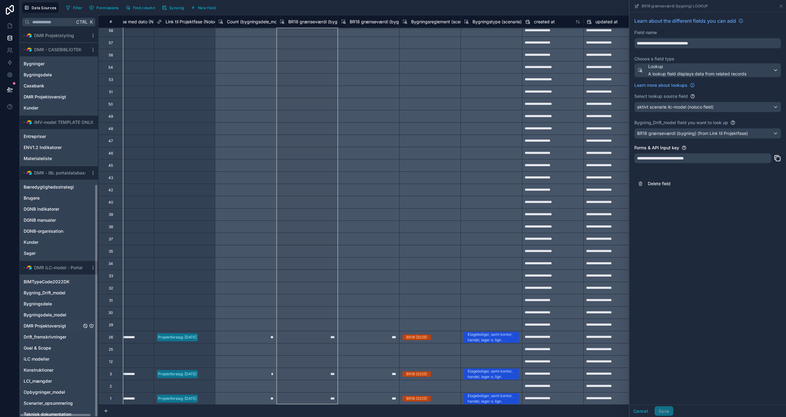
scroll to position [259, 0]
click at [39, 345] on span "Goal & Scope" at bounding box center [37, 344] width 27 height 6
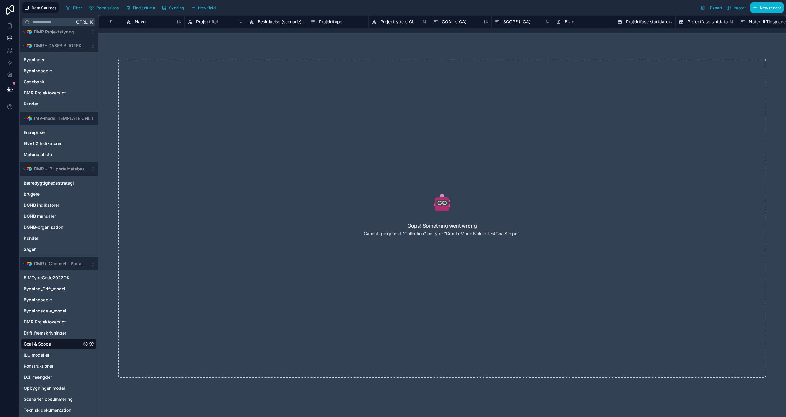
drag, startPoint x: 45, startPoint y: 342, endPoint x: 122, endPoint y: 379, distance: 84.8
click at [122, 379] on div "Oops! Something went wrong Cannot query field "Collection" on type "DmrILcModel…" at bounding box center [441, 218] width 687 height 358
click at [49, 315] on div "BIMTypeCode2022DK Bygning_Drift_model Bygningsdele Bygningsdele_model DMR Proje…" at bounding box center [59, 343] width 76 height 145
click at [51, 313] on div "Bygningsdele_model" at bounding box center [59, 311] width 76 height 10
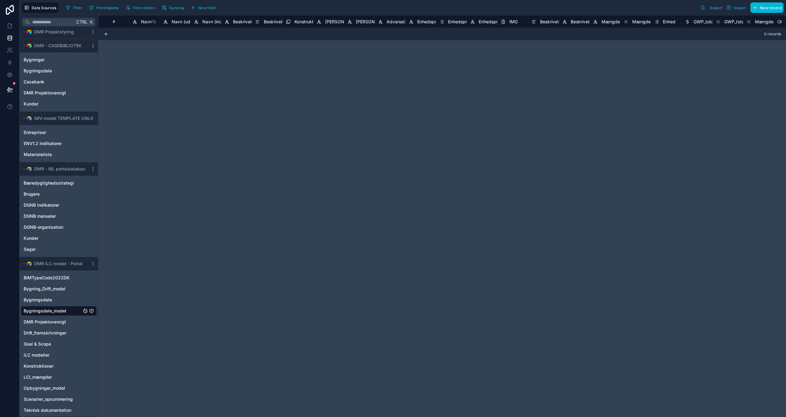
click at [35, 25] on div "Kunder" at bounding box center [59, 20] width 76 height 10
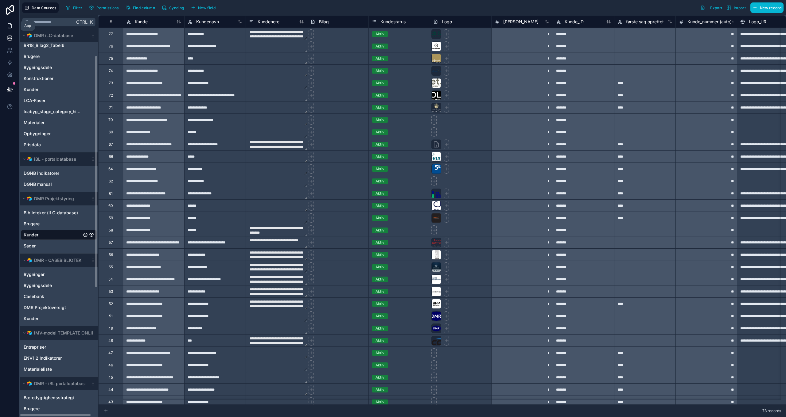
click at [12, 28] on icon at bounding box center [10, 26] width 6 height 6
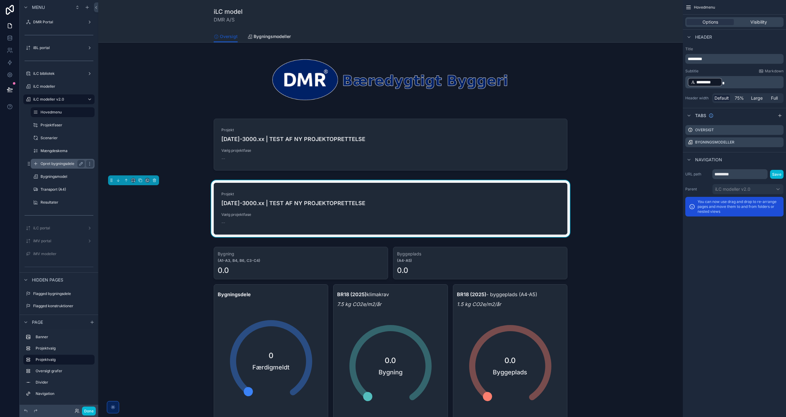
click at [55, 165] on label "Opret bygningsdele" at bounding box center [62, 163] width 42 height 5
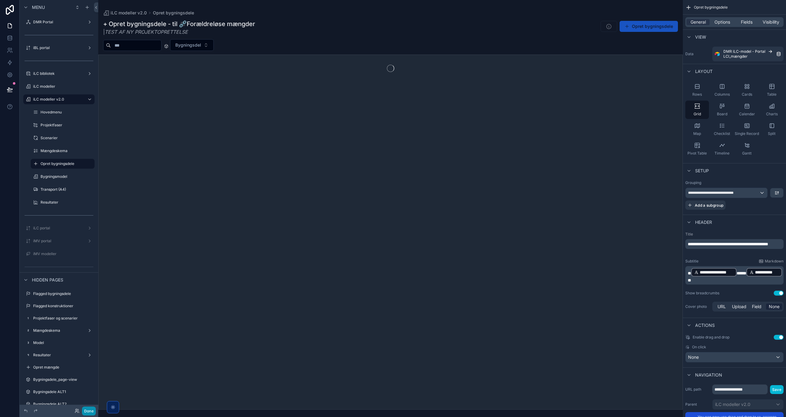
click at [93, 412] on button "Done" at bounding box center [89, 411] width 14 height 9
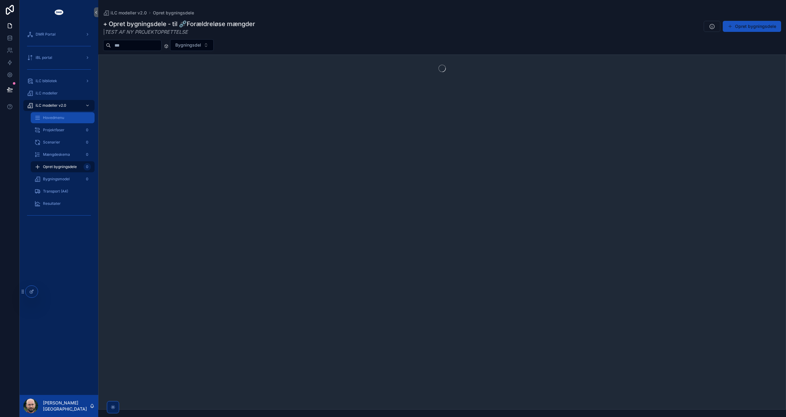
click at [59, 118] on span "Hovedmenu" at bounding box center [53, 117] width 21 height 5
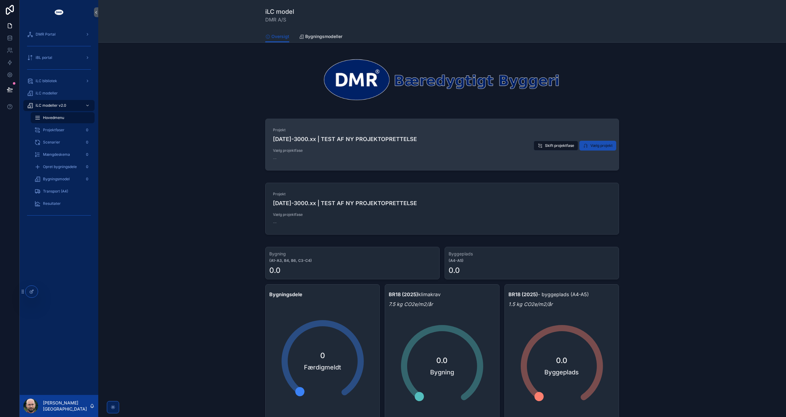
click at [597, 146] on span "Vælg projekt" at bounding box center [601, 145] width 22 height 5
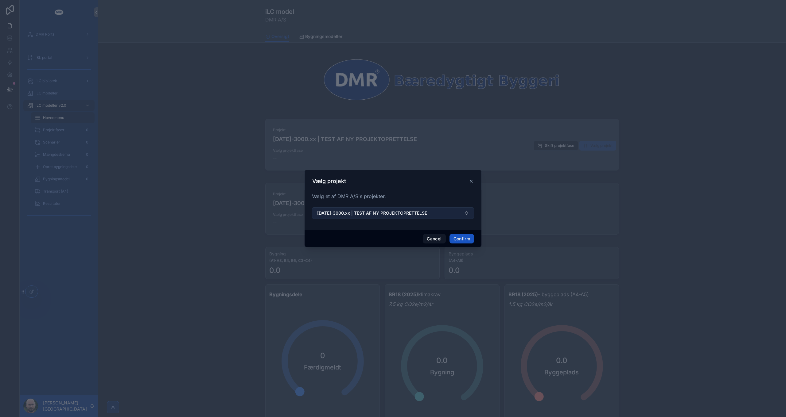
click at [381, 212] on span "[DATE]-3000.xx | TEST AF NY PROJEKTOPRETTELSE" at bounding box center [372, 213] width 110 height 6
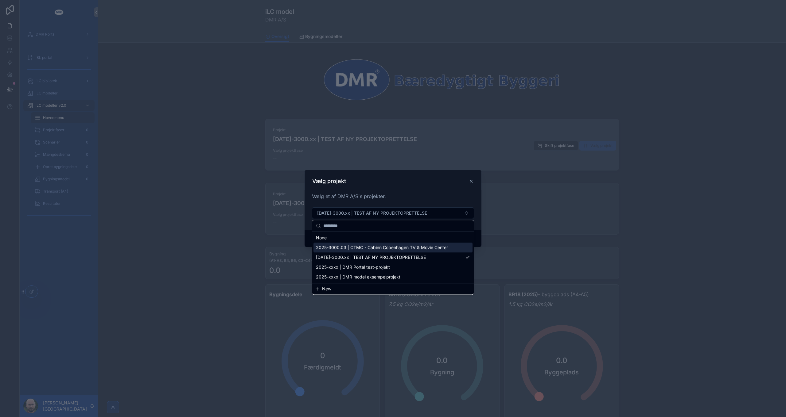
click at [384, 247] on span "2025-3000.03 | CTMC - Cabinn Copenhagen TV & Movie Center" at bounding box center [382, 248] width 132 height 6
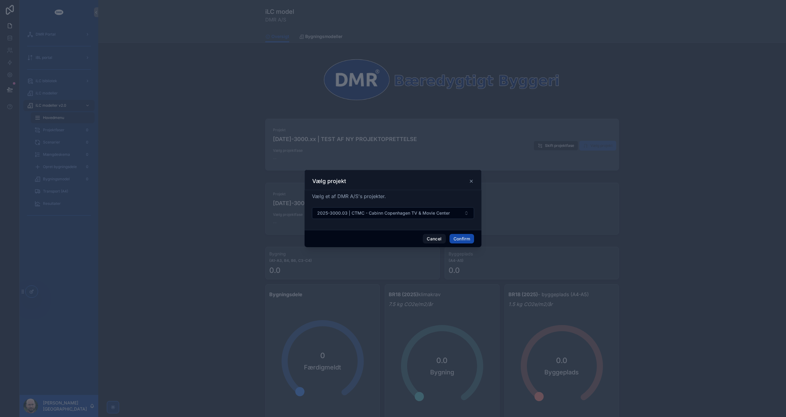
click at [472, 241] on button "Confirm" at bounding box center [461, 239] width 25 height 10
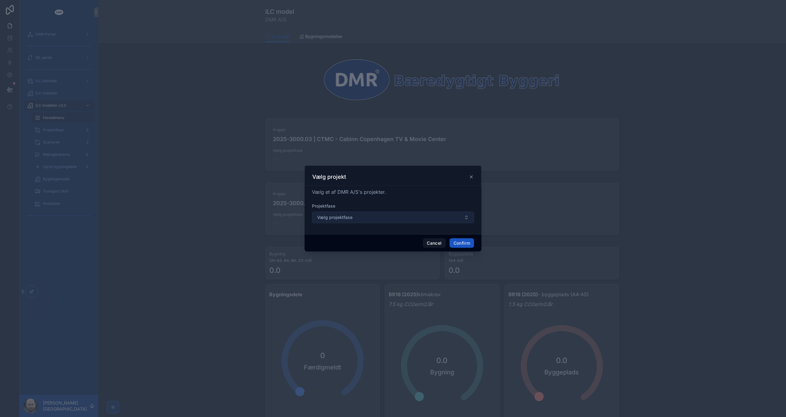
click at [387, 218] on button "Vælg projektfase" at bounding box center [393, 218] width 162 height 12
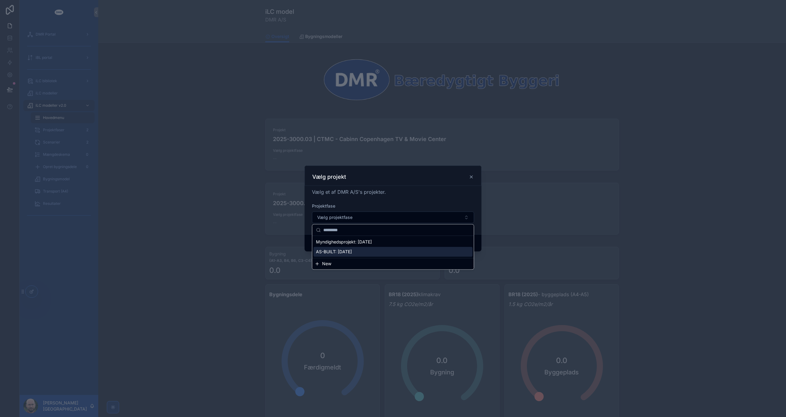
click at [352, 249] on span "AS-BUILT: [DATE]" at bounding box center [334, 252] width 36 height 6
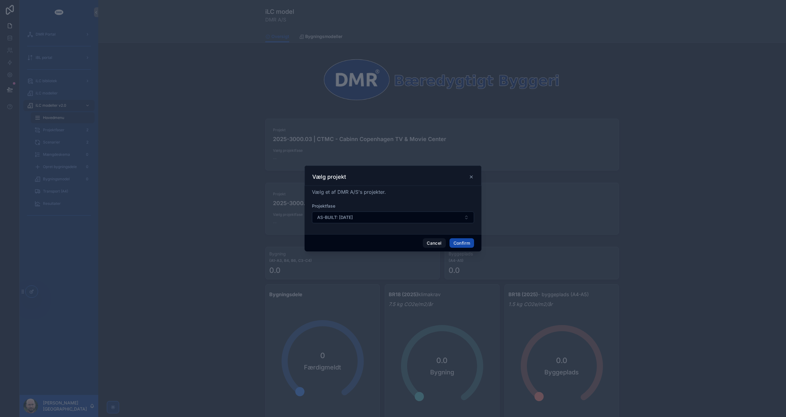
click at [460, 245] on button "Confirm" at bounding box center [461, 243] width 25 height 10
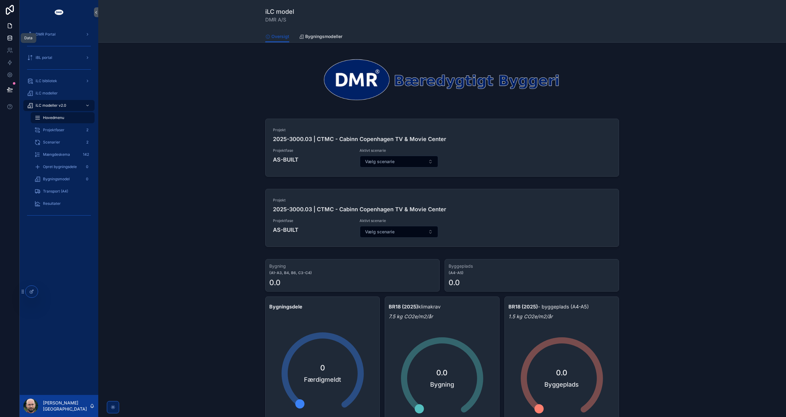
click at [14, 41] on link at bounding box center [9, 38] width 19 height 12
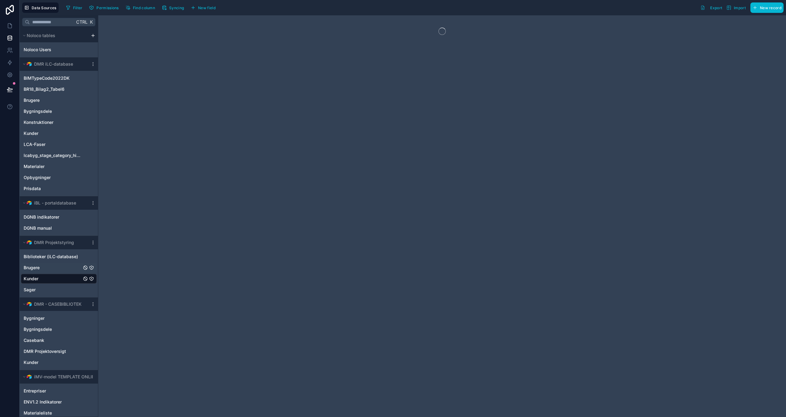
click at [44, 270] on div "Brugere" at bounding box center [59, 268] width 76 height 10
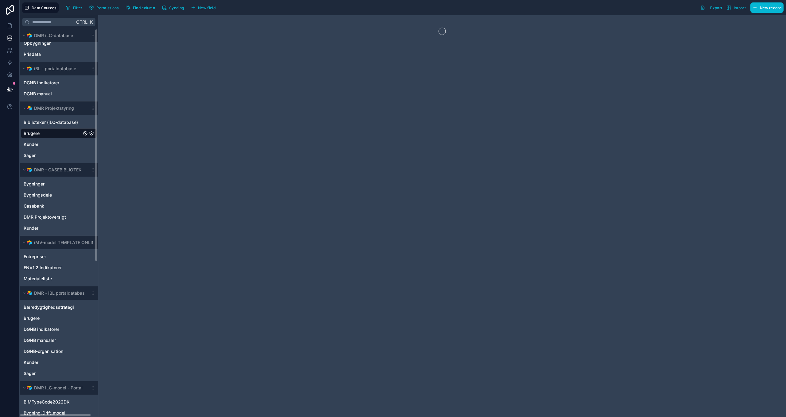
scroll to position [245, 0]
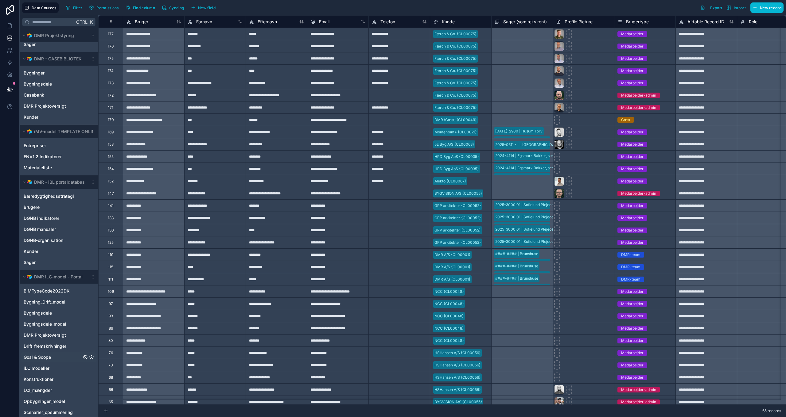
click at [40, 358] on span "Goal & Scope" at bounding box center [37, 357] width 27 height 6
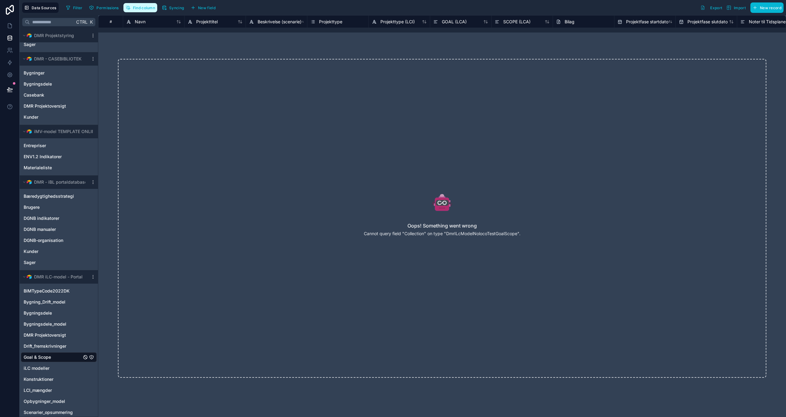
click at [144, 9] on span "Find column" at bounding box center [144, 8] width 22 height 5
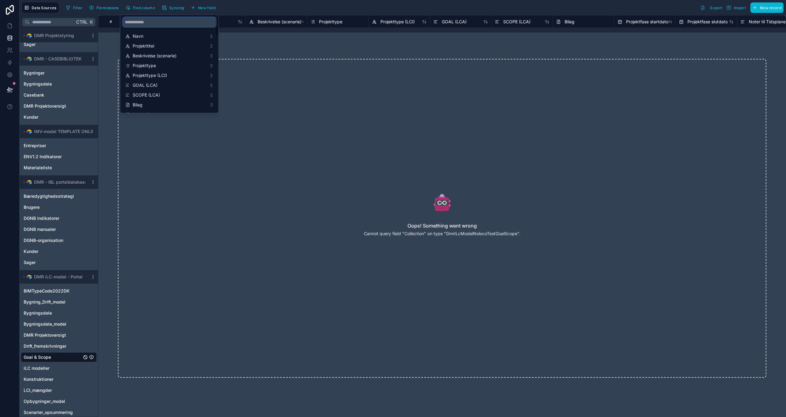
click at [145, 22] on input "scrollable content" at bounding box center [169, 22] width 93 height 10
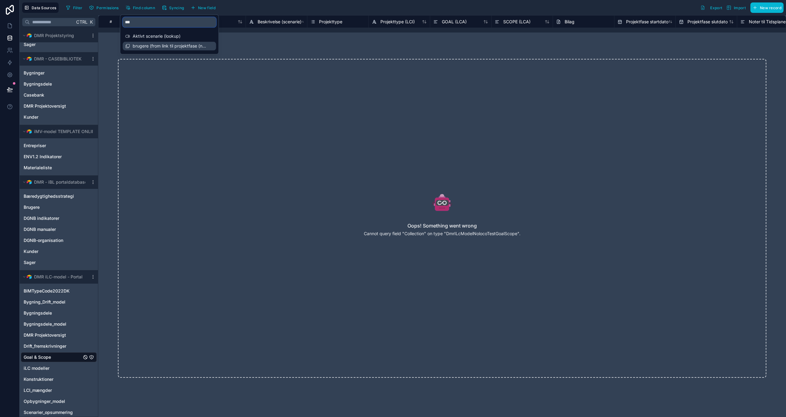
type input "***"
click at [157, 47] on span "brugere (from link til projektfase (noloco lookup)) collection" at bounding box center [170, 46] width 74 height 6
click at [526, 45] on div "Oops! Something went wrong Cannot query field "Collection" on type "DmrILcModel…" at bounding box center [441, 218] width 687 height 358
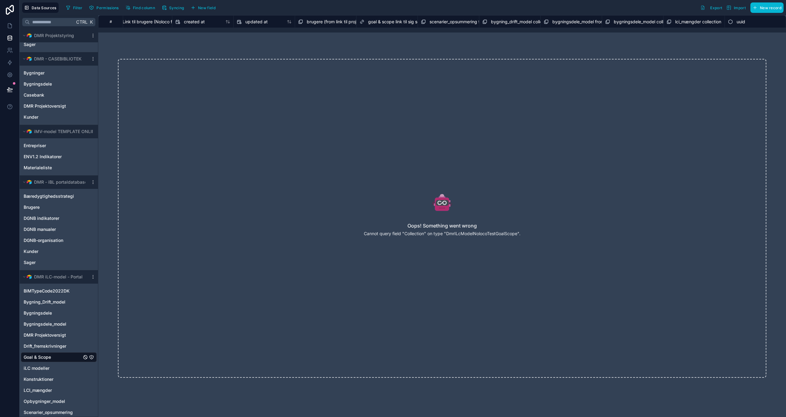
click at [329, 22] on span "brugere (from link til projektfase (noloco lookup)) collection" at bounding box center [366, 22] width 118 height 6
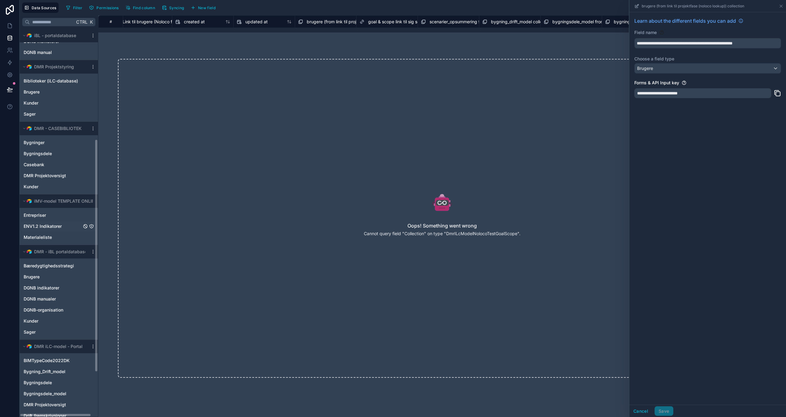
scroll to position [153, 0]
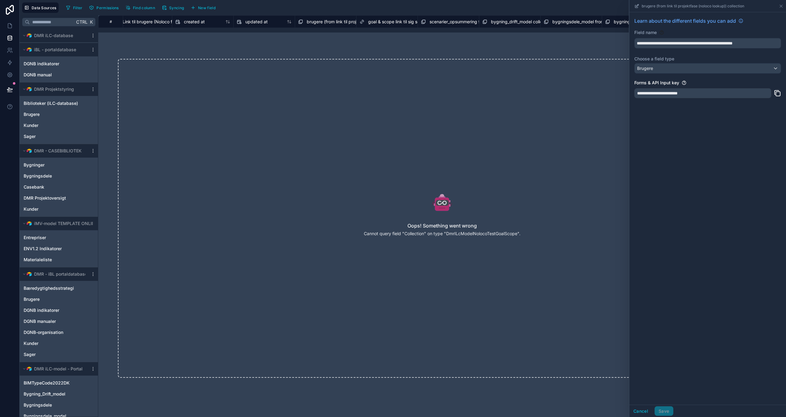
click at [779, 93] on icon at bounding box center [776, 93] width 7 height 7
click at [33, 114] on span "Brugere" at bounding box center [32, 114] width 16 height 6
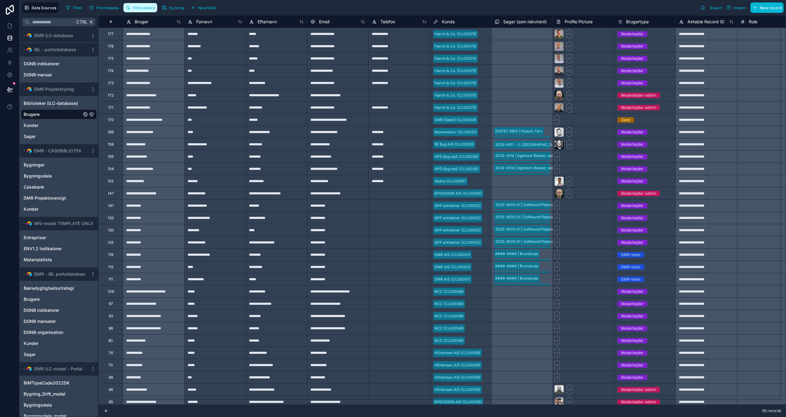
click at [144, 8] on span "Find column" at bounding box center [144, 8] width 22 height 5
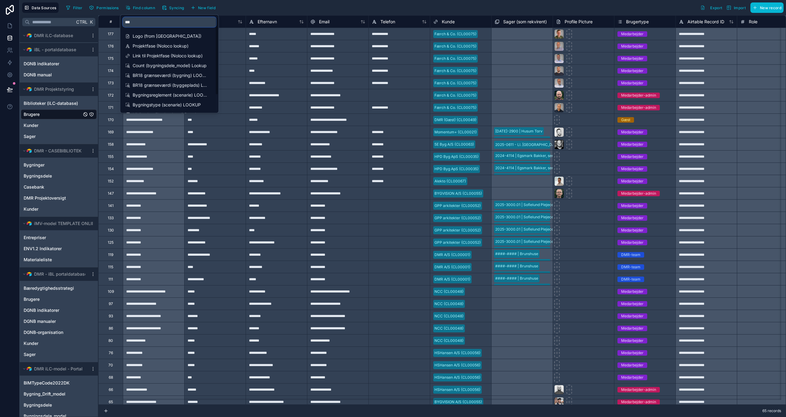
click at [157, 25] on input "***" at bounding box center [169, 22] width 93 height 10
type input "******"
click at [155, 36] on span "Projektfase (Noloco lookup)" at bounding box center [170, 36] width 74 height 6
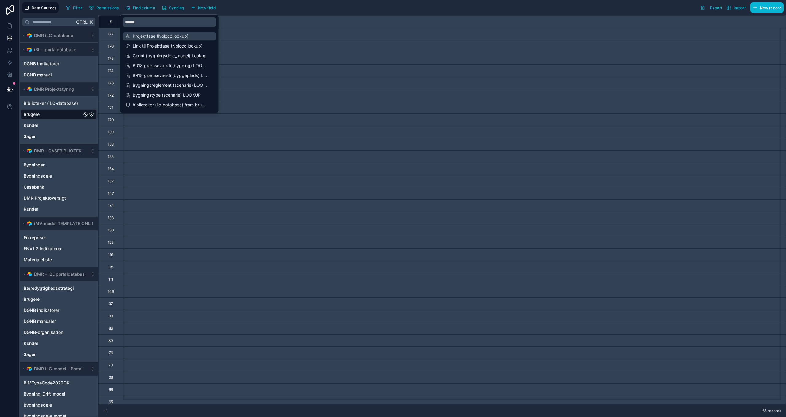
scroll to position [0, 1596]
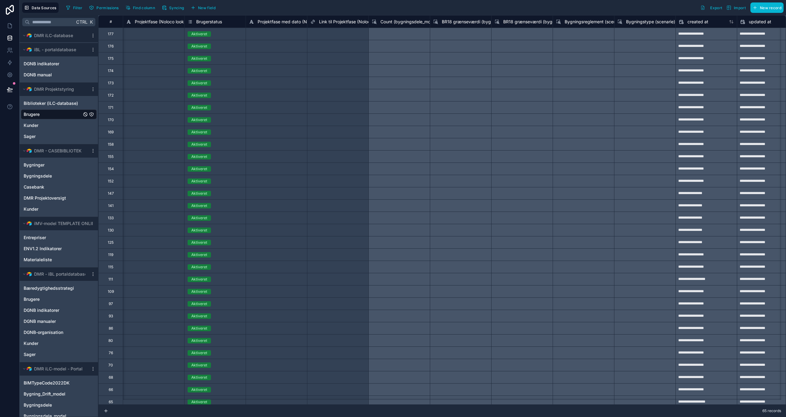
click at [262, 6] on div "Filter Permissions Find column Syncing New field Export Import New record" at bounding box center [424, 7] width 720 height 10
click at [164, 22] on span "Projektfase (Noloco lookup)" at bounding box center [163, 22] width 56 height 6
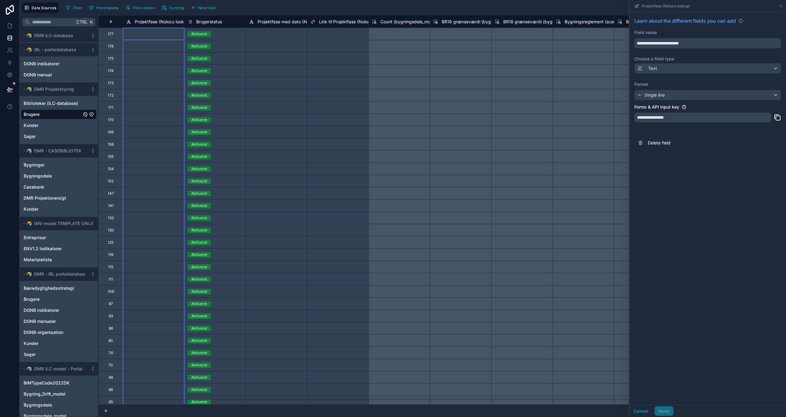
click at [674, 44] on input "**********" at bounding box center [707, 43] width 146 height 10
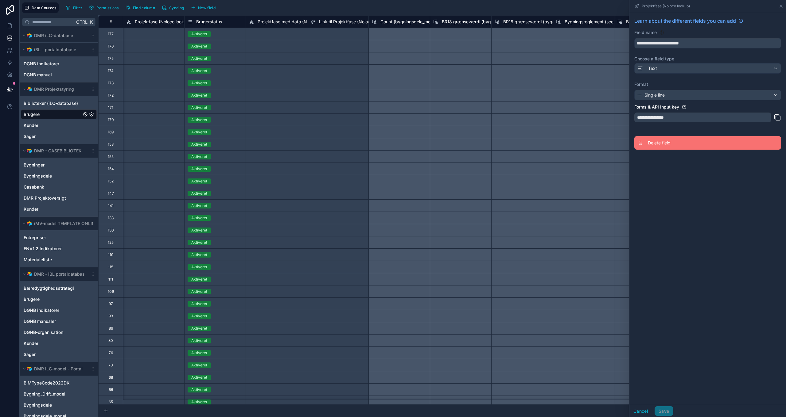
click at [659, 143] on span "Delete field" at bounding box center [691, 143] width 88 height 6
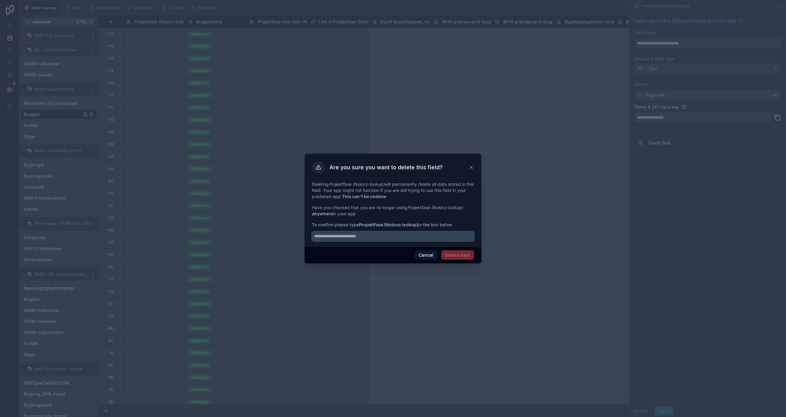
click at [361, 235] on input "text" at bounding box center [393, 237] width 162 height 10
paste input "**********"
type input "**********"
click at [464, 258] on button "Delete field" at bounding box center [457, 255] width 33 height 10
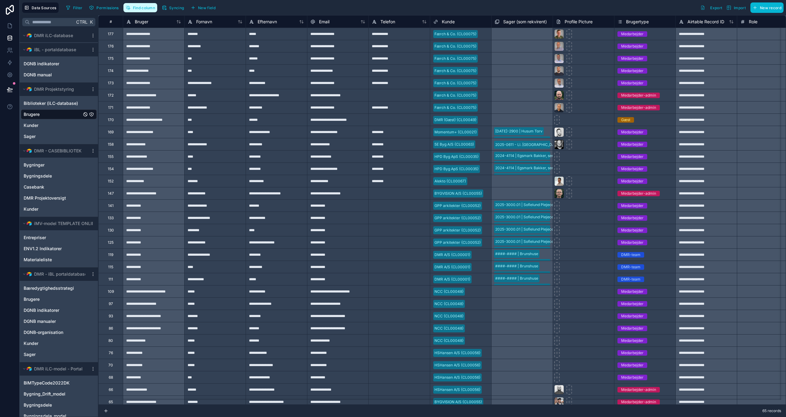
click at [142, 9] on span "Find column" at bounding box center [144, 8] width 22 height 5
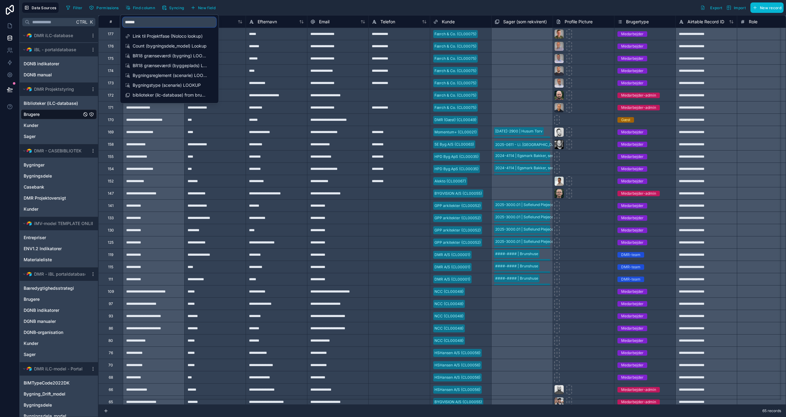
click at [152, 21] on input "******" at bounding box center [169, 22] width 93 height 10
click at [182, 36] on span "Link til Projektfase (Noloco lookup)" at bounding box center [170, 36] width 74 height 6
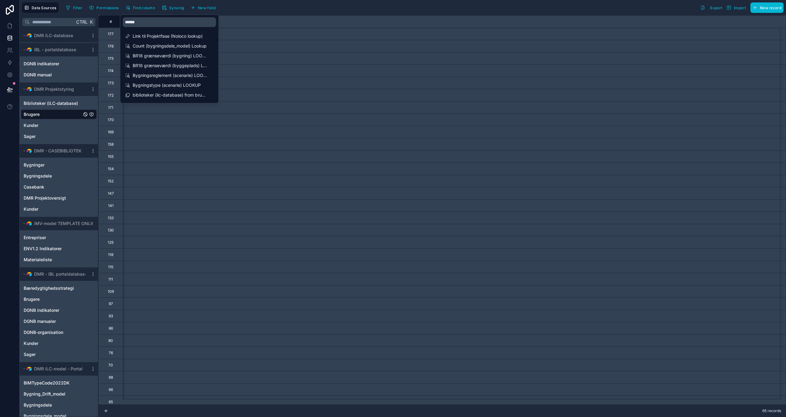
scroll to position [0, 1718]
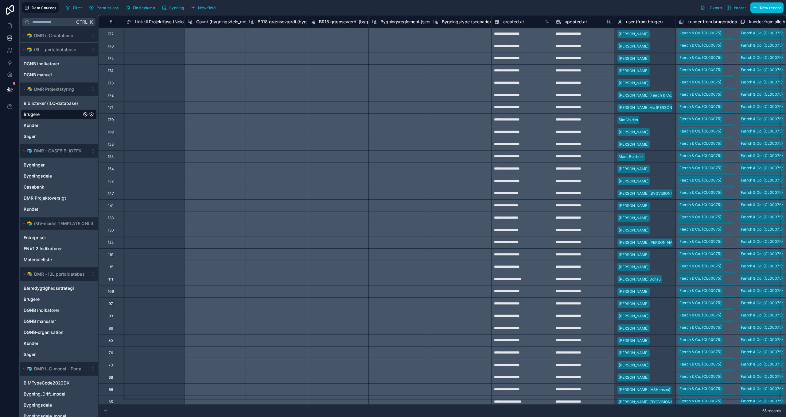
click at [289, 10] on div "Filter Permissions Find column Syncing New field Export Import New record" at bounding box center [424, 7] width 720 height 10
click at [163, 23] on span "Link til Projektfase (Noloco lookup)" at bounding box center [170, 22] width 70 height 6
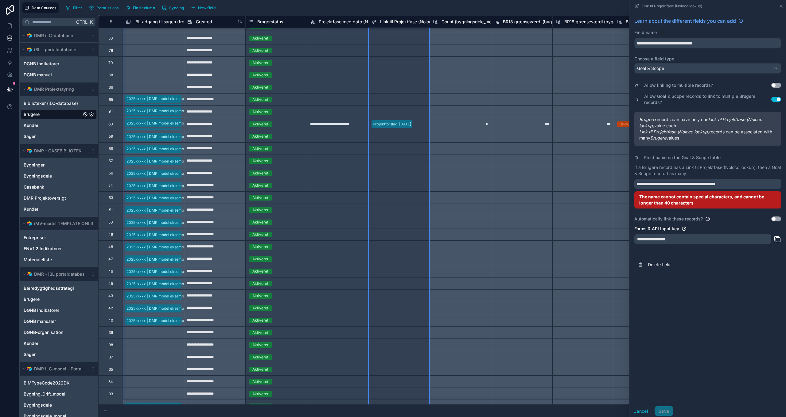
scroll to position [303, 1473]
click at [749, 185] on input "**********" at bounding box center [707, 184] width 147 height 10
drag, startPoint x: 666, startPoint y: 184, endPoint x: 656, endPoint y: 184, distance: 9.8
click at [656, 184] on input "**********" at bounding box center [707, 184] width 147 height 10
click at [729, 184] on input "**********" at bounding box center [707, 184] width 147 height 10
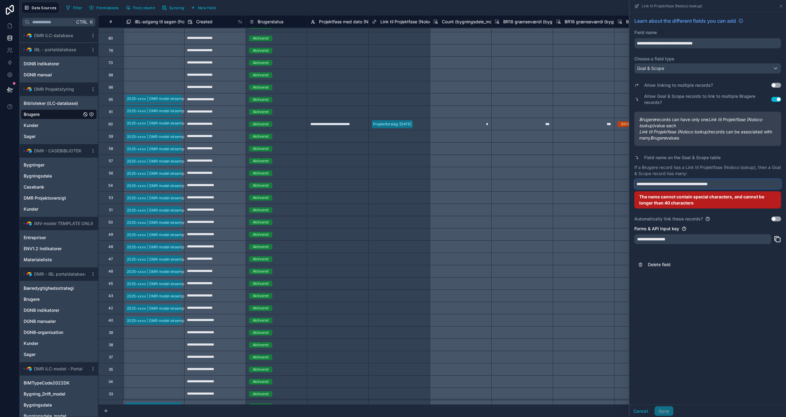
click at [717, 184] on input "**********" at bounding box center [707, 184] width 147 height 10
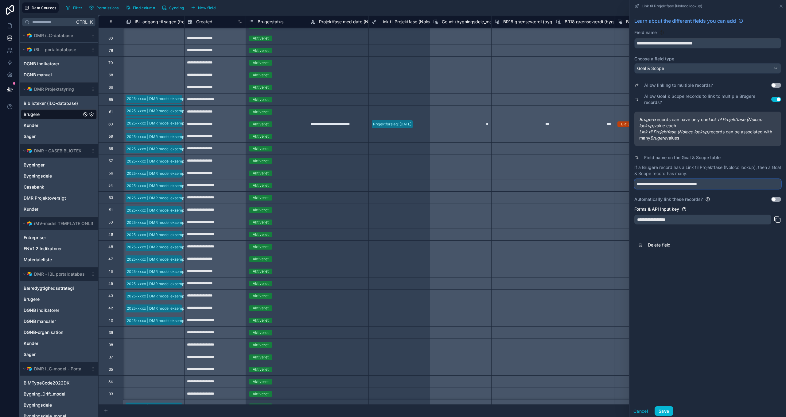
click at [727, 183] on input "**********" at bounding box center [707, 184] width 147 height 10
type input "**********"
click at [663, 411] on button "Save" at bounding box center [663, 412] width 18 height 10
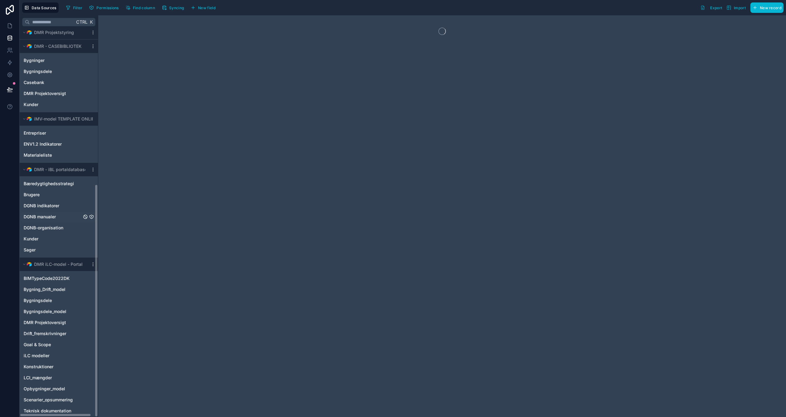
scroll to position [259, 0]
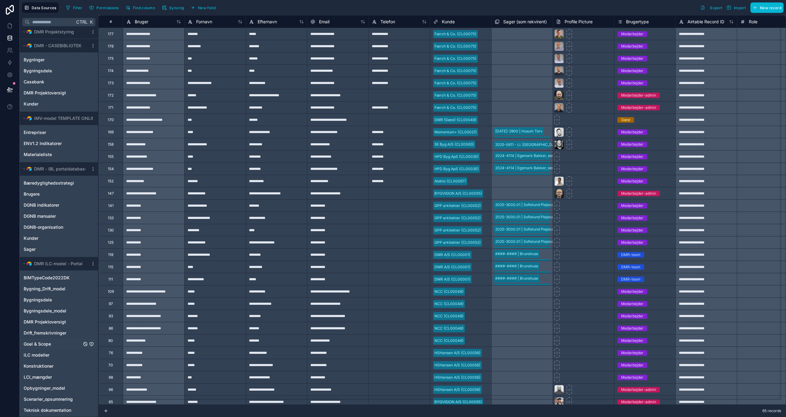
click at [37, 342] on span "Goal & Scope" at bounding box center [37, 344] width 27 height 6
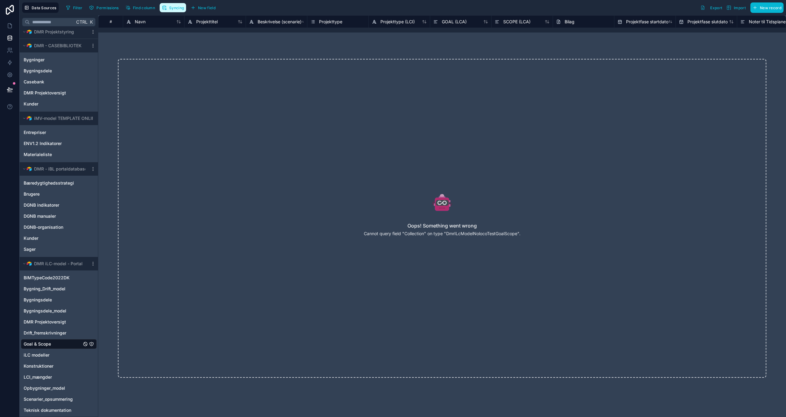
click at [176, 7] on span "Syncing" at bounding box center [176, 8] width 15 height 5
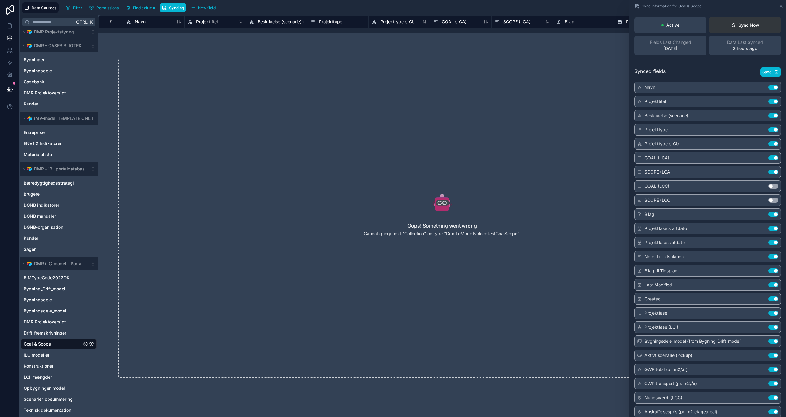
click at [743, 25] on div "Sync Now" at bounding box center [745, 25] width 28 height 6
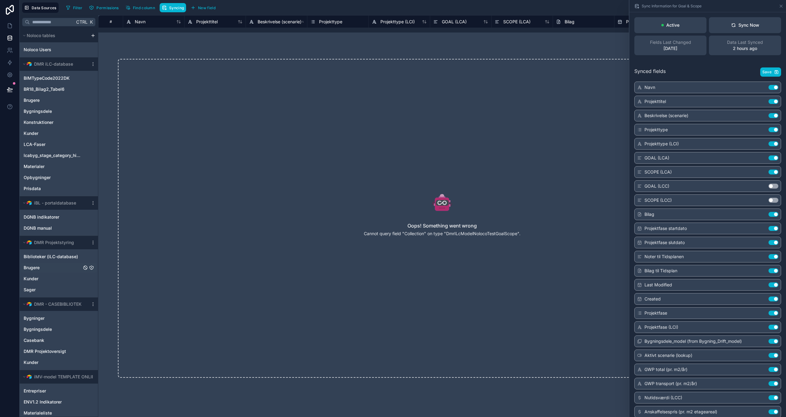
click at [36, 267] on span "Brugere" at bounding box center [32, 268] width 16 height 6
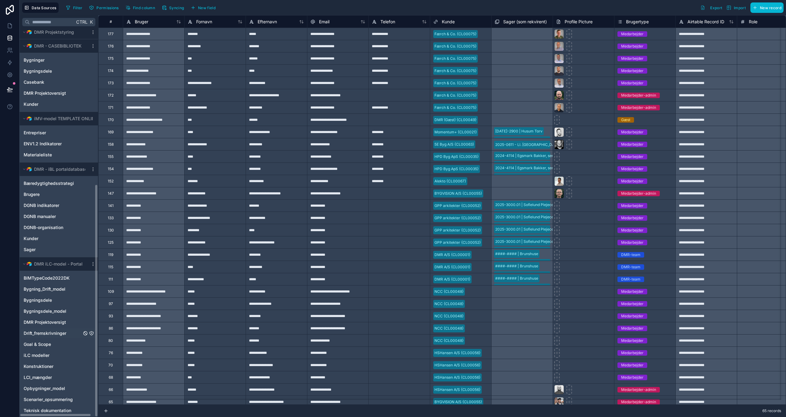
scroll to position [259, 0]
click at [41, 346] on span "Goal & Scope" at bounding box center [37, 344] width 27 height 6
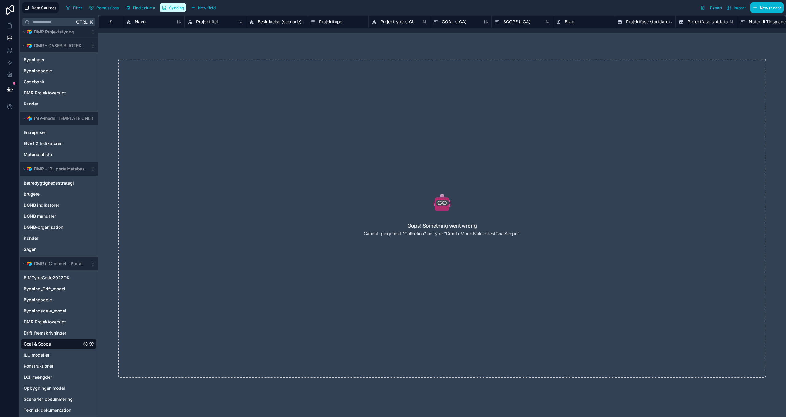
click at [174, 8] on span "Syncing" at bounding box center [176, 8] width 15 height 5
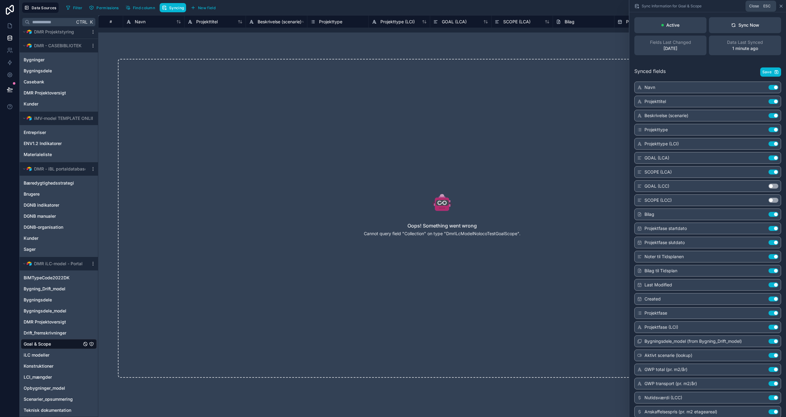
click at [781, 5] on icon at bounding box center [780, 6] width 5 height 5
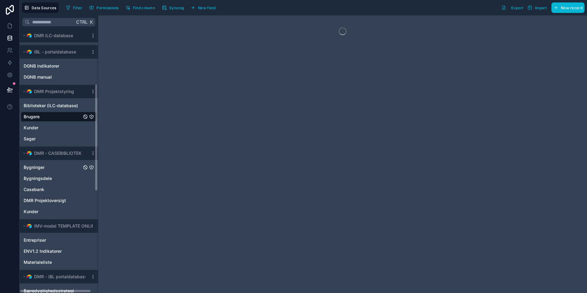
scroll to position [153, 0]
